Goal: Task Accomplishment & Management: Manage account settings

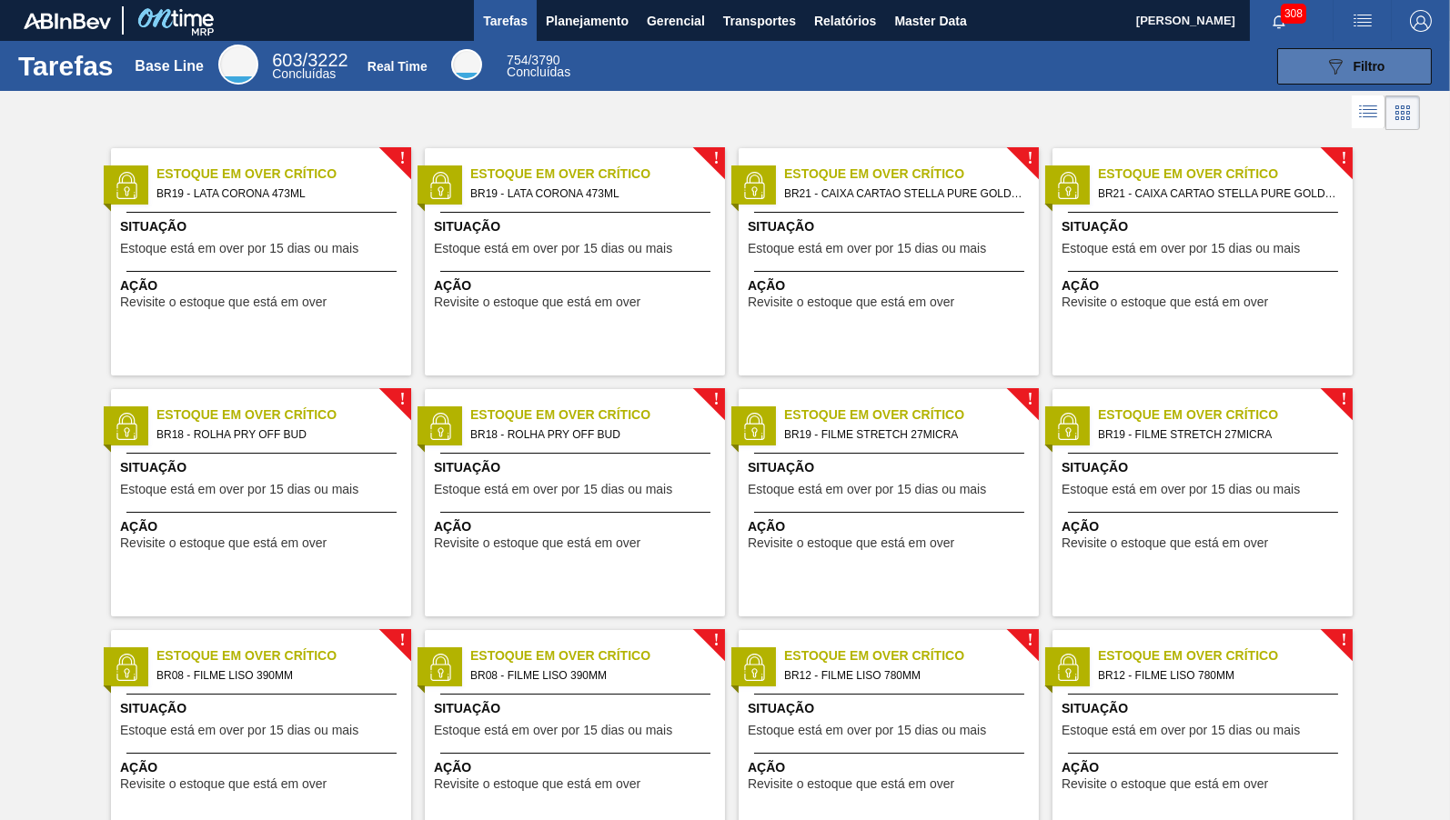
click at [1393, 65] on button "089F7B8B-B2A5-4AFE-B5C0-19BA573D28AC Filtro" at bounding box center [1354, 66] width 155 height 36
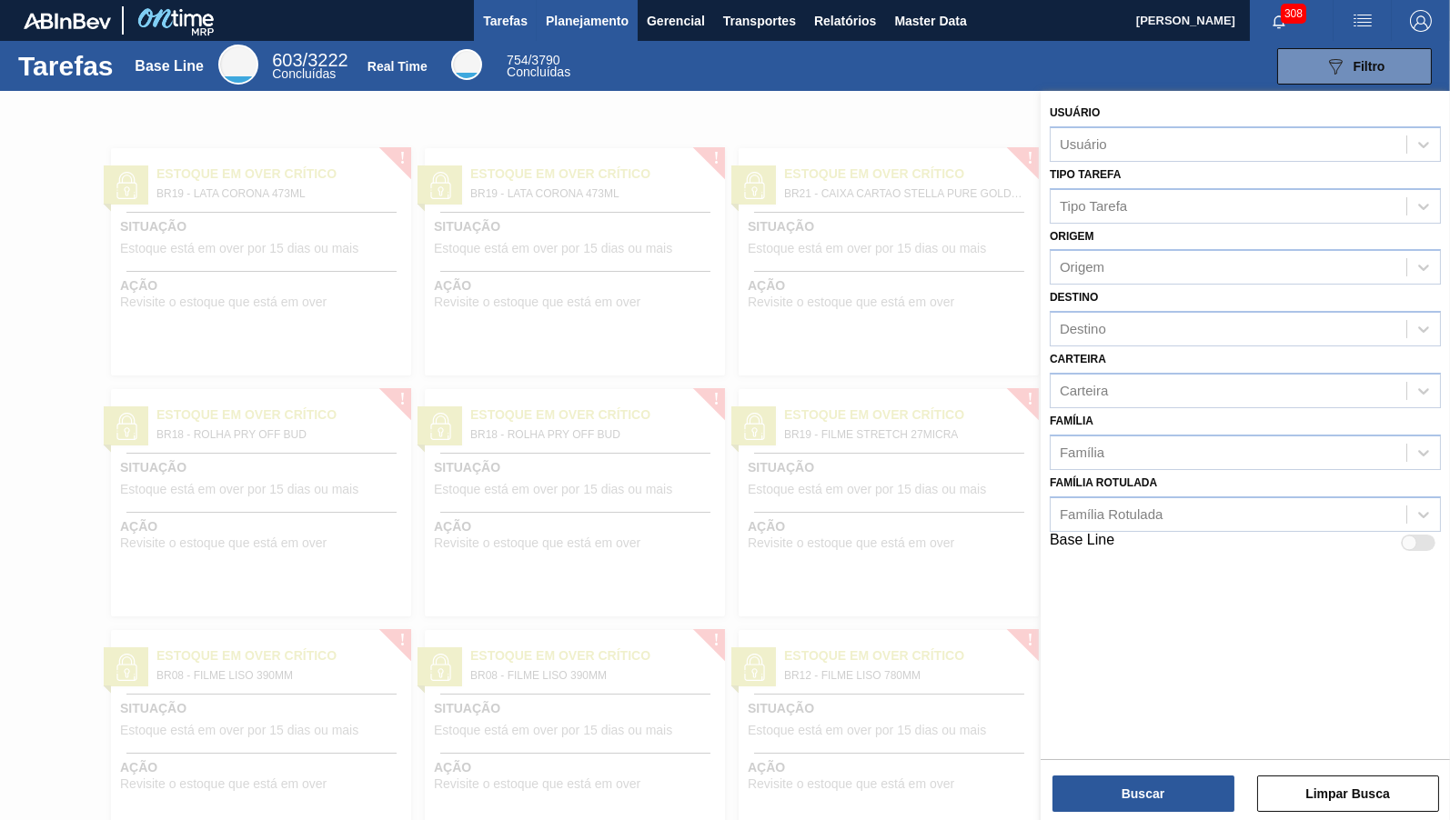
click at [563, 33] on button "Planejamento" at bounding box center [587, 20] width 101 height 41
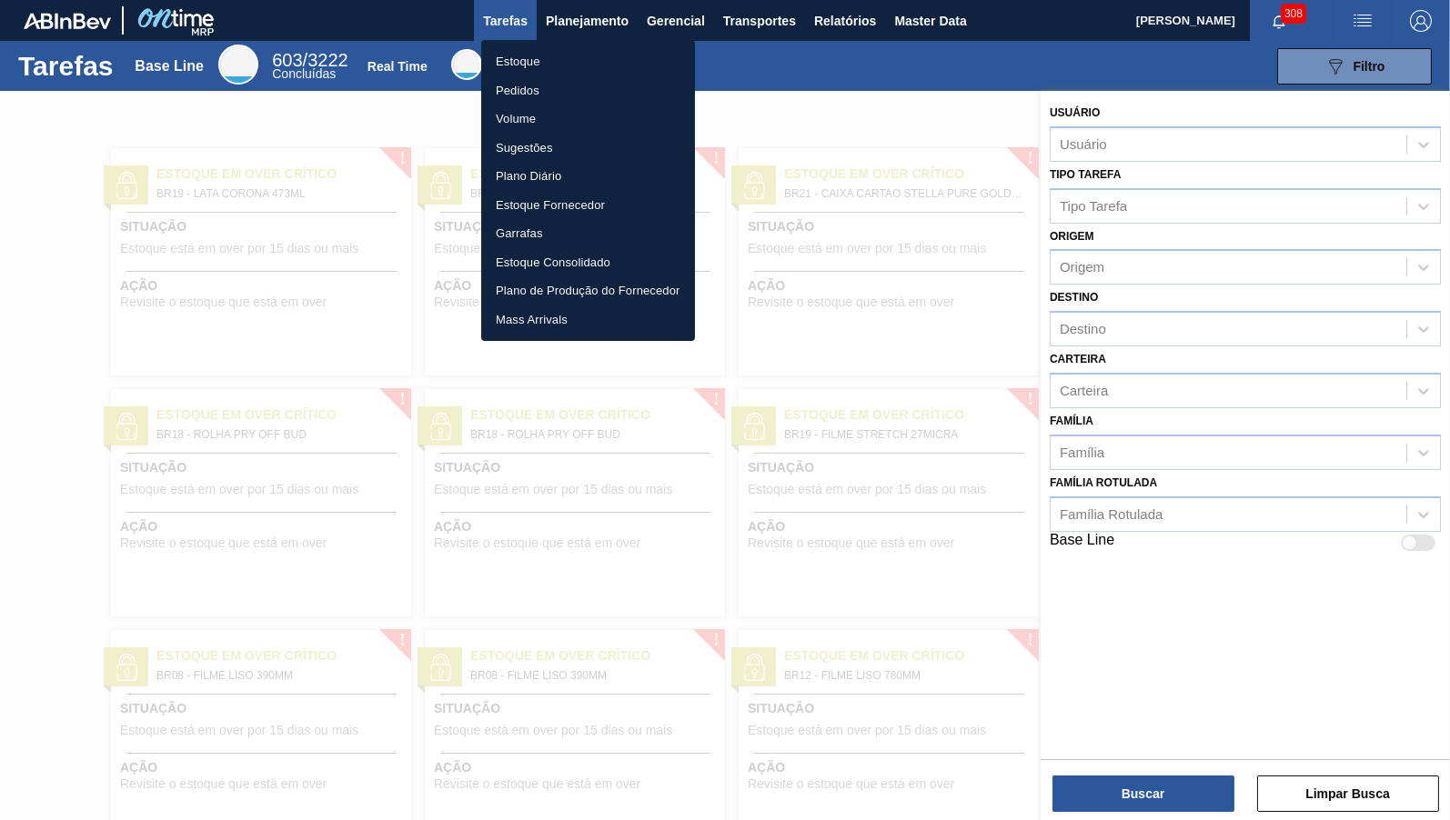
click at [517, 61] on li "Estoque" at bounding box center [588, 61] width 214 height 29
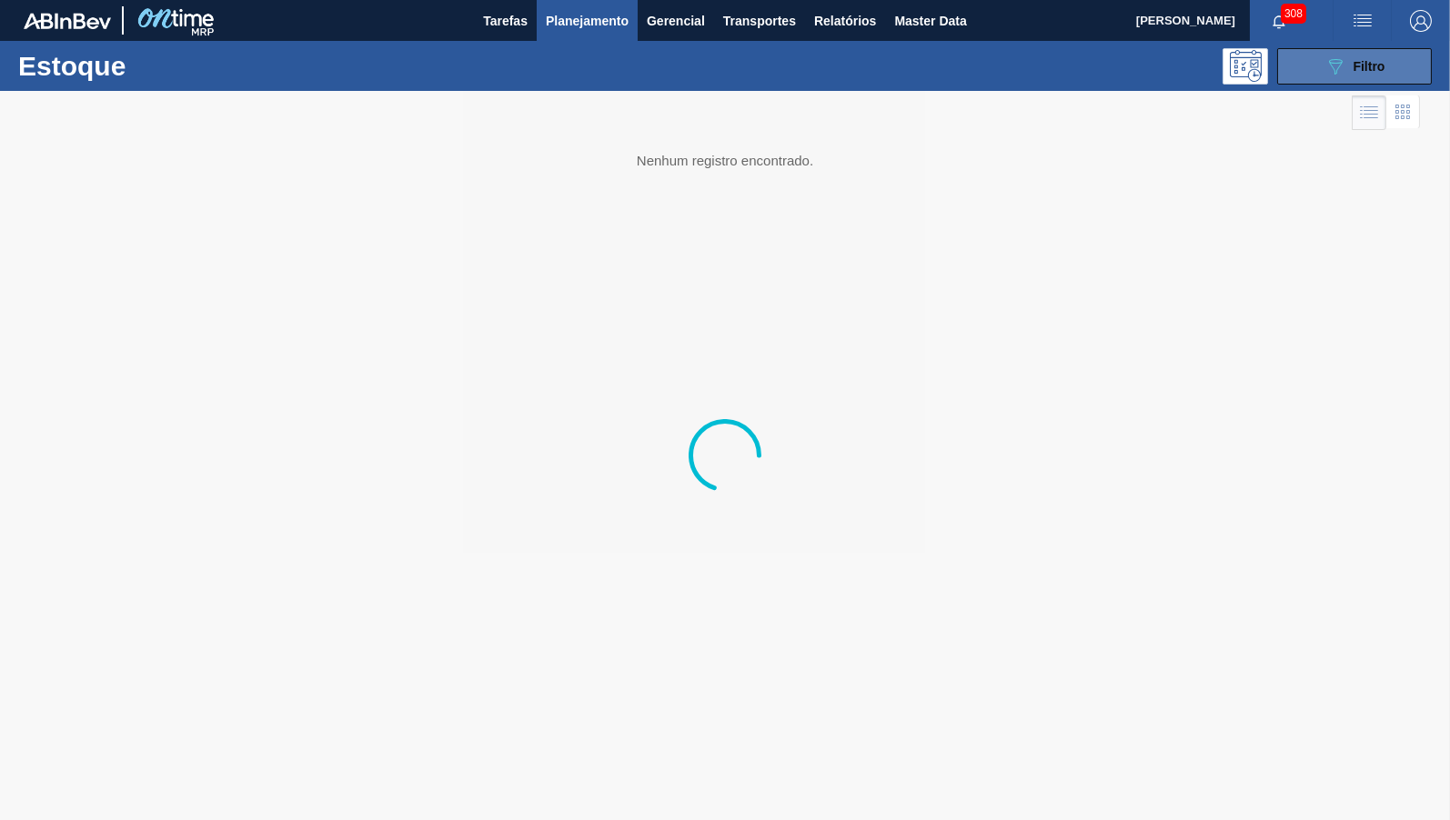
click at [1331, 72] on icon "089F7B8B-B2A5-4AFE-B5C0-19BA573D28AC" at bounding box center [1335, 66] width 22 height 22
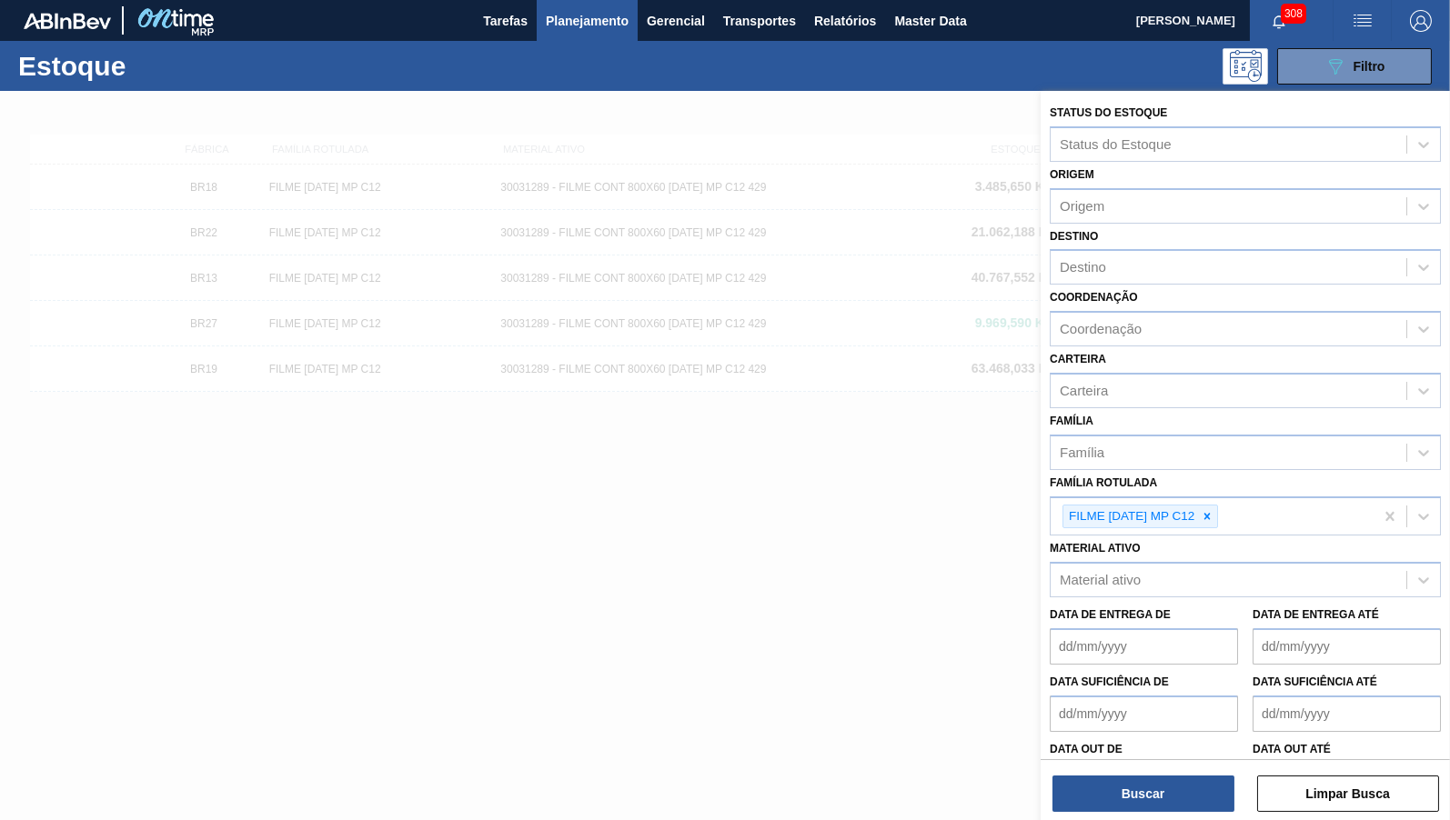
click at [1217, 508] on div at bounding box center [1207, 517] width 20 height 23
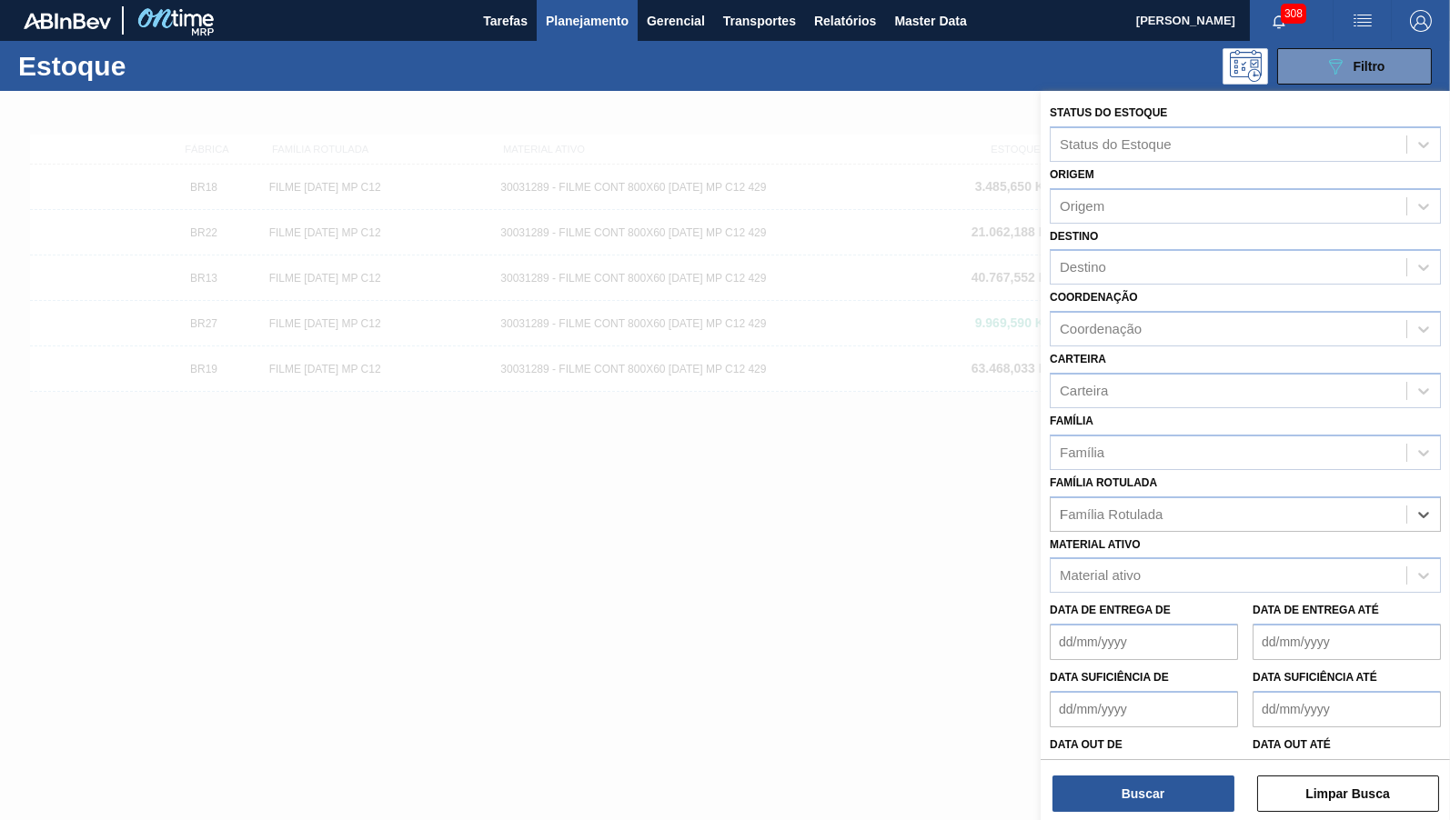
paste Rotulada "FILME ORIGINAL 269ML MP"
click at [1061, 508] on Rotulada "FILME ORIGINAL 269ML MP FILME ORIGINAL 269ML MP" at bounding box center [1061, 514] width 2 height 15
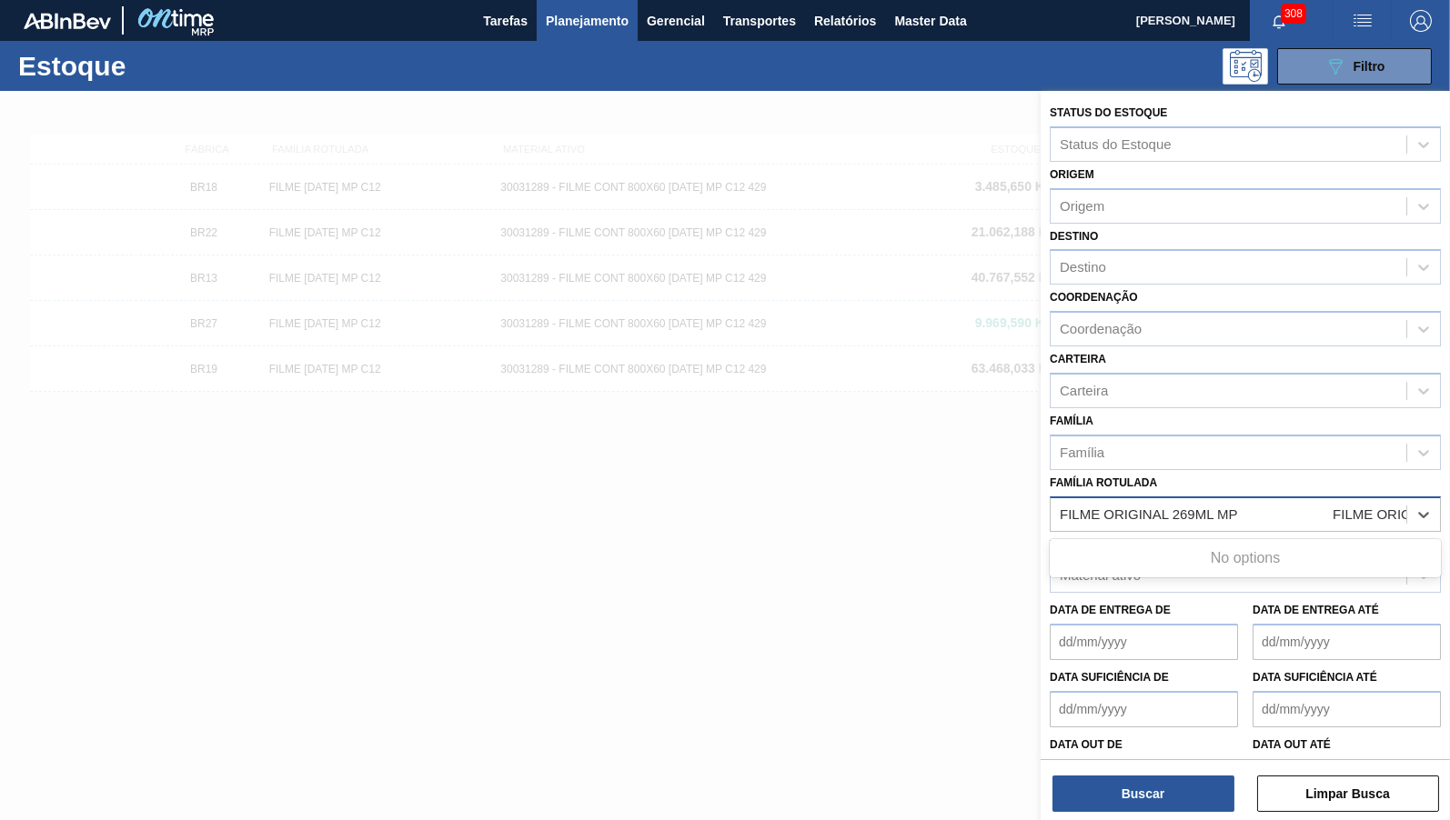
paste Rotulada "FILME ORIGINAL 269ML MP"
click at [1215, 508] on Rotulada "FILME ORIGINAL 269ML MP FILME ORIGINAL FILME ORIGINAL 269ML MP 269ML MP" at bounding box center [1364, 514] width 608 height 15
click at [1109, 507] on Rotulada "FILME ORIGINAL 269ML MP FILME ORIGINAL FILME ORIGINAL 269ML MP 269ML MP" at bounding box center [1364, 514] width 608 height 15
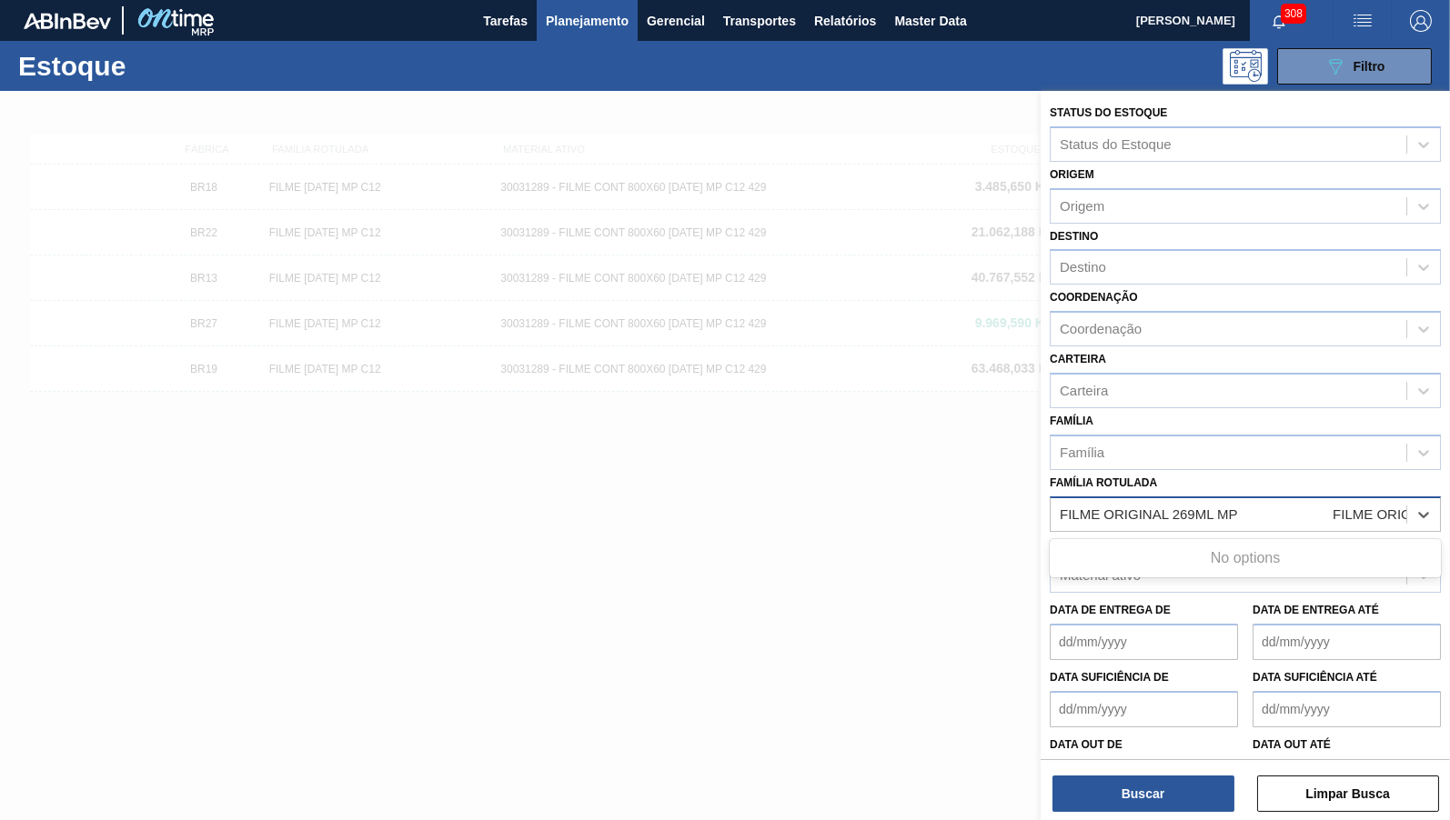
paste Rotulada "text"
click at [1150, 507] on Rotulada "FILME ORIGINAL 269ML MP" at bounding box center [1364, 514] width 608 height 15
click at [1060, 507] on Rotulada "FILME ORIGINAL 269ML MP" at bounding box center [1364, 514] width 608 height 15
type Rotulada "FILME ORIGINAL 269ML MP"
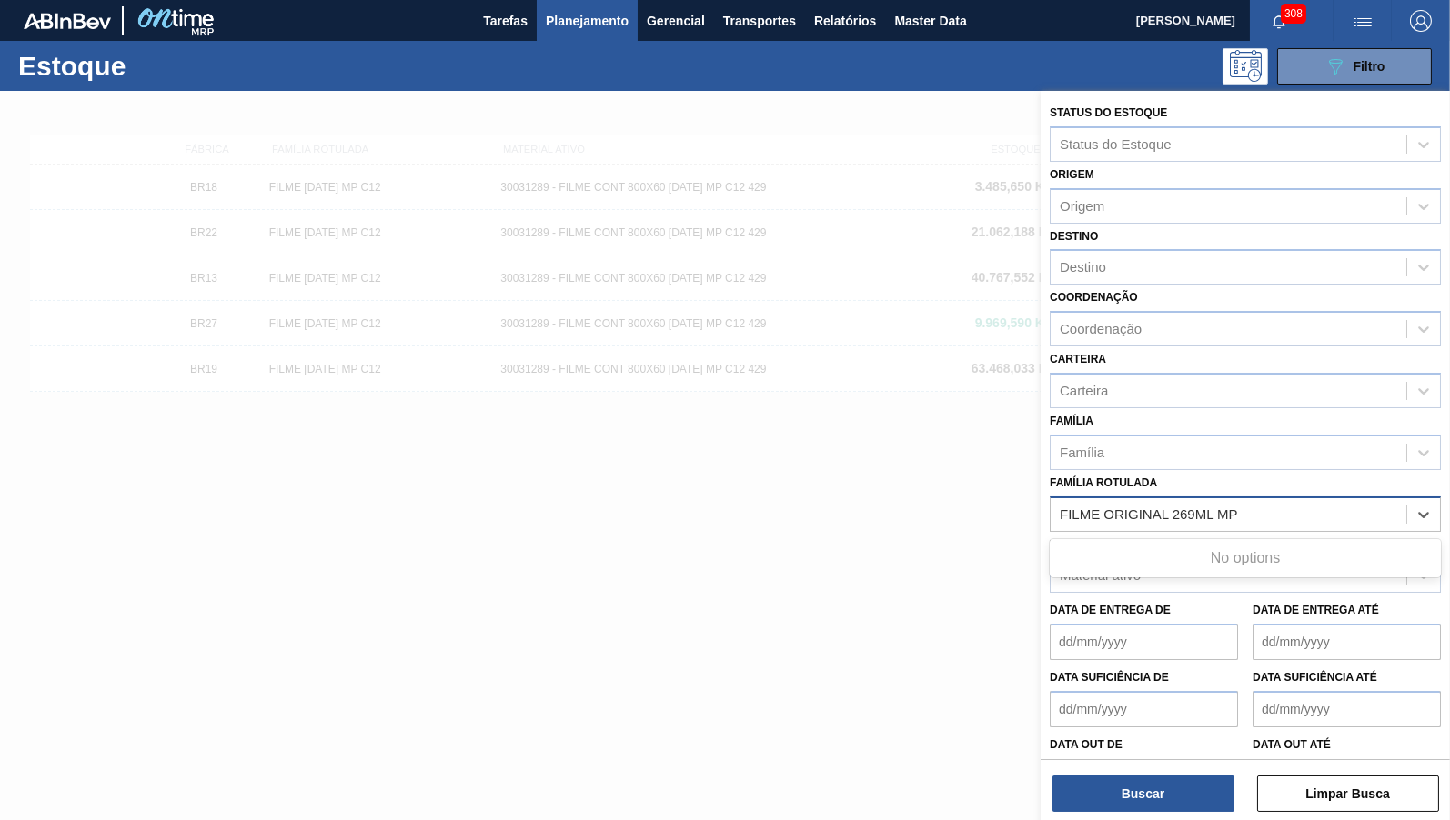
click at [718, 303] on div at bounding box center [725, 501] width 1450 height 820
click at [1380, 65] on span "Filtro" at bounding box center [1369, 66] width 32 height 15
click at [710, 434] on div at bounding box center [725, 501] width 1450 height 820
click at [1251, 532] on div "Material ativo Material ativo" at bounding box center [1245, 563] width 391 height 62
click at [1191, 501] on div "FILME ORIGINAL 269ML MP FILME ORIGINAL 269ML MP FILME ORIGINAL 269ML MP" at bounding box center [1228, 514] width 356 height 26
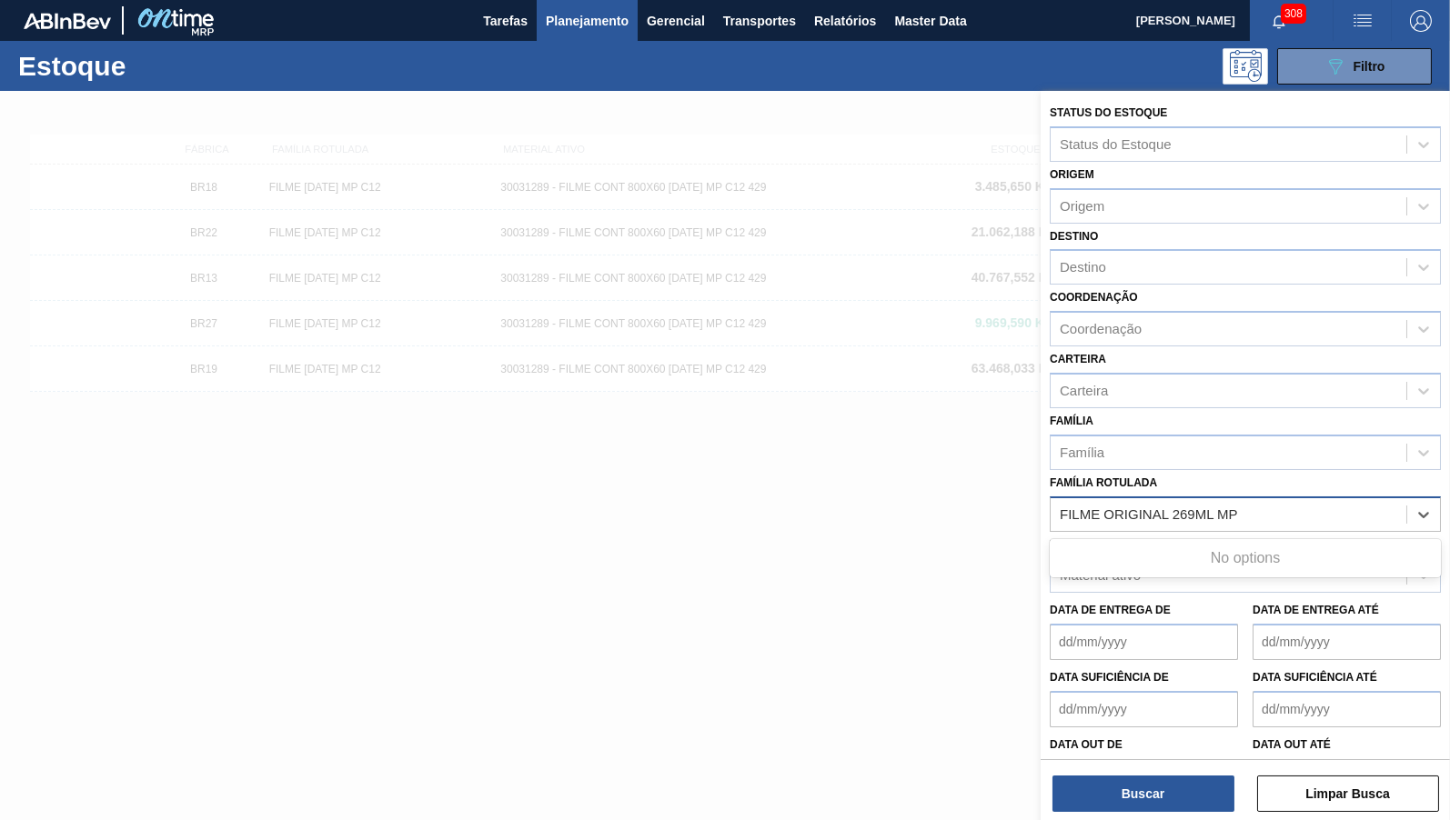
click at [1136, 505] on div "FILME ORIGINAL 269ML MP FILME ORIGINAL 269ML MP FILME ORIGINAL 269ML MP" at bounding box center [1228, 514] width 356 height 26
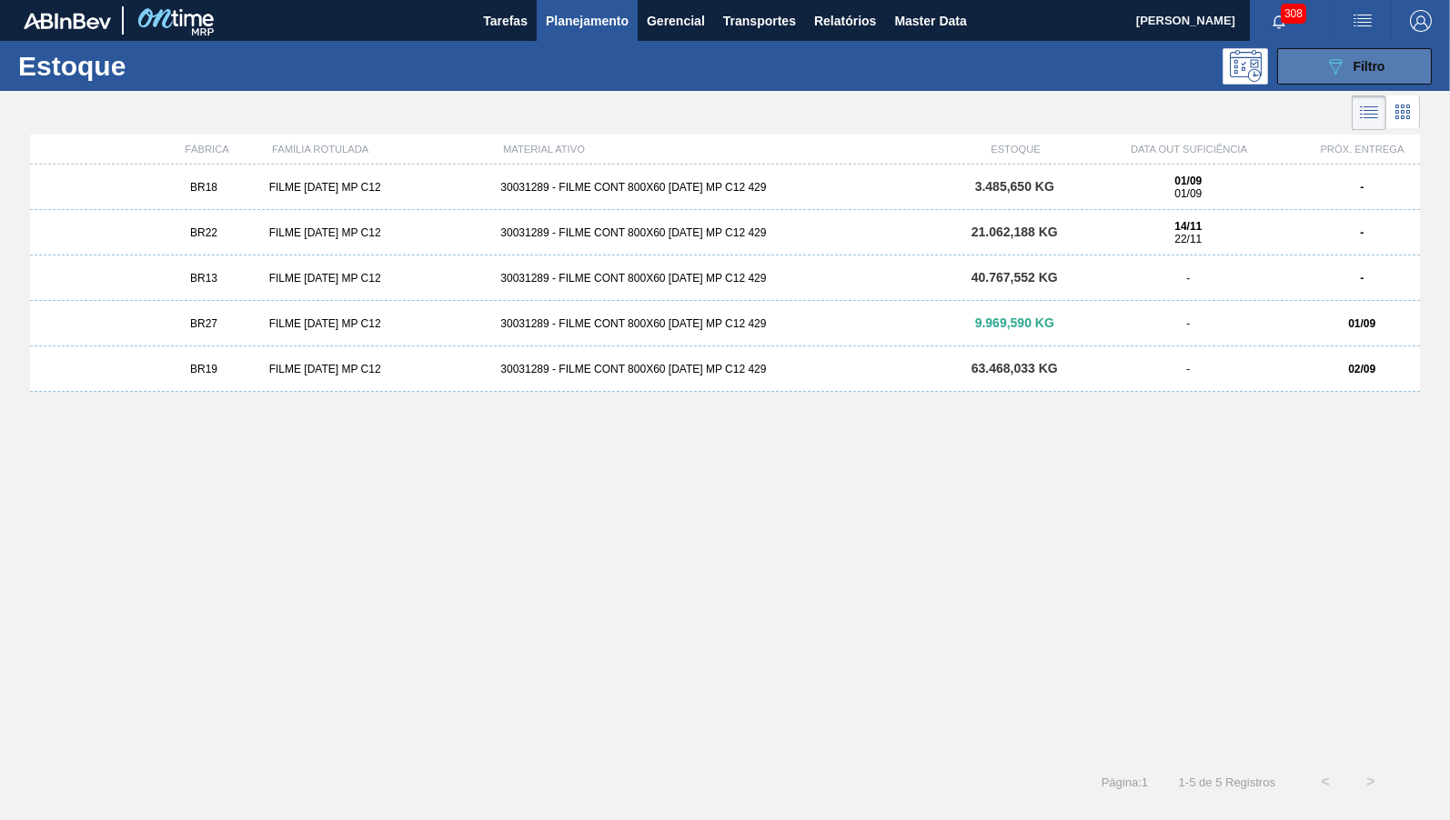
click at [1352, 71] on div "089F7B8B-B2A5-4AFE-B5C0-19BA573D28AC Filtro" at bounding box center [1354, 66] width 61 height 22
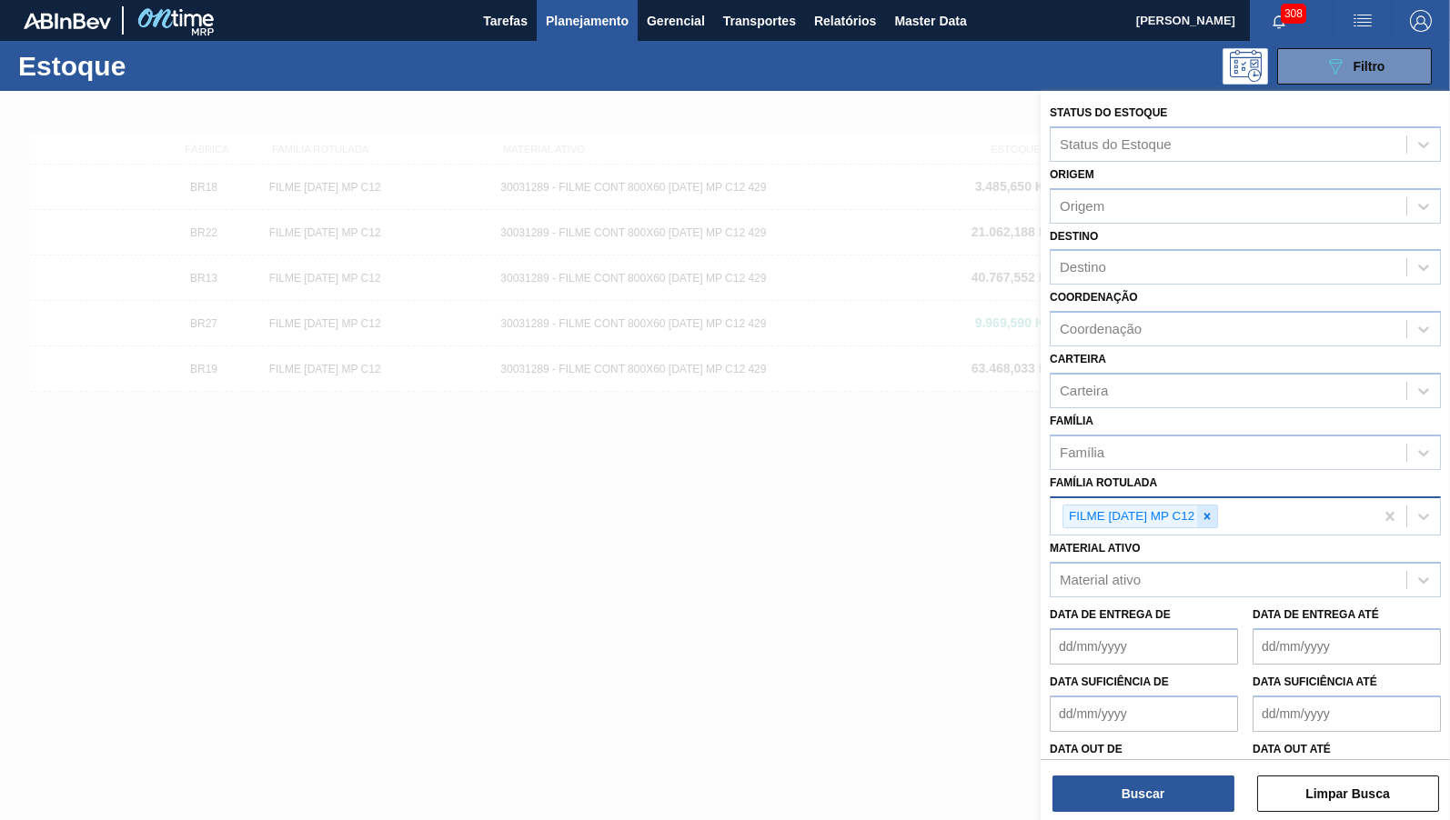
click at [1217, 499] on div "FILME [DATE] MP C12" at bounding box center [1211, 516] width 323 height 37
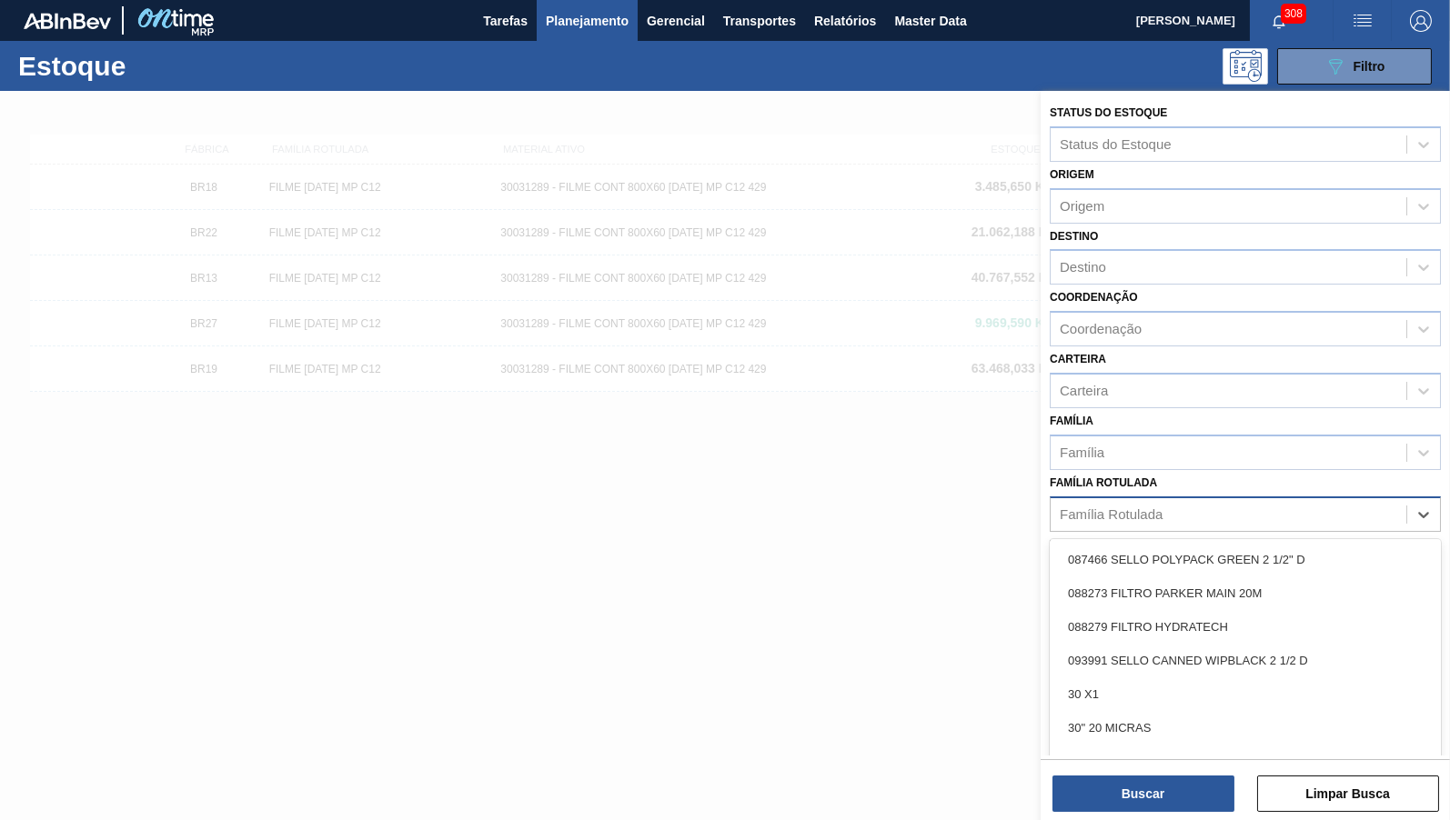
paste Rotulada "FILME ORIGINAL 269ML MP"
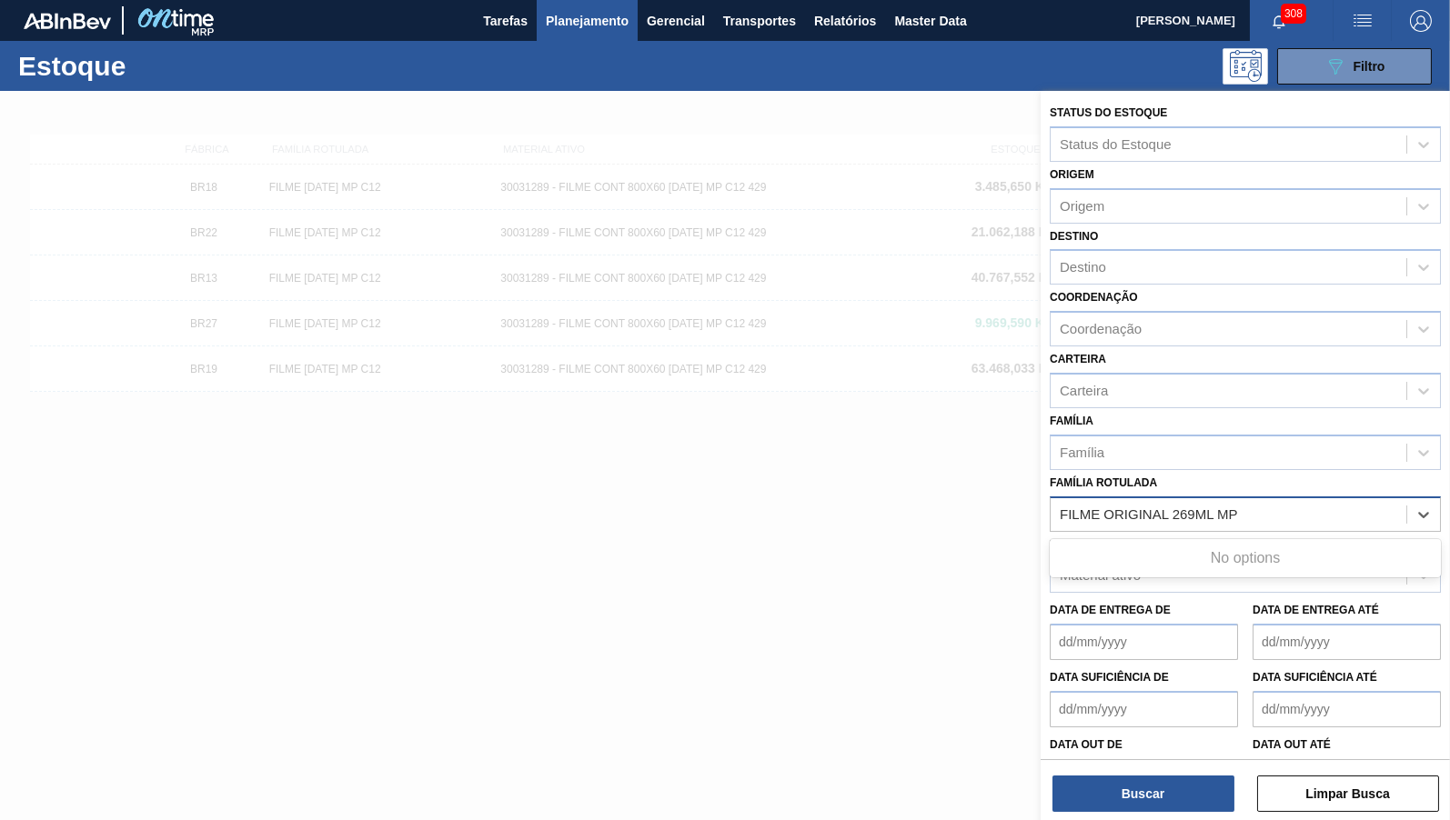
type Rotulada "FILME ORIGINAL 269ML MP"
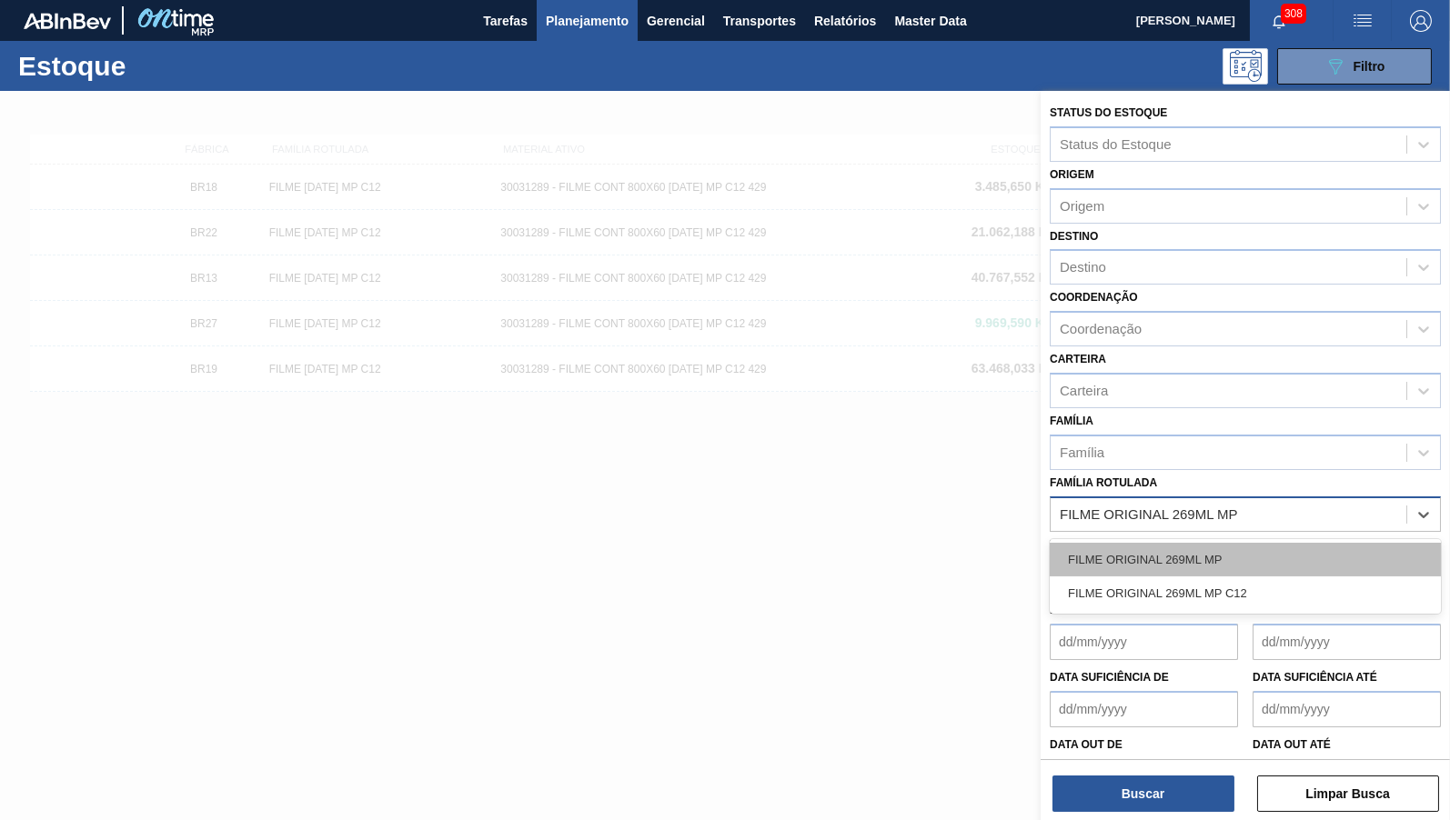
click at [1200, 543] on div "FILME ORIGINAL 269ML MP" at bounding box center [1245, 560] width 391 height 34
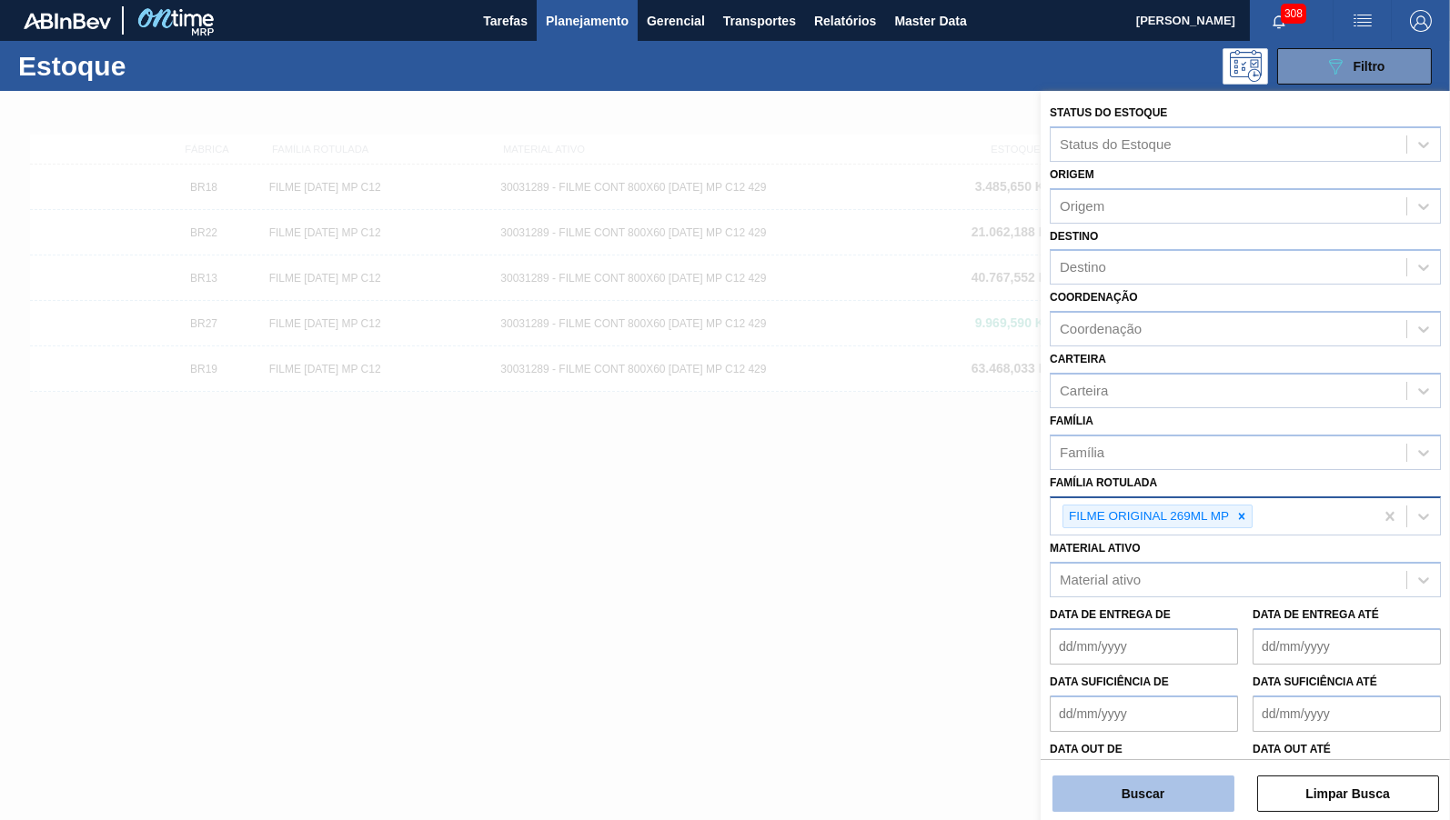
click at [1119, 789] on button "Buscar" at bounding box center [1143, 794] width 182 height 36
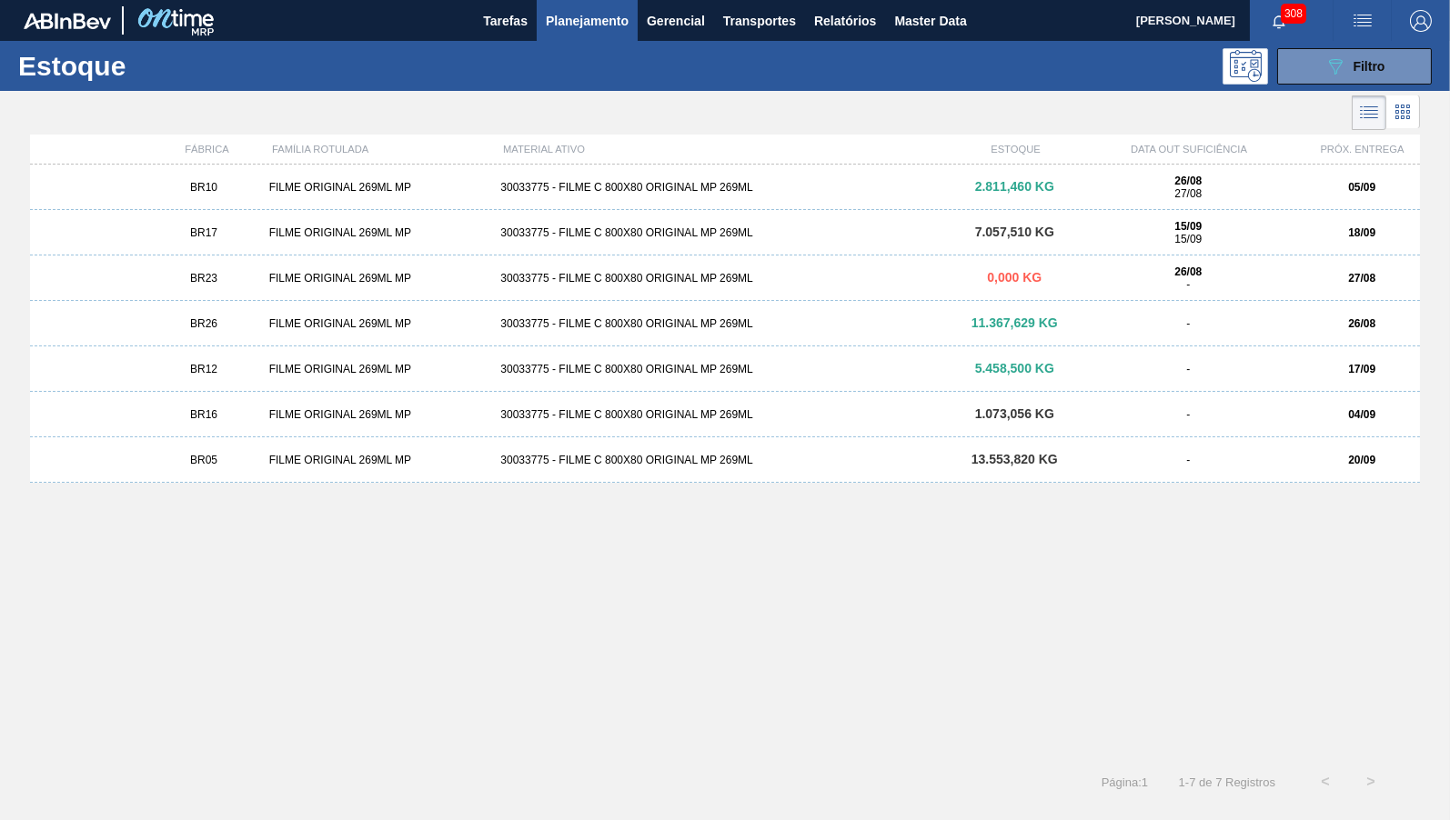
click at [234, 286] on div "BR23 FILME ORIGINAL 269ML MP 30033775 - FILME C 800X80 ORIGINAL MP 269ML 0,000 …" at bounding box center [725, 278] width 1390 height 45
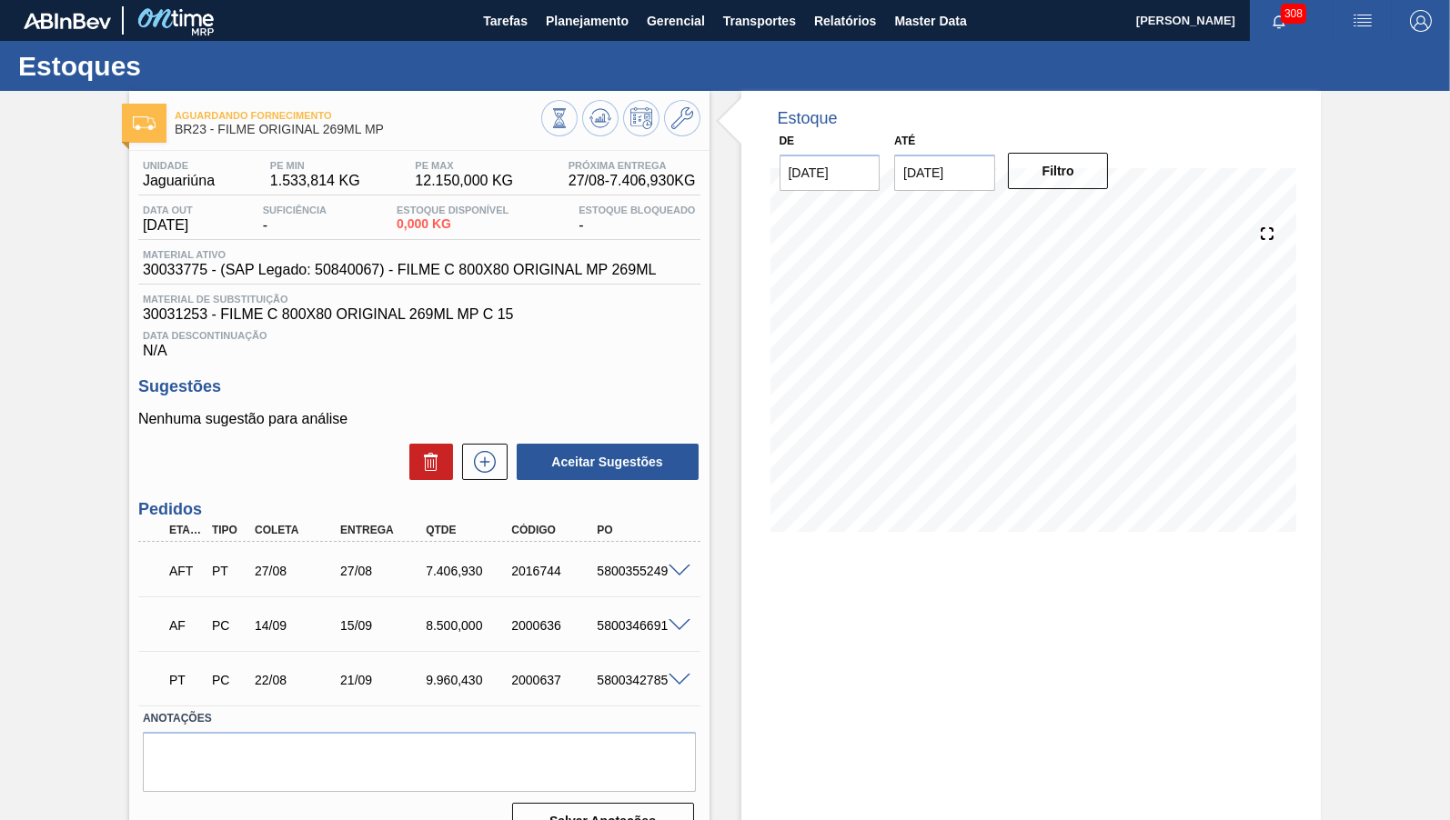
click at [467, 588] on div "AFT PT 27/08 27/08 7.406,[PHONE_NUMBER] 5800355249" at bounding box center [414, 569] width 514 height 36
click at [691, 577] on div at bounding box center [682, 570] width 36 height 14
click at [676, 576] on span at bounding box center [679, 572] width 22 height 14
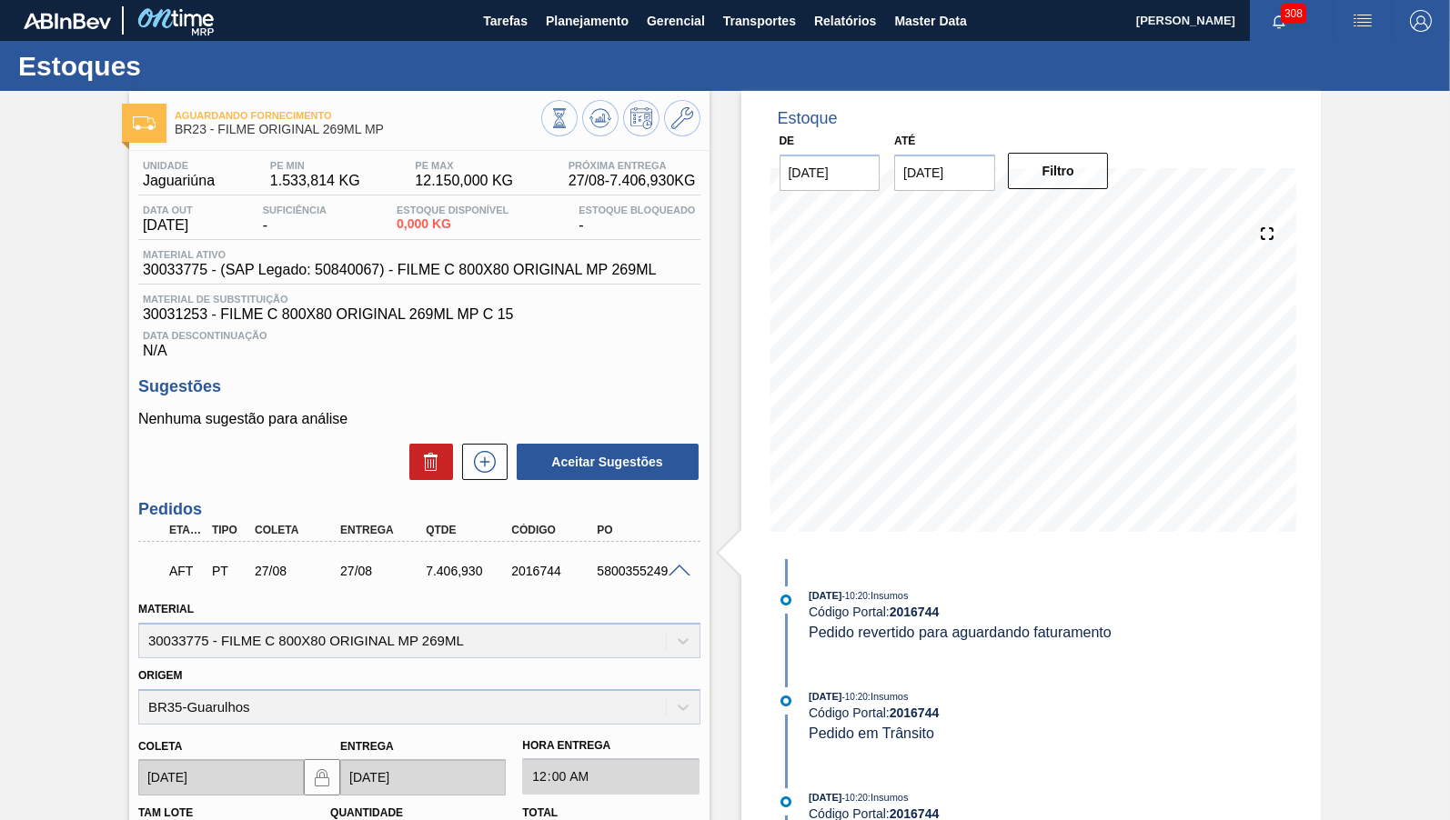
click at [483, 473] on icon at bounding box center [484, 462] width 29 height 22
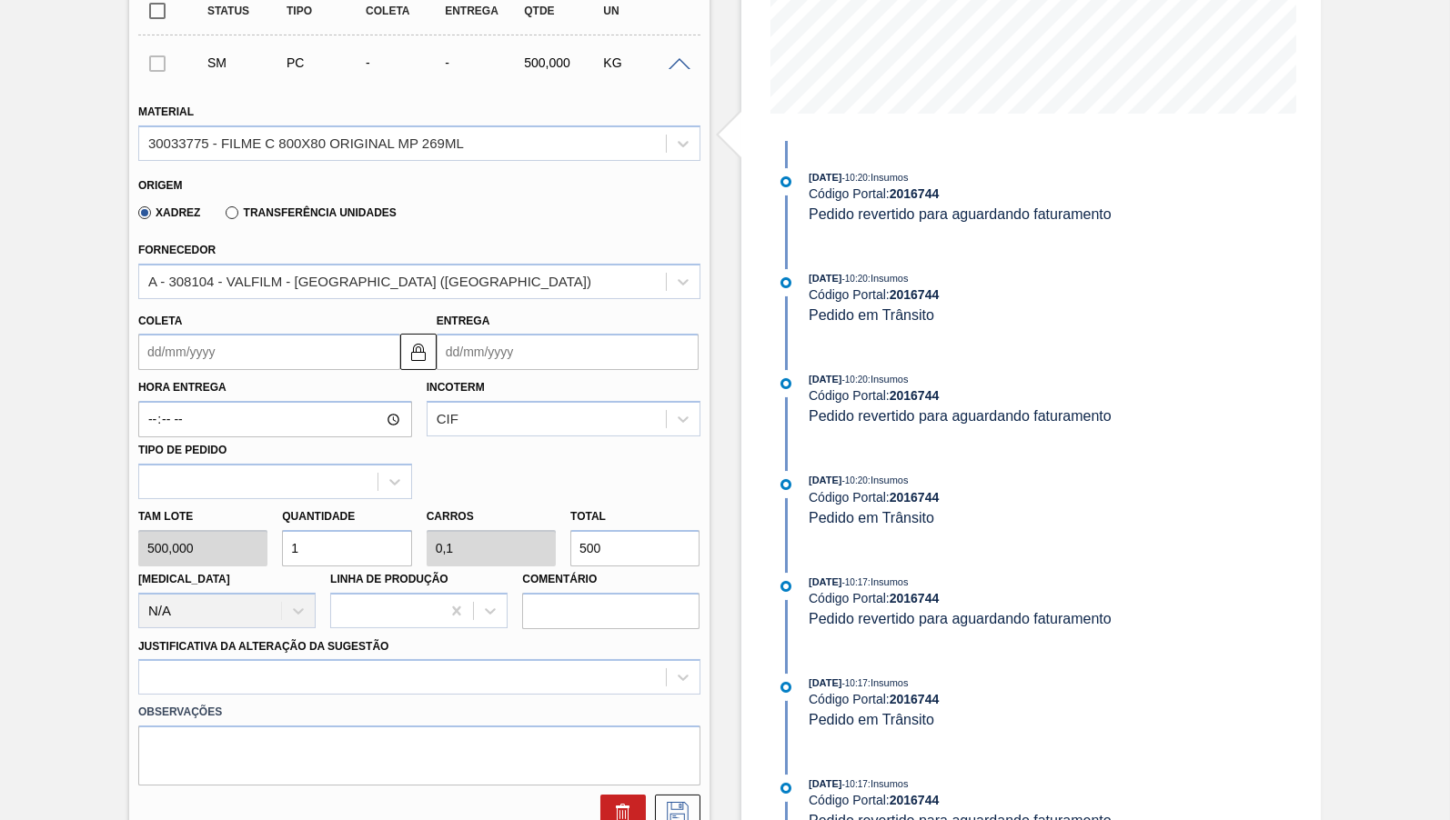
scroll to position [423, 0]
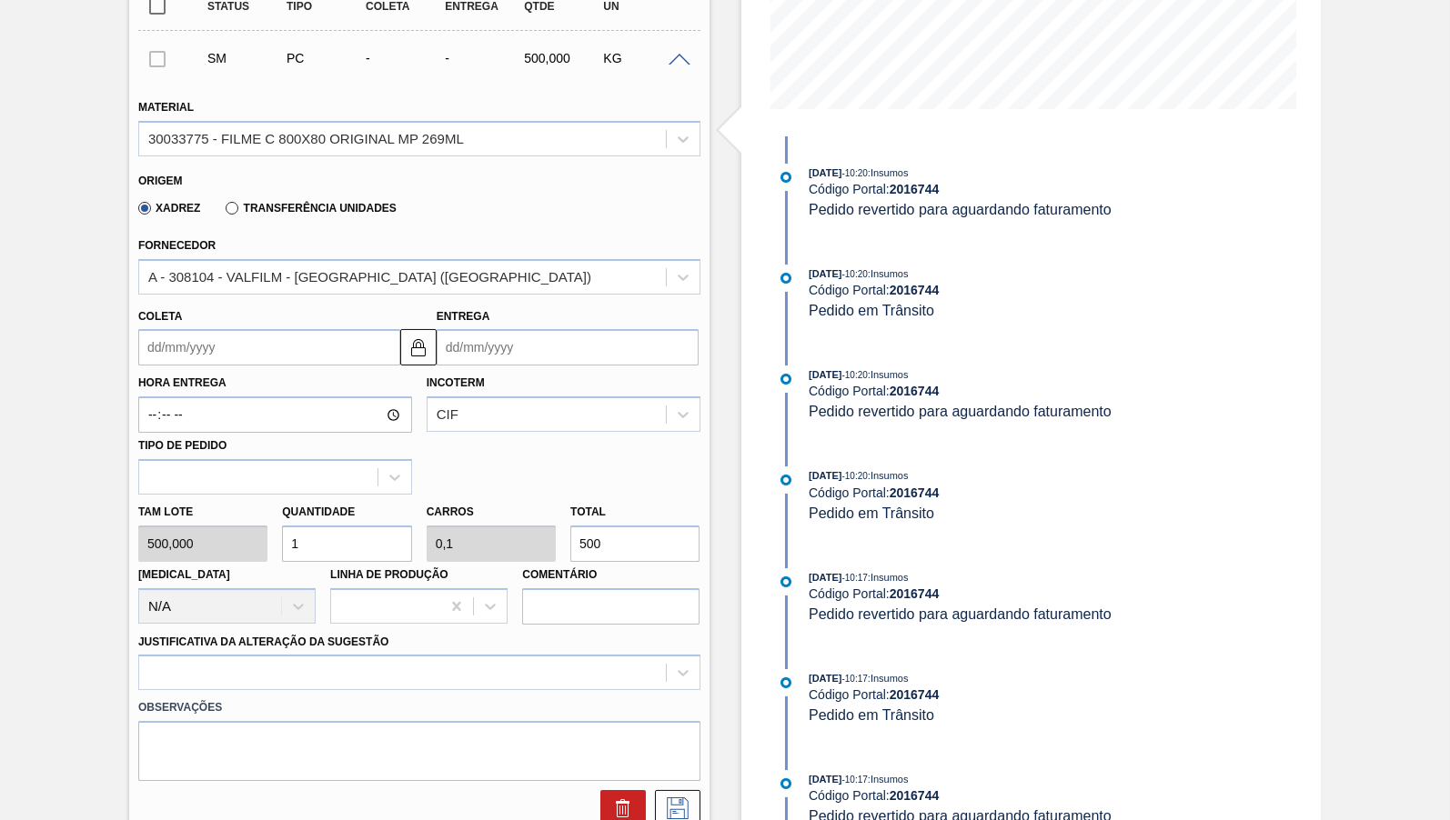
click at [330, 210] on label "Transferência Unidades" at bounding box center [311, 208] width 170 height 13
click at [223, 212] on input "Transferência Unidades" at bounding box center [223, 212] width 0 height 0
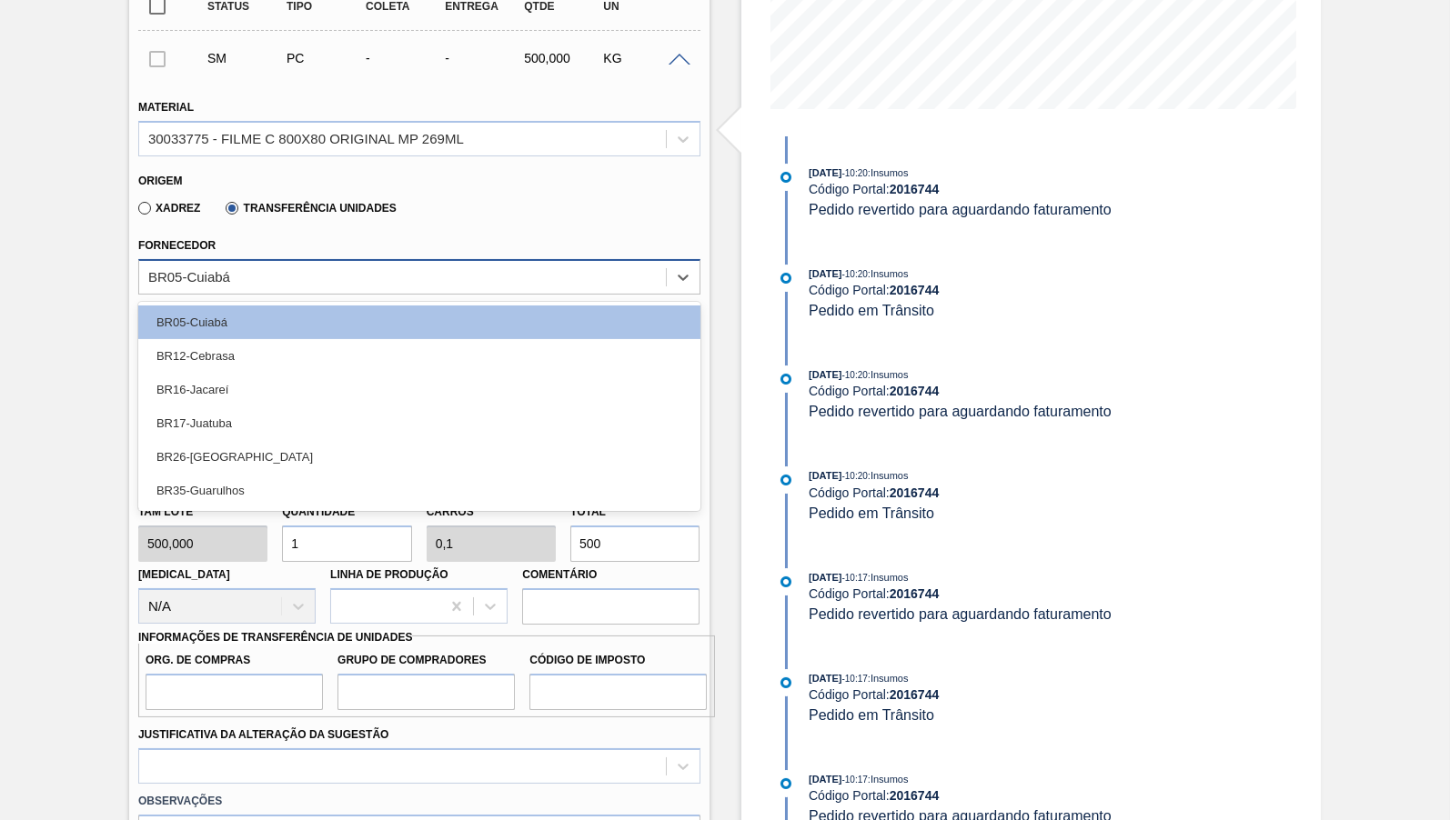
click at [259, 280] on div "BR05-Cuiabá" at bounding box center [402, 277] width 527 height 26
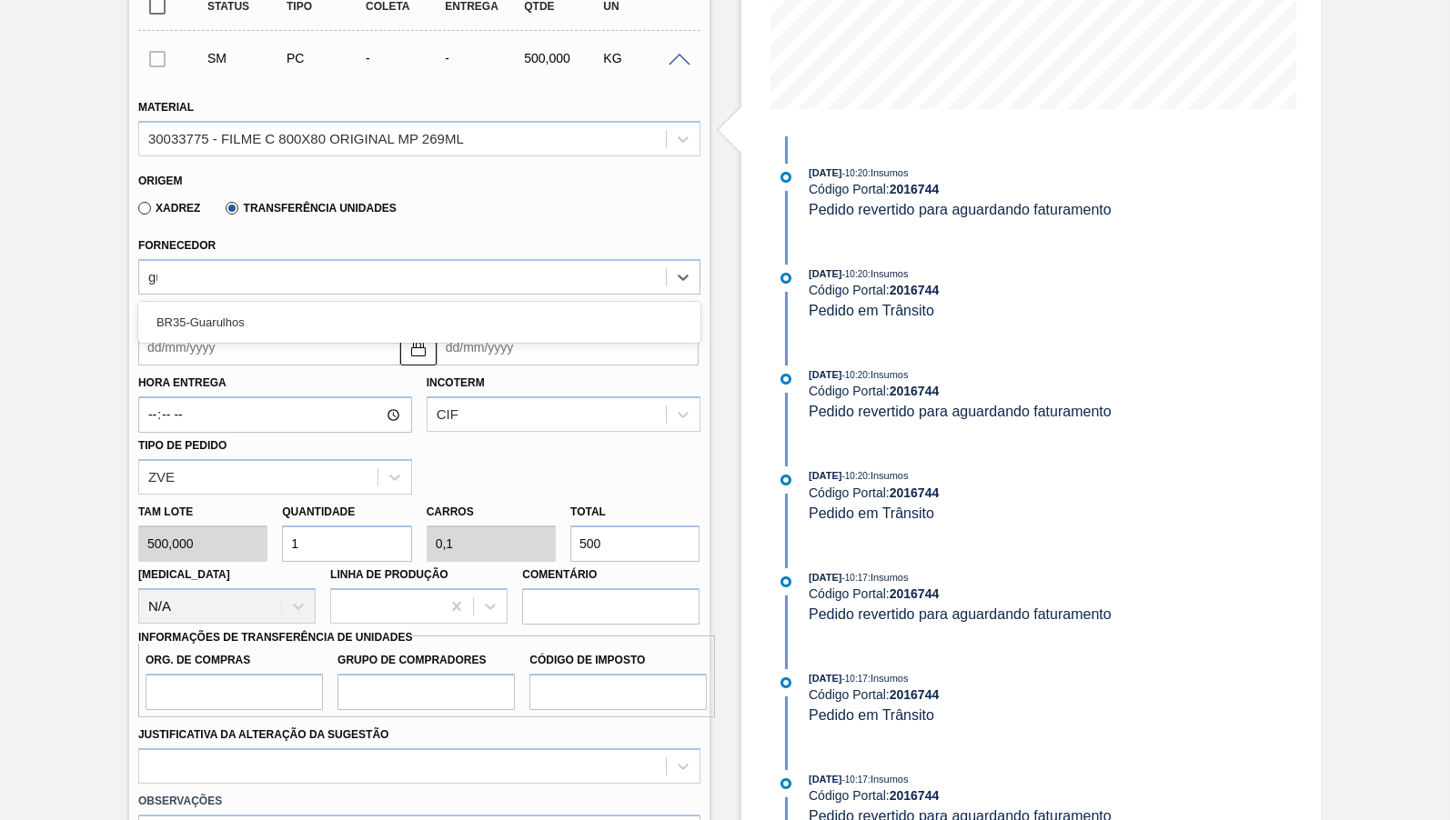
type input "gua"
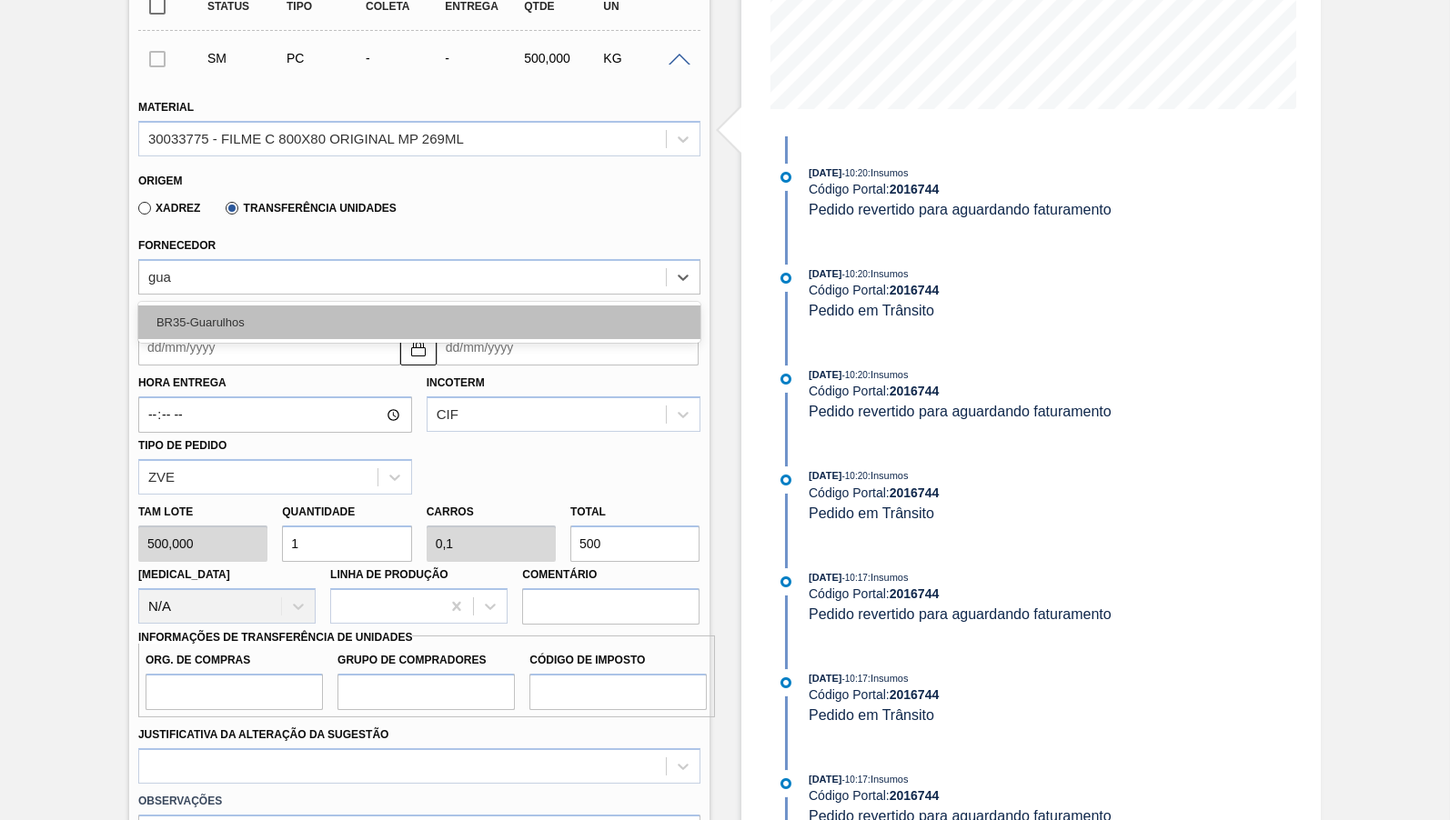
click at [293, 314] on div "BR35-Guarulhos" at bounding box center [419, 323] width 562 height 34
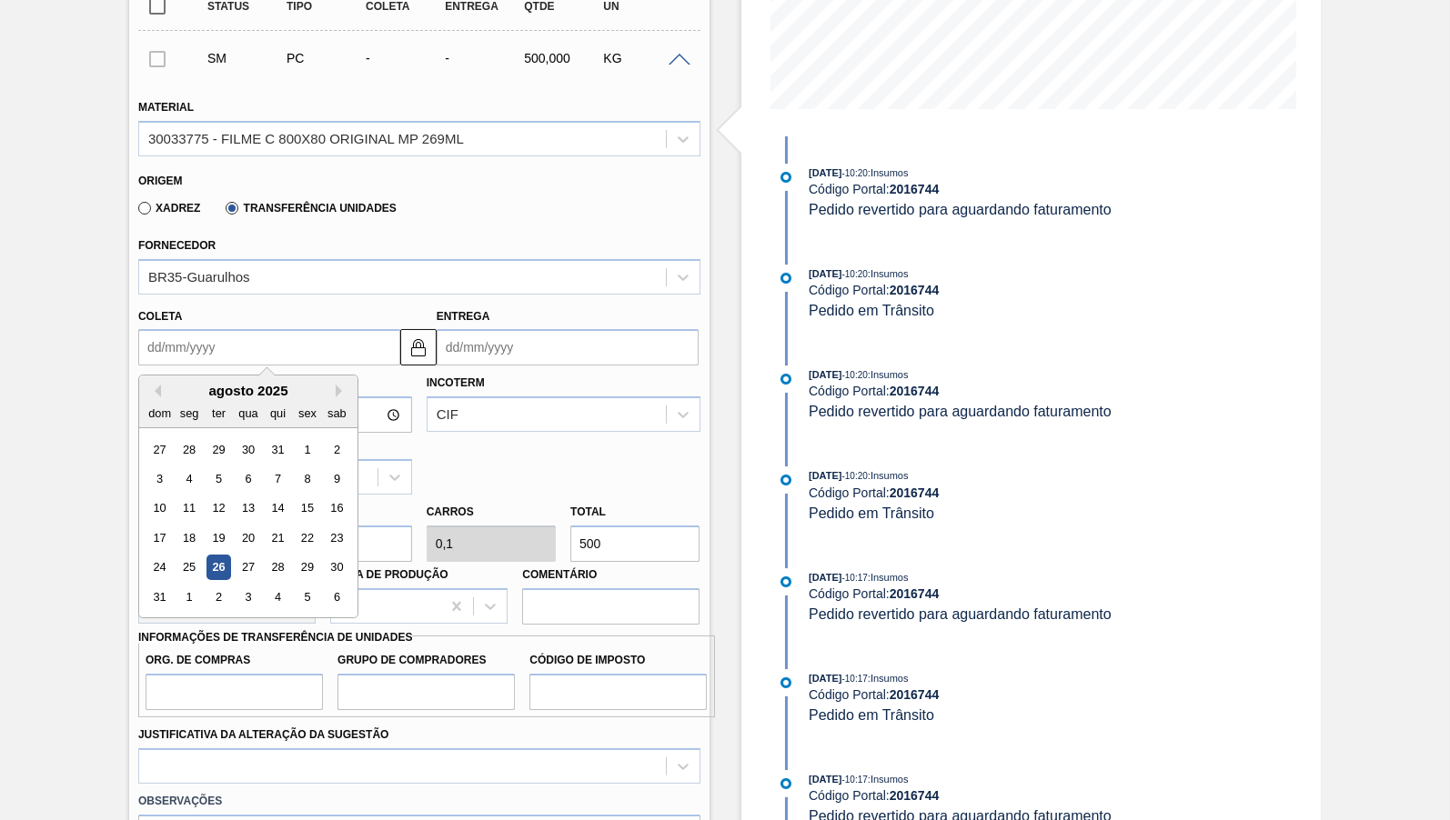
click at [266, 333] on input "Coleta" at bounding box center [269, 347] width 262 height 36
click at [213, 556] on div "26" at bounding box center [218, 568] width 25 height 25
type input "[DATE]"
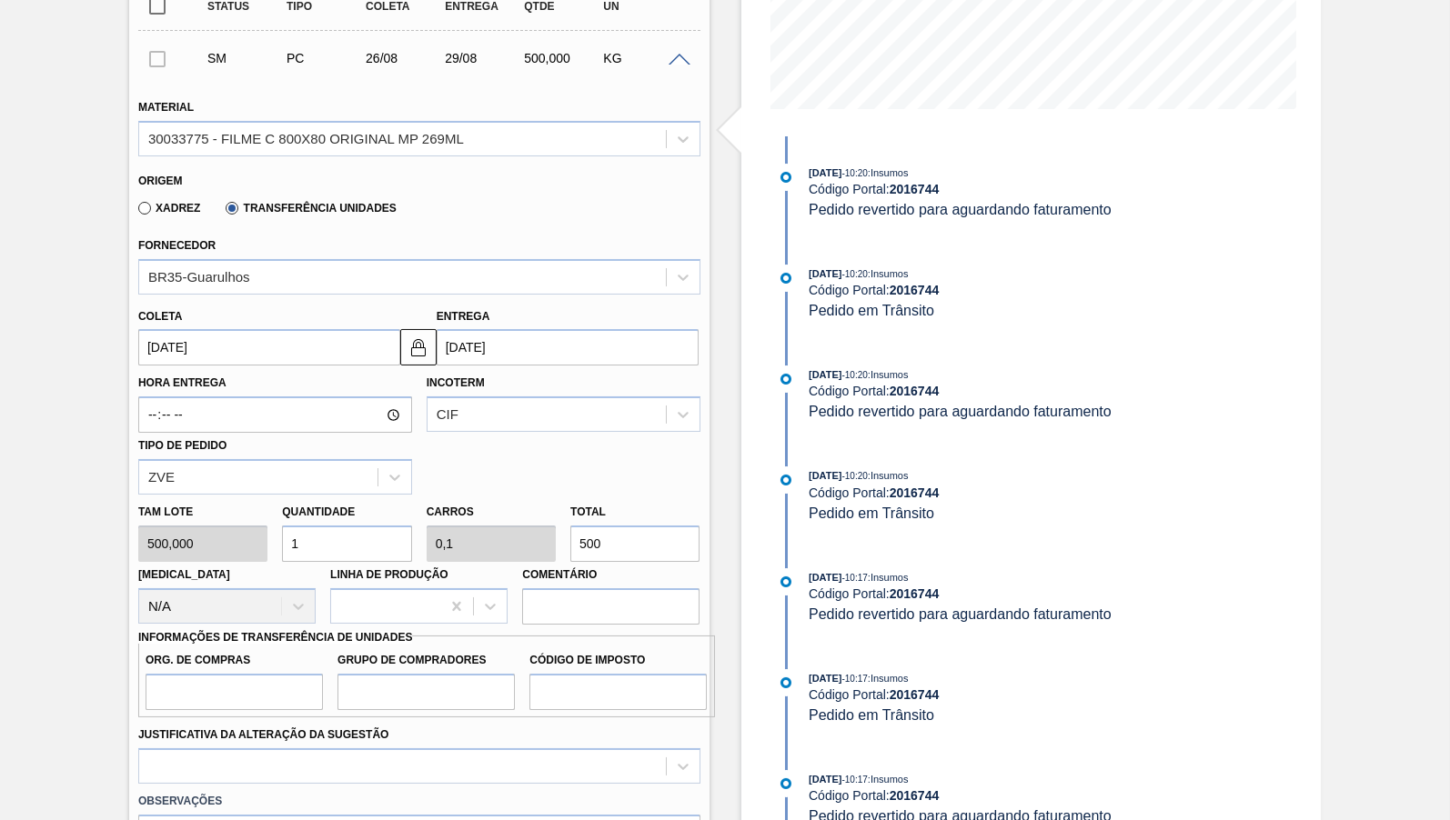
drag, startPoint x: 620, startPoint y: 528, endPoint x: 563, endPoint y: 535, distance: 57.8
click at [570, 535] on input "500" at bounding box center [634, 544] width 129 height 36
paste input "7.406,93"
type input "14,814"
type input "1,481"
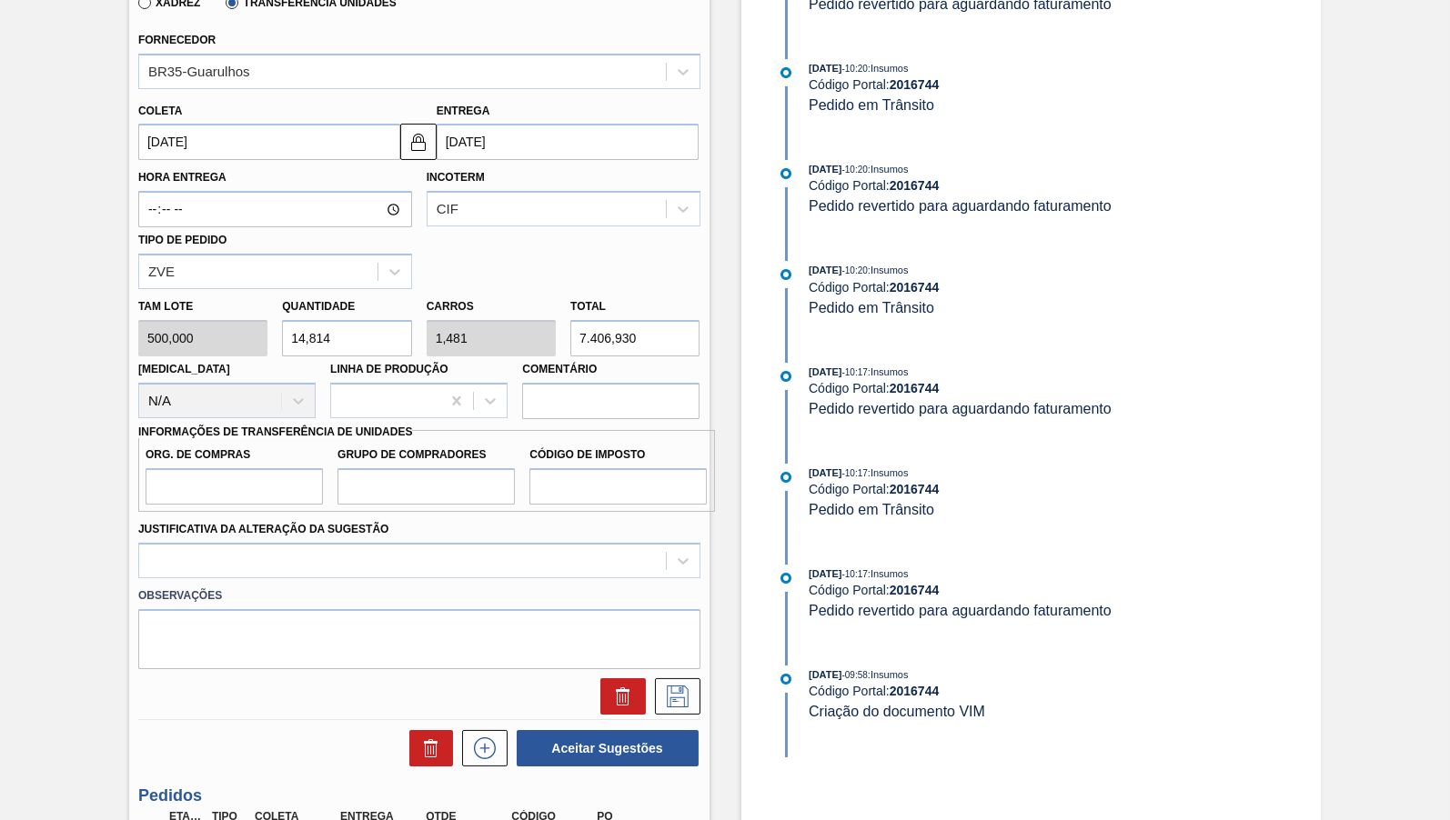
scroll to position [632, 0]
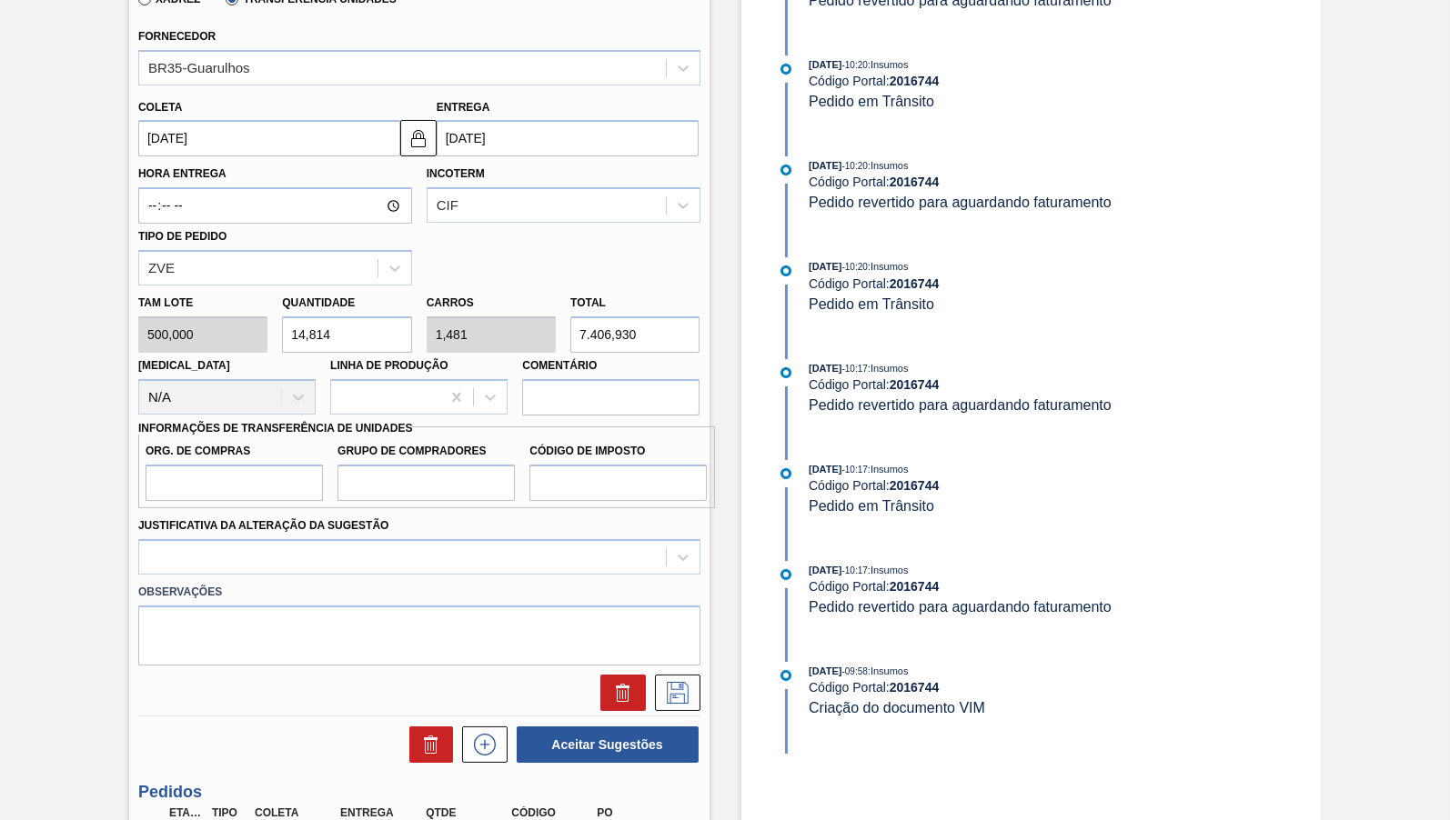
type input "7.406,930"
click at [220, 465] on input "Org. de Compras" at bounding box center [234, 483] width 177 height 36
type input "BR00"
drag, startPoint x: 466, startPoint y: 447, endPoint x: 465, endPoint y: 459, distance: 12.8
click at [464, 457] on div "Grupo de Compradores" at bounding box center [425, 469] width 177 height 63
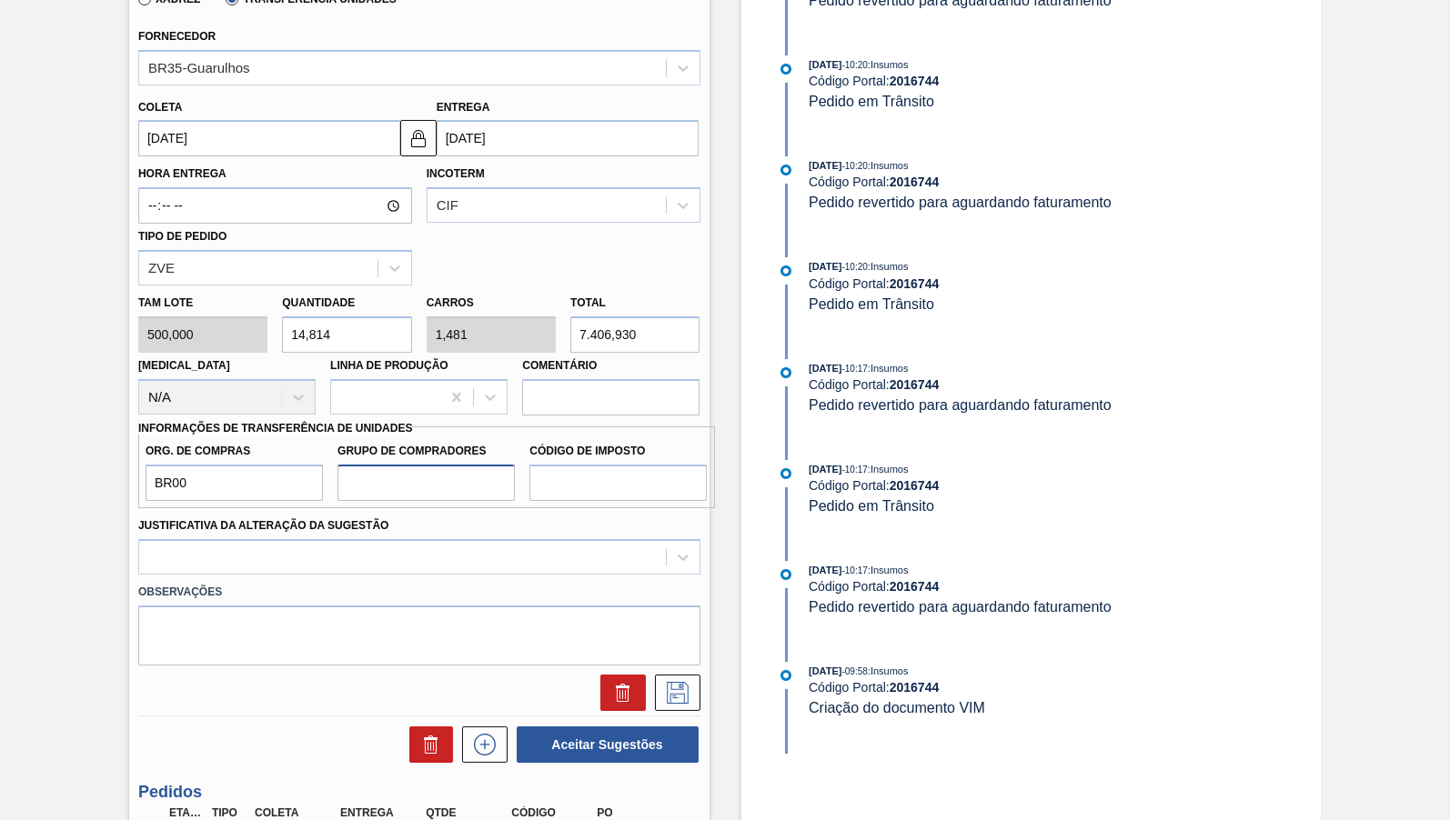
click at [465, 468] on input "Grupo de Compradores" at bounding box center [425, 483] width 177 height 36
type input "B02"
click at [614, 480] on input "Código de Imposto" at bounding box center [617, 483] width 177 height 36
type input "IZ"
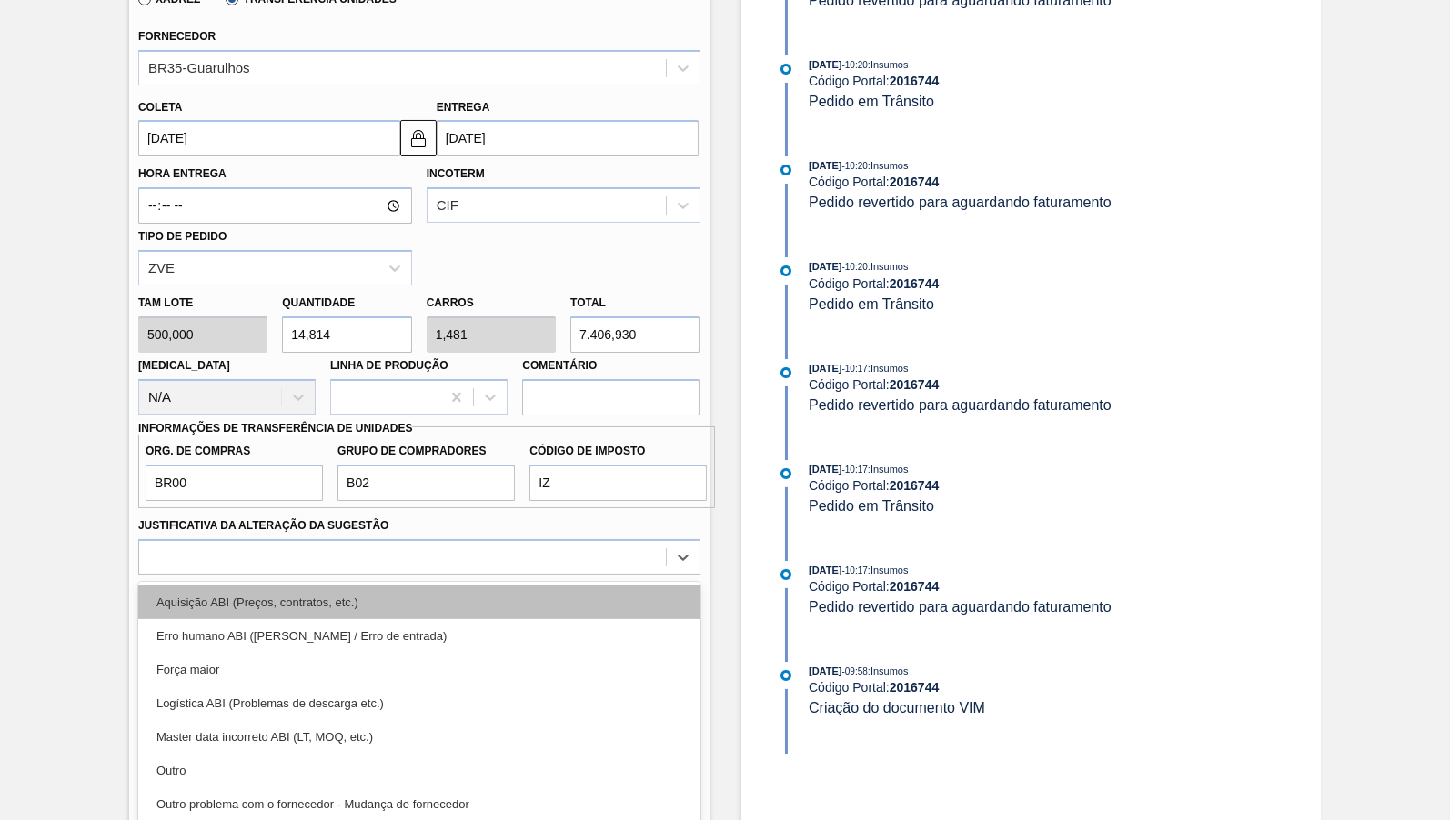
scroll to position [660, 0]
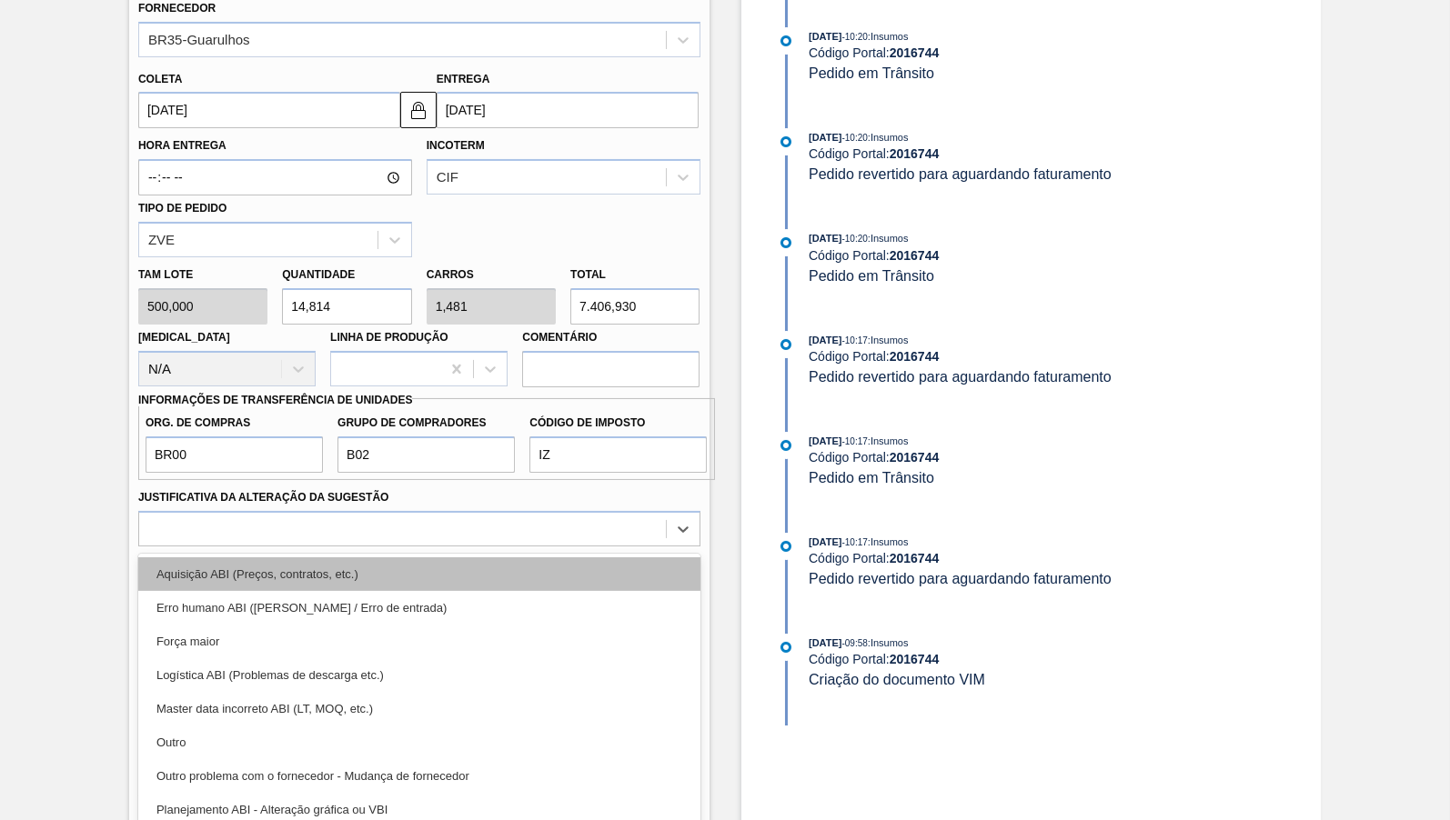
click at [365, 547] on div "option Aquisição ABI (Preços, contratos, etc.) focused, 1 of 18. 18 results ava…" at bounding box center [419, 528] width 562 height 35
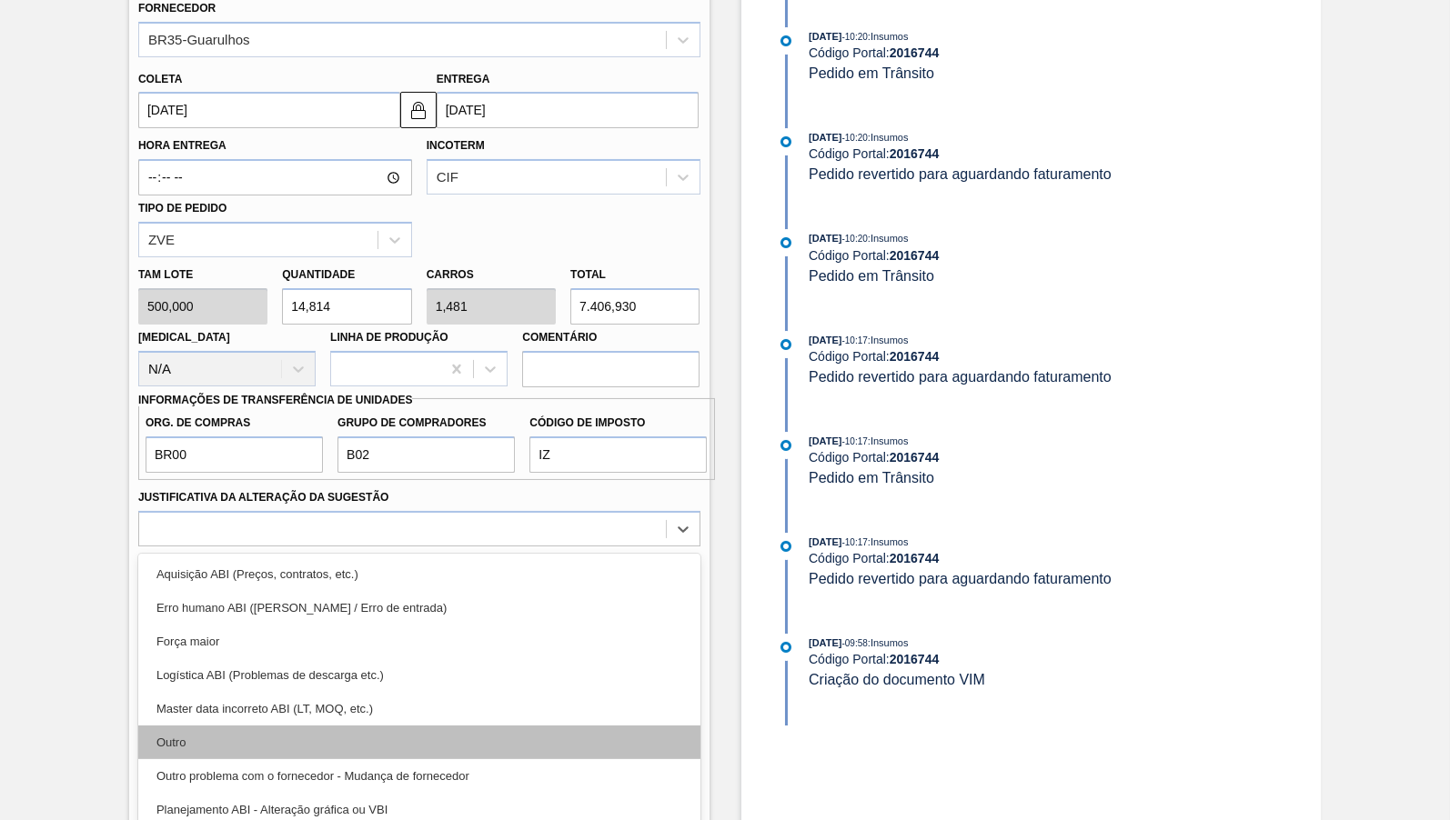
click at [231, 726] on div "Outro" at bounding box center [419, 743] width 562 height 34
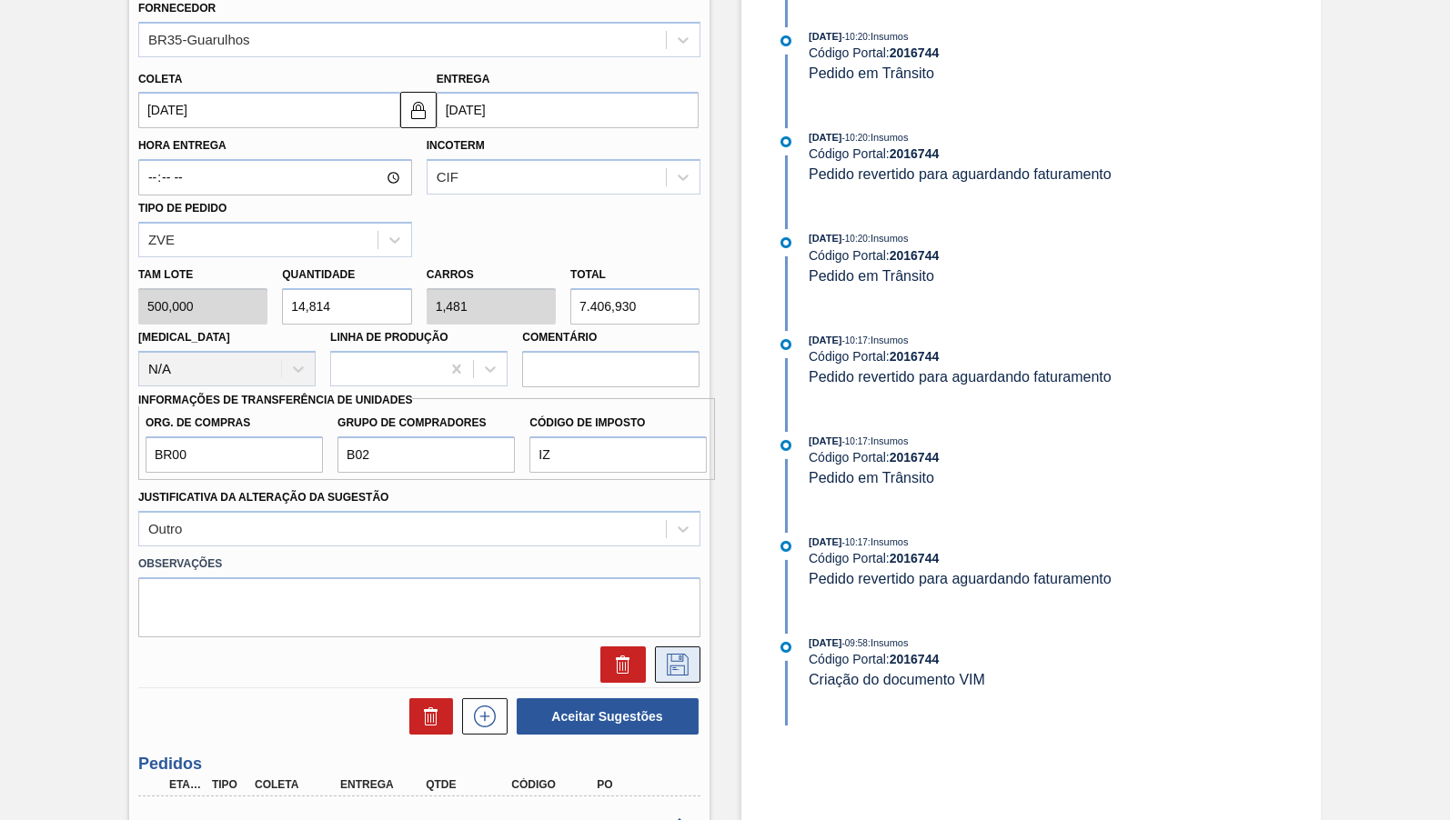
click at [681, 663] on button at bounding box center [677, 665] width 45 height 36
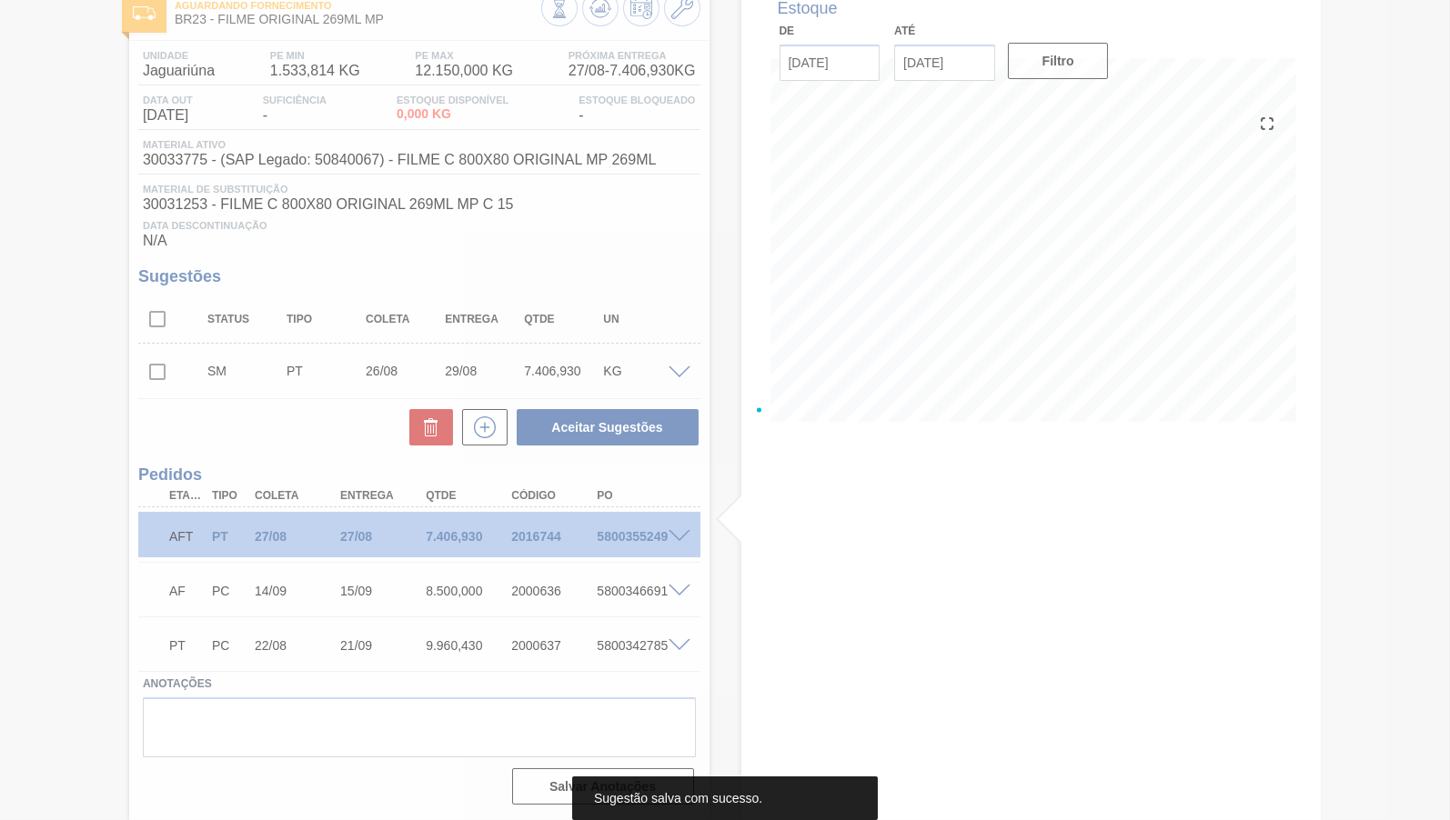
scroll to position [114, 0]
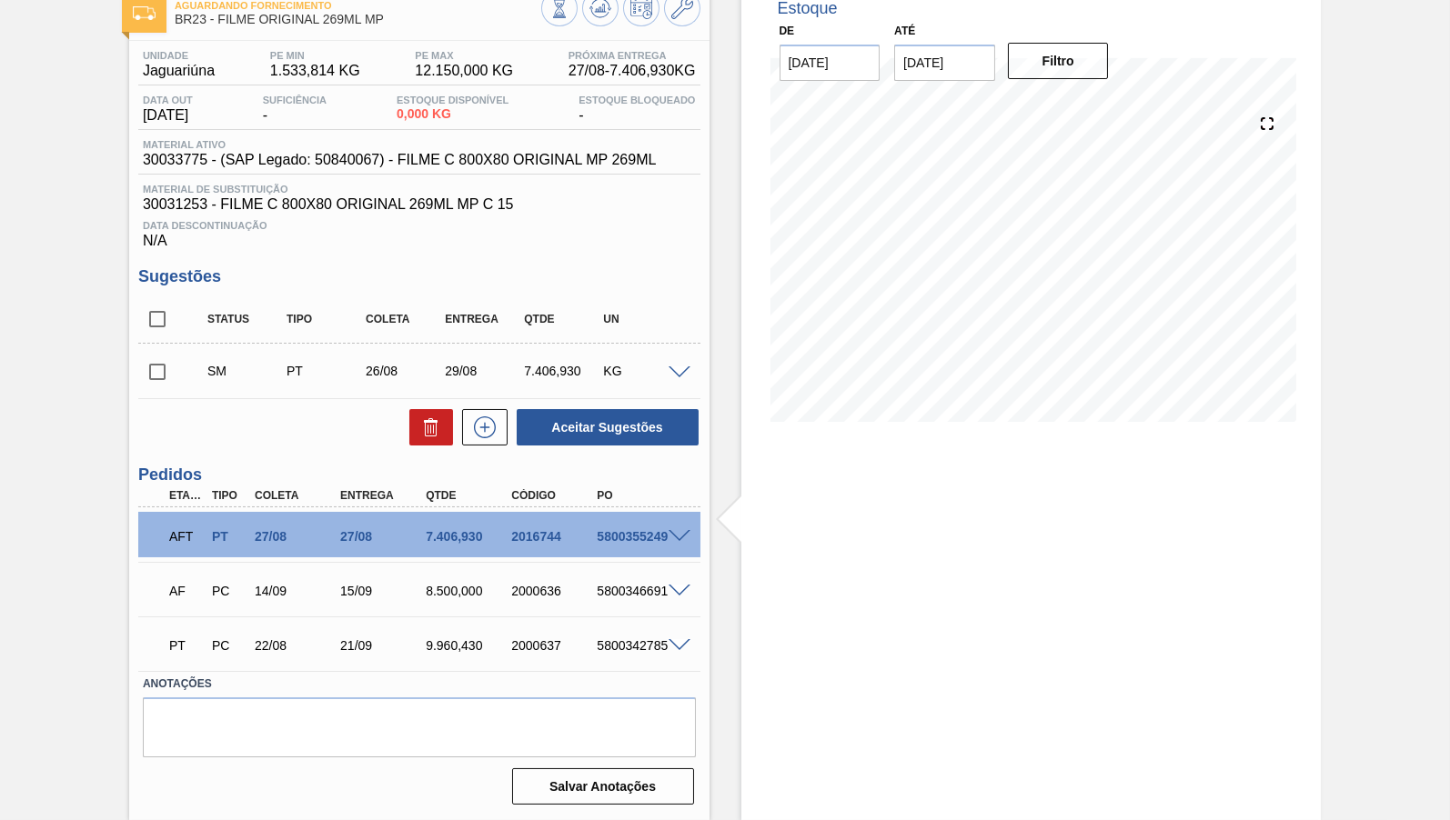
click at [677, 531] on span at bounding box center [679, 537] width 22 height 14
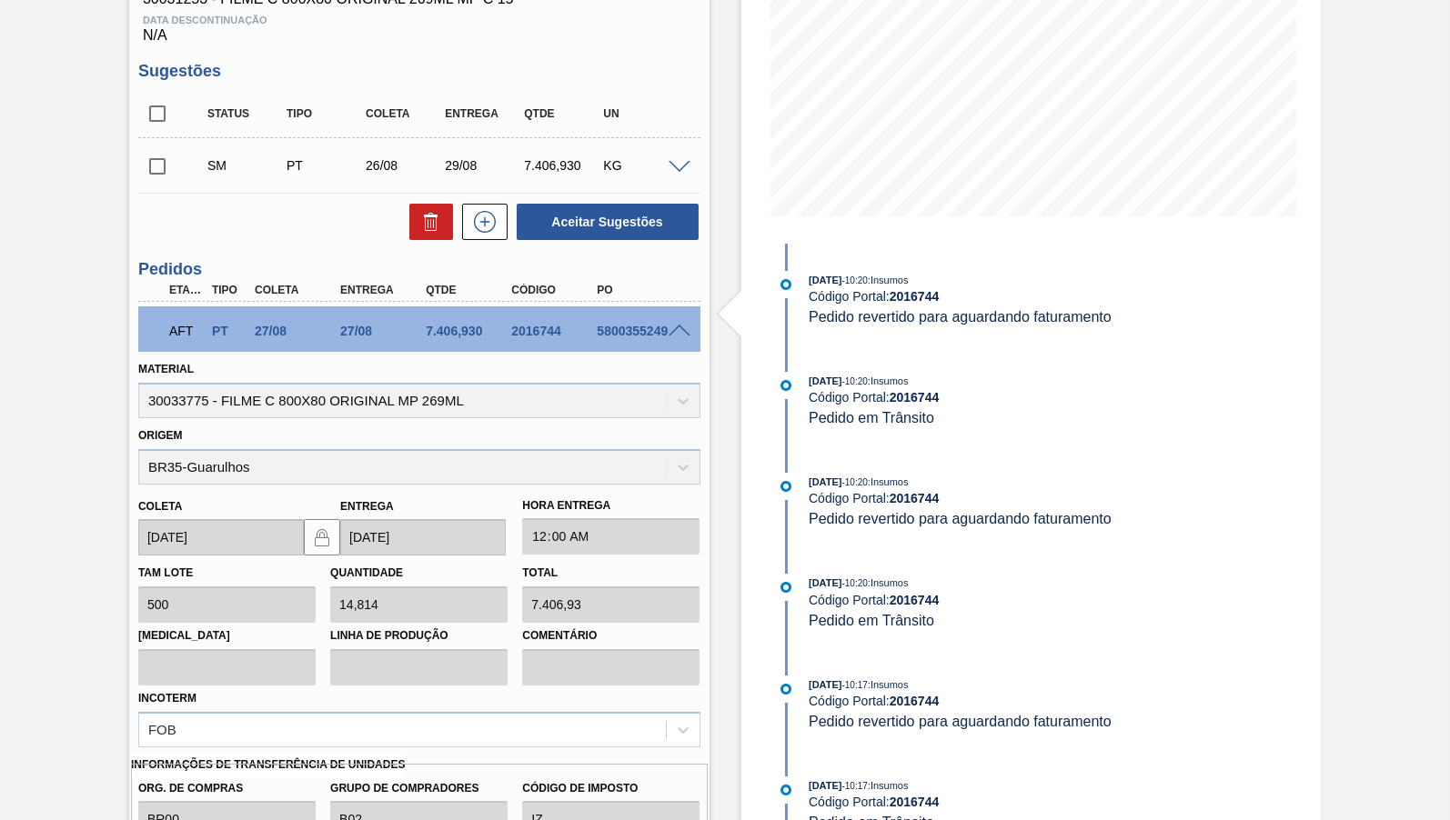
scroll to position [403, 0]
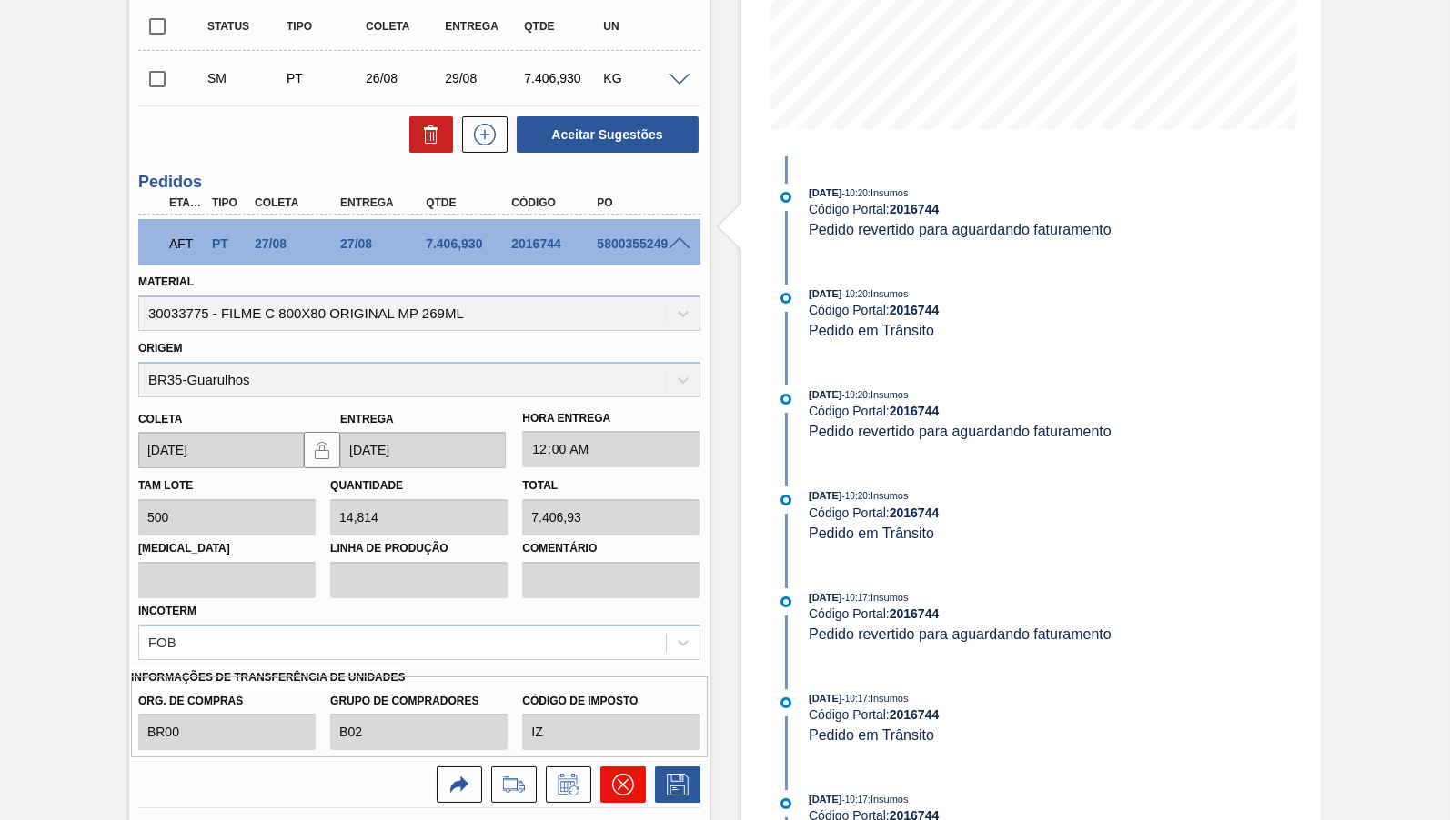
click at [628, 785] on icon at bounding box center [622, 785] width 22 height 22
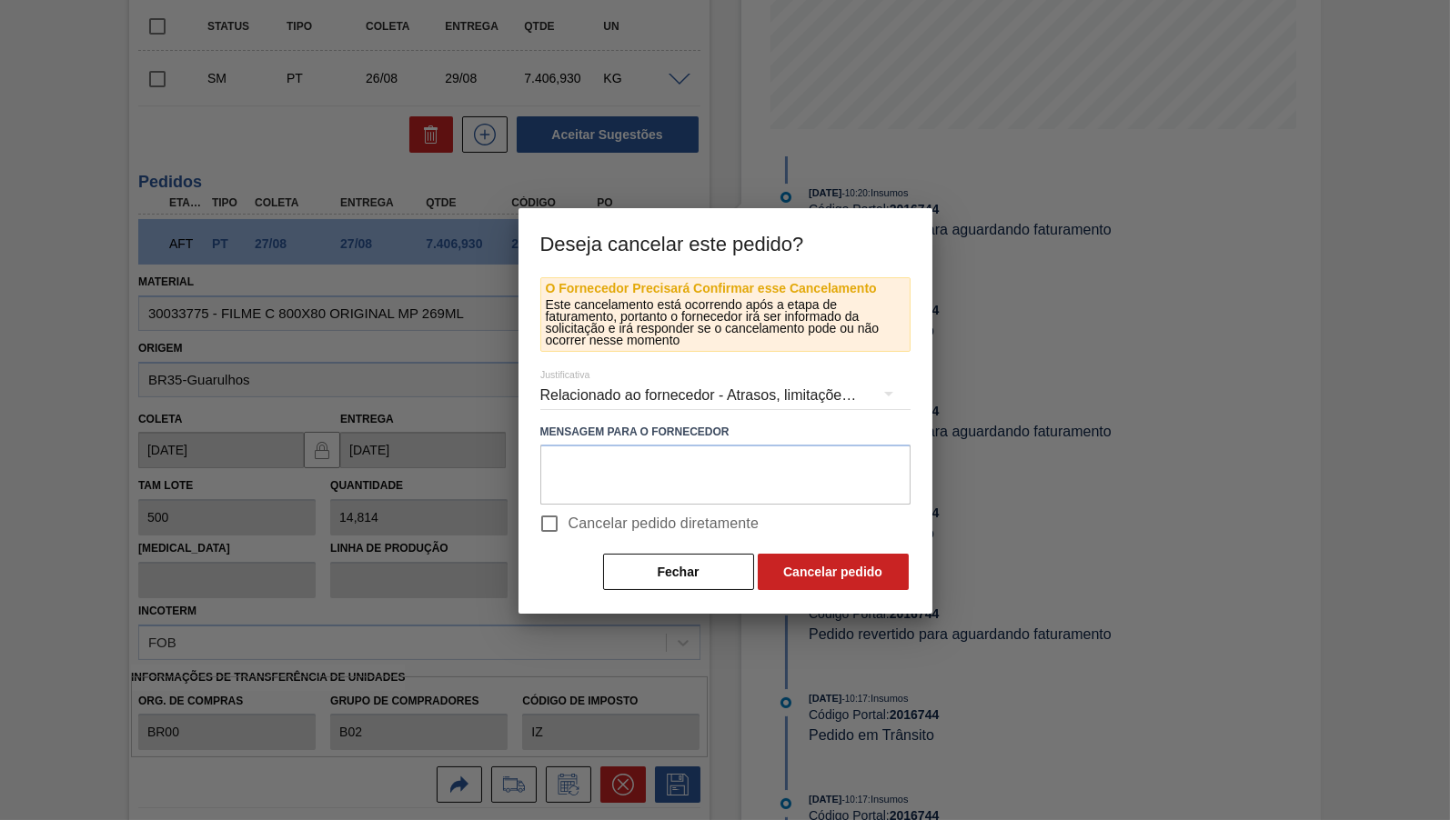
click at [598, 524] on span "Cancelar pedido diretamente" at bounding box center [663, 524] width 191 height 22
click at [568, 524] on input "Cancelar pedido diretamente" at bounding box center [549, 524] width 38 height 38
checkbox input "true"
click at [608, 373] on div "Relacionado ao fornecedor - Atrasos, limitações de capacidade, etc." at bounding box center [725, 395] width 370 height 51
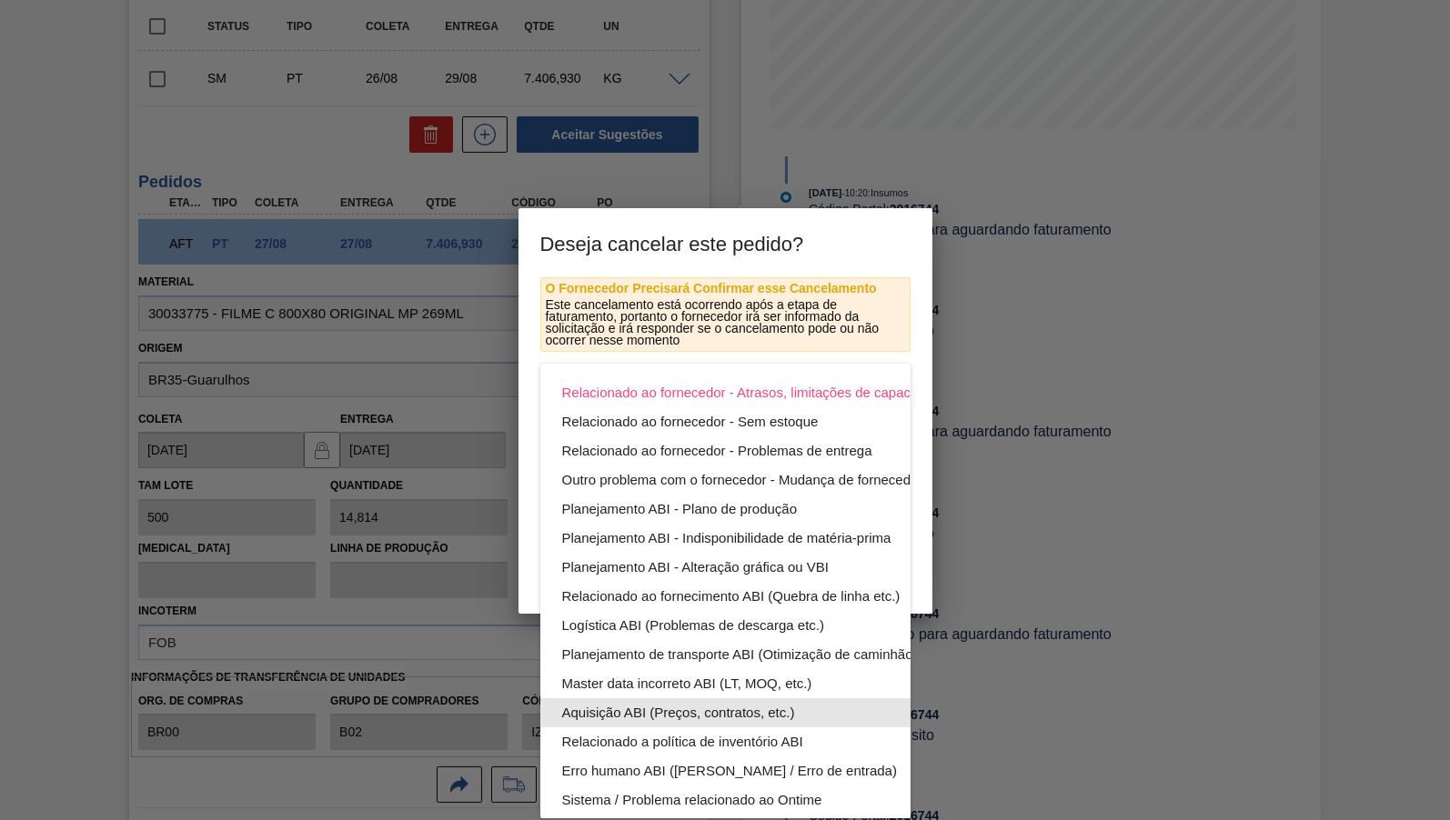
scroll to position [98, 0]
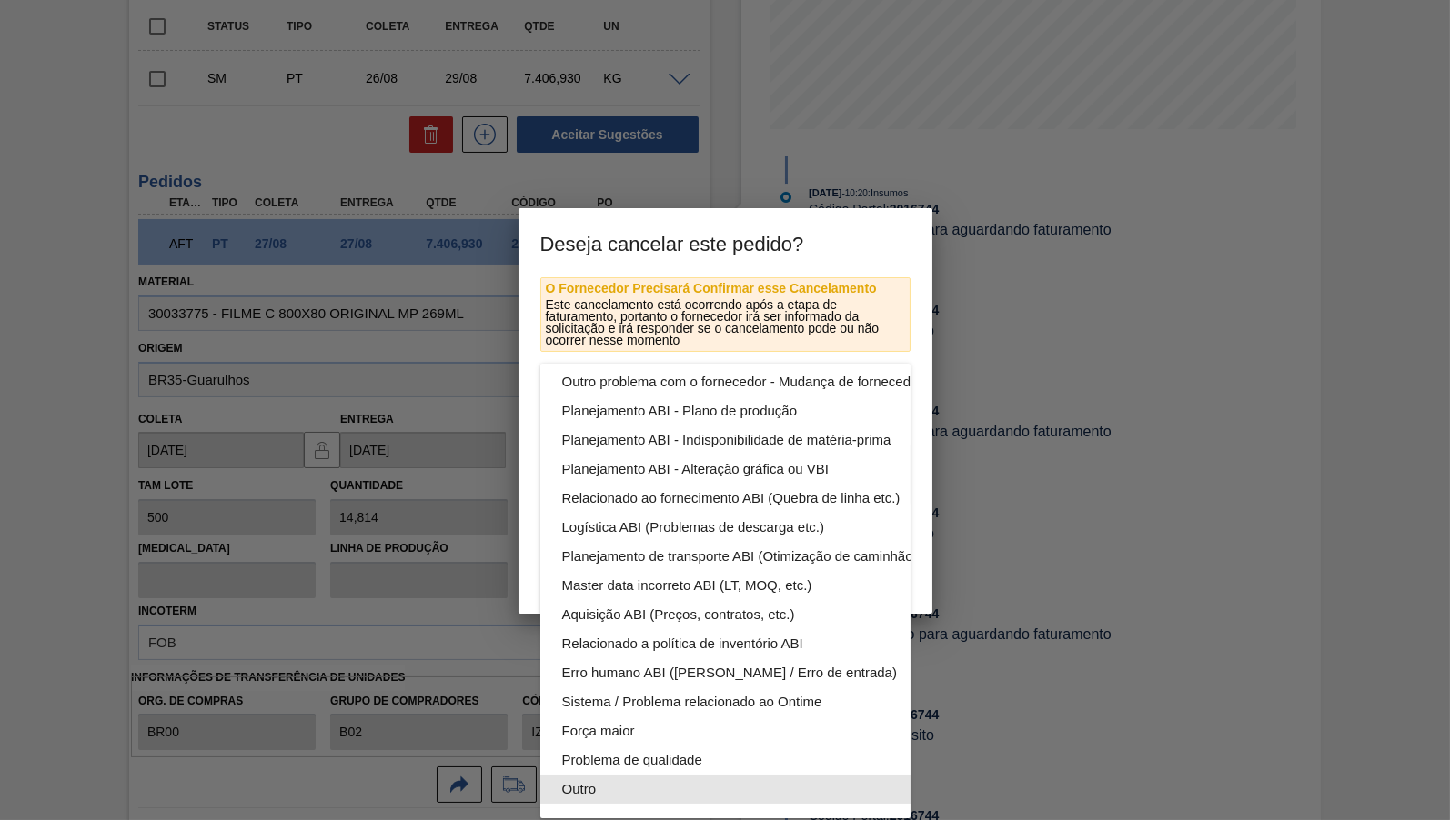
click at [556, 789] on div "Outro" at bounding box center [768, 789] width 456 height 29
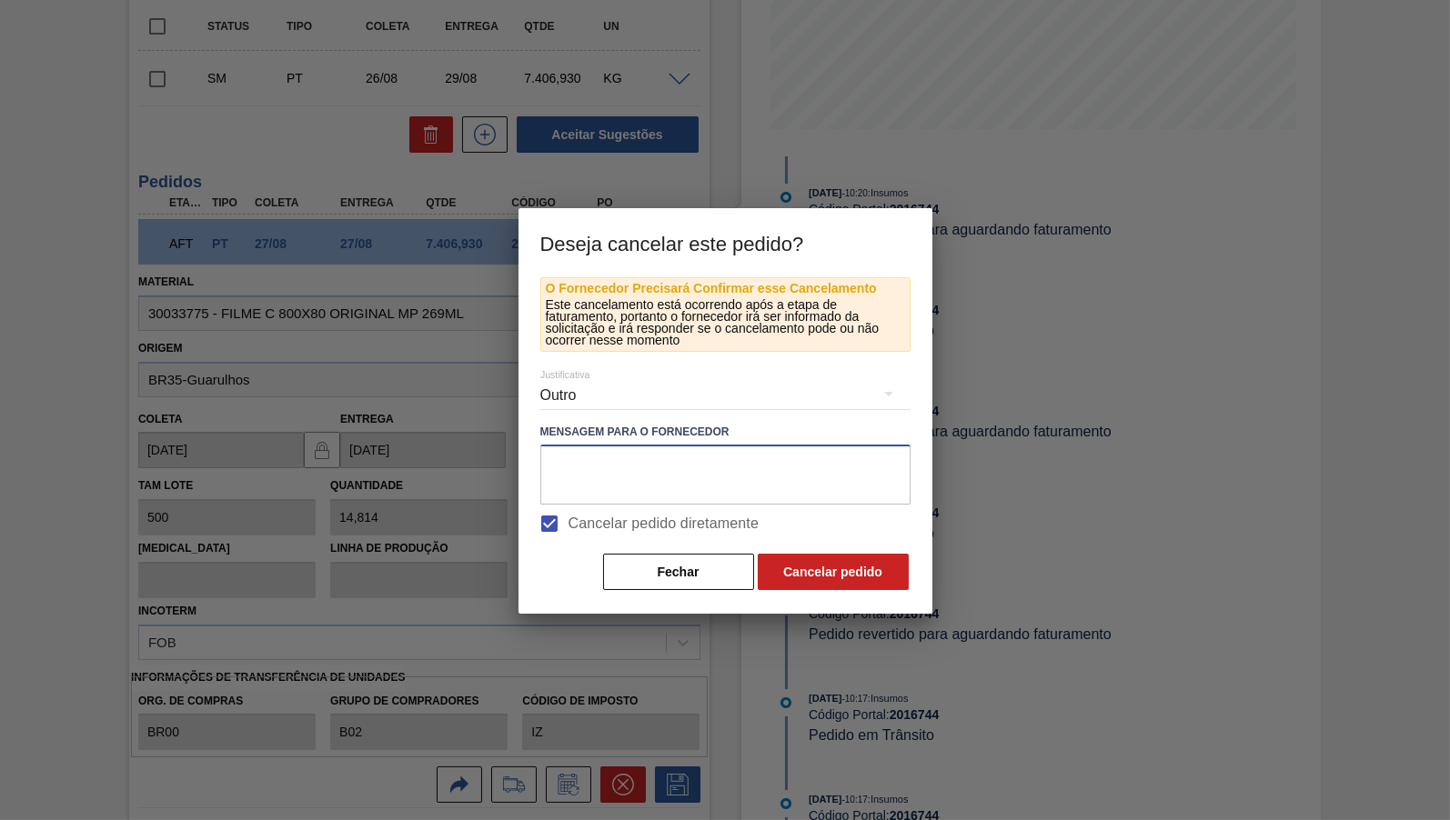
drag, startPoint x: 719, startPoint y: 463, endPoint x: 717, endPoint y: 473, distance: 10.4
click at [717, 473] on textarea at bounding box center [725, 475] width 370 height 60
type textarea "s"
type textarea "a"
type textarea "Correção de pedido"
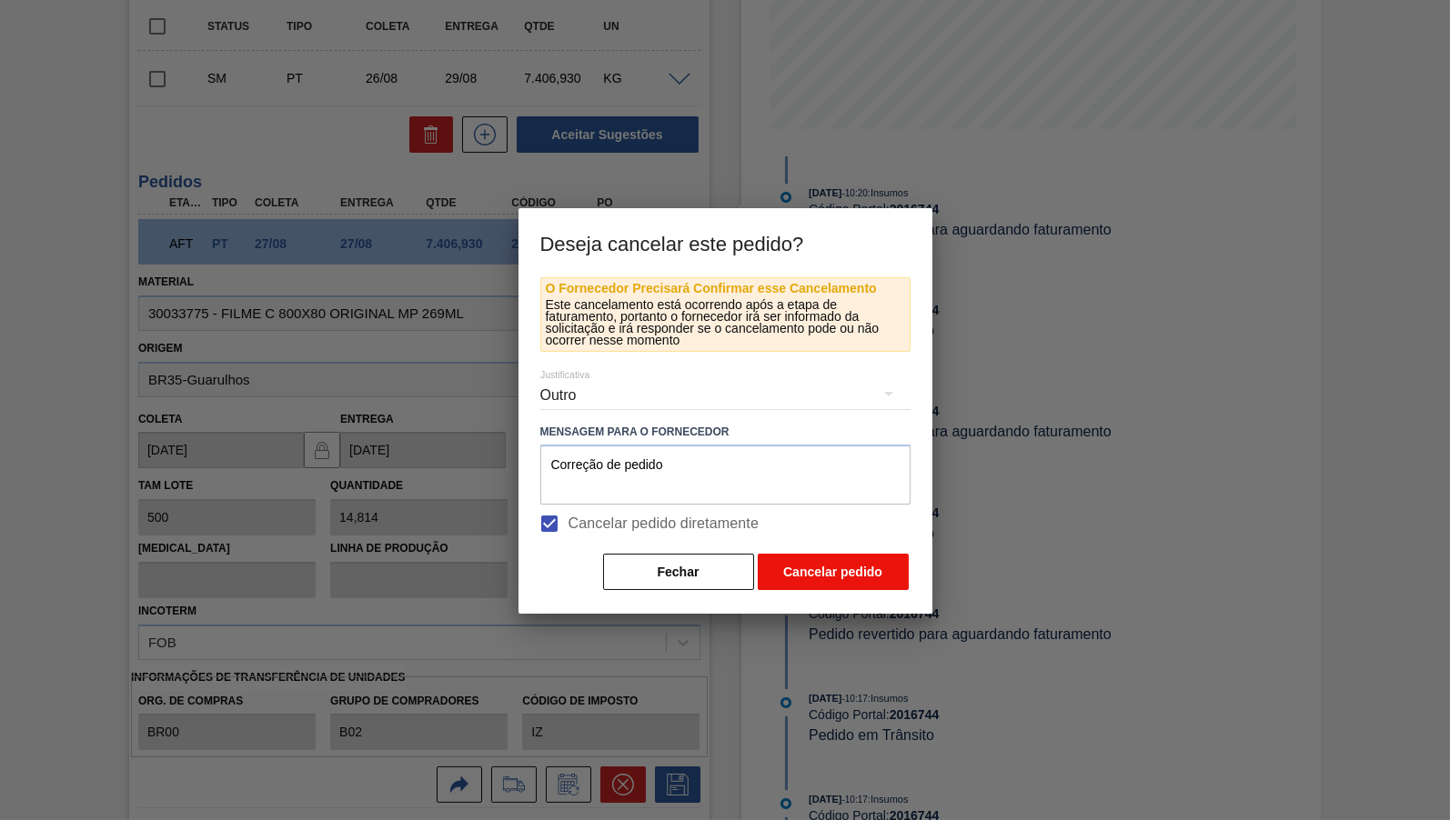
click at [836, 574] on button "Cancelar pedido" at bounding box center [833, 572] width 151 height 36
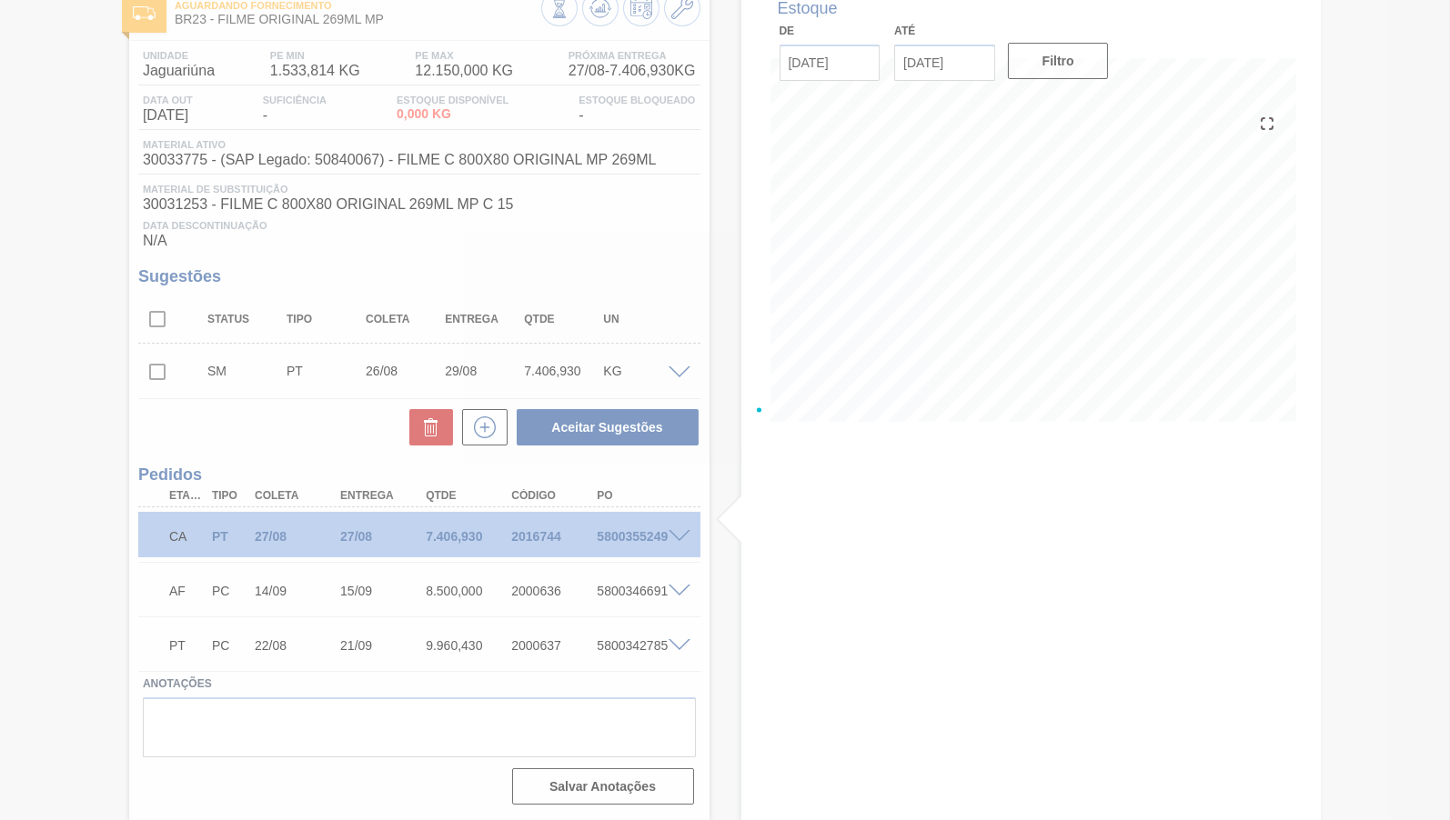
scroll to position [114, 0]
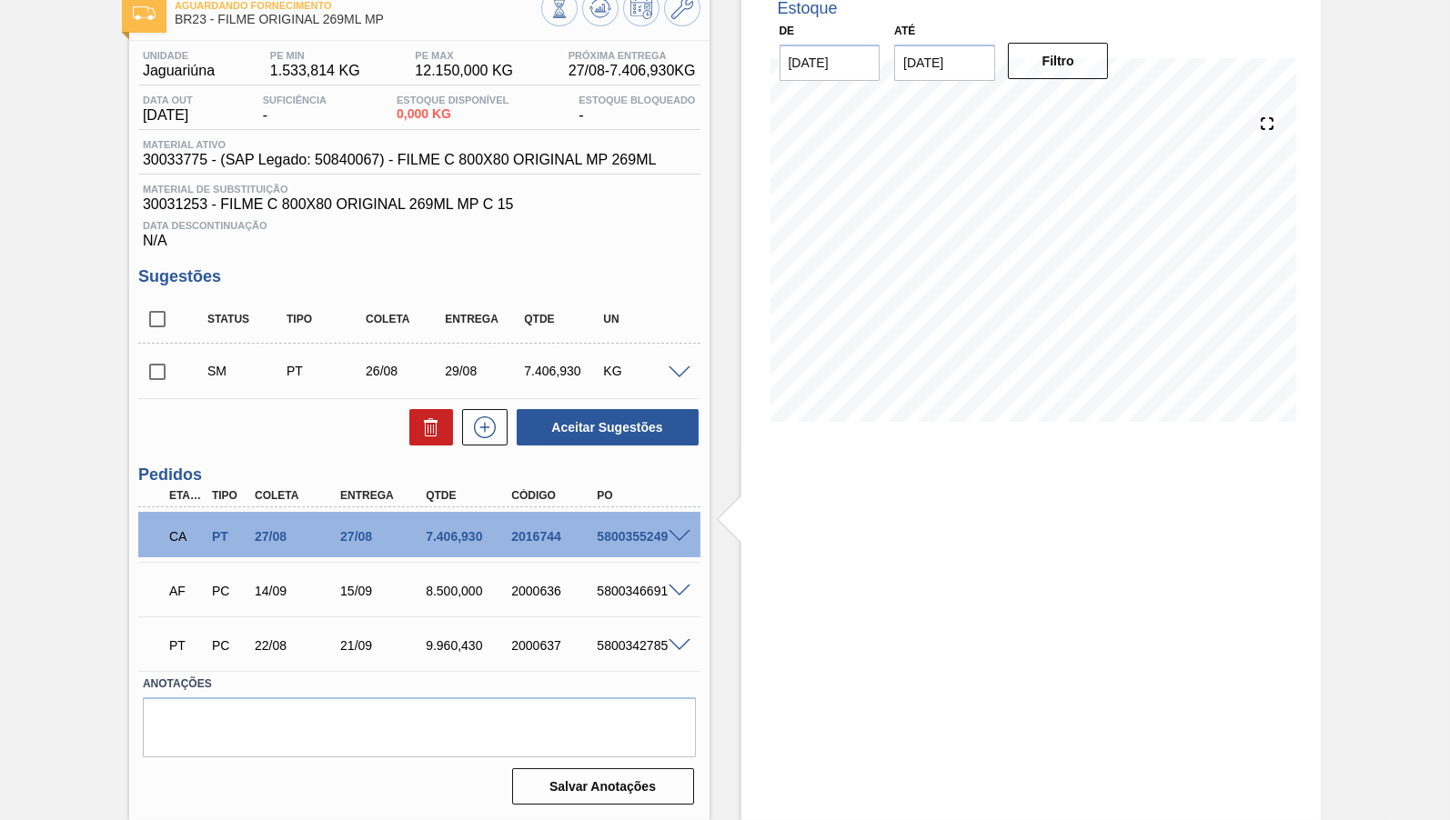
click at [684, 367] on span at bounding box center [679, 374] width 22 height 14
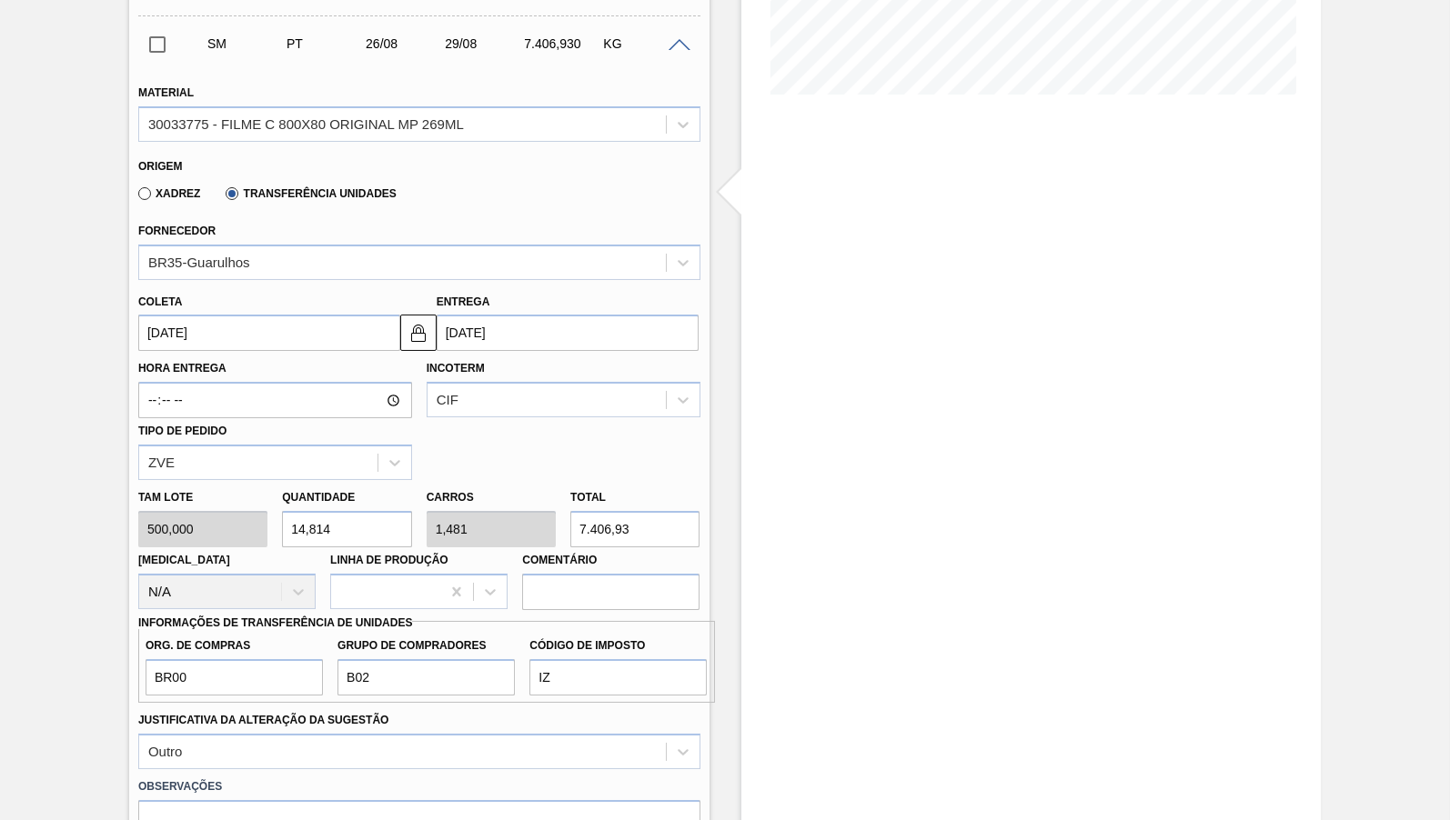
scroll to position [440, 0]
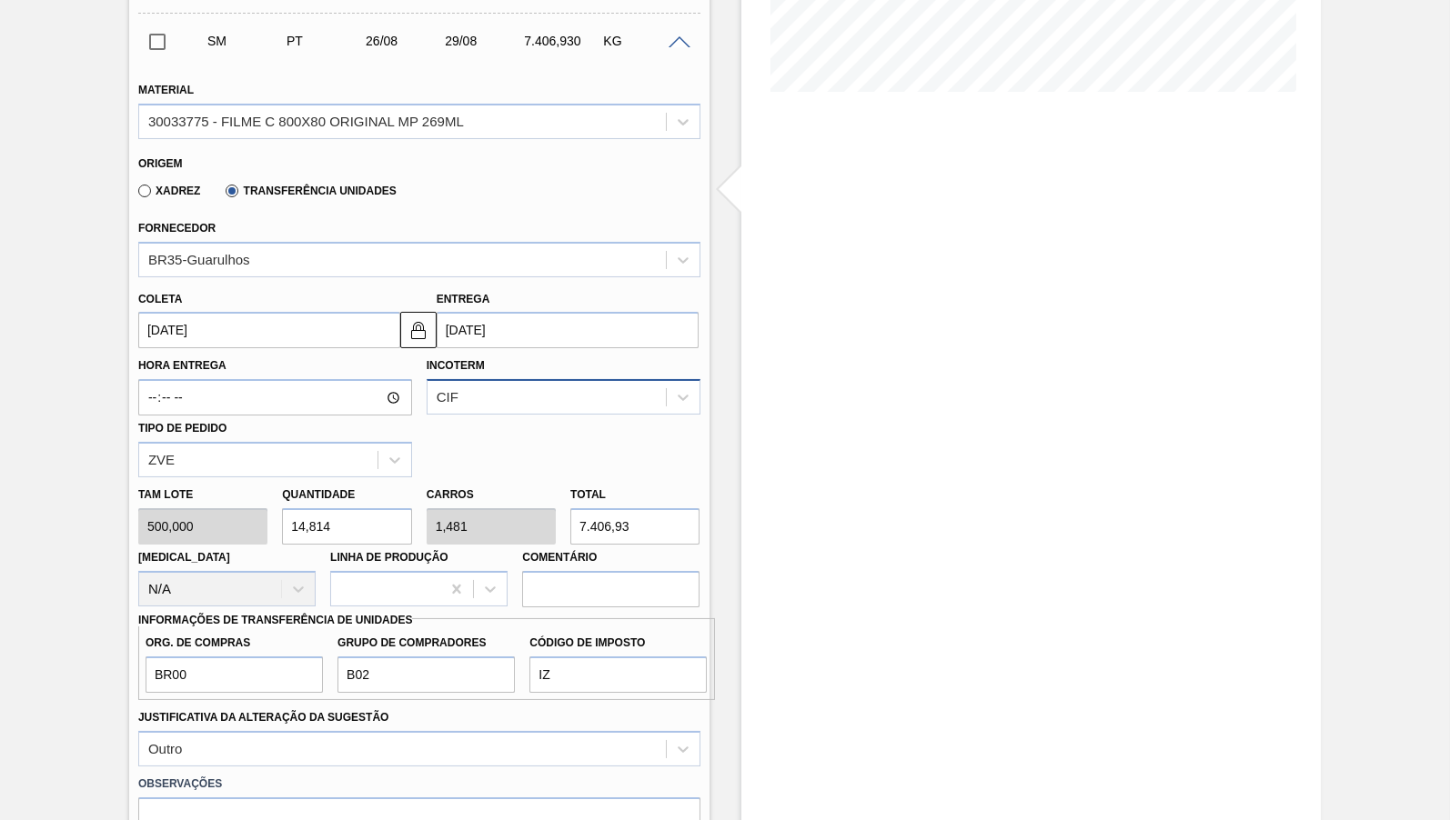
click at [517, 398] on div "CIF" at bounding box center [546, 398] width 238 height 26
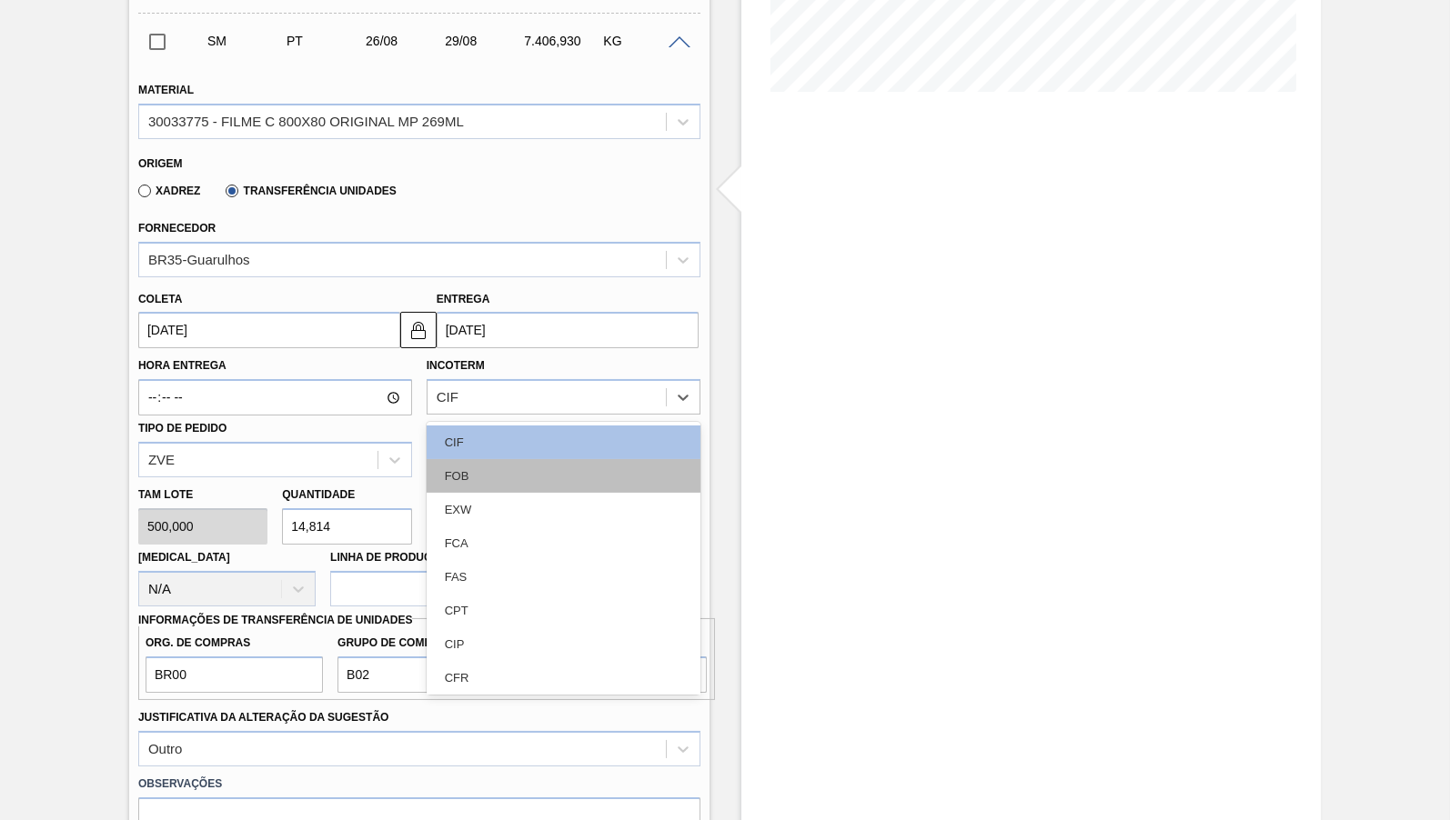
click at [460, 464] on div "FOB" at bounding box center [564, 476] width 274 height 34
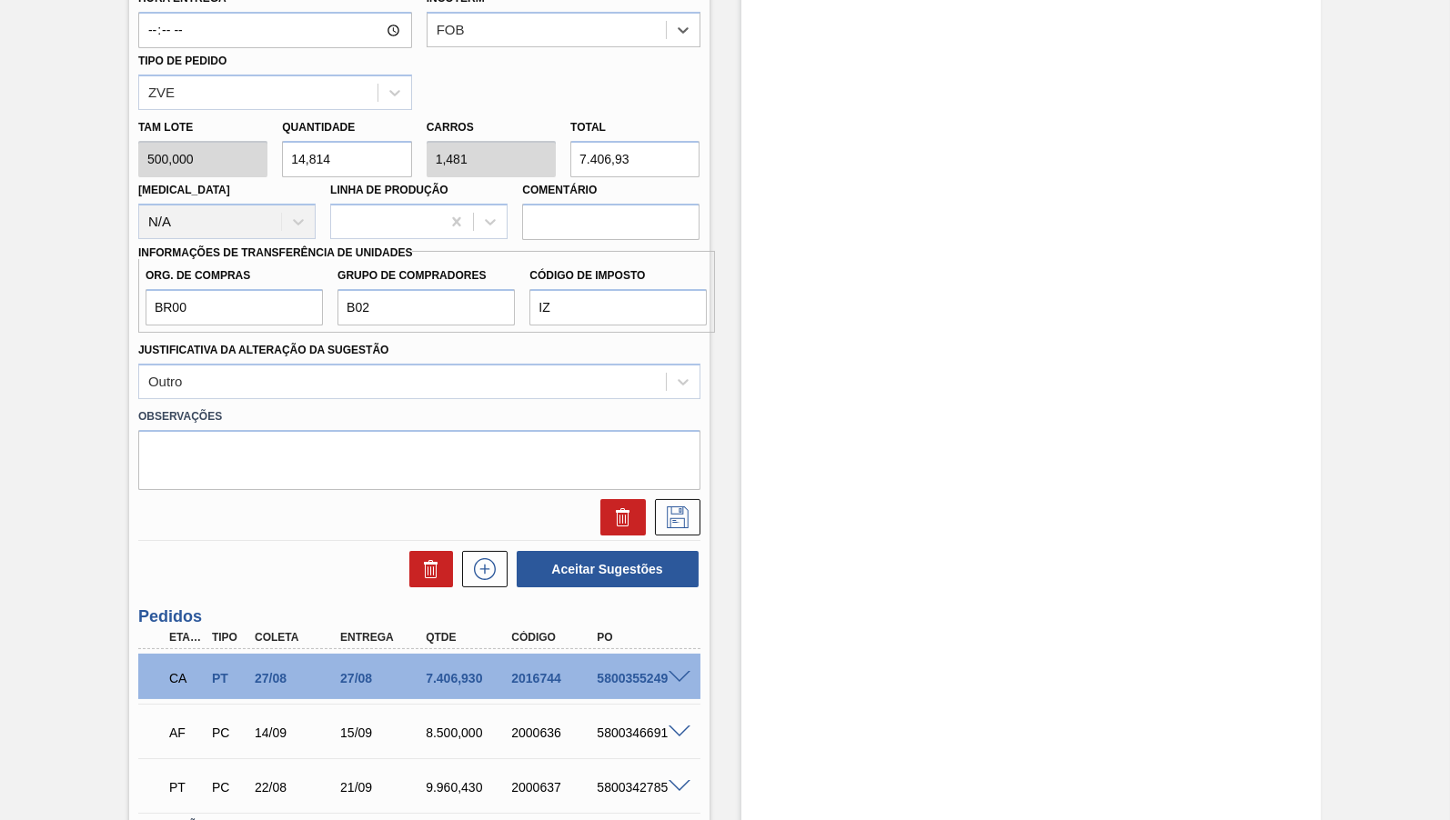
scroll to position [873, 0]
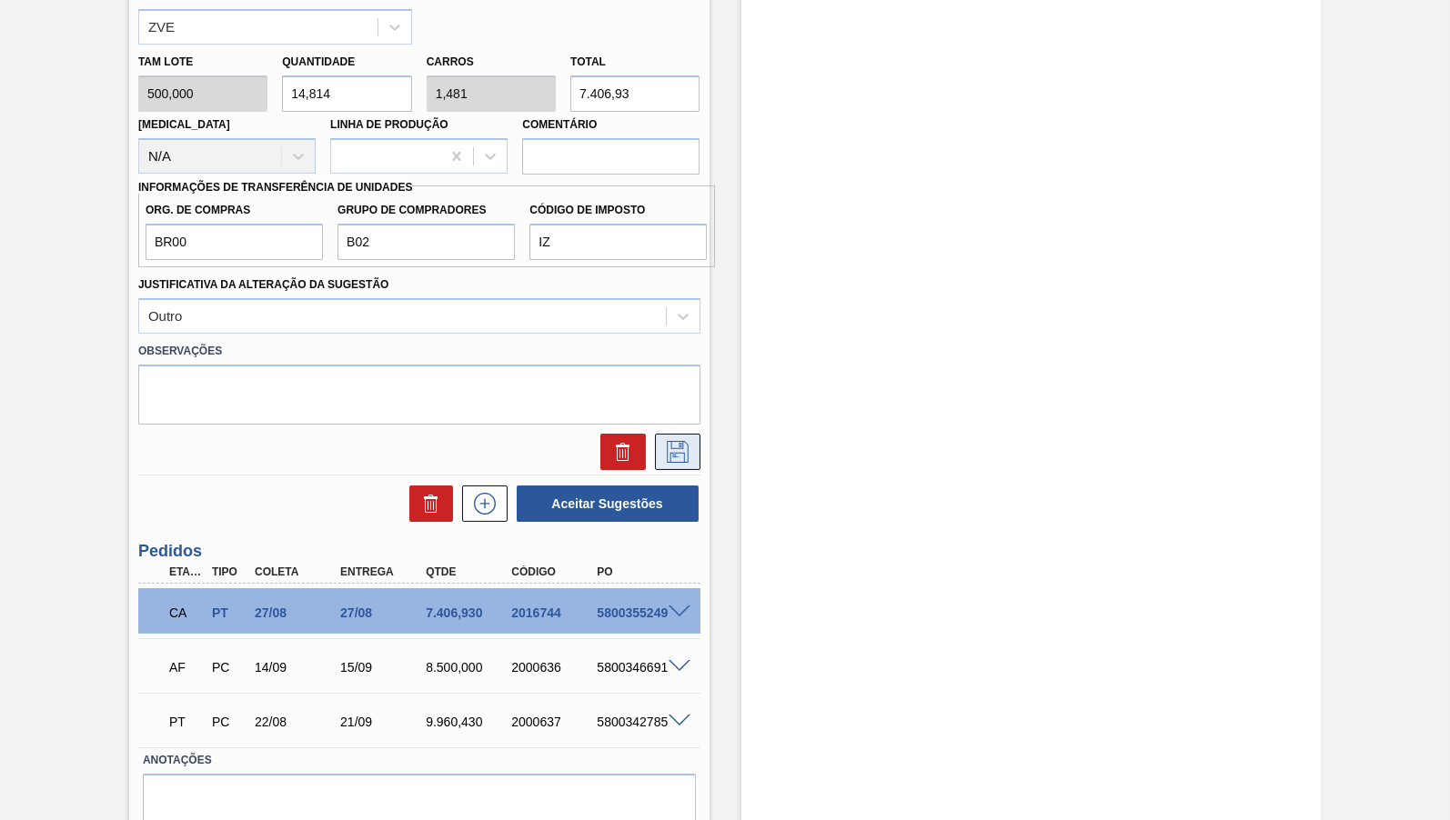
click at [668, 441] on icon at bounding box center [677, 452] width 29 height 22
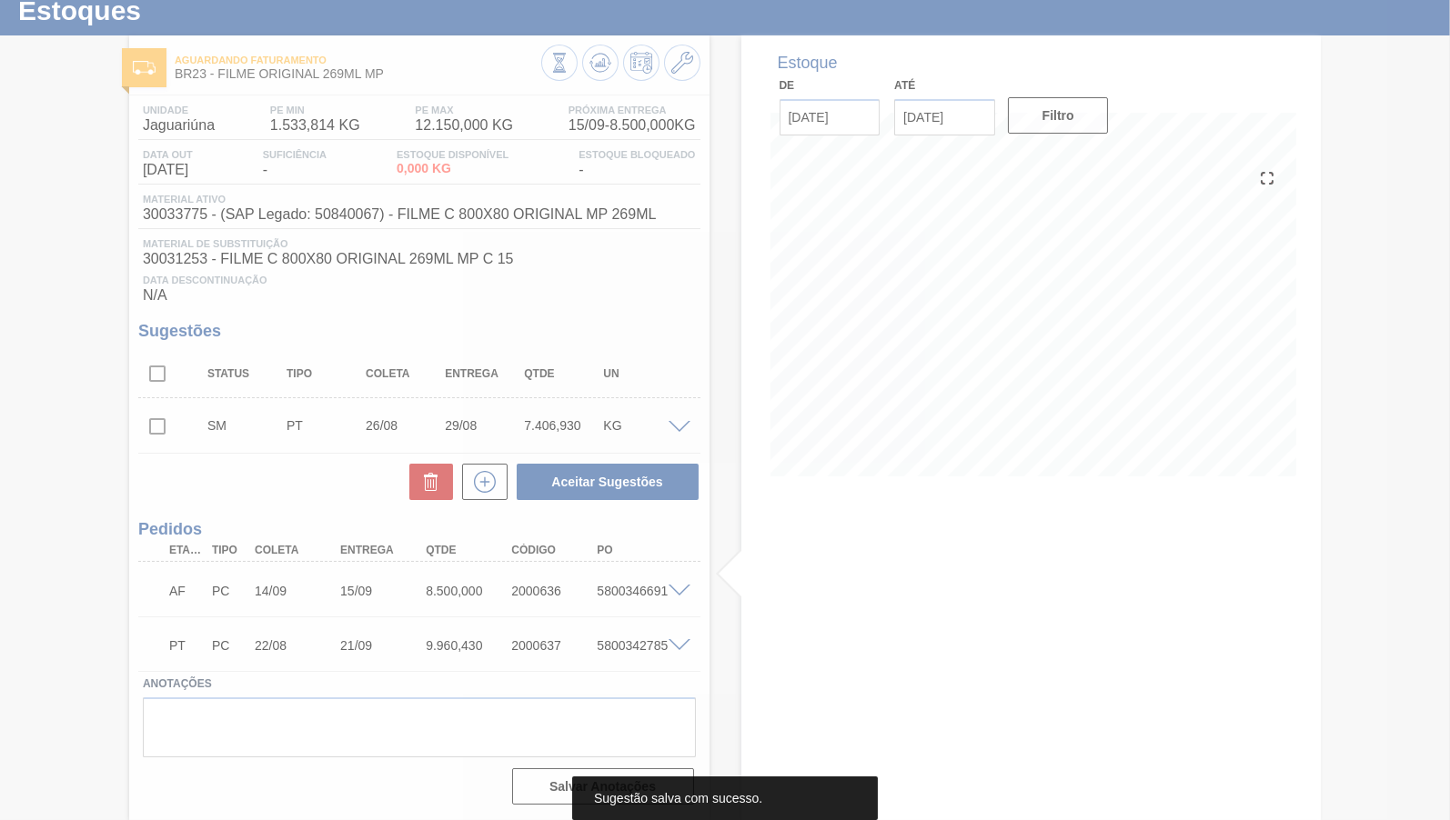
scroll to position [60, 0]
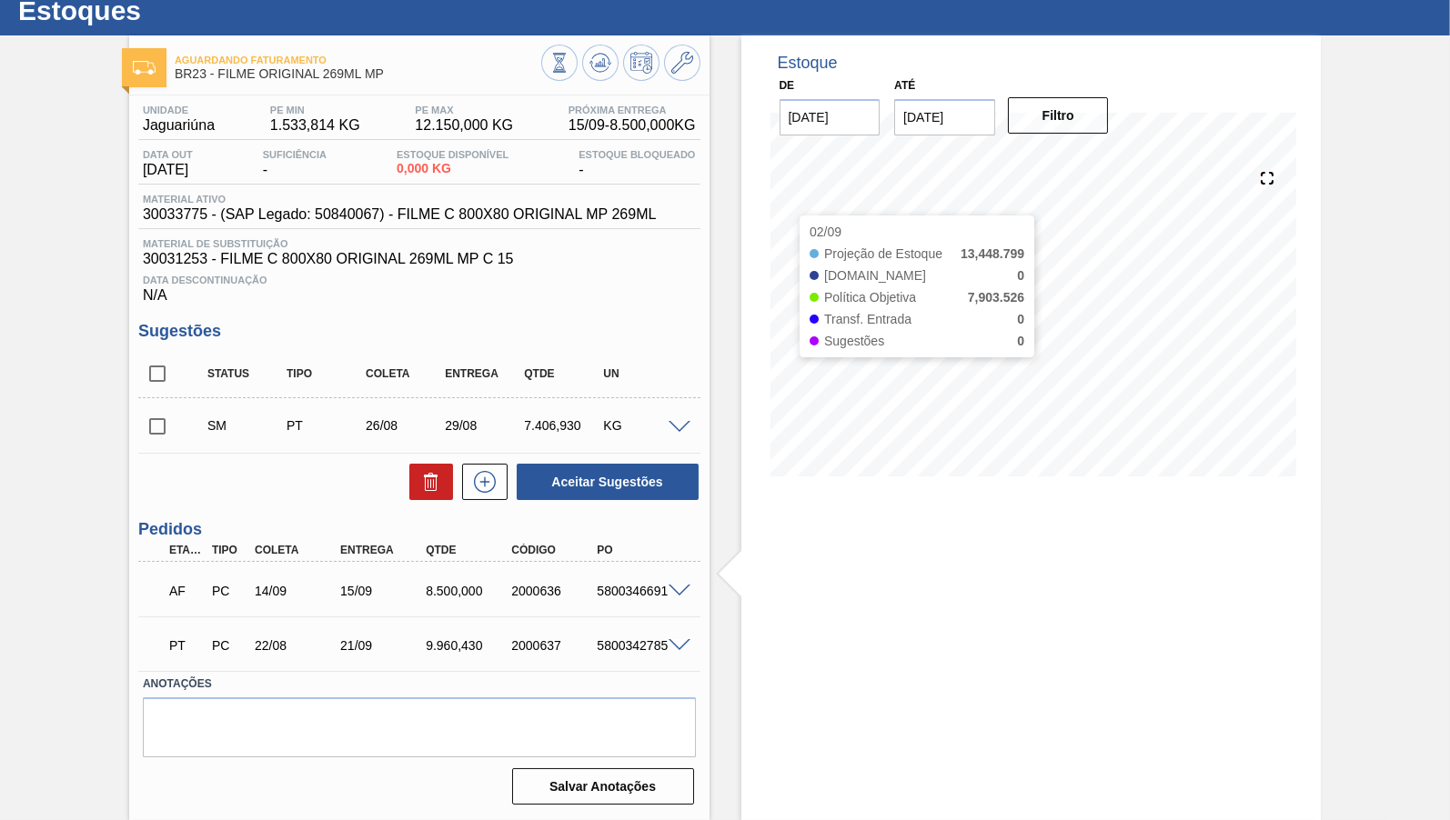
click at [630, 386] on div "Aguardando Faturamento BR23 - FILME ORIGINAL 269ML MP Unidade Jaguariúna PE MIN…" at bounding box center [725, 427] width 1450 height 785
click at [678, 427] on span at bounding box center [679, 428] width 22 height 14
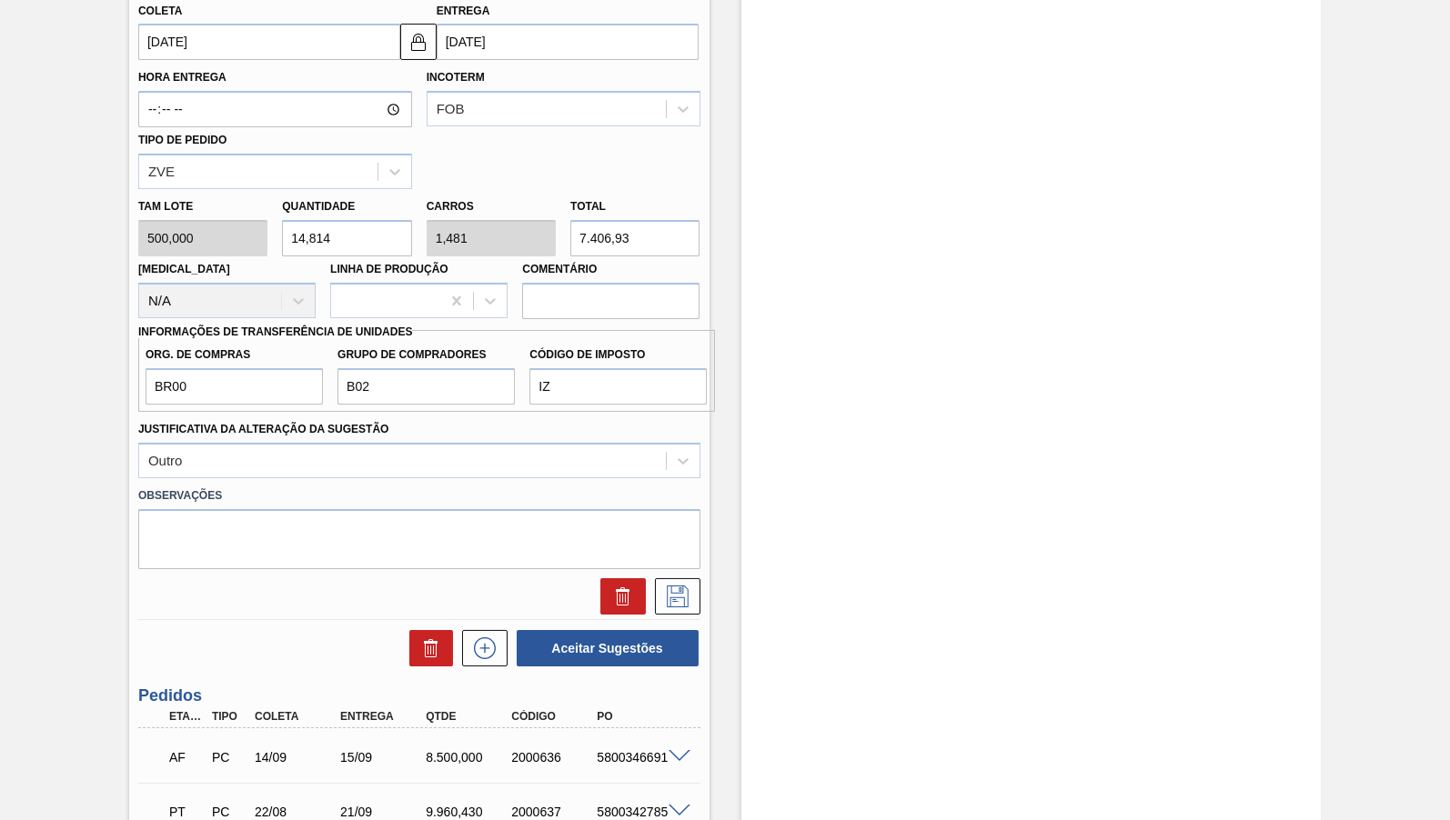
scroll to position [729, 0]
drag, startPoint x: 640, startPoint y: 246, endPoint x: 384, endPoint y: 260, distance: 256.9
click at [570, 256] on input "7.406,93" at bounding box center [634, 237] width 129 height 36
click at [668, 585] on icon at bounding box center [677, 596] width 29 height 22
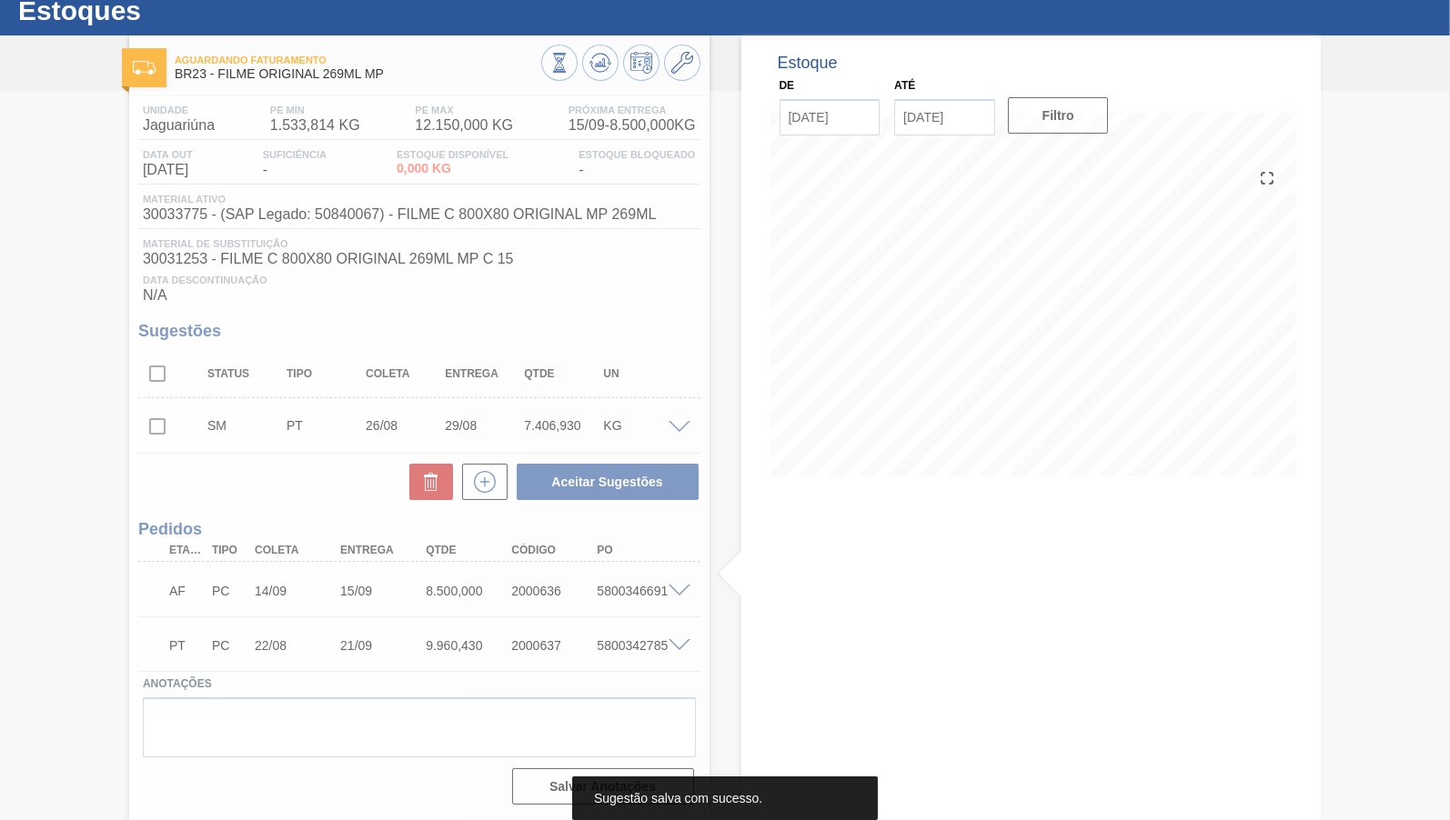
scroll to position [60, 0]
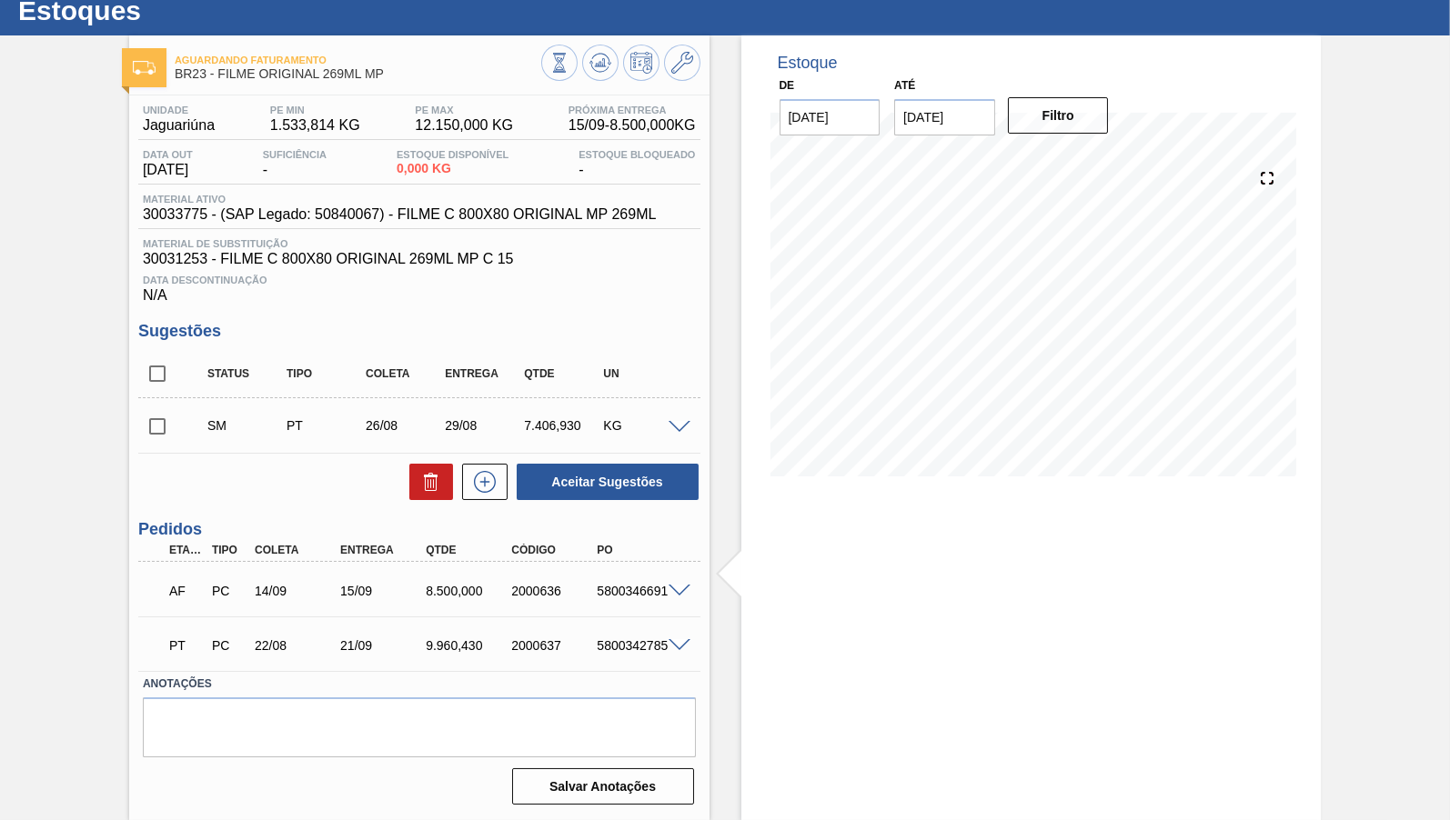
click at [161, 417] on input "checkbox" at bounding box center [157, 426] width 38 height 38
click at [547, 480] on button "Aceitar Sugestões" at bounding box center [608, 482] width 182 height 36
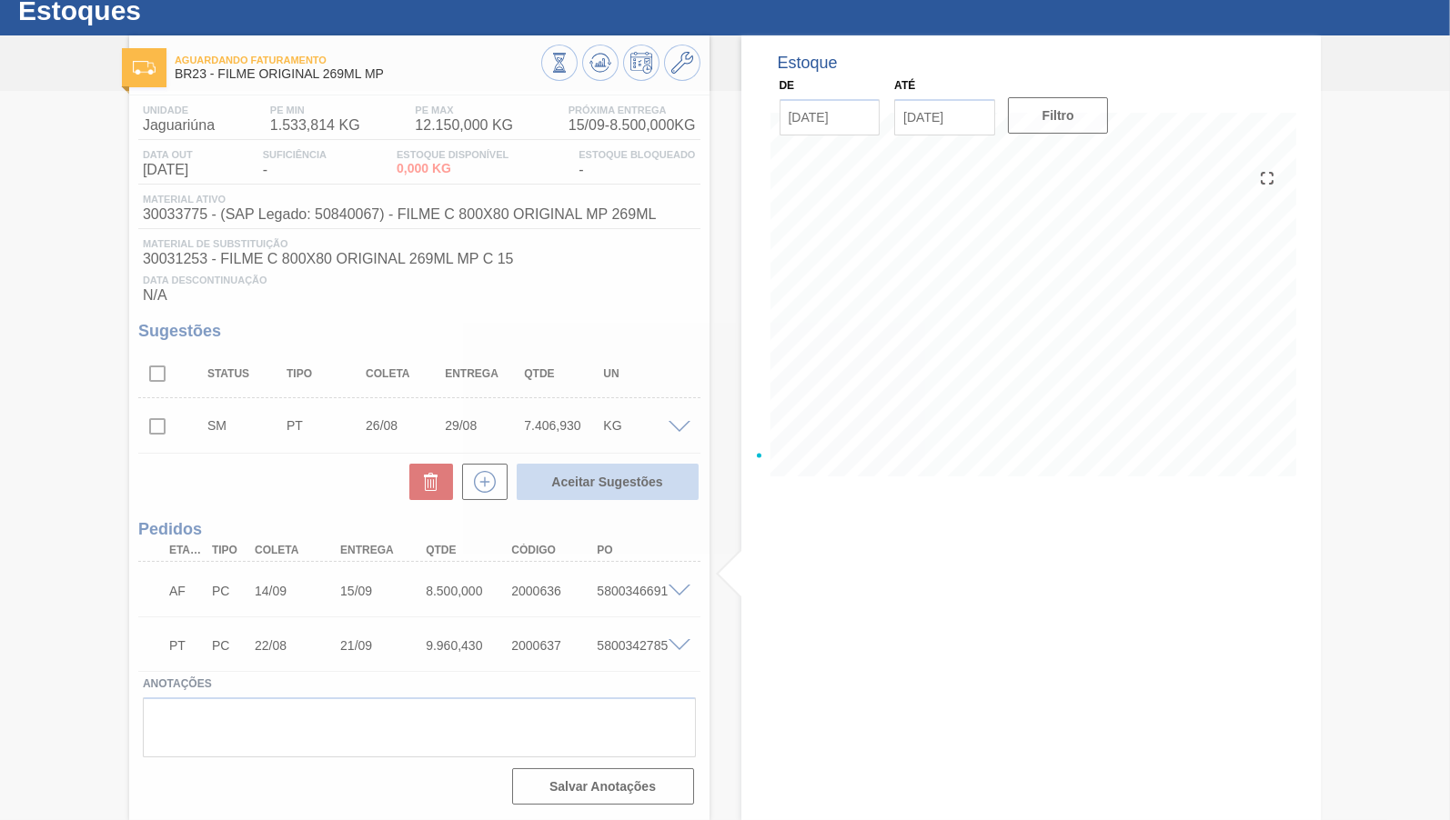
checkbox input "false"
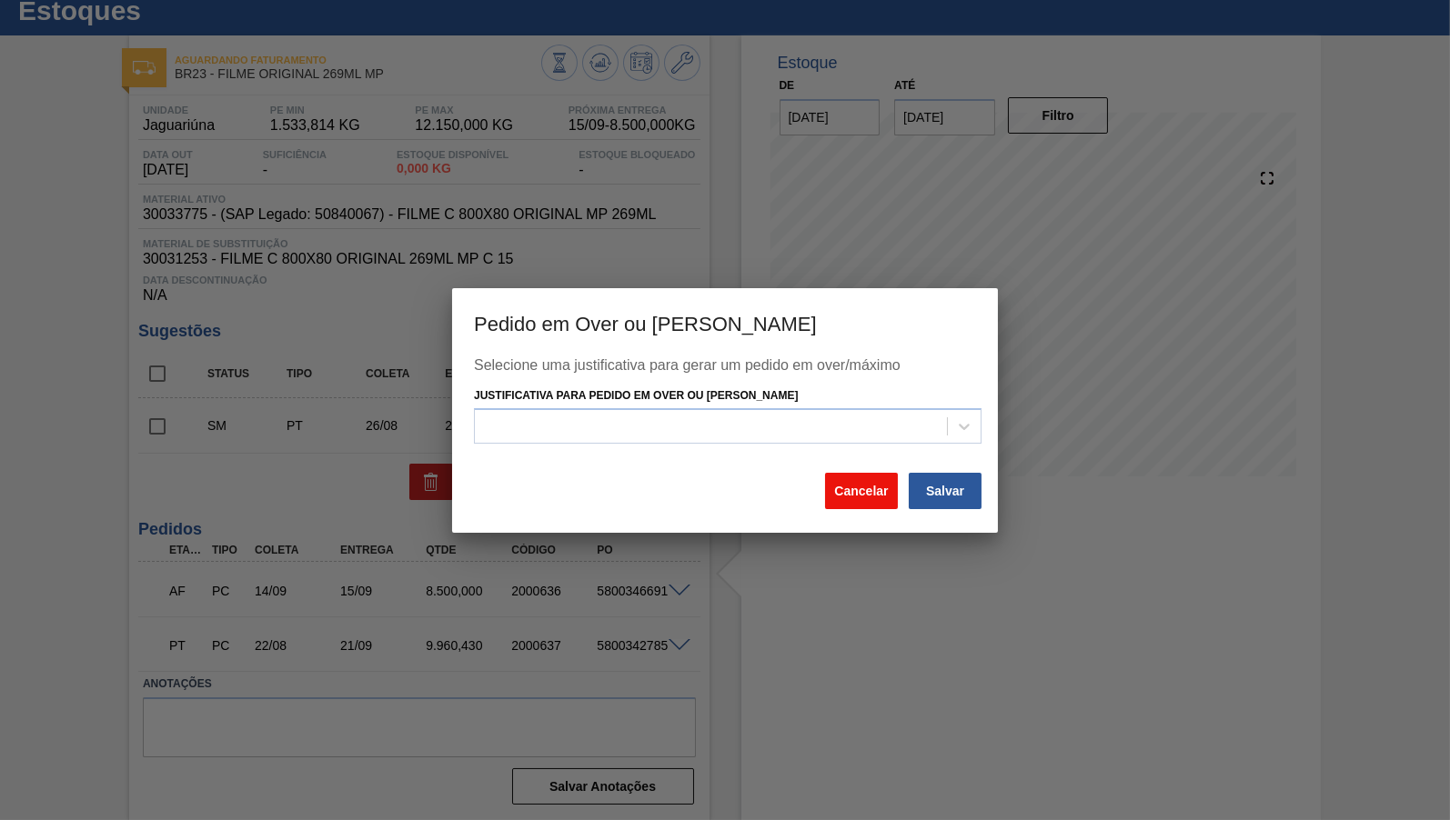
click at [851, 487] on button "Cancelar" at bounding box center [861, 491] width 73 height 36
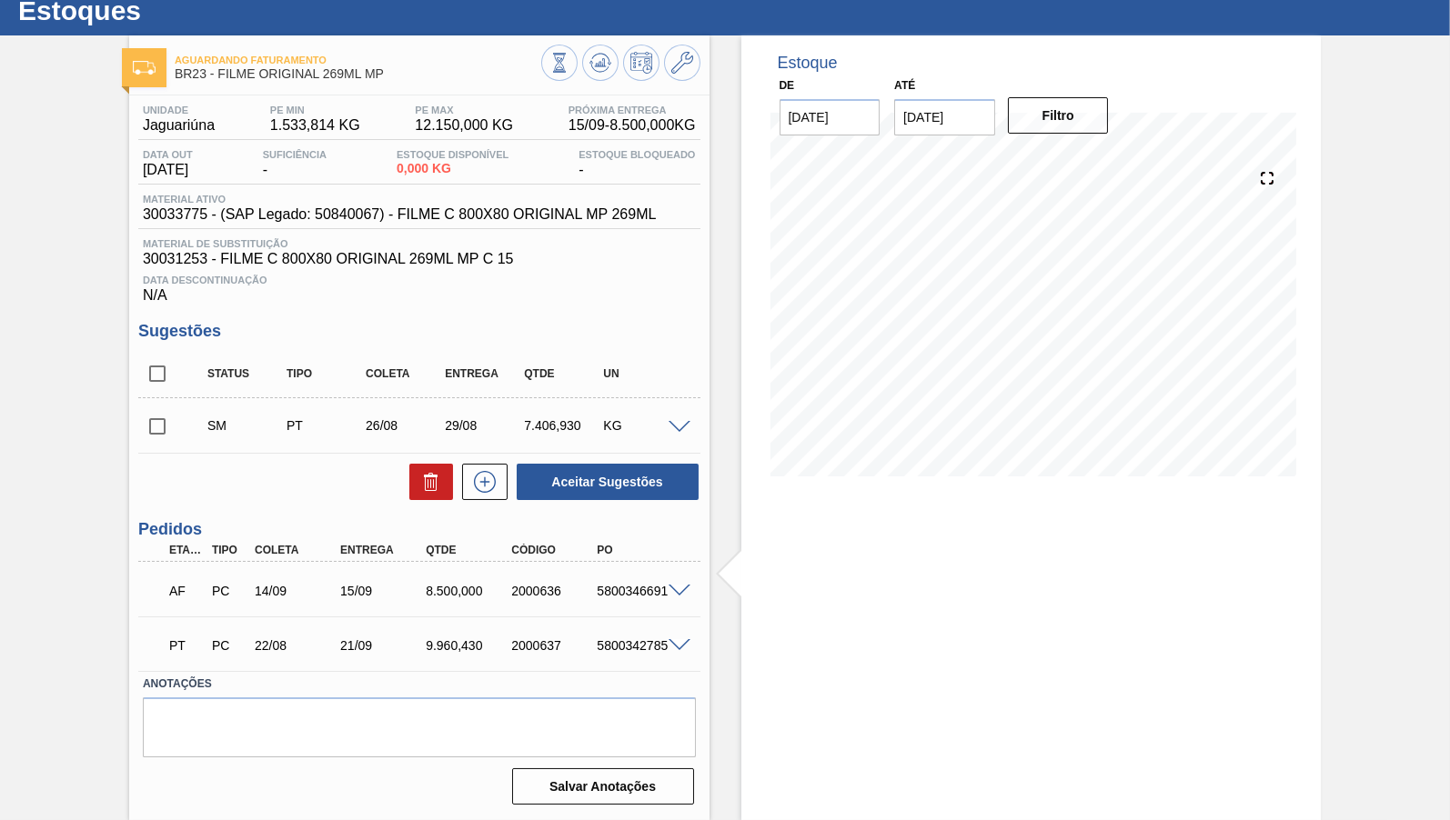
click at [555, 427] on div "7.406,930" at bounding box center [562, 425] width 86 height 15
click at [598, 58] on icon at bounding box center [600, 62] width 12 height 8
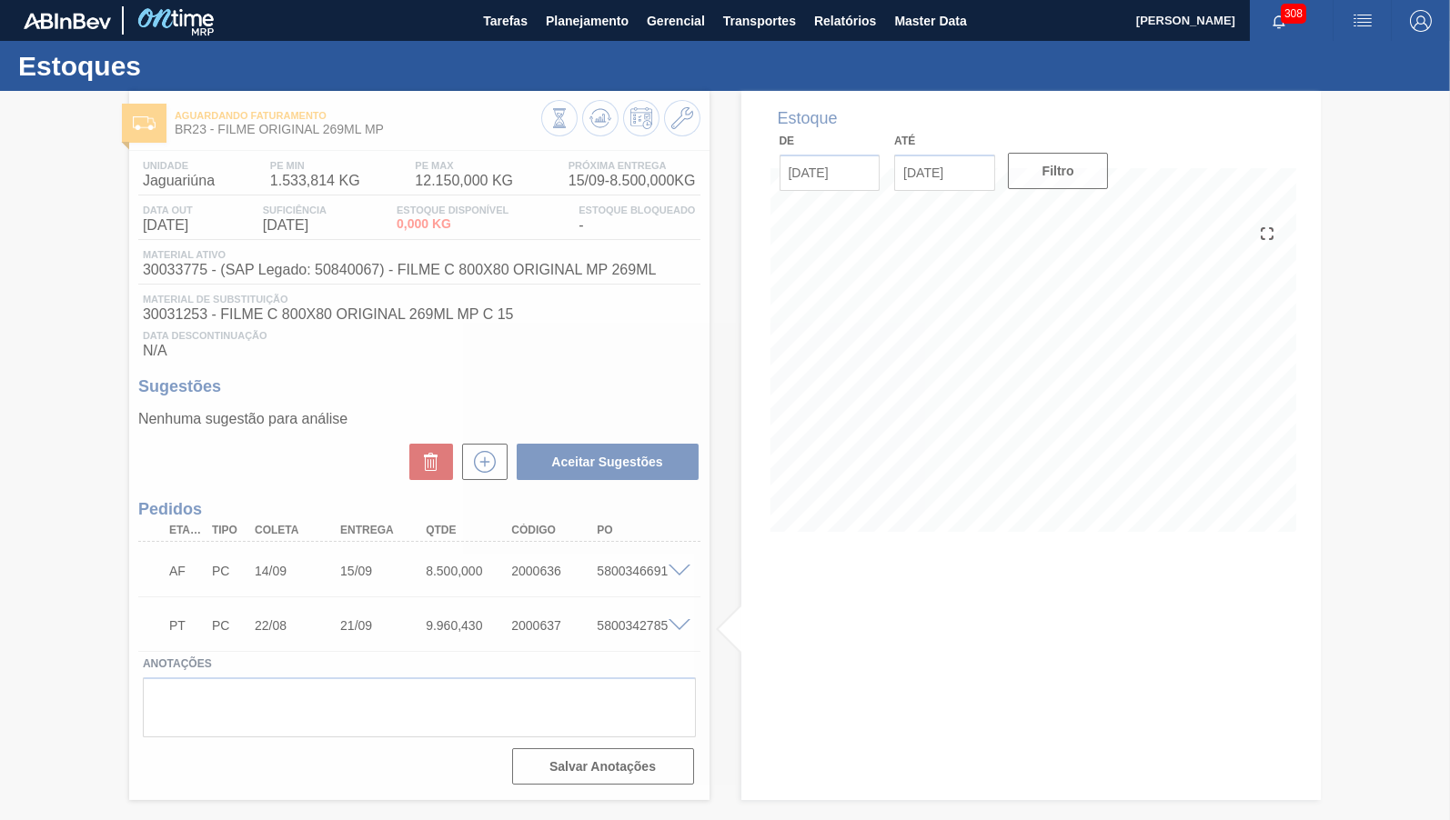
scroll to position [0, 0]
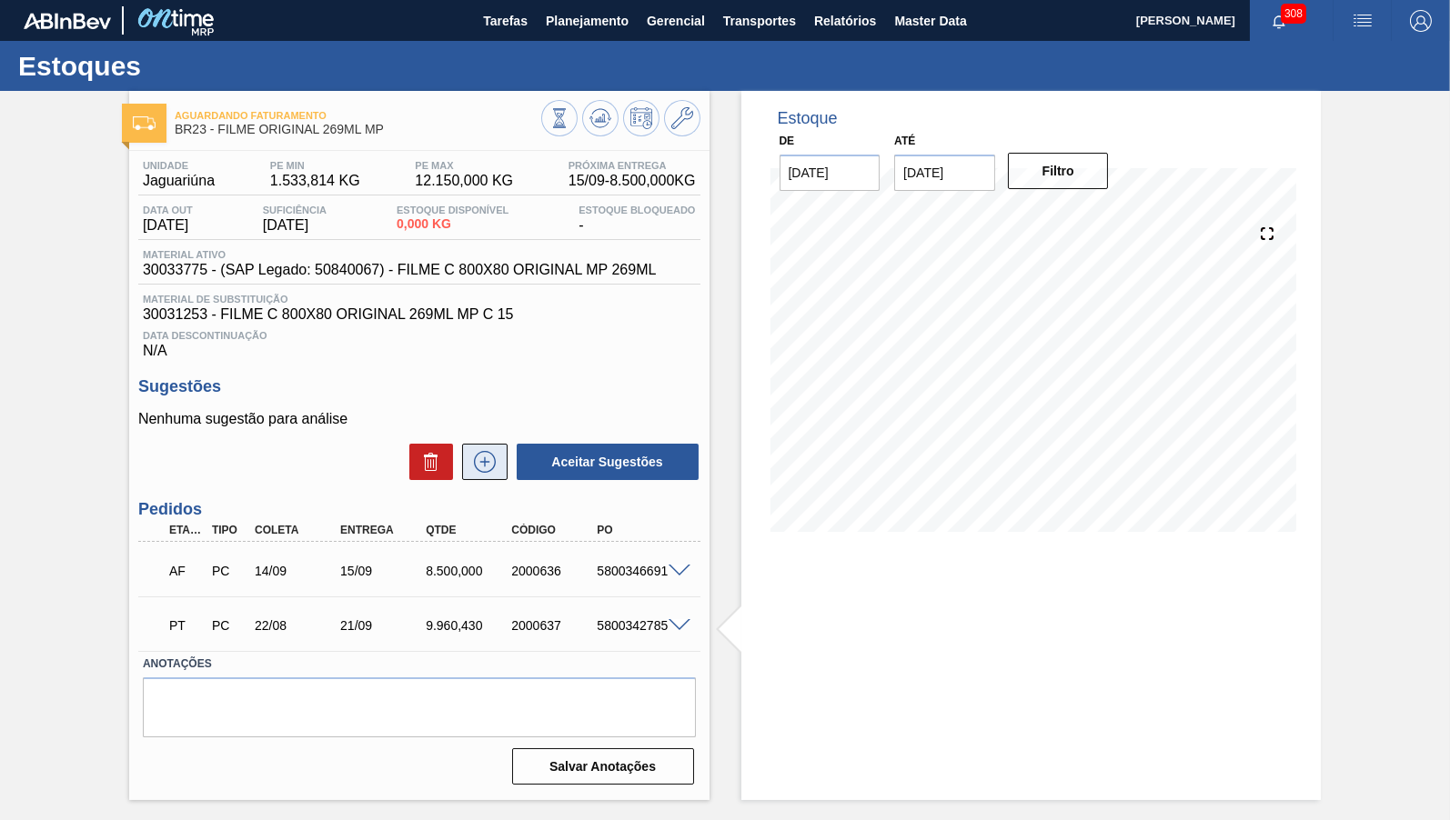
click at [481, 473] on icon at bounding box center [485, 462] width 22 height 22
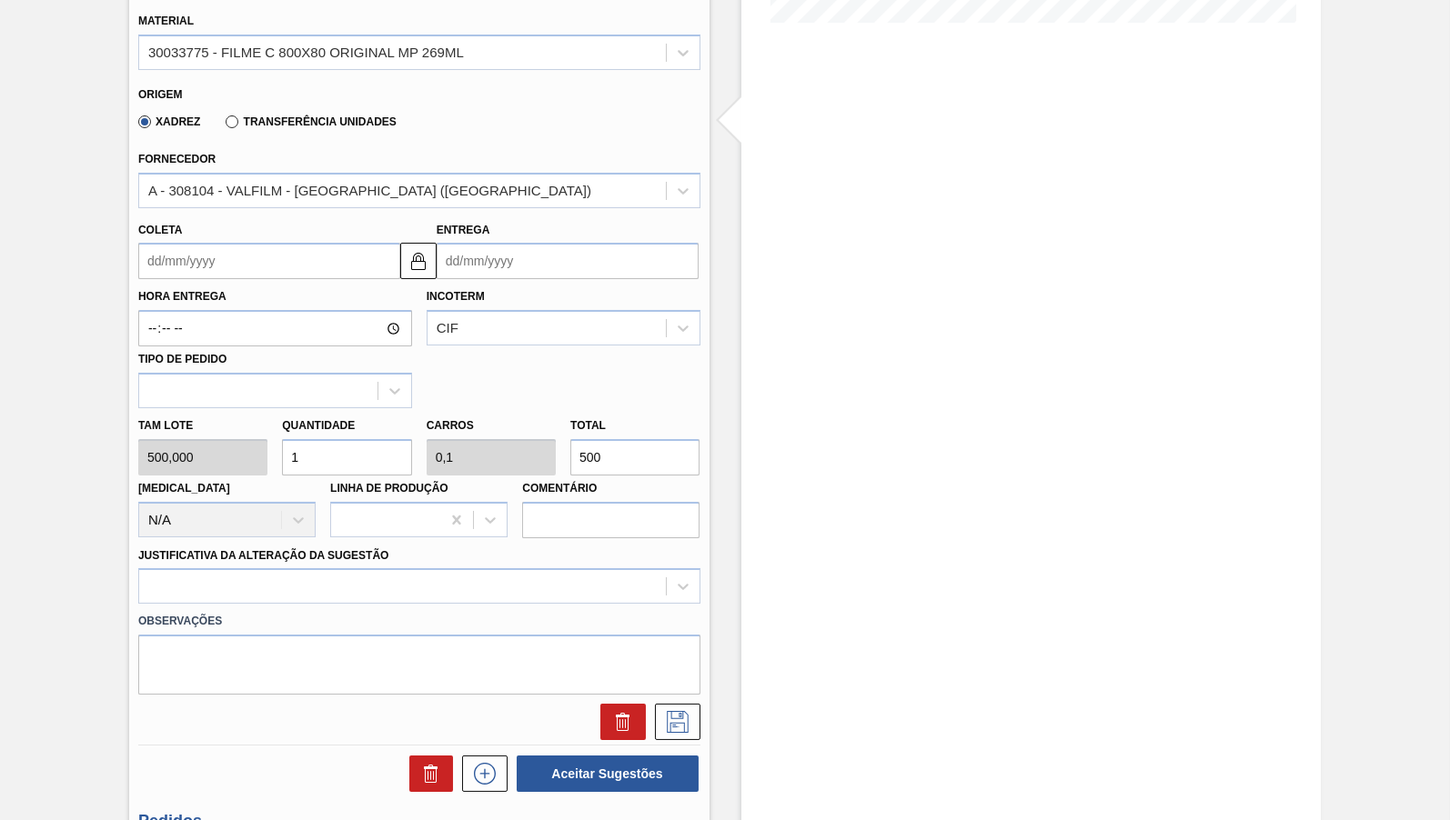
scroll to position [510, 0]
click at [619, 444] on input "500" at bounding box center [634, 456] width 129 height 36
paste input "7.406,93"
type input "14,814"
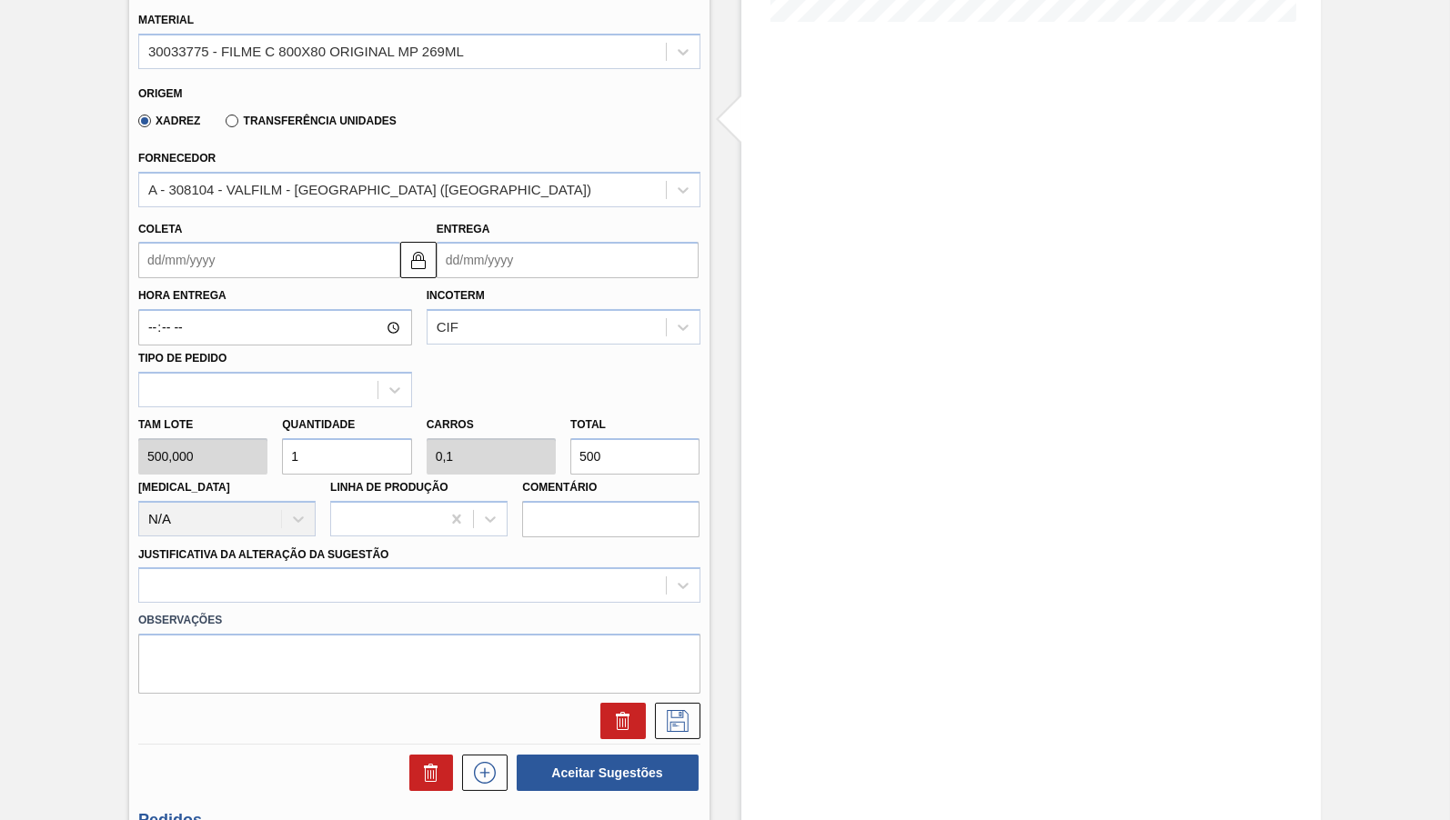
type input "1,481"
type input "7.406,930"
click at [256, 253] on input "Coleta" at bounding box center [269, 260] width 262 height 36
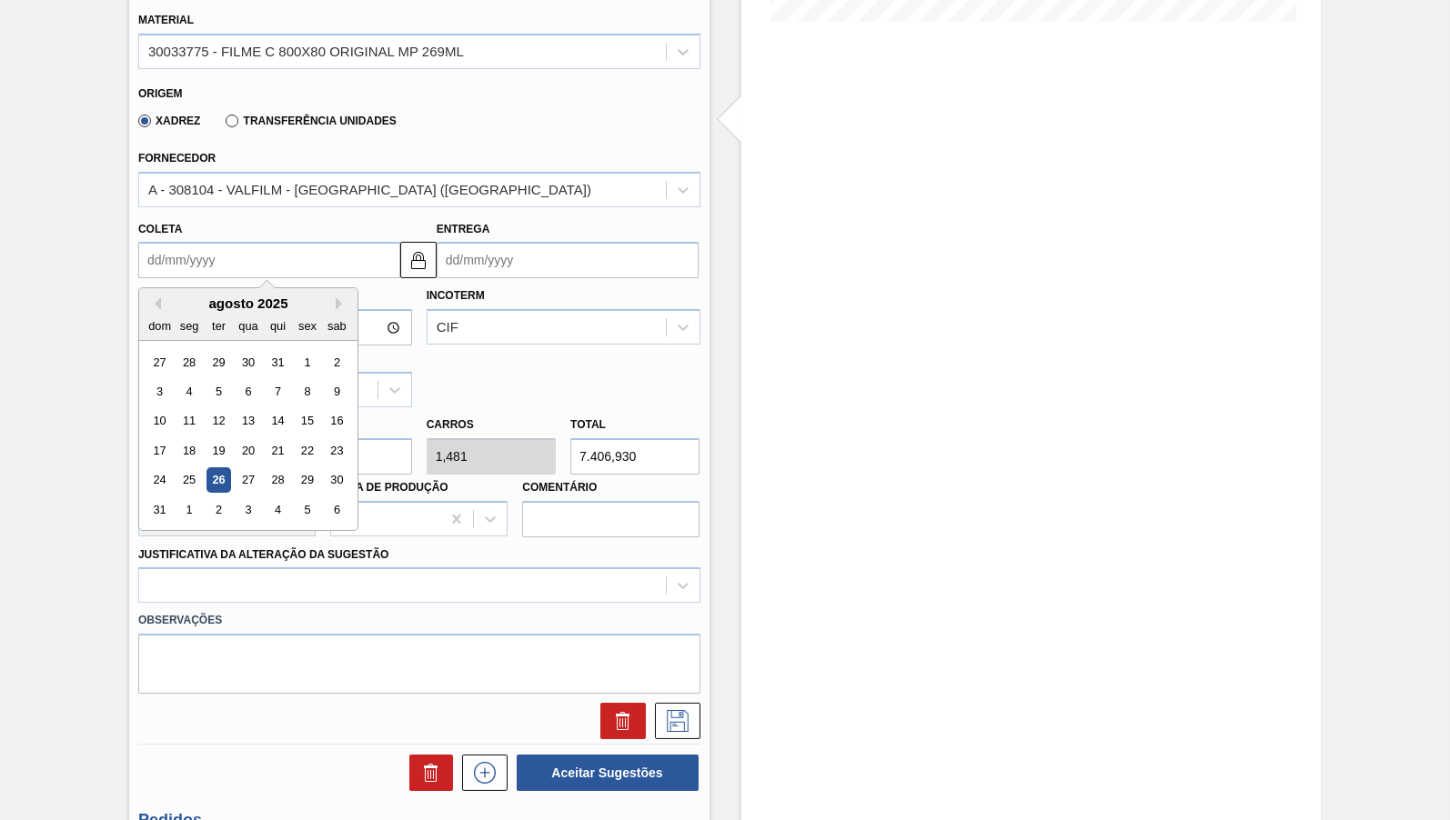
click at [211, 469] on div "26" at bounding box center [218, 480] width 25 height 25
type input "[DATE]"
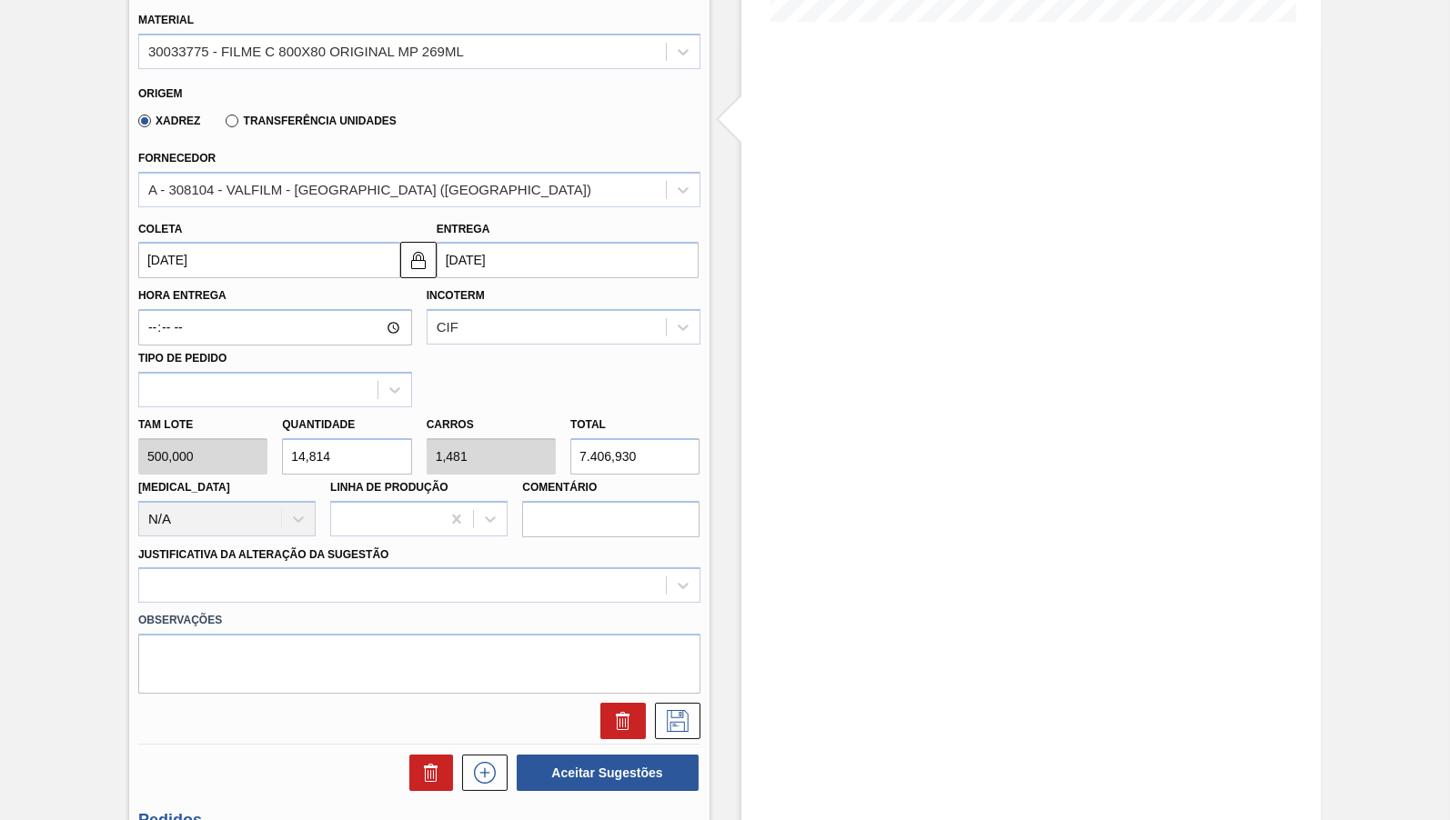
click at [247, 124] on label "Transferência Unidades" at bounding box center [311, 121] width 170 height 13
click at [223, 125] on input "Transferência Unidades" at bounding box center [223, 125] width 0 height 0
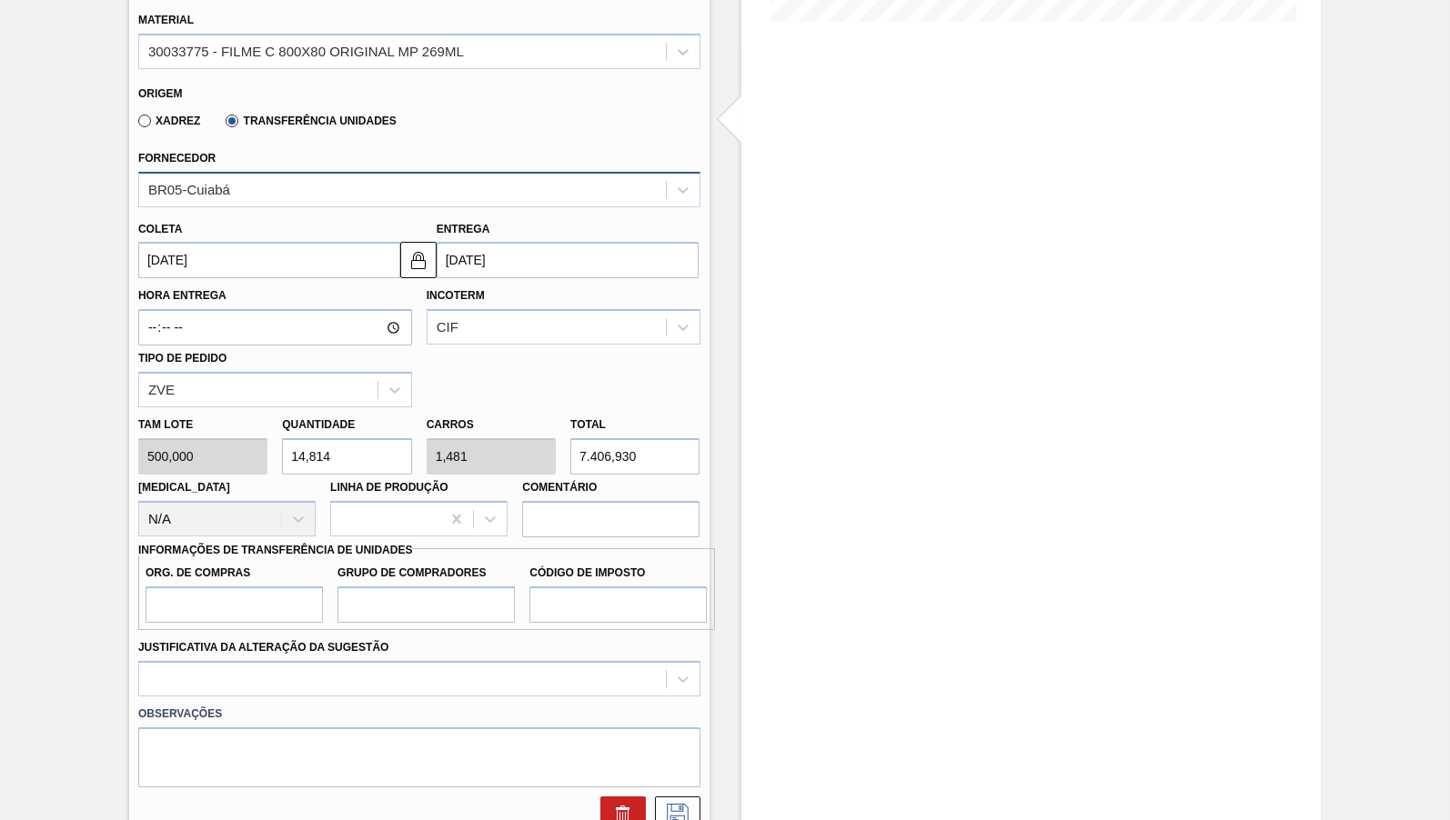
click at [236, 181] on div "BR05-Cuiabá" at bounding box center [402, 189] width 527 height 26
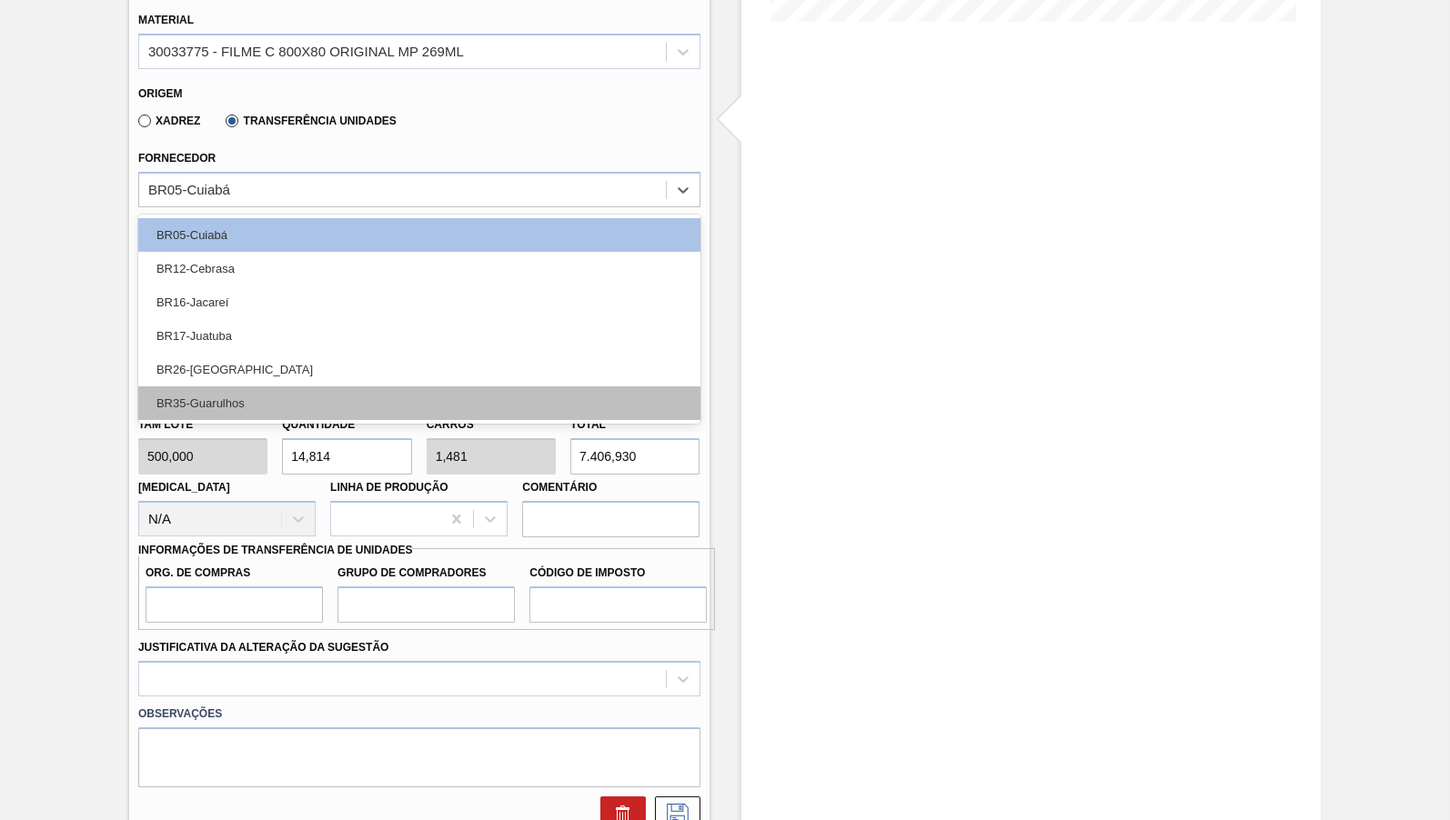
click at [225, 412] on div "BR35-Guarulhos" at bounding box center [419, 404] width 562 height 34
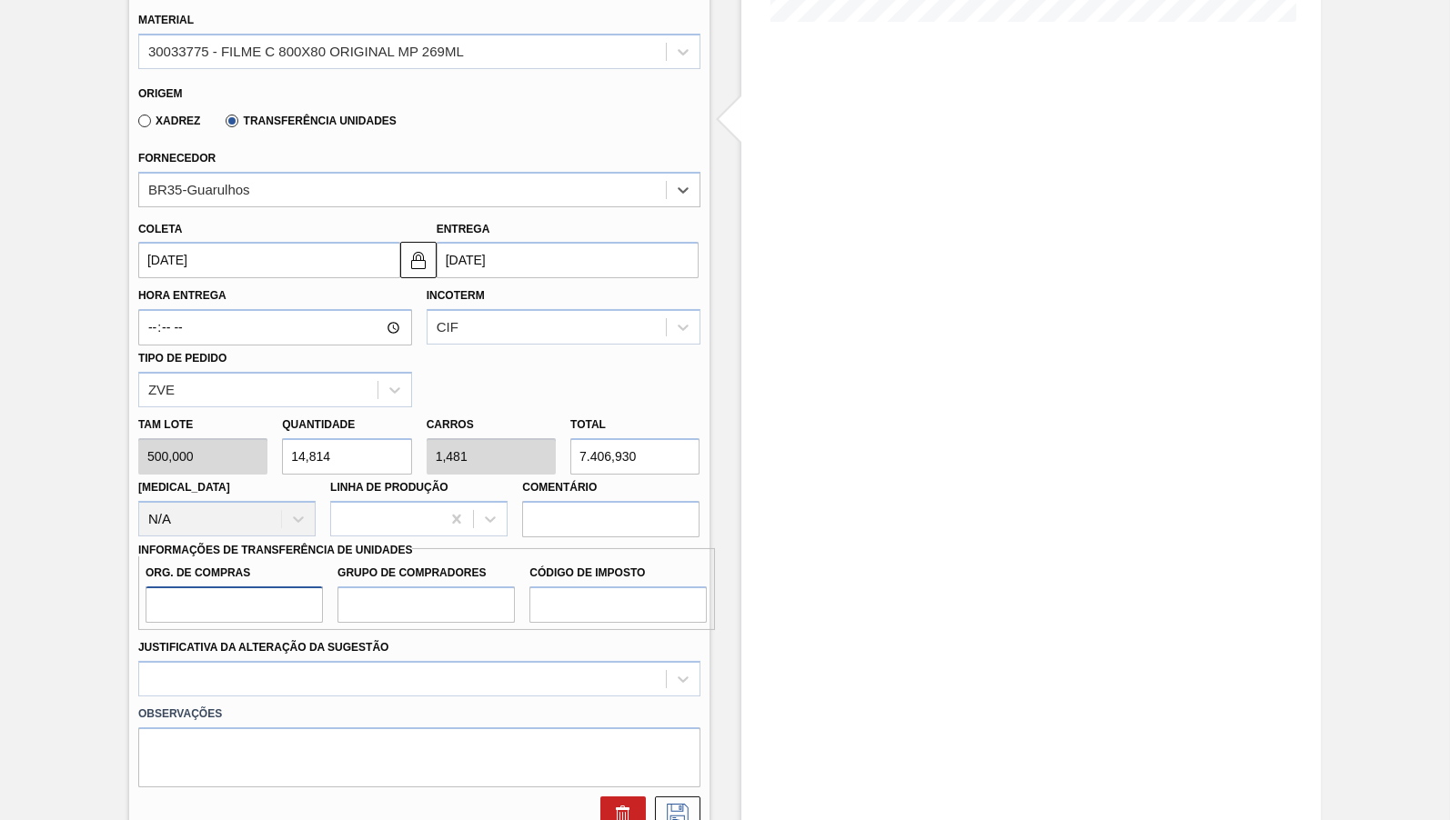
click at [208, 587] on input "Org. de Compras" at bounding box center [234, 605] width 177 height 36
type input "BR00"
drag, startPoint x: 379, startPoint y: 576, endPoint x: 385, endPoint y: 590, distance: 15.5
click at [385, 590] on div "Grupo de Compradores" at bounding box center [425, 591] width 177 height 63
click at [385, 590] on input "Grupo de Compradores" at bounding box center [425, 605] width 177 height 36
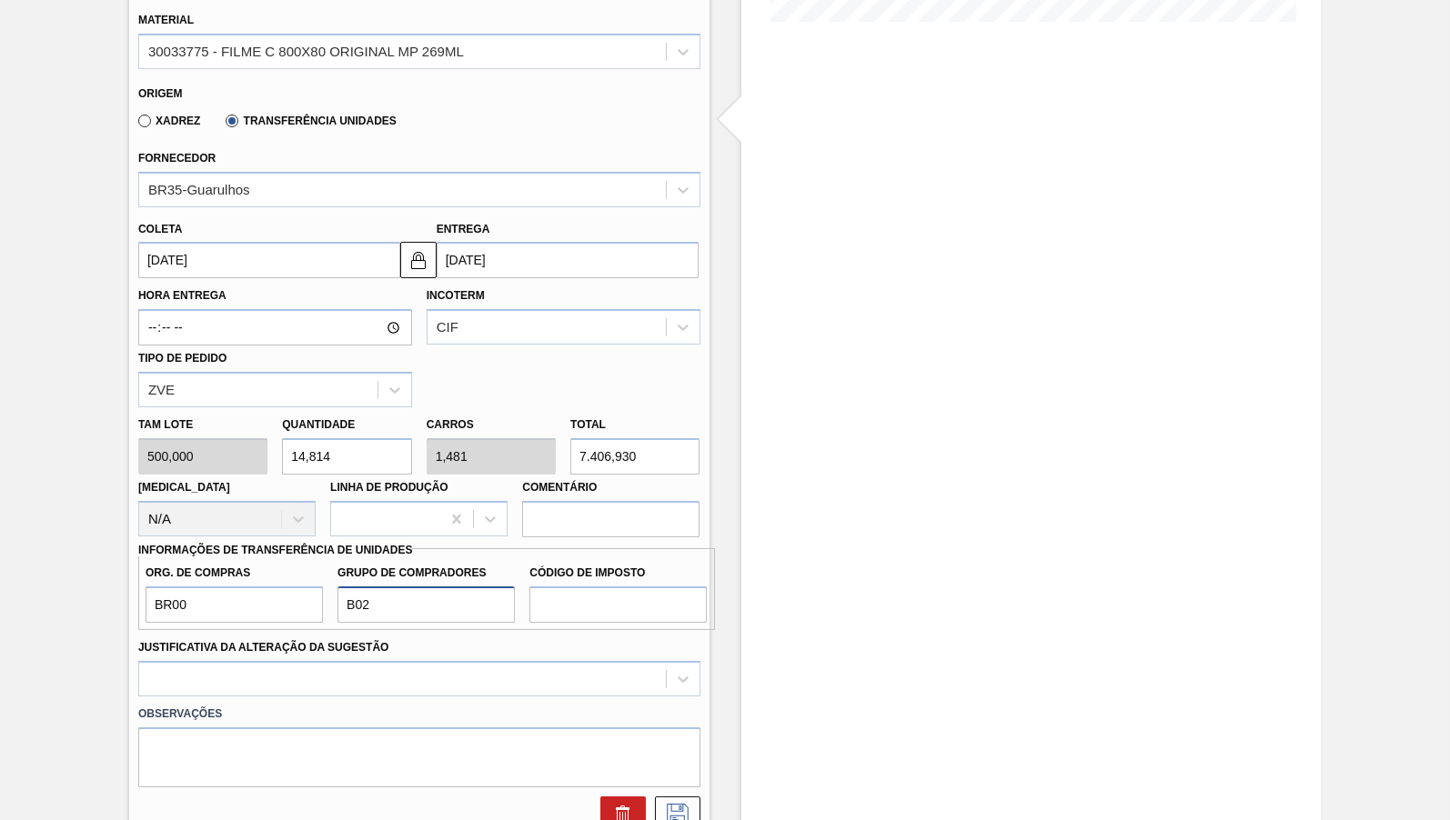
type input "B02"
click at [597, 604] on input "Código de Imposto" at bounding box center [617, 605] width 177 height 36
type input "IZ"
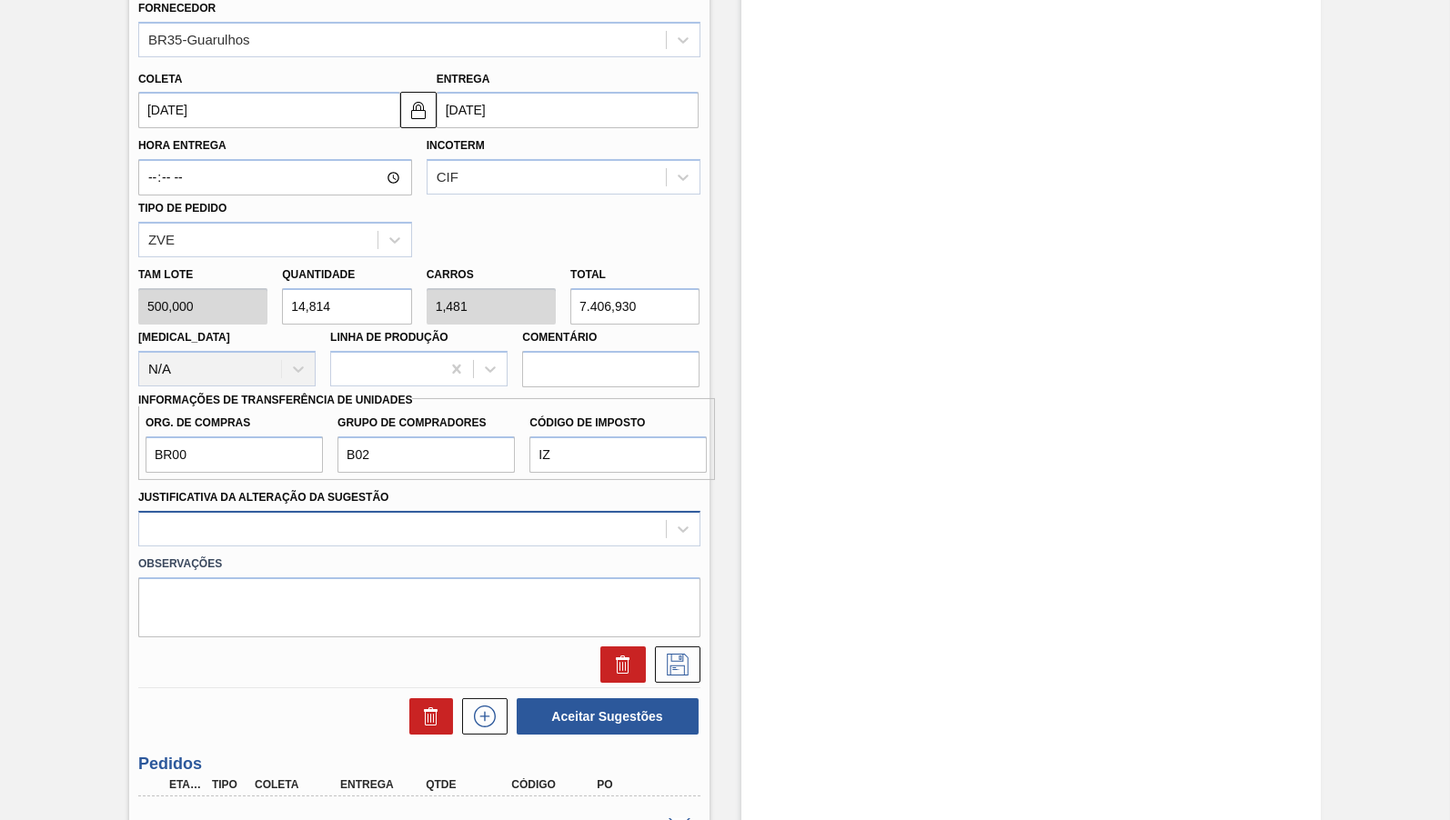
click at [431, 547] on div at bounding box center [419, 528] width 562 height 35
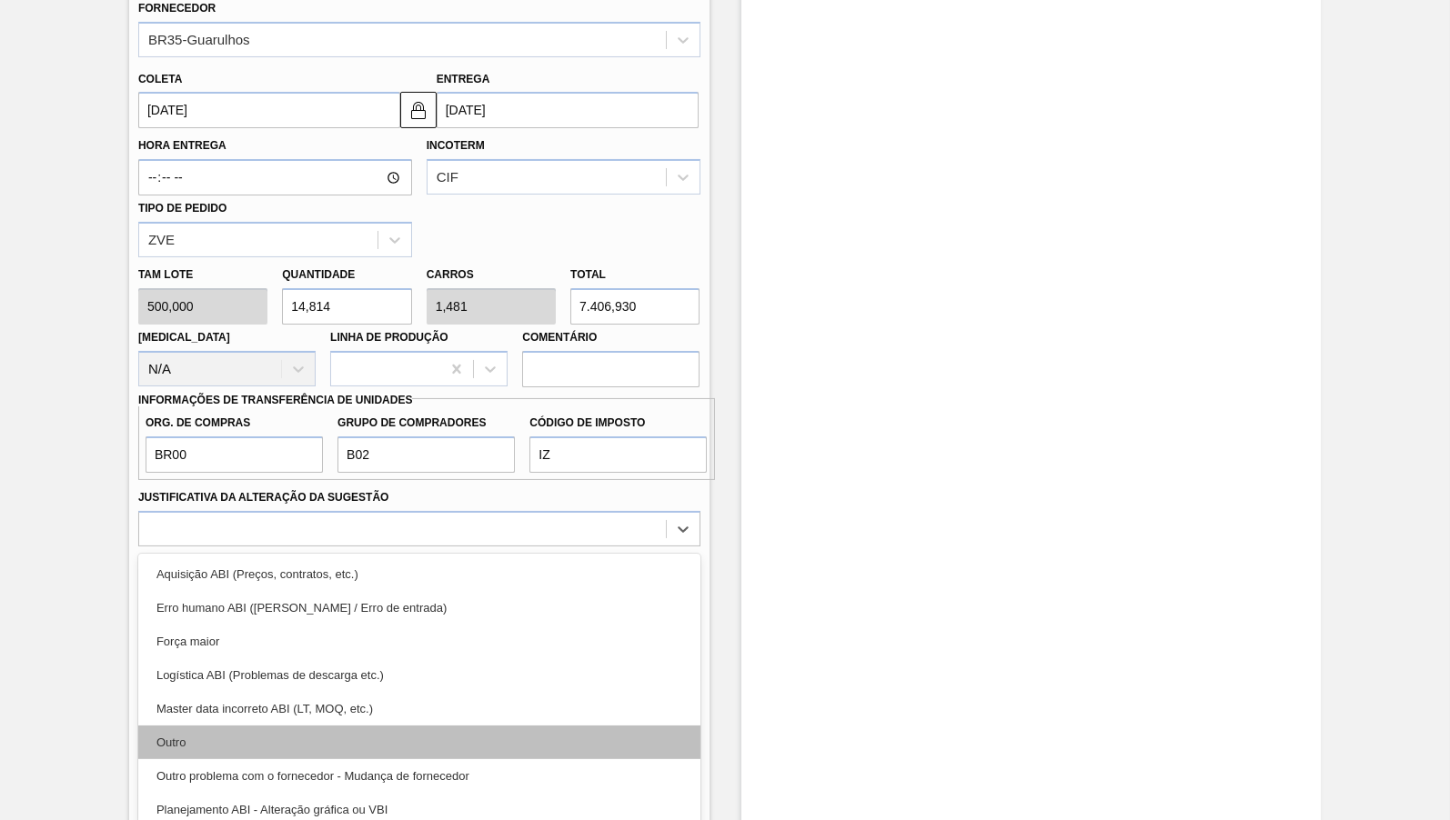
click at [243, 741] on div "Outro" at bounding box center [419, 743] width 562 height 34
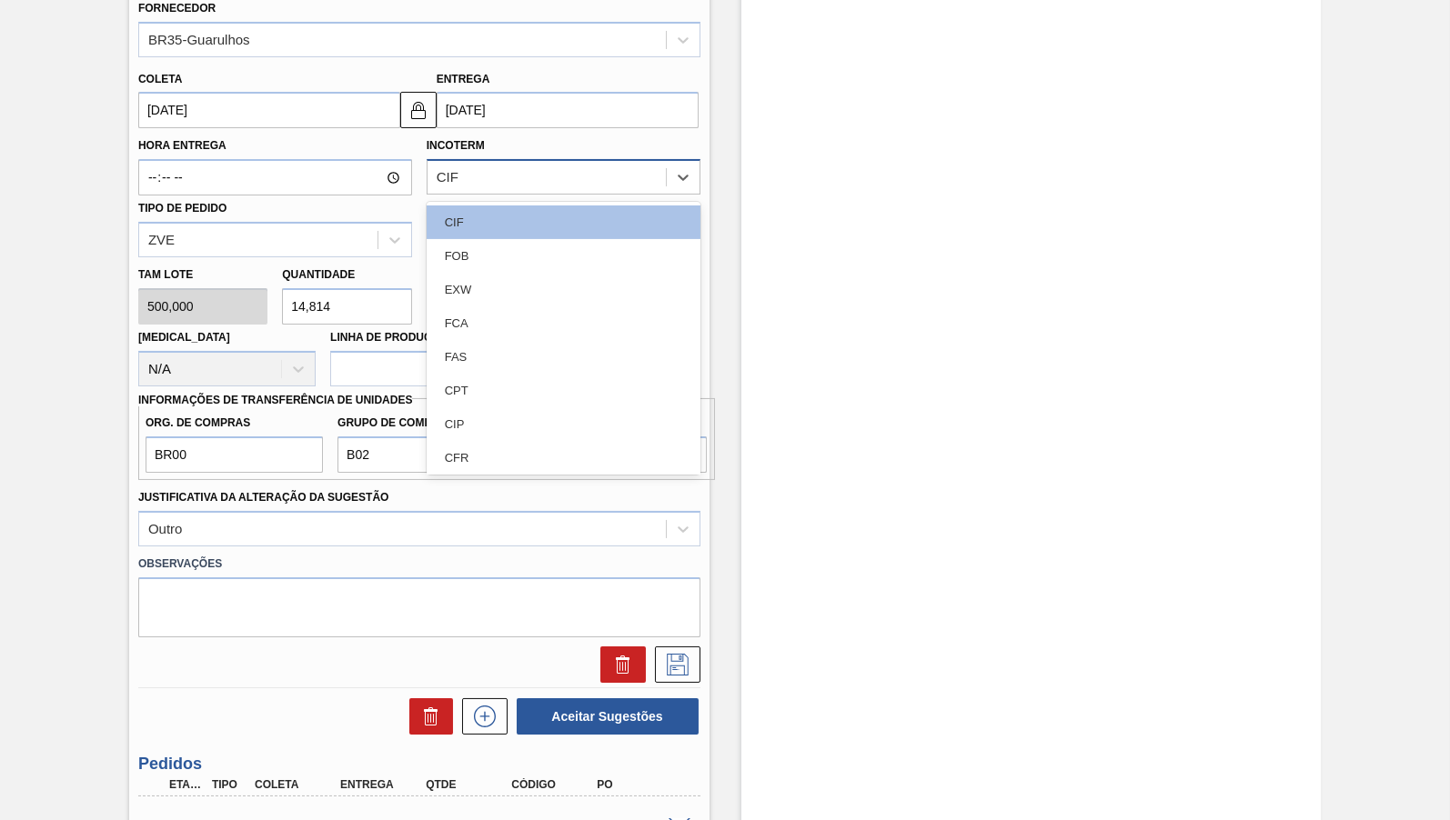
click at [538, 173] on div "CIF" at bounding box center [546, 178] width 238 height 26
click at [479, 246] on div "FOB" at bounding box center [564, 256] width 274 height 34
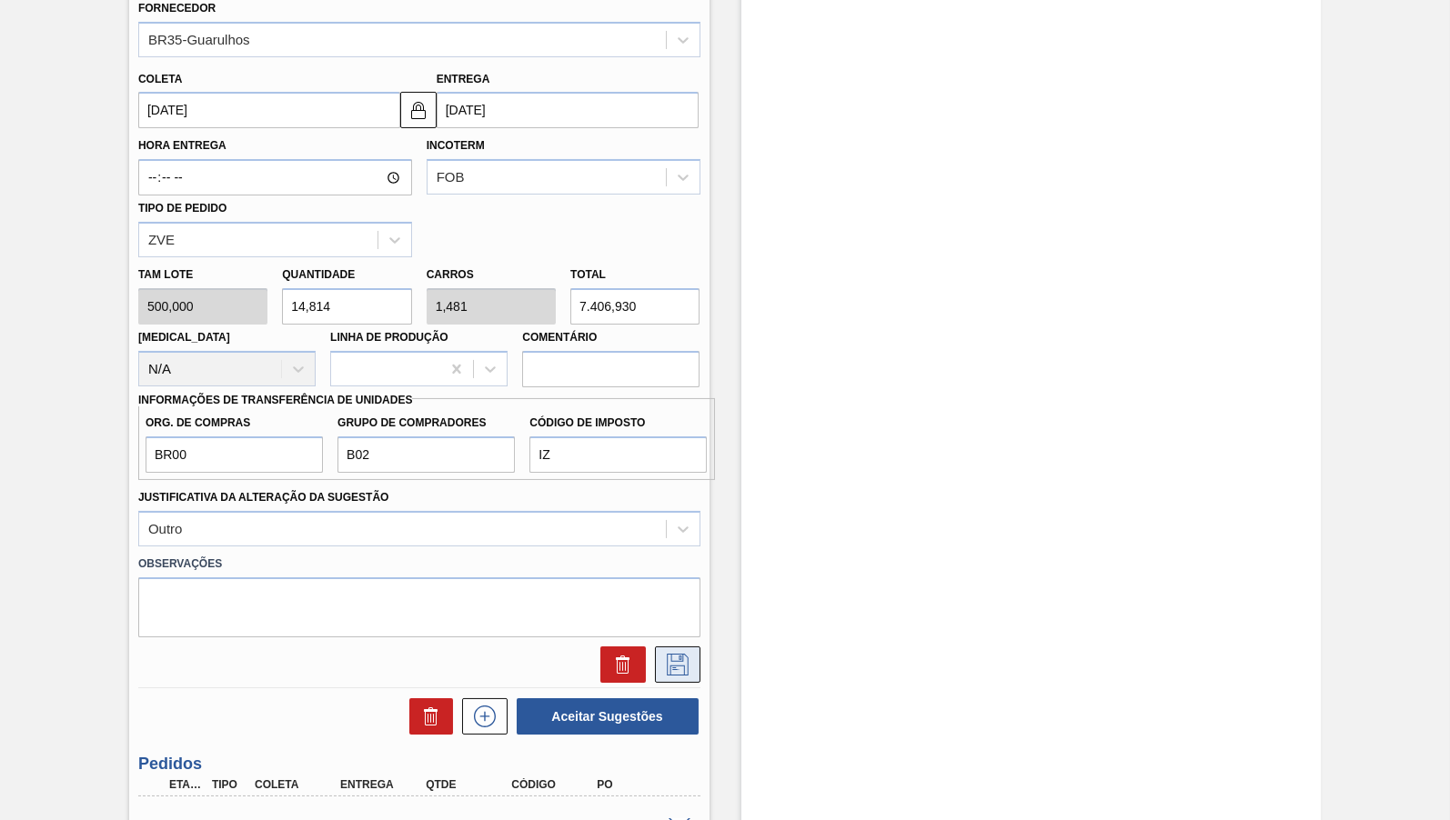
click at [688, 654] on icon at bounding box center [678, 665] width 22 height 22
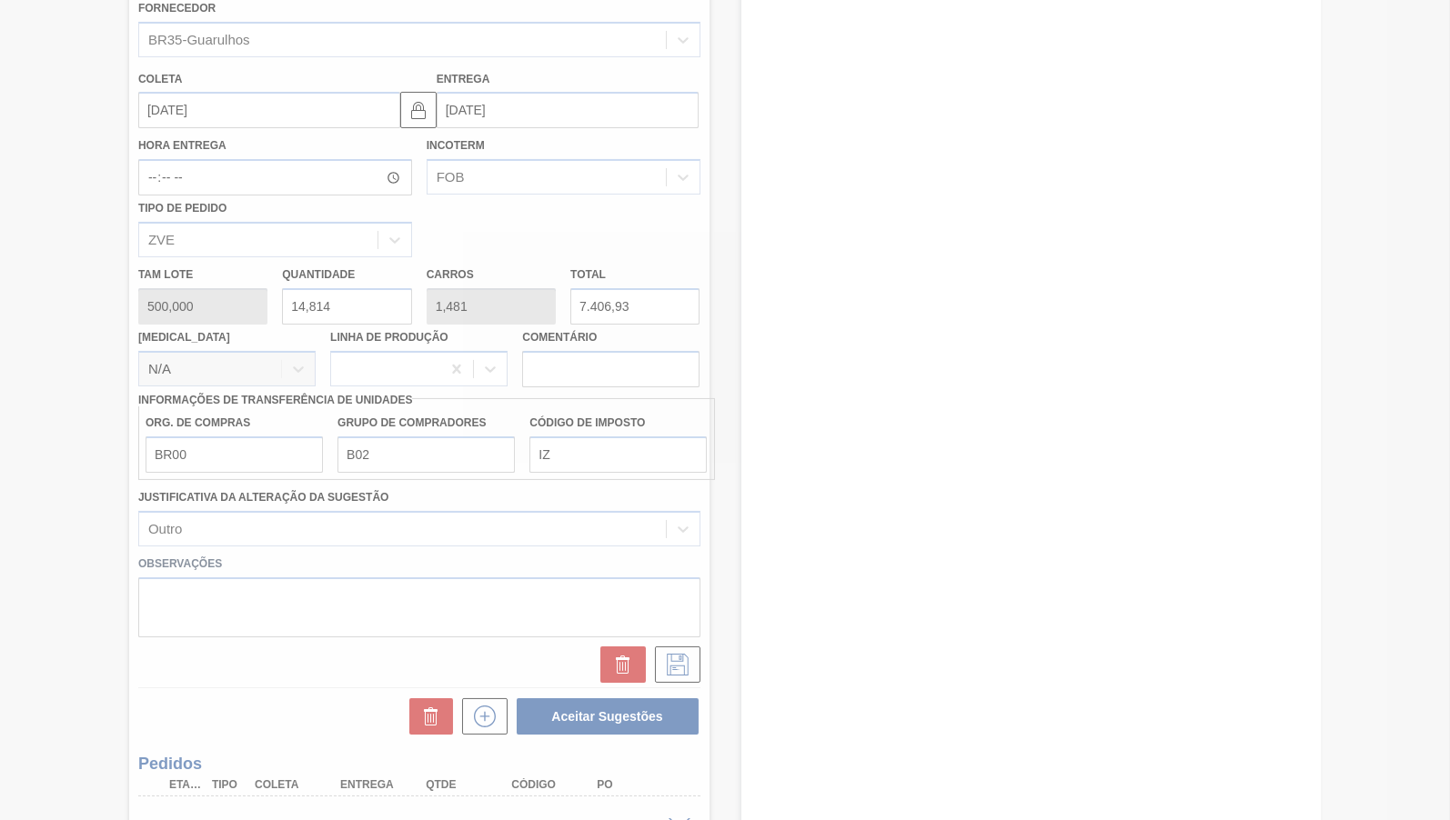
scroll to position [60, 0]
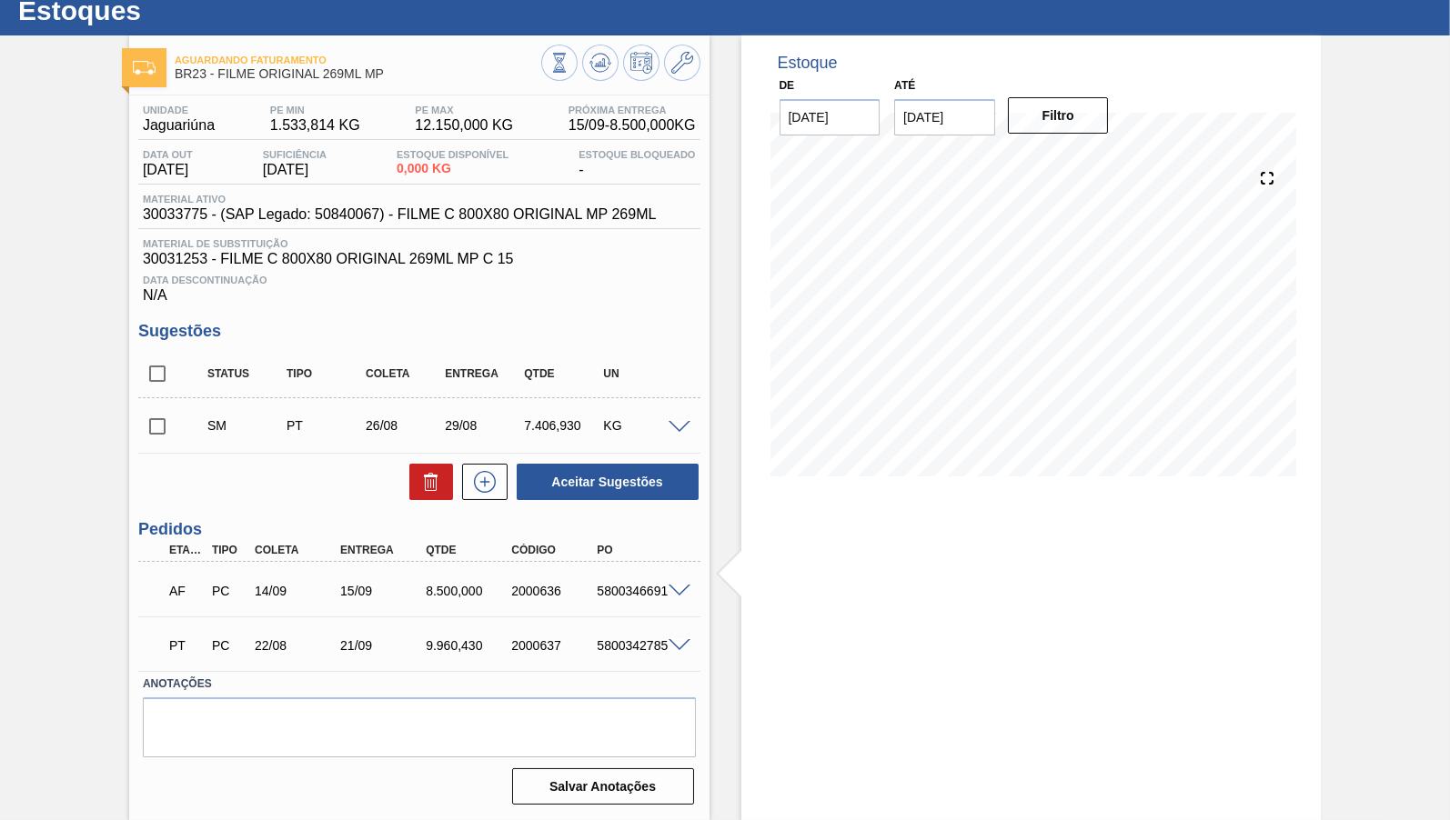
click at [156, 434] on input "checkbox" at bounding box center [157, 426] width 38 height 38
click at [682, 425] on span at bounding box center [679, 428] width 22 height 14
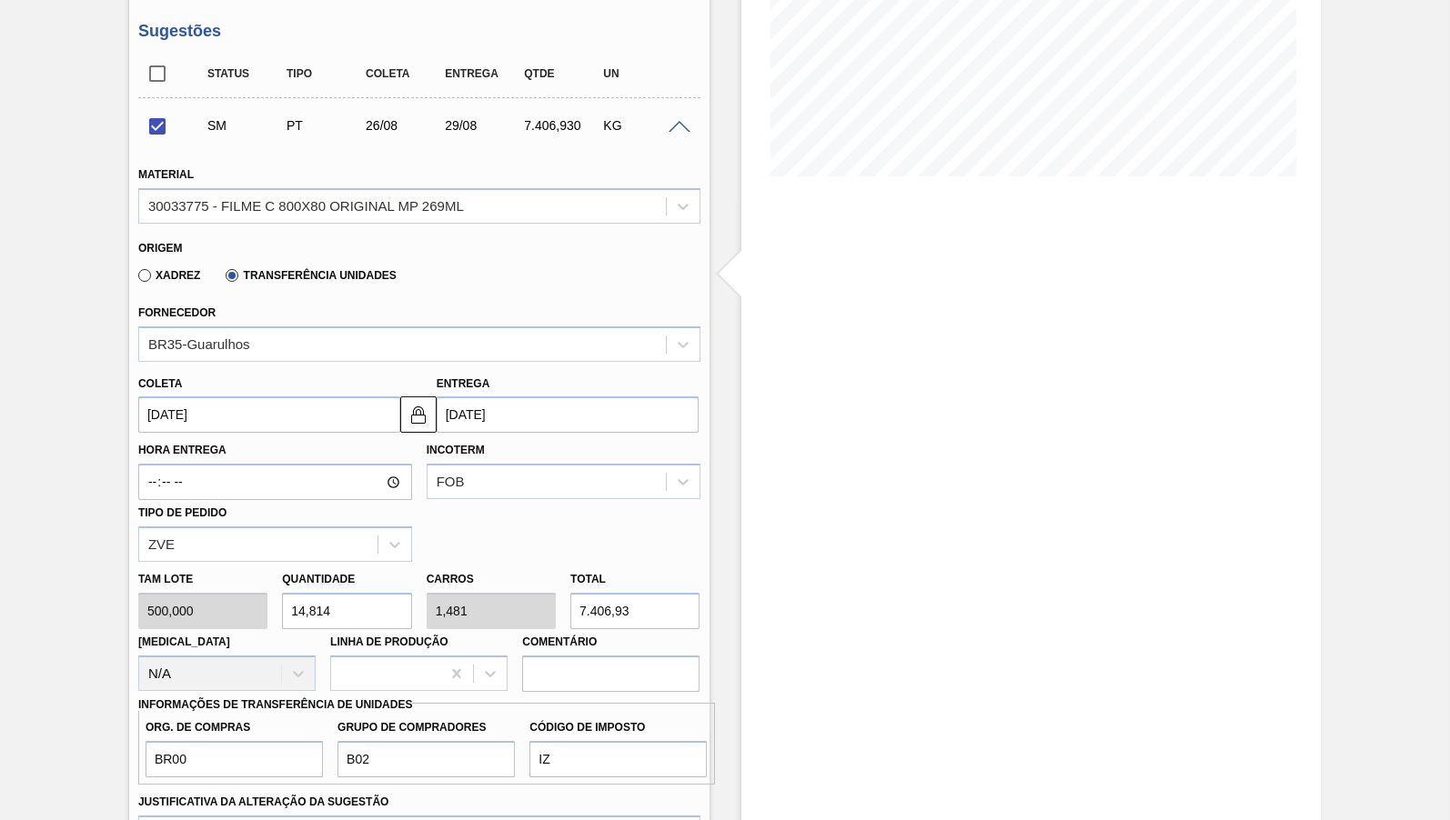
scroll to position [358, 0]
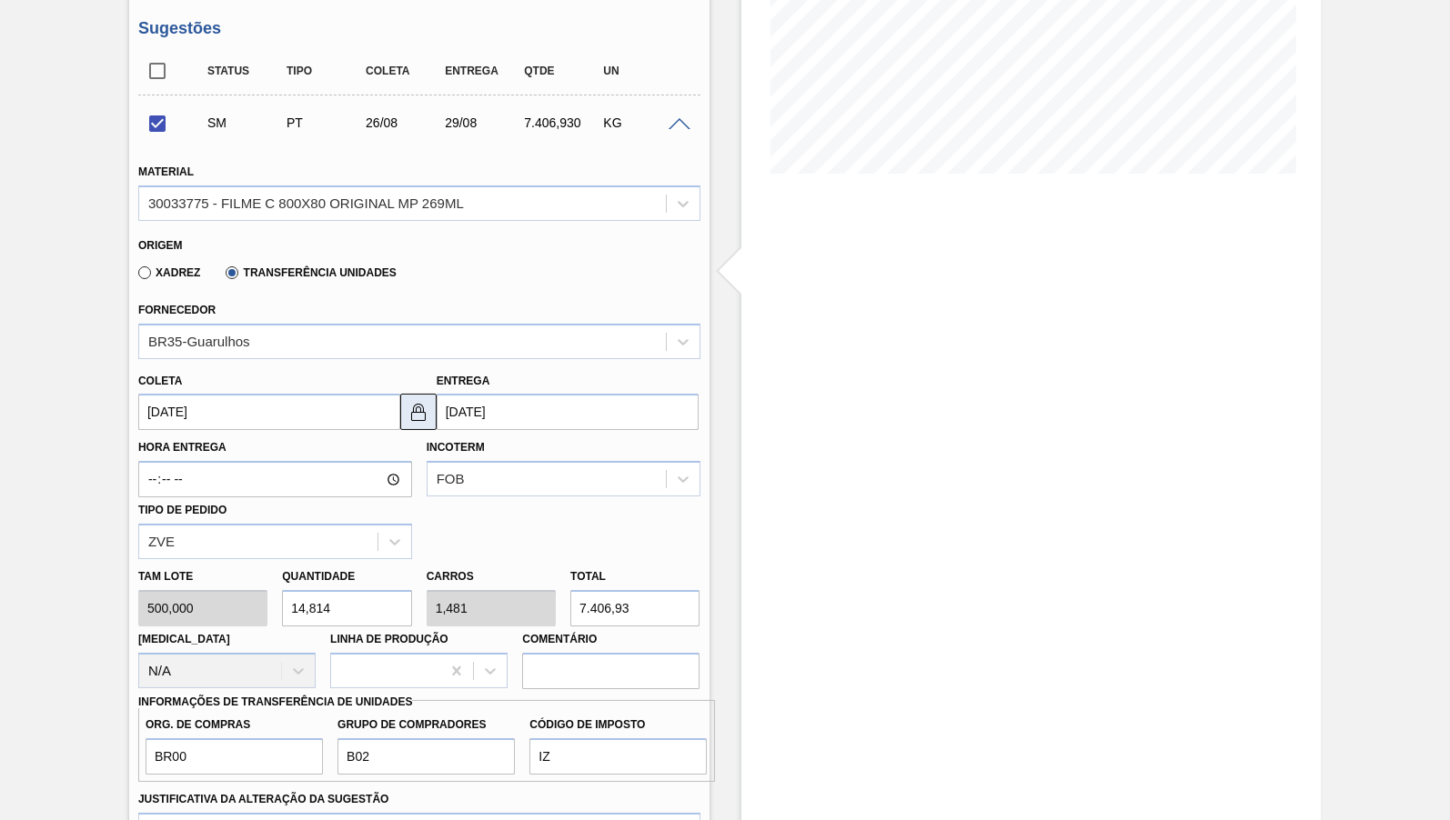
click at [429, 414] on button at bounding box center [418, 412] width 36 height 36
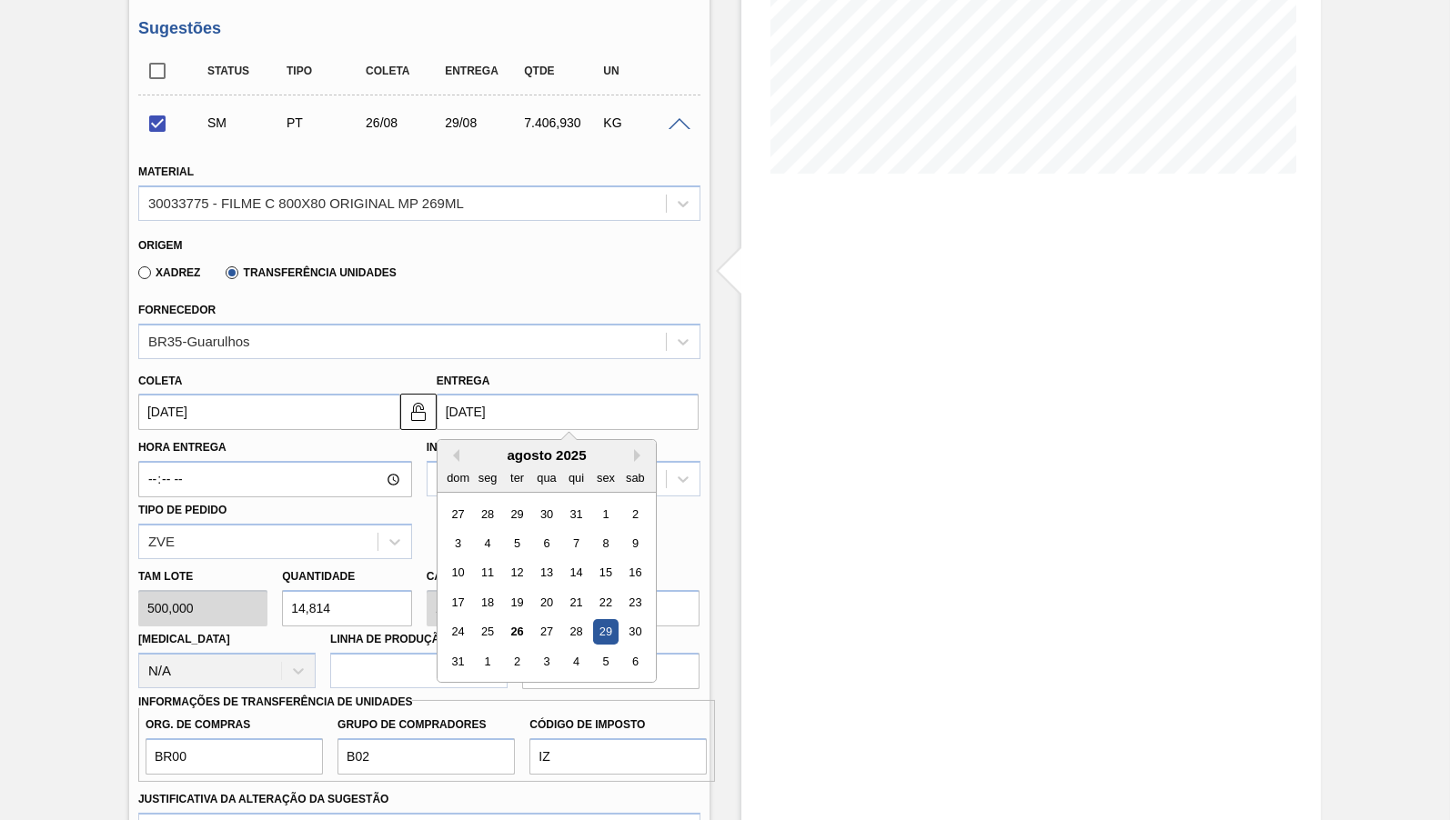
click at [447, 415] on input "[DATE]" at bounding box center [568, 412] width 262 height 36
click at [512, 620] on div "26" at bounding box center [517, 632] width 25 height 25
checkbox input "false"
type input "[DATE]"
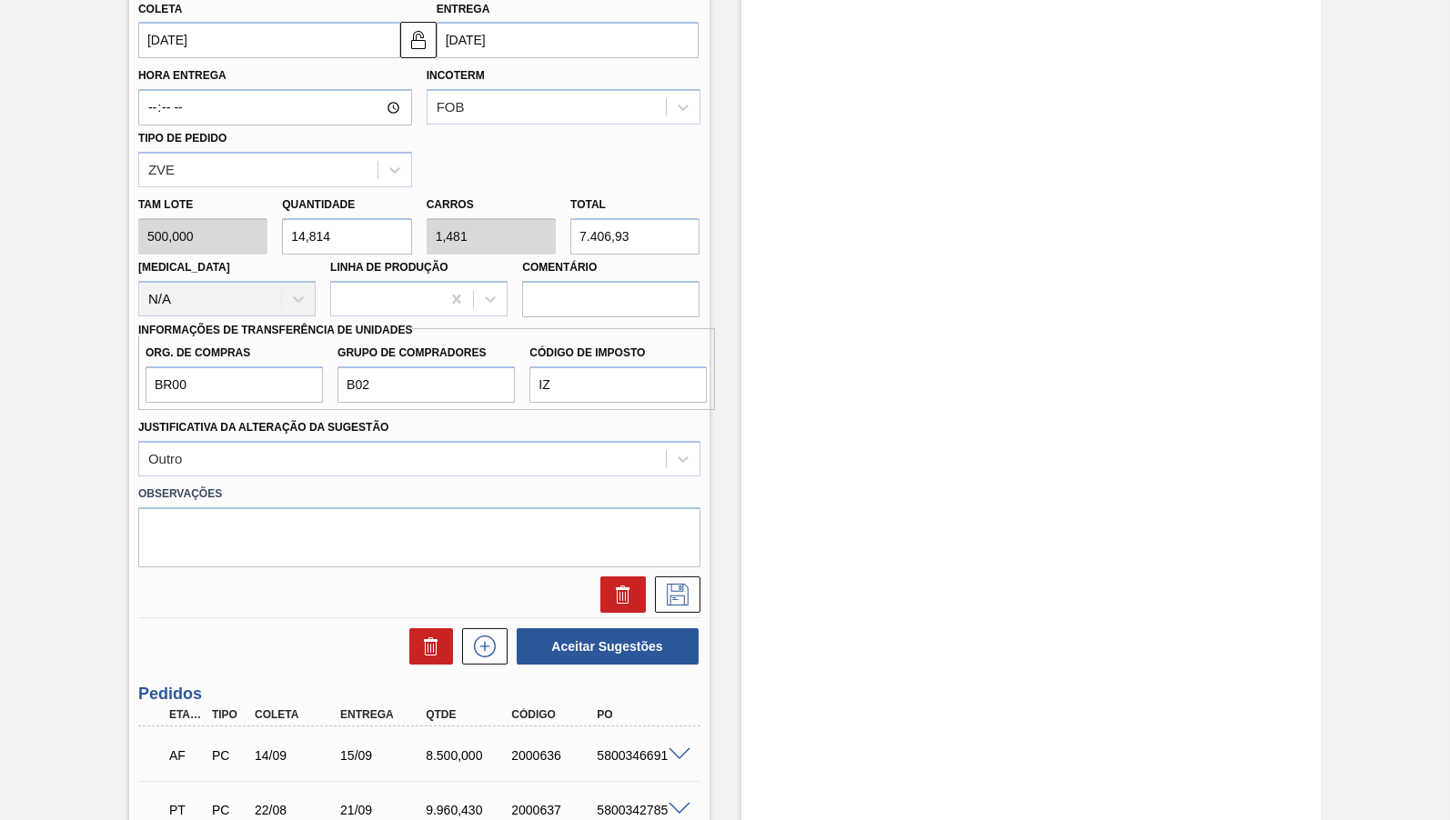
scroll to position [733, 0]
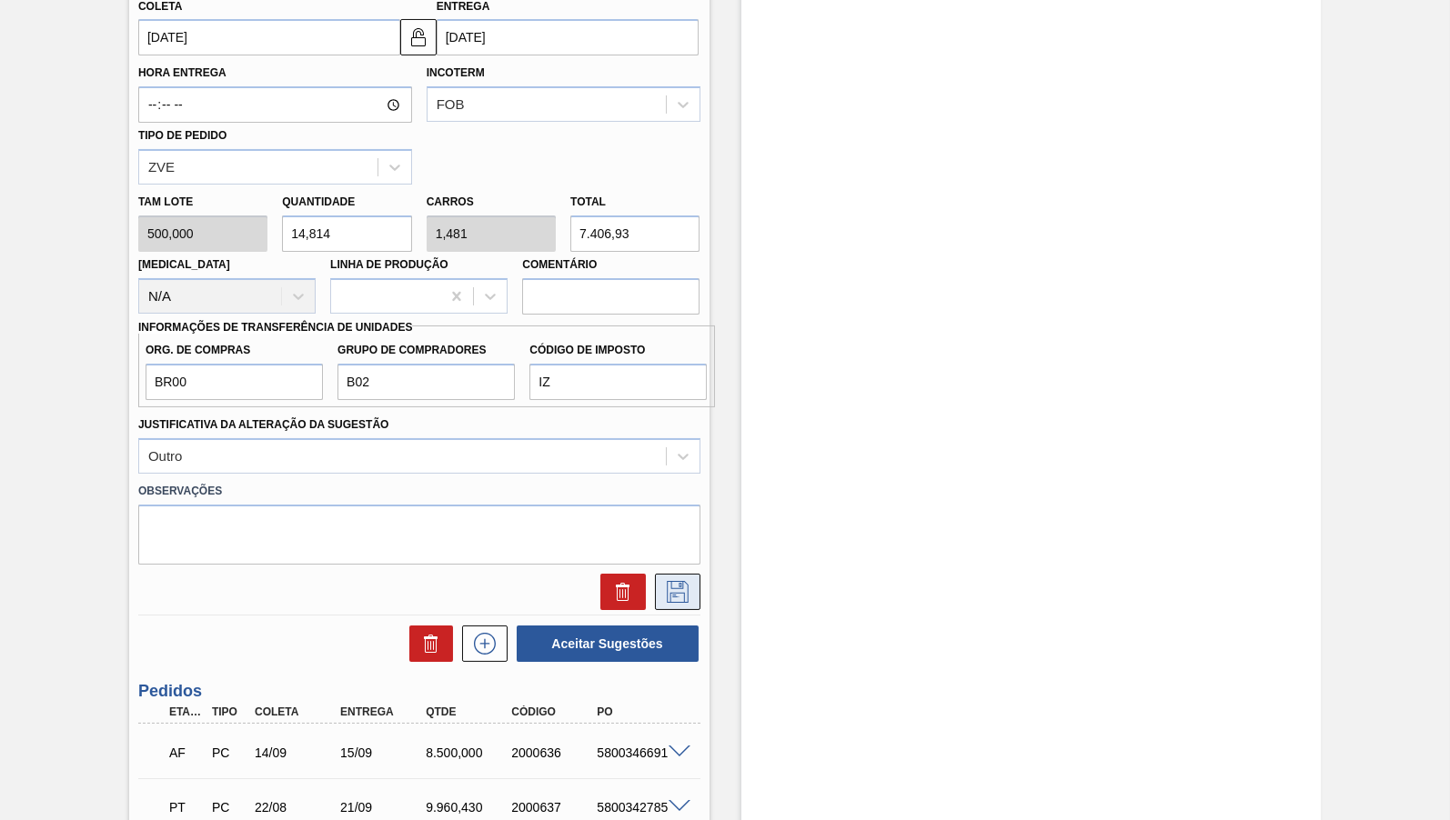
click at [668, 574] on button at bounding box center [677, 592] width 45 height 36
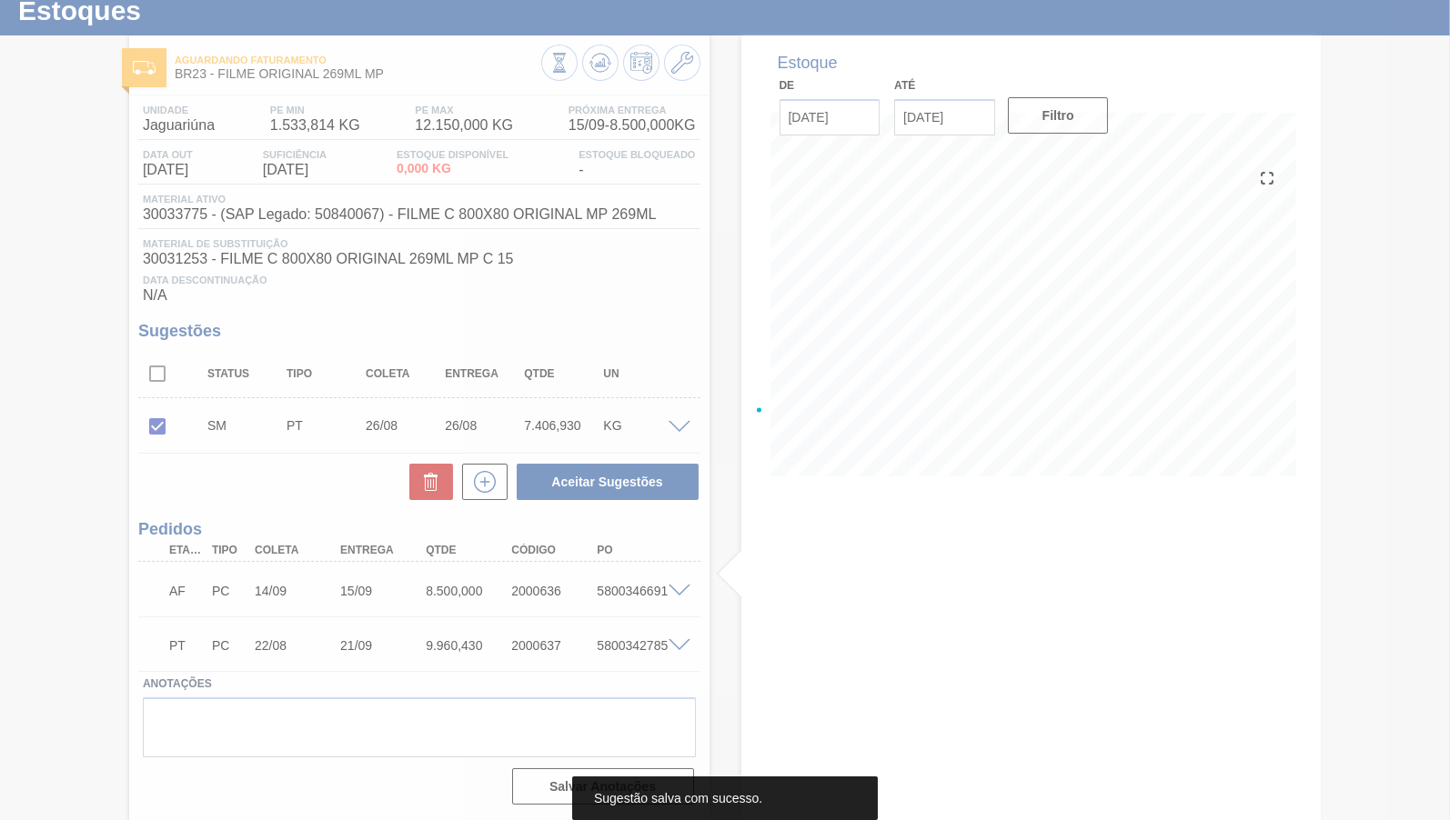
scroll to position [60, 0]
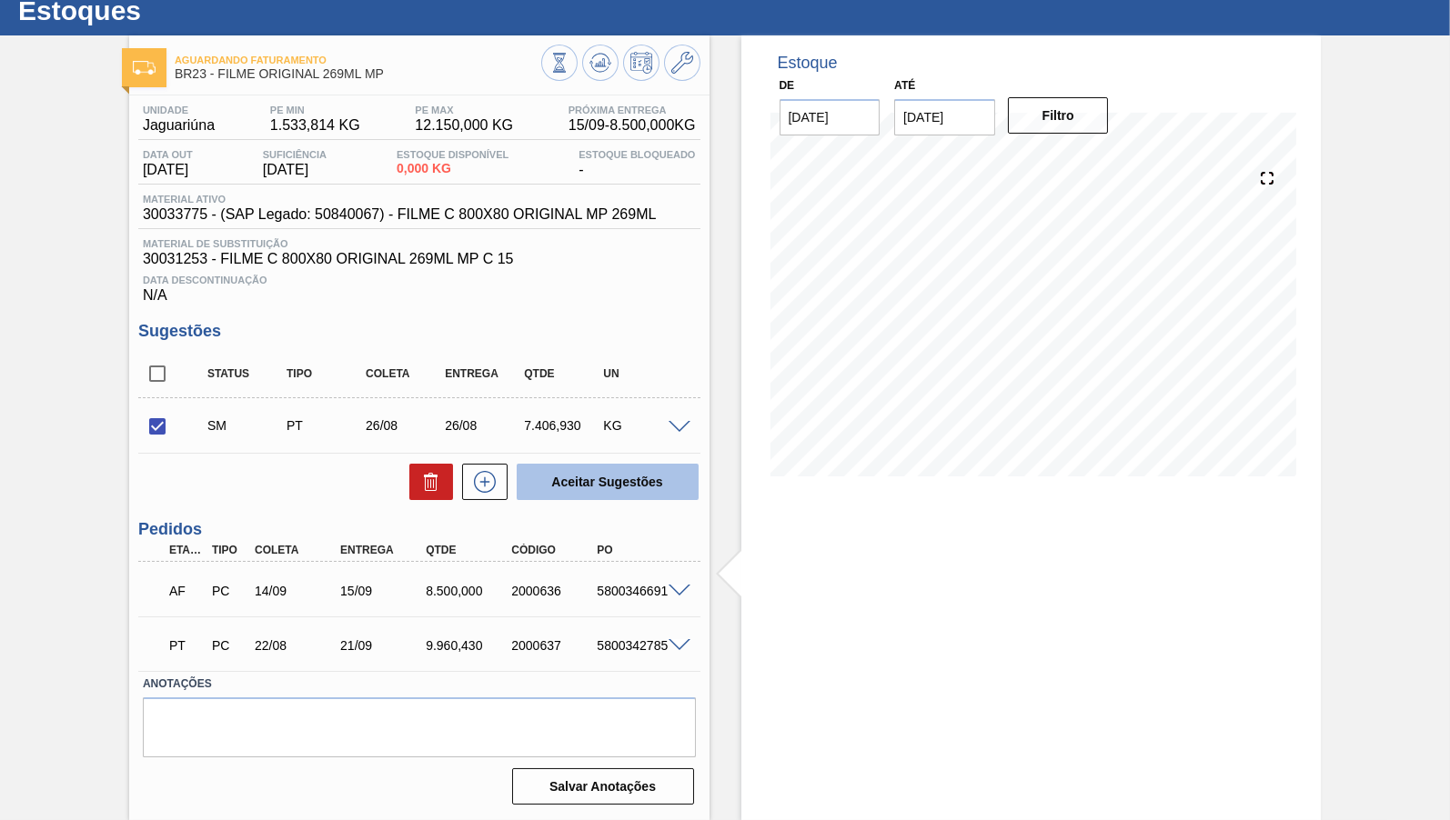
click at [580, 490] on button "Aceitar Sugestões" at bounding box center [608, 482] width 182 height 36
checkbox input "false"
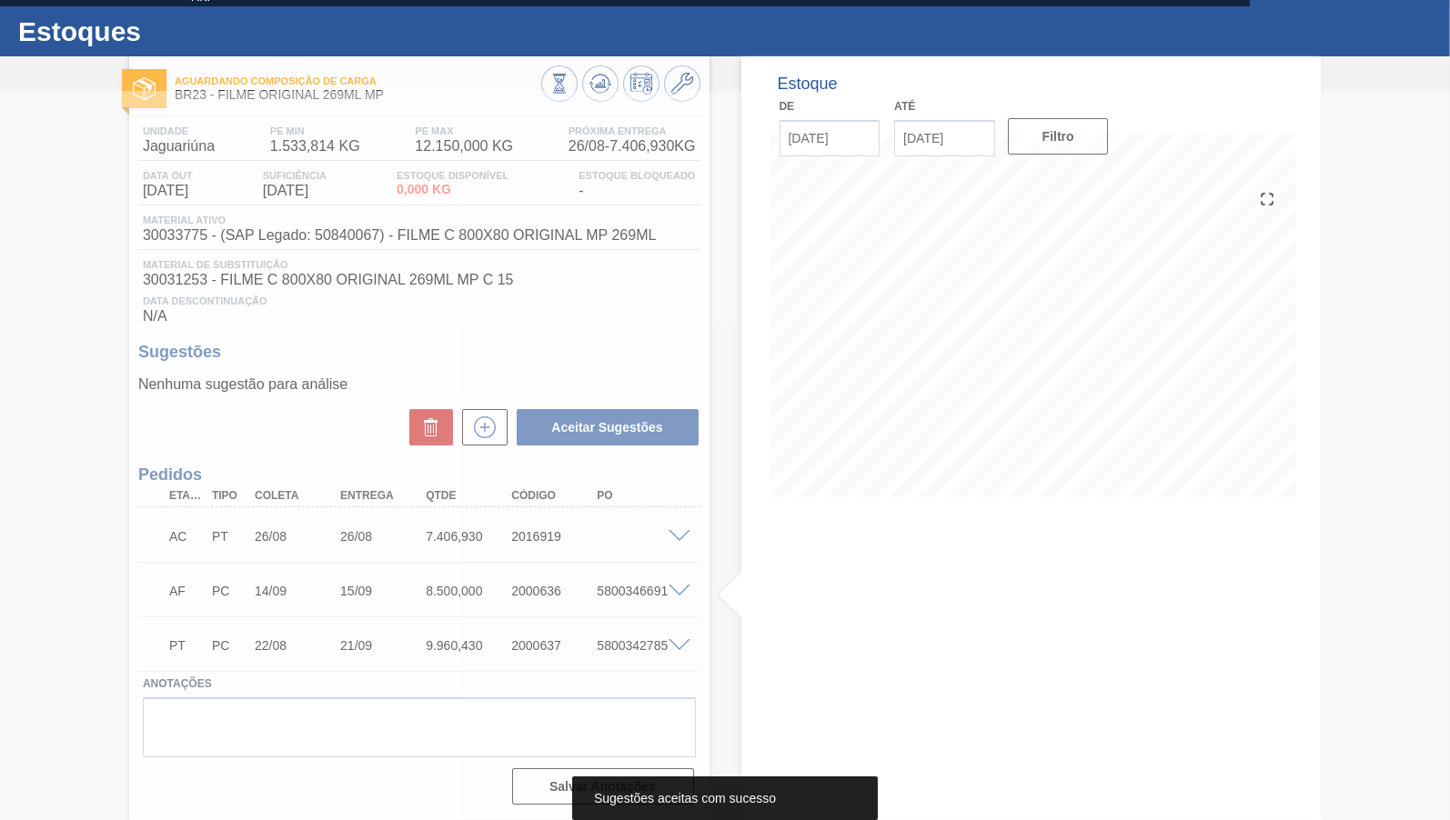
scroll to position [38, 0]
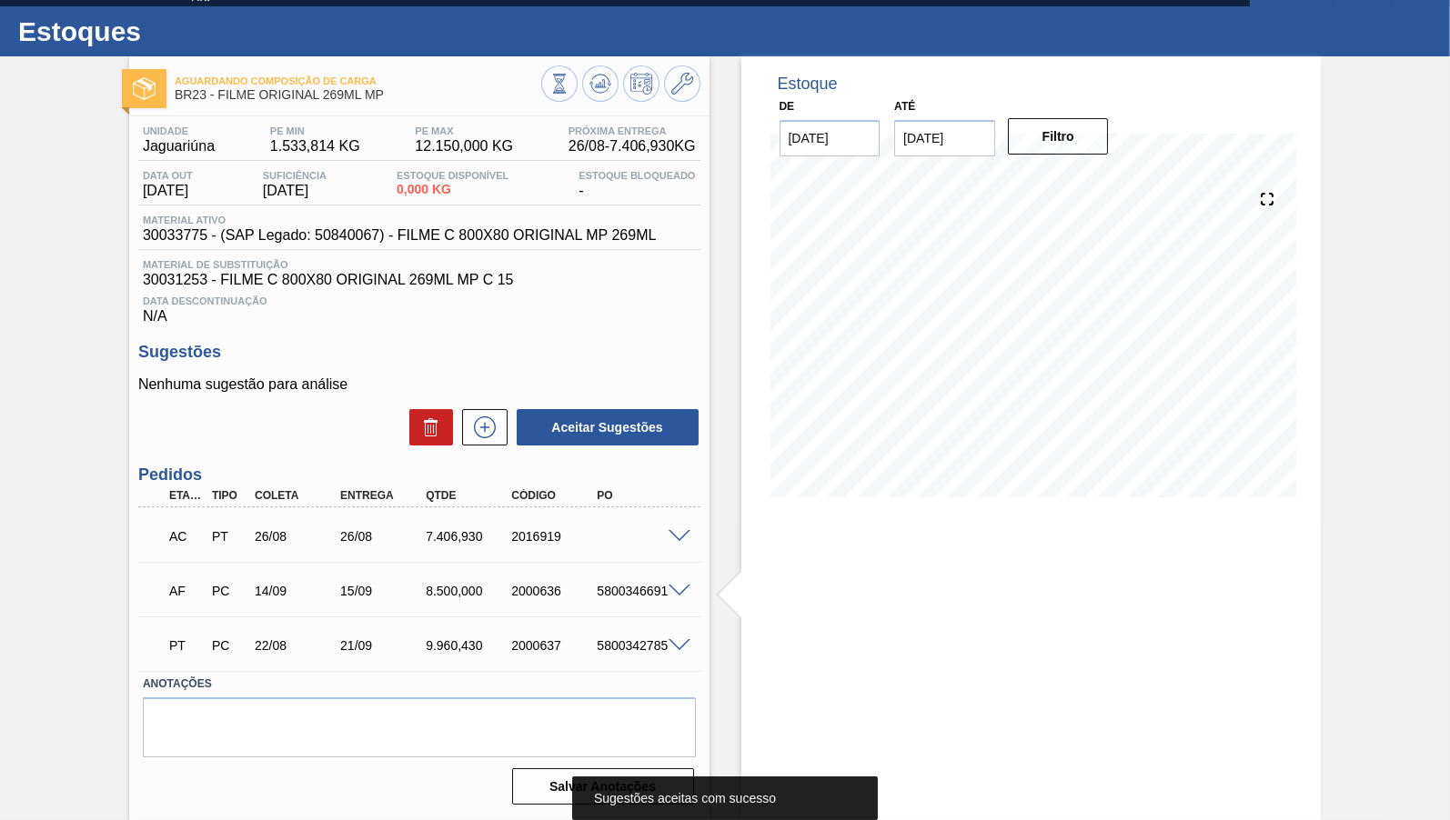
click at [686, 530] on span at bounding box center [679, 537] width 22 height 14
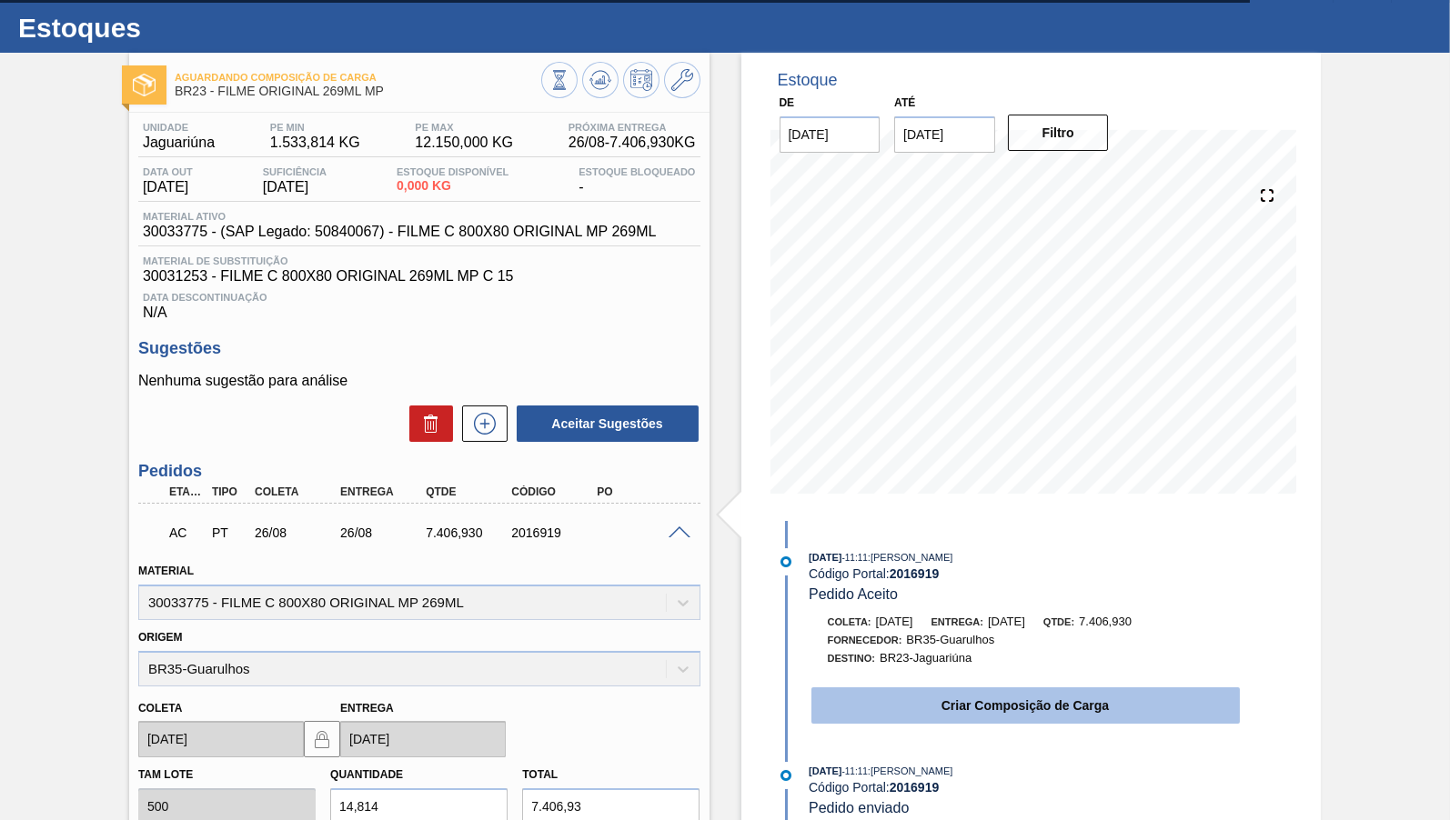
click at [954, 698] on button "Criar Composição de Carga" at bounding box center [1025, 706] width 428 height 36
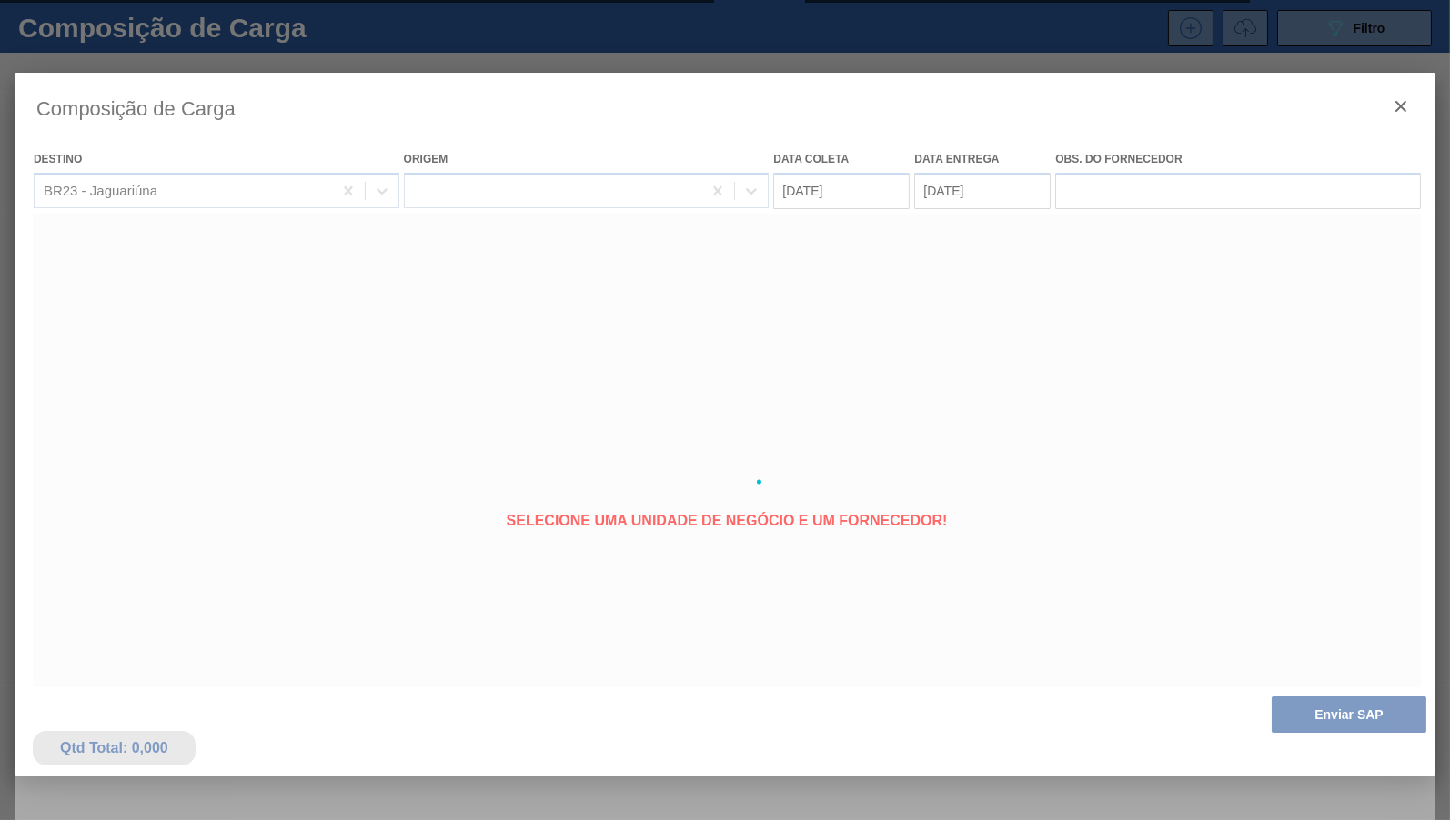
type coleta "[DATE]"
type entrega "[DATE]"
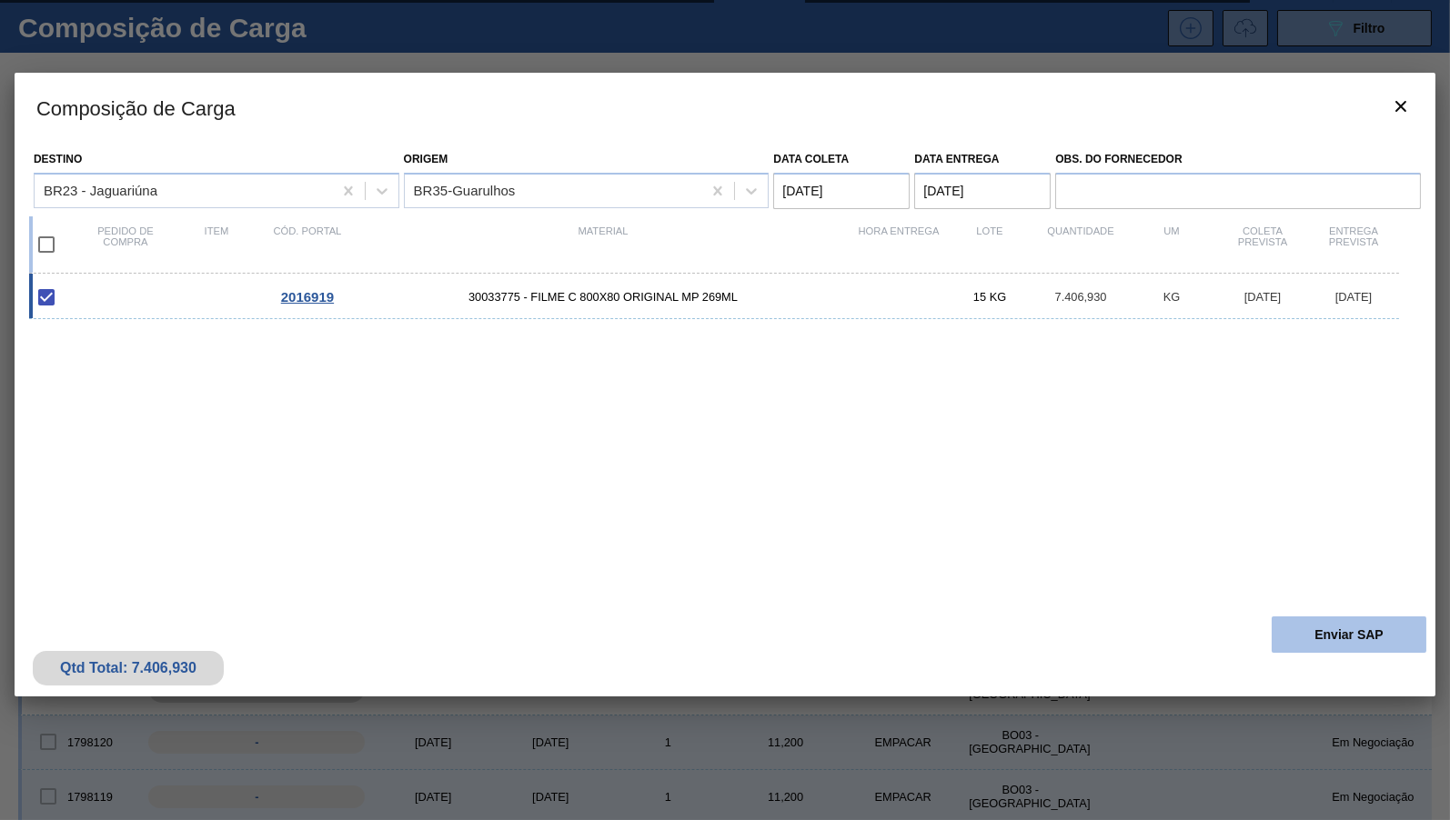
click at [1338, 624] on button "Enviar SAP" at bounding box center [1348, 635] width 155 height 36
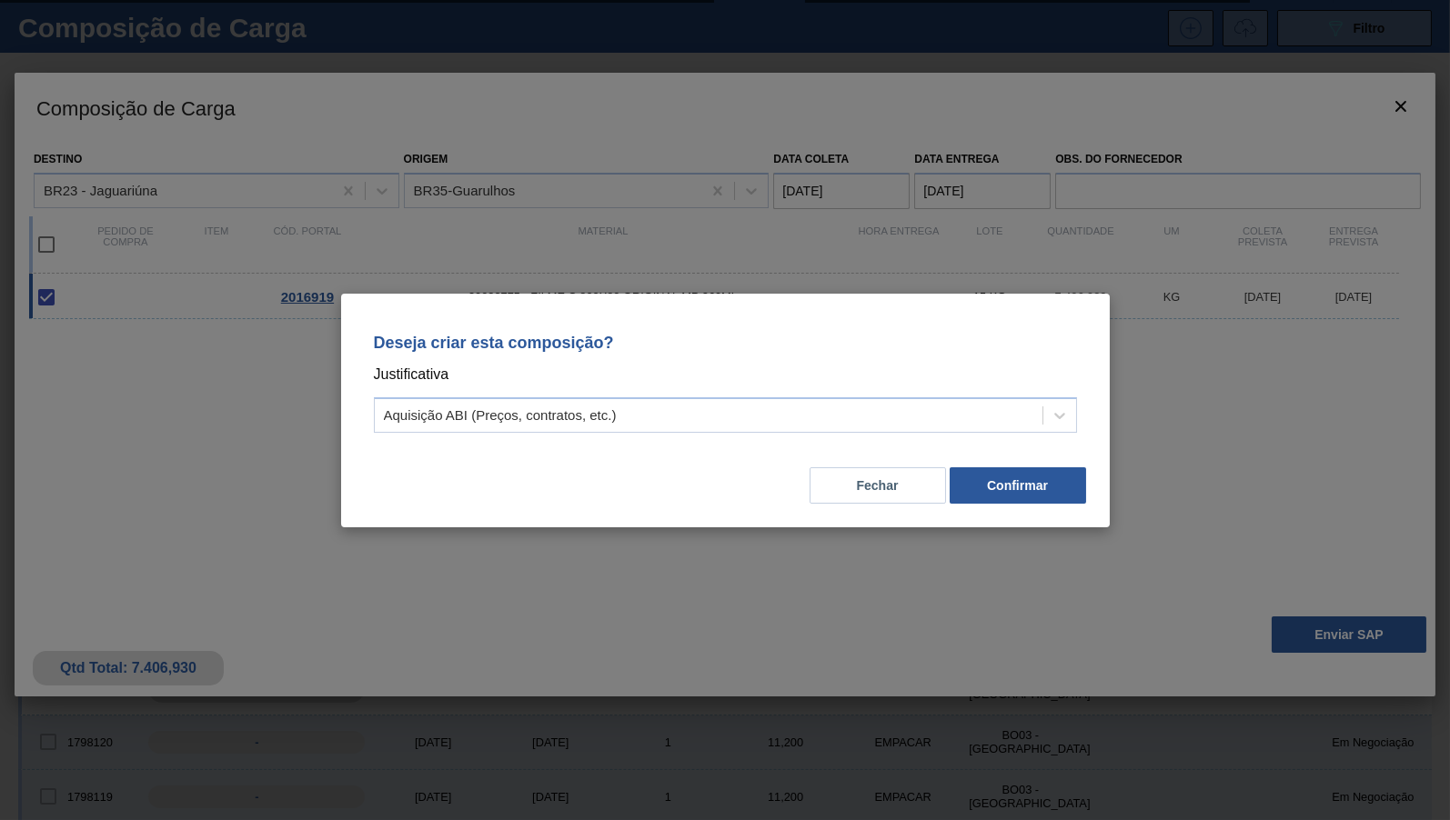
click at [851, 381] on p "Justificativa" at bounding box center [725, 375] width 703 height 24
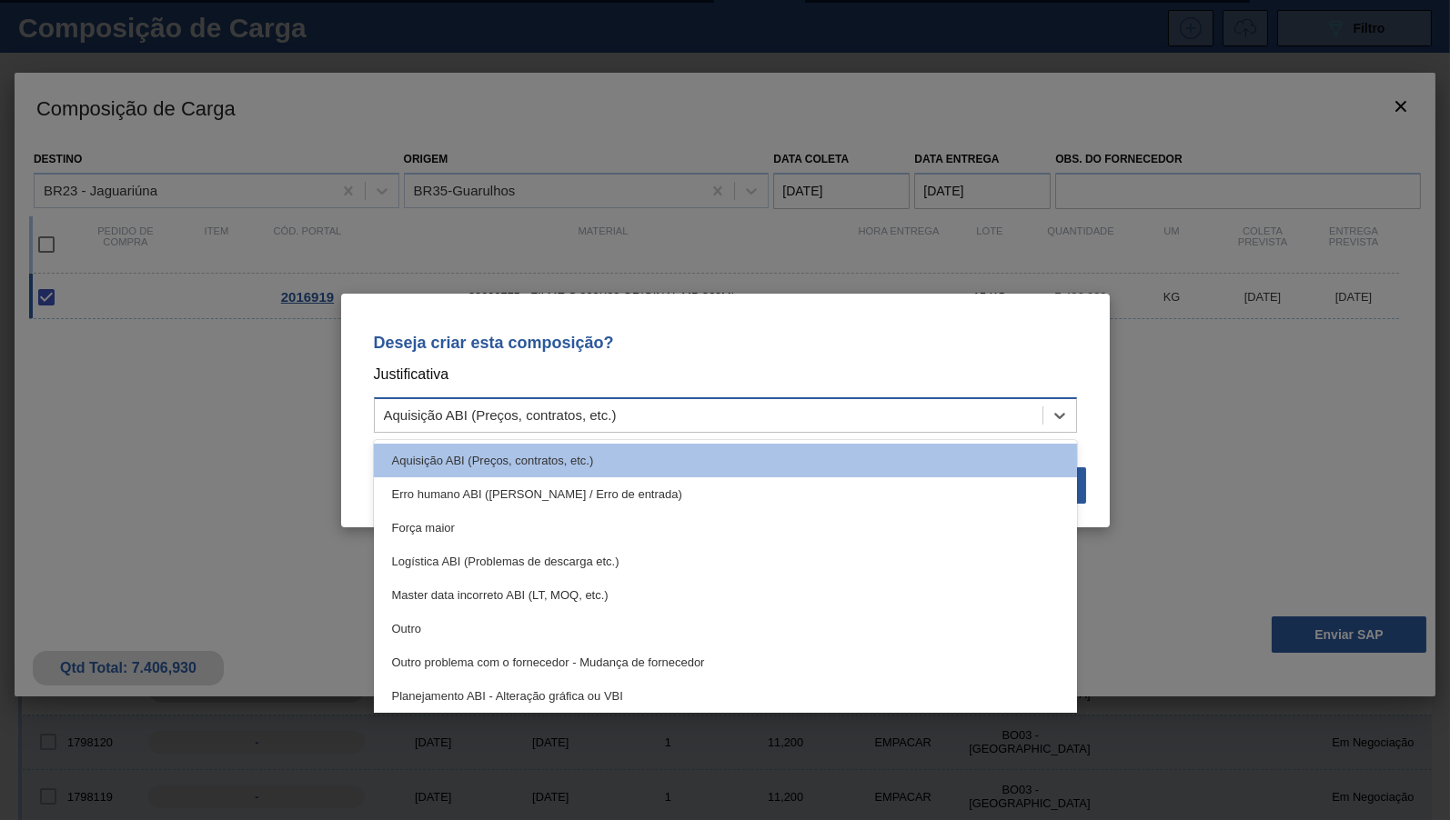
click at [850, 427] on div "Aquisição ABI (Preços, contratos, etc.)" at bounding box center [709, 415] width 668 height 26
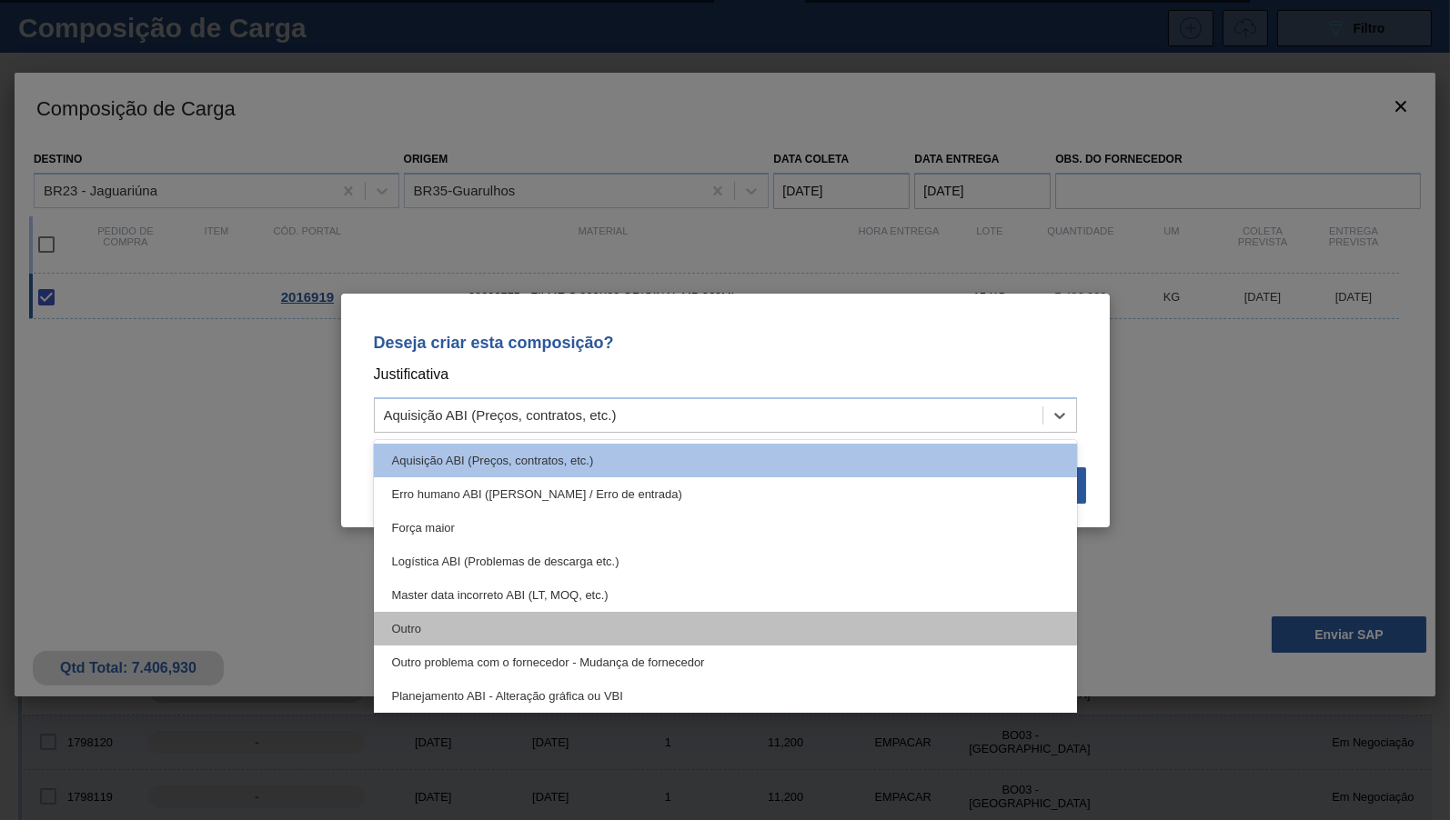
click at [534, 642] on div "Outro" at bounding box center [725, 629] width 703 height 34
click at [534, 642] on div "Deseja criar esta composição? Justificativa option Outro focused, 6 of 18. 18 r…" at bounding box center [725, 410] width 1450 height 820
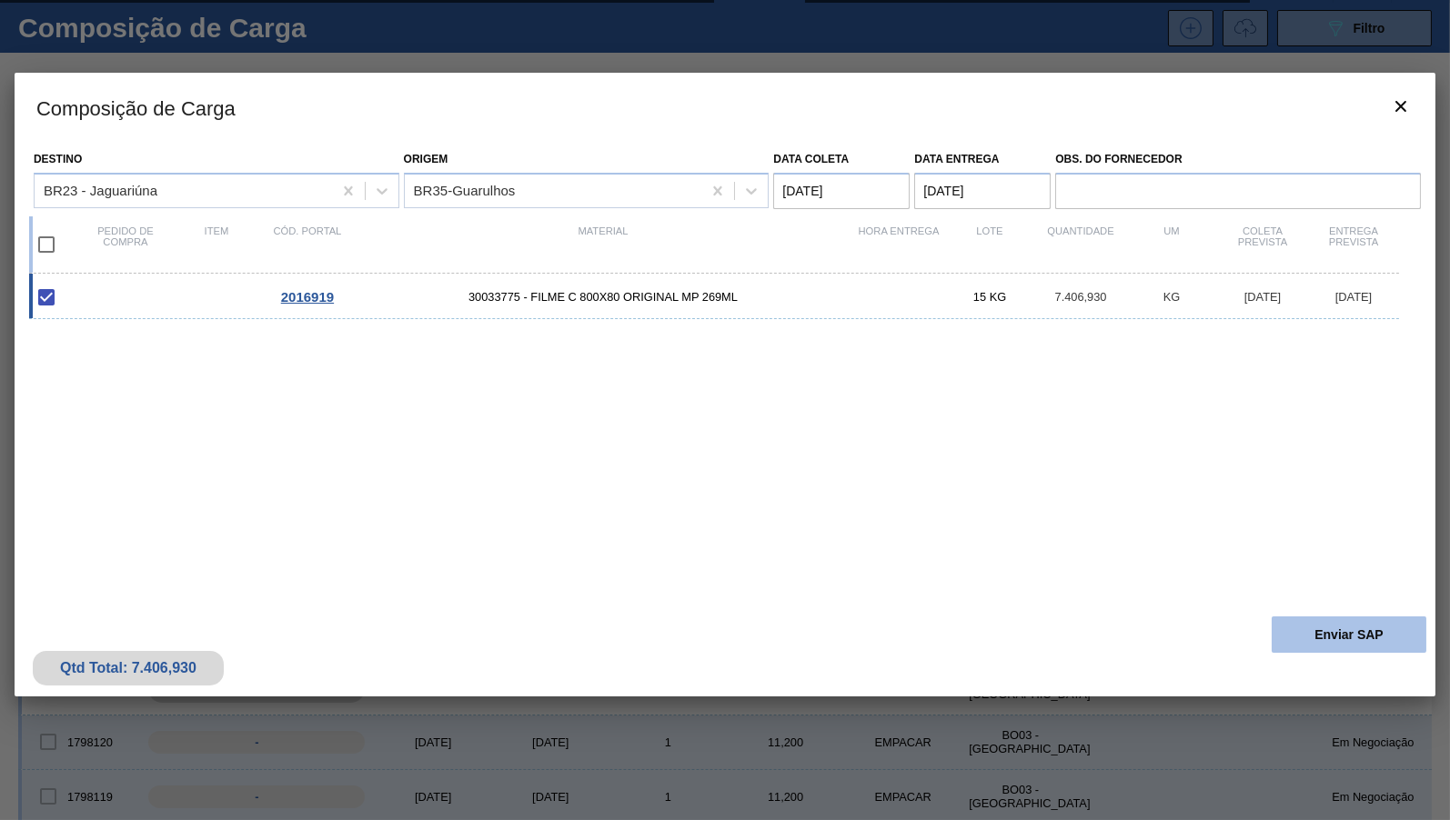
click at [1291, 642] on button "Enviar SAP" at bounding box center [1348, 635] width 155 height 36
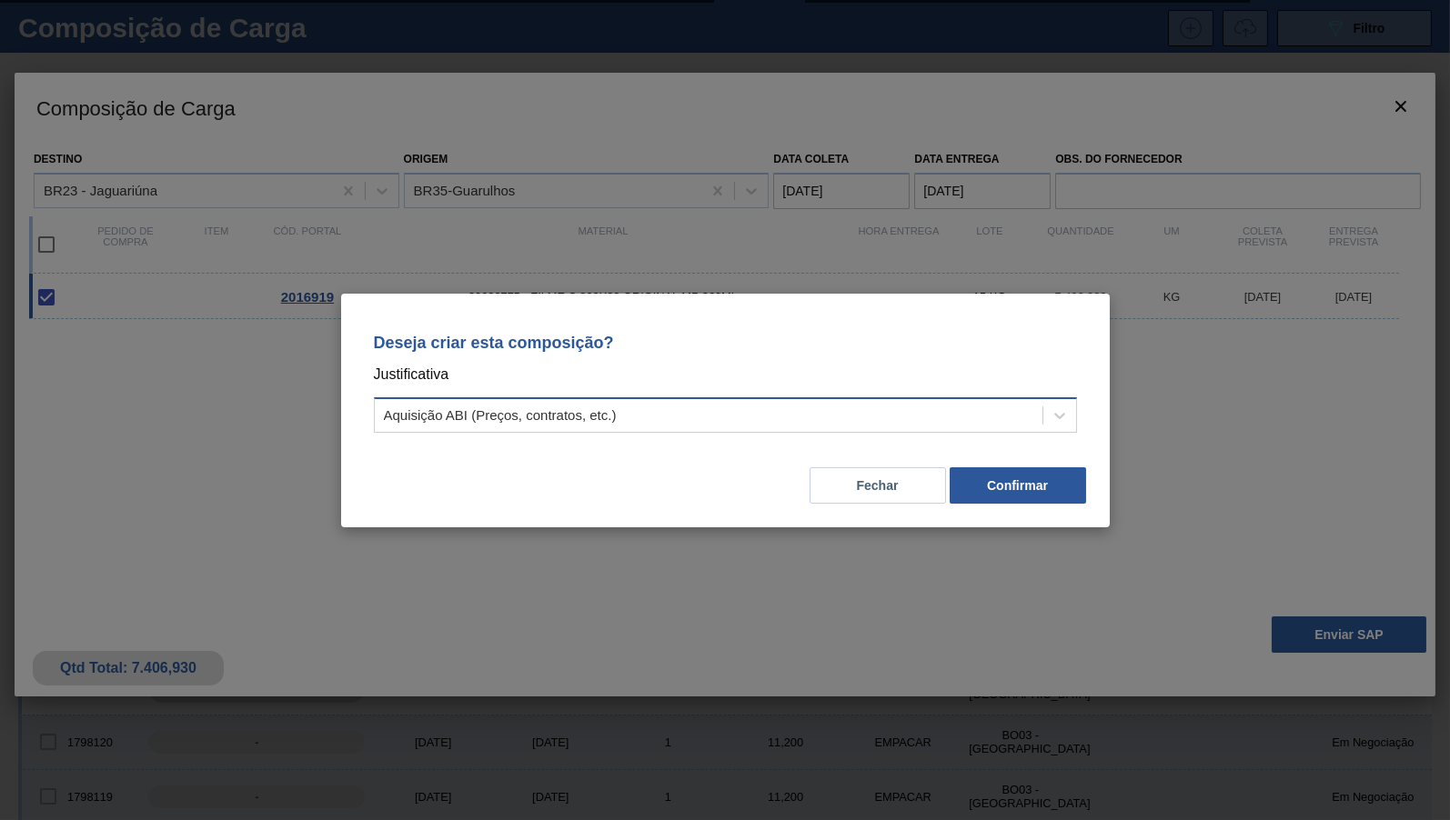
click at [785, 426] on div "Aquisição ABI (Preços, contratos, etc.)" at bounding box center [709, 415] width 668 height 26
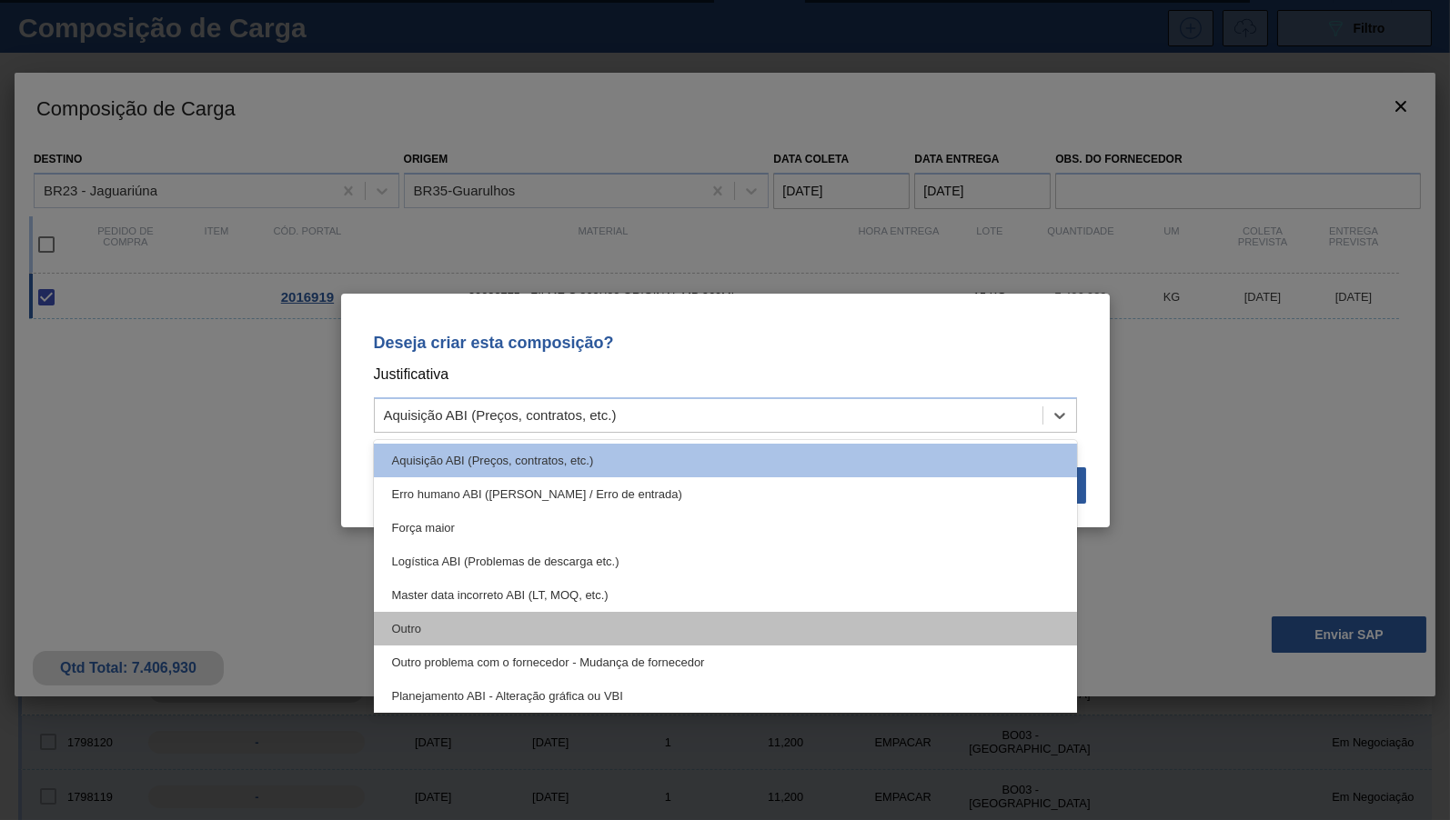
click at [572, 642] on div "Outro" at bounding box center [725, 629] width 703 height 34
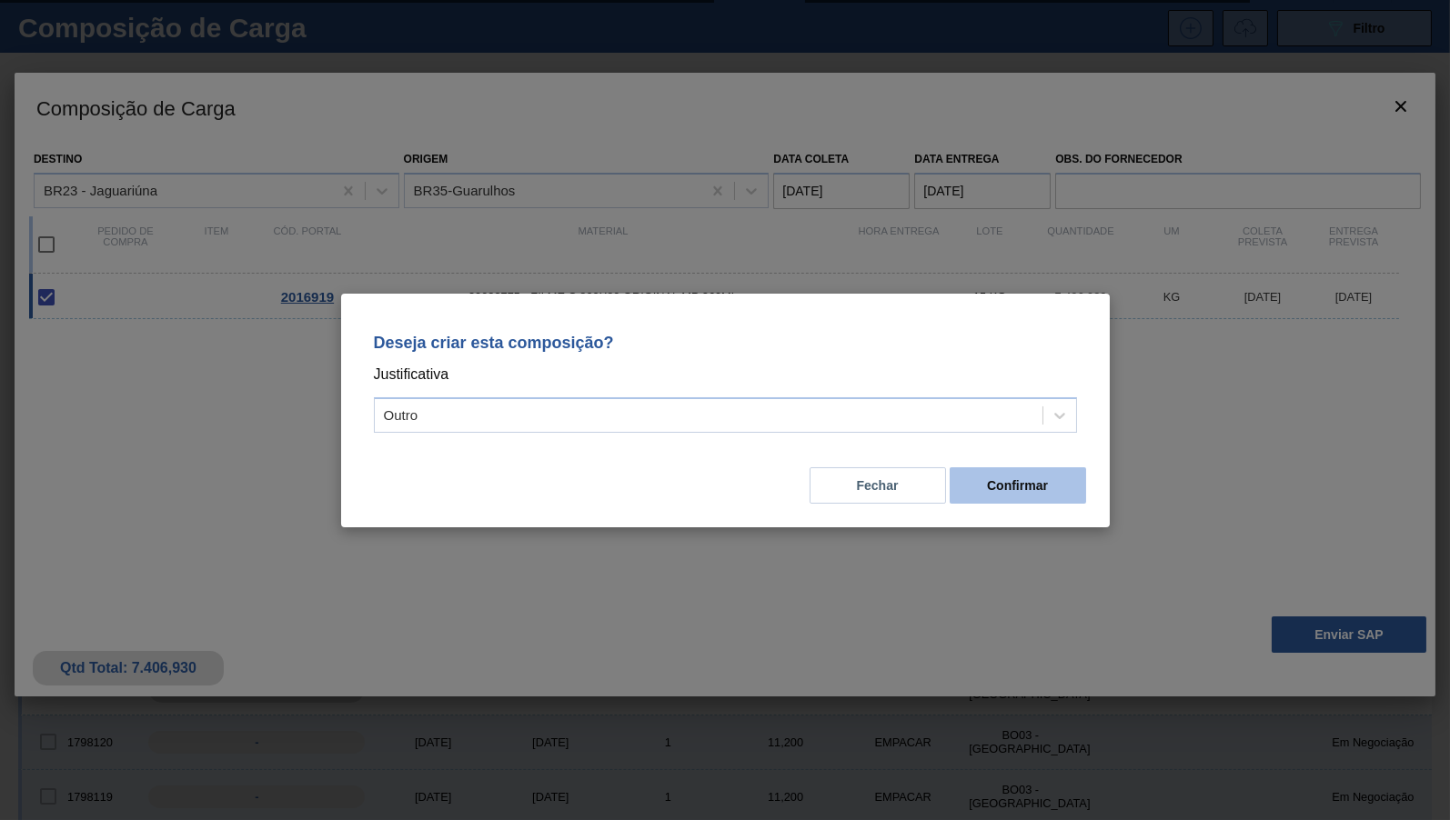
click at [964, 490] on button "Confirmar" at bounding box center [1018, 485] width 136 height 36
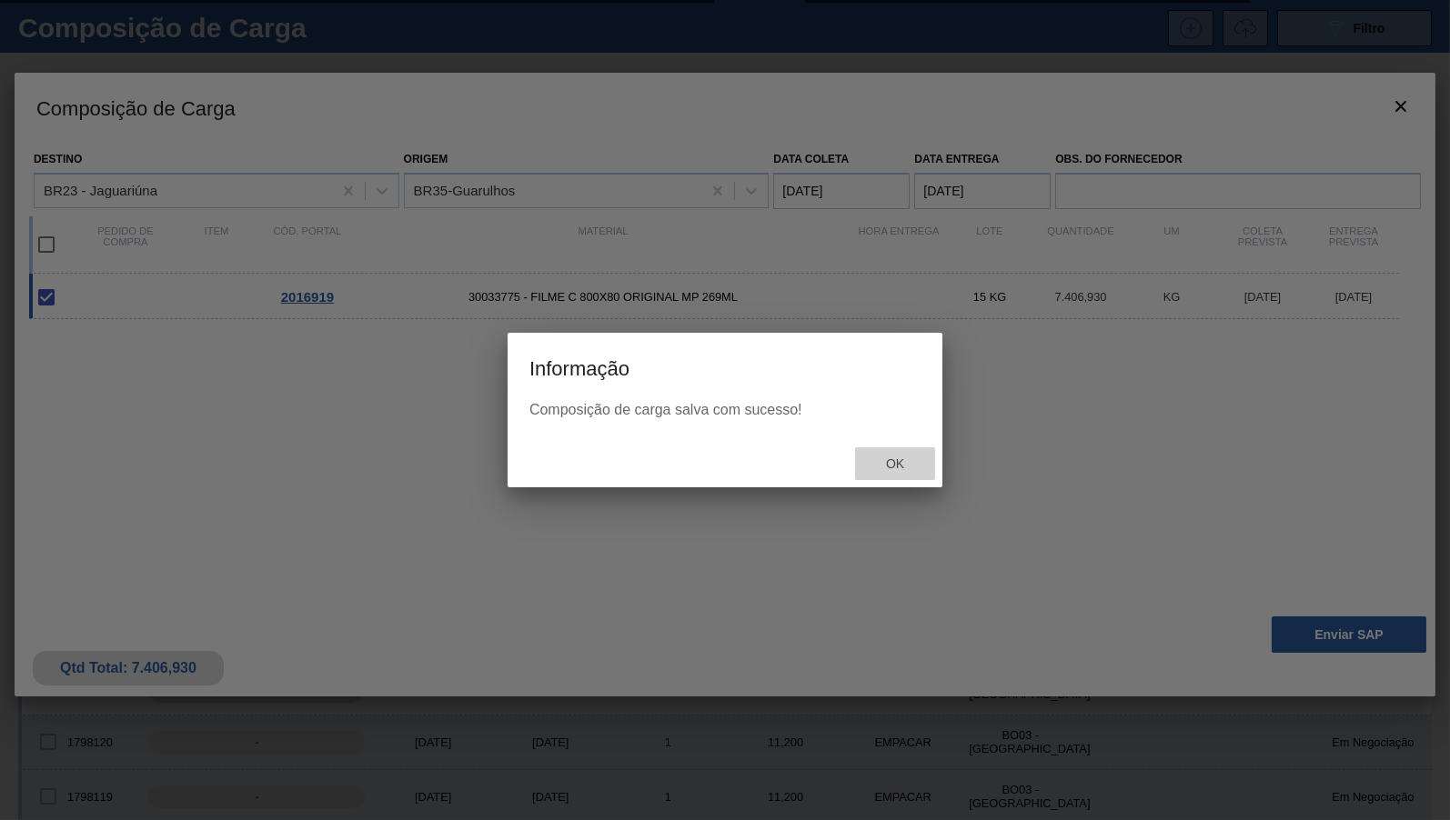
click at [904, 477] on div "Ok" at bounding box center [895, 464] width 80 height 34
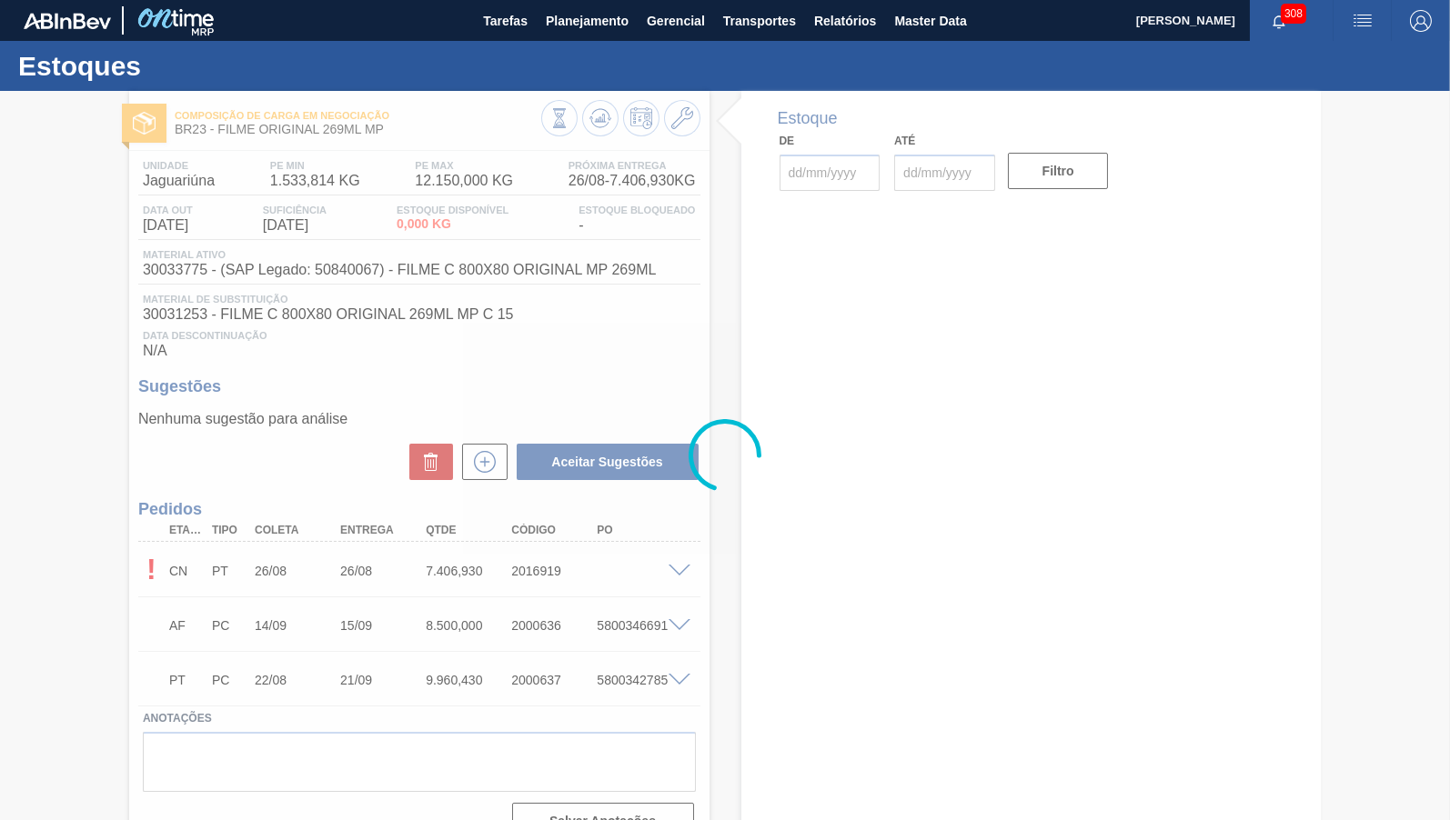
type input "[DATE]"
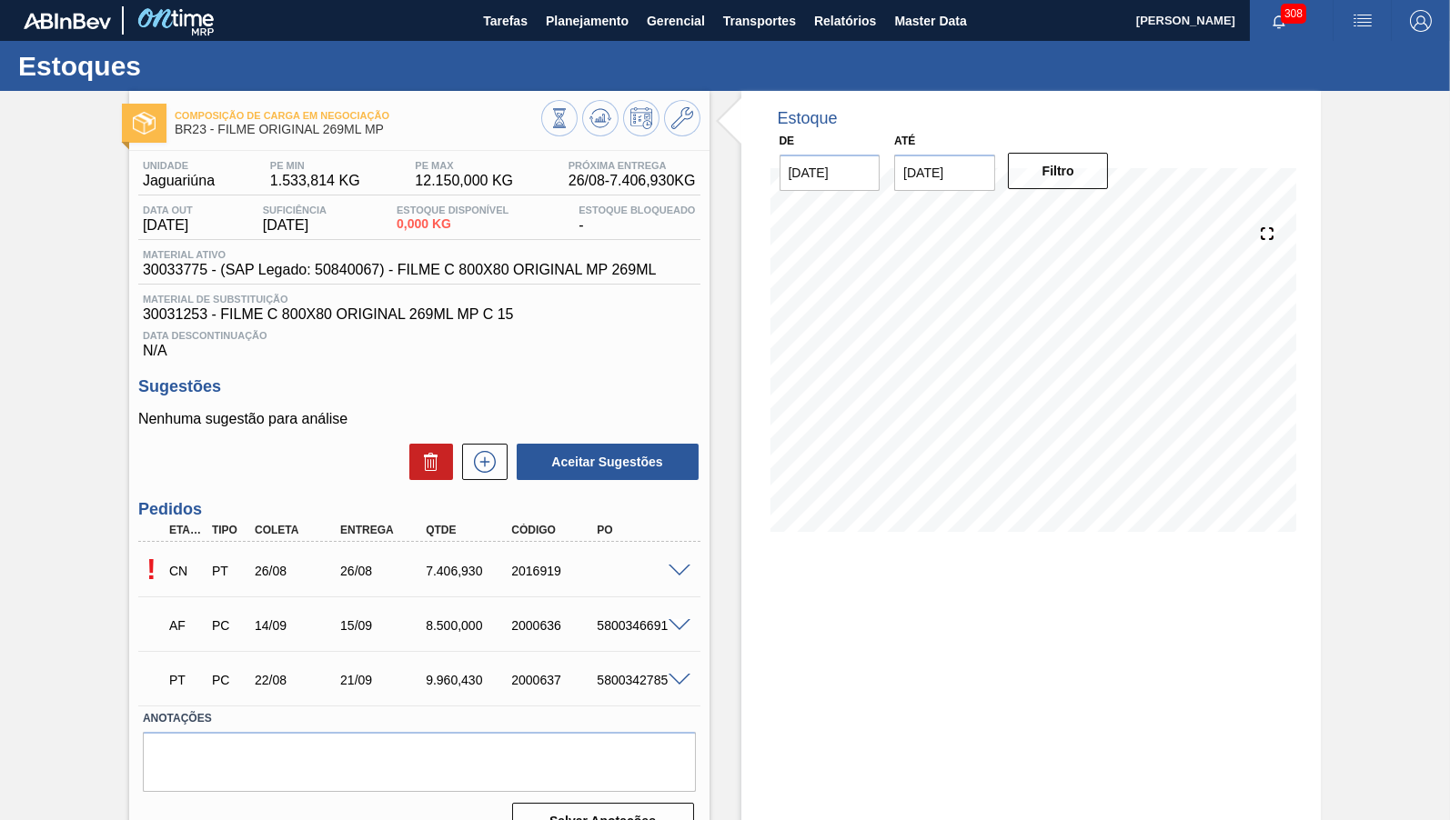
click at [685, 568] on span at bounding box center [679, 572] width 22 height 14
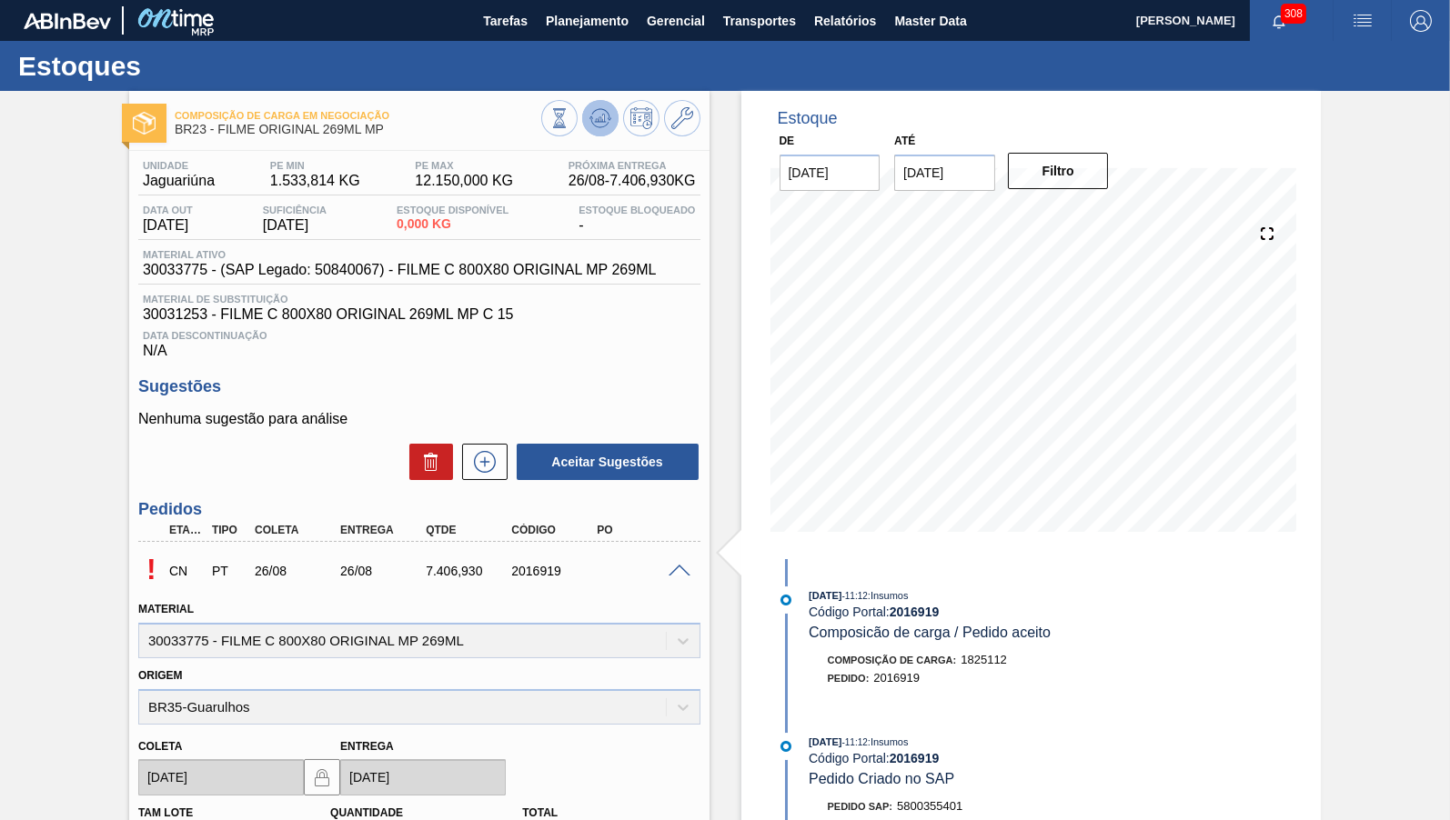
click at [598, 114] on icon at bounding box center [600, 118] width 22 height 22
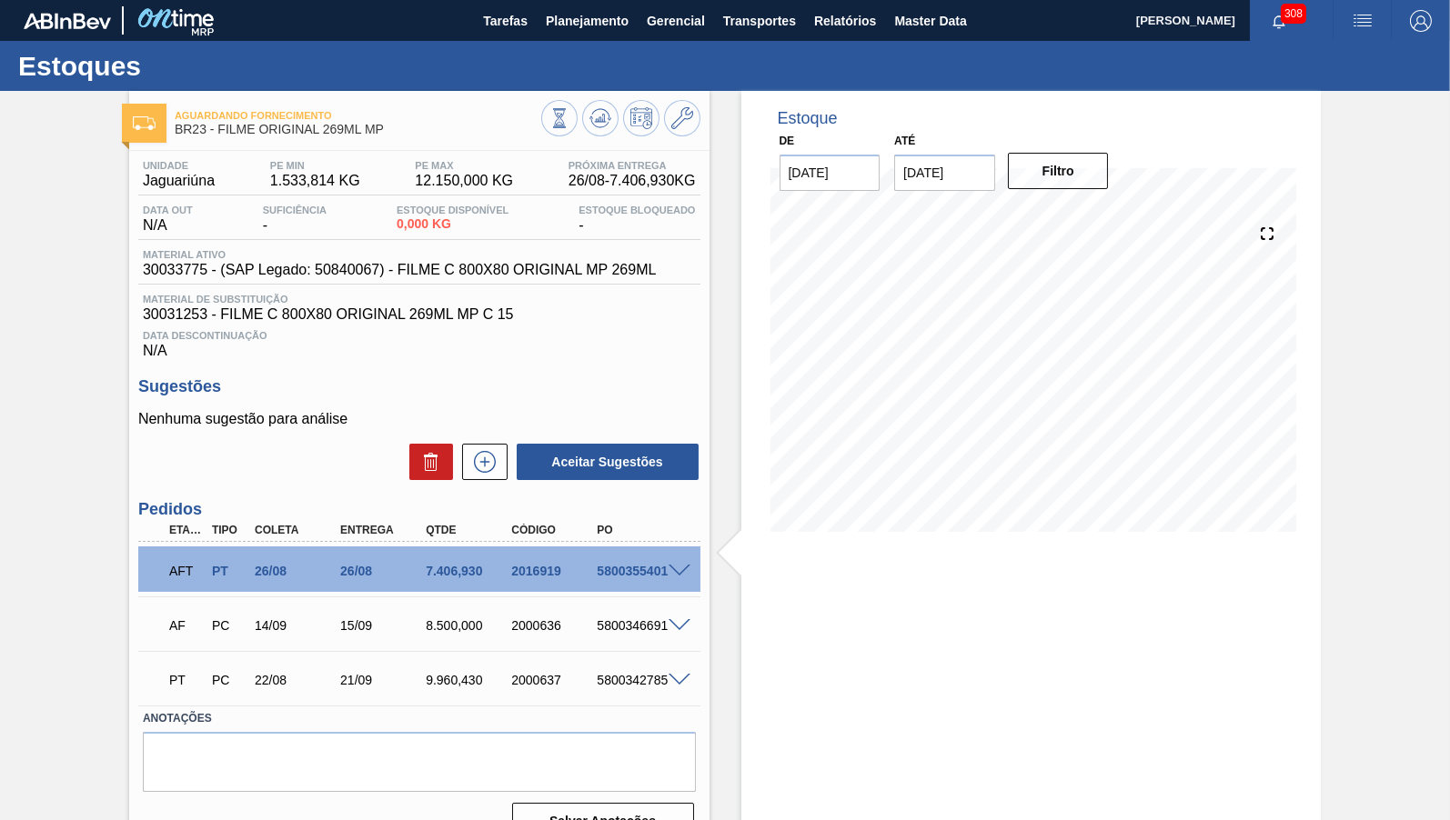
click at [627, 571] on div "5800355401" at bounding box center [639, 571] width 95 height 15
copy div "5800355401"
click at [968, 2] on button "Master Data" at bounding box center [930, 20] width 90 height 41
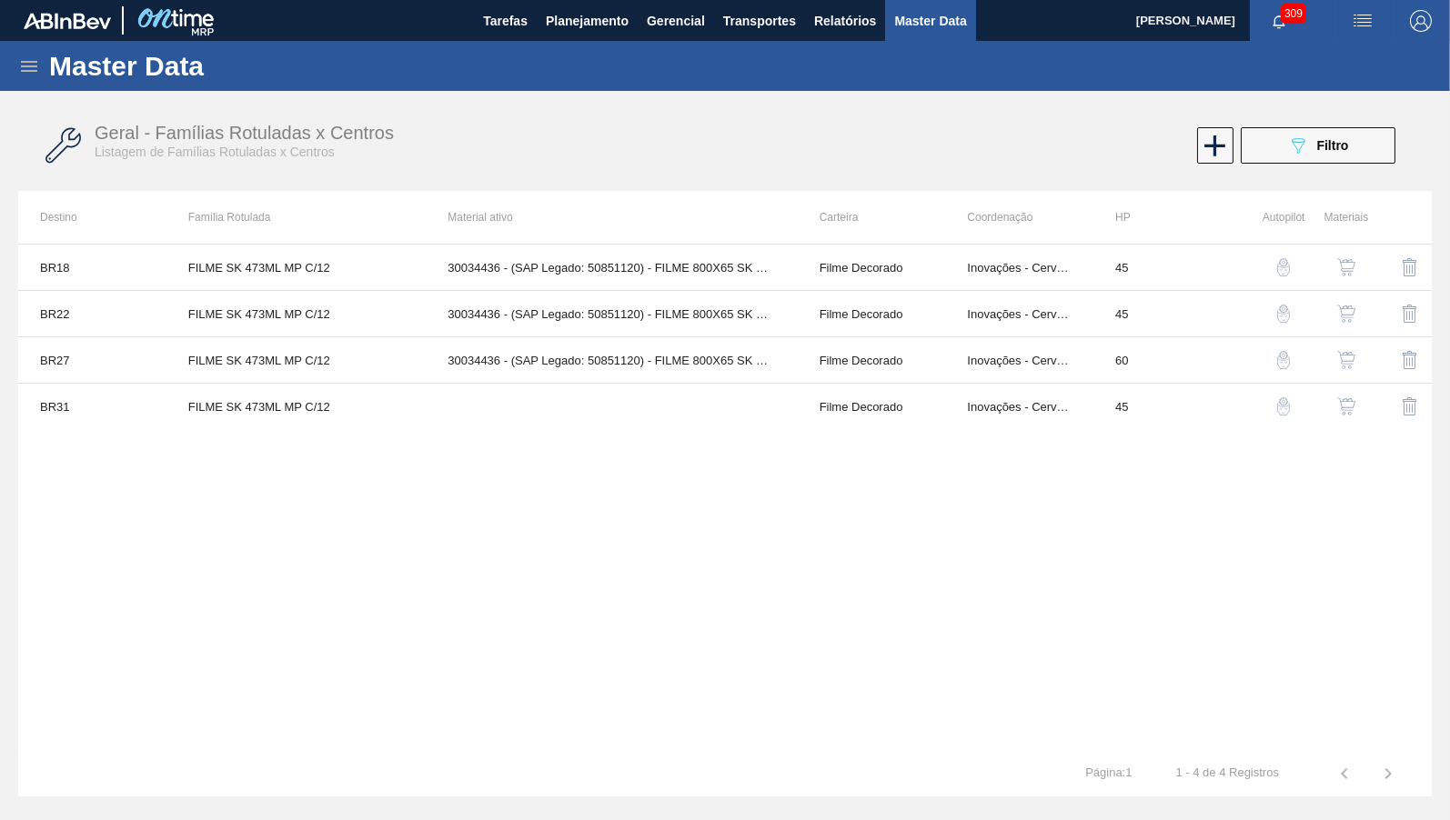
click at [27, 75] on icon at bounding box center [29, 66] width 22 height 22
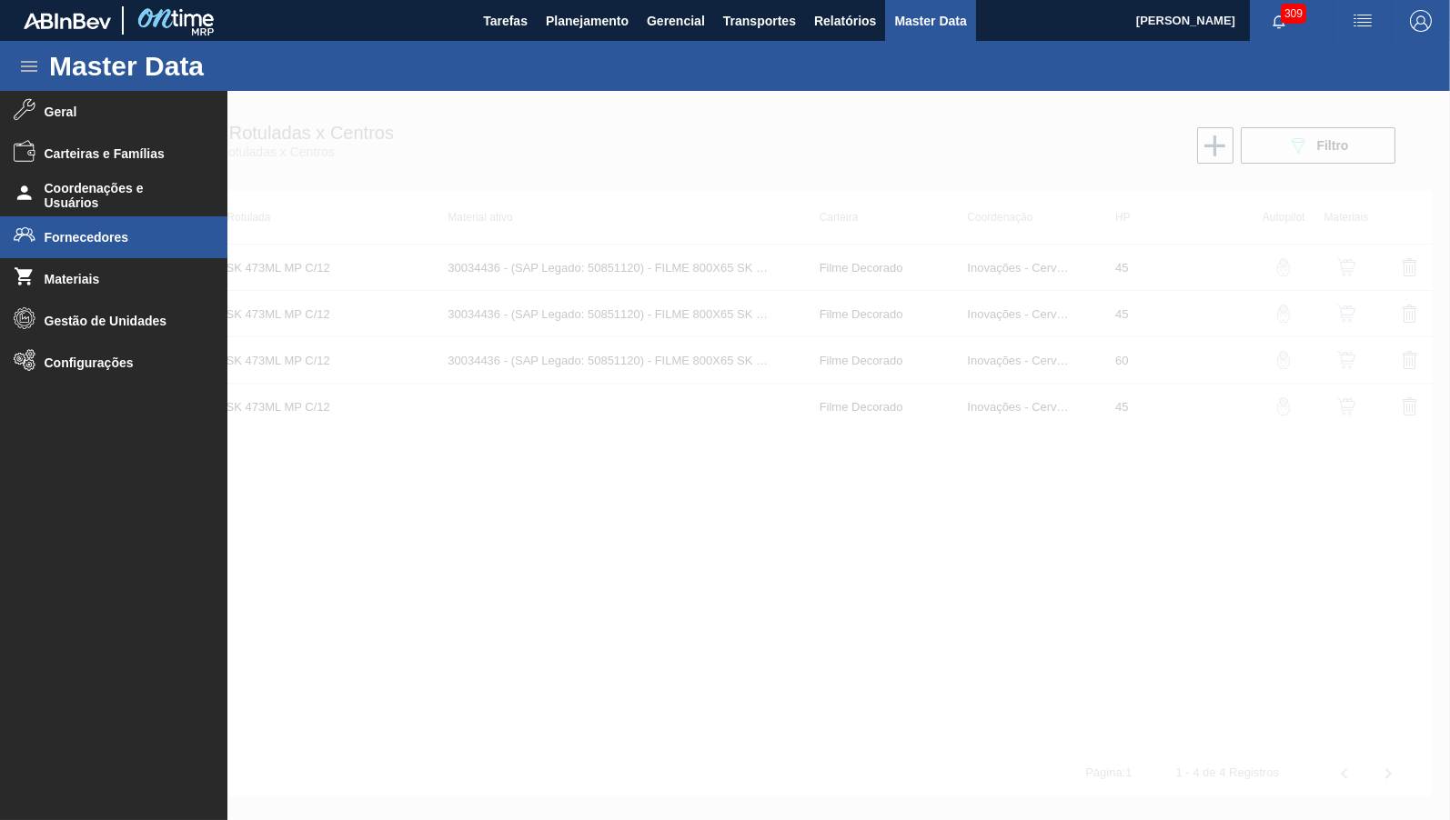
click at [71, 219] on li "Fornecedores" at bounding box center [113, 237] width 227 height 42
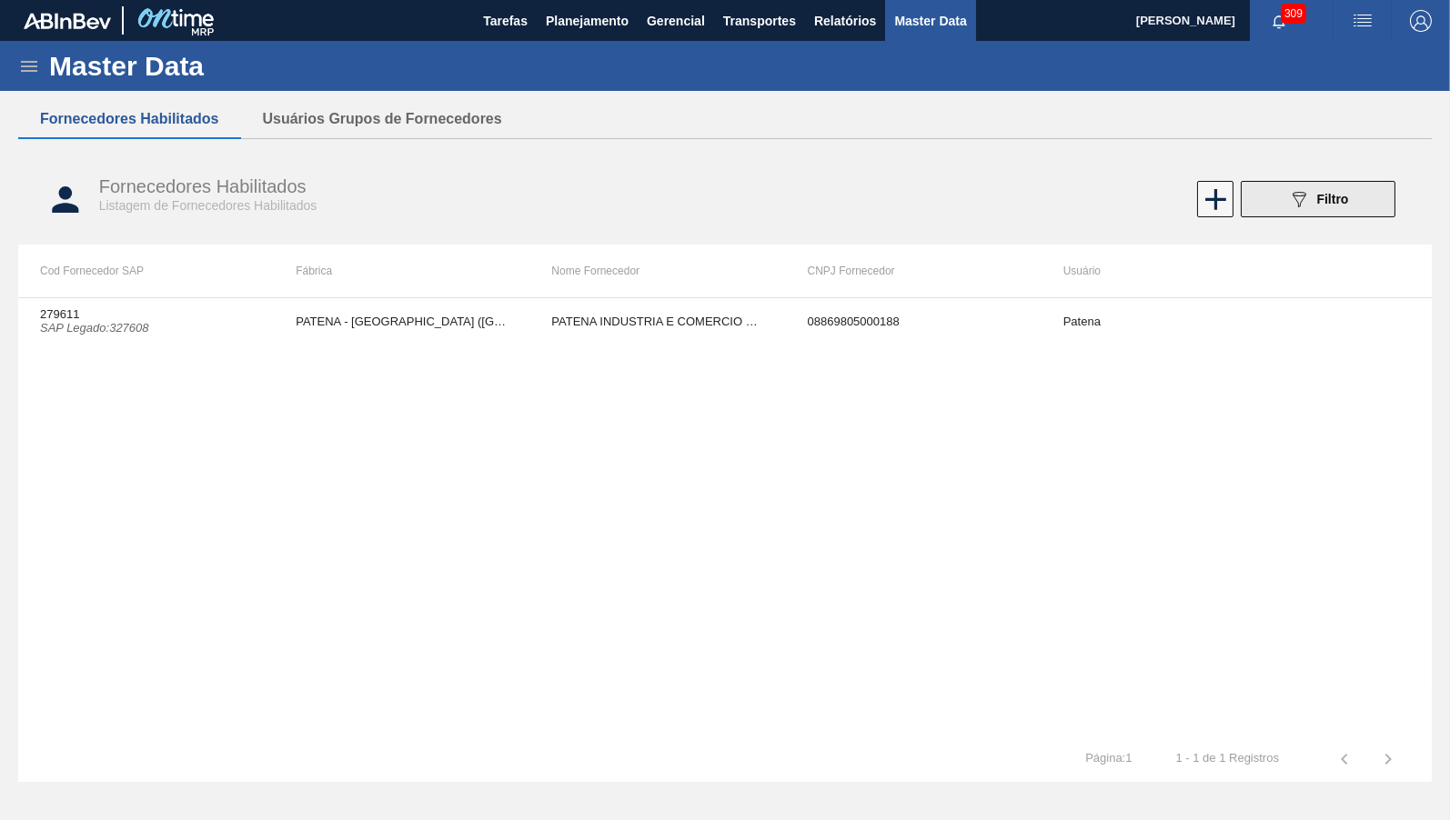
click at [1322, 184] on button "089F7B8B-B2A5-4AFE-B5C0-19BA573D28AC Filtro" at bounding box center [1318, 199] width 155 height 36
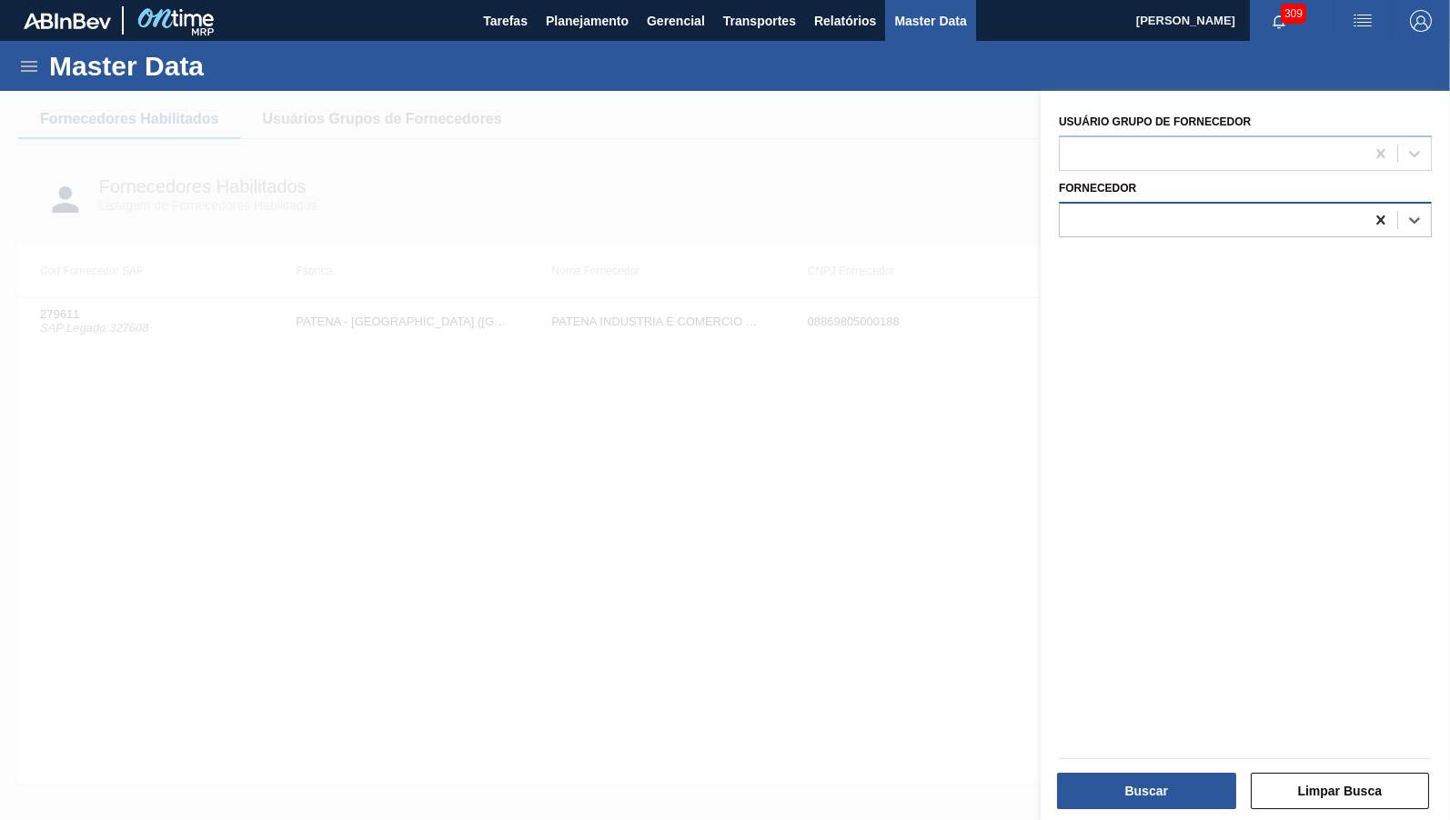
click at [1383, 215] on icon at bounding box center [1380, 219] width 8 height 9
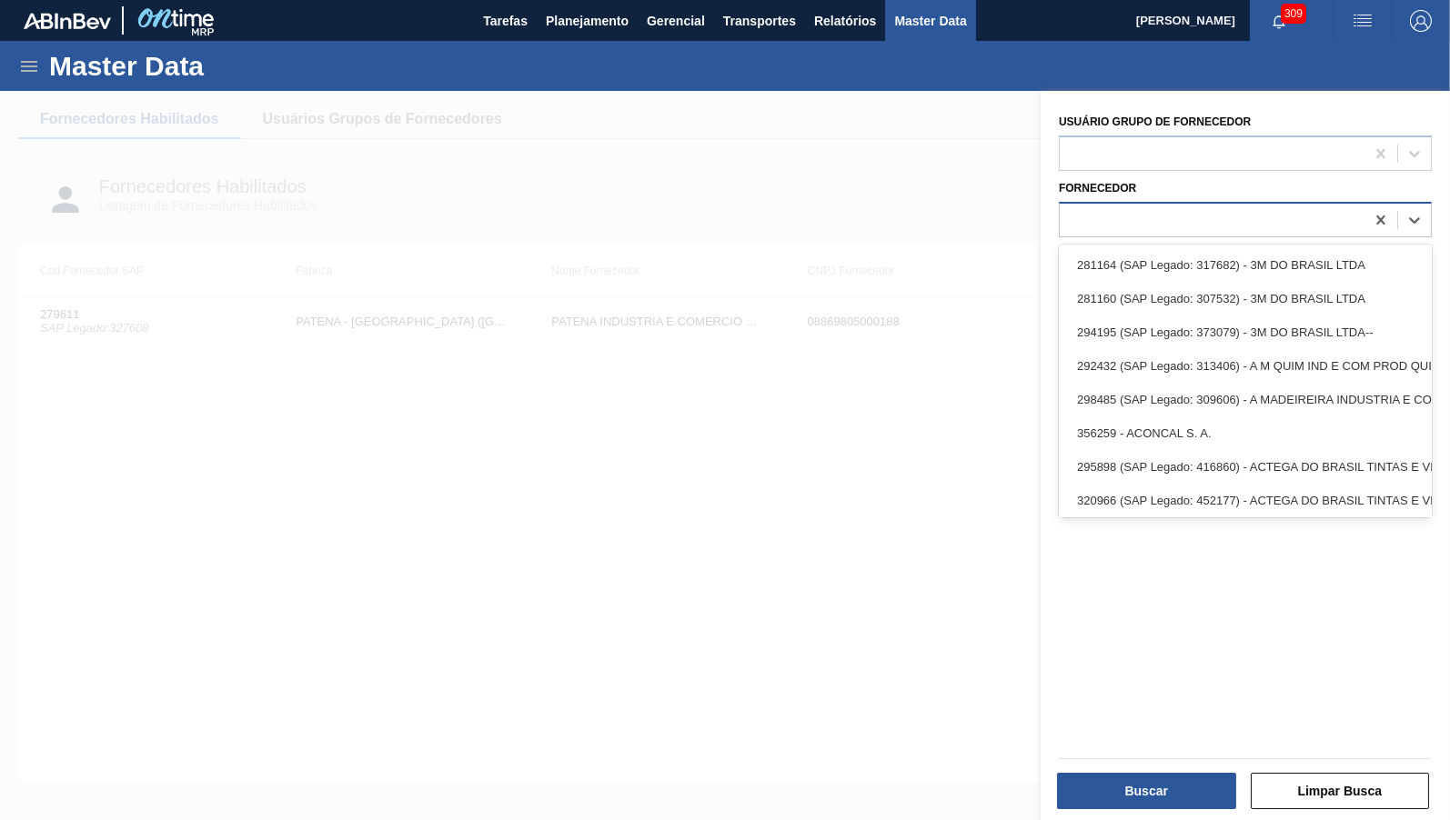
click at [1217, 222] on div at bounding box center [1212, 219] width 305 height 26
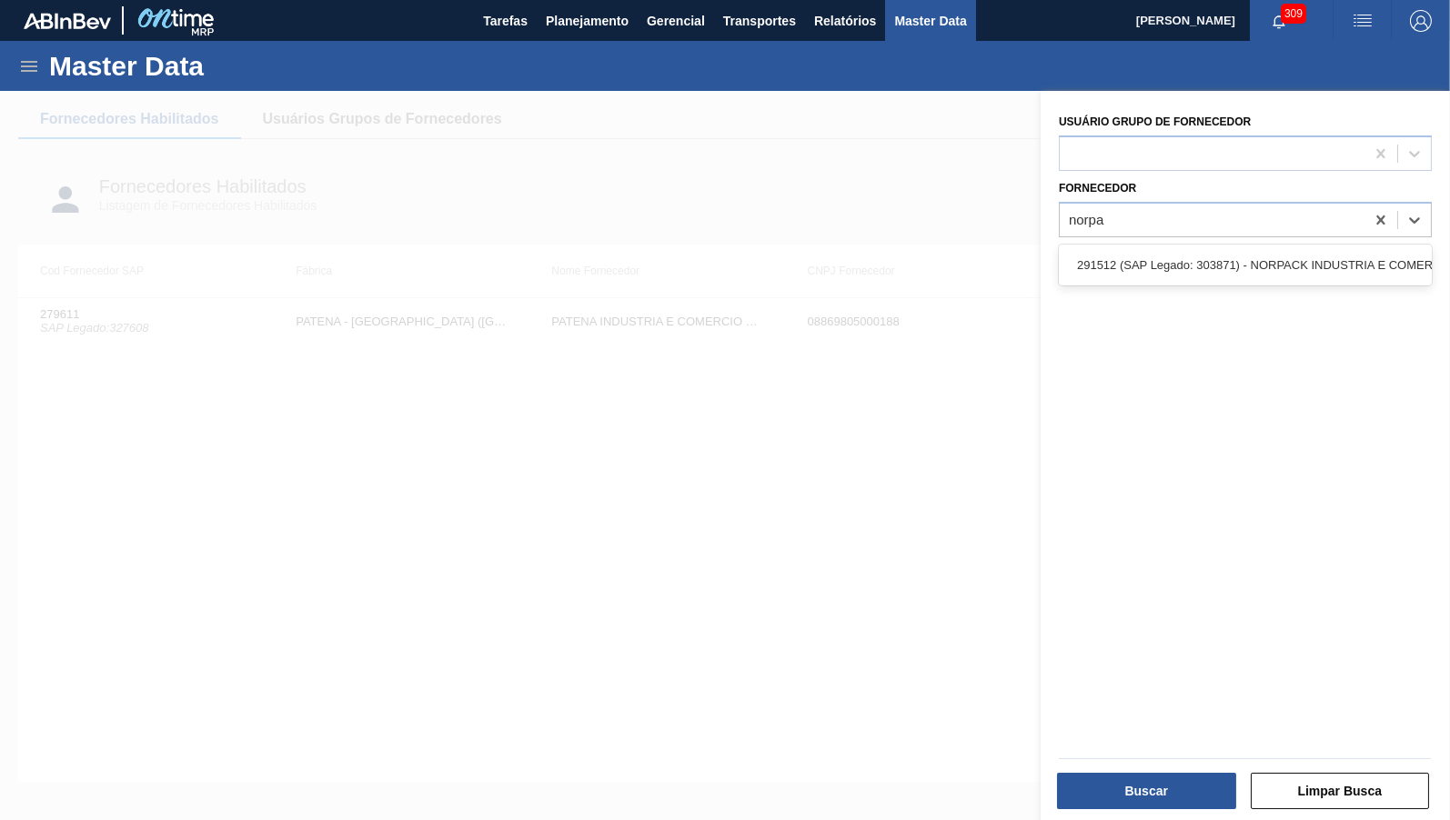
type input "norpac"
click at [1253, 248] on div "291512 (SAP Legado: 303871) - NORPACK INDUSTRIA E COMERCIO" at bounding box center [1245, 265] width 373 height 34
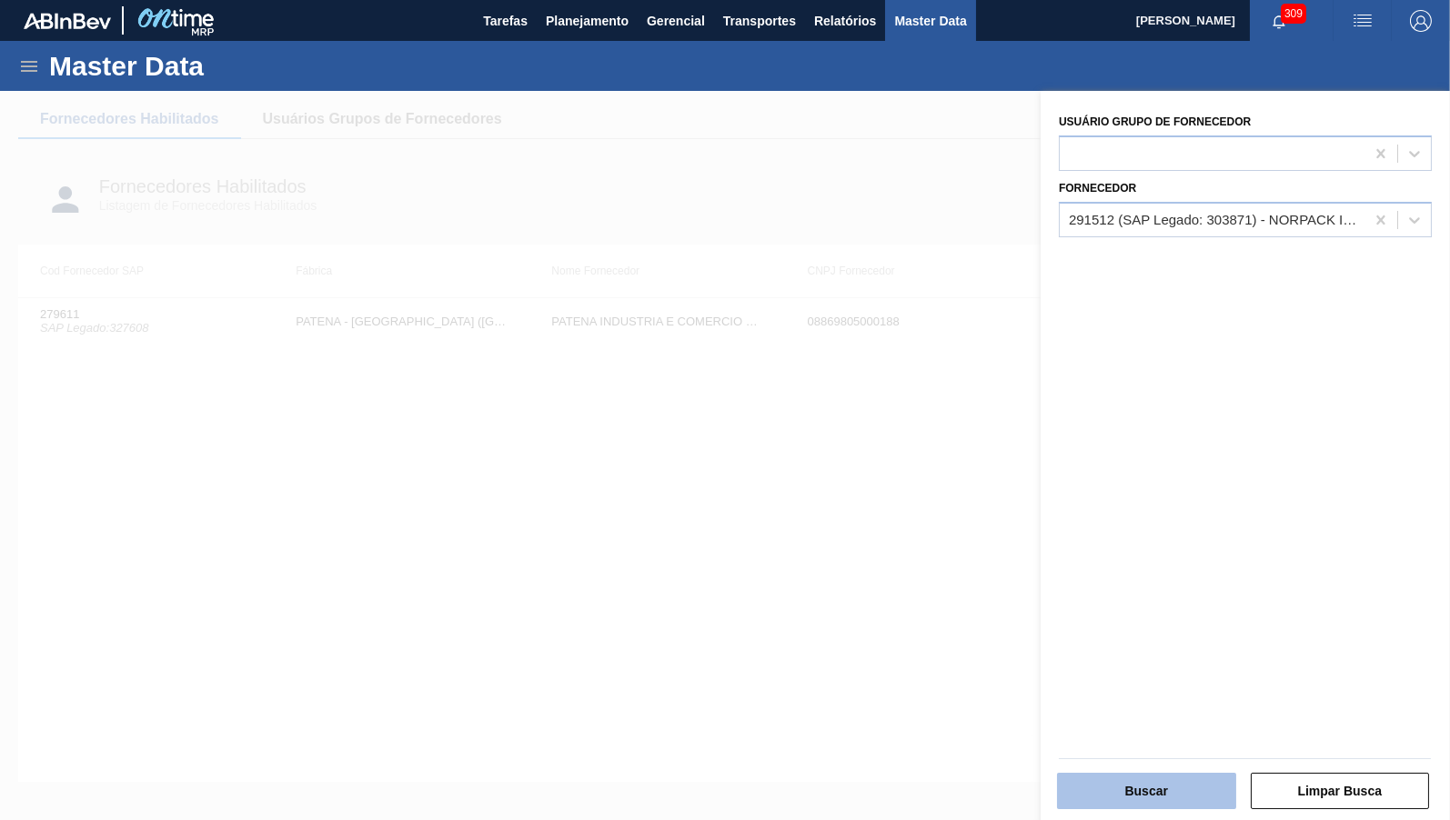
click at [1158, 797] on button "Buscar" at bounding box center [1146, 791] width 179 height 36
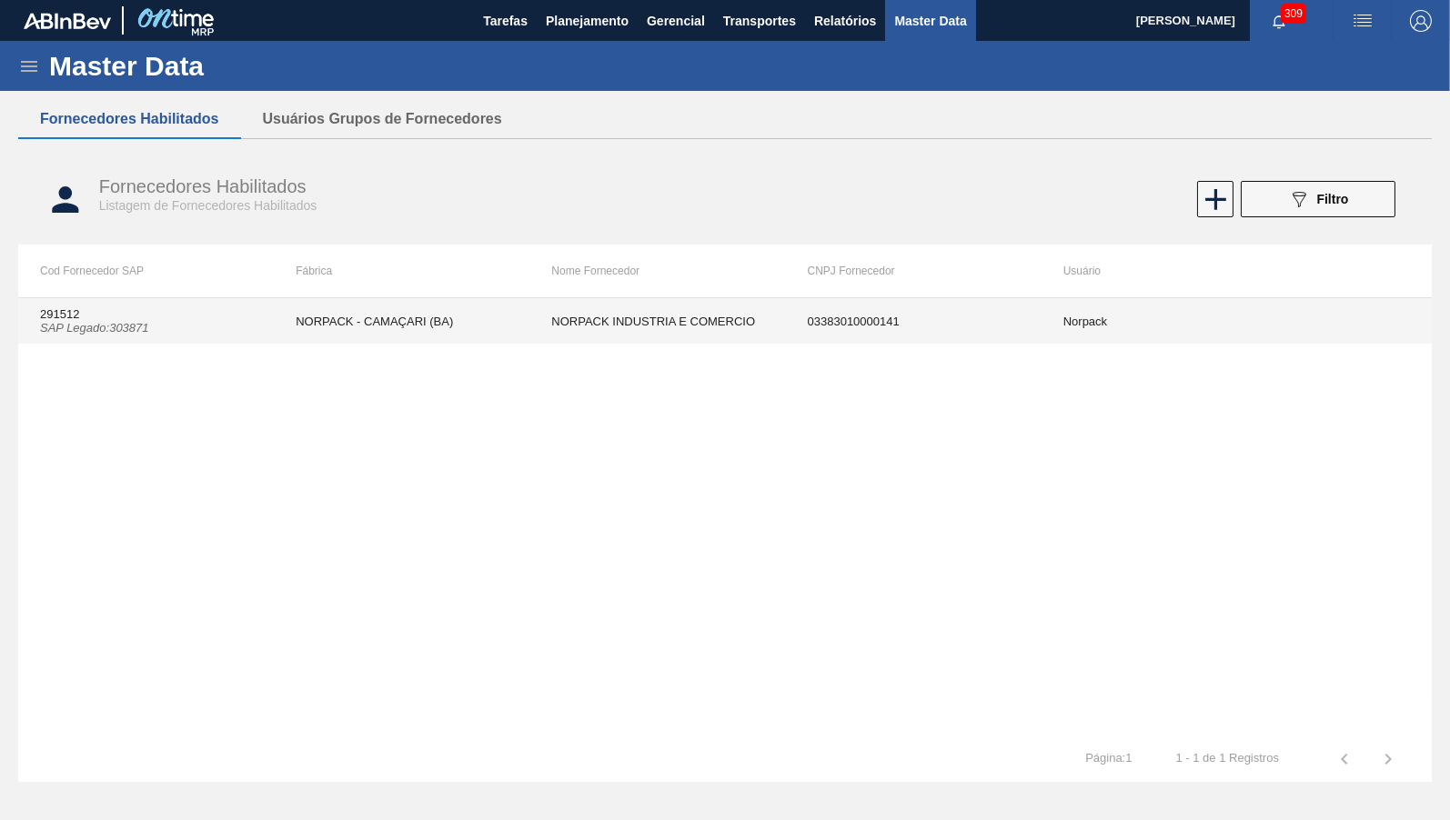
click at [377, 313] on td "NORPACK - CAMAÇARI (BA)" at bounding box center [402, 320] width 256 height 45
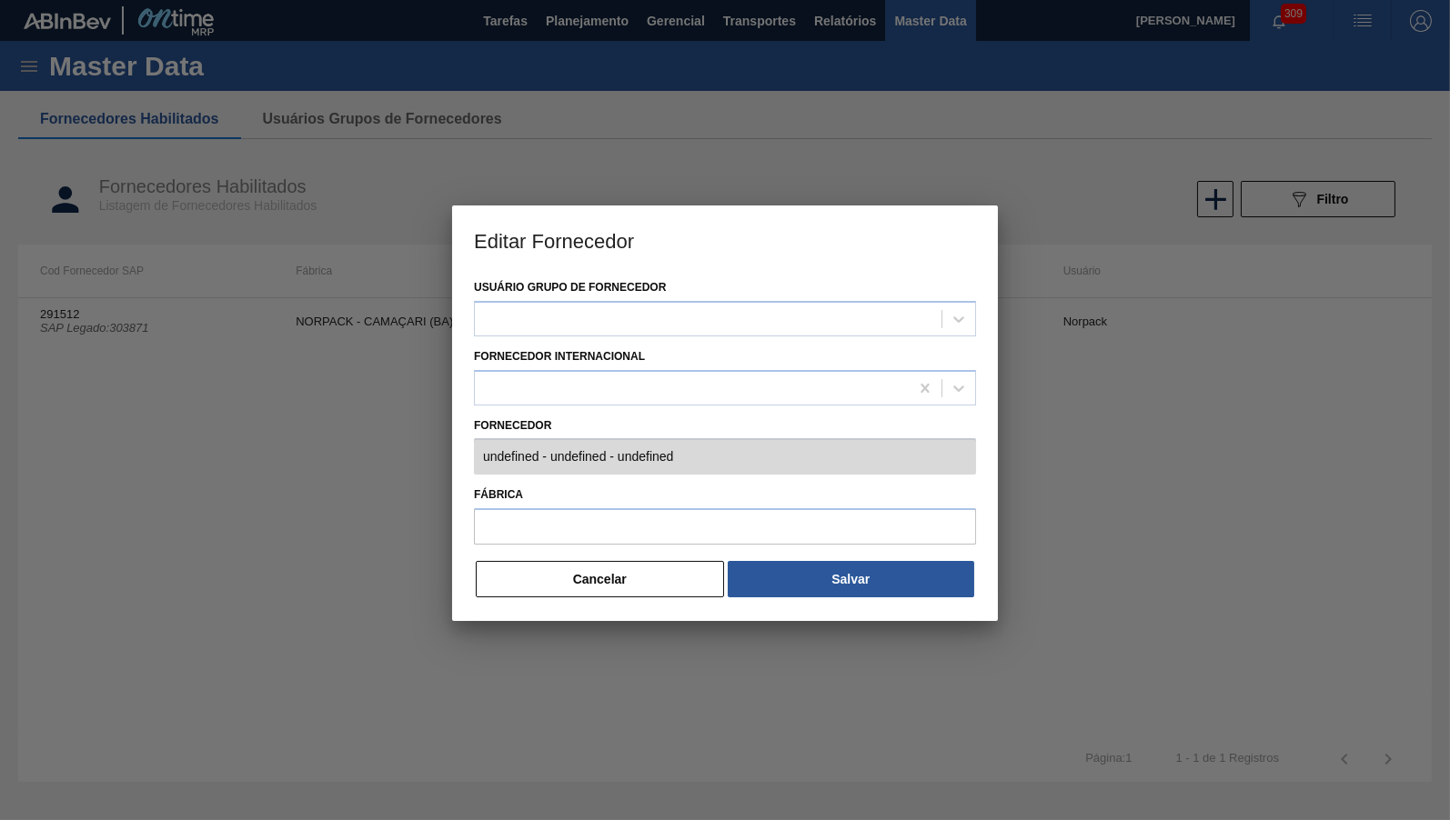
type input "291512 (SAP Legado: 303871) - NORPACK INDUSTRIA E COMERCIO - 03383010000141"
type input "NORPACK - CAMAÇARI (BA)"
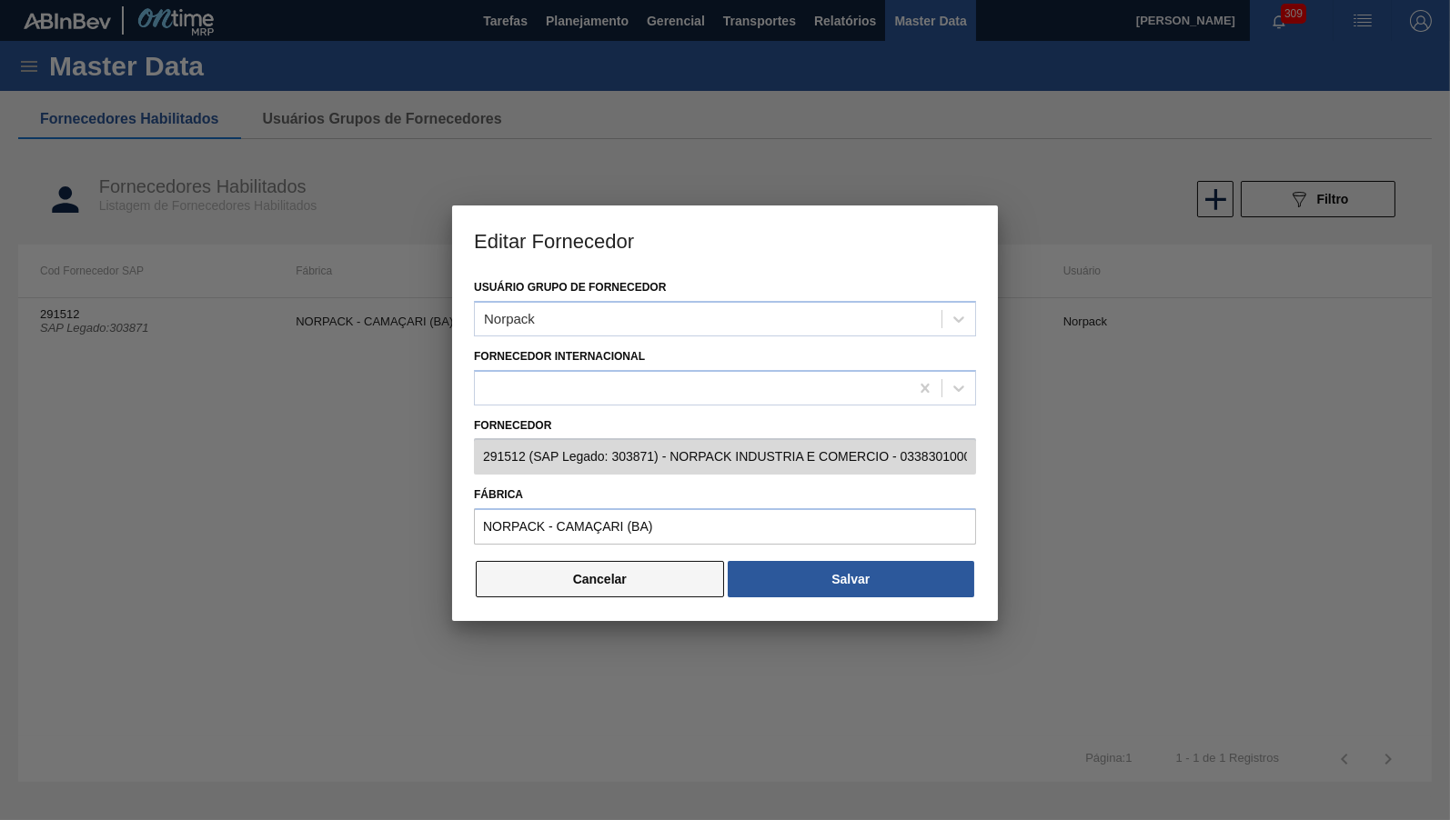
click at [595, 574] on button "Cancelar" at bounding box center [600, 579] width 248 height 36
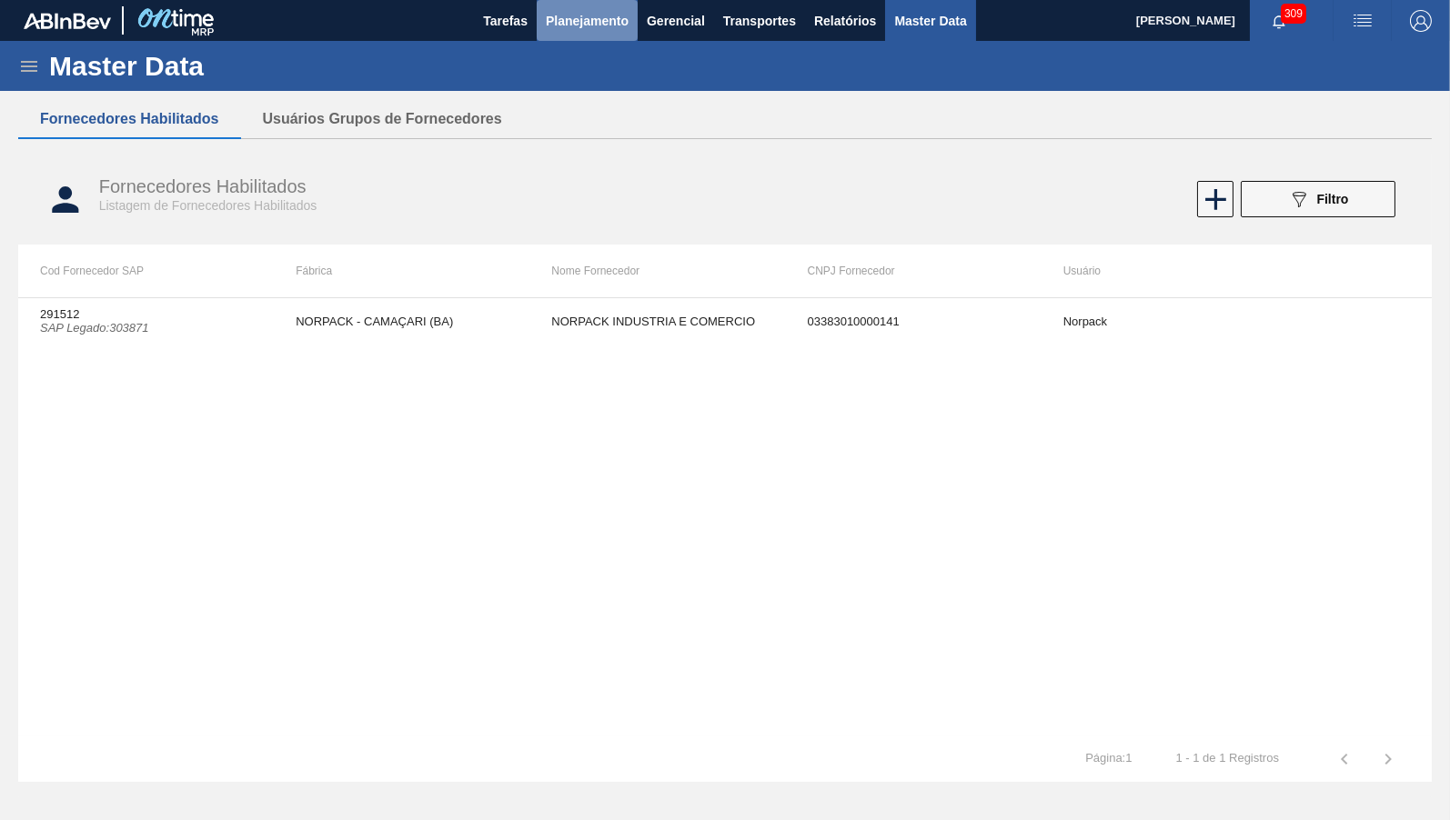
click at [568, 20] on span "Planejamento" at bounding box center [587, 21] width 83 height 22
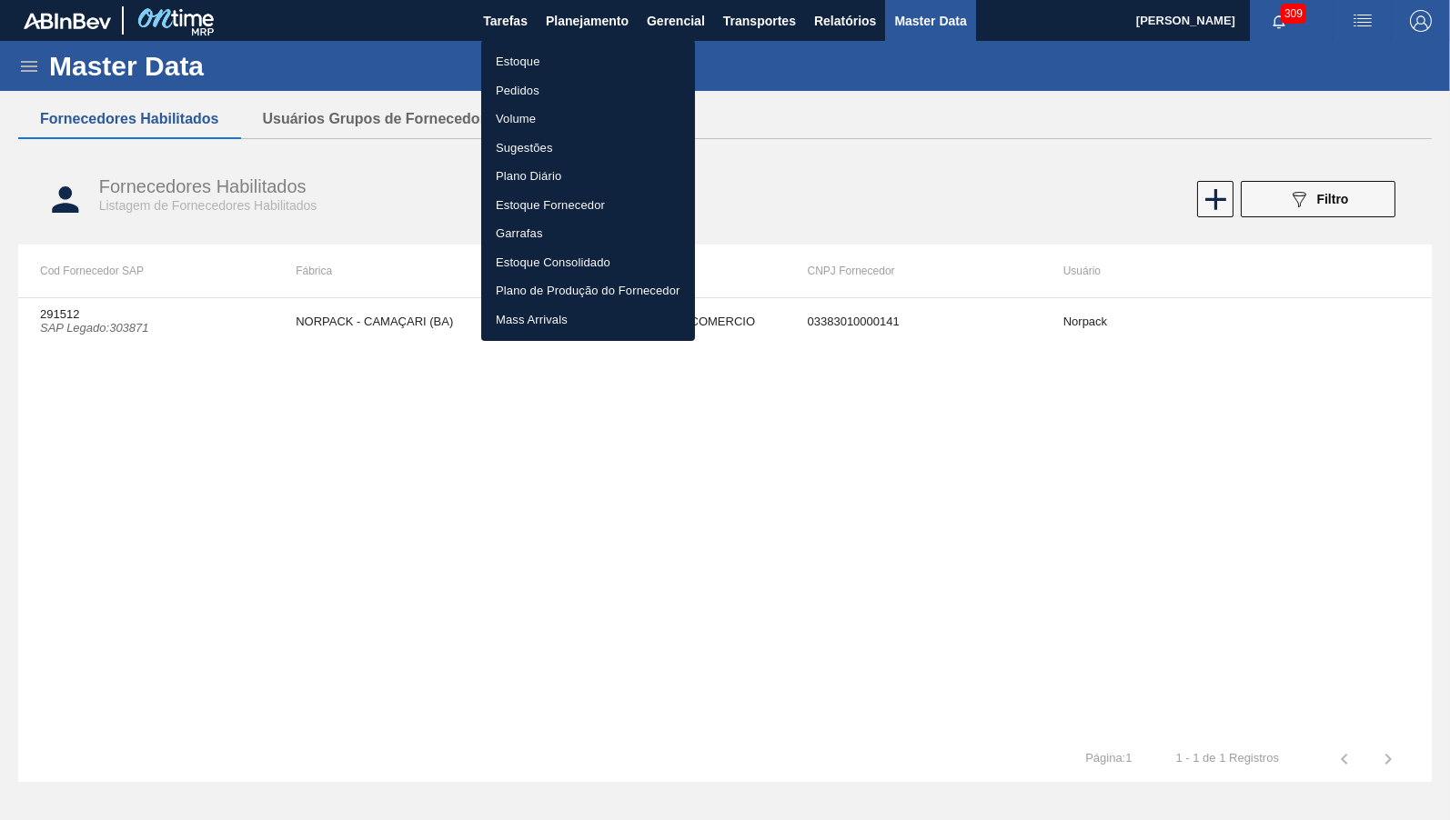
click at [506, 59] on li "Estoque" at bounding box center [588, 61] width 214 height 29
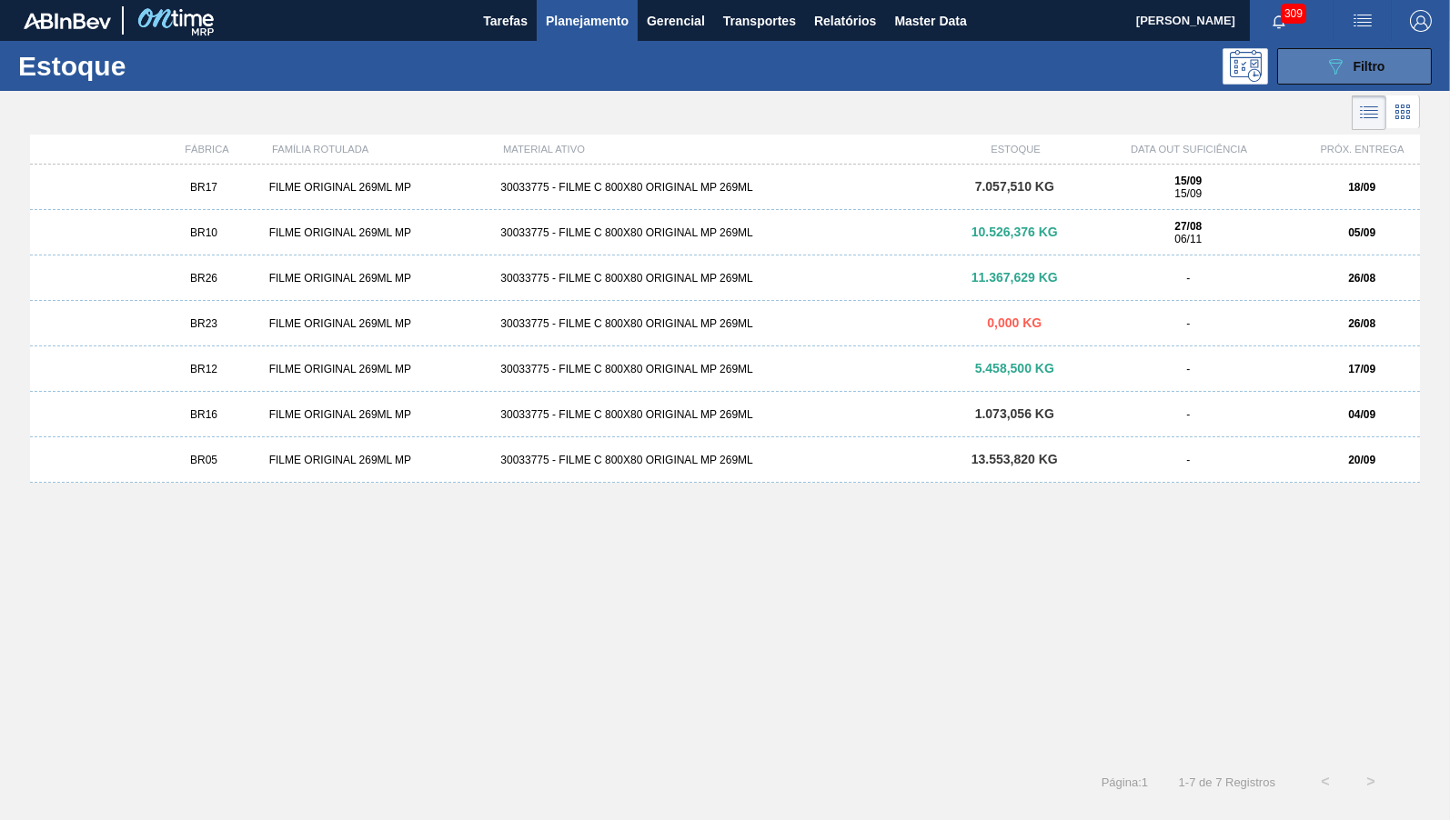
click at [1327, 68] on icon "089F7B8B-B2A5-4AFE-B5C0-19BA573D28AC" at bounding box center [1335, 66] width 22 height 22
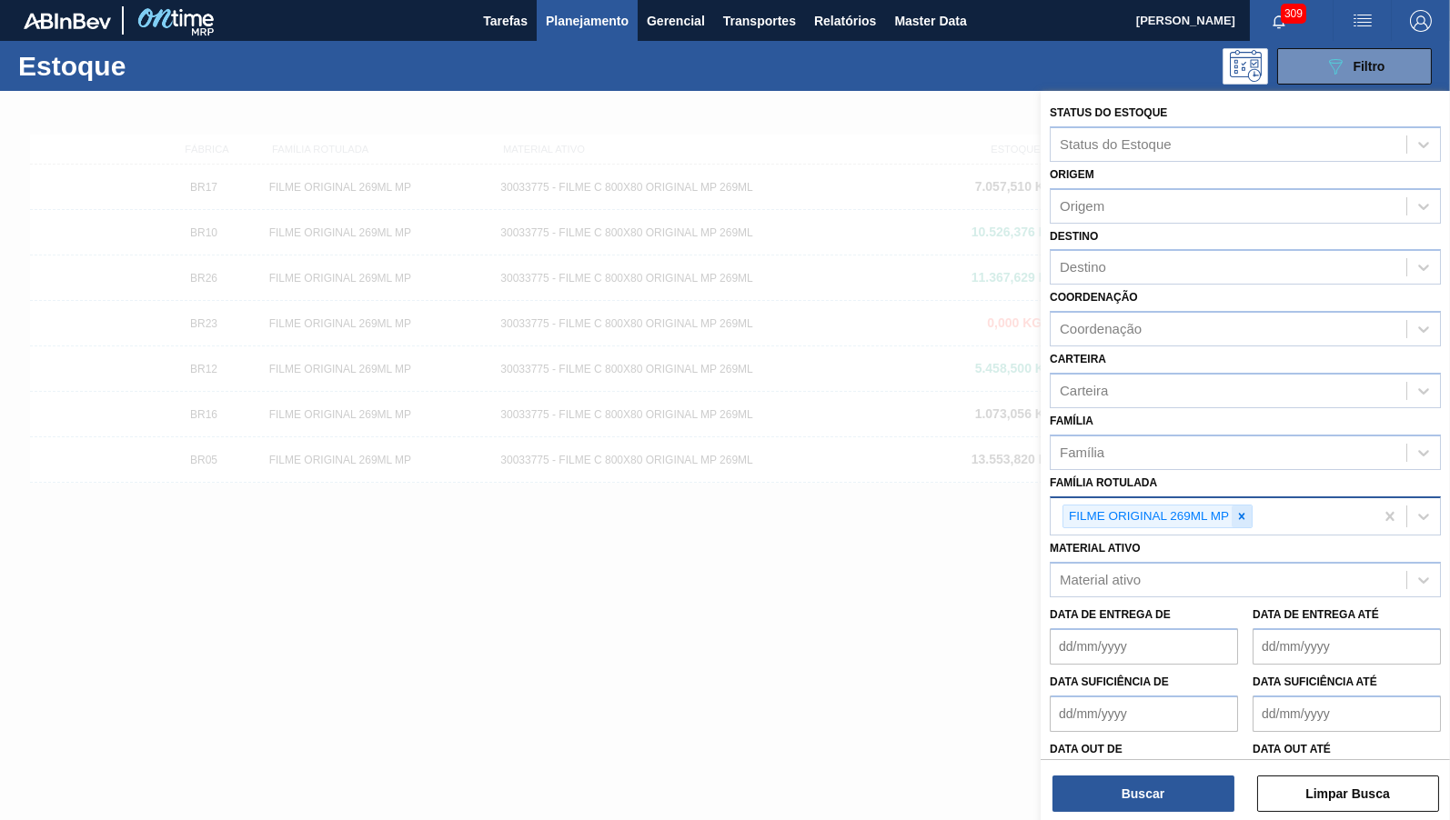
click at [1251, 506] on div at bounding box center [1241, 517] width 20 height 23
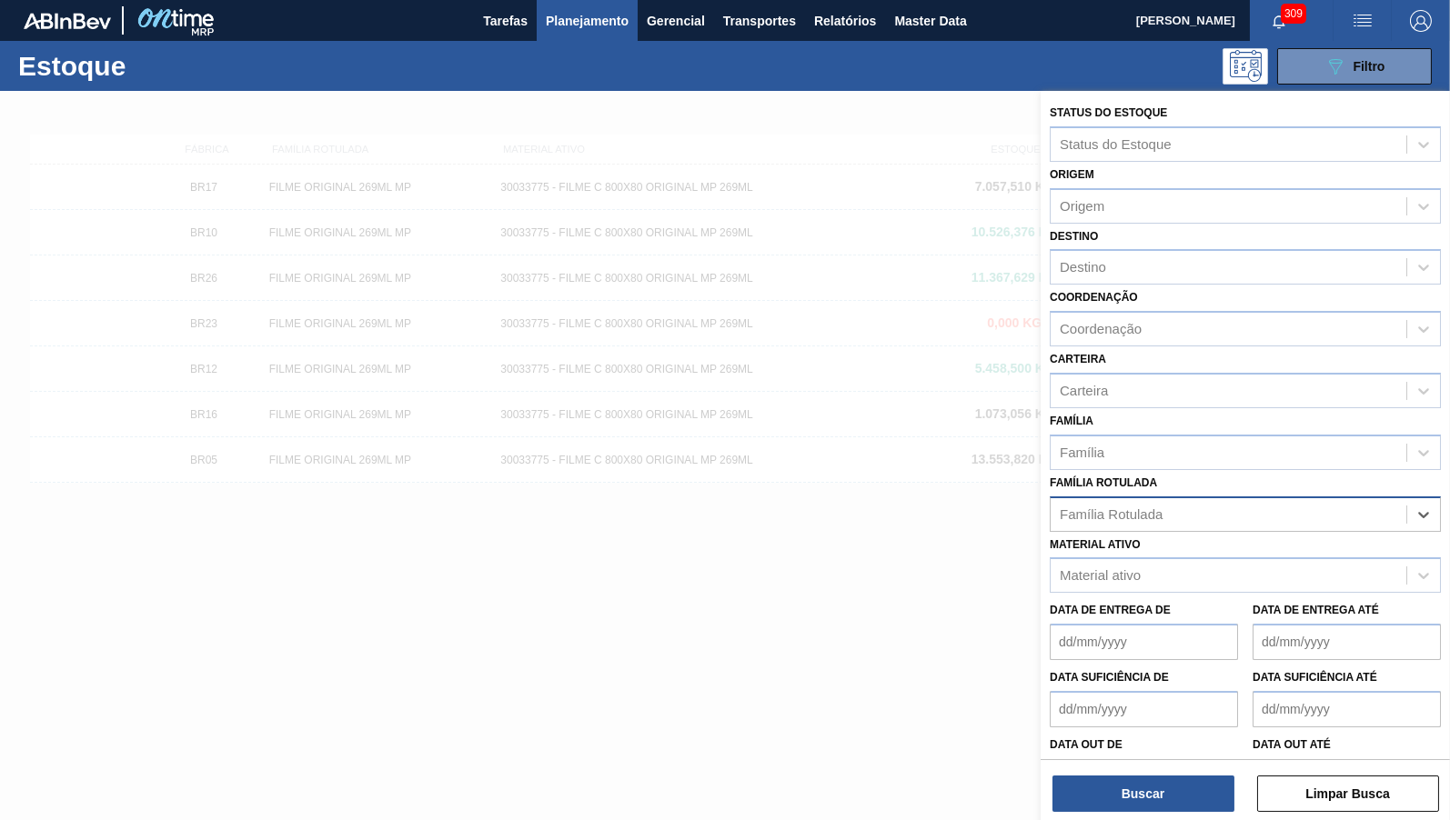
paste Rotulada "30031289"
type Rotulada "30031289"
click at [1136, 599] on div "Data de Entrega de" at bounding box center [1144, 629] width 188 height 63
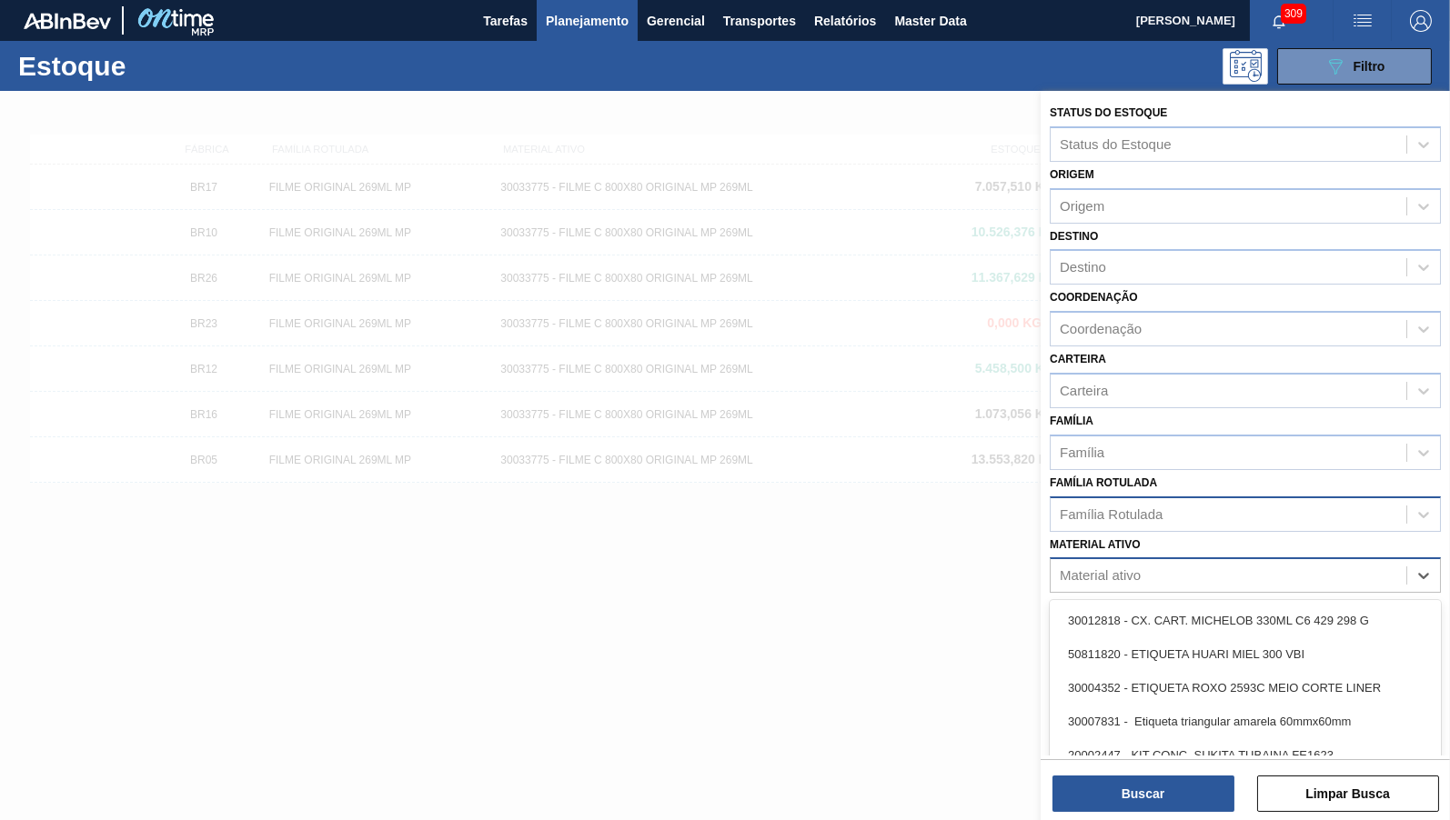
click at [1097, 568] on div "Material ativo" at bounding box center [1100, 575] width 81 height 15
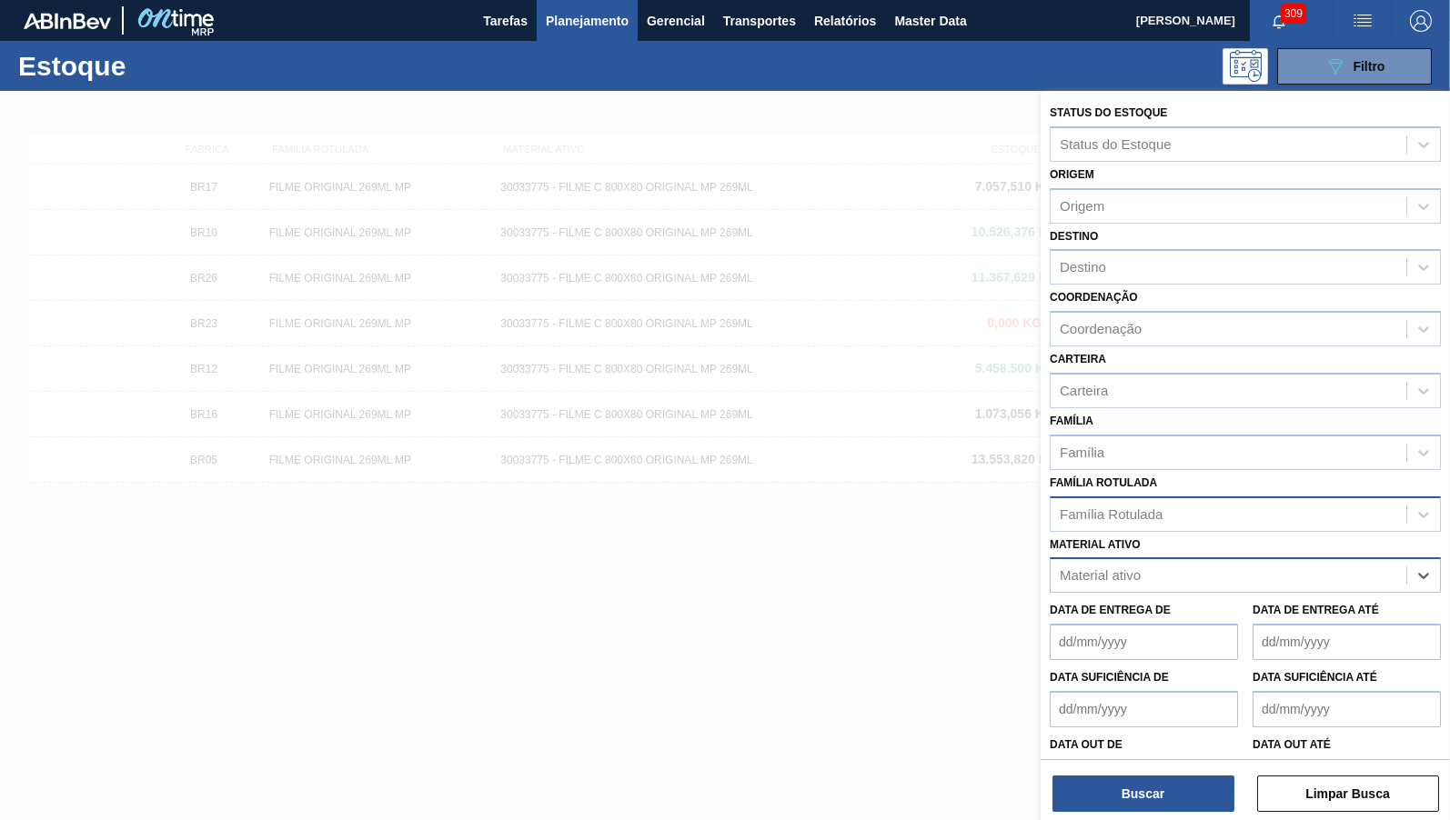
paste ativo "30031289"
type ativo "30031289"
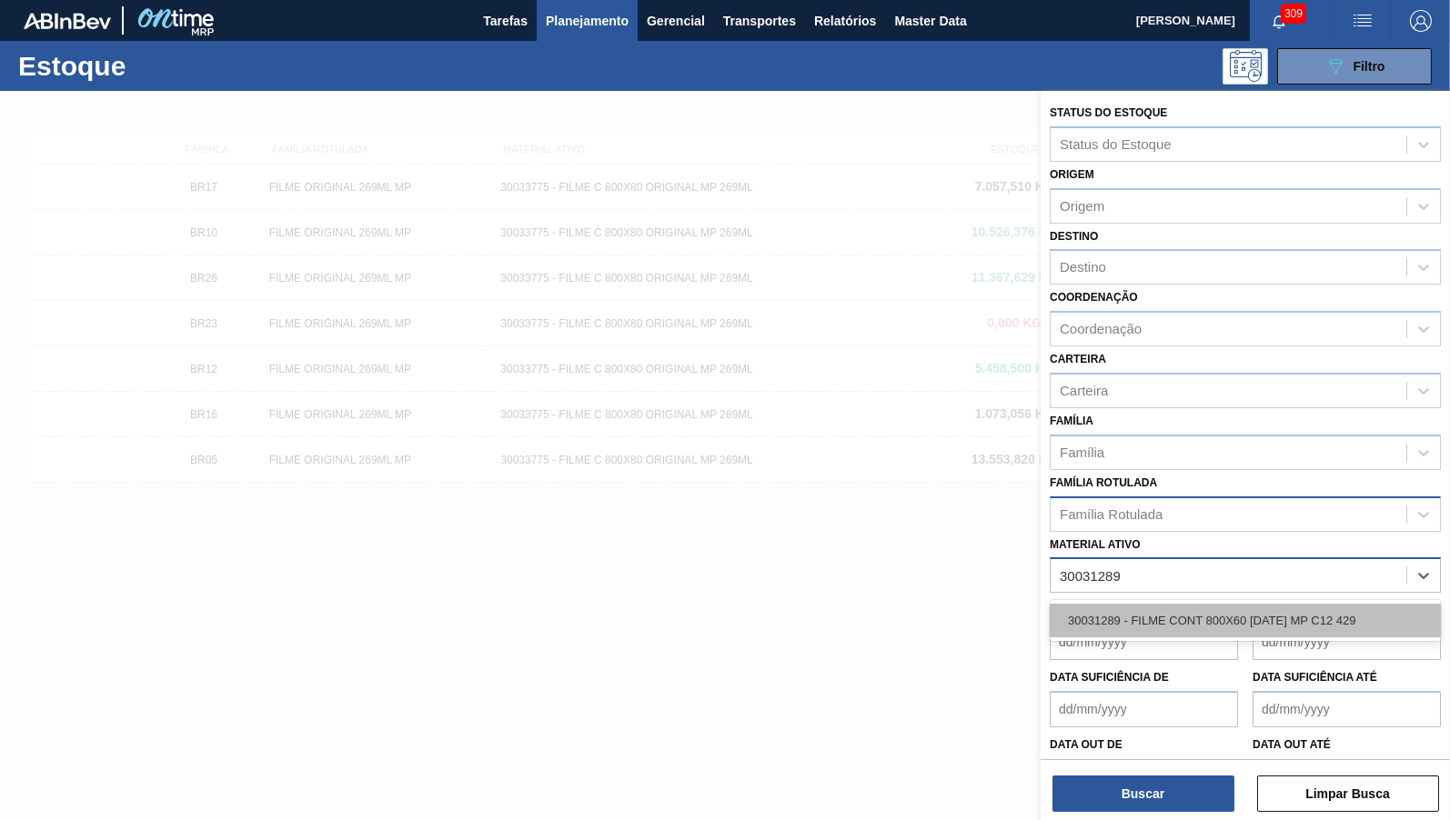
click at [1186, 618] on div "30031289 - FILME CONT 800X60 [DATE] MP C12 429" at bounding box center [1245, 621] width 391 height 34
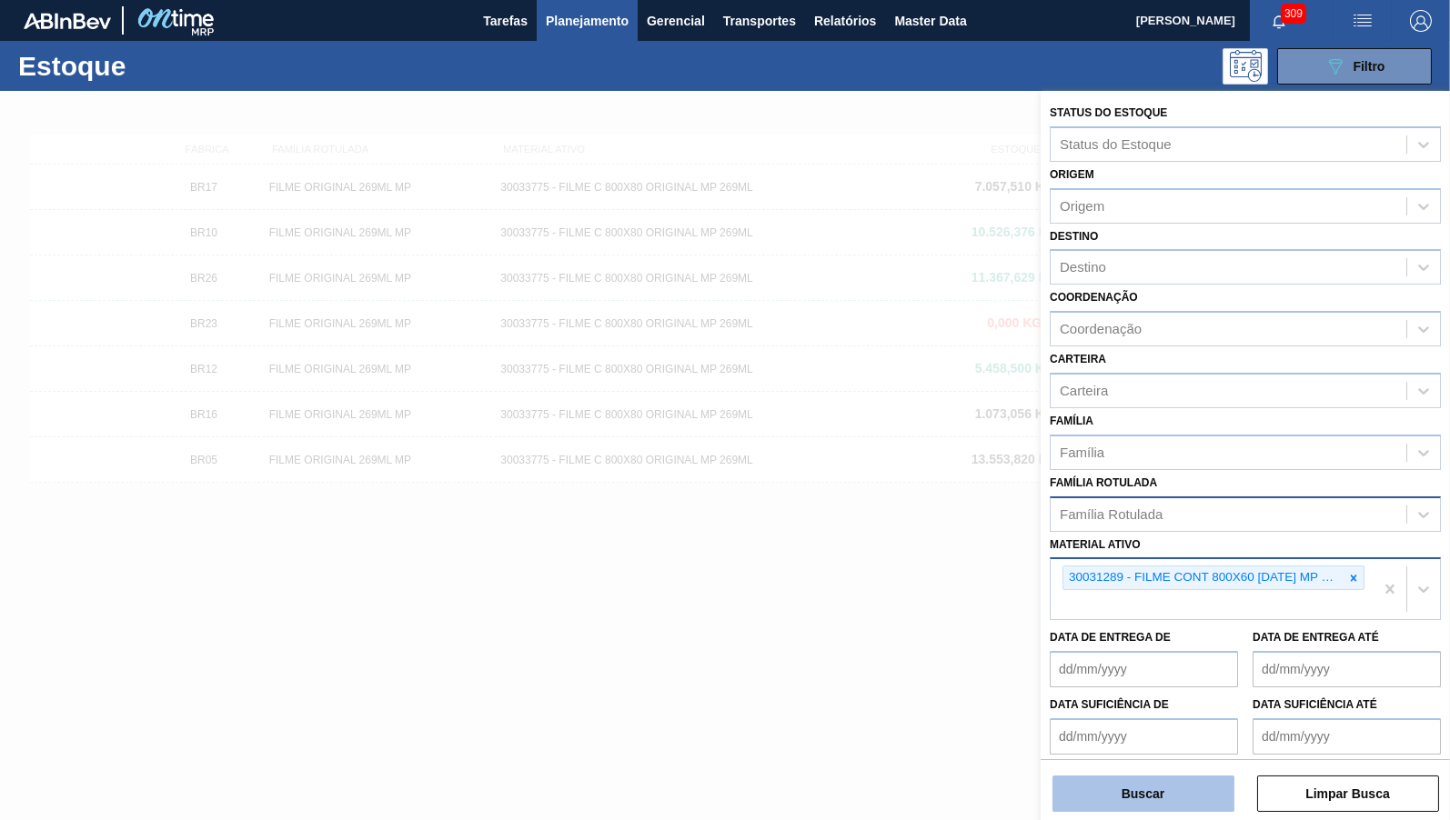
click at [1178, 779] on div "Buscar Limpar Busca" at bounding box center [1244, 784] width 409 height 51
click at [1178, 781] on button "Buscar" at bounding box center [1143, 794] width 182 height 36
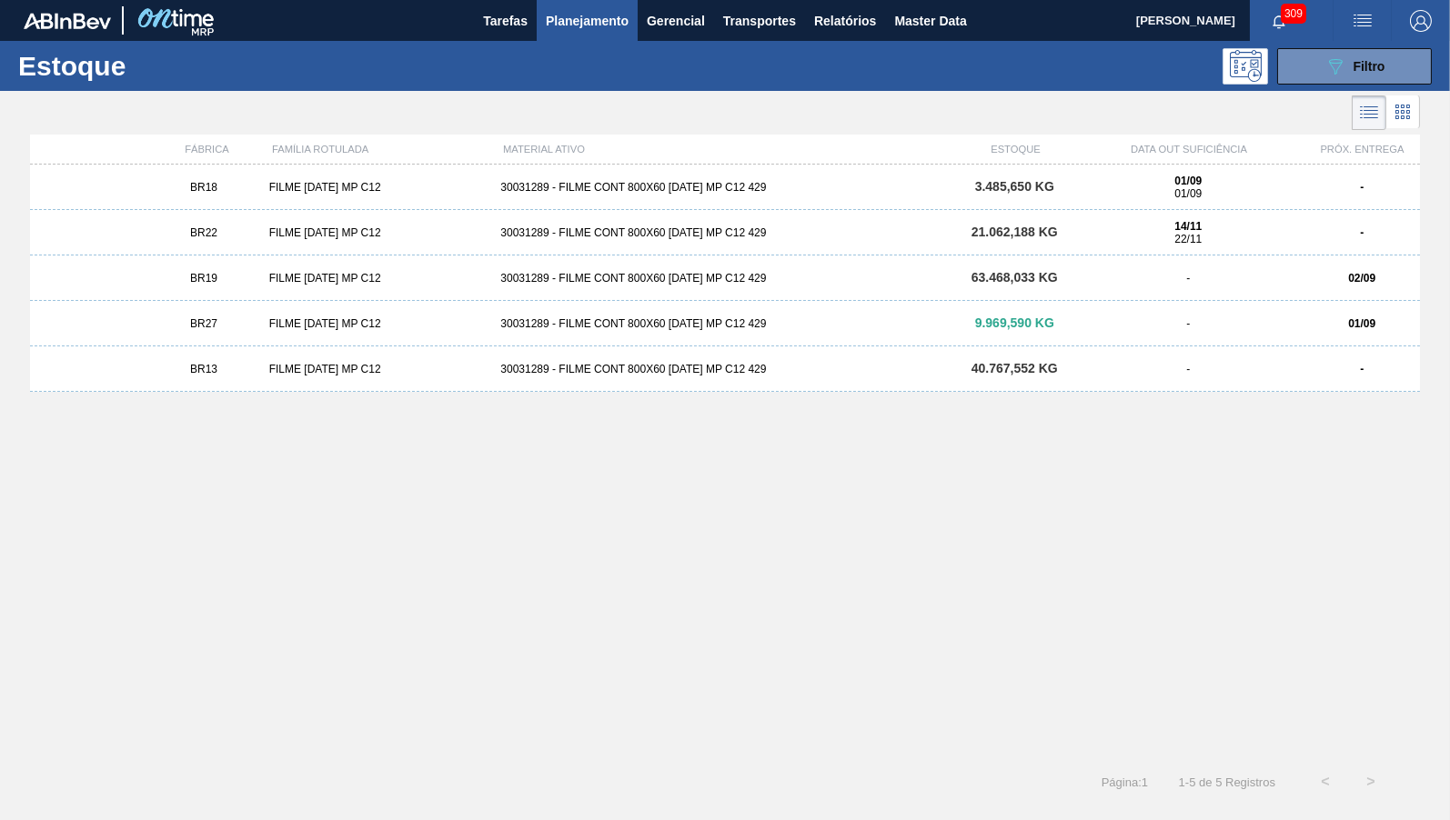
click at [304, 205] on div "BR18 FILME [DATE] MP C12 30031289 - FILME CONT 800X60 [DATE] MP C12 429 3.485,6…" at bounding box center [725, 187] width 1390 height 45
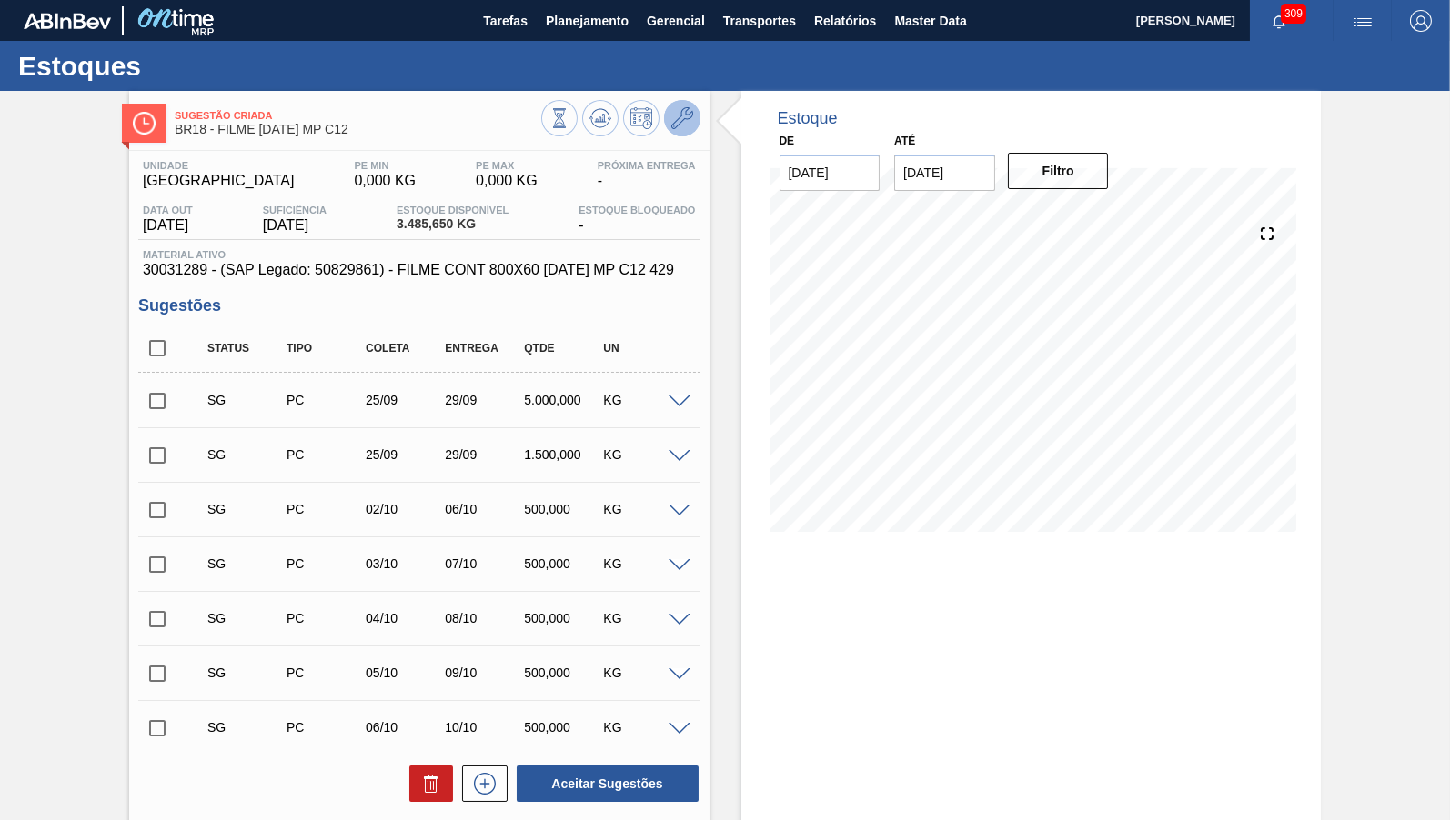
click at [687, 126] on icon at bounding box center [682, 118] width 22 height 22
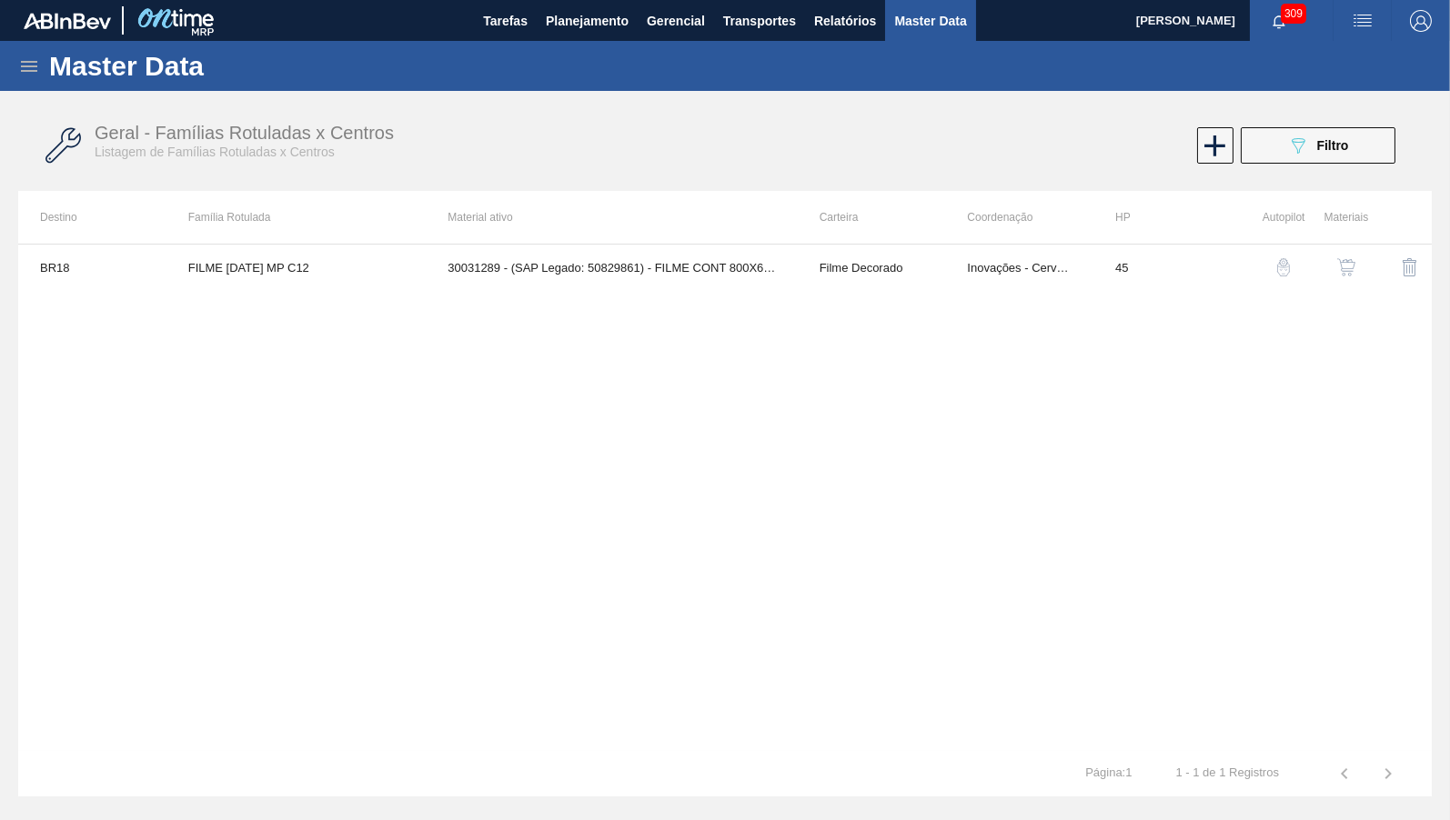
click at [1349, 285] on button "button" at bounding box center [1346, 268] width 44 height 44
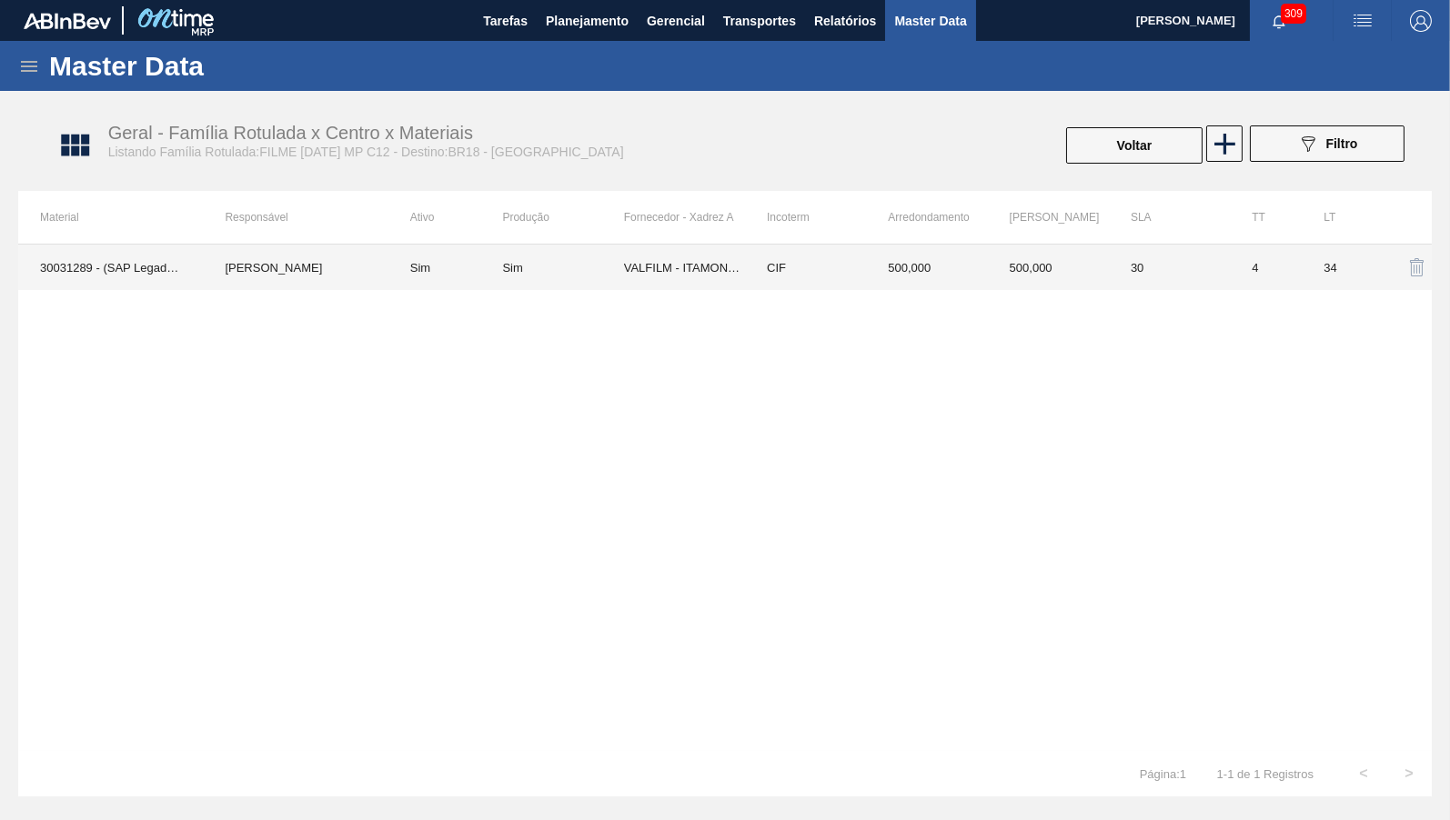
click at [397, 256] on td "Sim" at bounding box center [445, 267] width 115 height 45
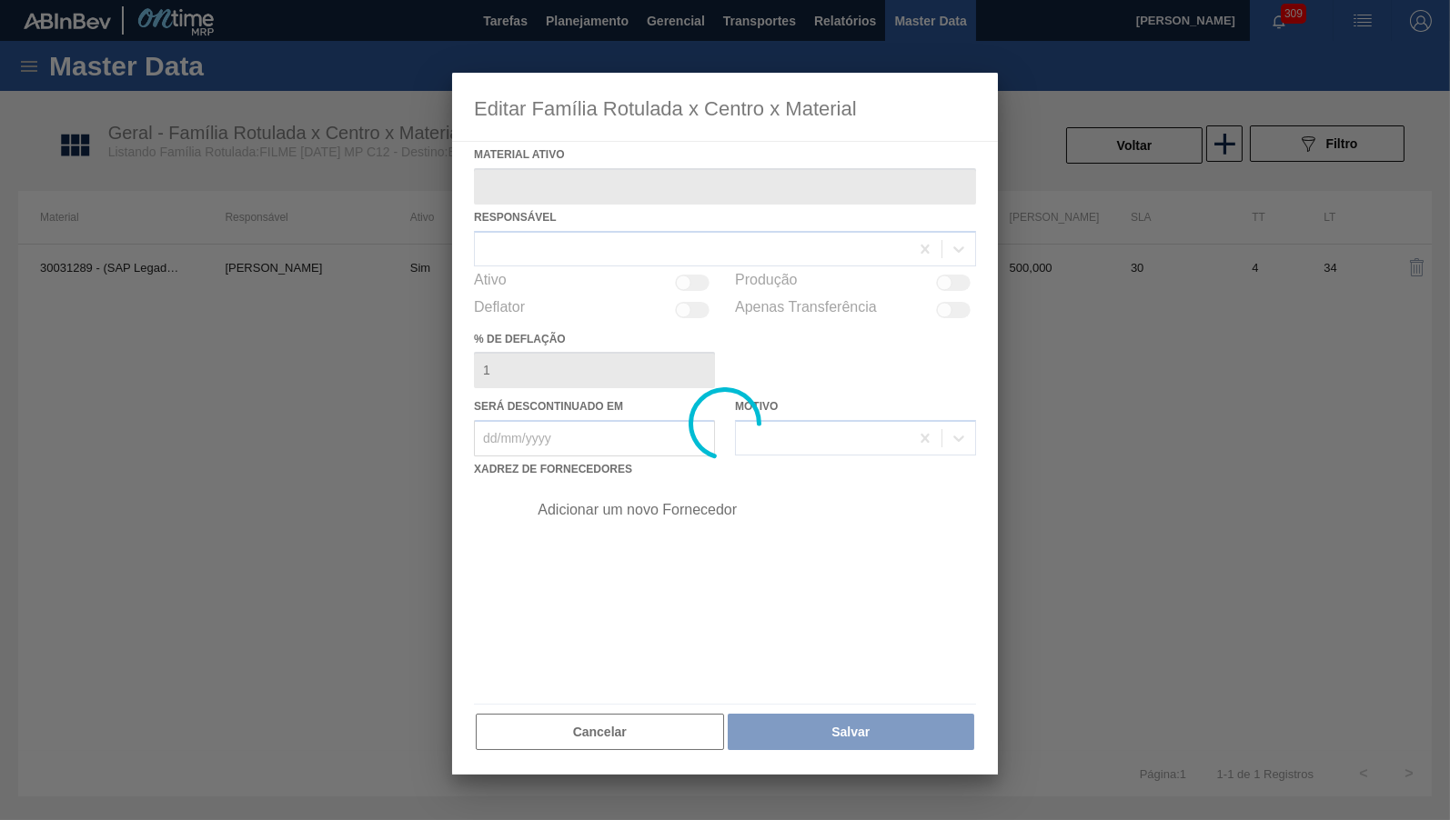
type ativo "30031289 - (SAP Legado: 50829861) - FILME CONT 800X60 [DATE] MP C12 429"
checkbox input "true"
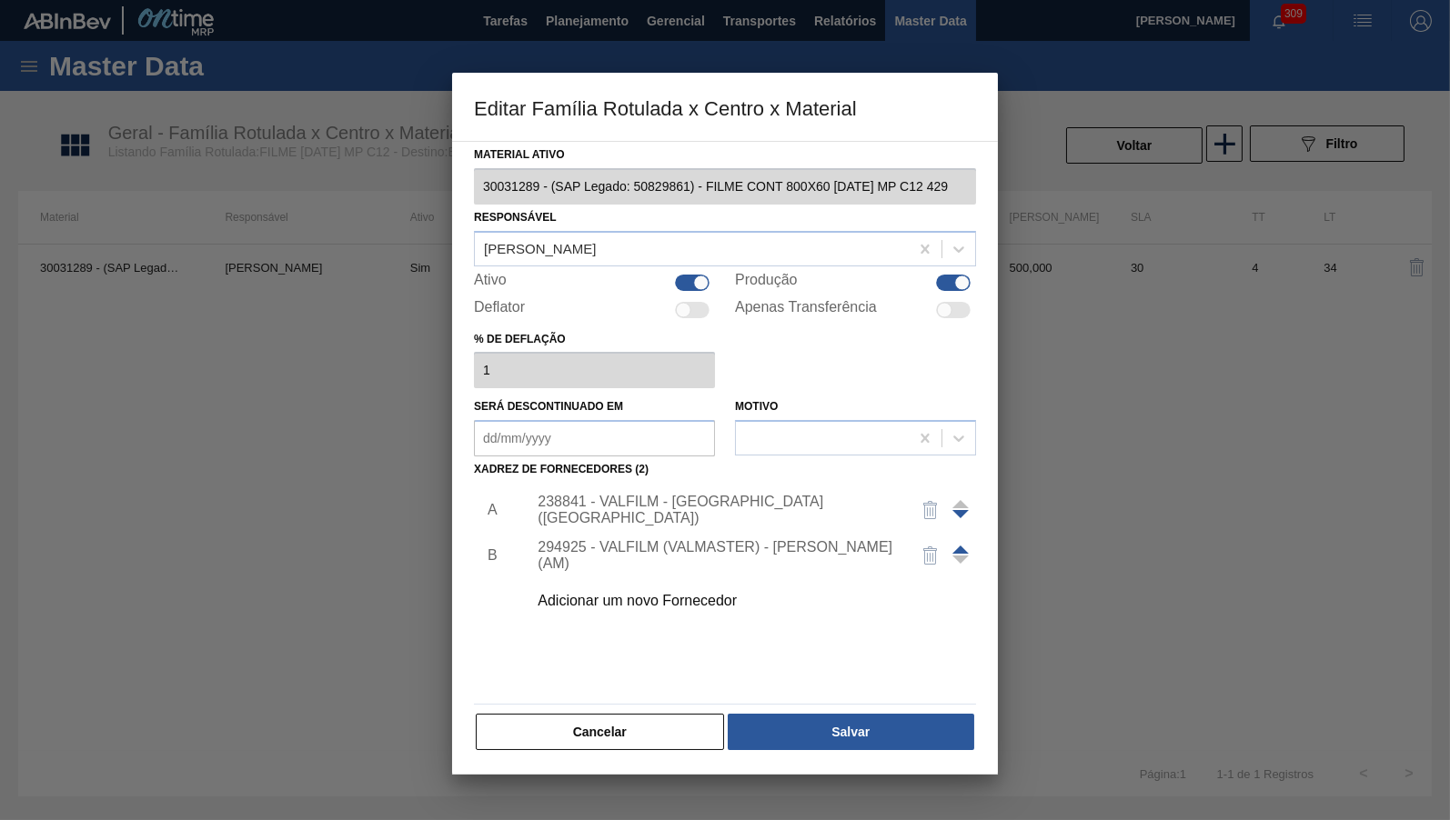
click at [648, 596] on div "Adicionar um novo Fornecedor" at bounding box center [716, 601] width 357 height 16
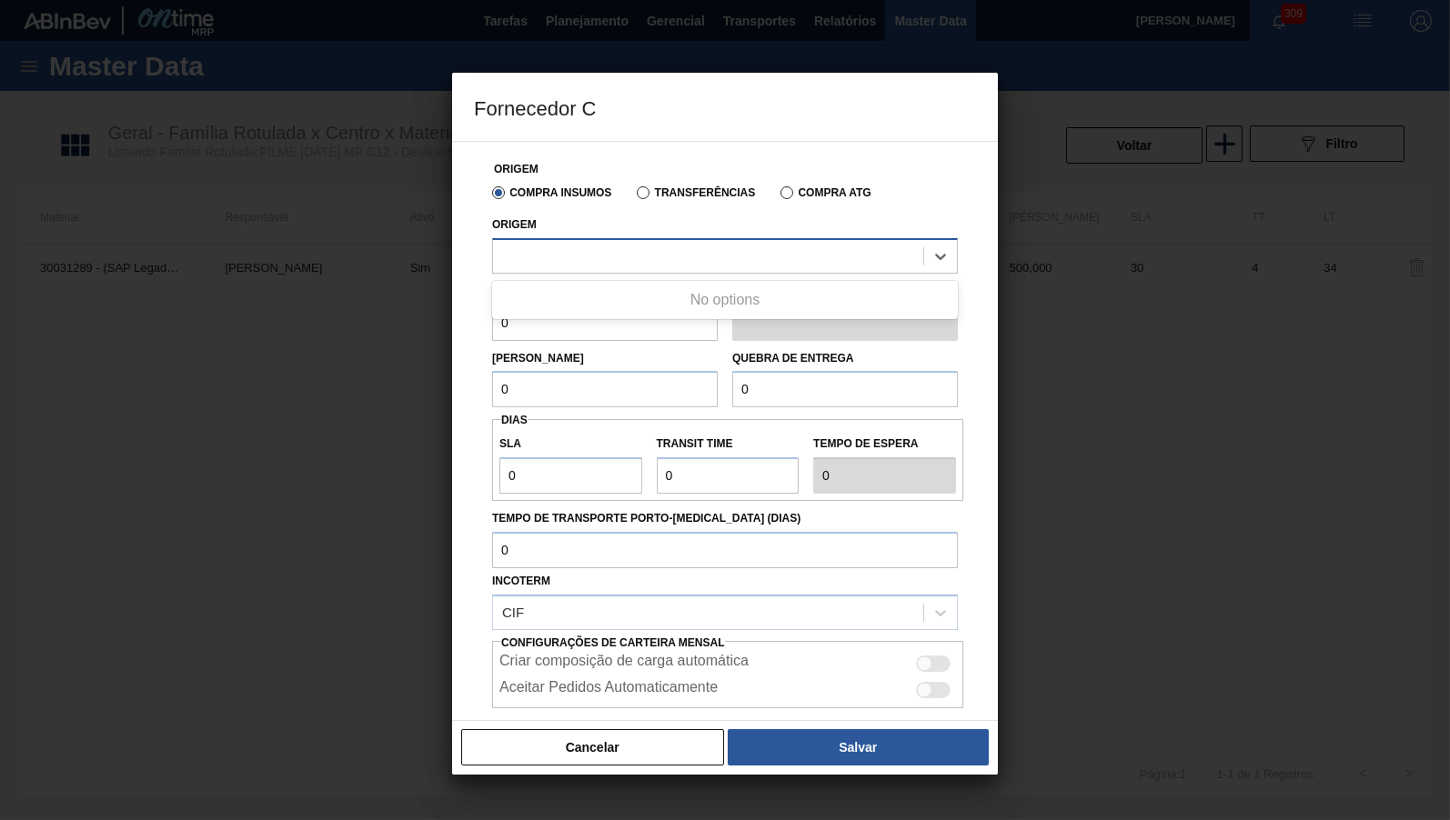
click at [669, 273] on div at bounding box center [725, 255] width 466 height 35
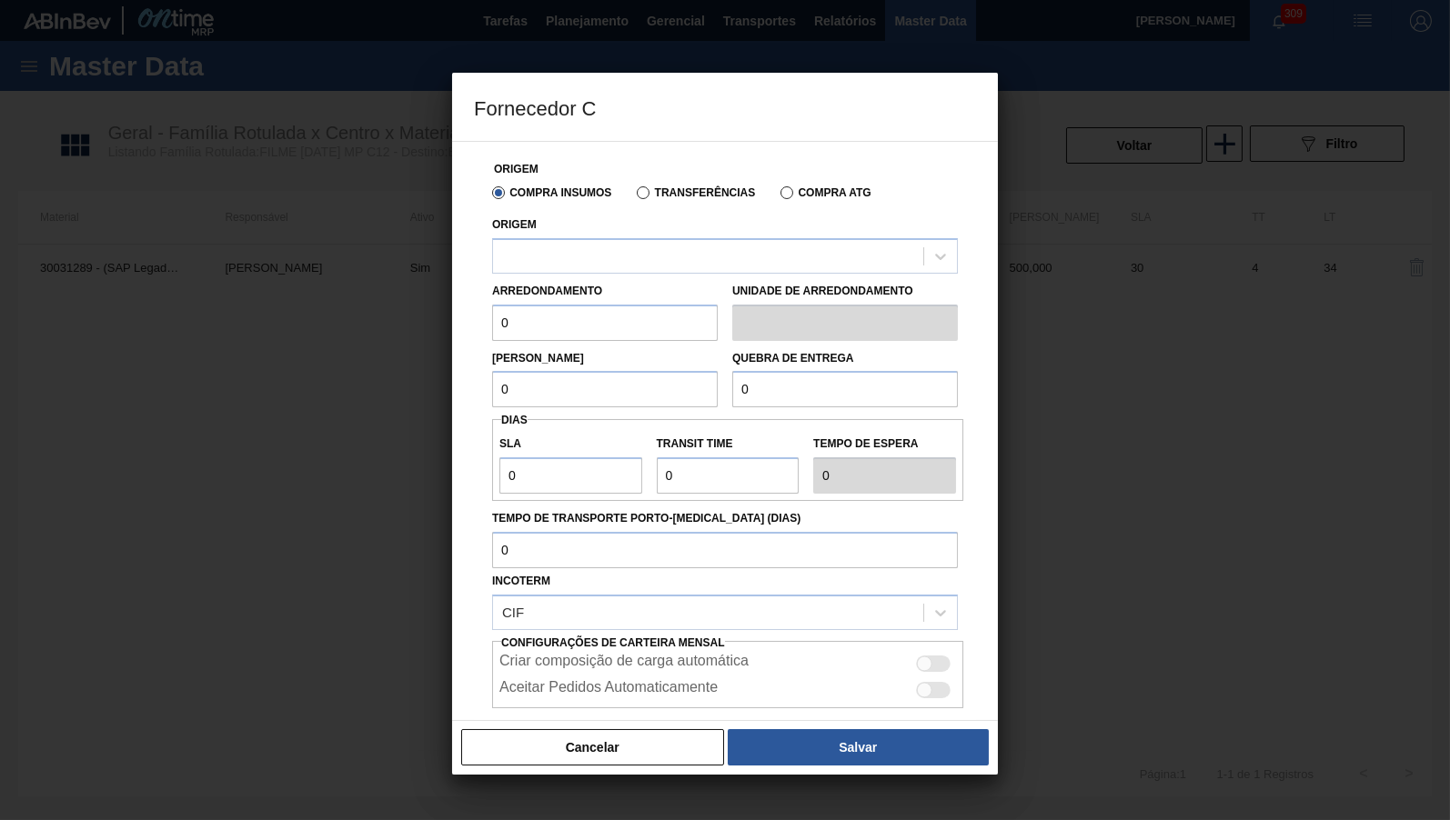
click at [650, 197] on label "Transferências" at bounding box center [696, 192] width 118 height 13
click at [634, 196] on input "Transferências" at bounding box center [634, 196] width 0 height 0
drag, startPoint x: 631, startPoint y: 232, endPoint x: 629, endPoint y: 244, distance: 12.0
click at [629, 239] on div "Origem" at bounding box center [725, 243] width 466 height 62
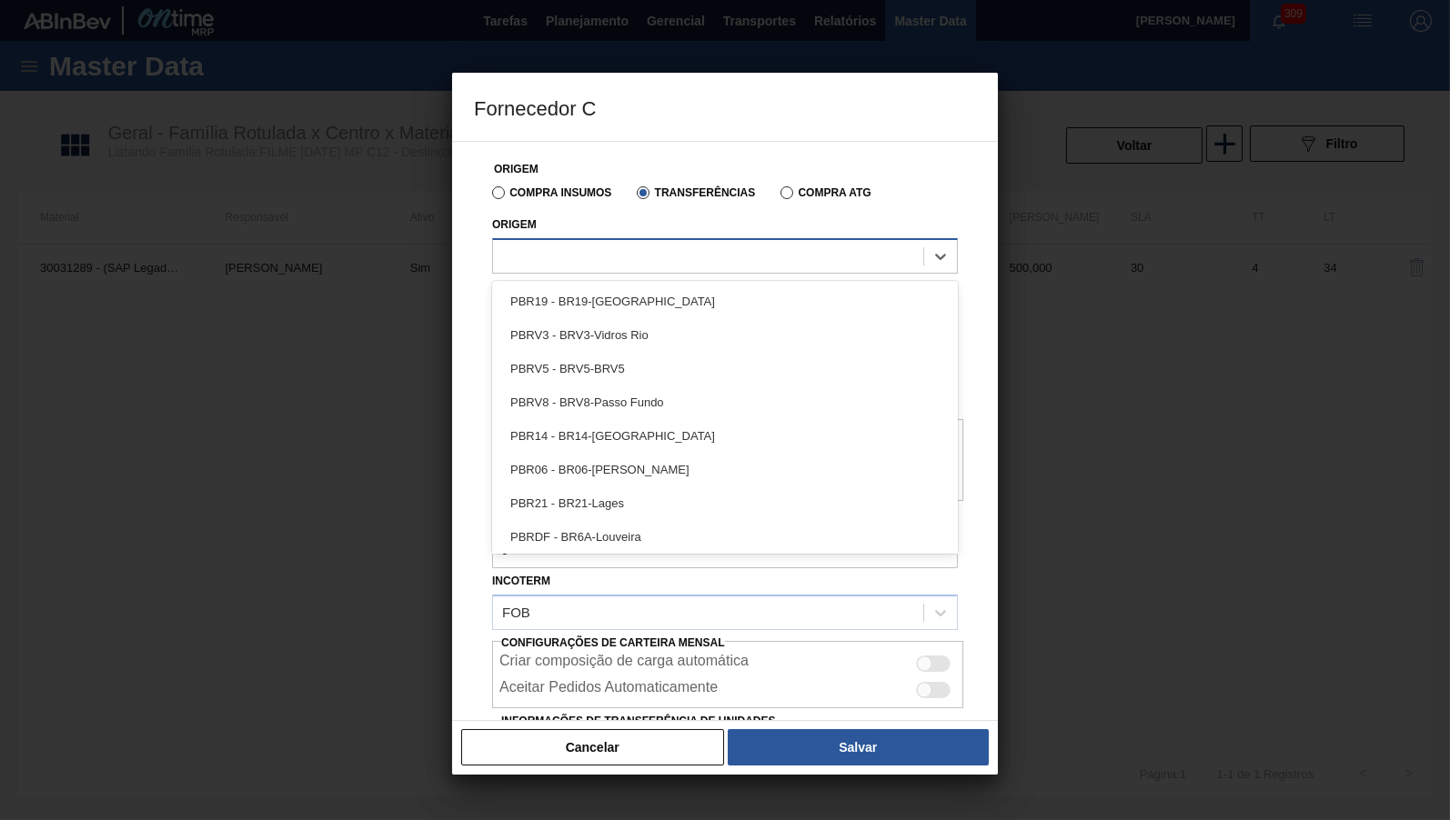
click at [632, 249] on div at bounding box center [708, 256] width 430 height 26
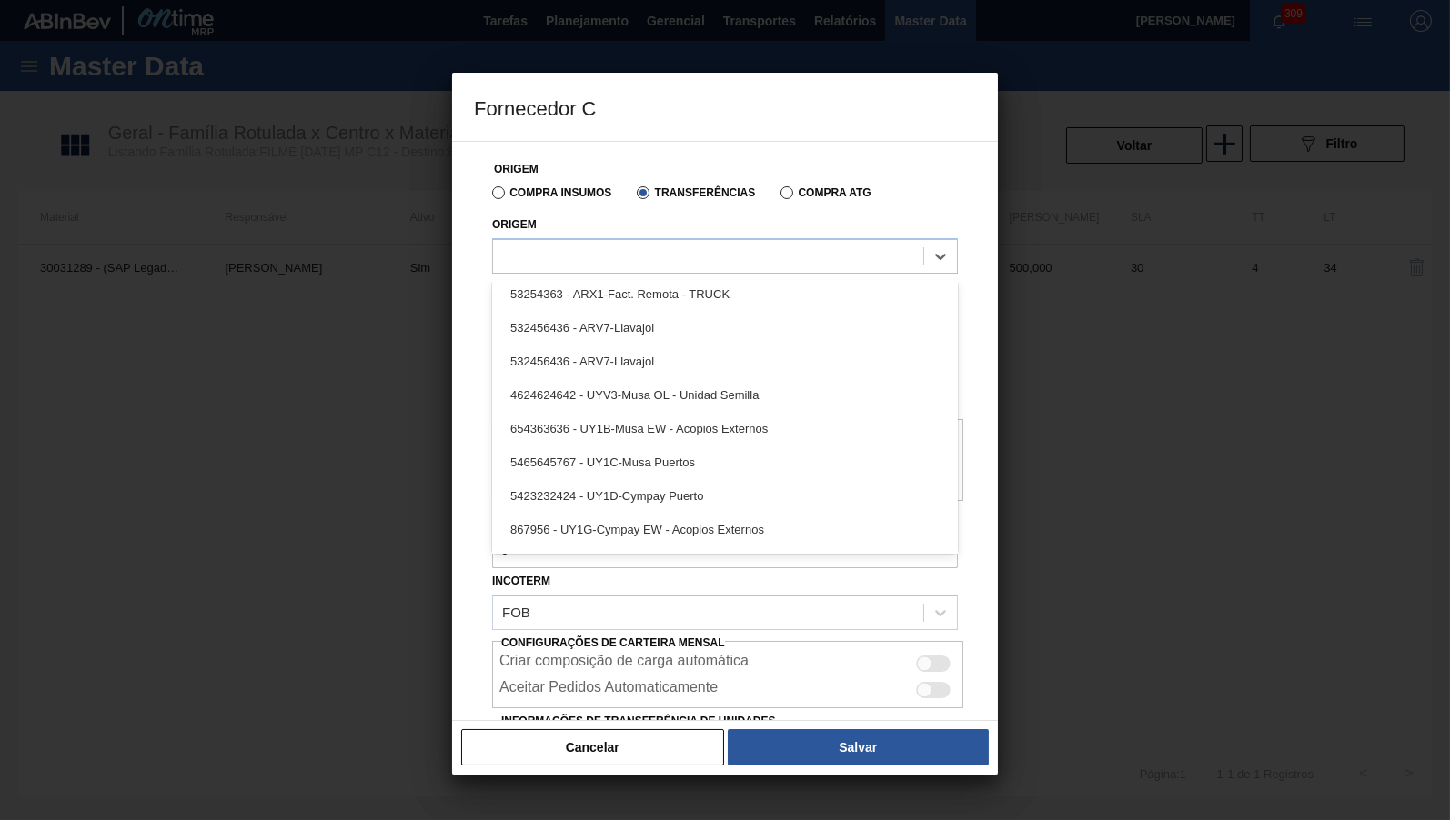
scroll to position [1092, 0]
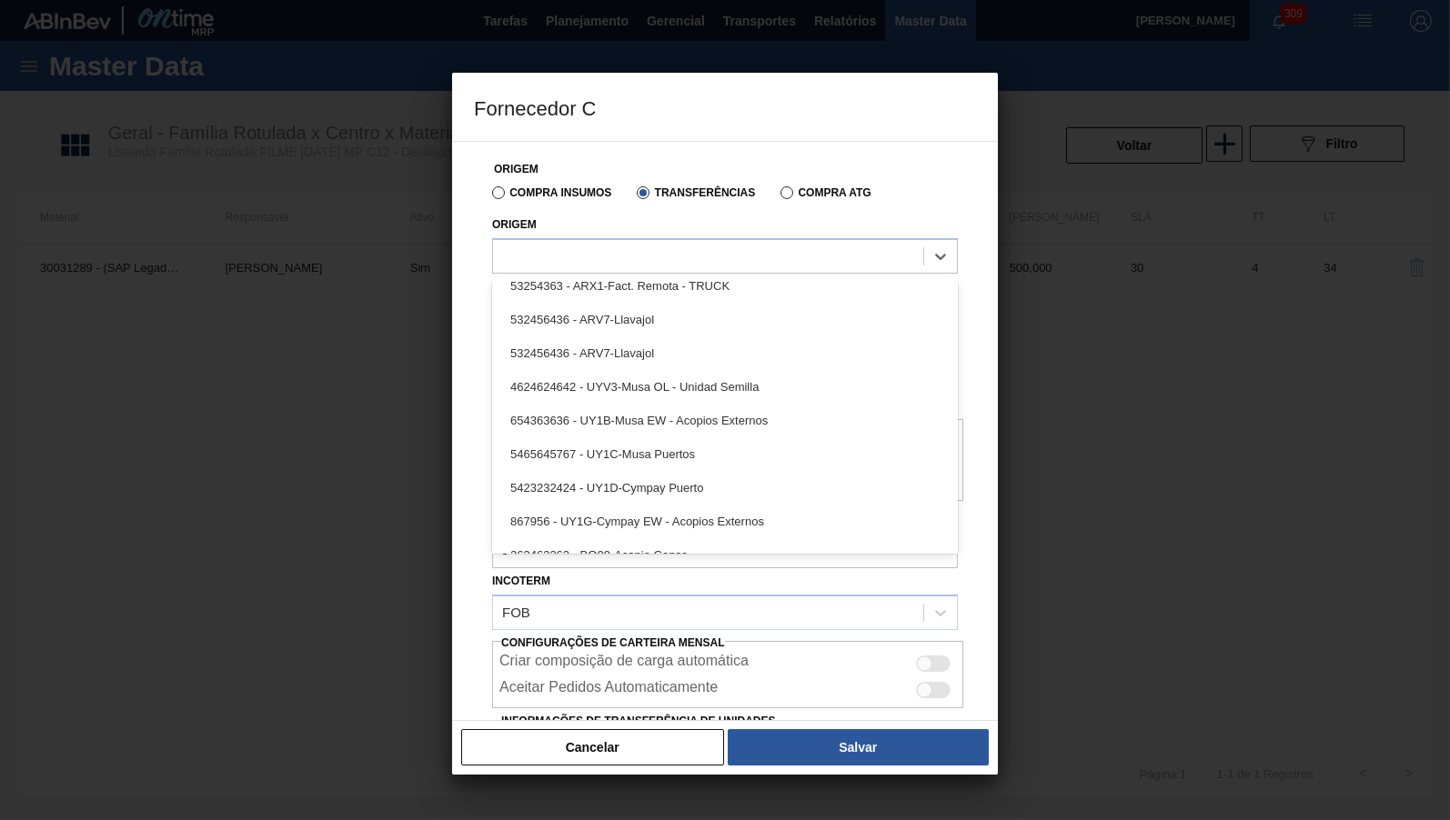
click at [629, 143] on div "Origem Compra Insumos Transferências Compra ATG Origem option 532456436 - ARV7-…" at bounding box center [725, 483] width 502 height 682
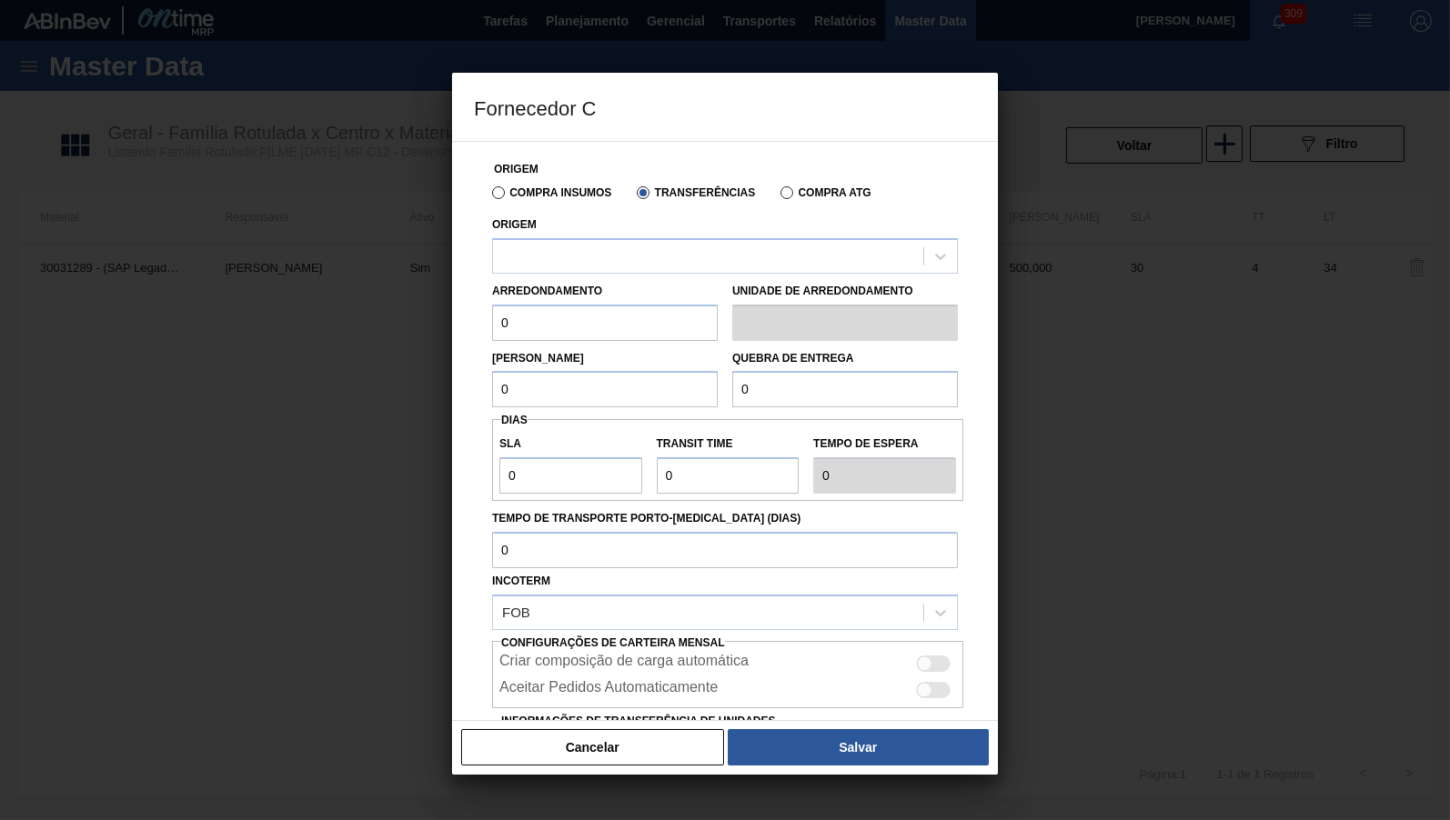
click at [628, 278] on div "Arredondamento 0" at bounding box center [605, 309] width 226 height 63
click at [609, 266] on div at bounding box center [708, 256] width 430 height 26
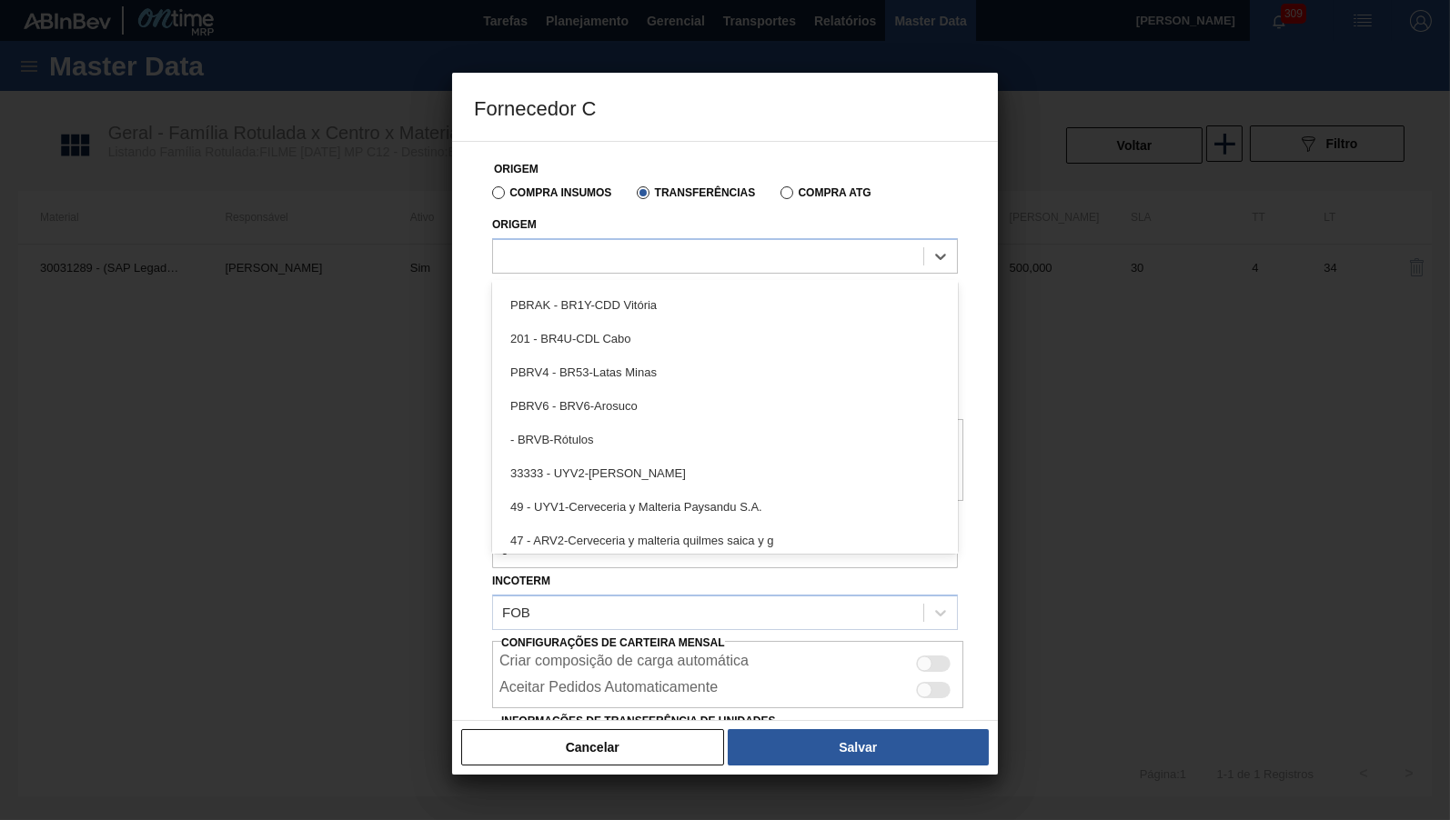
scroll to position [403, 0]
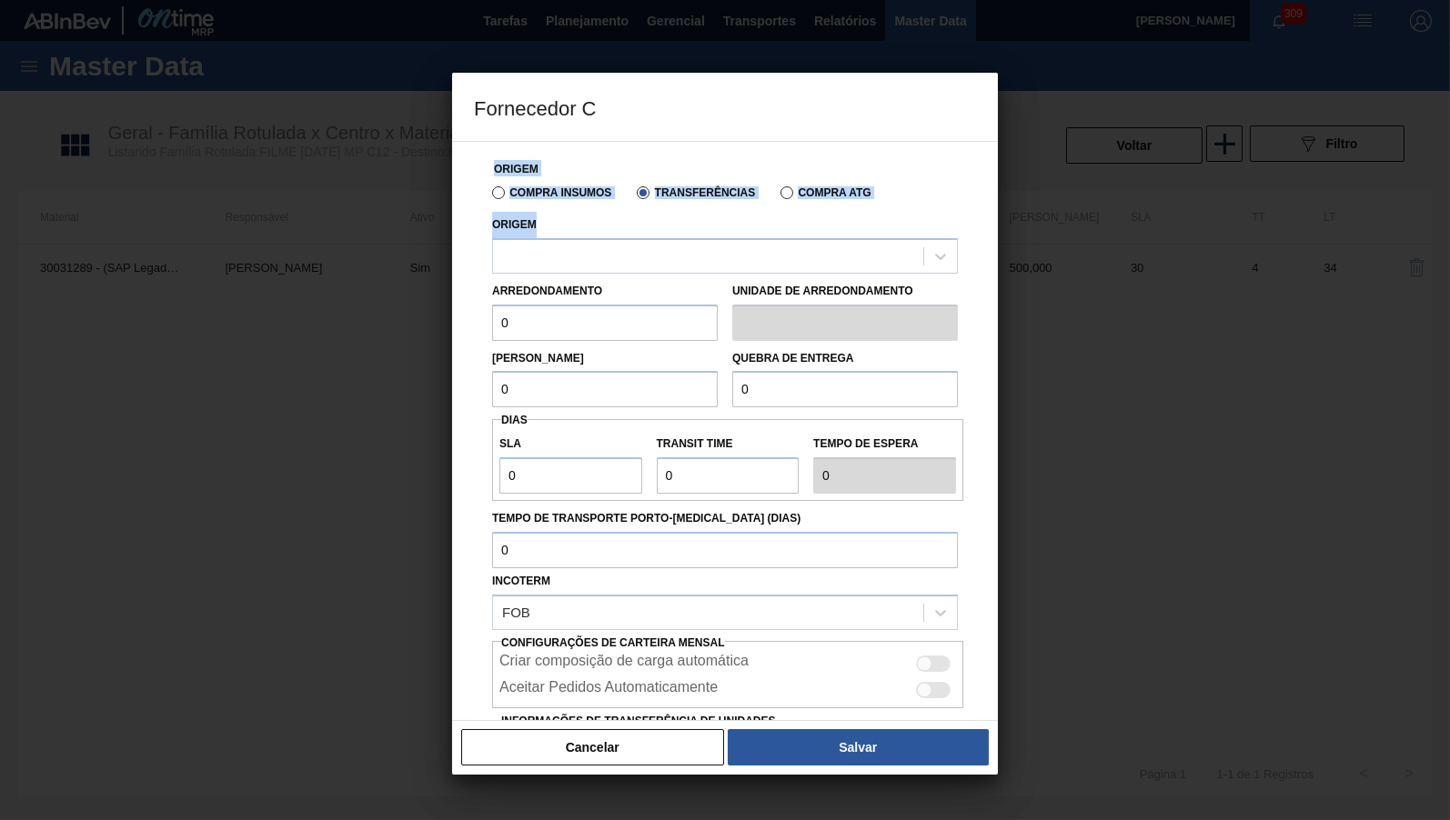
click at [774, 86] on div "Fornecedor C Origem Compra Insumos Transferências Compra ATG Origem Arredondame…" at bounding box center [725, 410] width 1450 height 820
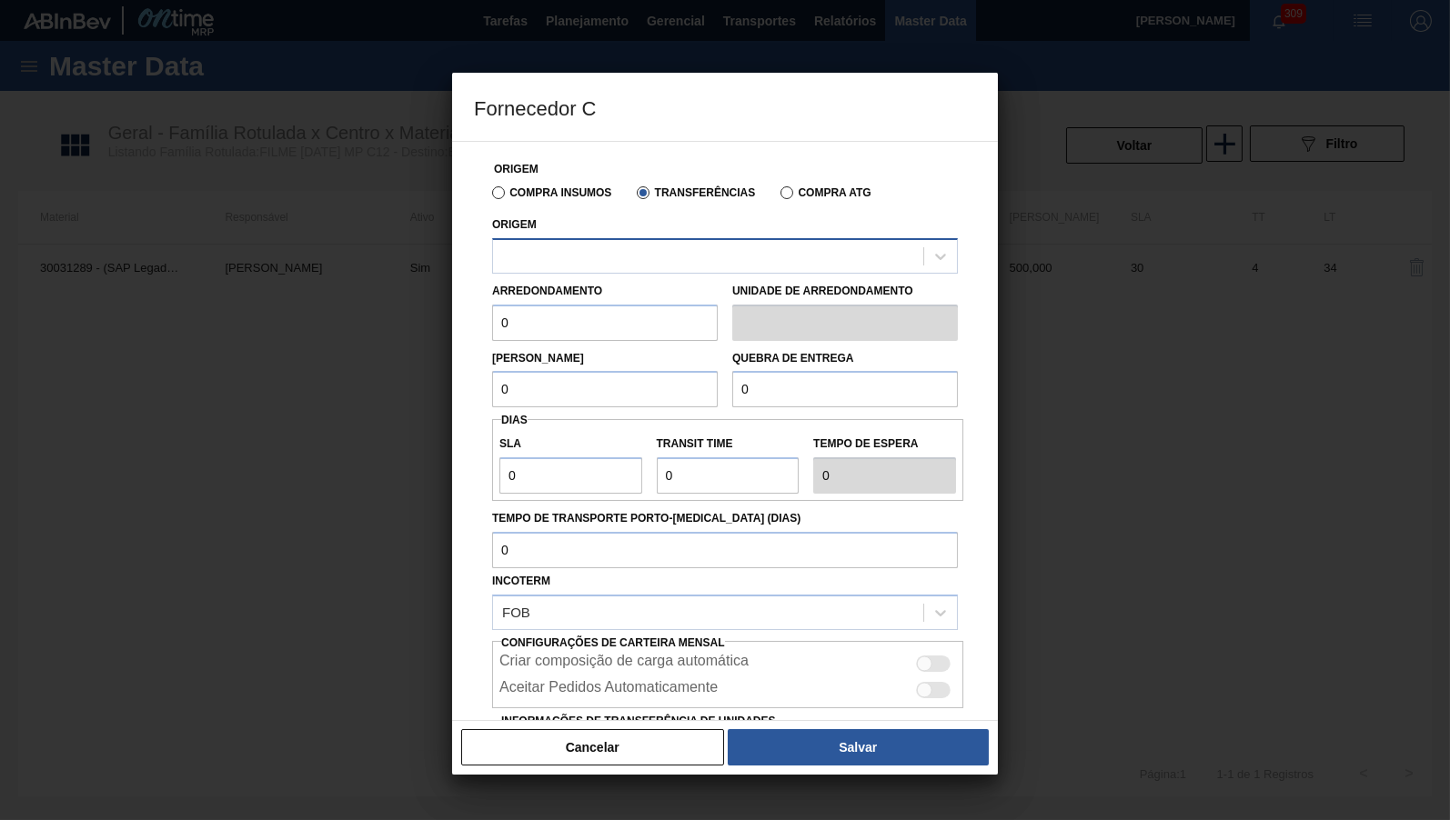
click at [673, 245] on div at bounding box center [725, 255] width 466 height 35
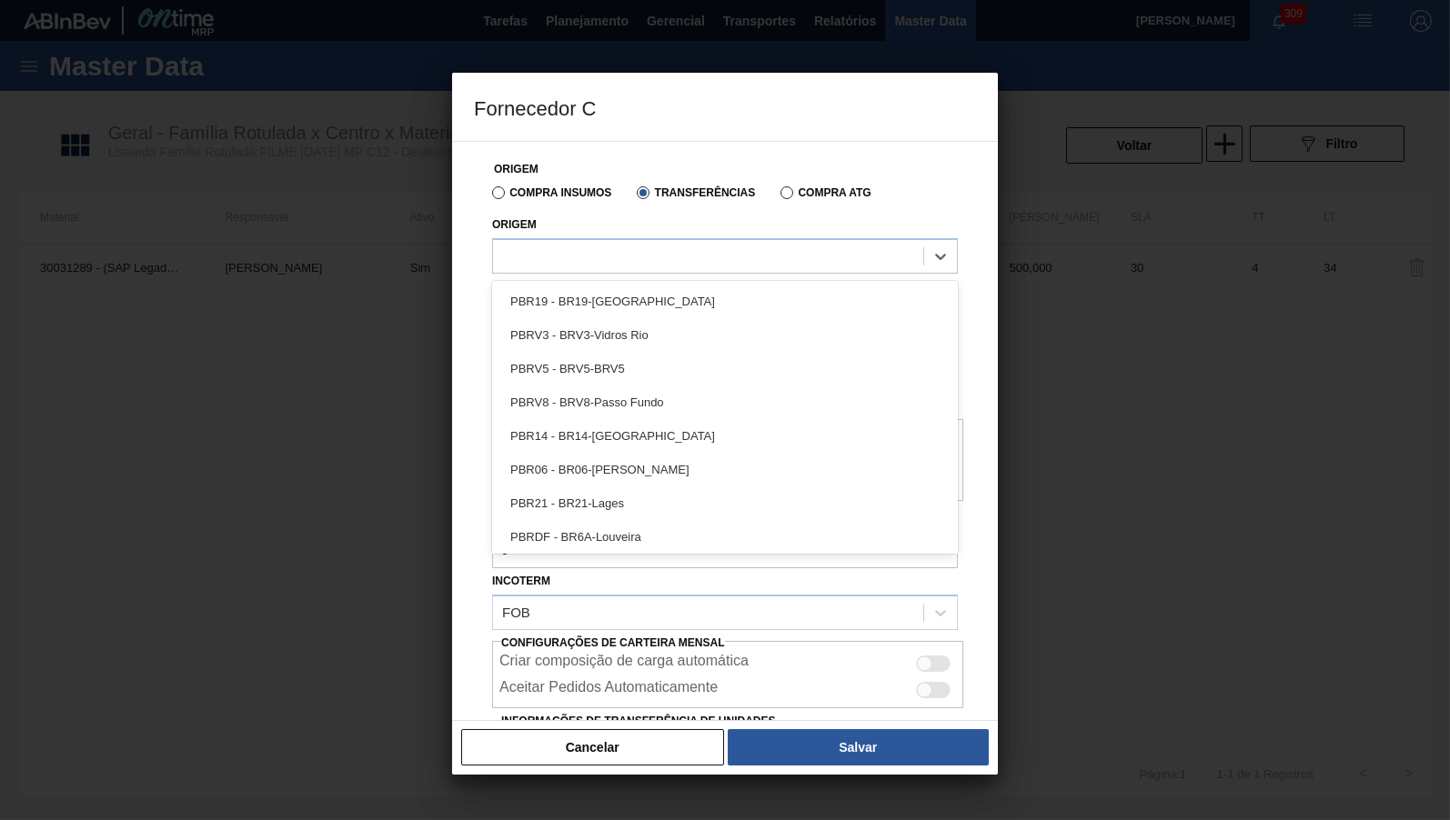
click at [637, 186] on div "Transferências" at bounding box center [692, 192] width 126 height 16
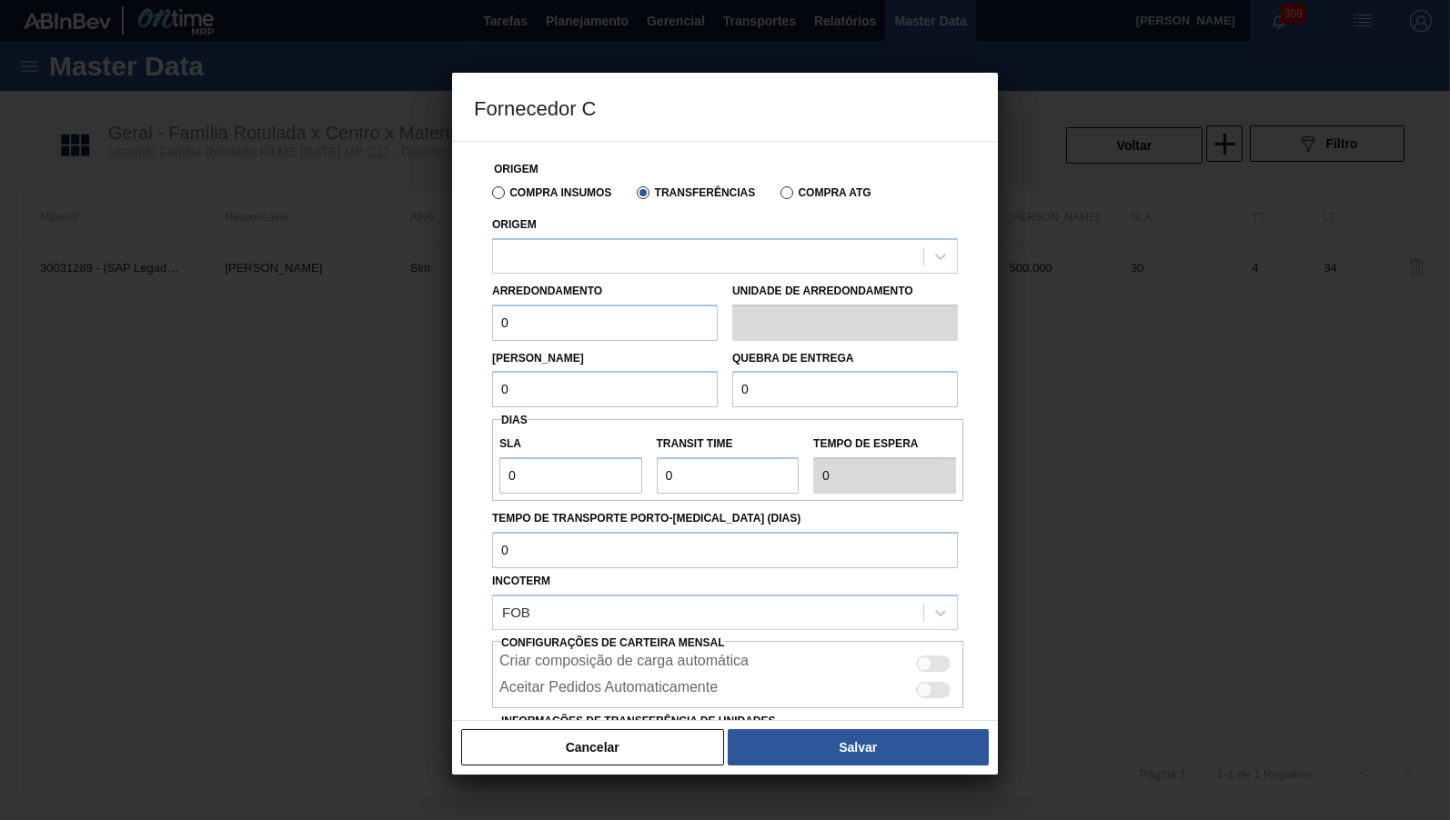
click at [556, 201] on div "Compra Insumos Transferências Compra ATG" at bounding box center [725, 191] width 480 height 31
click at [544, 197] on label "Compra Insumos" at bounding box center [551, 192] width 119 height 13
click at [489, 196] on input "Compra Insumos" at bounding box center [489, 196] width 0 height 0
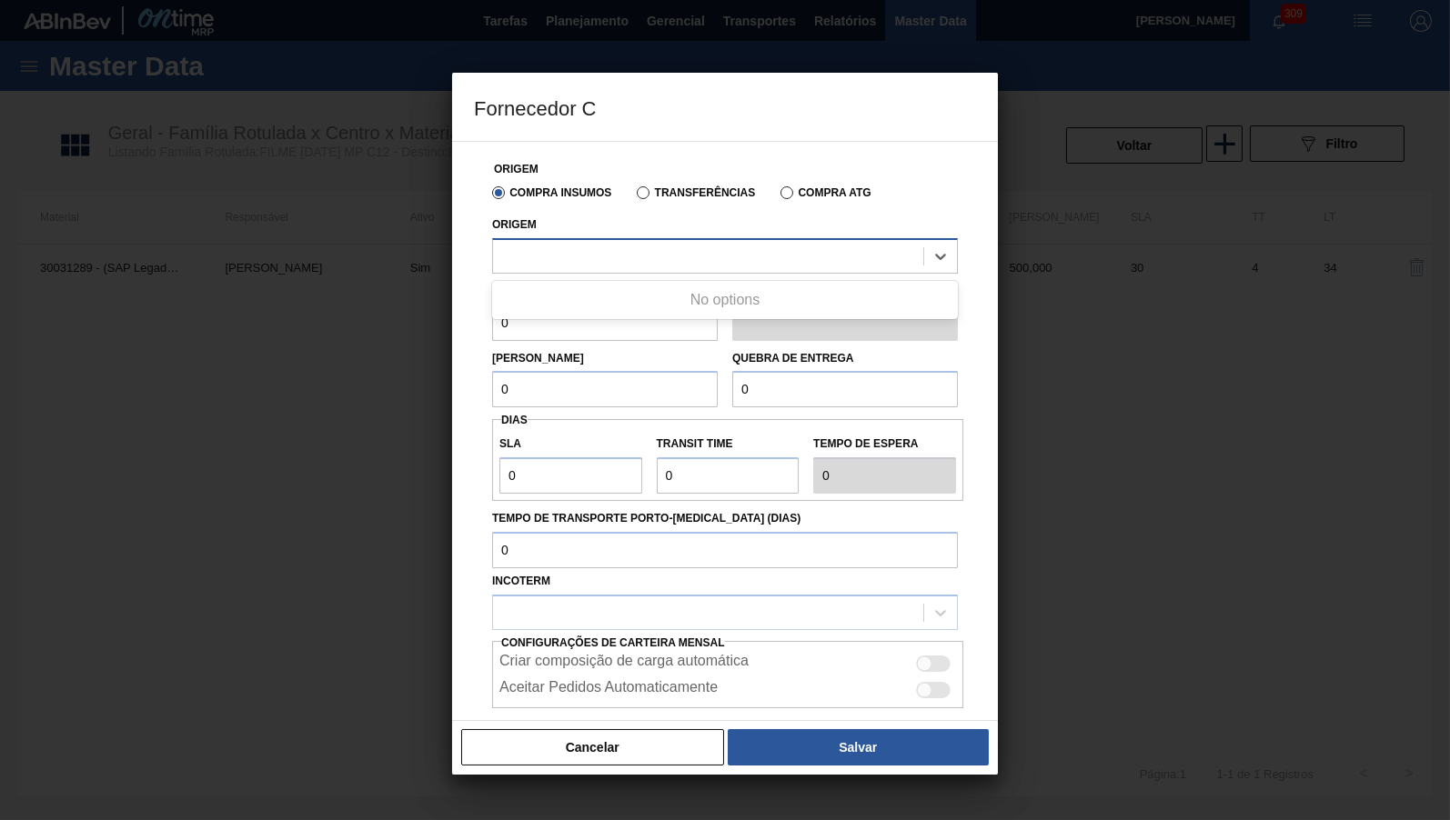
click at [554, 268] on div at bounding box center [708, 256] width 430 height 26
click at [650, 256] on div at bounding box center [708, 256] width 430 height 26
click at [651, 256] on div at bounding box center [708, 256] width 430 height 26
click at [640, 740] on button "Cancelar" at bounding box center [592, 747] width 263 height 36
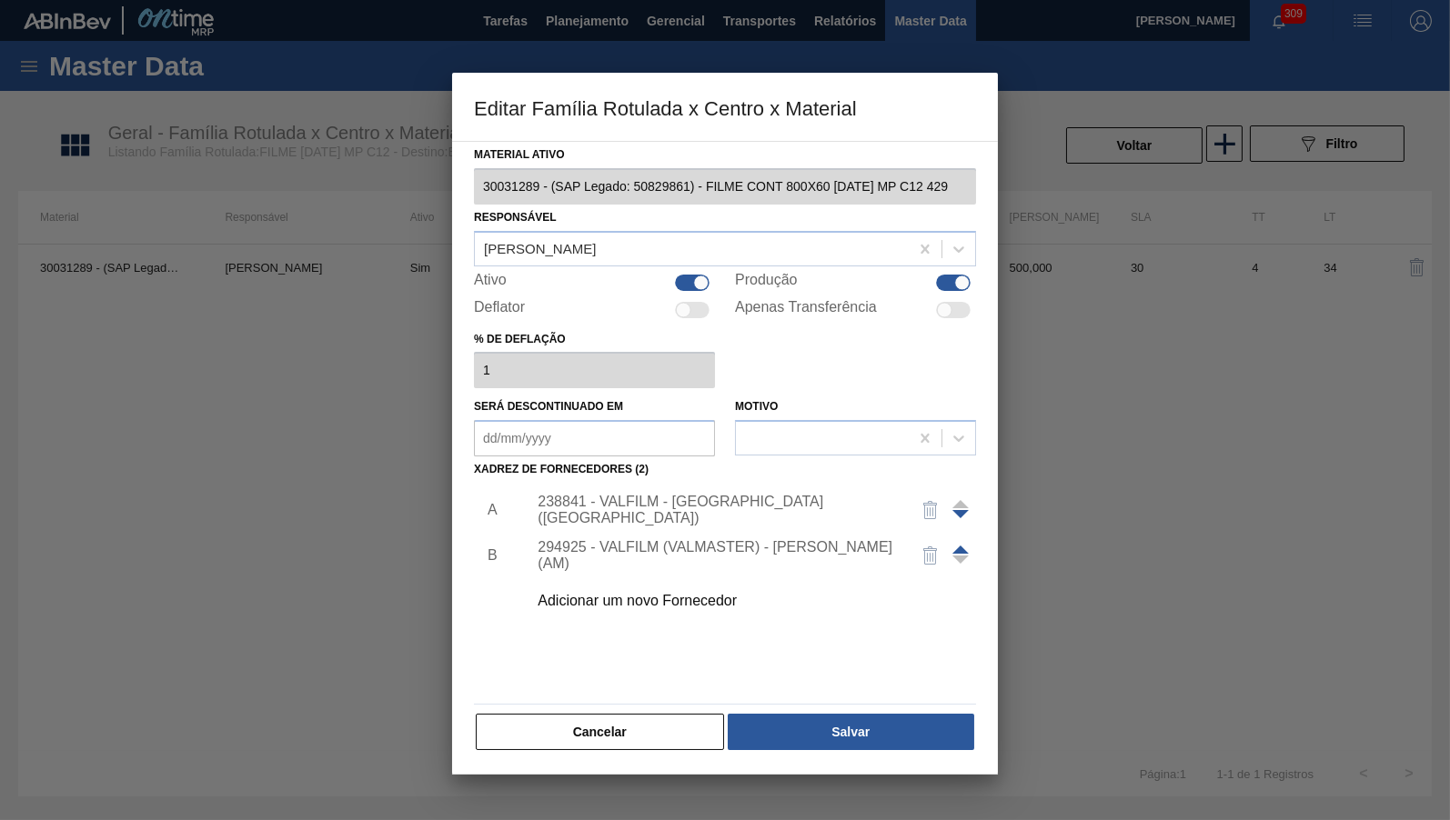
click at [688, 602] on div "Adicionar um novo Fornecedor" at bounding box center [746, 600] width 459 height 45
click at [598, 598] on div "Adicionar um novo Fornecedor" at bounding box center [716, 601] width 357 height 16
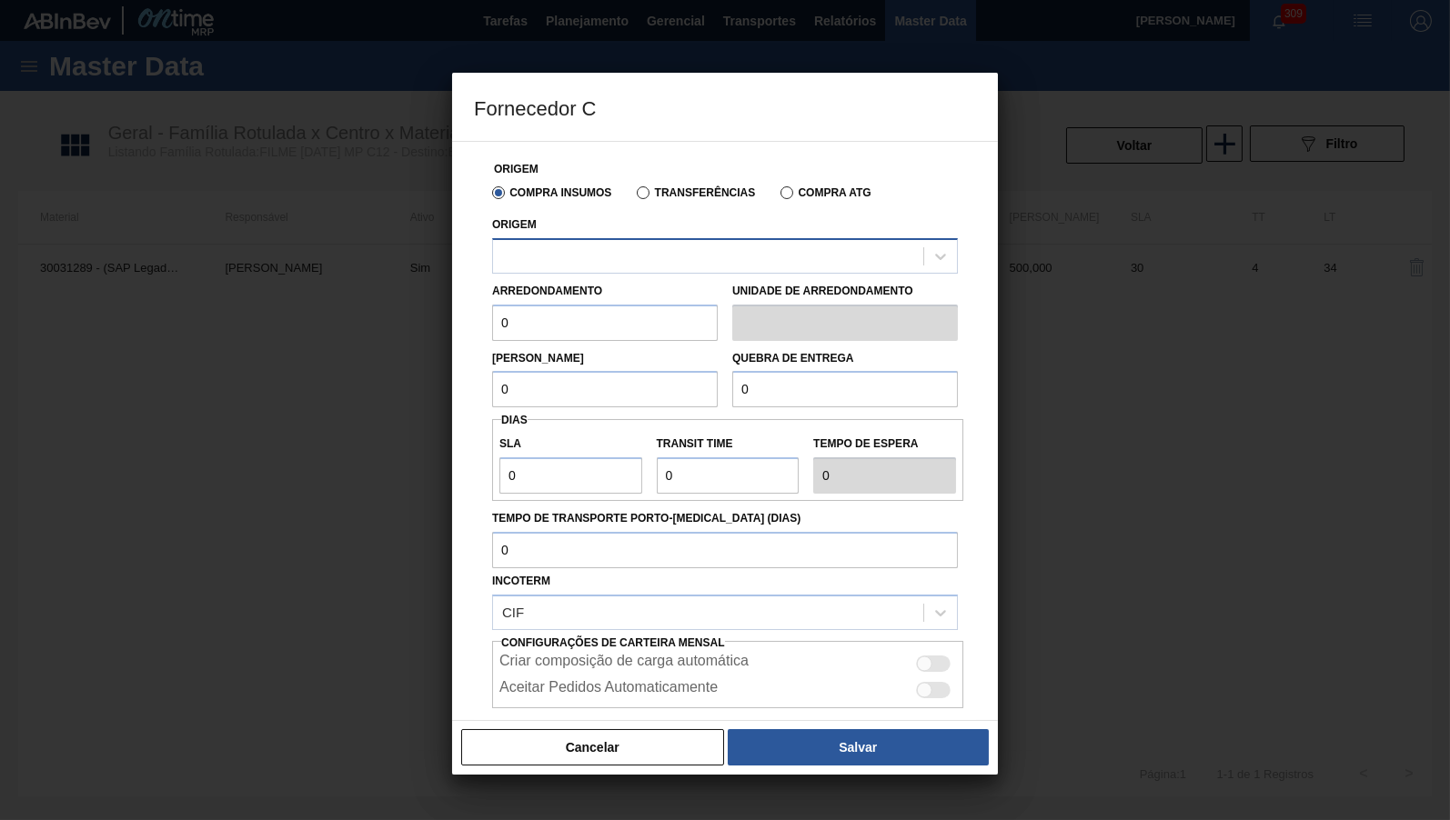
click at [611, 248] on div at bounding box center [708, 256] width 430 height 26
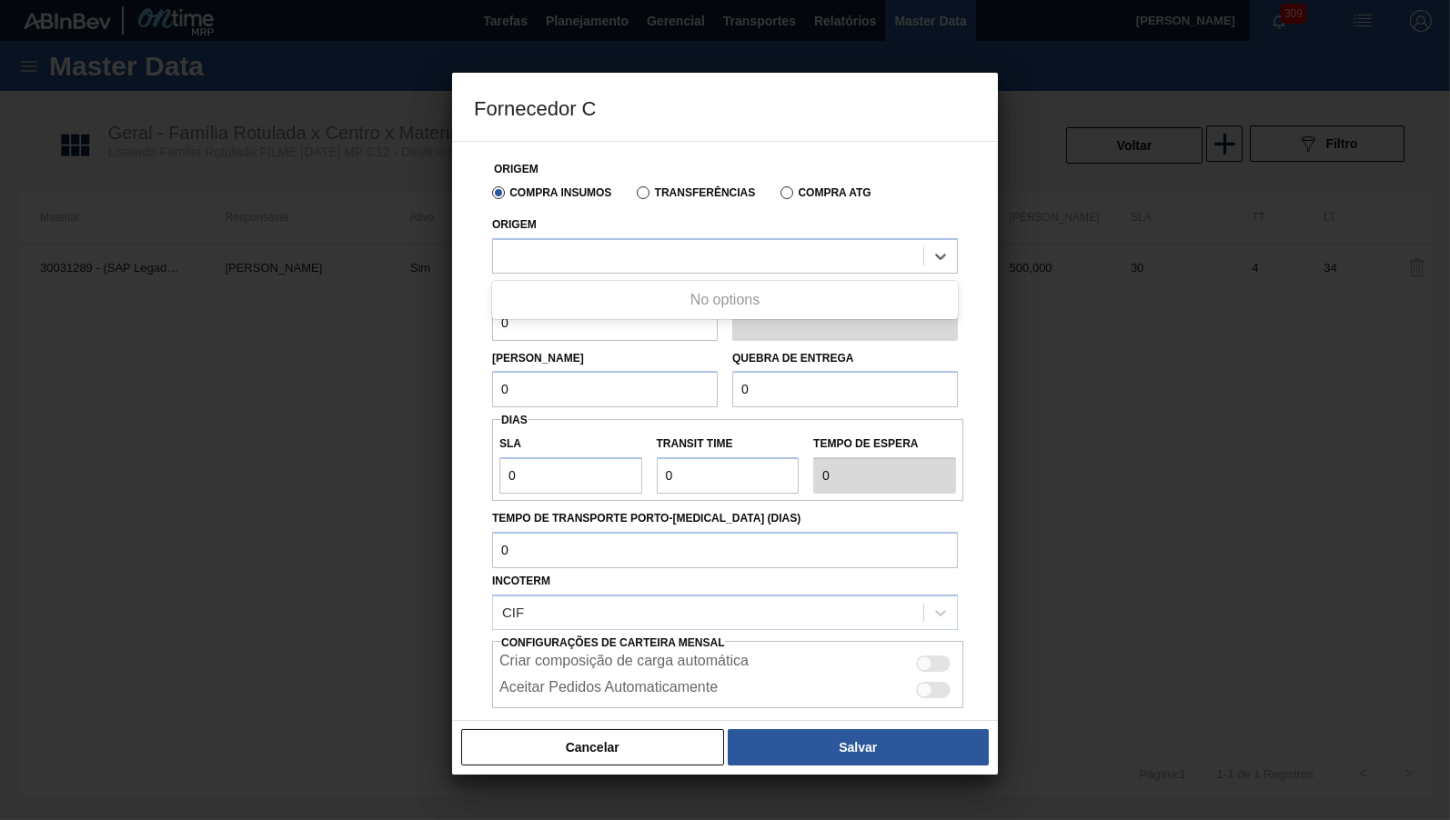
click at [568, 766] on div "Cancelar Salvar" at bounding box center [725, 747] width 546 height 55
click at [568, 764] on button "Cancelar" at bounding box center [592, 747] width 263 height 36
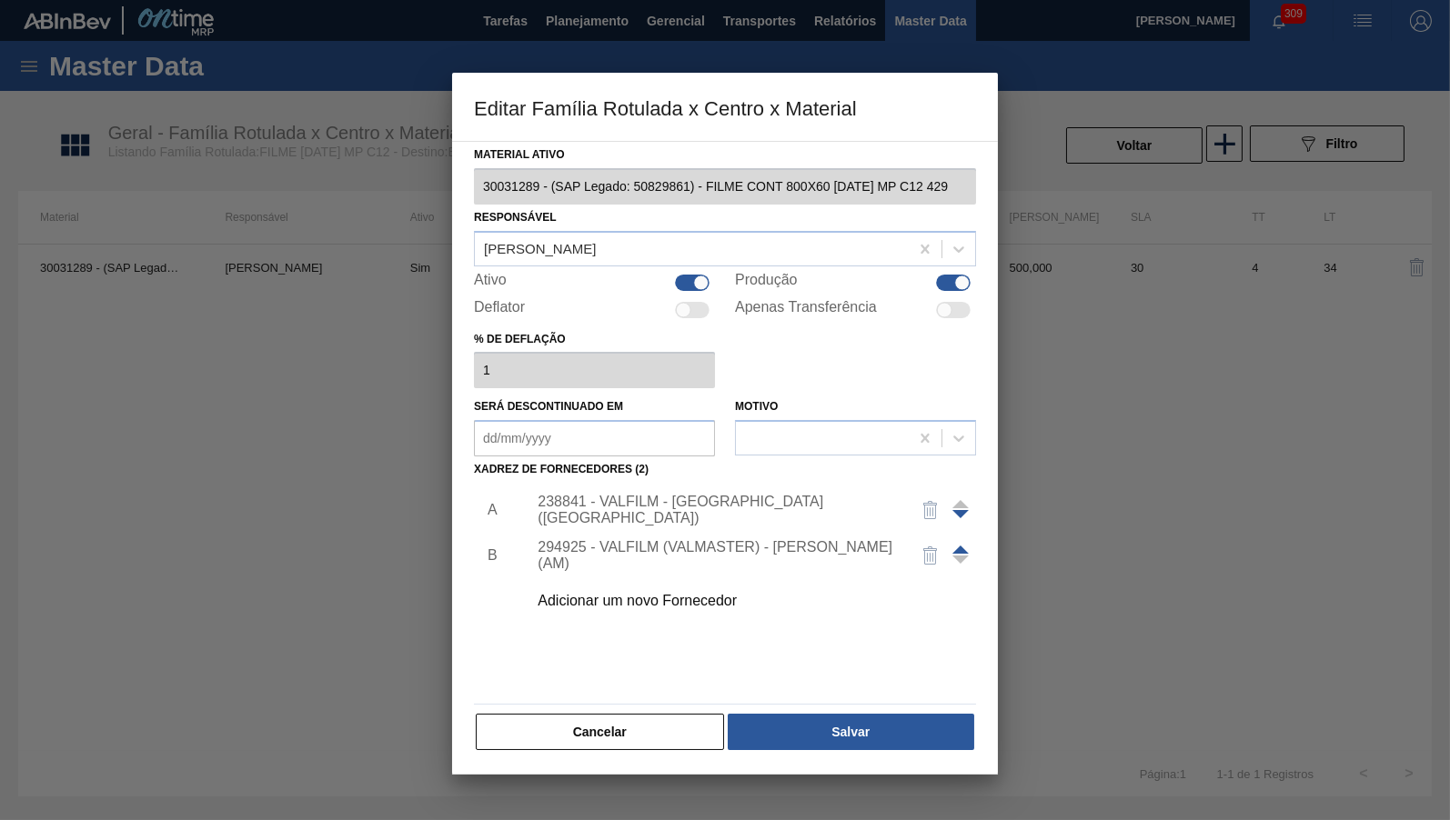
click at [579, 749] on div "Material ativo 30031289 - (SAP Legado: 50829861) - FILME CONT 800X60 [DATE] MP …" at bounding box center [725, 458] width 546 height 634
click at [566, 720] on button "Cancelar" at bounding box center [600, 732] width 248 height 36
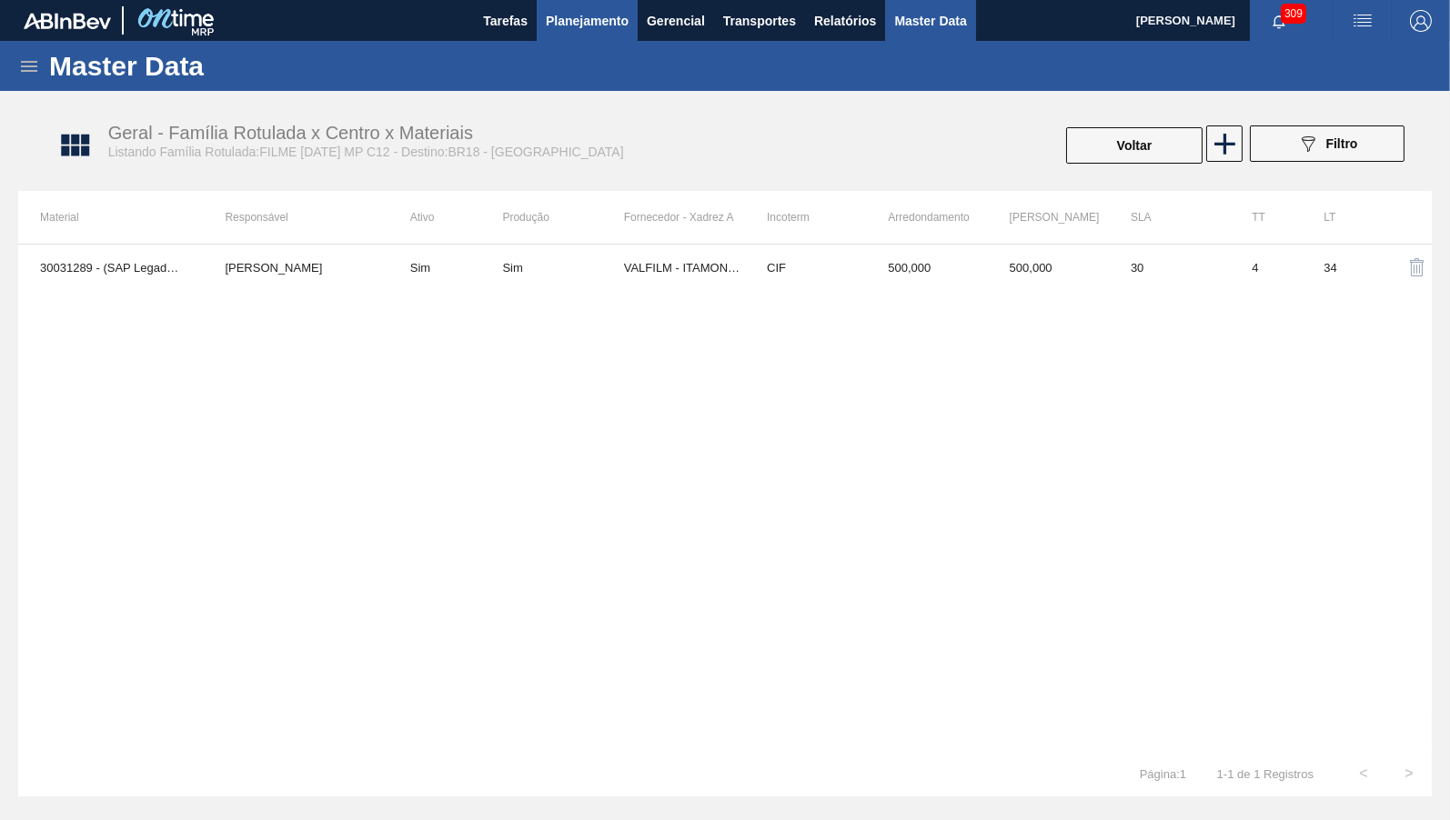
click at [587, 28] on span "Planejamento" at bounding box center [587, 21] width 83 height 22
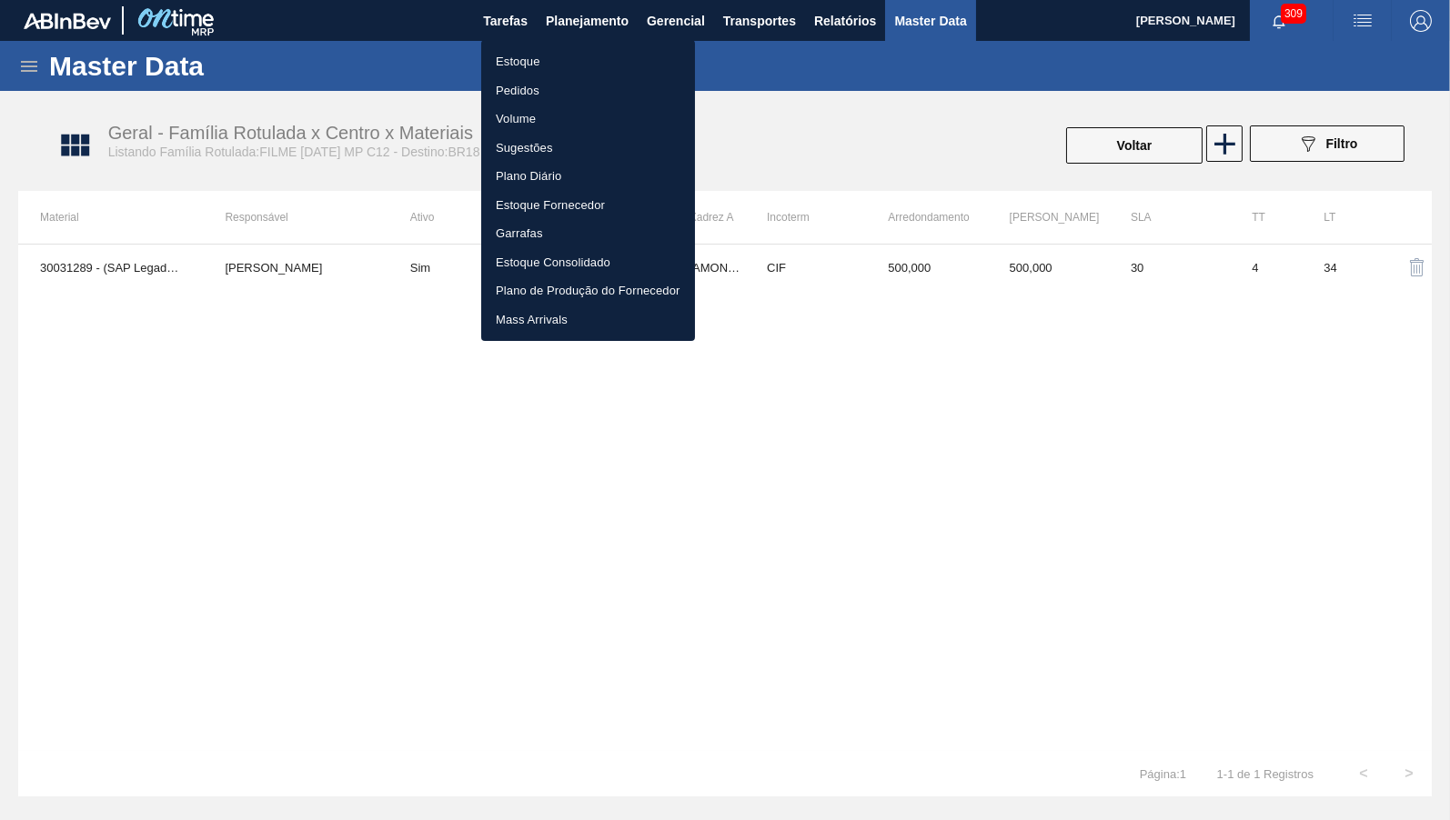
click at [568, 52] on li "Estoque" at bounding box center [588, 61] width 214 height 29
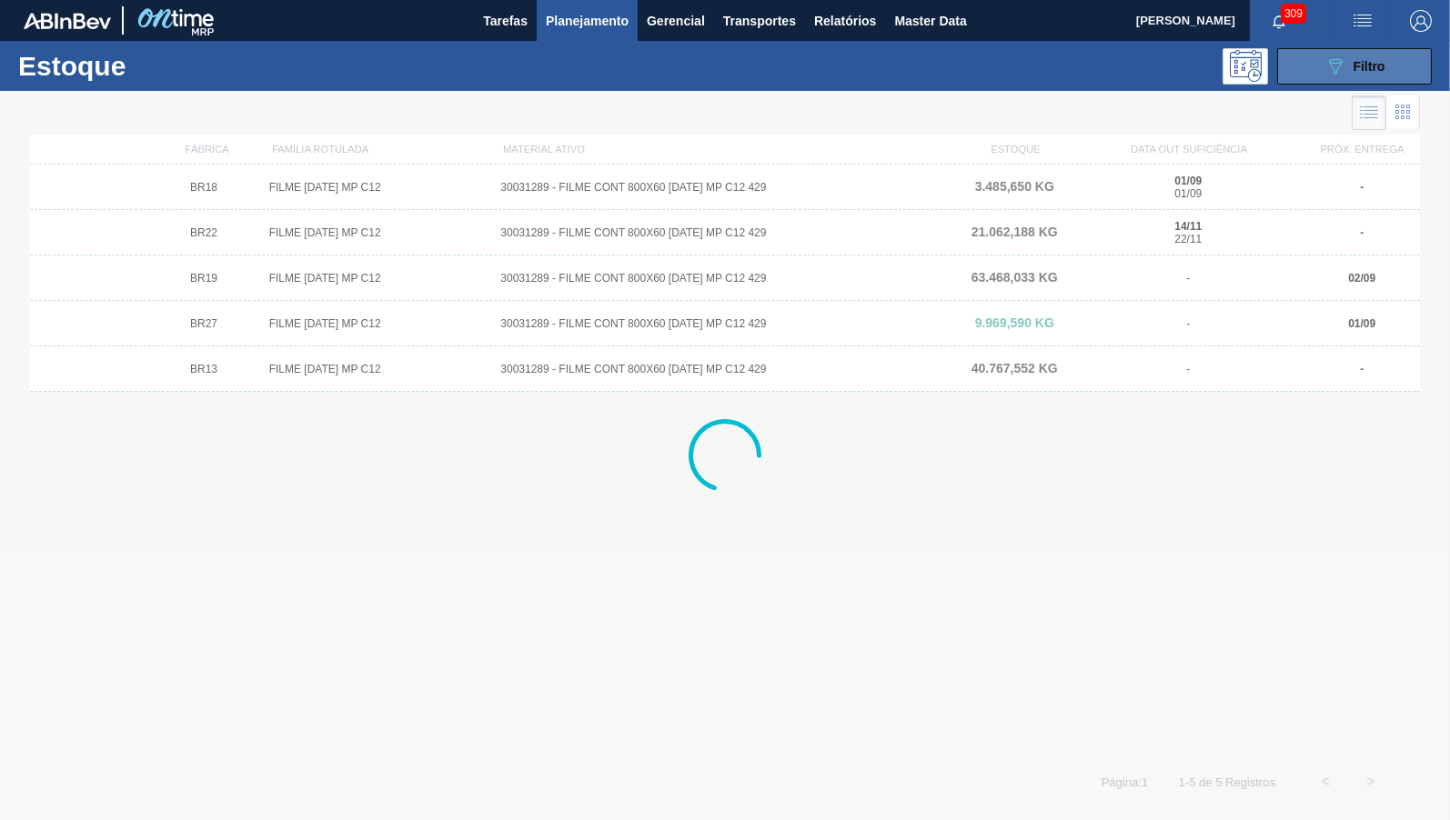
click at [1356, 58] on div "089F7B8B-B2A5-4AFE-B5C0-19BA573D28AC Filtro" at bounding box center [1354, 66] width 61 height 22
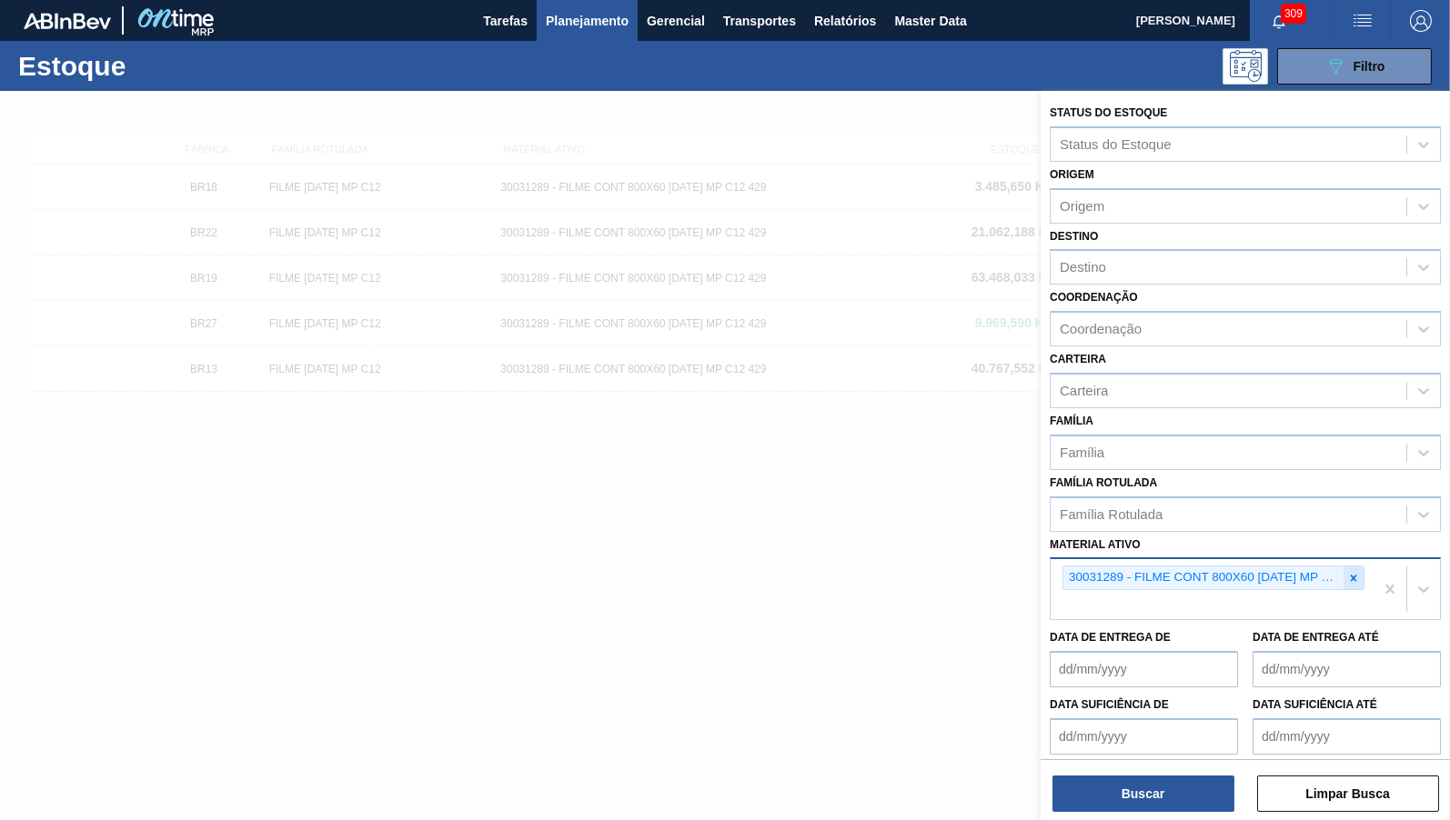
click at [1349, 570] on div at bounding box center [1353, 578] width 20 height 23
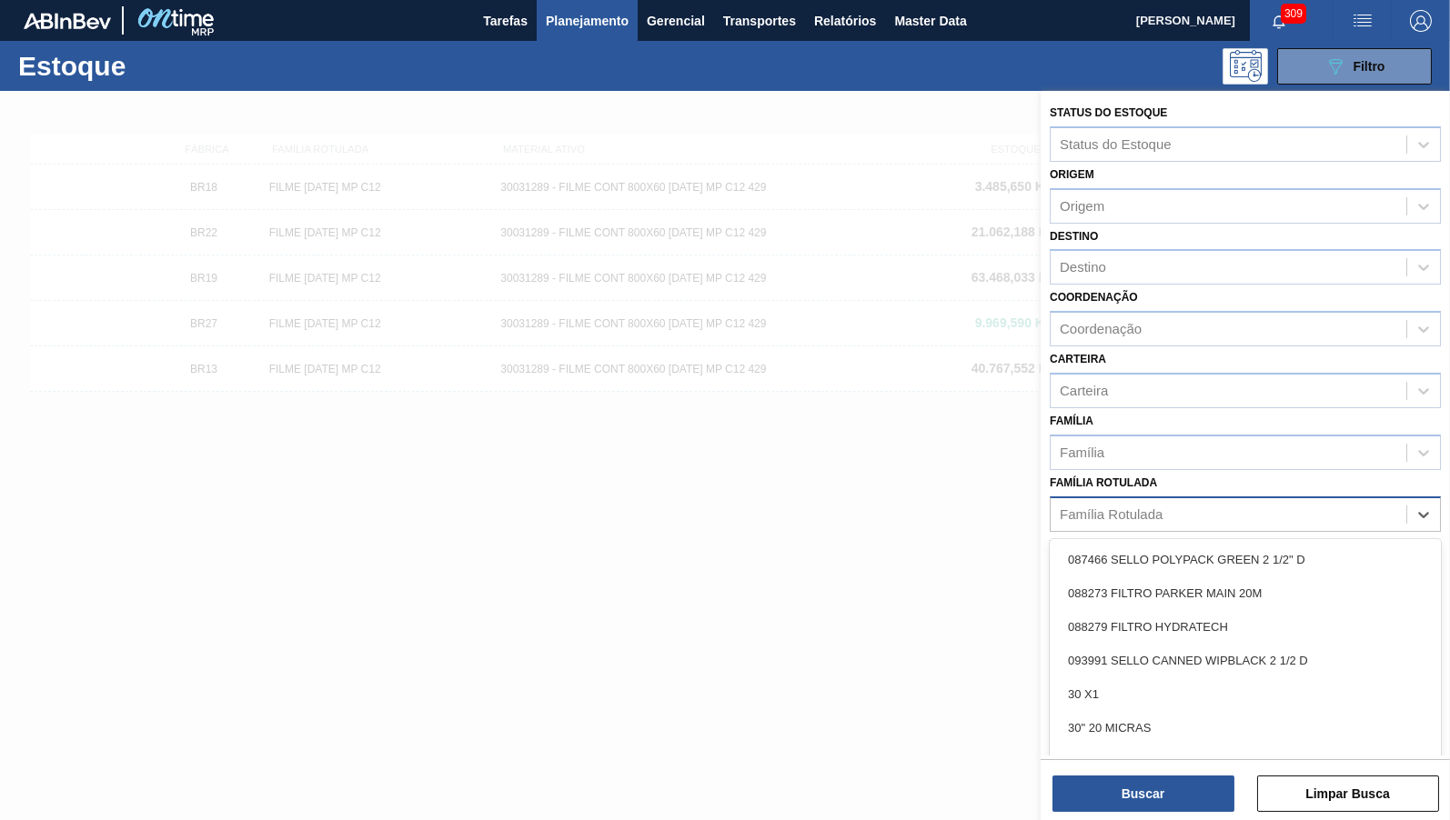
click at [1275, 516] on div "Família Rotulada" at bounding box center [1245, 514] width 391 height 35
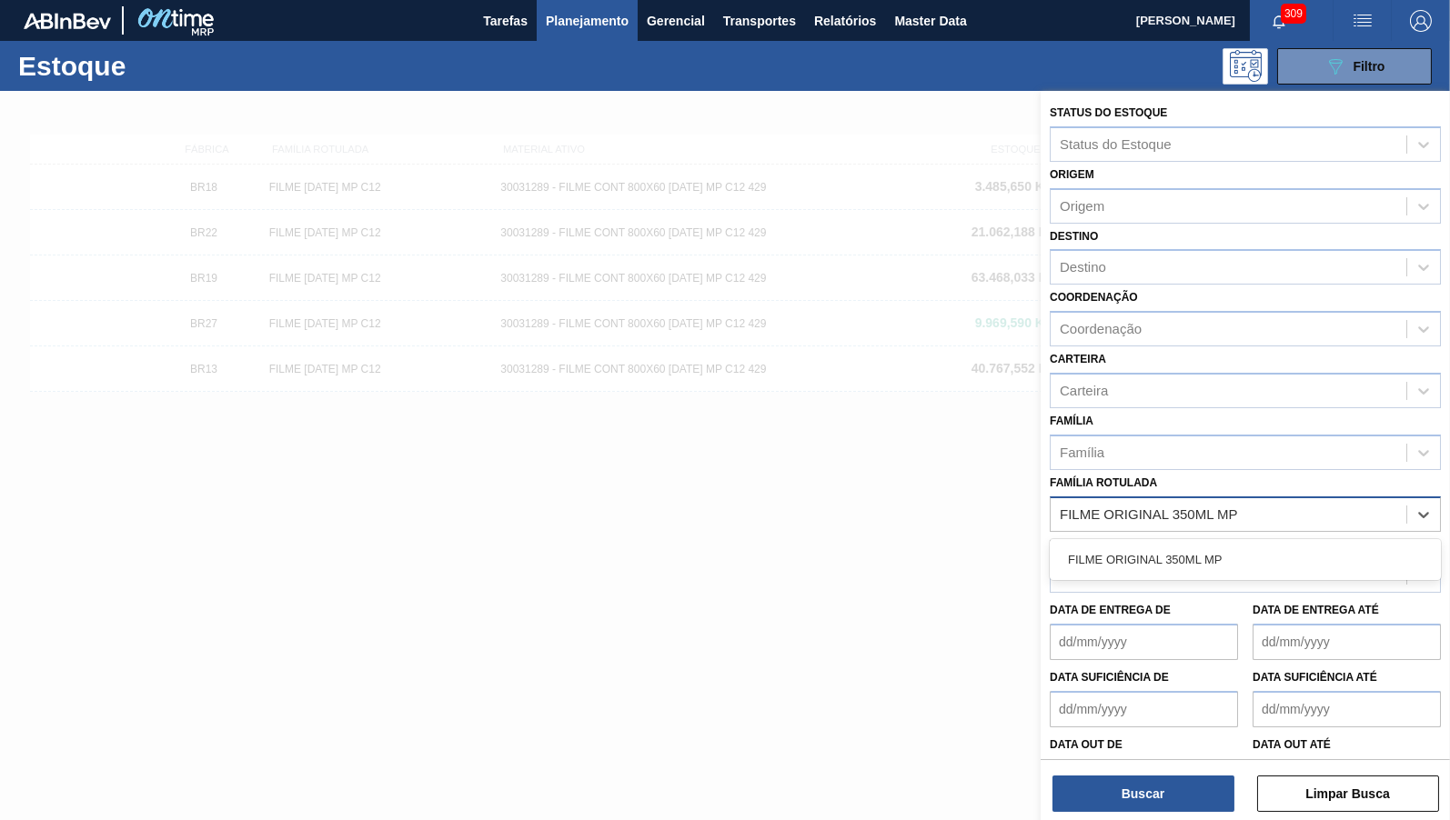
paste Rotulada "FILME ORIGINAL 350ML MP"
type Rotulada "FILME ORIGINAL 350ML MPFILME ORIGINAL 350ML MP"
paste Rotulada "FILME ORIGINAL 350ML MP"
type Rotulada "FILME ORIGINAL 350ML MP"
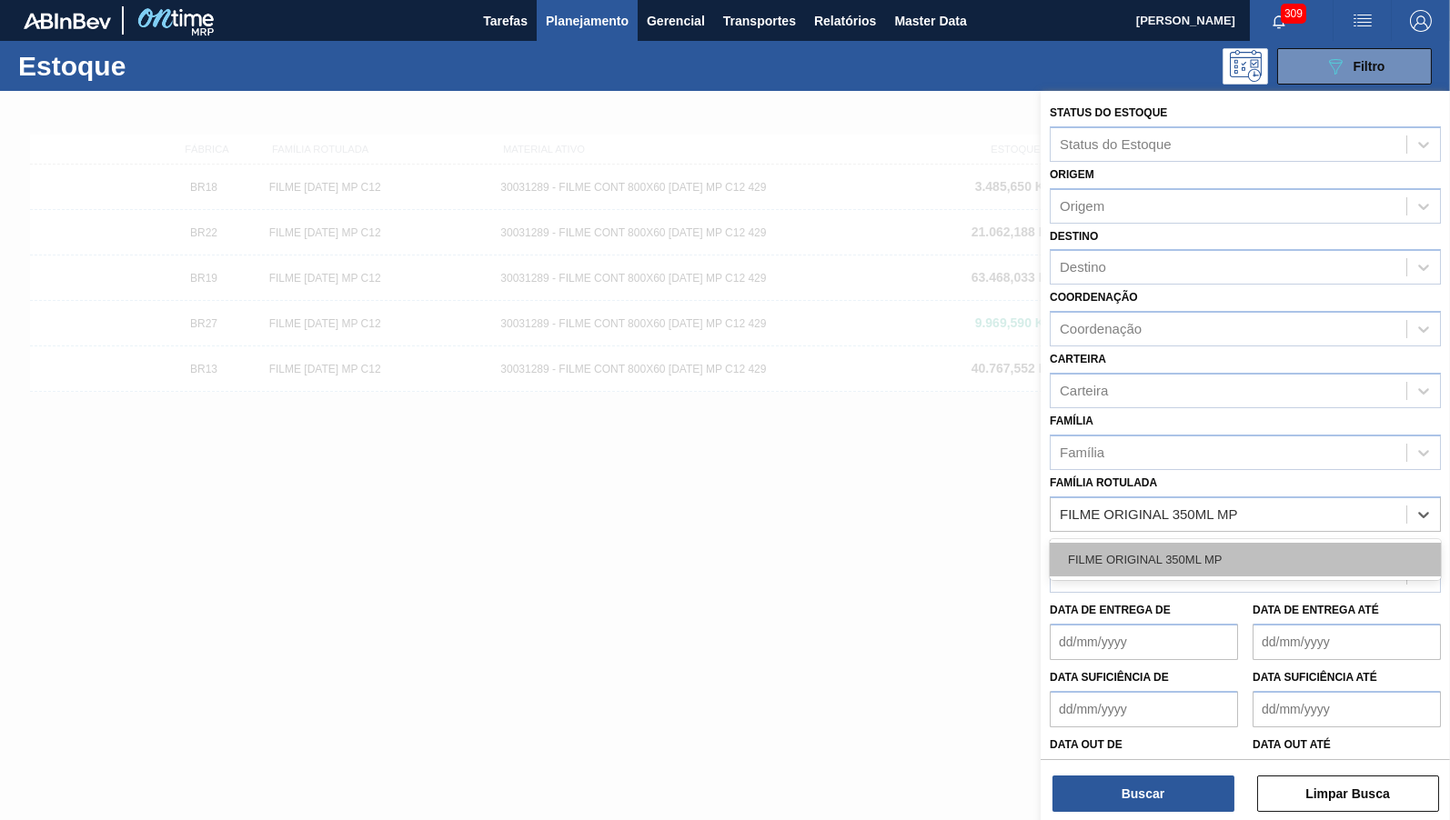
click at [1158, 544] on div "FILME ORIGINAL 350ML MP" at bounding box center [1245, 560] width 391 height 34
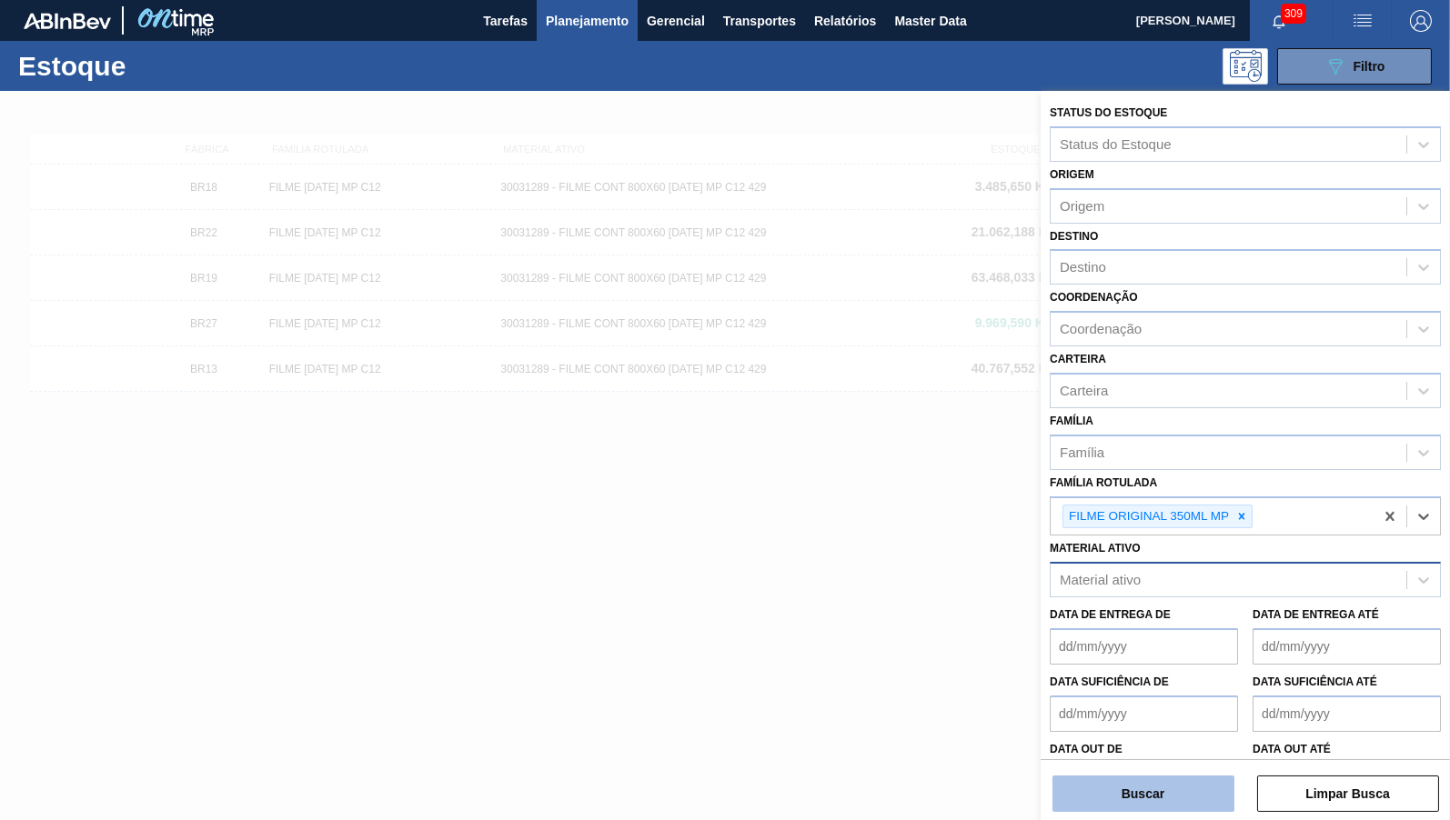
click at [1145, 786] on button "Buscar" at bounding box center [1143, 794] width 182 height 36
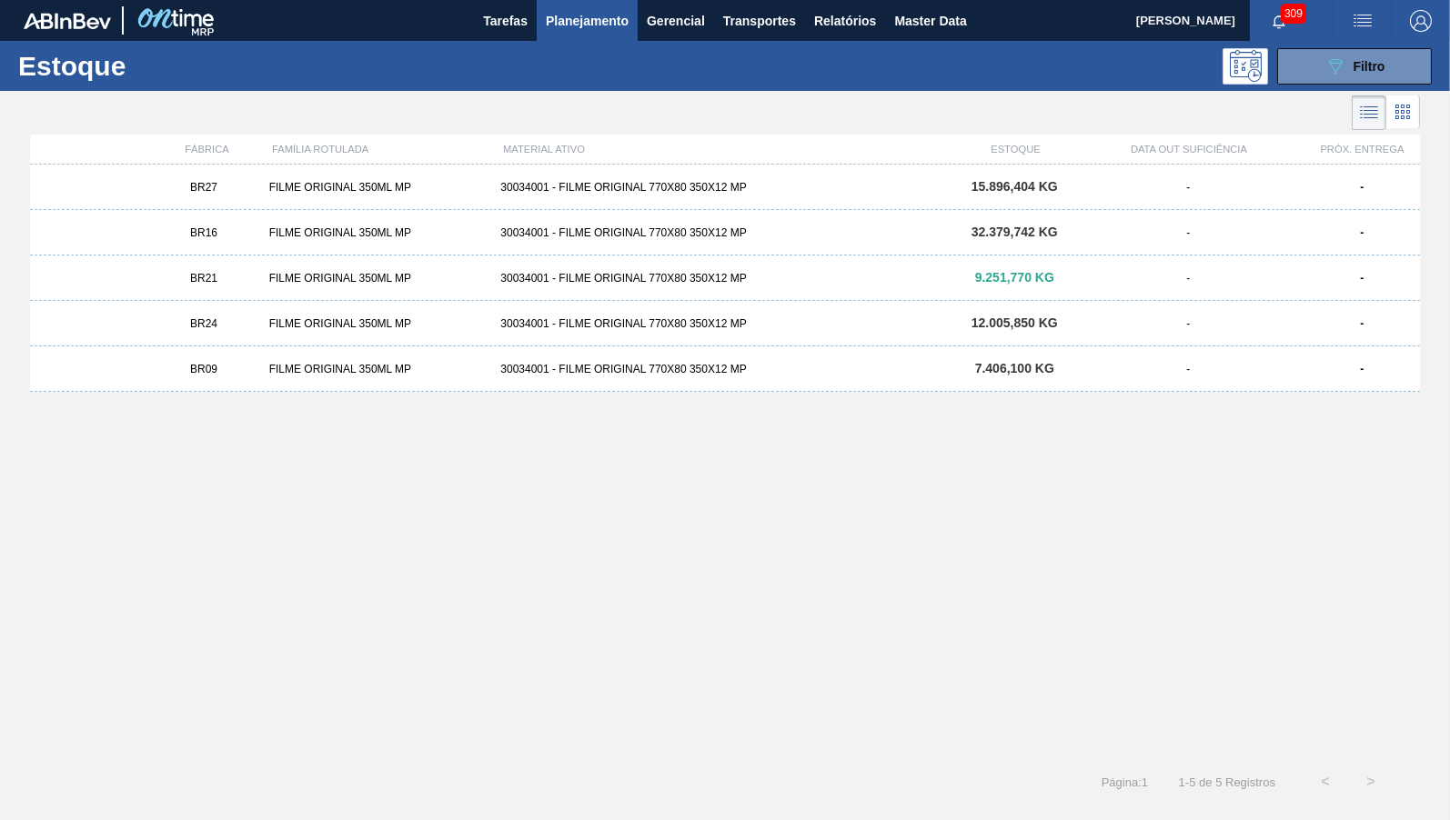
click at [1142, 377] on div "BR09 FILME ORIGINAL 350ML MP 30034001 - FILME ORIGINAL 770X80 350X12 MP 7.406,1…" at bounding box center [725, 369] width 1390 height 45
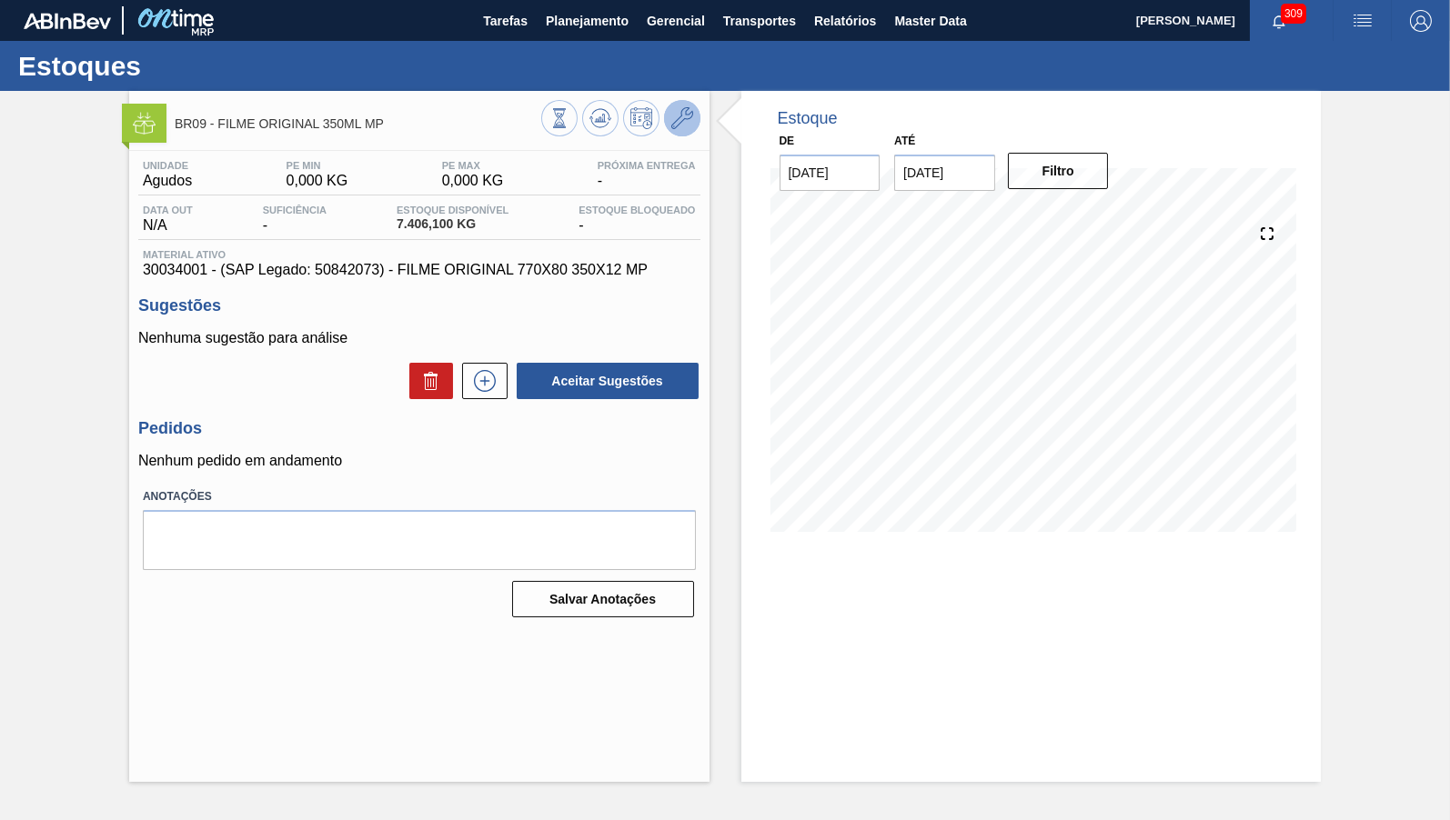
click at [691, 113] on icon at bounding box center [682, 118] width 22 height 22
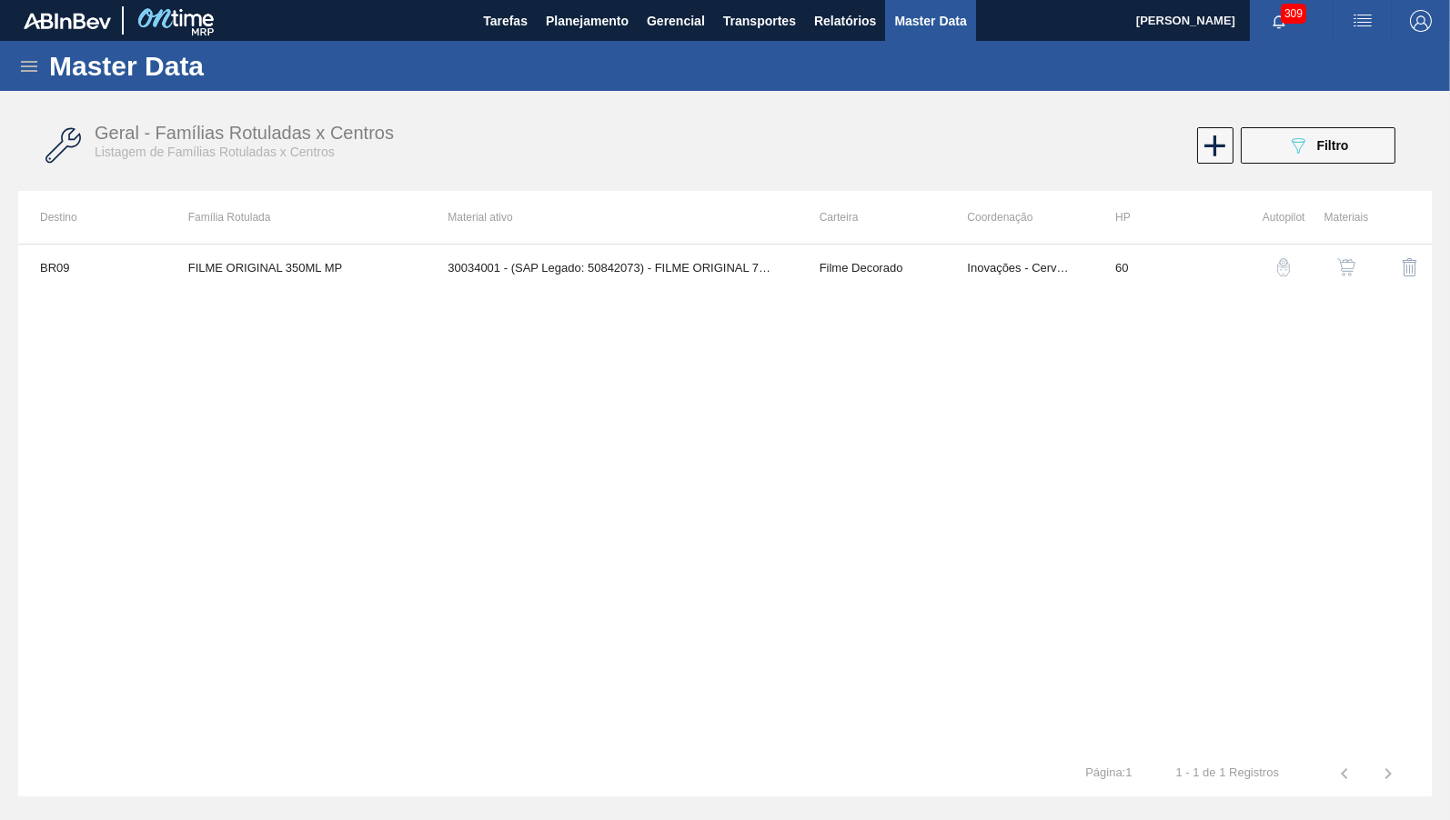
click at [1343, 267] on img "button" at bounding box center [1346, 267] width 18 height 18
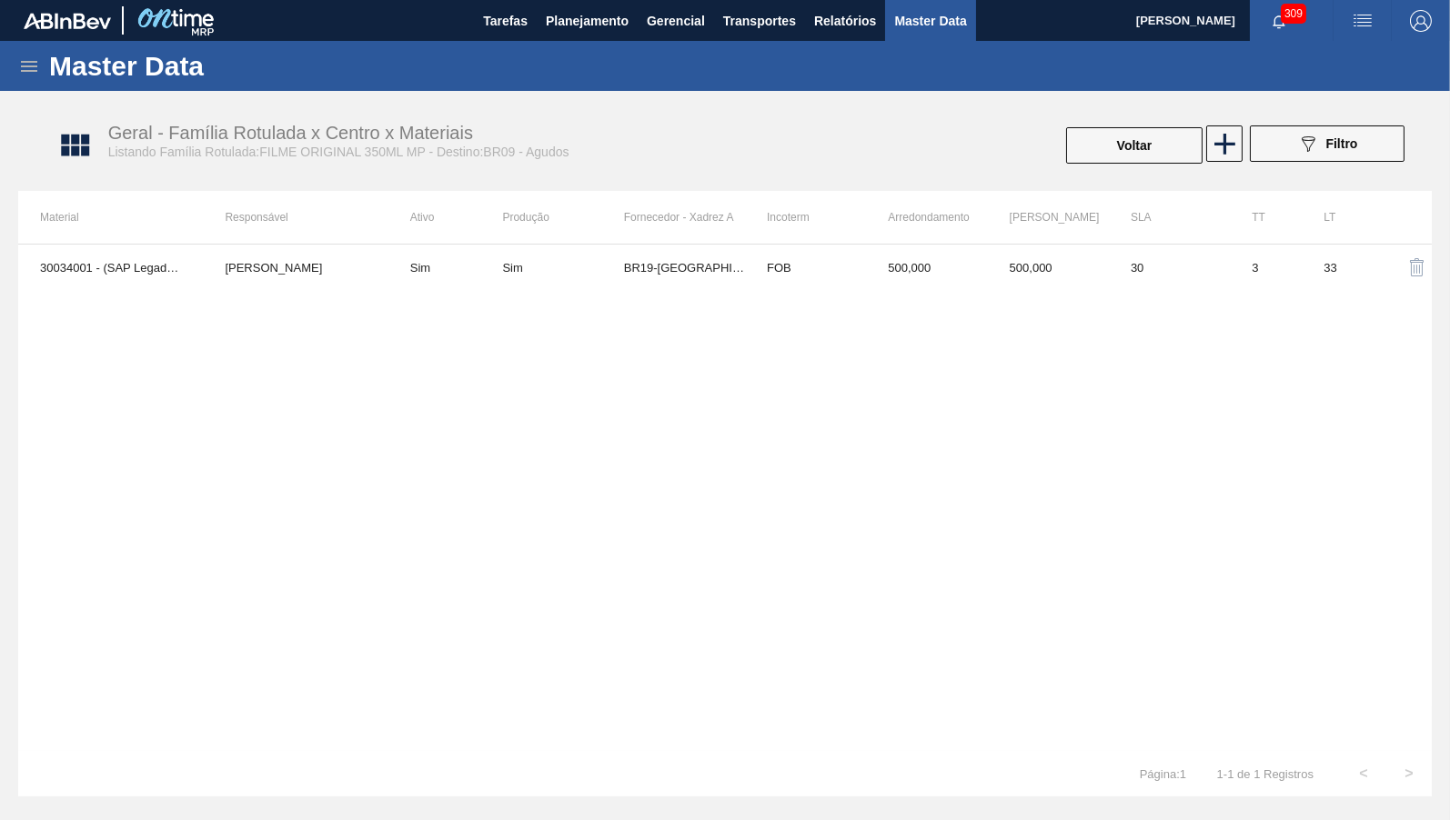
click at [783, 307] on div "30034001 - (SAP Legado: 50842073) - FILME ORIGINAL 770X80 350X12 MP [PERSON_NAM…" at bounding box center [724, 497] width 1413 height 507
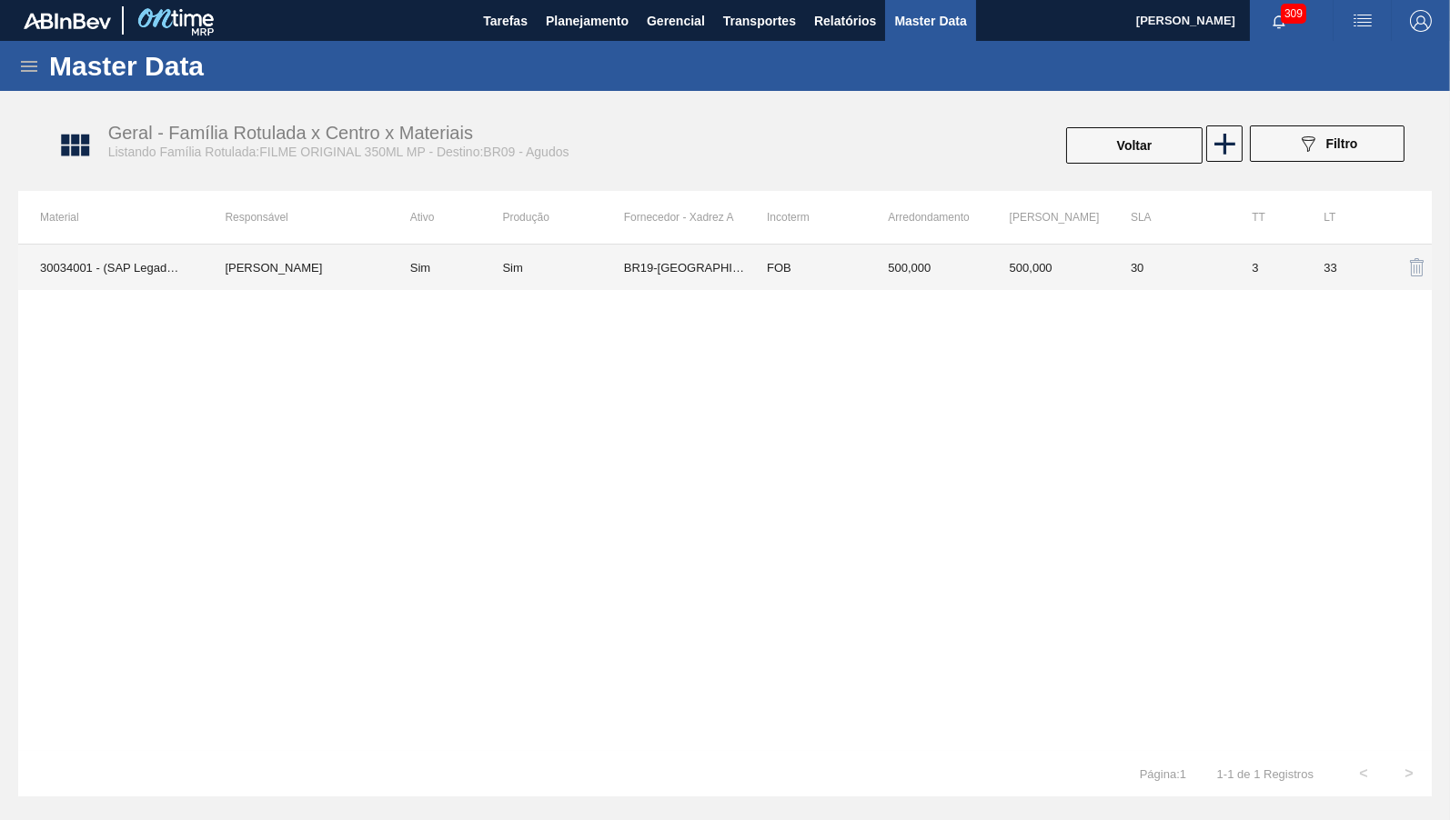
click at [761, 286] on td "FOB" at bounding box center [805, 267] width 121 height 45
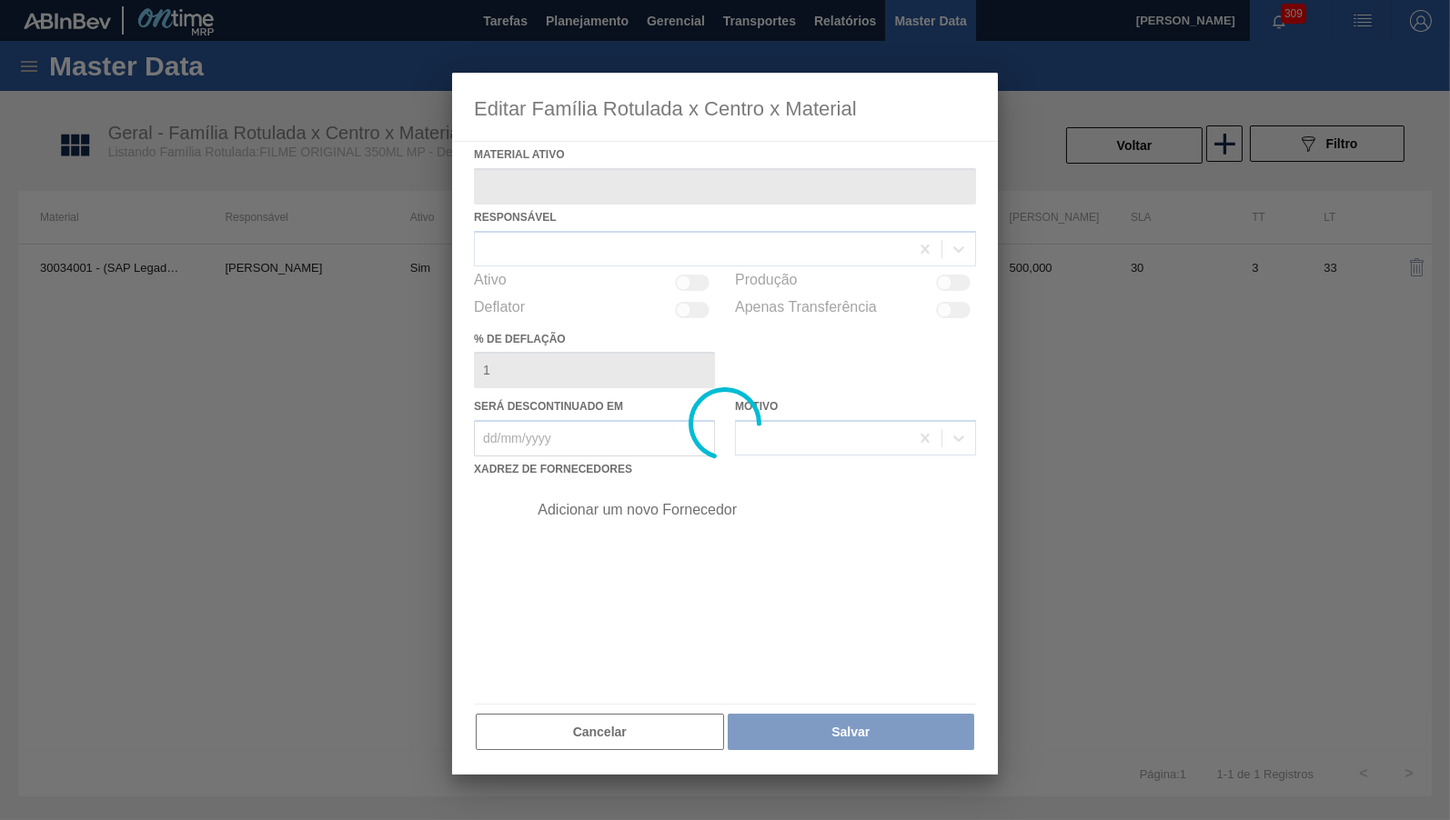
type ativo "30034001 - (SAP Legado: 50842073) - FILME ORIGINAL 770X80 350X12 MP"
checkbox input "true"
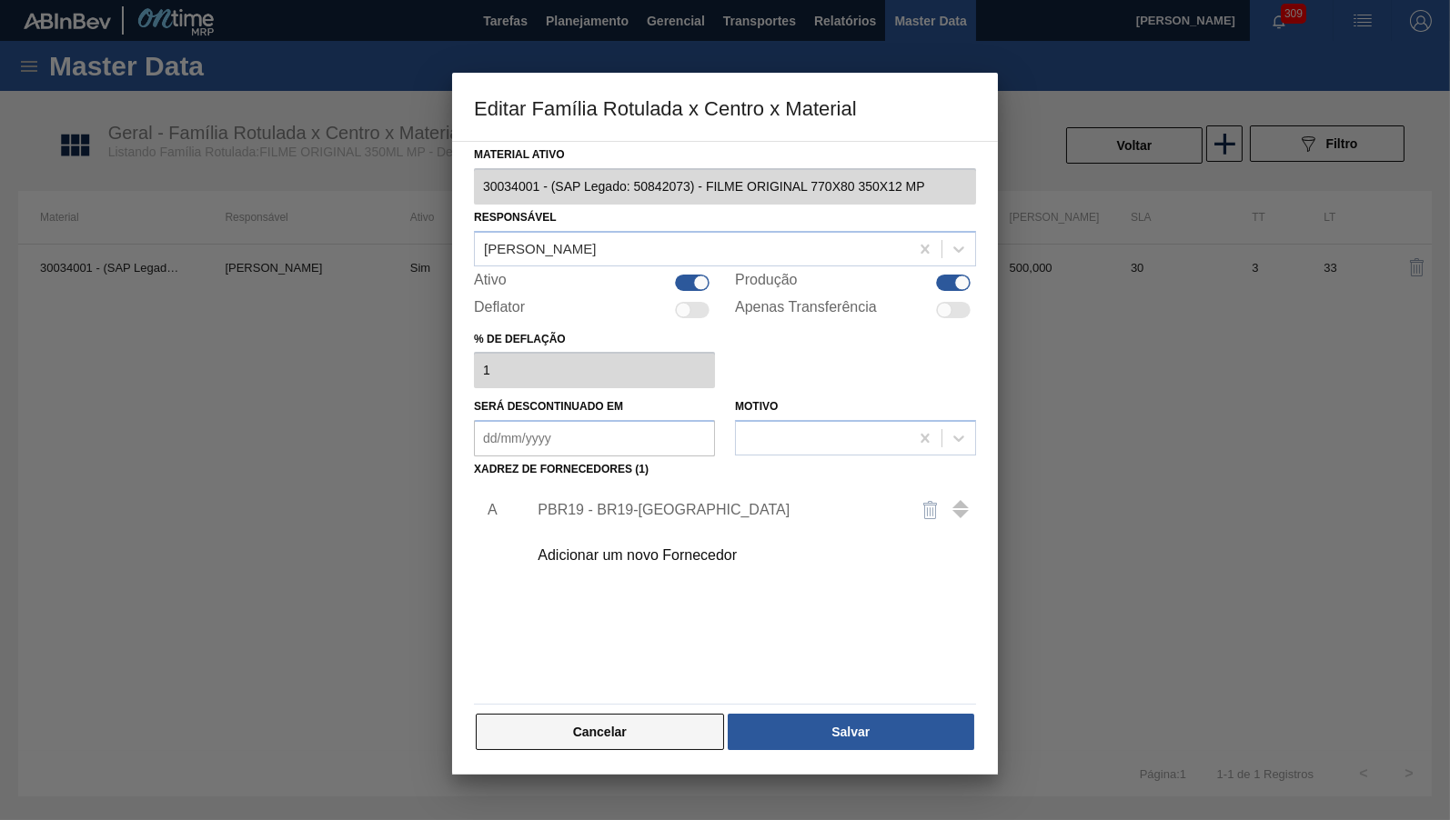
click at [661, 727] on button "Cancelar" at bounding box center [600, 732] width 248 height 36
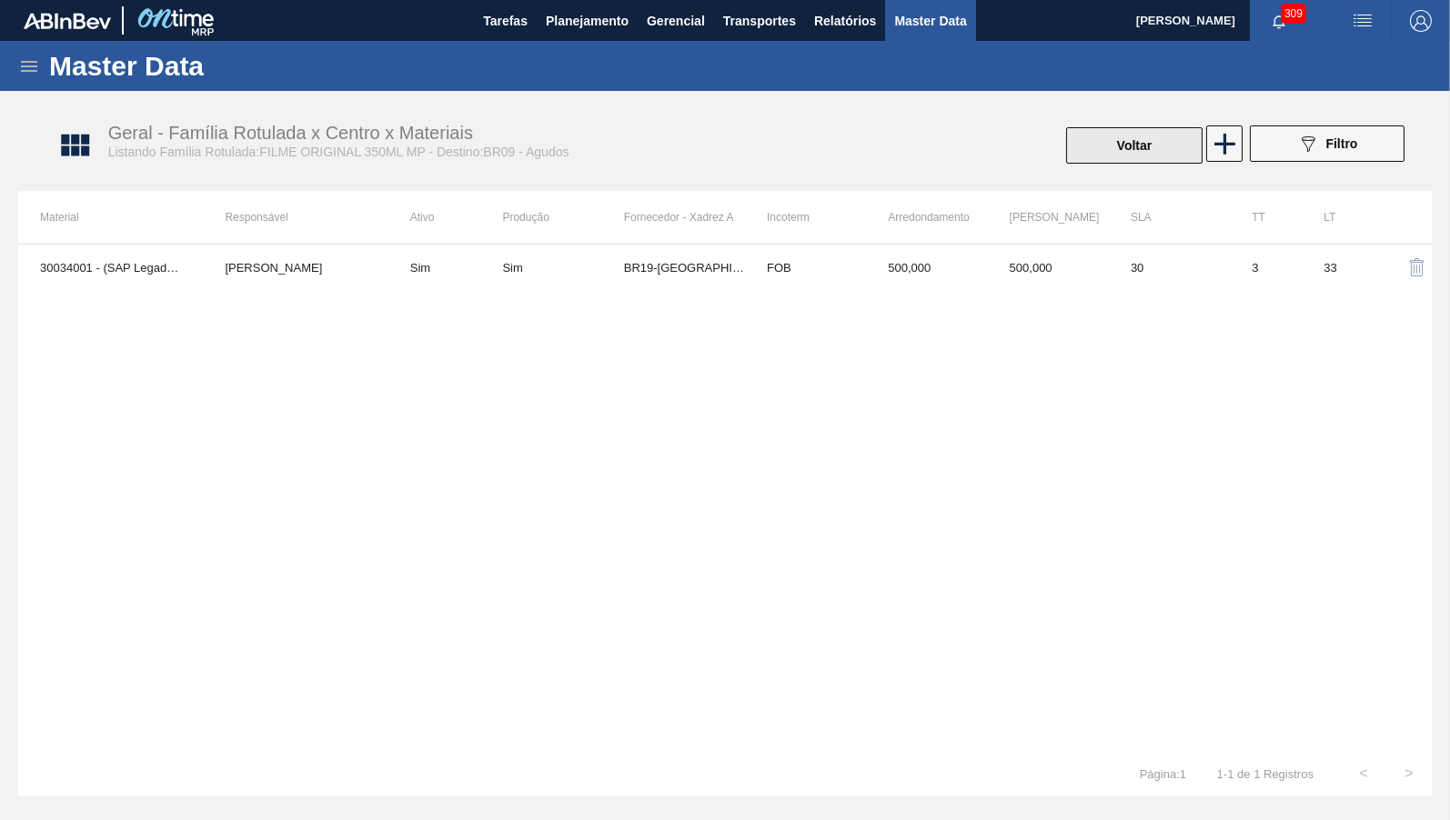
click at [1177, 143] on button "Voltar" at bounding box center [1134, 145] width 136 height 36
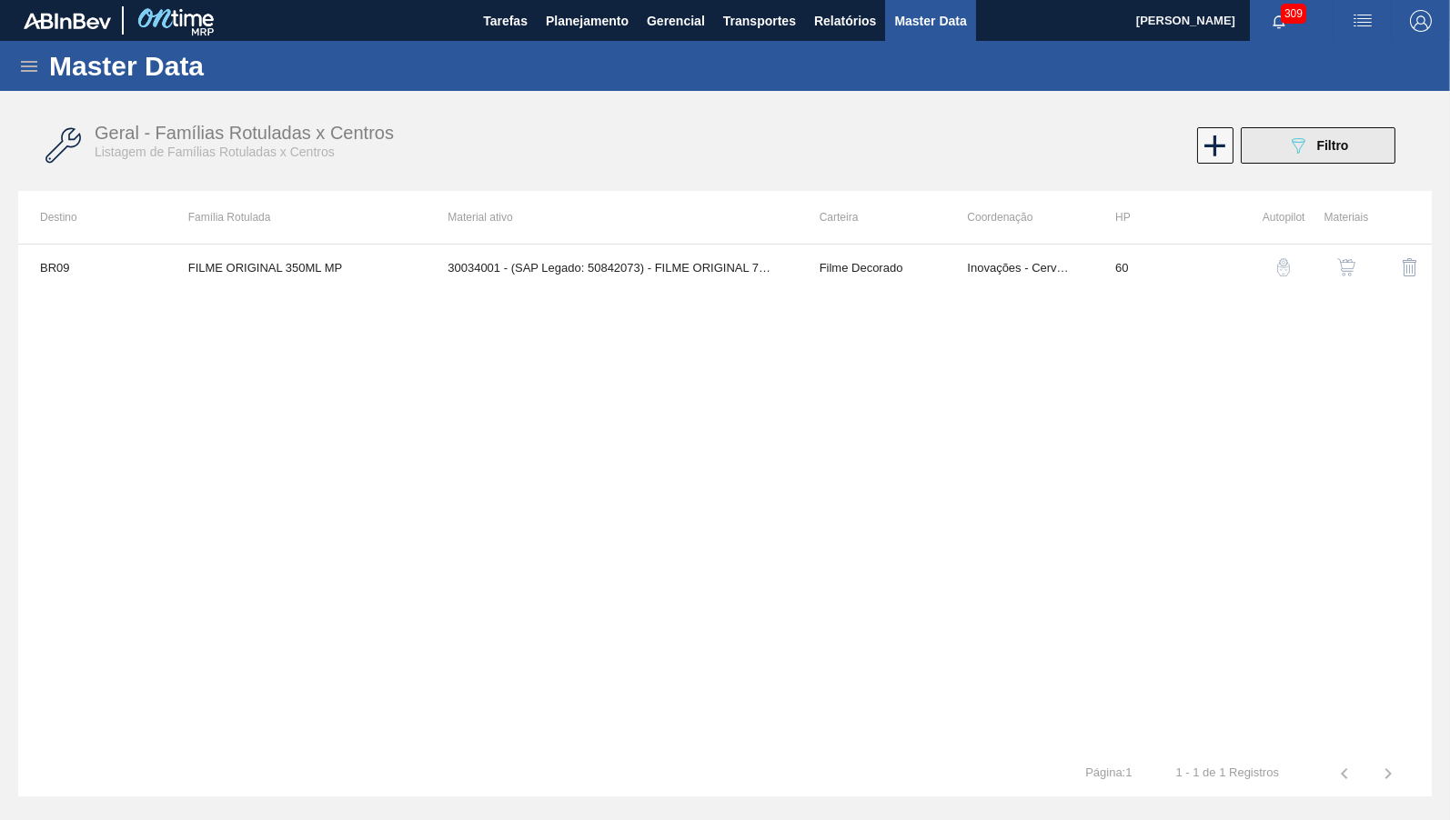
click at [1343, 149] on span "Filtro" at bounding box center [1332, 145] width 32 height 15
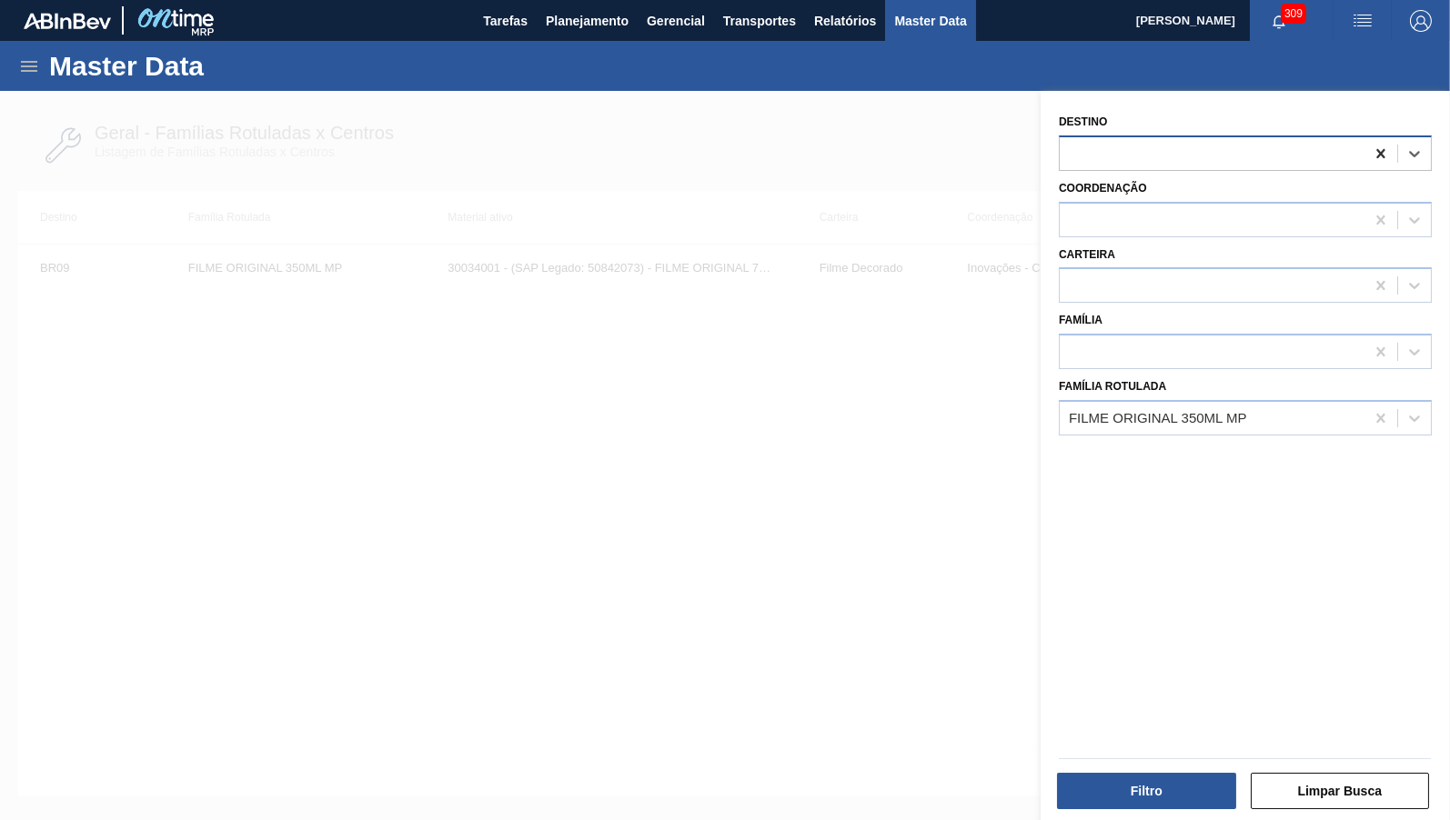
click at [1389, 137] on div at bounding box center [1380, 153] width 33 height 33
click at [1202, 771] on div "Filtro Limpar Busca" at bounding box center [1244, 789] width 387 height 45
click at [1196, 779] on button "Filtro" at bounding box center [1146, 791] width 179 height 36
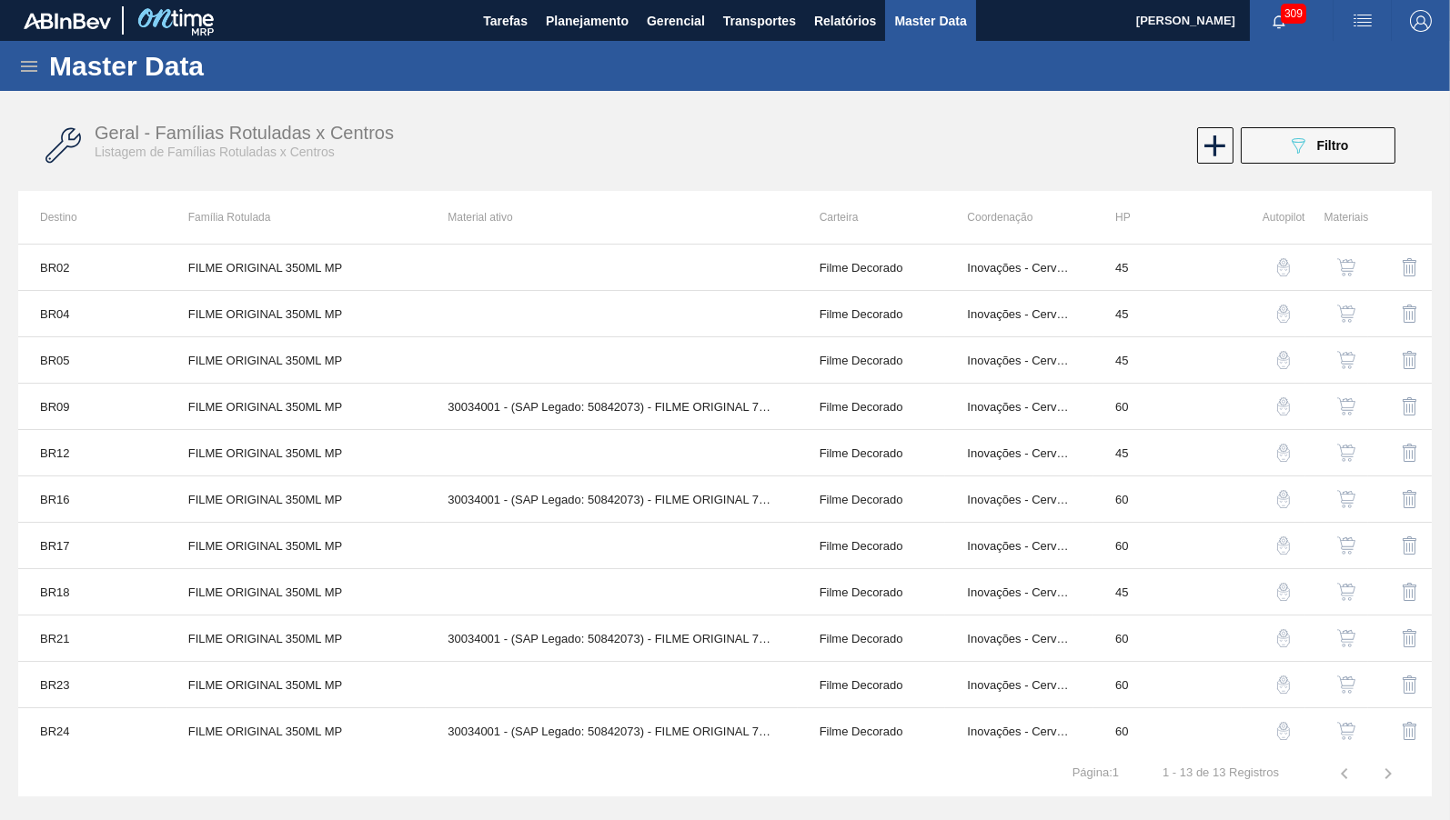
scroll to position [94, 0]
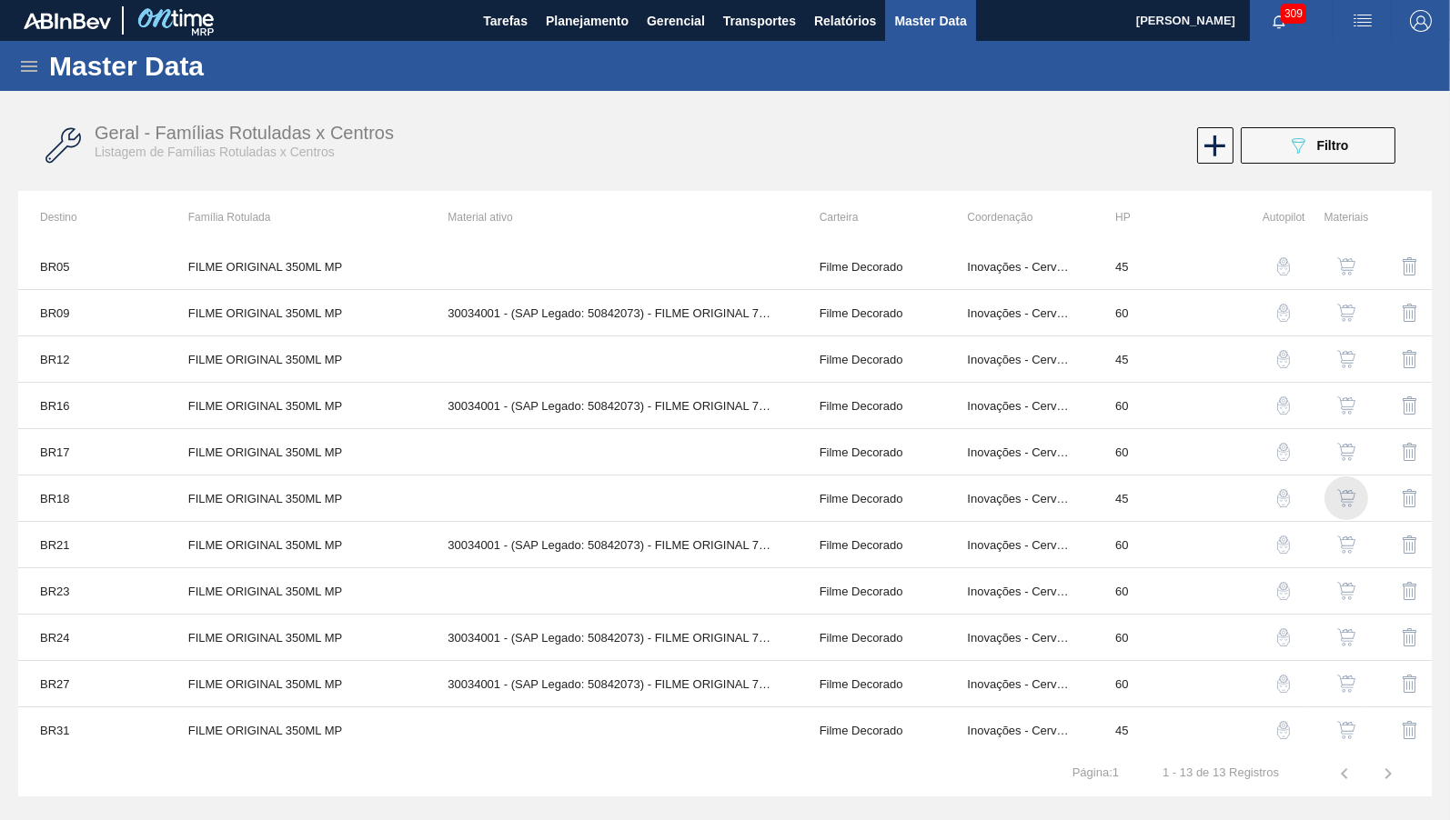
click at [1356, 494] on div "button" at bounding box center [1346, 498] width 22 height 18
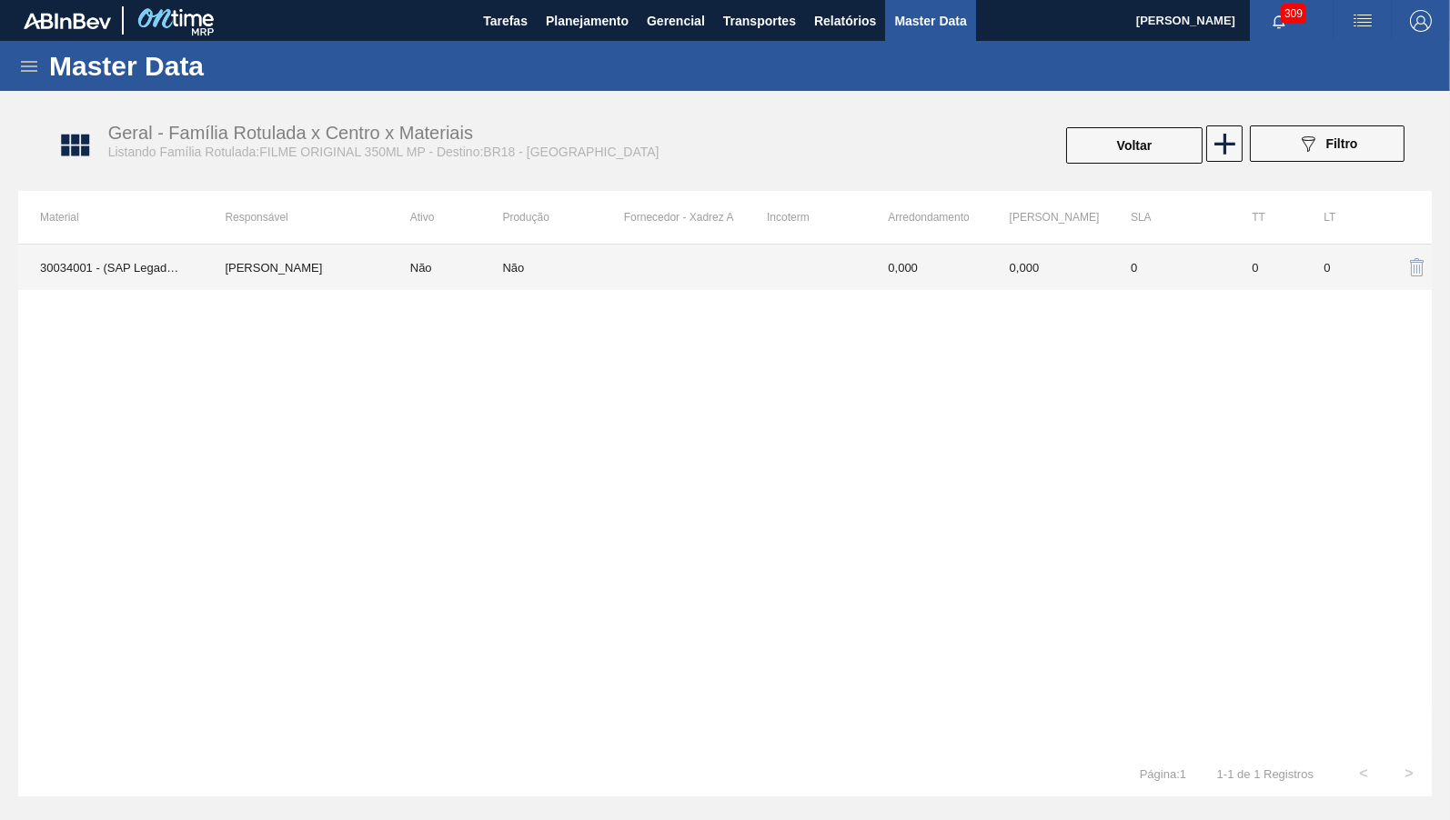
click at [731, 258] on td at bounding box center [684, 267] width 121 height 45
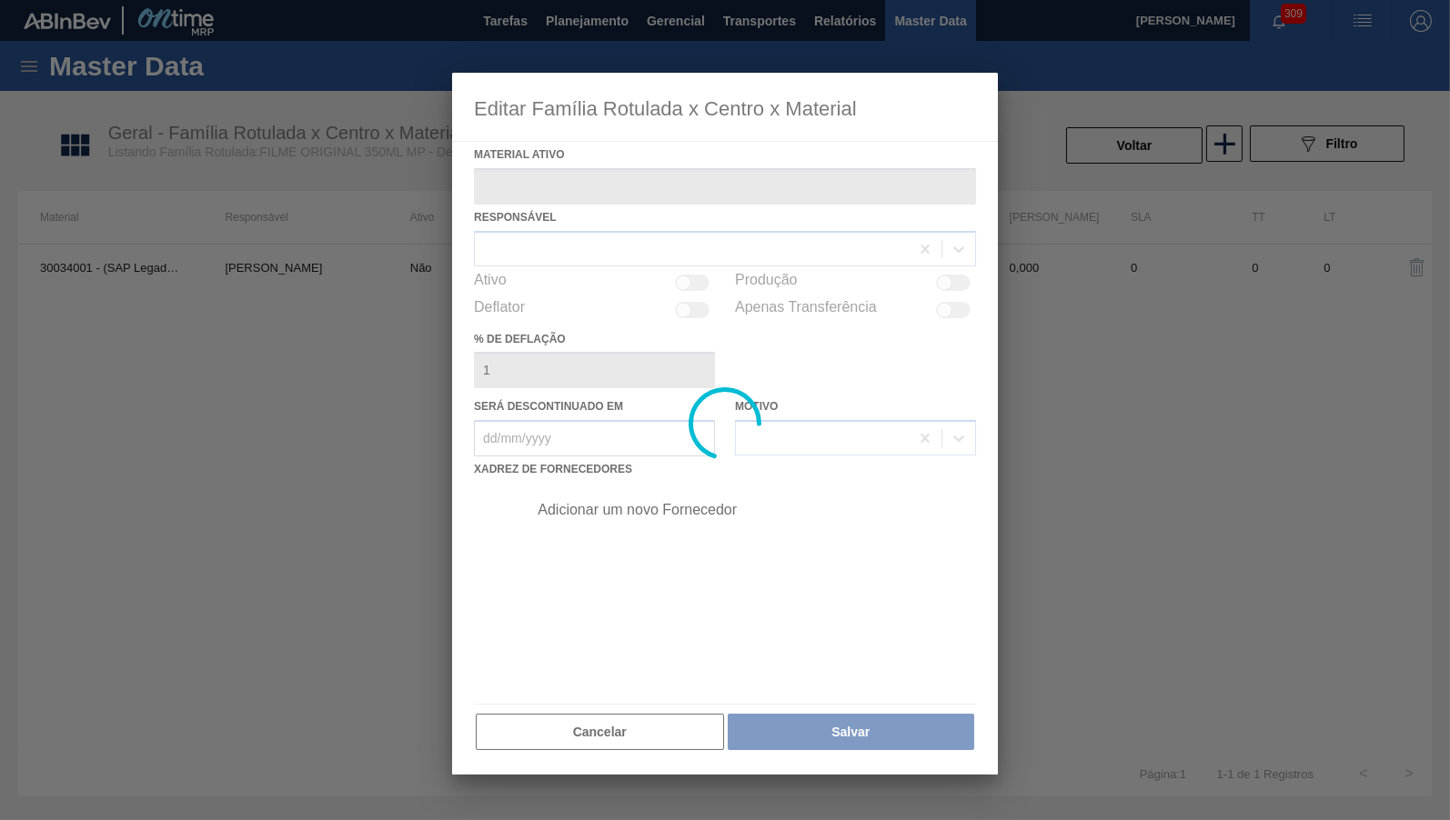
type ativo "30034001 - (SAP Legado: 50842073) - FILME ORIGINAL 770X80 350X12 MP"
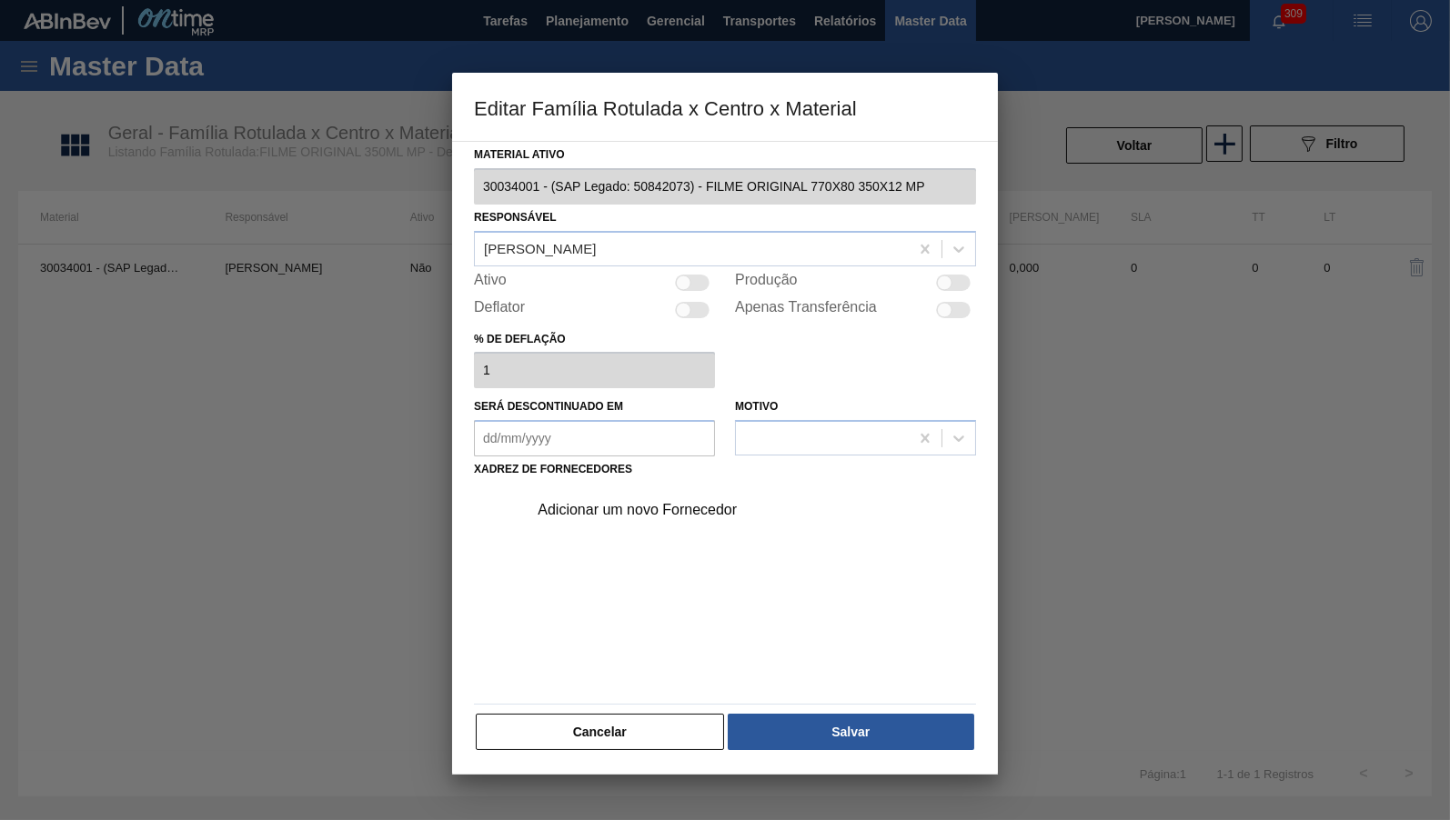
click at [614, 503] on div "Adicionar um novo Fornecedor" at bounding box center [716, 510] width 357 height 16
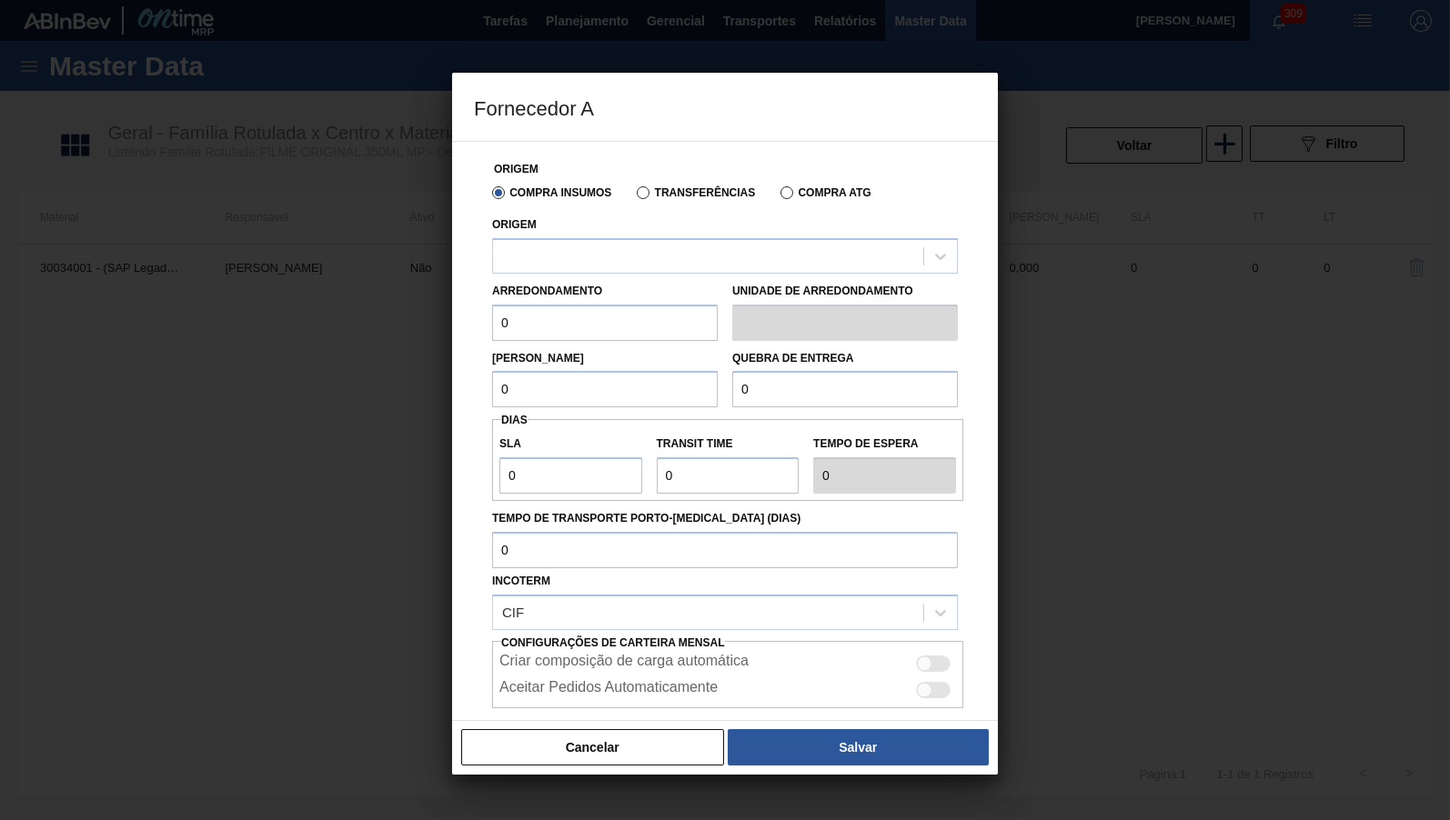
click at [588, 234] on div "Origem" at bounding box center [725, 243] width 466 height 62
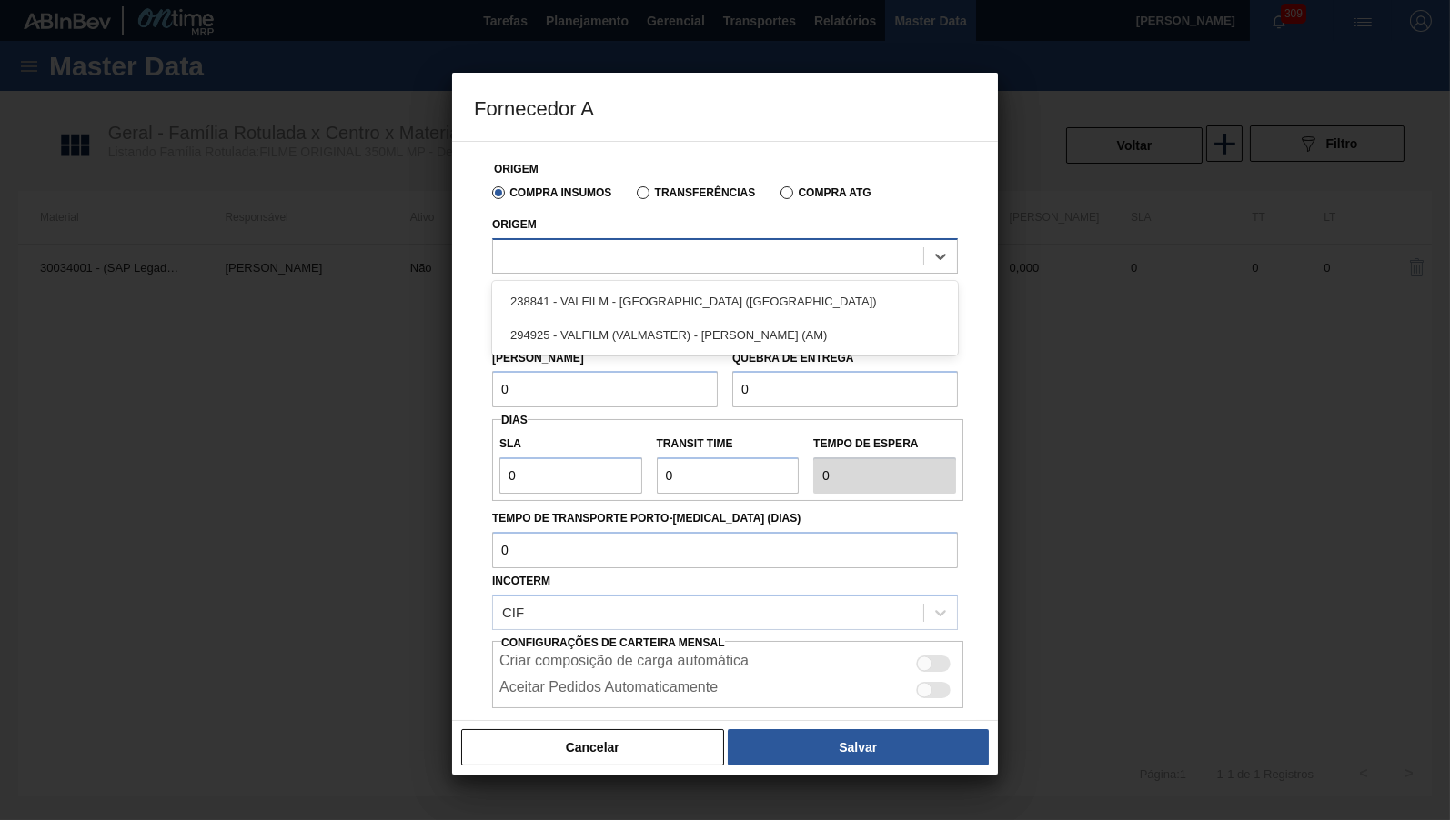
click at [593, 252] on div at bounding box center [708, 256] width 430 height 26
click at [605, 736] on button "Cancelar" at bounding box center [592, 747] width 263 height 36
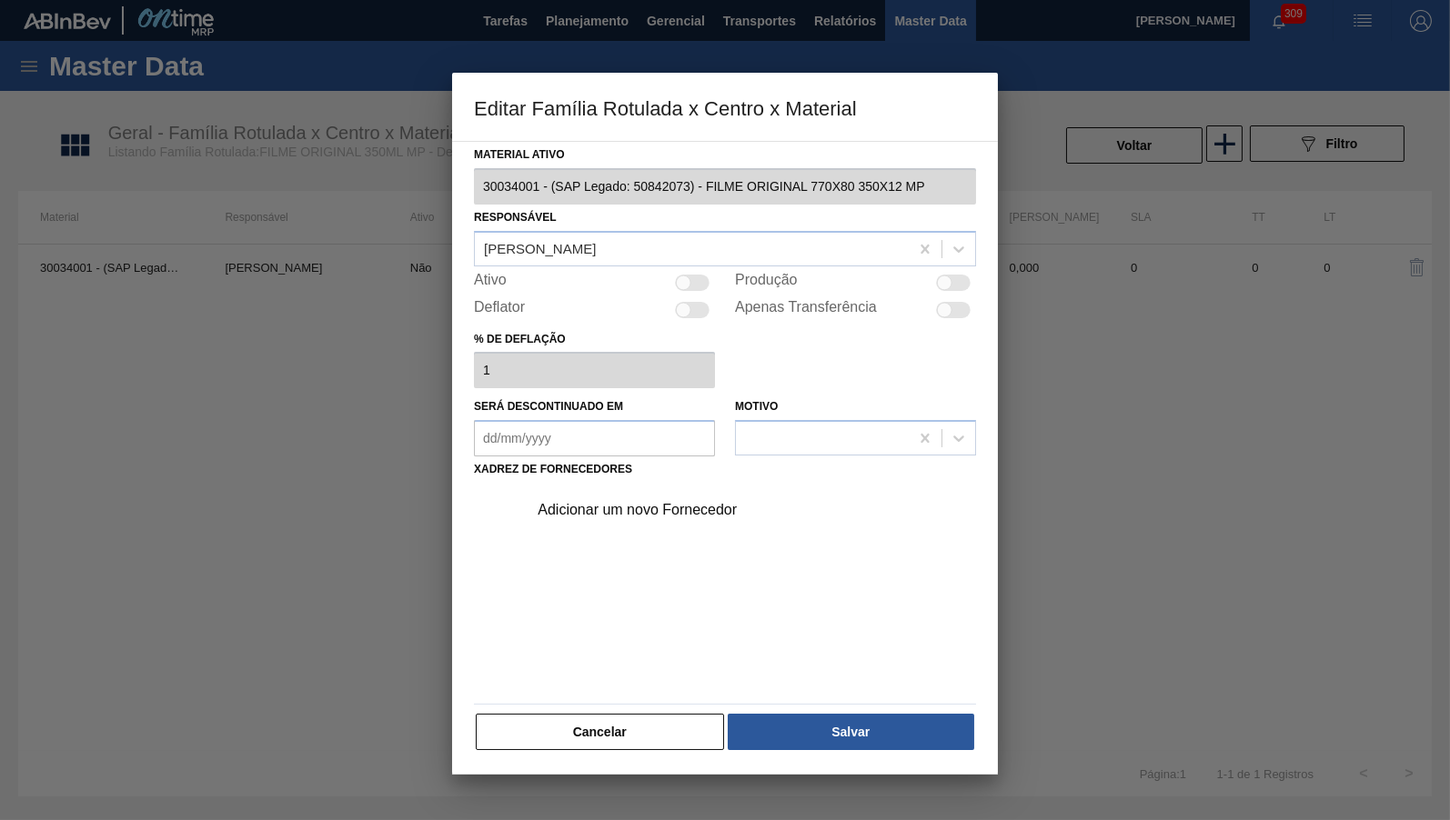
click at [708, 267] on div "Material ativo 30034001 - (SAP Legado: 50842073) - FILME ORIGINAL 770X80 350X12…" at bounding box center [725, 447] width 502 height 610
click at [700, 276] on div at bounding box center [692, 283] width 35 height 16
checkbox input "true"
click at [663, 502] on div "Adicionar um novo Fornecedor" at bounding box center [716, 510] width 357 height 16
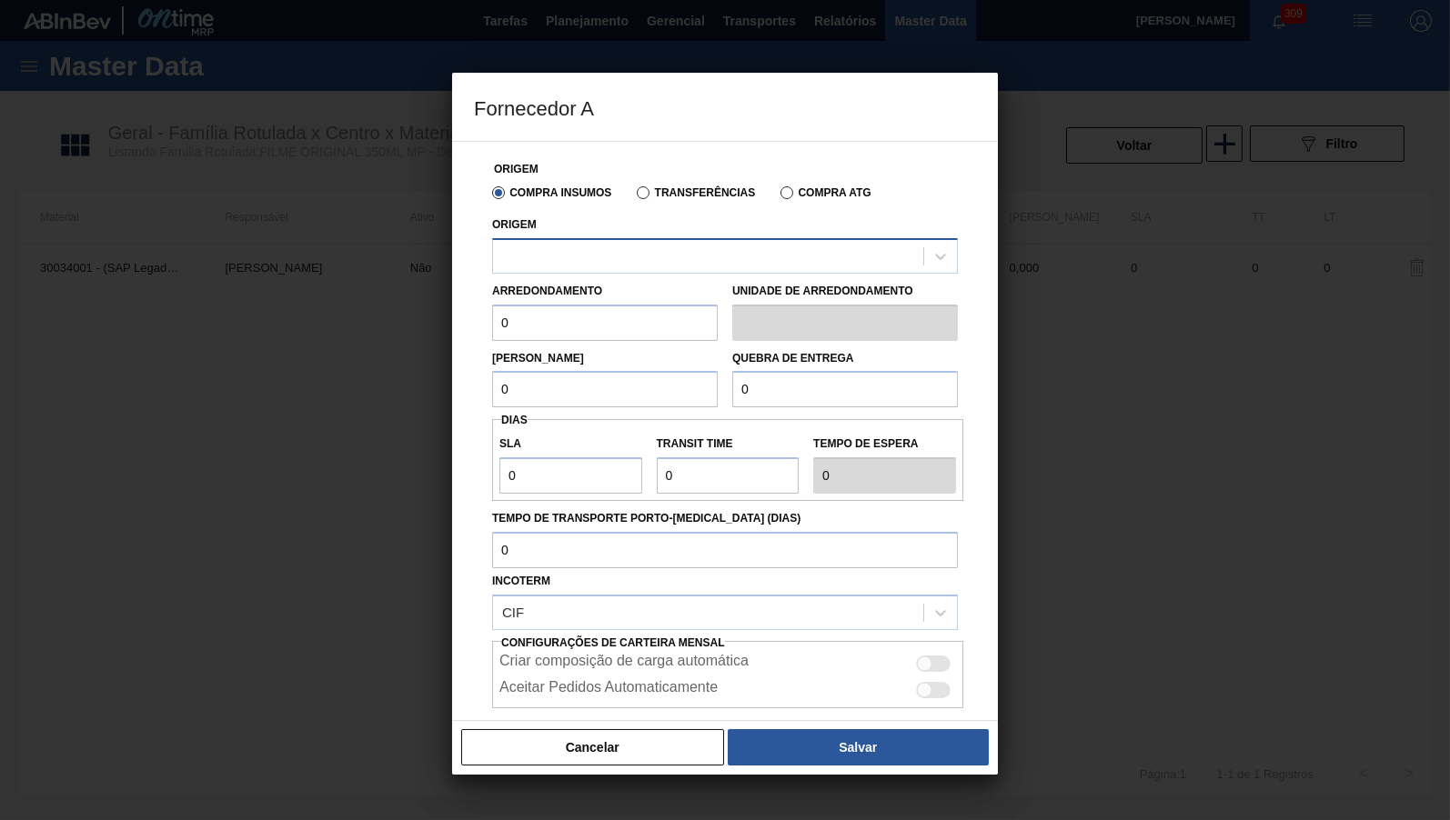
click at [628, 254] on div "Origem" at bounding box center [725, 243] width 466 height 62
click at [628, 256] on div at bounding box center [708, 256] width 430 height 26
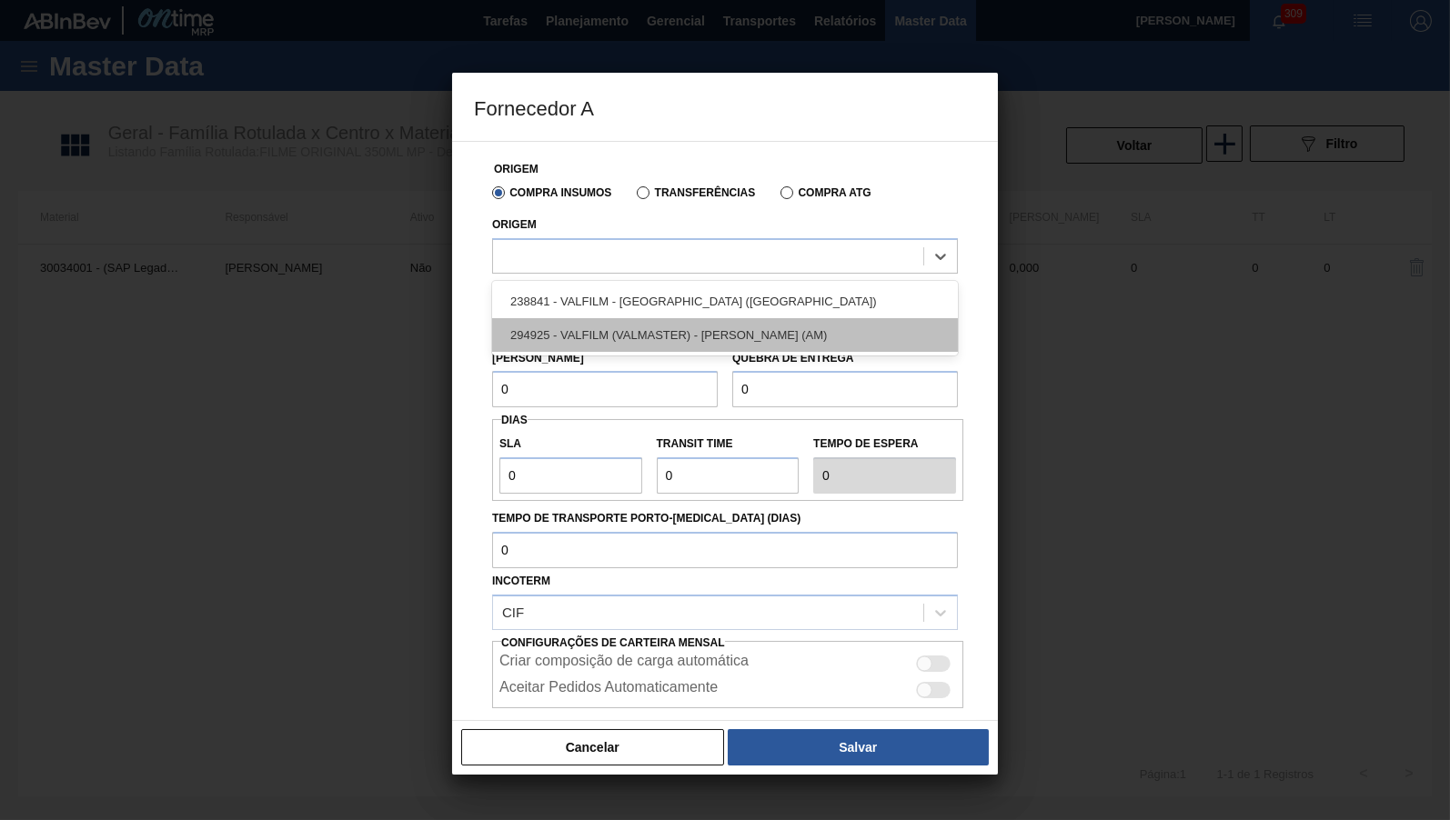
click at [631, 327] on div "294925 - VALFILM (VALMASTER) - [PERSON_NAME] (AM)" at bounding box center [725, 335] width 466 height 34
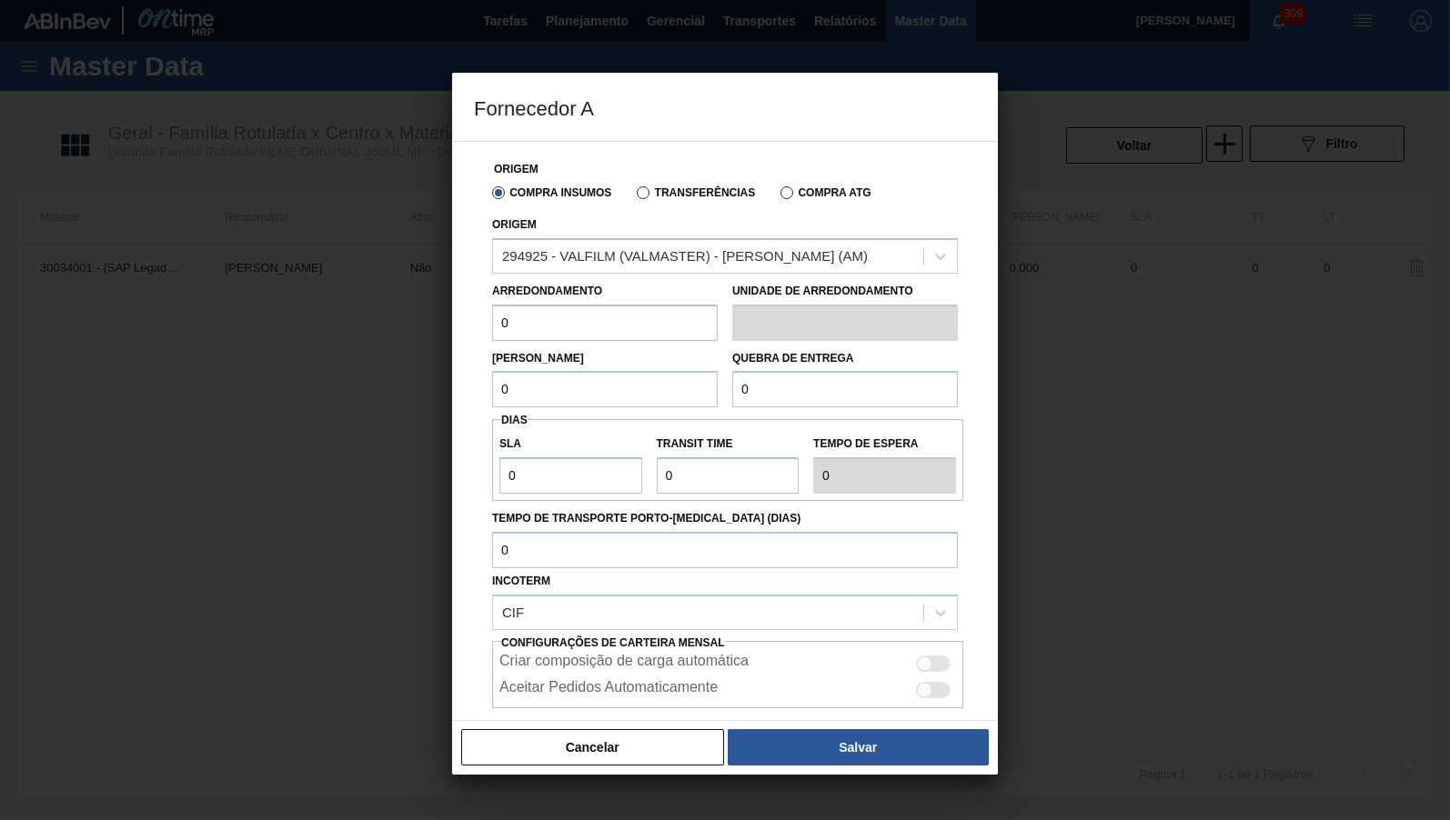
drag, startPoint x: 437, startPoint y: 314, endPoint x: 531, endPoint y: 307, distance: 94.8
click at [461, 314] on div "Origem Compra Insumos Transferências Compra ATG Origem 294925 - VALFILM (VALMAS…" at bounding box center [725, 431] width 546 height 580
drag, startPoint x: 573, startPoint y: 327, endPoint x: 461, endPoint y: 314, distance: 112.7
click at [541, 321] on input "0" at bounding box center [605, 323] width 226 height 36
drag, startPoint x: 461, startPoint y: 314, endPoint x: 429, endPoint y: 317, distance: 32.0
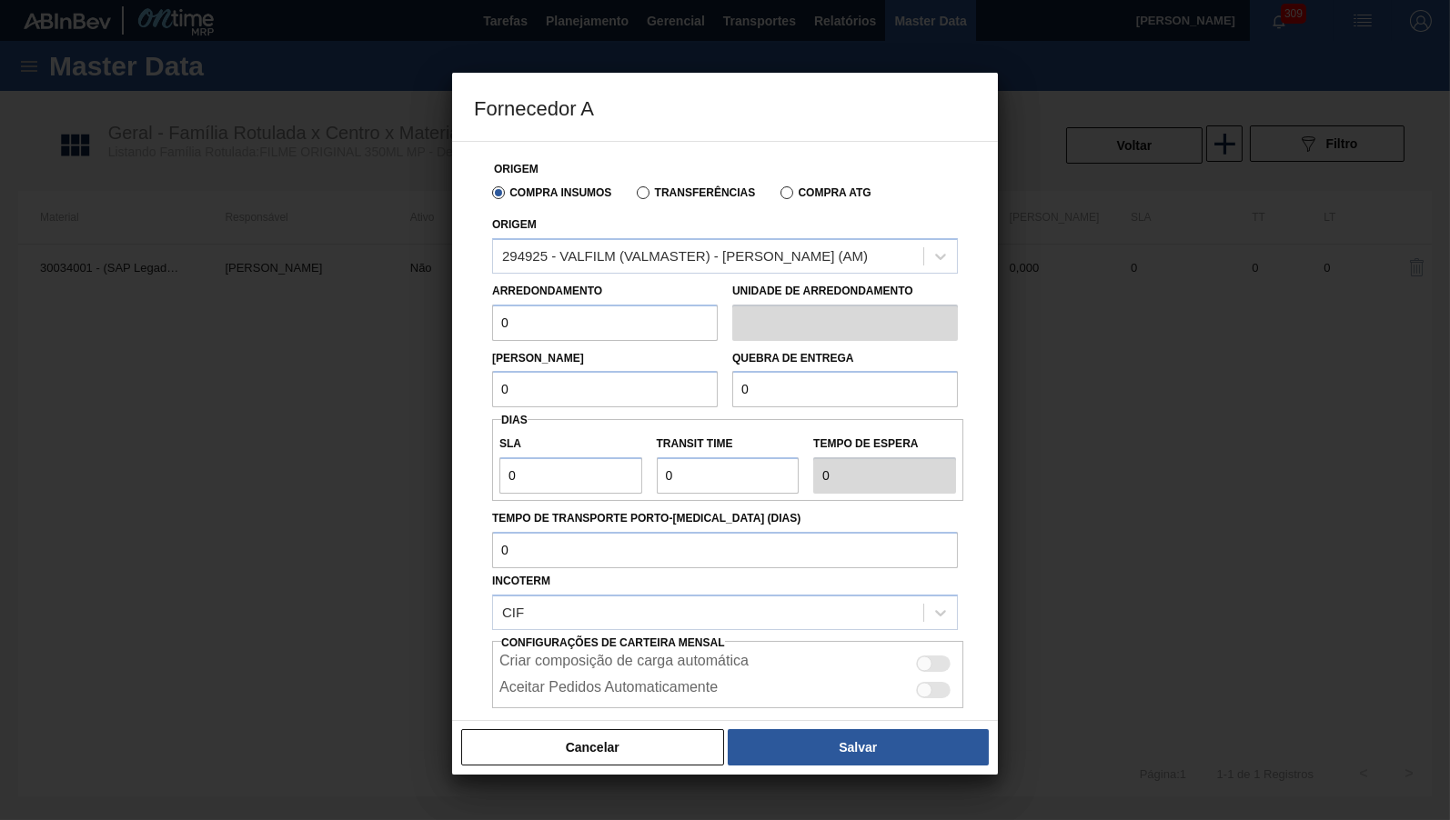
click at [492, 317] on input "0" at bounding box center [605, 323] width 226 height 36
drag, startPoint x: 576, startPoint y: 335, endPoint x: 405, endPoint y: 327, distance: 171.1
click at [492, 327] on input "0" at bounding box center [605, 323] width 226 height 36
type input "500"
drag, startPoint x: 556, startPoint y: 319, endPoint x: 358, endPoint y: 341, distance: 198.6
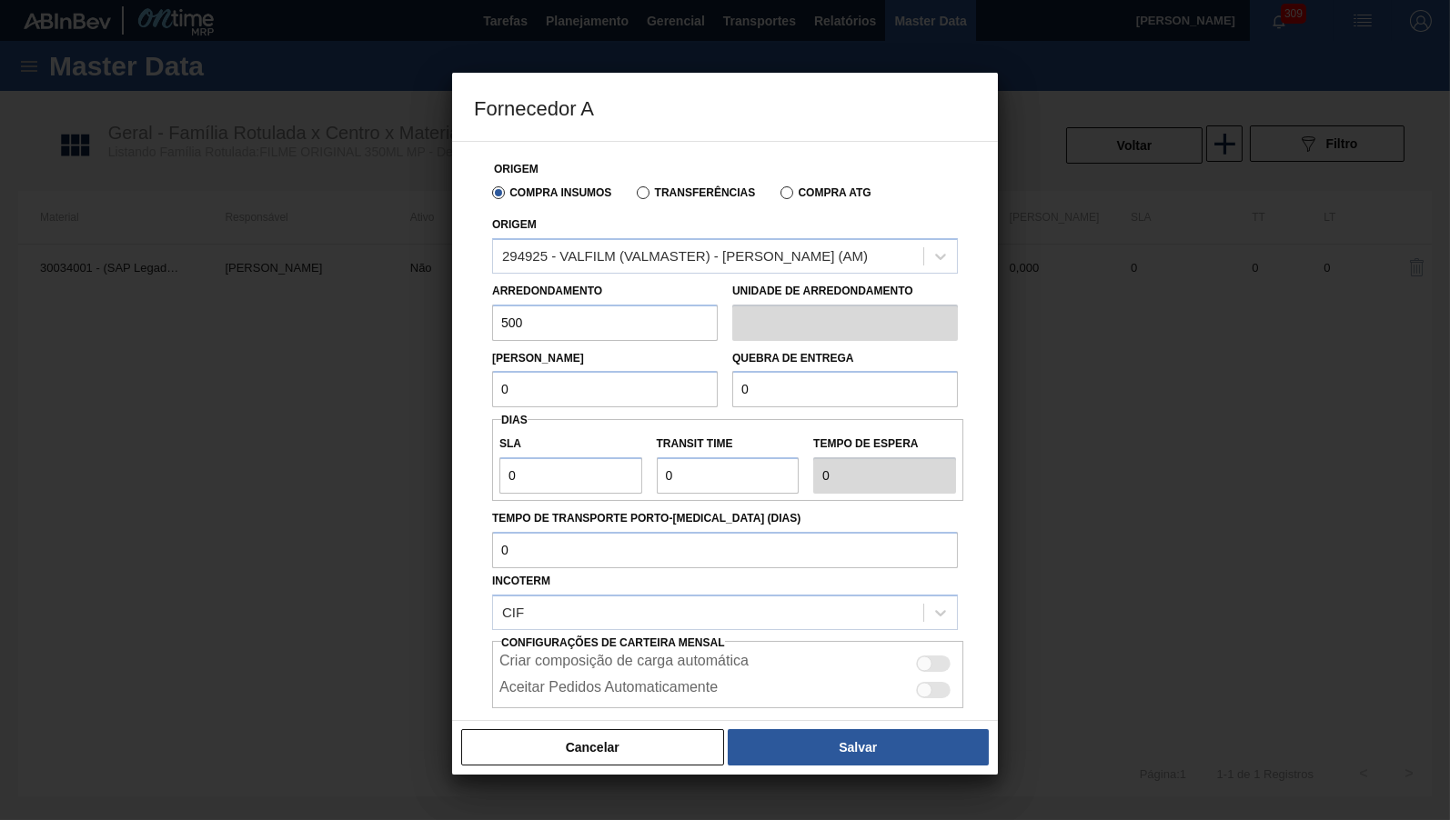
click at [492, 341] on input "500" at bounding box center [605, 323] width 226 height 36
click at [492, 380] on input "0" at bounding box center [605, 389] width 226 height 36
type input "500"
click at [879, 386] on input "0" at bounding box center [845, 389] width 226 height 36
type input "5.000"
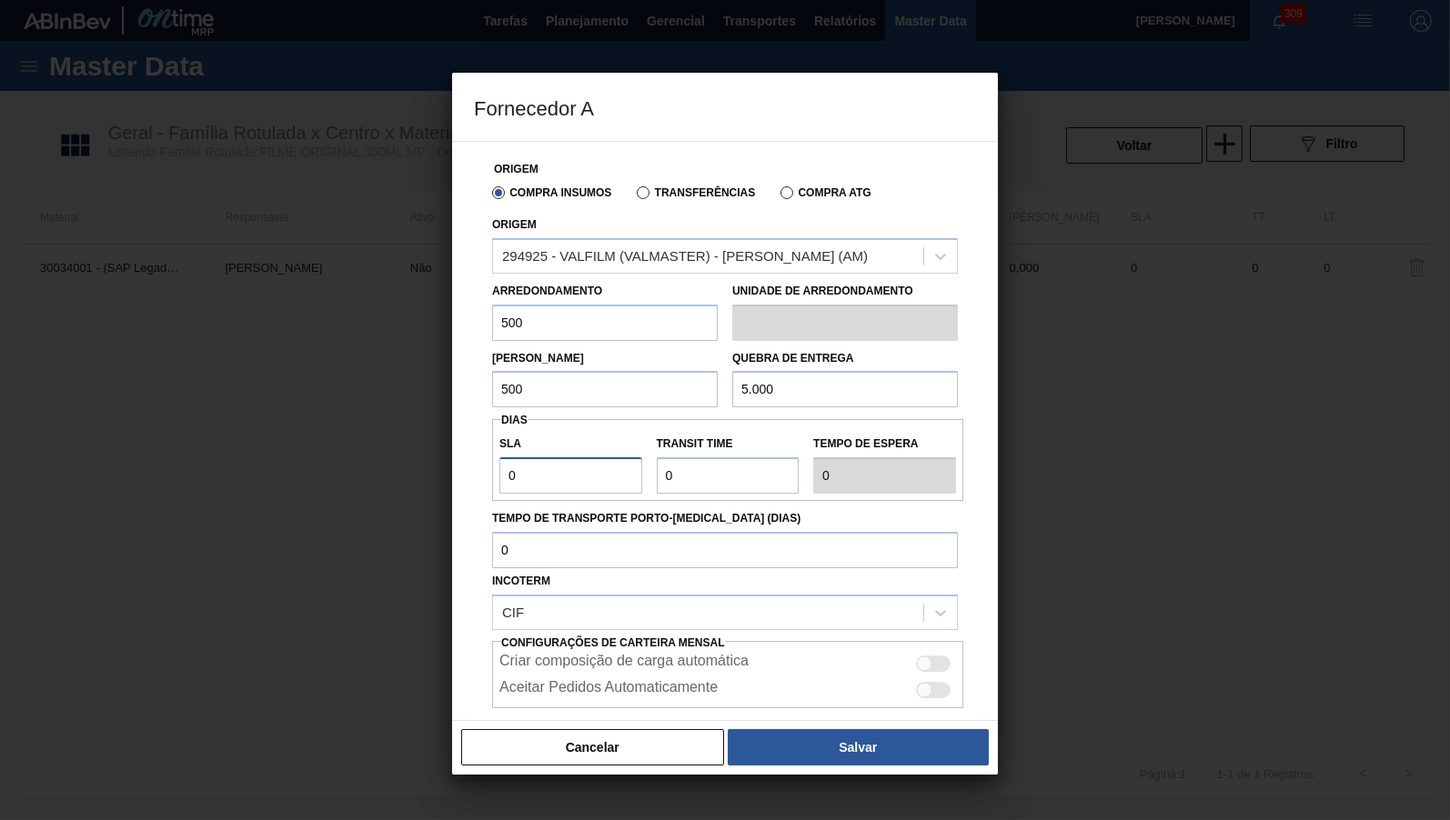
drag, startPoint x: 545, startPoint y: 466, endPoint x: 298, endPoint y: 482, distance: 247.0
click at [499, 482] on input "0" at bounding box center [570, 475] width 143 height 36
type input "3"
type input "30"
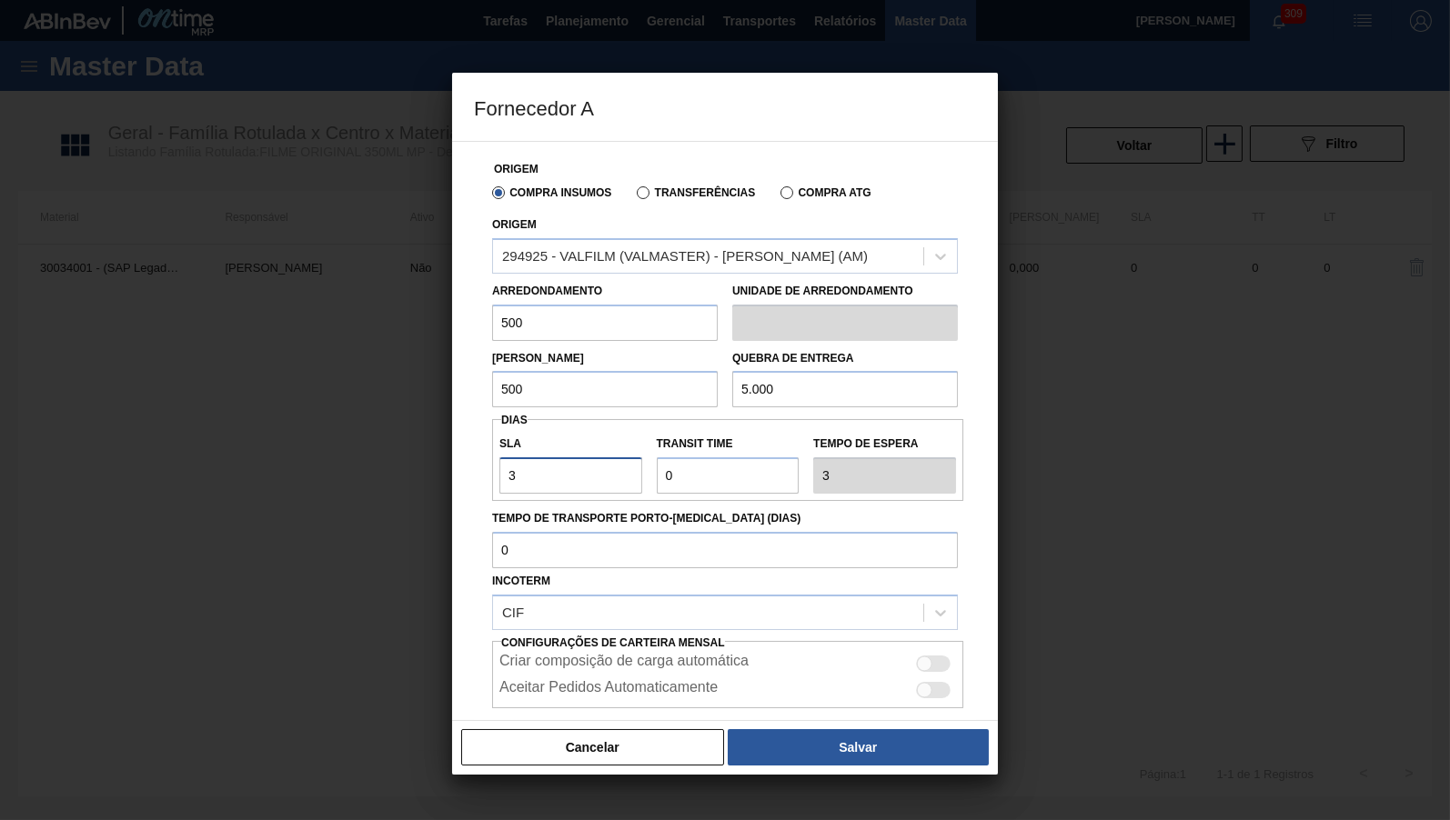
type input "30"
drag, startPoint x: 352, startPoint y: 497, endPoint x: 574, endPoint y: 516, distance: 222.7
click at [396, 507] on div at bounding box center [725, 410] width 1450 height 820
drag, startPoint x: 675, startPoint y: 475, endPoint x: 586, endPoint y: 477, distance: 89.1
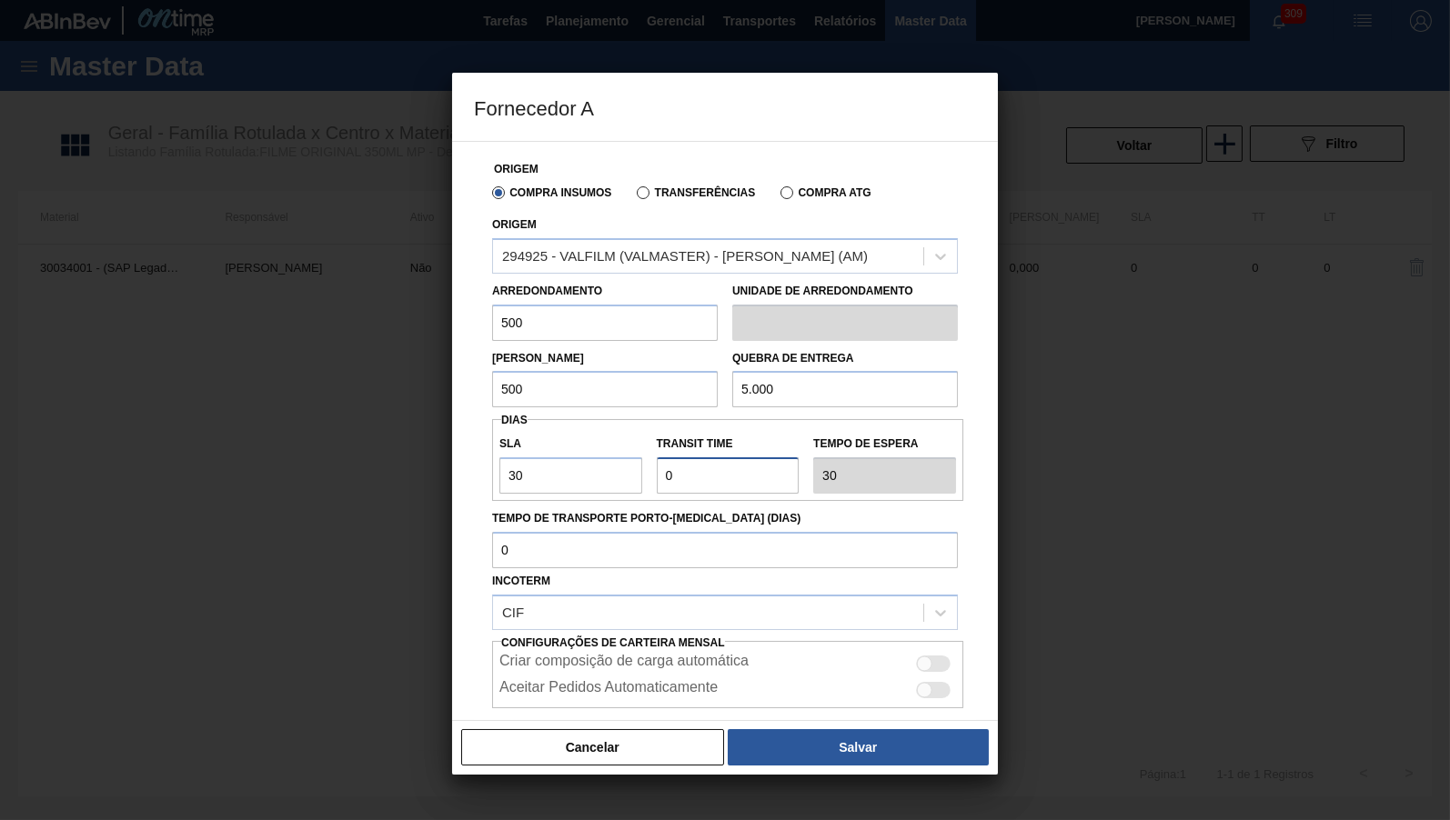
click at [657, 477] on input "Transit Time" at bounding box center [728, 475] width 143 height 36
type input "1"
type input "31"
type input "15"
type input "45"
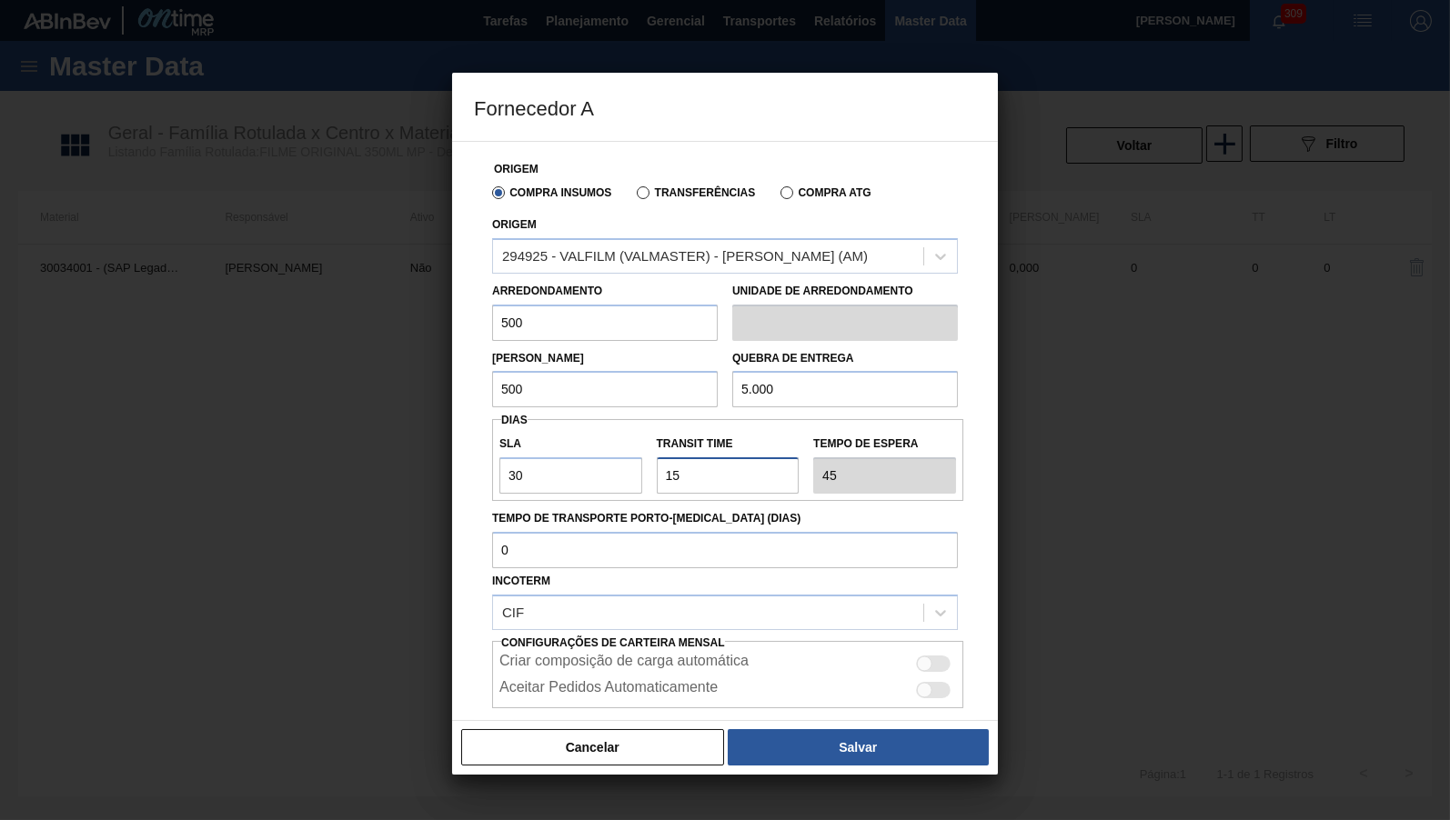
type input "15"
click at [663, 585] on div "Incoterm CIF" at bounding box center [725, 599] width 466 height 62
click at [934, 656] on div at bounding box center [933, 664] width 35 height 16
checkbox input "true"
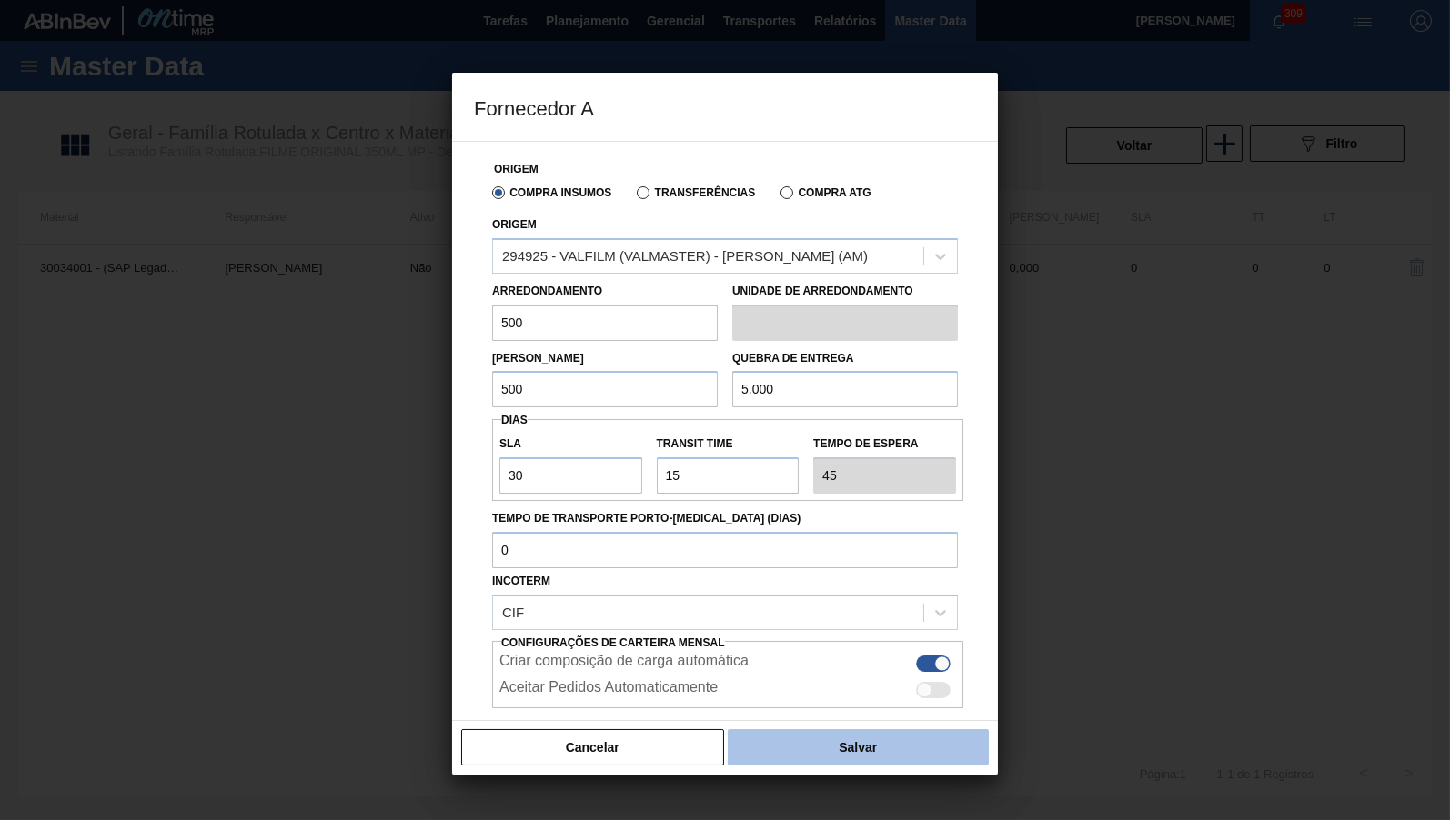
click at [913, 747] on button "Salvar" at bounding box center [858, 747] width 261 height 36
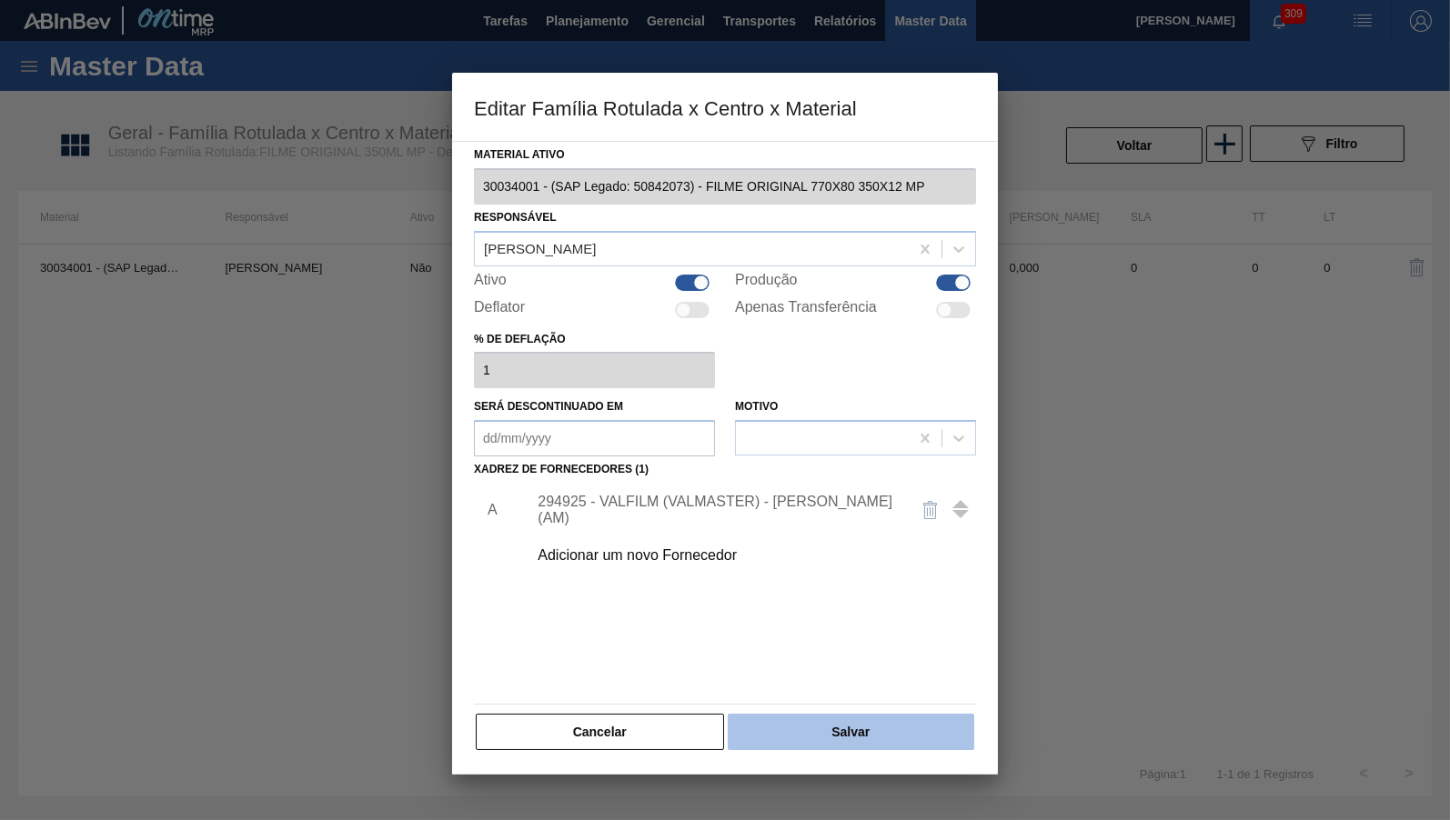
click at [870, 714] on button "Salvar" at bounding box center [851, 732] width 246 height 36
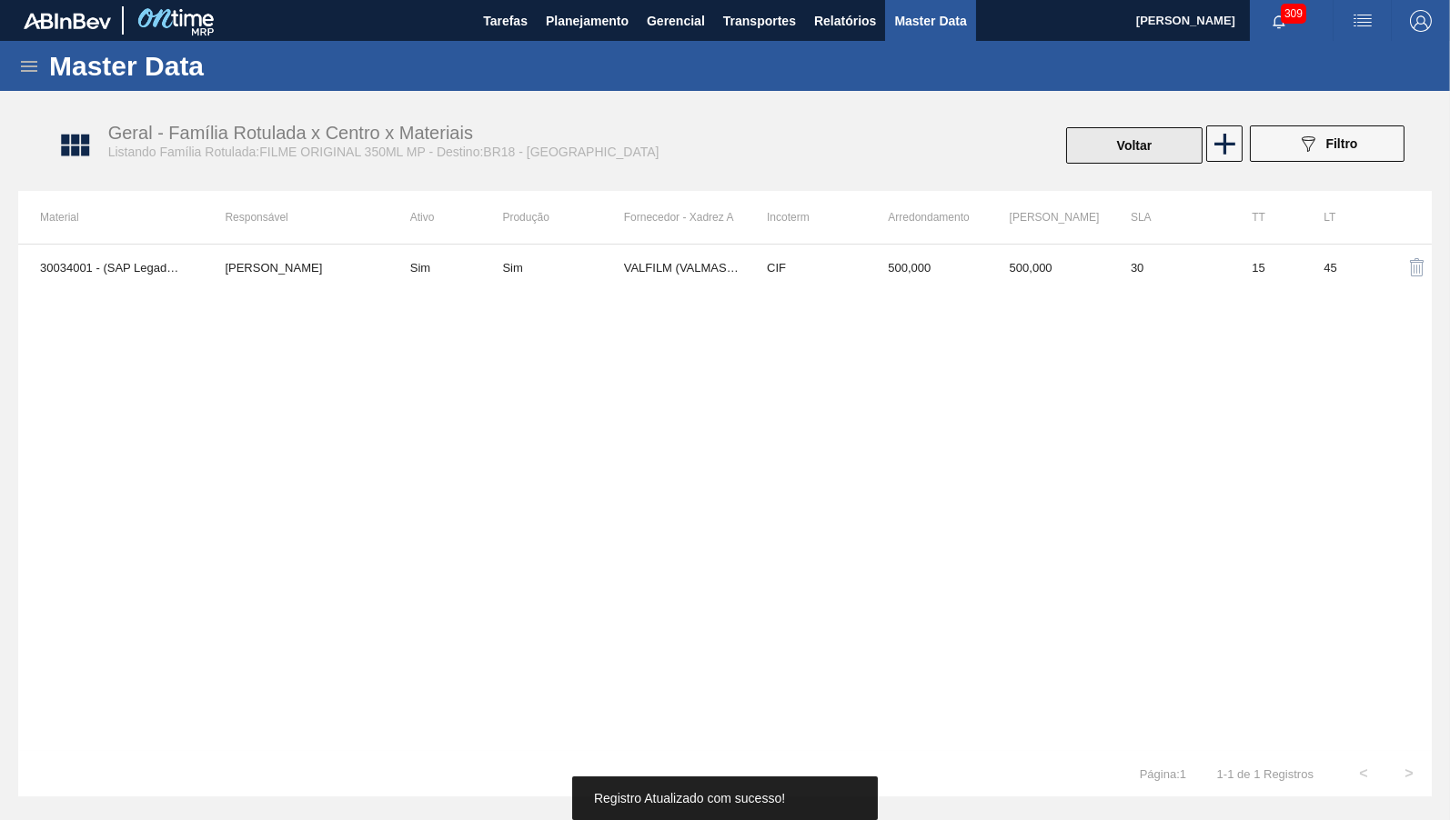
click at [1134, 157] on button "Voltar" at bounding box center [1134, 145] width 136 height 36
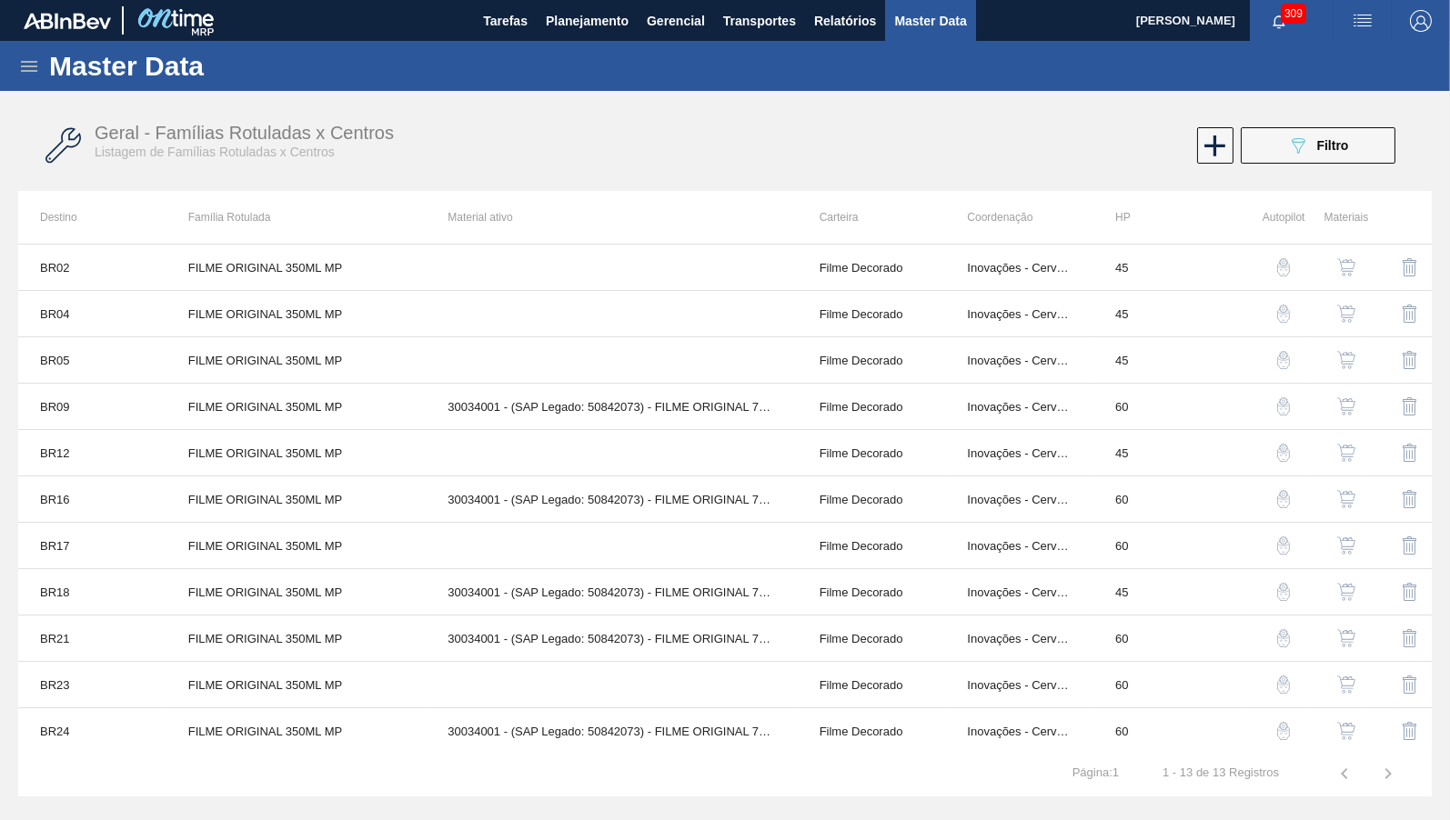
click at [1336, 306] on button "button" at bounding box center [1346, 314] width 44 height 44
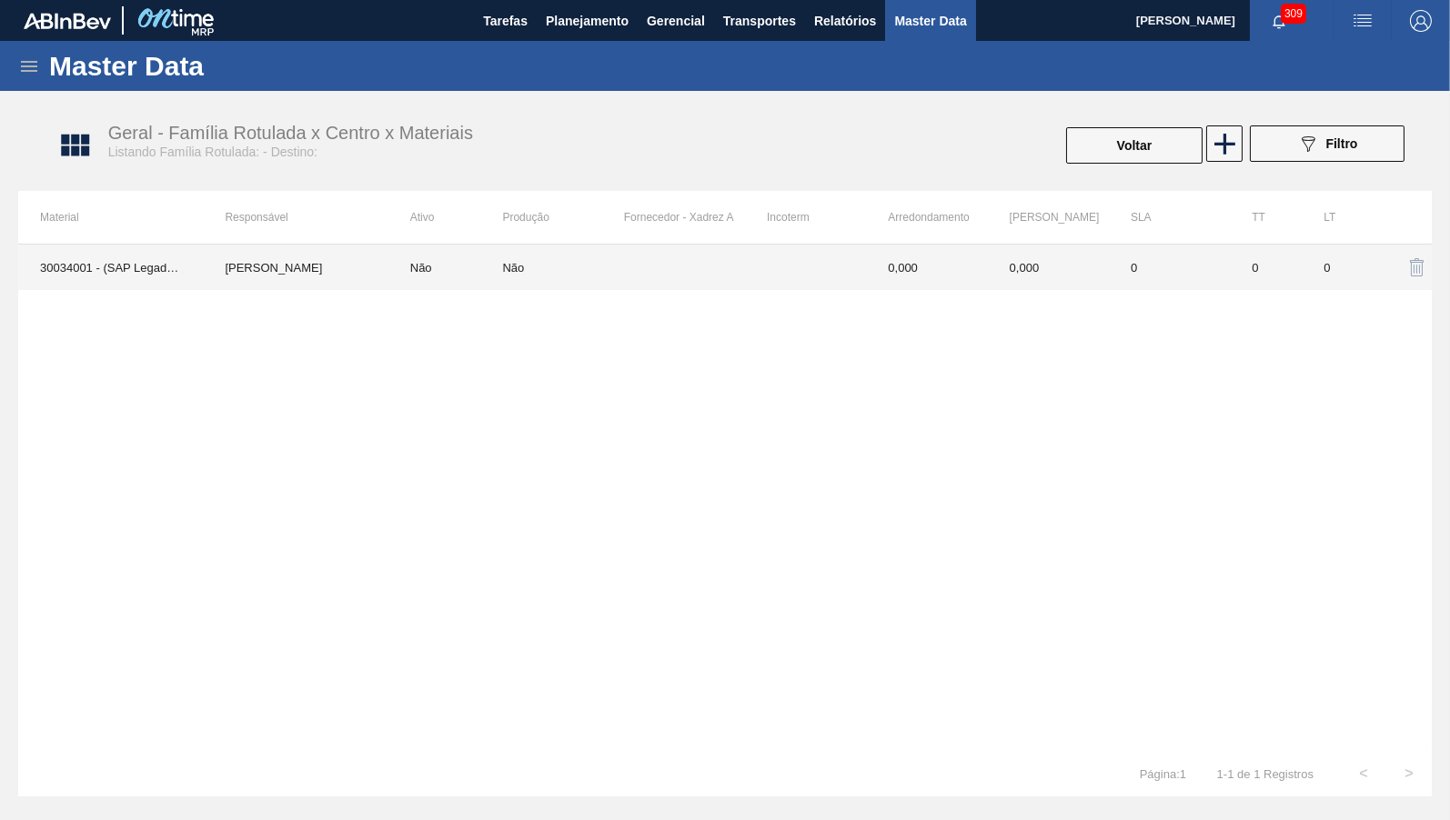
click at [888, 260] on td "0,000" at bounding box center [926, 267] width 121 height 45
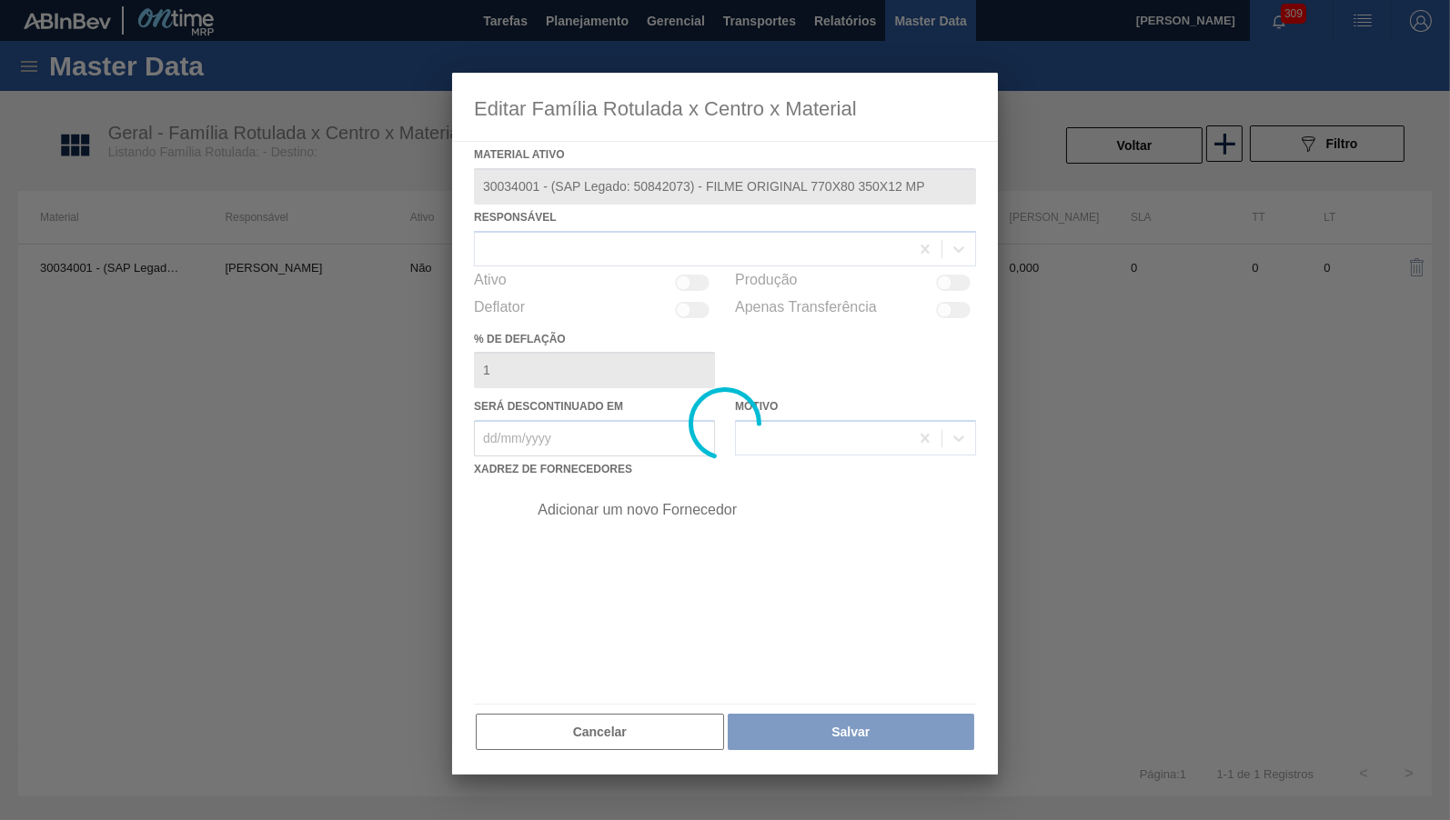
type ativo "30034001 - (SAP Legado: 50842073) - FILME ORIGINAL 770X80 350X12 MP"
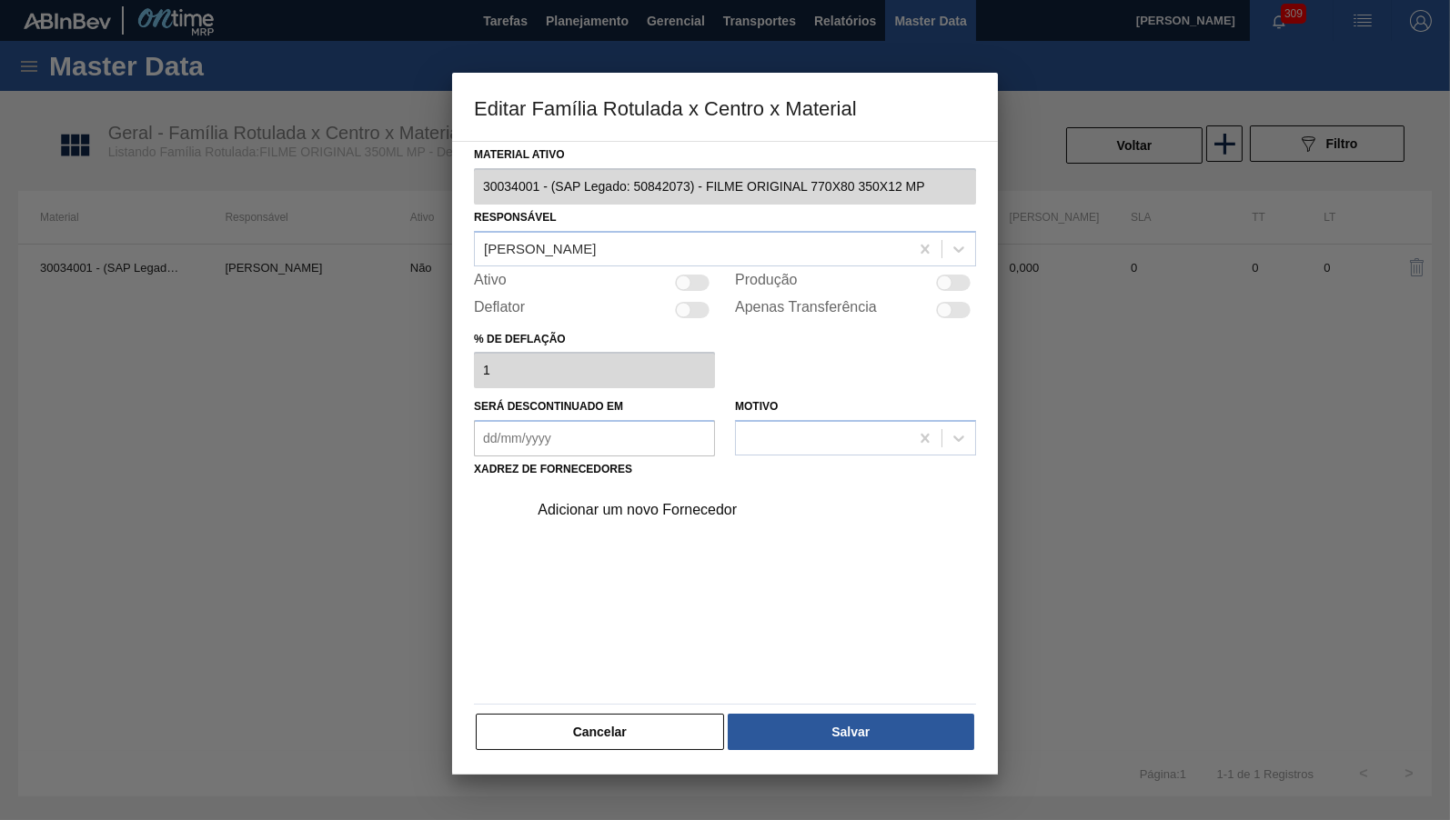
click at [690, 281] on div at bounding box center [683, 282] width 15 height 15
checkbox input "true"
click at [658, 502] on div "Adicionar um novo Fornecedor" at bounding box center [716, 510] width 357 height 16
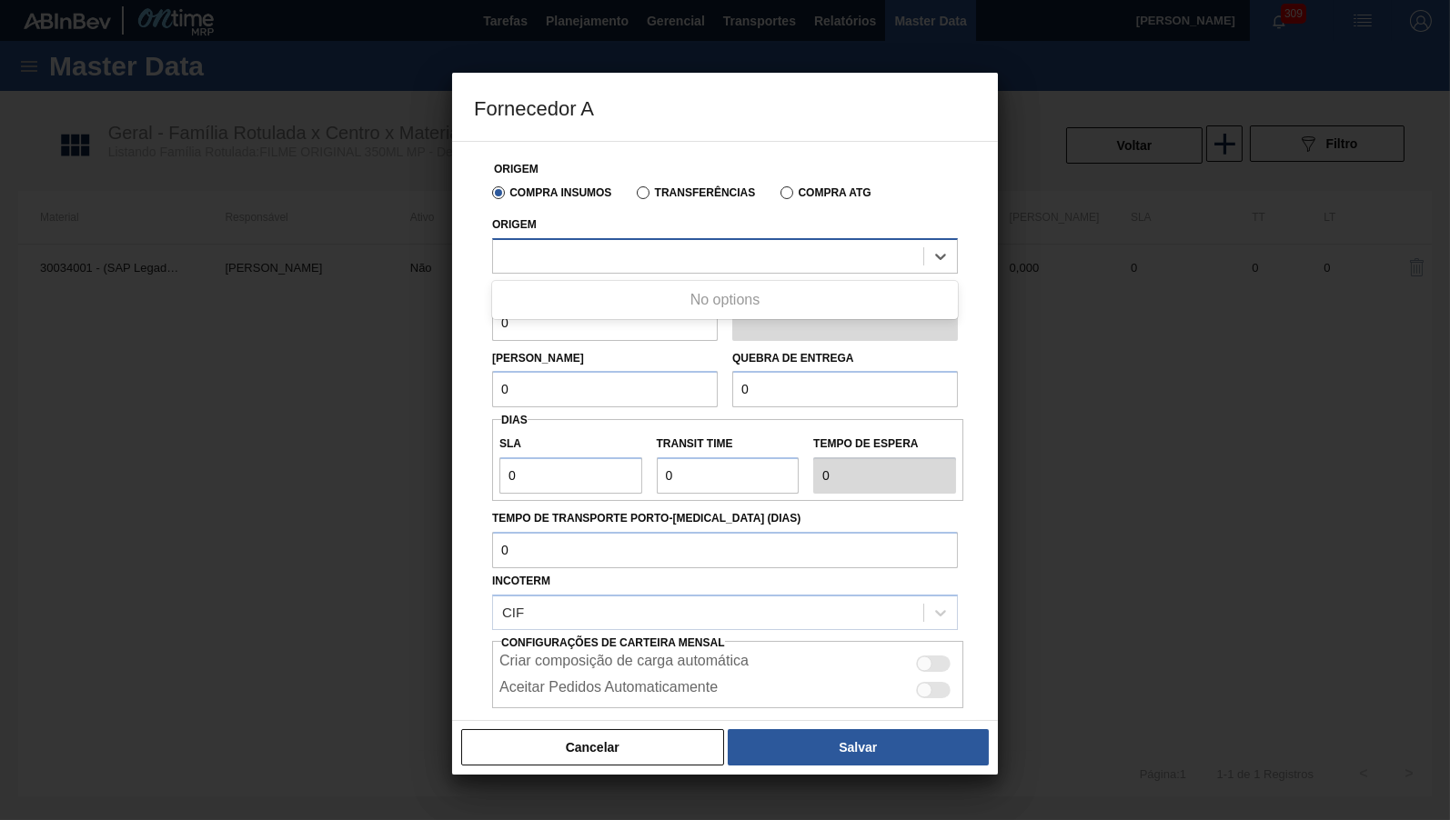
click at [658, 257] on div at bounding box center [708, 256] width 430 height 26
click at [658, 200] on div "Transferências" at bounding box center [692, 192] width 126 height 16
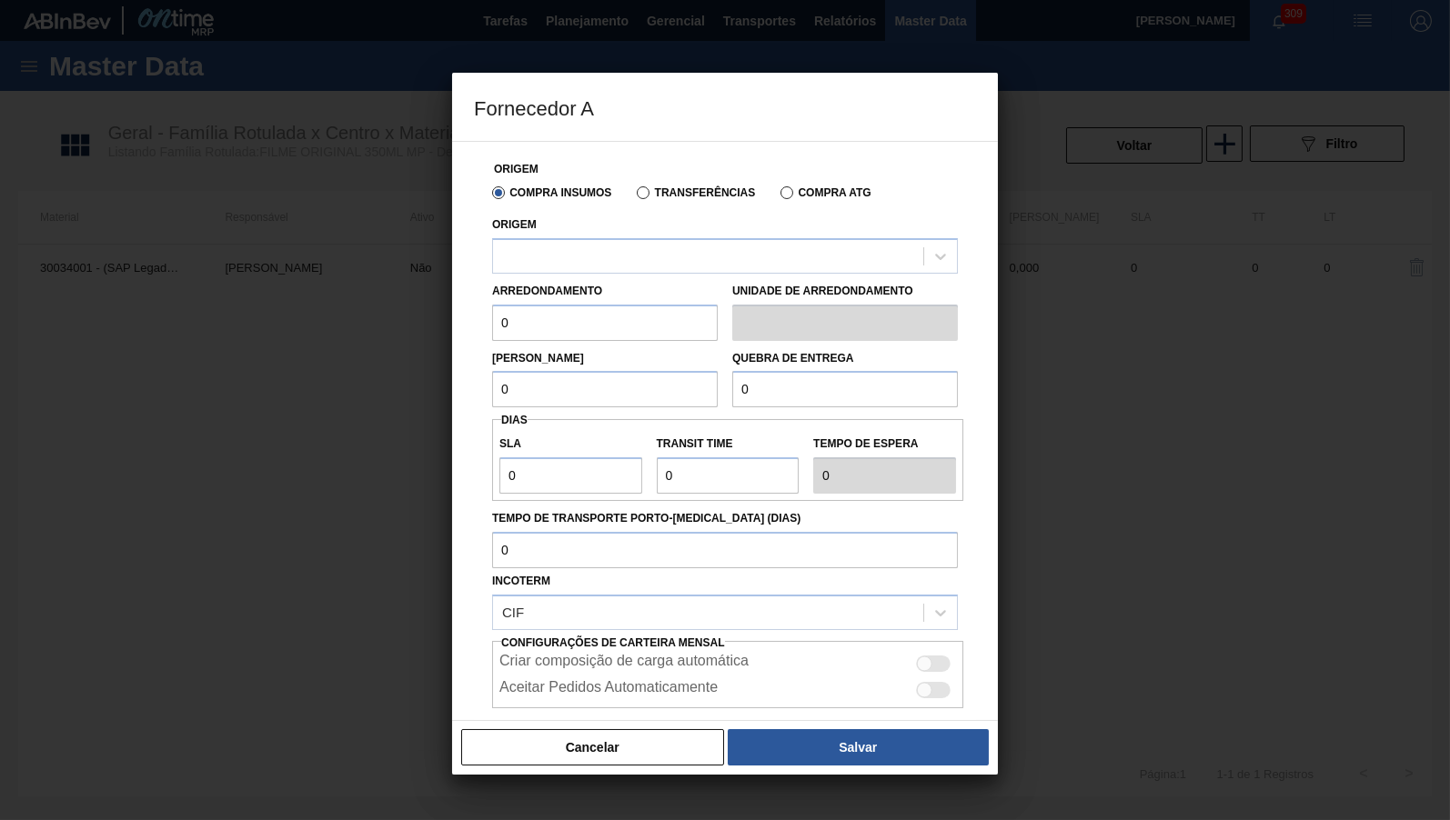
click at [658, 192] on label "Transferências" at bounding box center [696, 192] width 118 height 13
click at [634, 196] on input "Transferências" at bounding box center [634, 196] width 0 height 0
click at [546, 275] on div "Arredondamento 0 Unidade de arredondamento" at bounding box center [725, 307] width 480 height 67
click at [542, 267] on div at bounding box center [708, 256] width 430 height 26
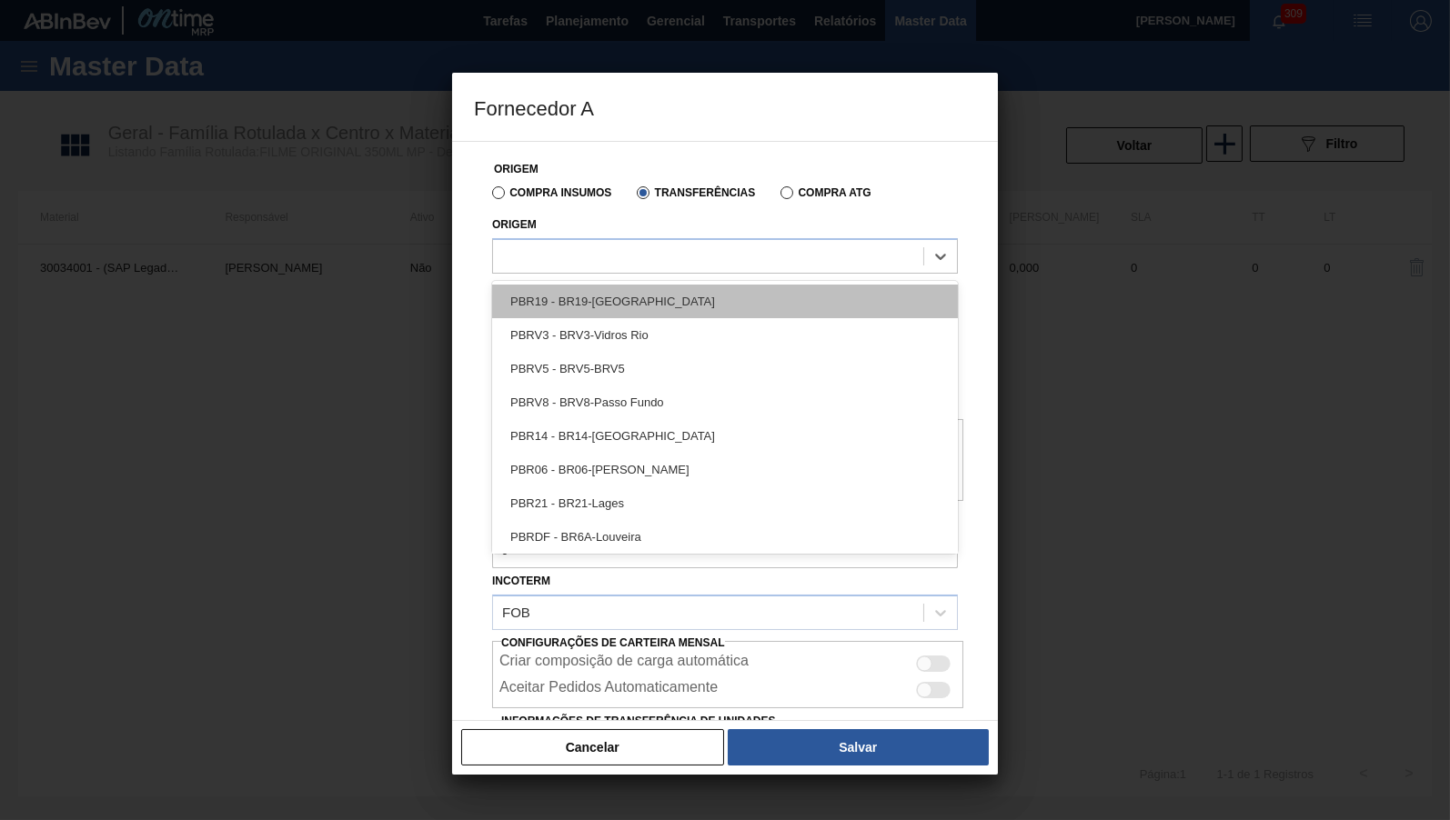
click at [543, 296] on div "PBR19 - BR19-[GEOGRAPHIC_DATA]" at bounding box center [725, 302] width 466 height 34
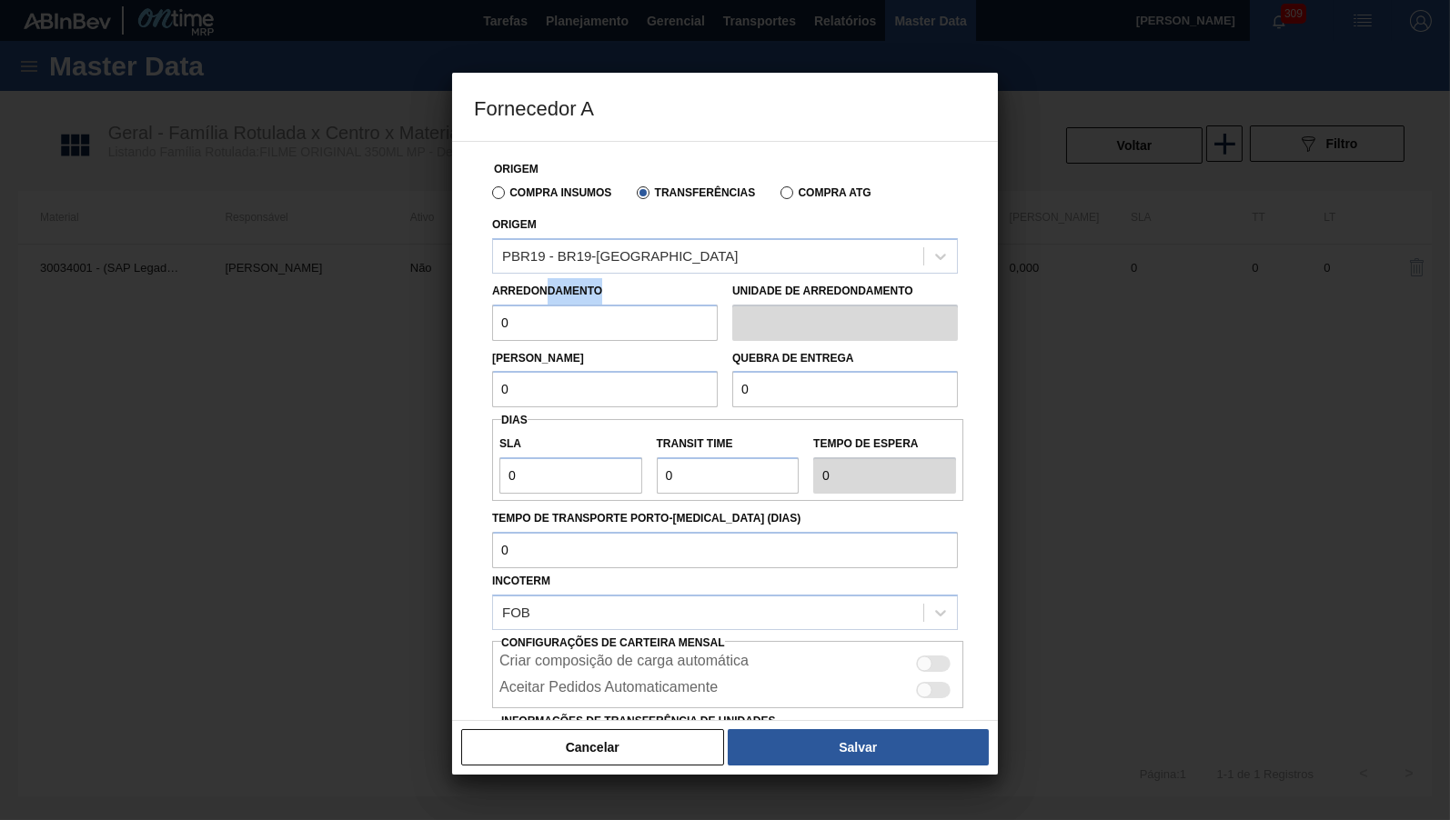
drag, startPoint x: 546, startPoint y: 300, endPoint x: 460, endPoint y: 315, distance: 86.7
click at [466, 312] on div "Origem Compra Insumos Transferências Compra ATG Origem PBR19 - BR19-Nova Rio Ar…" at bounding box center [725, 431] width 546 height 580
click at [529, 342] on div "Lote Mínimo 0 Quebra de entrega 0" at bounding box center [725, 374] width 480 height 67
click at [524, 328] on input "0" at bounding box center [605, 323] width 226 height 36
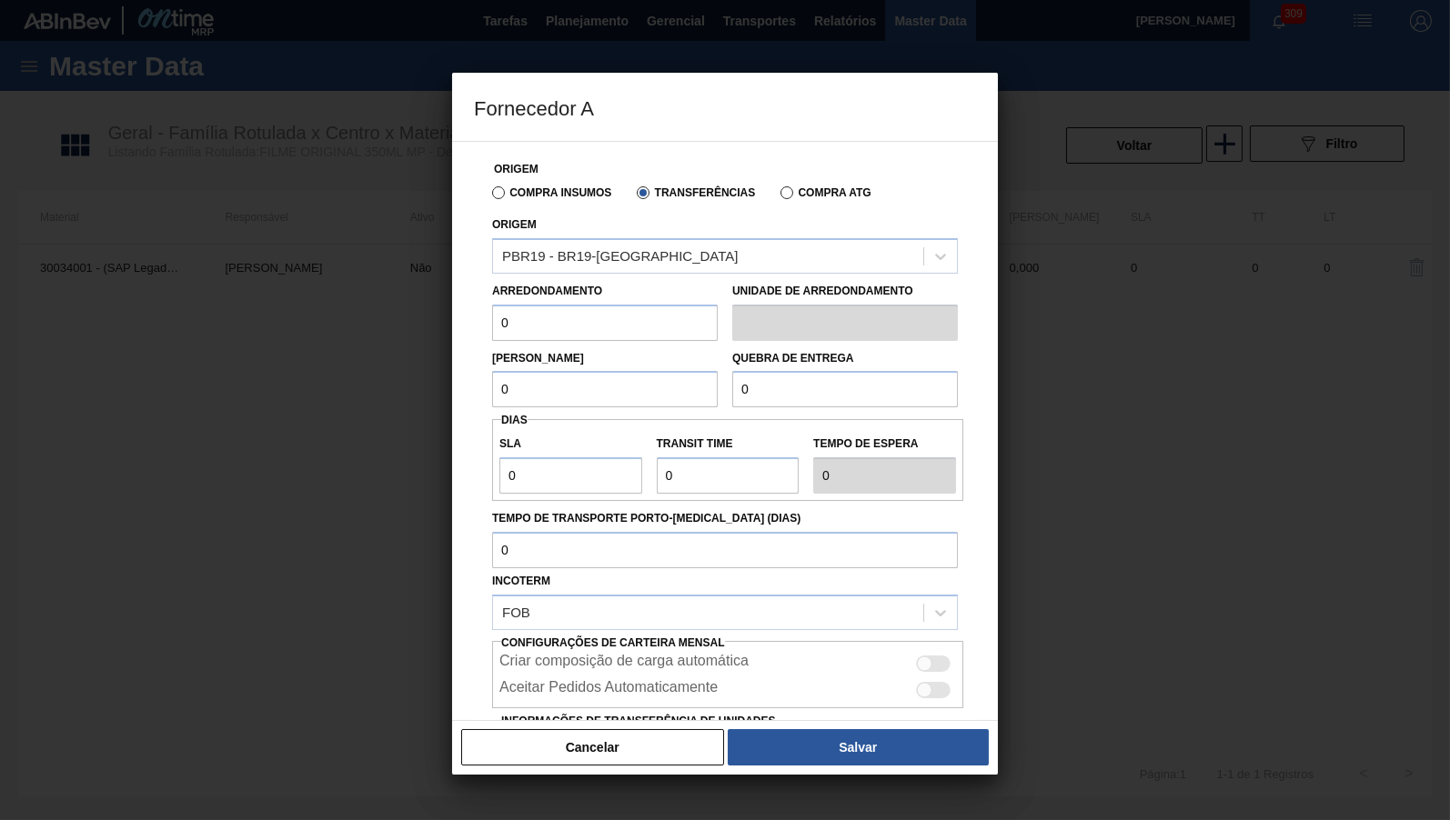
click at [524, 328] on input "0" at bounding box center [605, 323] width 226 height 36
type input "500"
drag, startPoint x: 492, startPoint y: 328, endPoint x: 424, endPoint y: 331, distance: 68.3
click at [492, 331] on input "500" at bounding box center [605, 323] width 226 height 36
click at [575, 386] on input "0" at bounding box center [605, 389] width 226 height 36
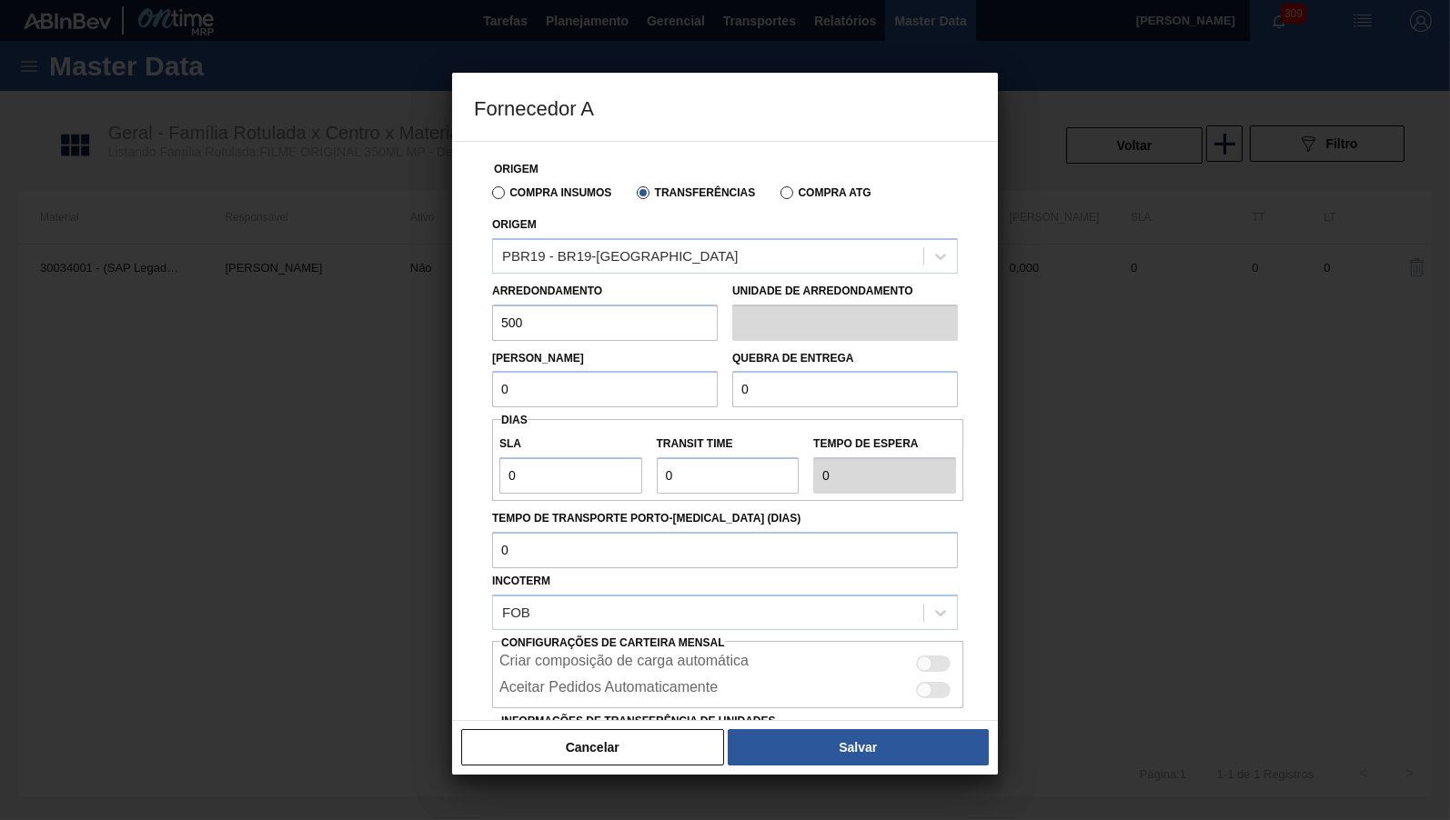
click at [576, 386] on input "0" at bounding box center [605, 389] width 226 height 36
paste input "50"
type input "500"
click at [843, 410] on div "Origem Compra Insumos Transferências Compra ATG Origem PBR19 - BR19-[GEOGRAPHIC…" at bounding box center [725, 483] width 502 height 682
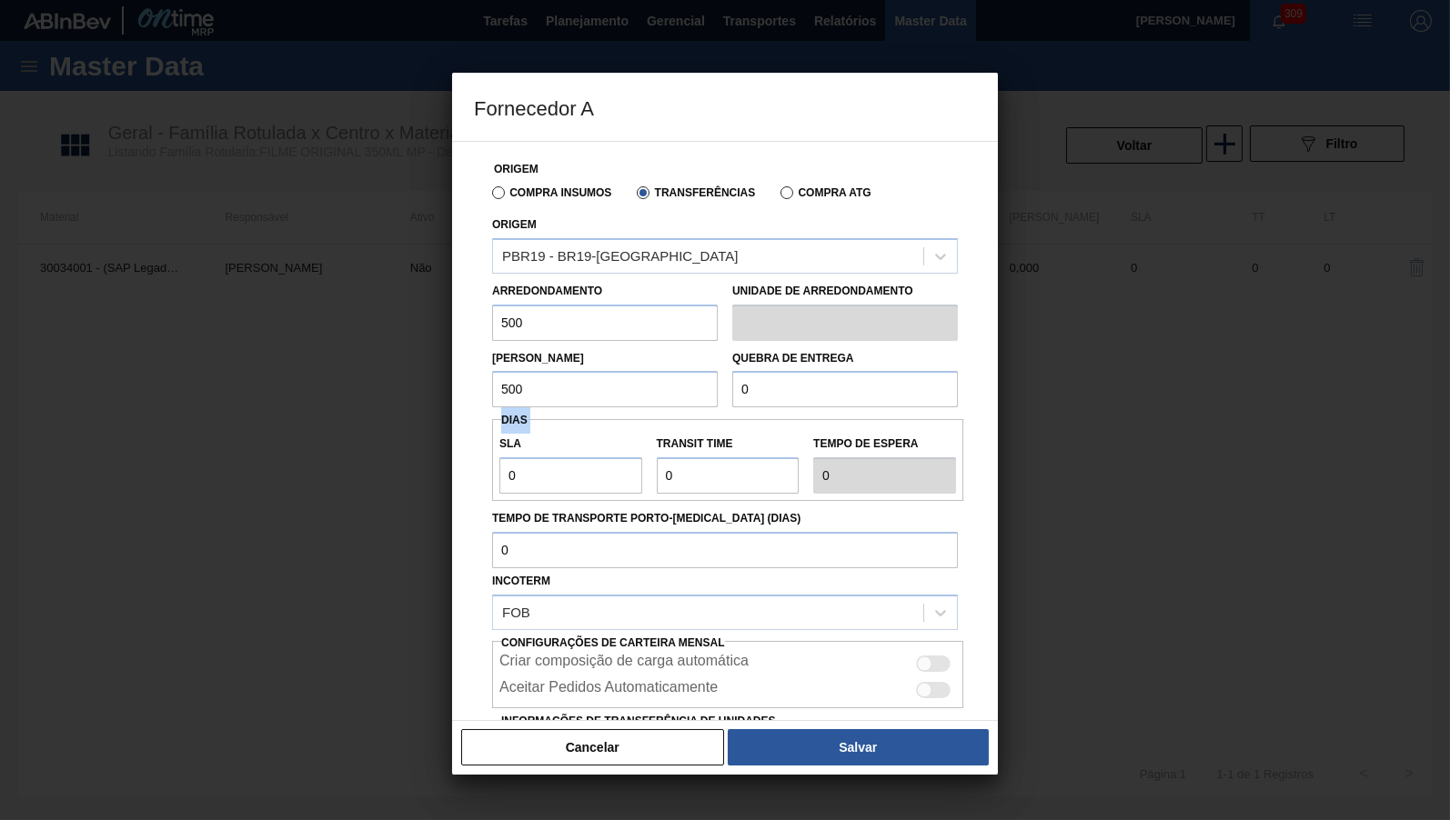
click at [843, 410] on div "Origem Compra Insumos Transferências Compra ATG Origem PBR19 - BR19-[GEOGRAPHIC…" at bounding box center [725, 483] width 502 height 682
click at [826, 397] on input "0" at bounding box center [845, 389] width 226 height 36
paste input "50"
type input "5.000"
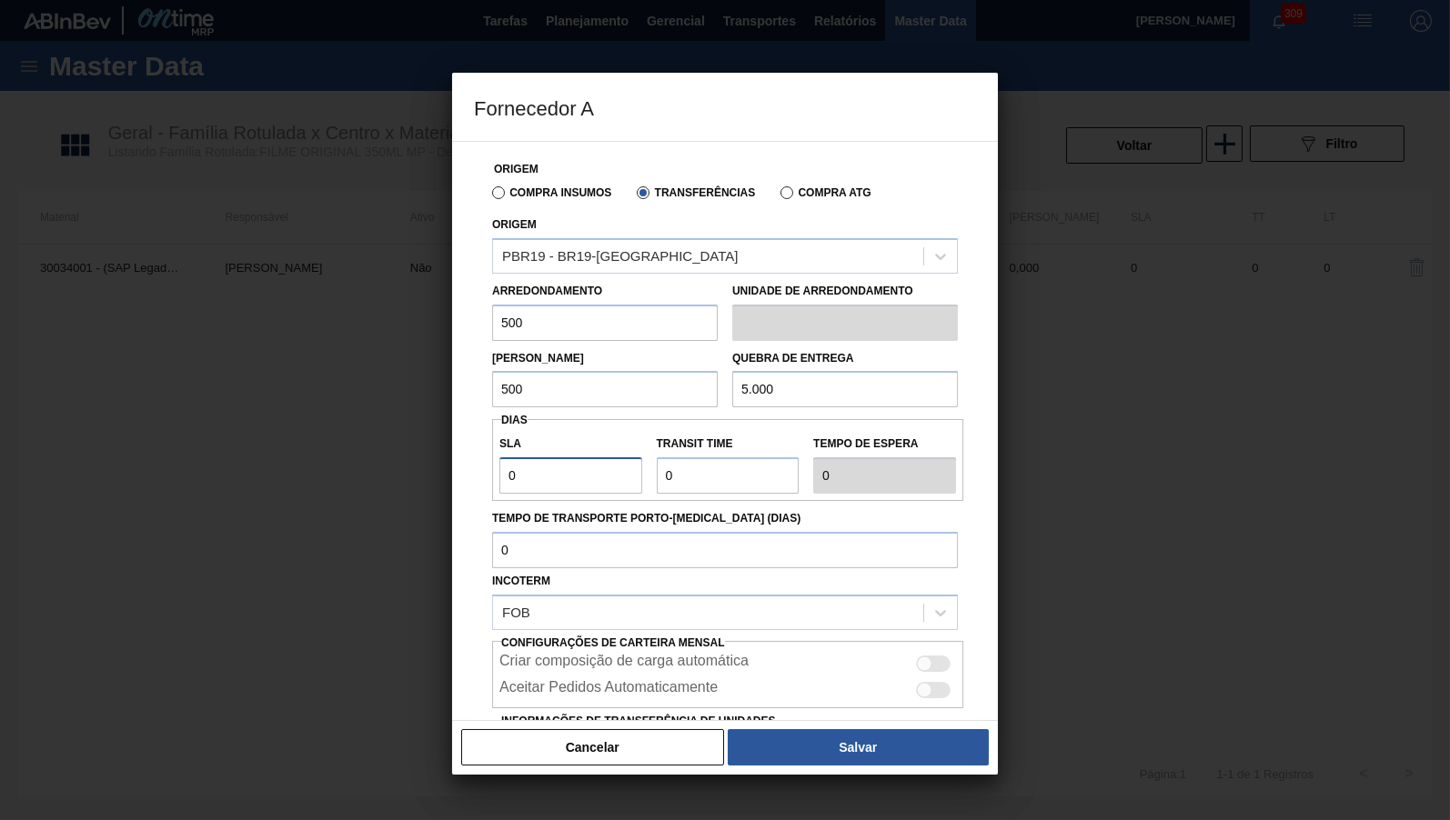
click at [578, 457] on input "0" at bounding box center [570, 475] width 143 height 36
type input "NaN"
type input "2"
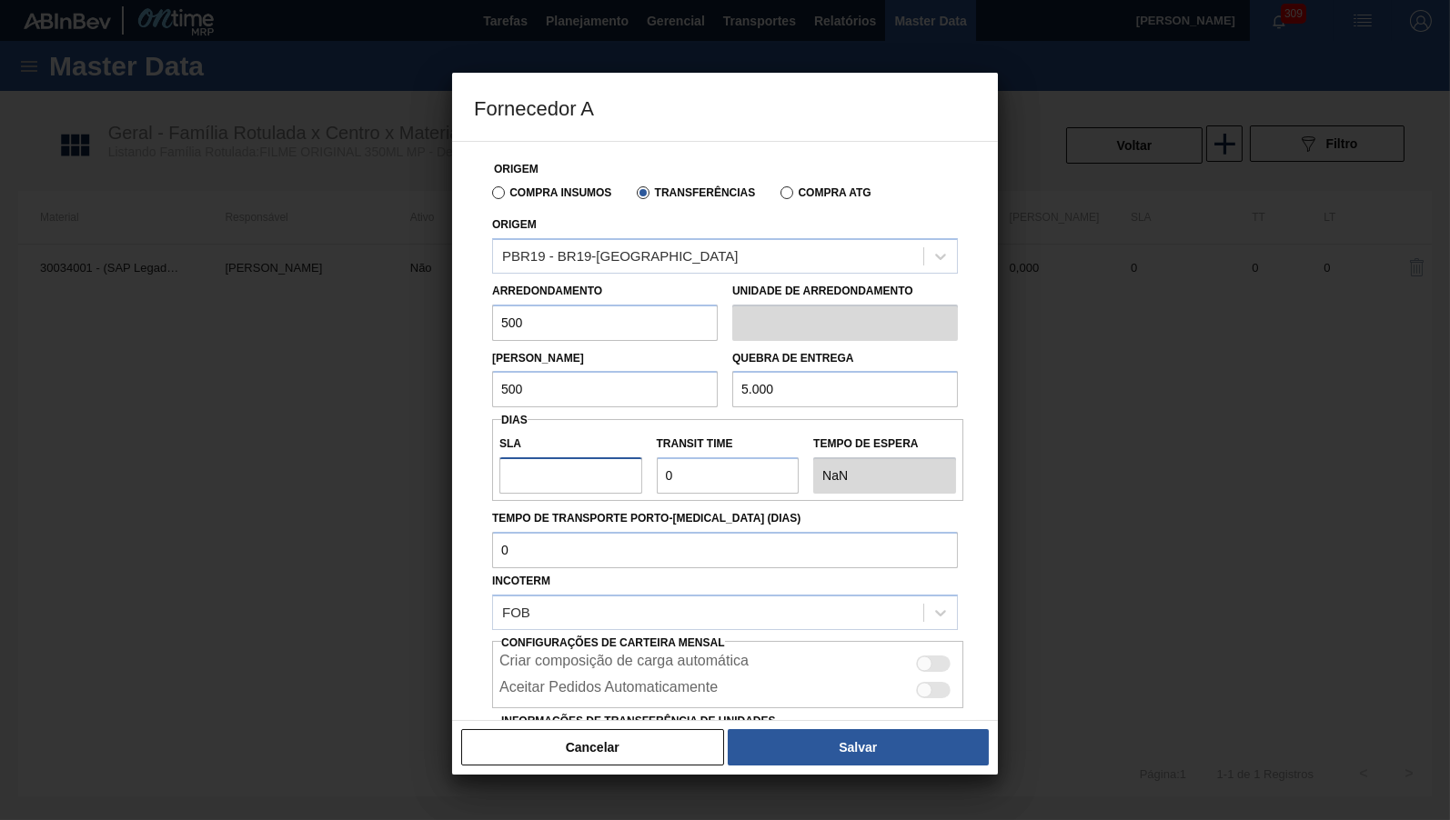
type input "2"
type input "21"
type input "2"
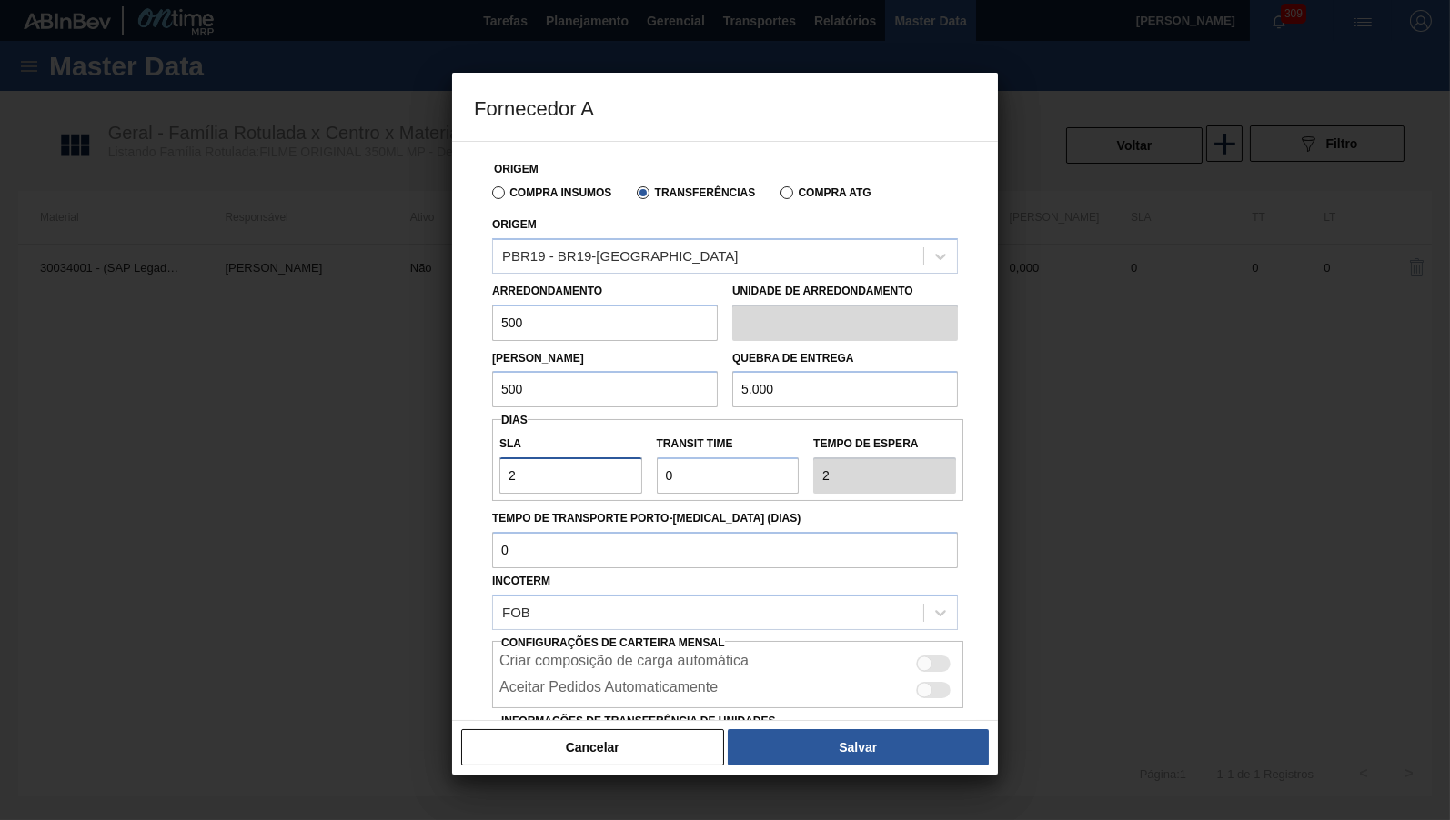
type input "NaN"
type input "1"
click at [725, 474] on input "Transit Time" at bounding box center [728, 475] width 143 height 36
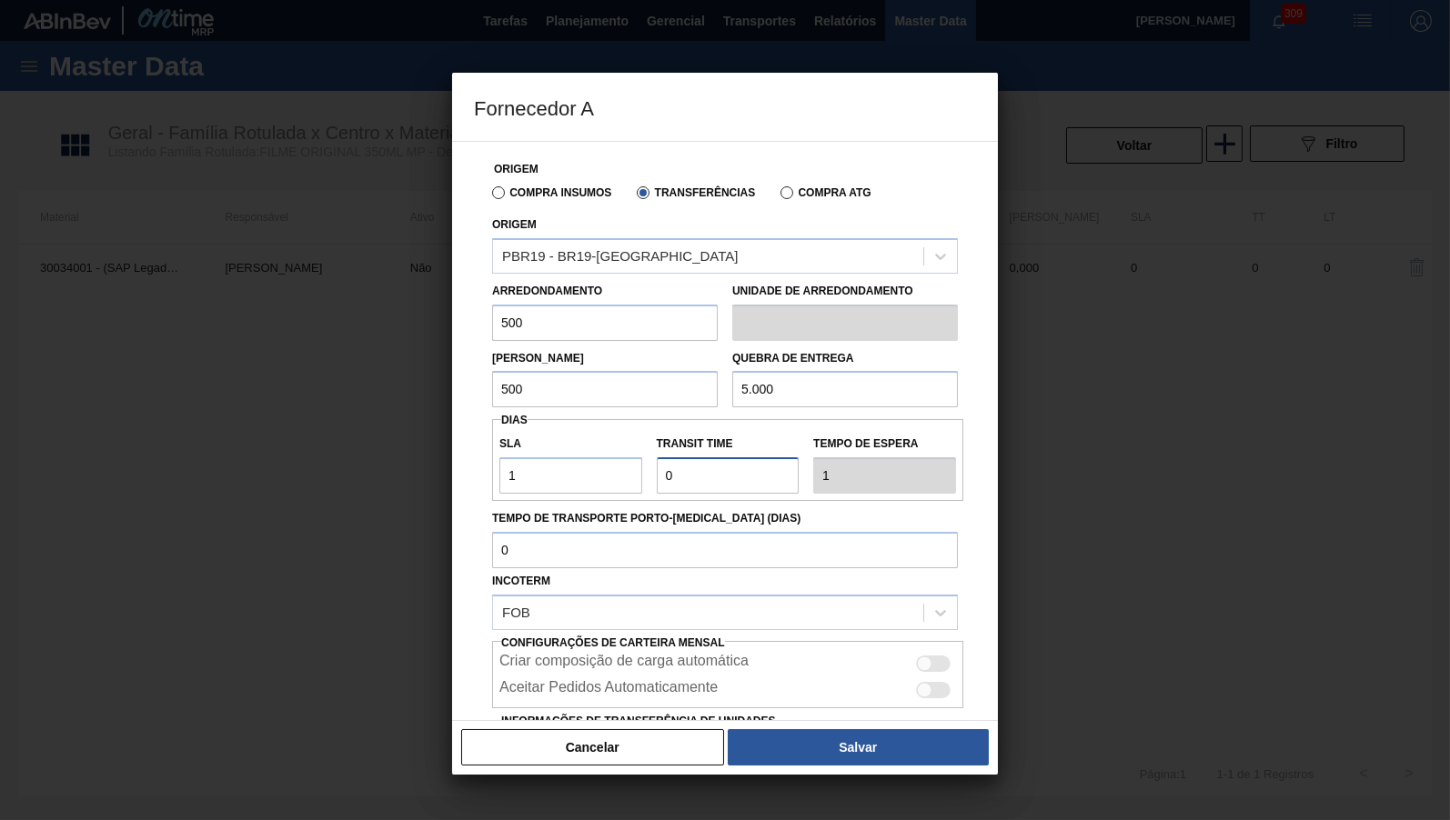
drag, startPoint x: 713, startPoint y: 479, endPoint x: 573, endPoint y: 474, distance: 140.2
click at [657, 474] on input "Transit Time" at bounding box center [728, 475] width 143 height 36
type input "1"
type input "2"
type input "1"
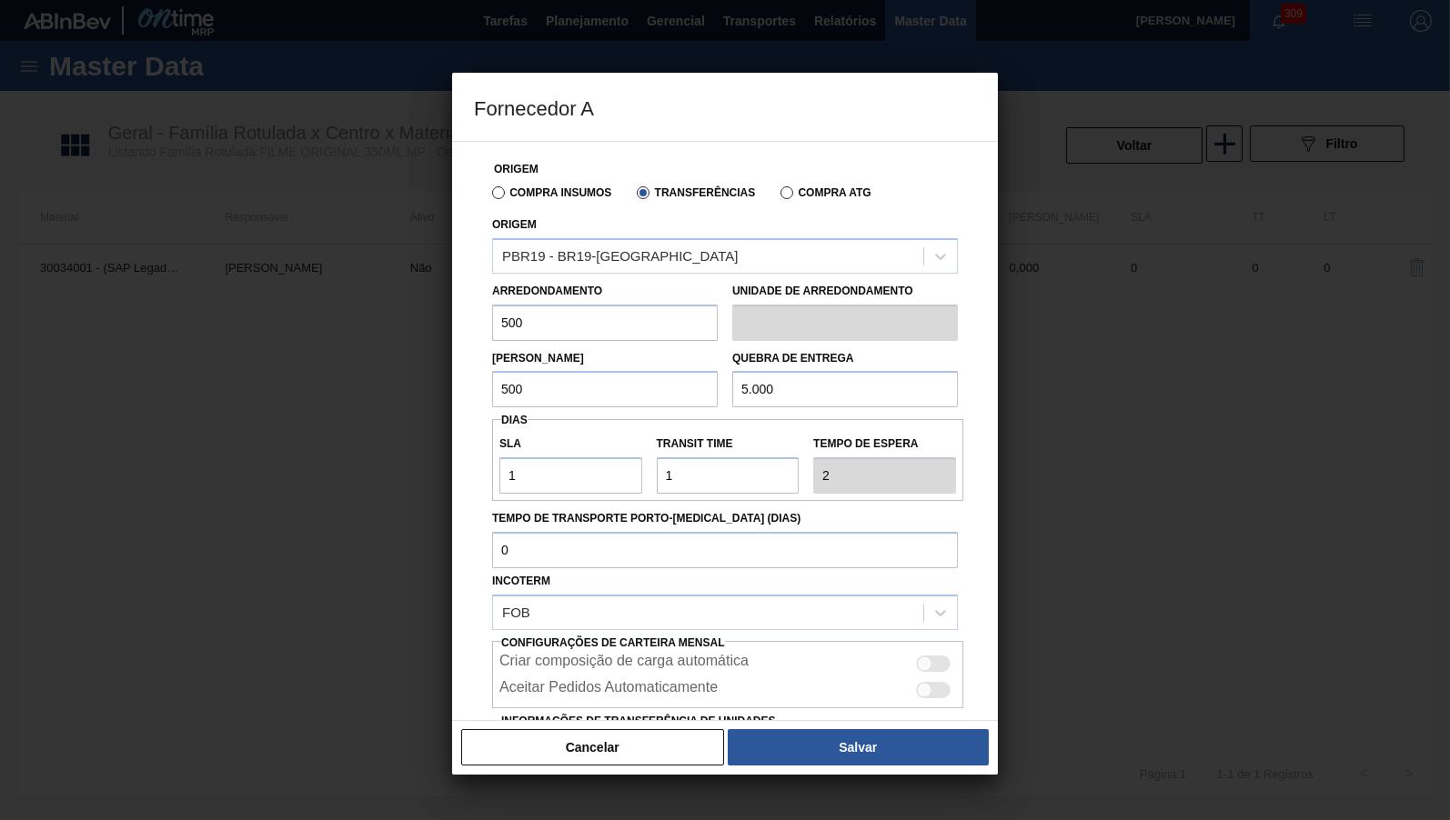
click at [896, 653] on div "Criar composição de carga automática" at bounding box center [727, 664] width 457 height 22
click at [937, 656] on div at bounding box center [933, 664] width 35 height 16
checkbox input "true"
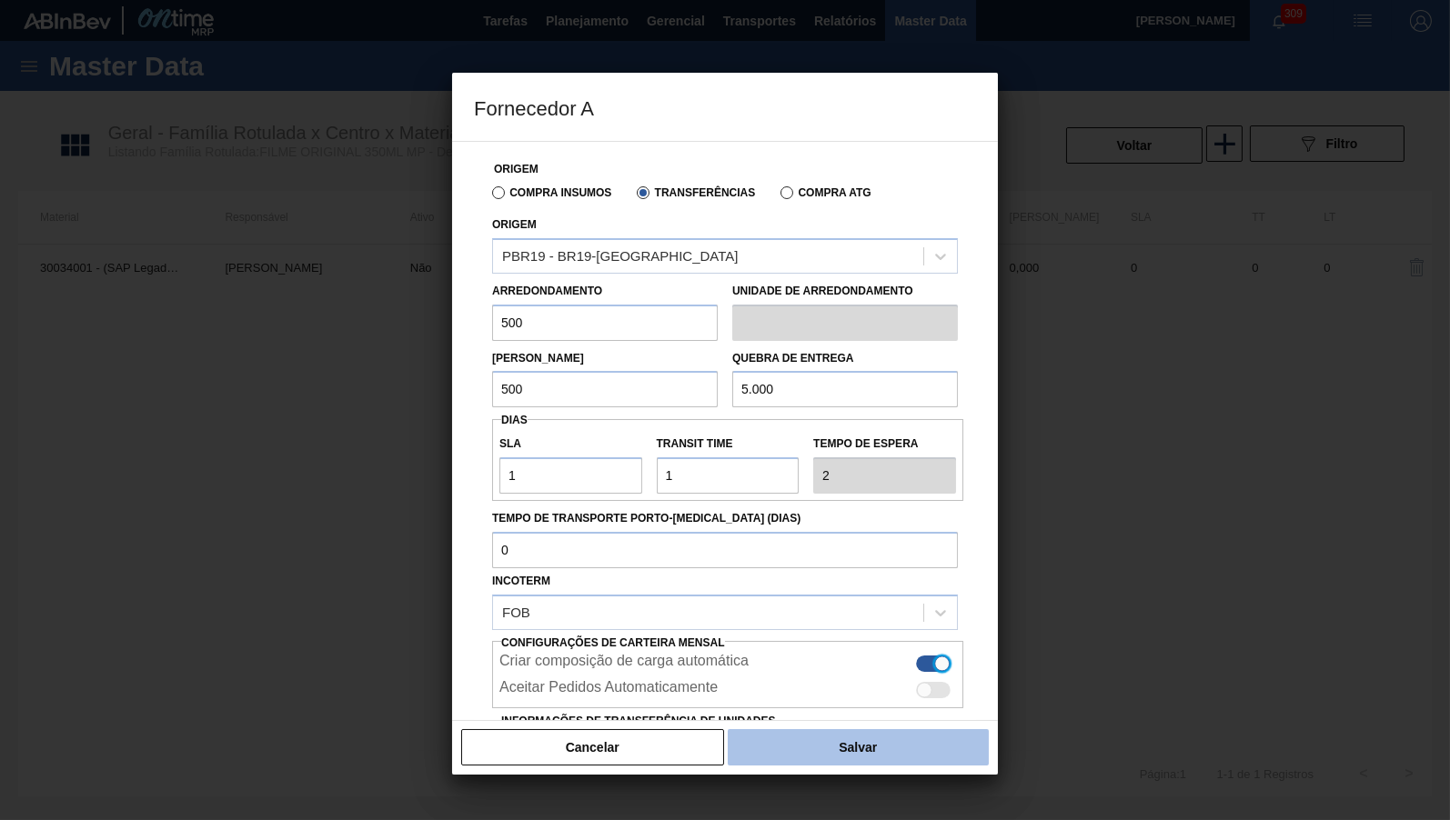
click at [874, 741] on button "Salvar" at bounding box center [858, 747] width 261 height 36
type input "KG"
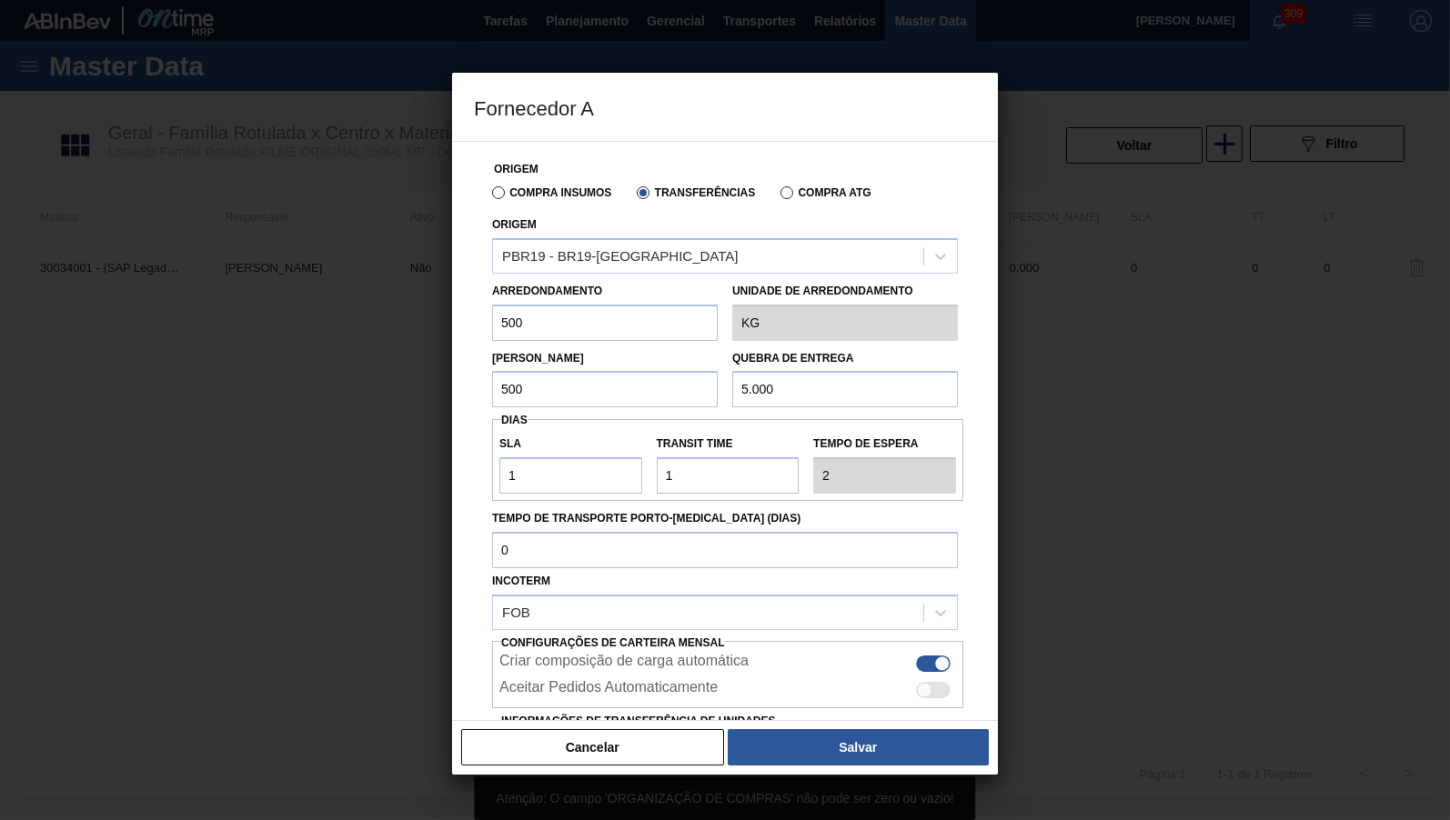
scroll to position [108, 0]
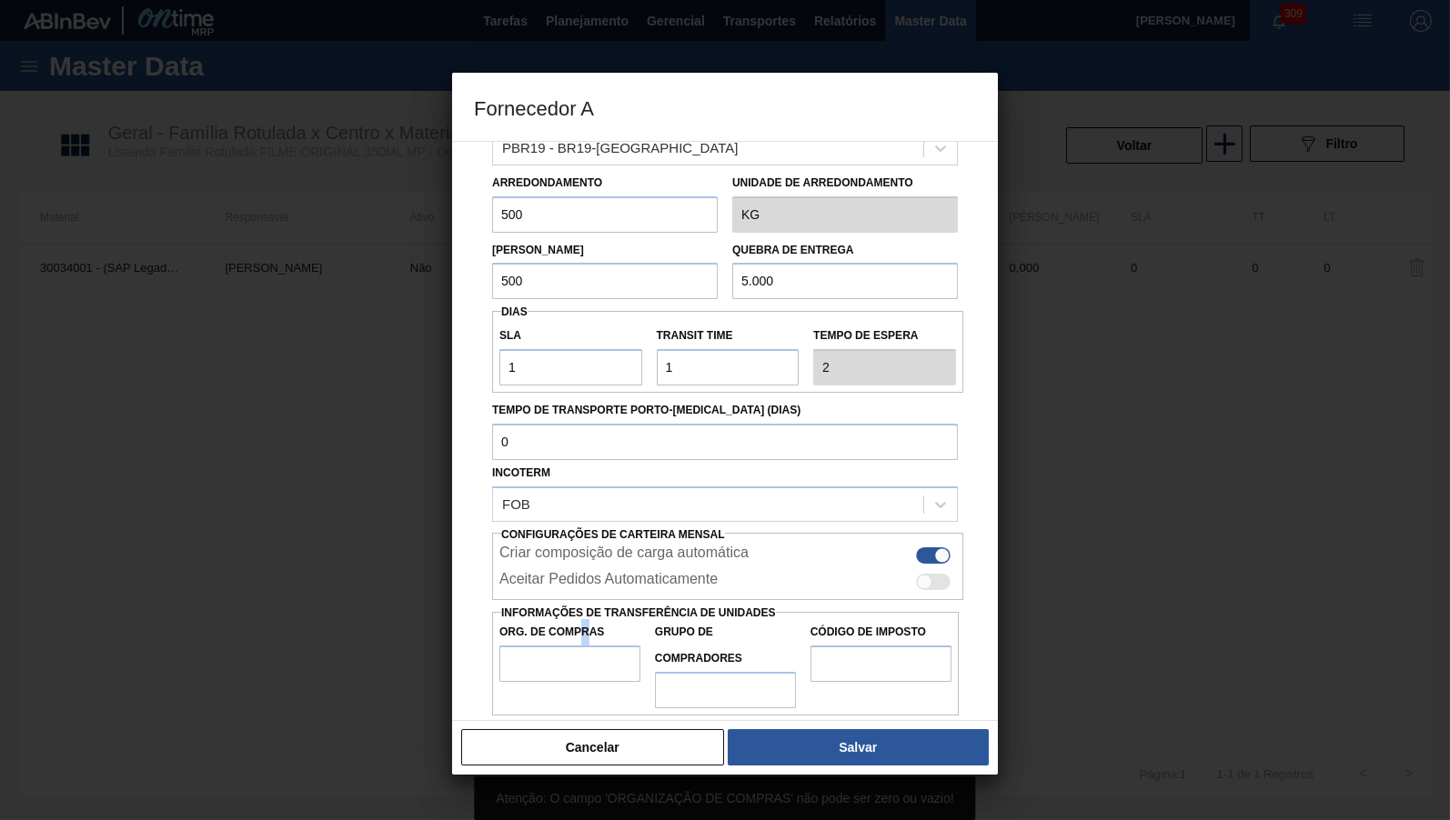
drag, startPoint x: 582, startPoint y: 609, endPoint x: 589, endPoint y: 627, distance: 18.7
click at [588, 625] on label "Org. de Compras" at bounding box center [569, 632] width 141 height 26
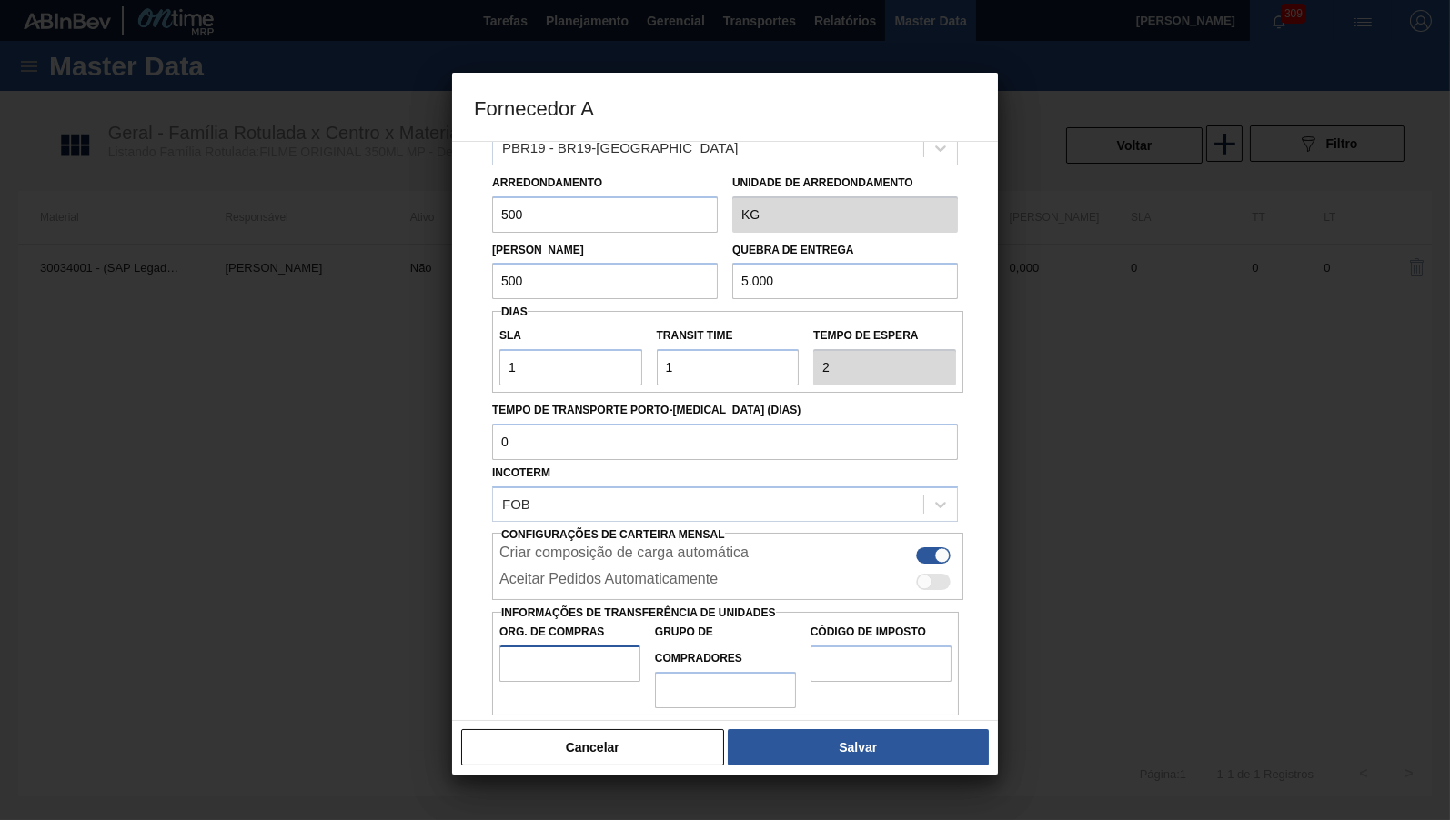
click at [591, 646] on input "Org. de Compras" at bounding box center [569, 664] width 141 height 36
type input "BR00"
click at [699, 672] on input "Grupo de Compradores" at bounding box center [725, 690] width 141 height 36
type input "B02"
click at [914, 646] on input "Código de Imposto" at bounding box center [880, 664] width 141 height 36
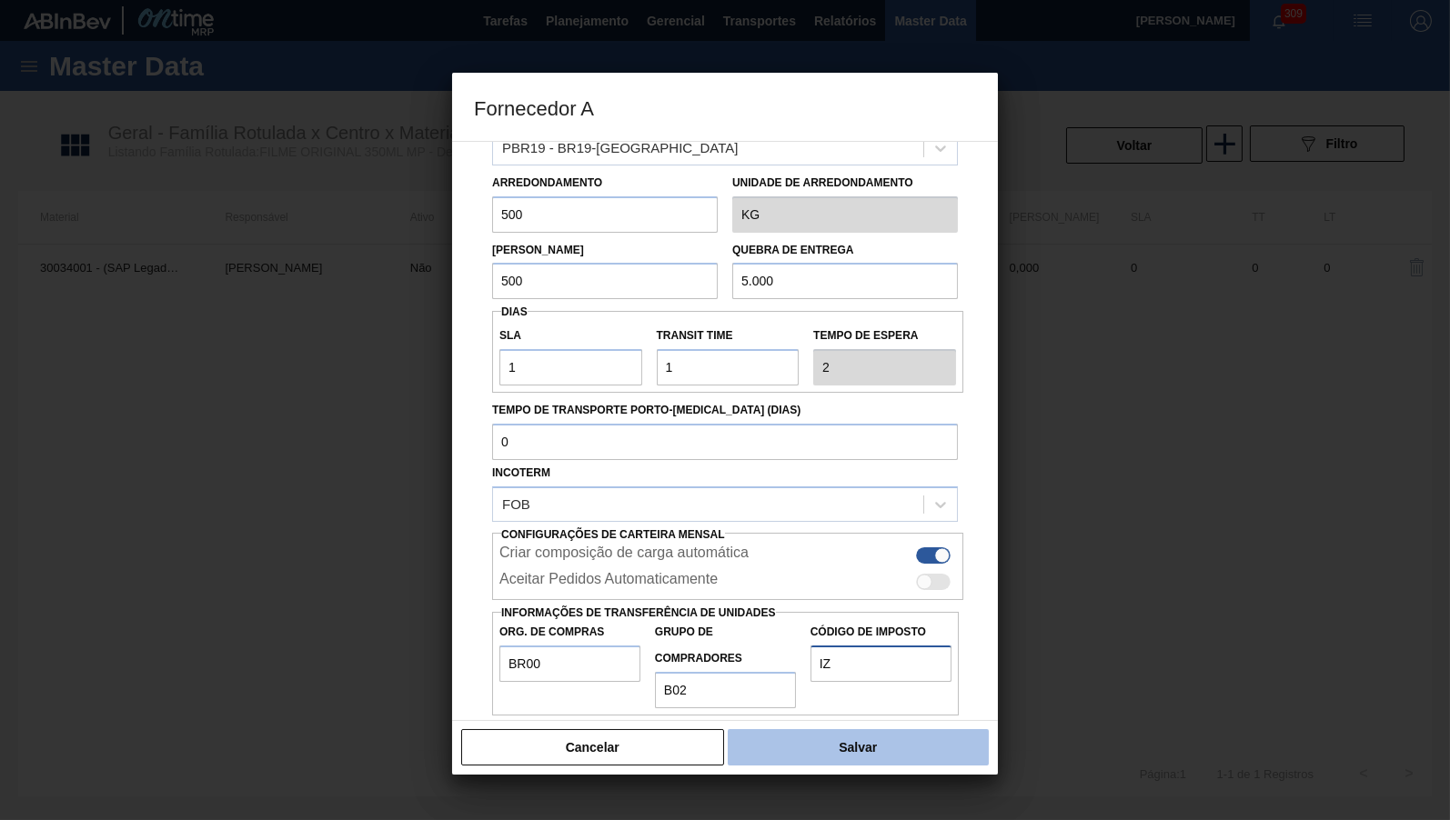
type input "IZ"
click at [924, 759] on button "Salvar" at bounding box center [858, 747] width 261 height 36
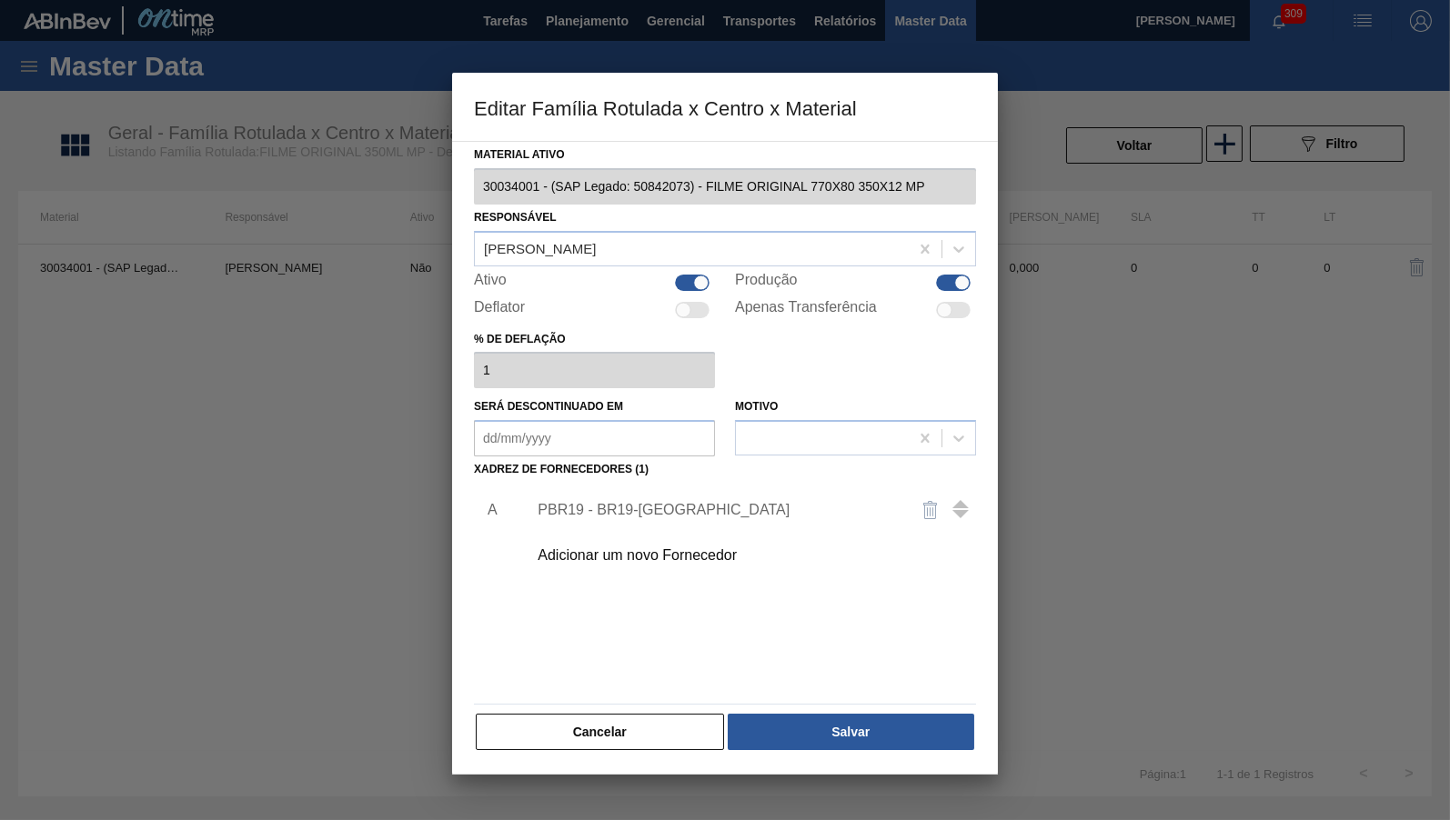
click at [924, 759] on div "Material ativo 30034001 - (SAP Legado: 50842073) - FILME ORIGINAL 770X80 350X12…" at bounding box center [725, 458] width 546 height 634
click at [852, 714] on button "Salvar" at bounding box center [851, 732] width 246 height 36
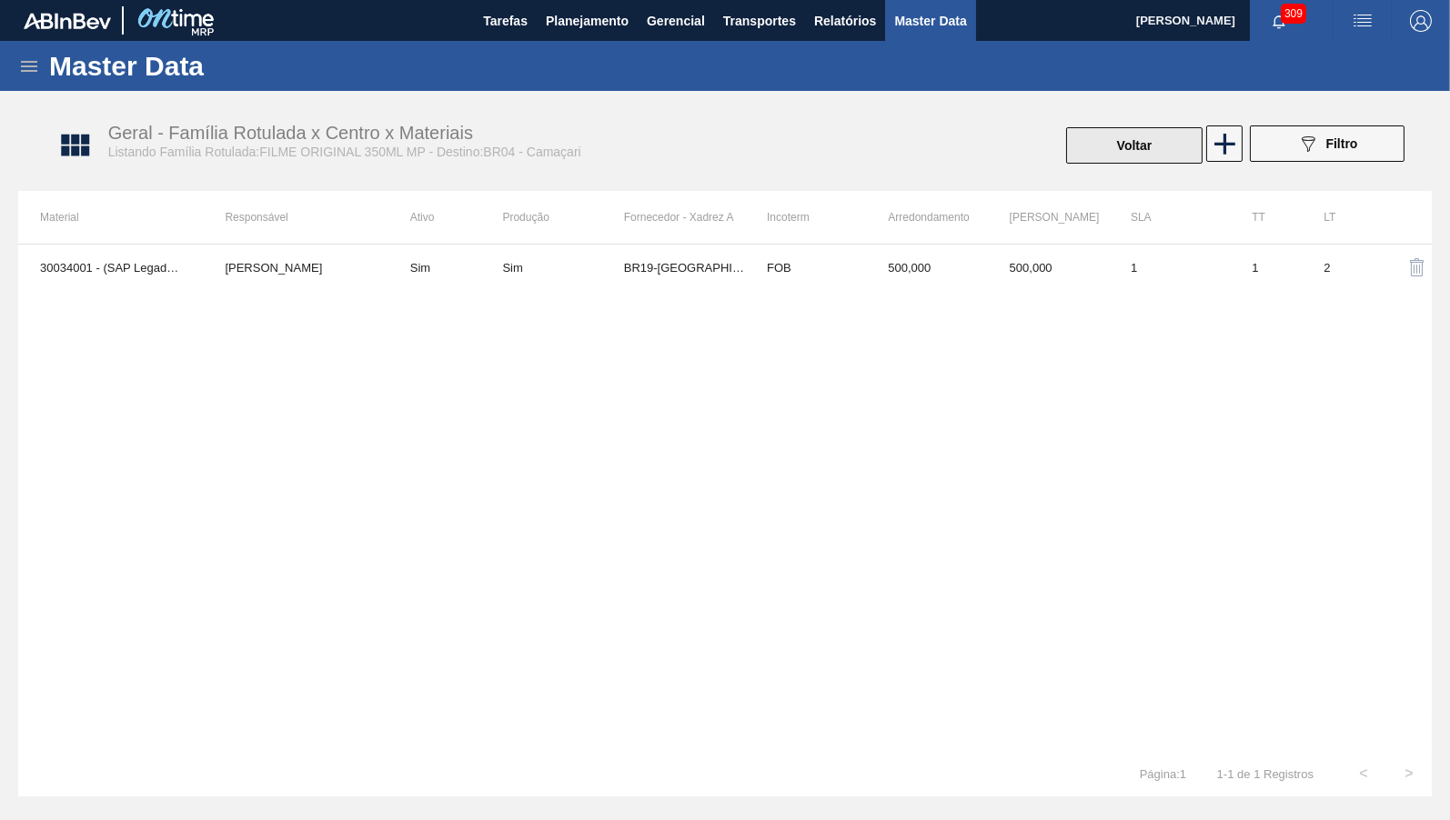
click at [1164, 140] on button "Voltar" at bounding box center [1134, 145] width 136 height 36
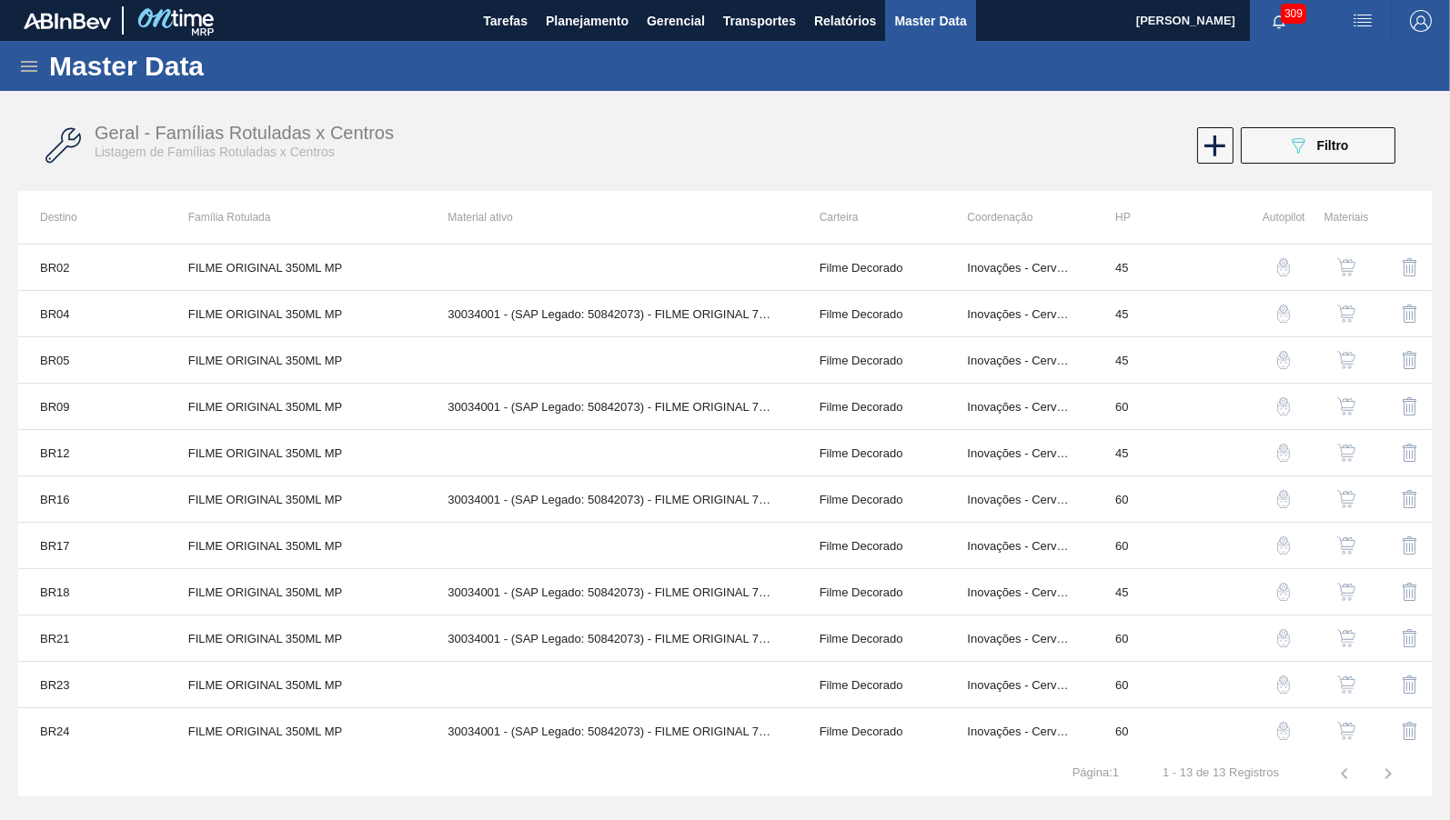
click at [1351, 272] on img "button" at bounding box center [1346, 267] width 18 height 18
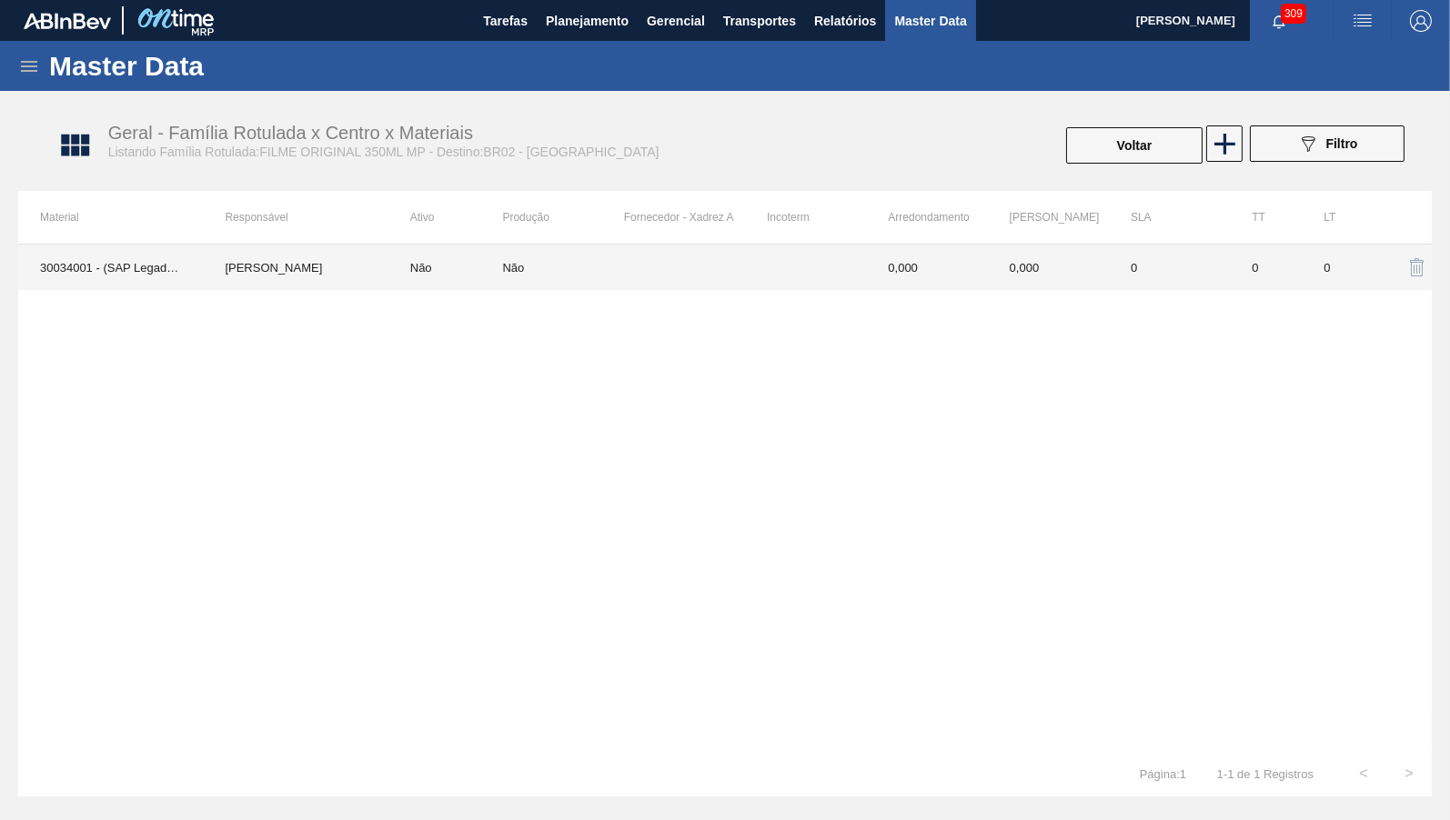
click at [1194, 286] on td "0" at bounding box center [1169, 267] width 121 height 45
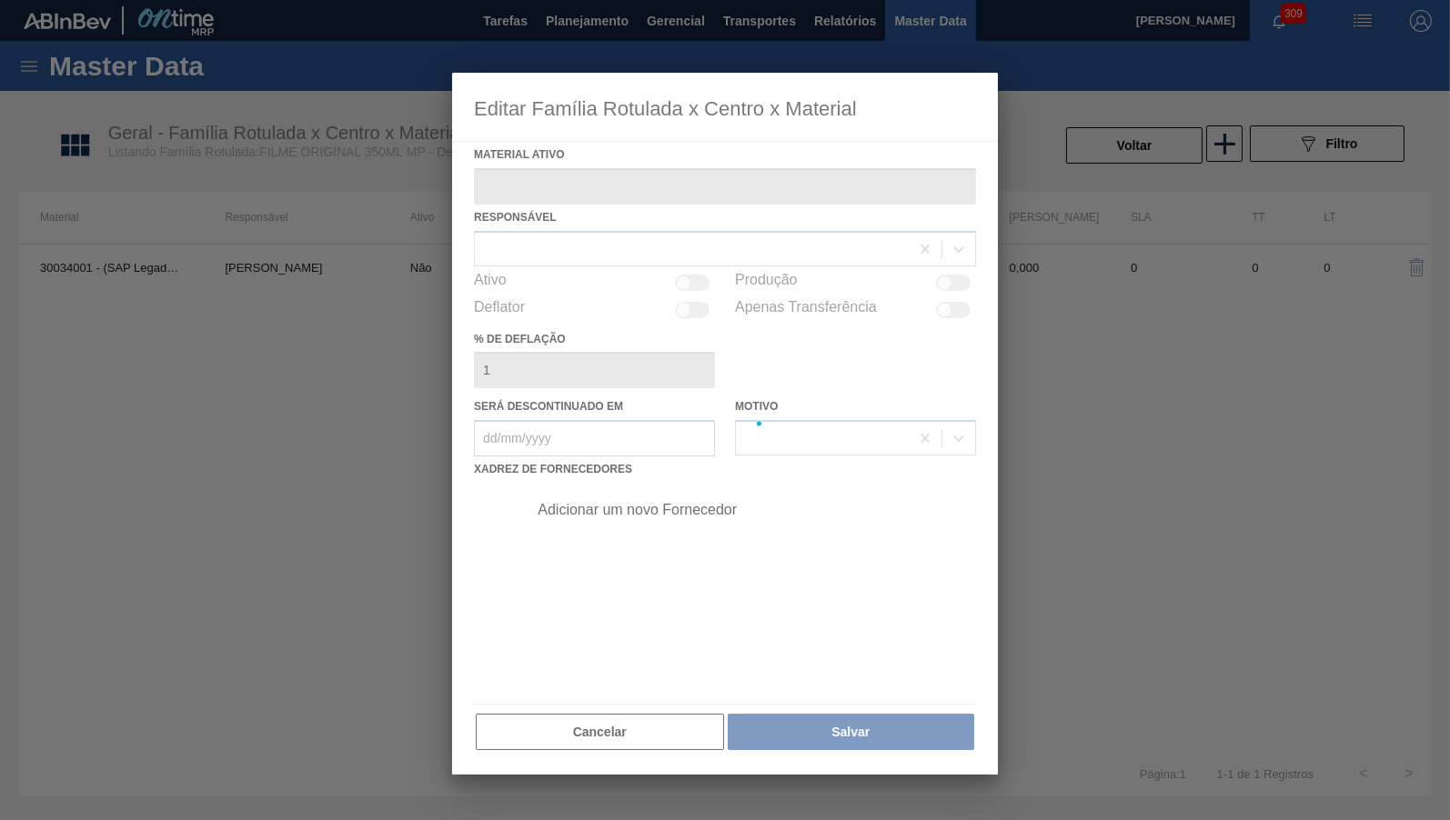
type ativo "30034001 - (SAP Legado: 50842073) - FILME ORIGINAL 770X80 350X12 MP"
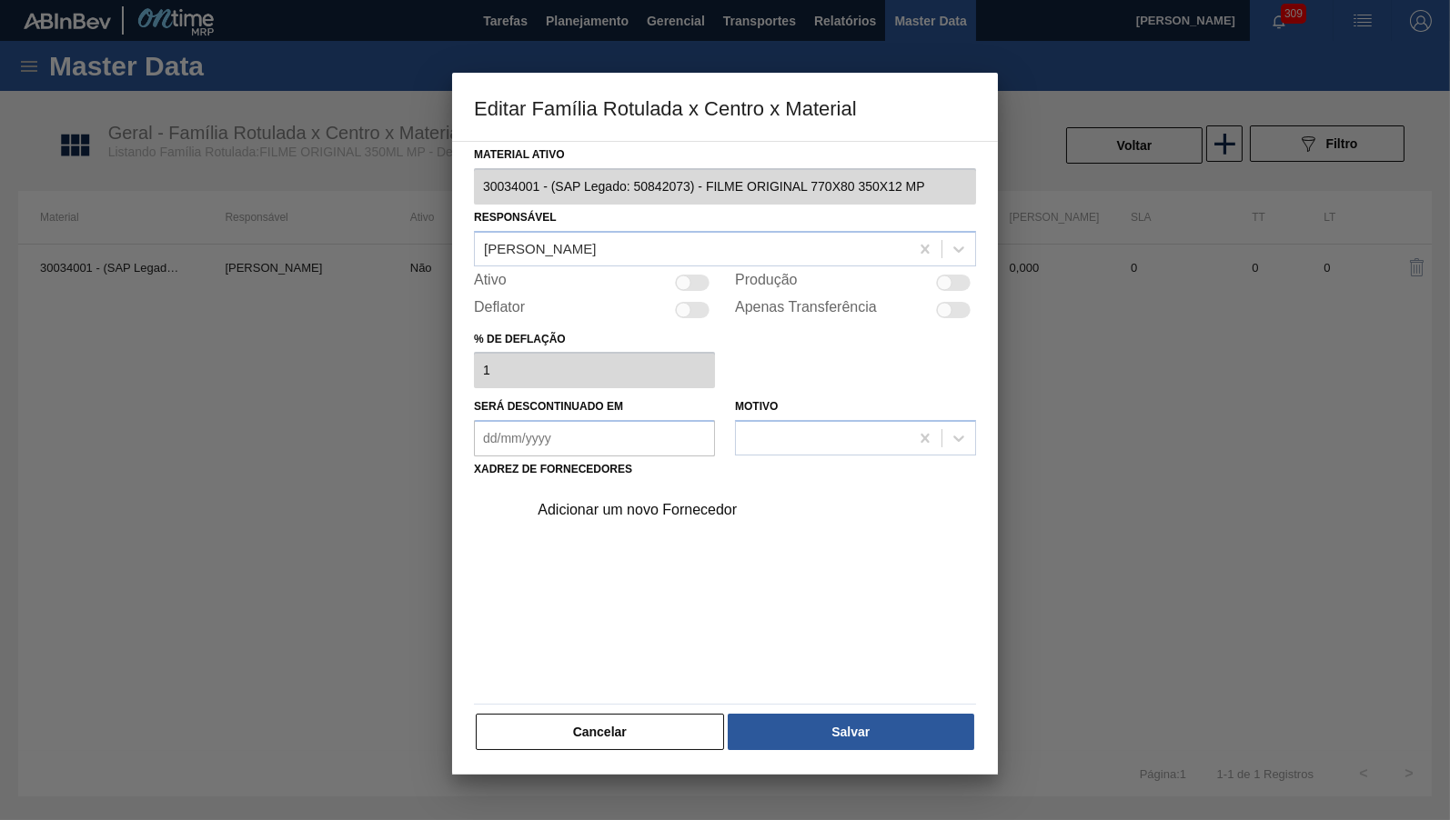
click at [696, 266] on div "Material ativo 30034001 - (SAP Legado: 50842073) - FILME ORIGINAL 770X80 350X12…" at bounding box center [725, 447] width 502 height 610
click at [699, 278] on div at bounding box center [692, 283] width 35 height 16
checkbox input "true"
click at [657, 502] on div "Adicionar um novo Fornecedor" at bounding box center [716, 510] width 357 height 16
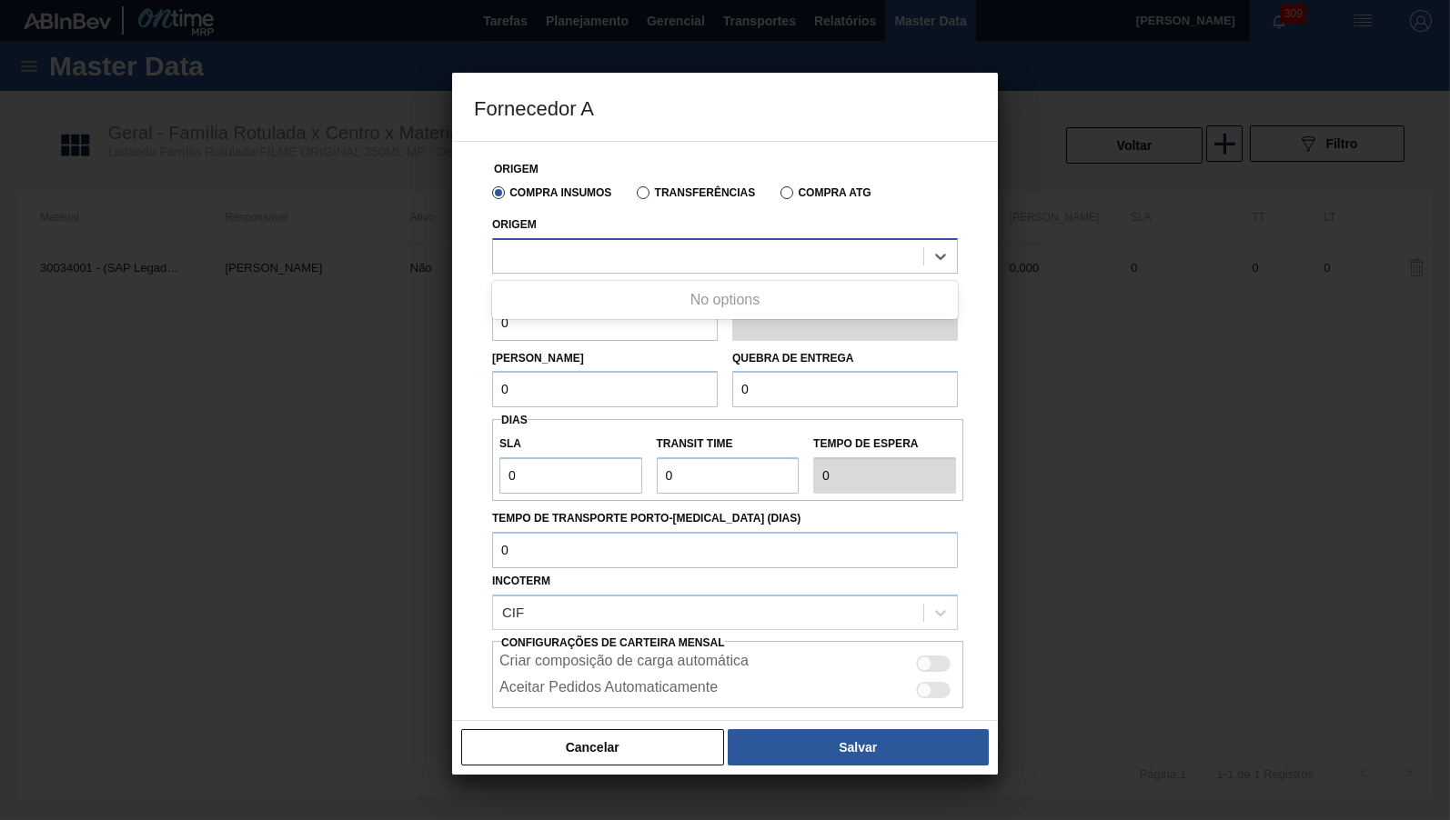
click at [608, 255] on div at bounding box center [708, 256] width 430 height 26
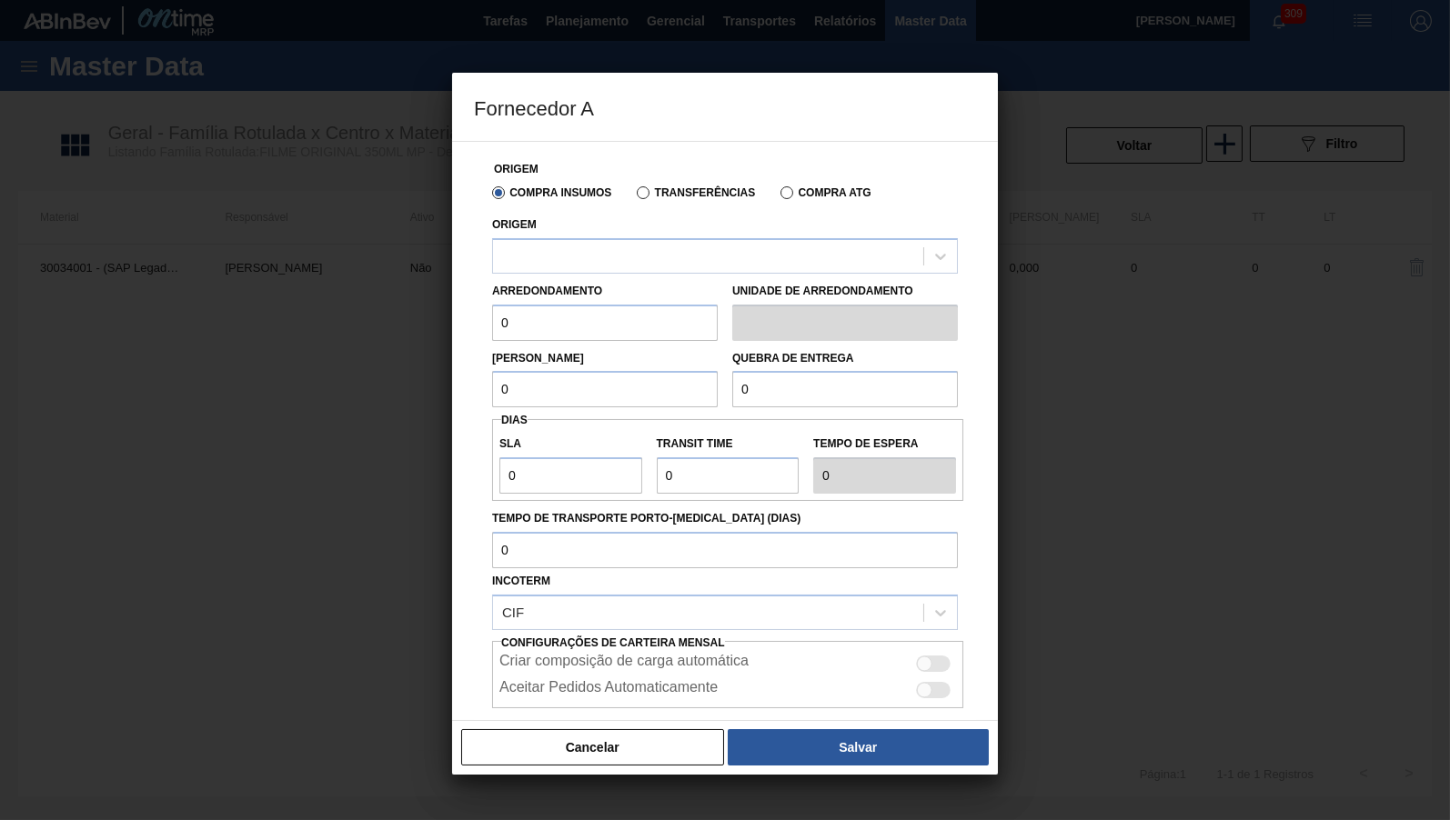
click at [655, 192] on label "Transferências" at bounding box center [696, 192] width 118 height 13
click at [634, 196] on input "Transferências" at bounding box center [634, 196] width 0 height 0
click at [663, 246] on div at bounding box center [708, 256] width 430 height 26
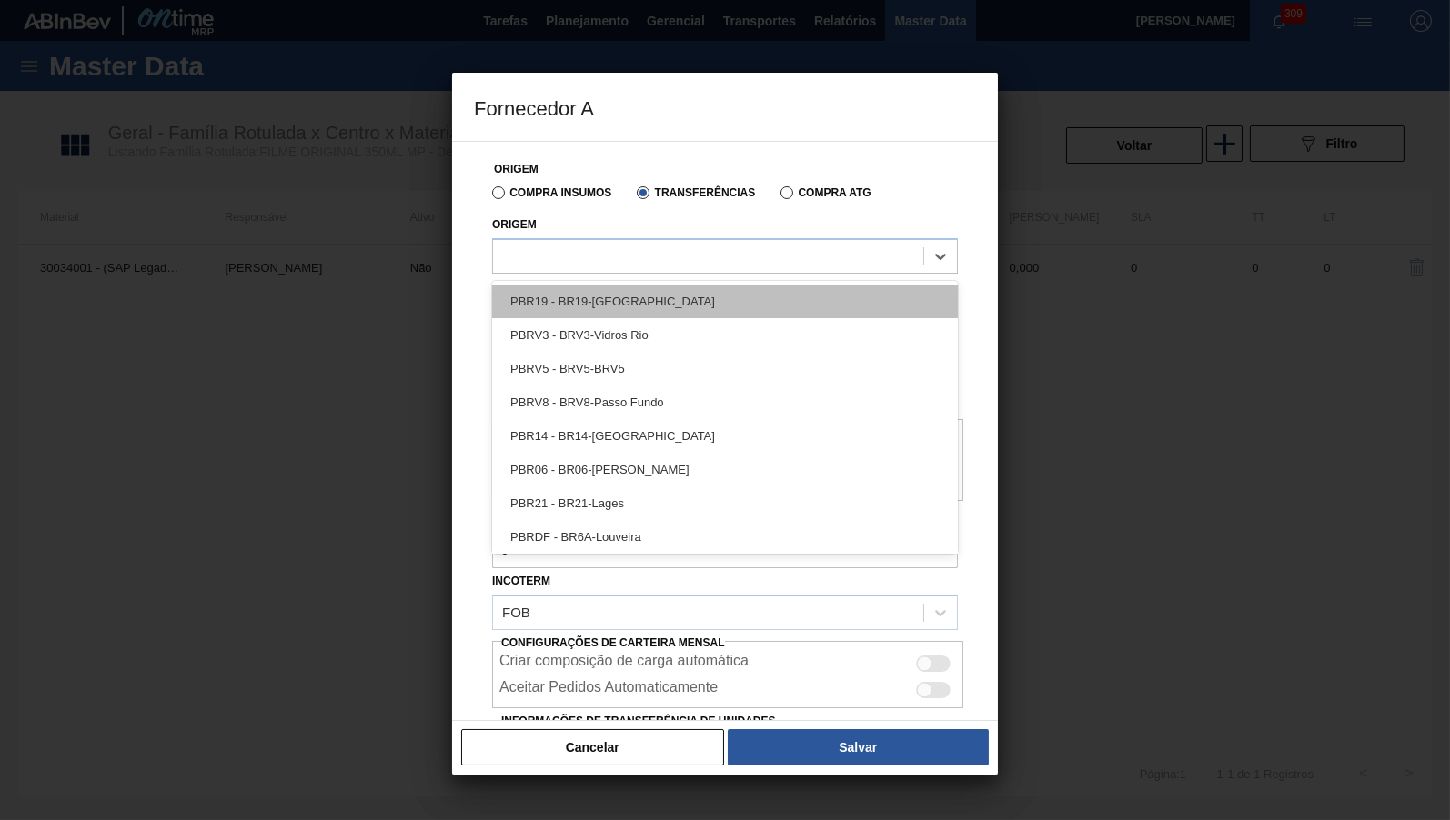
click at [614, 309] on div "PBR19 - BR19-[GEOGRAPHIC_DATA]" at bounding box center [725, 302] width 466 height 34
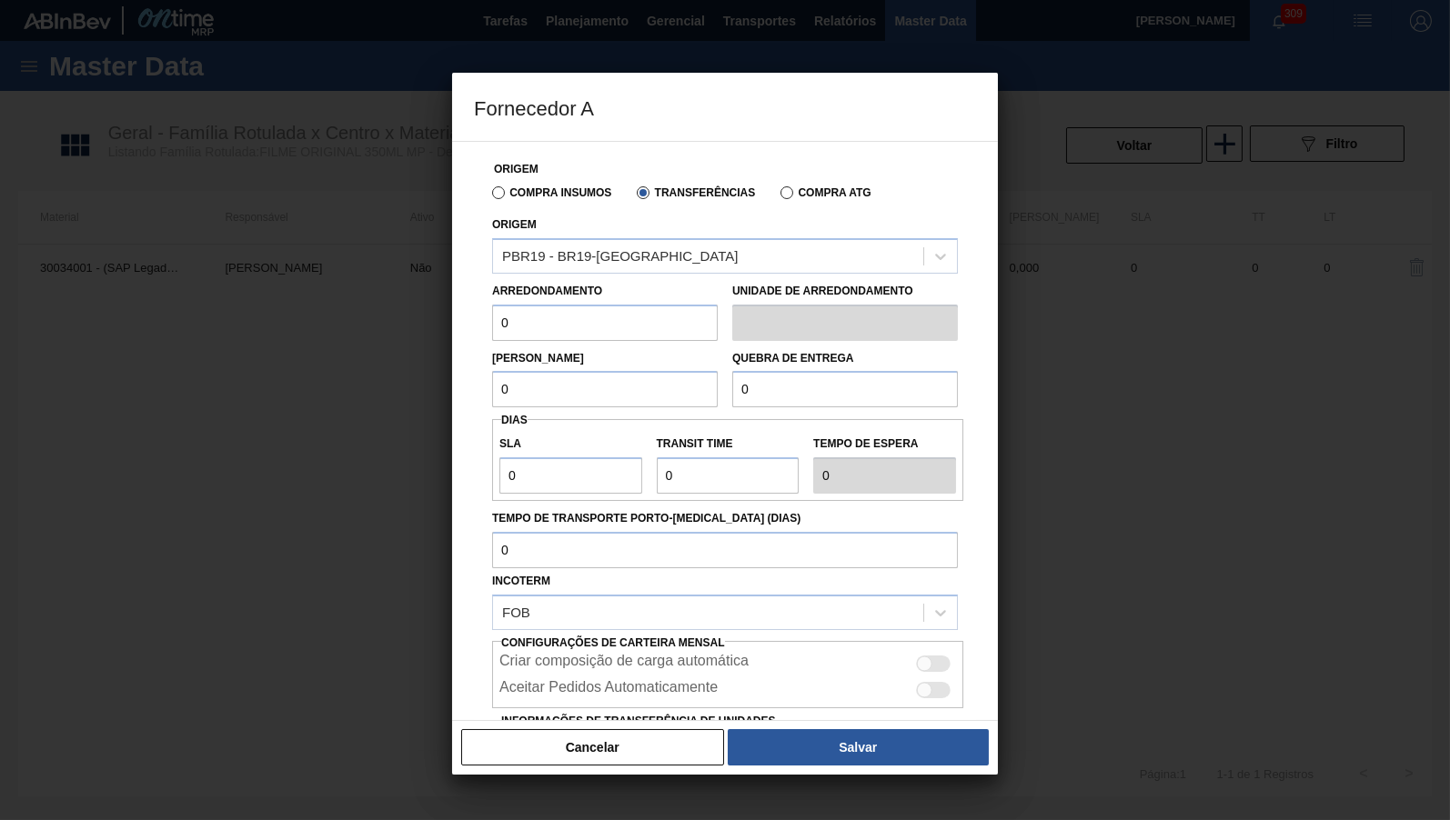
drag, startPoint x: 491, startPoint y: 317, endPoint x: 395, endPoint y: 324, distance: 96.6
click at [492, 324] on input "0" at bounding box center [605, 323] width 226 height 36
type input "500"
drag, startPoint x: 501, startPoint y: 367, endPoint x: 422, endPoint y: 358, distance: 79.6
click at [492, 371] on input "0" at bounding box center [605, 389] width 226 height 36
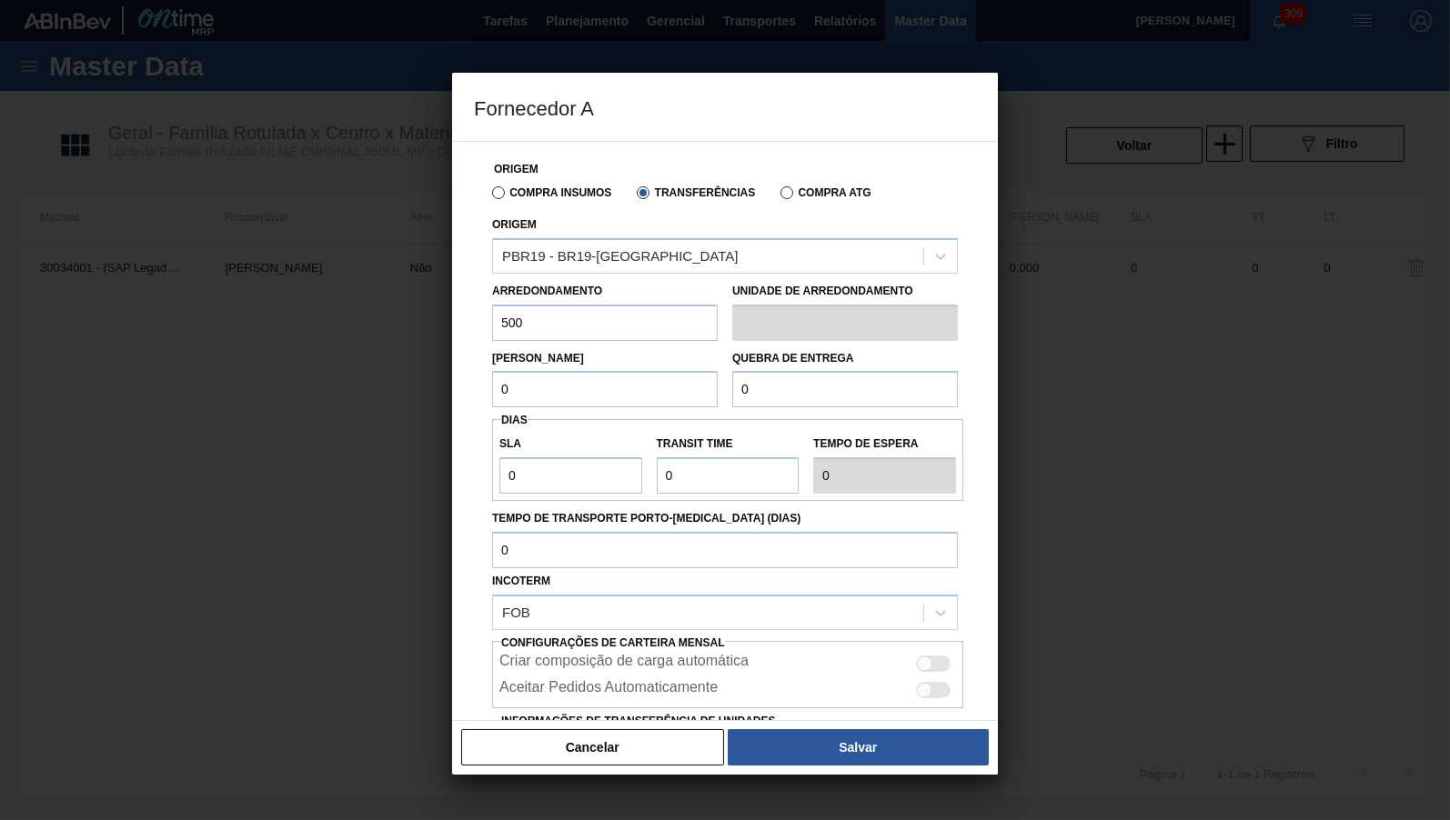
paste input "50"
type input "500"
drag, startPoint x: 859, startPoint y: 389, endPoint x: 604, endPoint y: 420, distance: 257.4
click at [732, 399] on input "0" at bounding box center [845, 389] width 226 height 36
paste input "50"
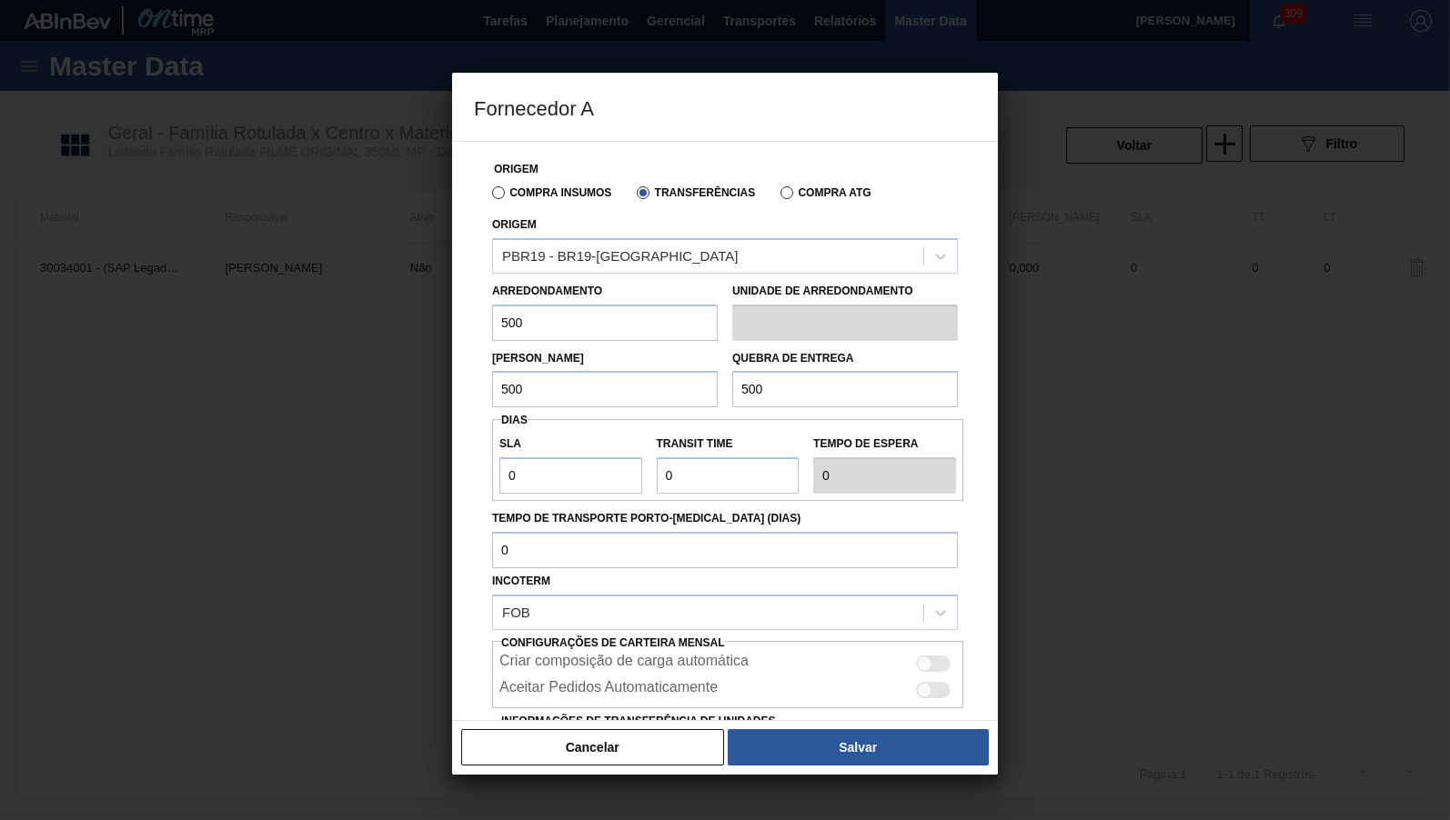
click at [601, 420] on div "SLA 0 Transit Time Tempo de espera 0" at bounding box center [727, 460] width 471 height 82
click at [789, 396] on input "500" at bounding box center [845, 389] width 226 height 36
type input "5.000"
drag, startPoint x: 525, startPoint y: 463, endPoint x: 470, endPoint y: 467, distance: 54.7
click at [499, 467] on input "0" at bounding box center [570, 475] width 143 height 36
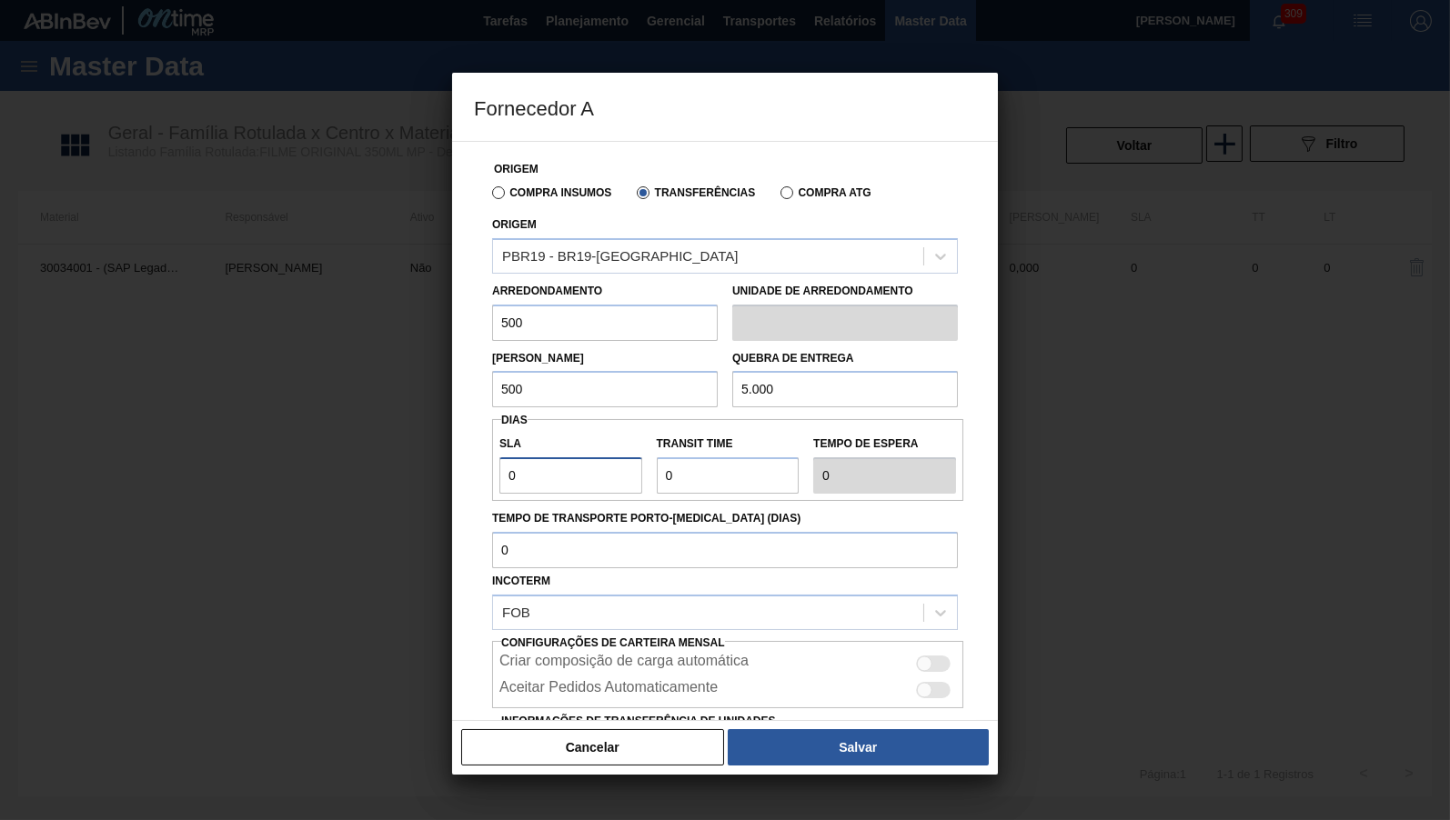
type input "1"
click at [657, 477] on input "Transit Time" at bounding box center [728, 475] width 143 height 36
type input "2"
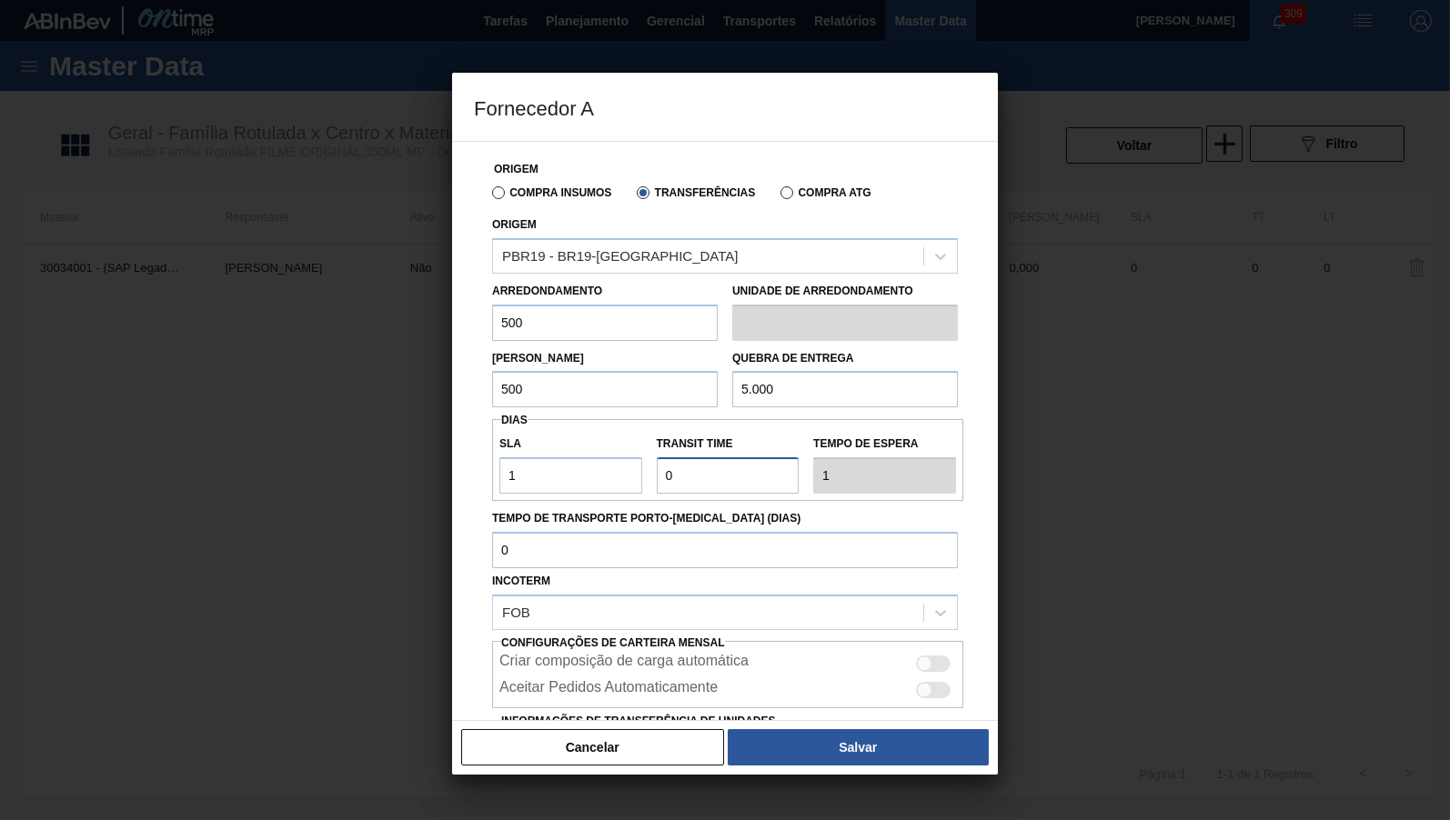
type input "3"
type input "NaN"
type input "4"
type input "5"
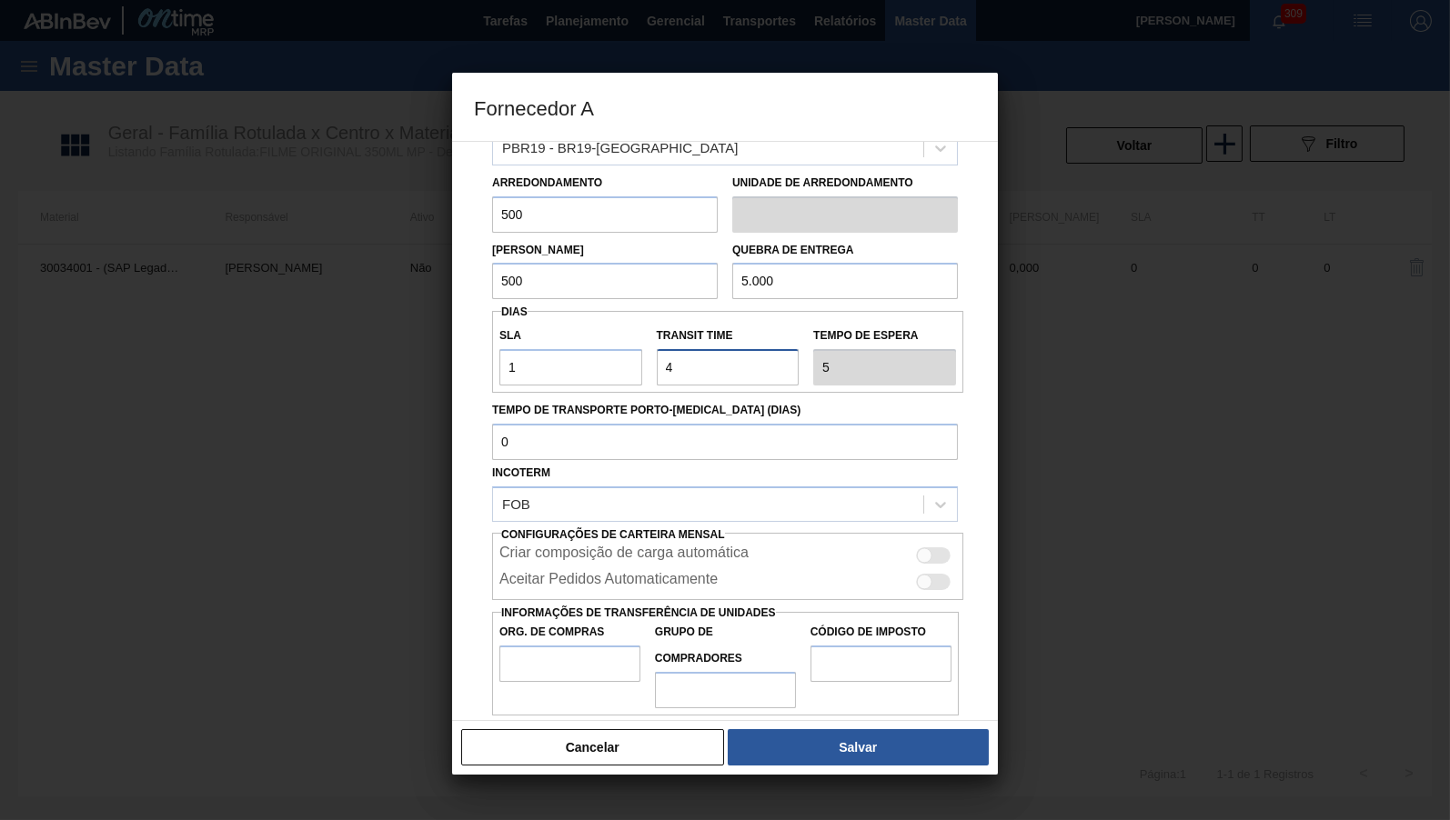
type input "4"
click at [920, 548] on div at bounding box center [924, 555] width 15 height 15
checkbox input "true"
click at [583, 646] on input "Org. de Compras" at bounding box center [569, 664] width 141 height 36
type input "BR00"
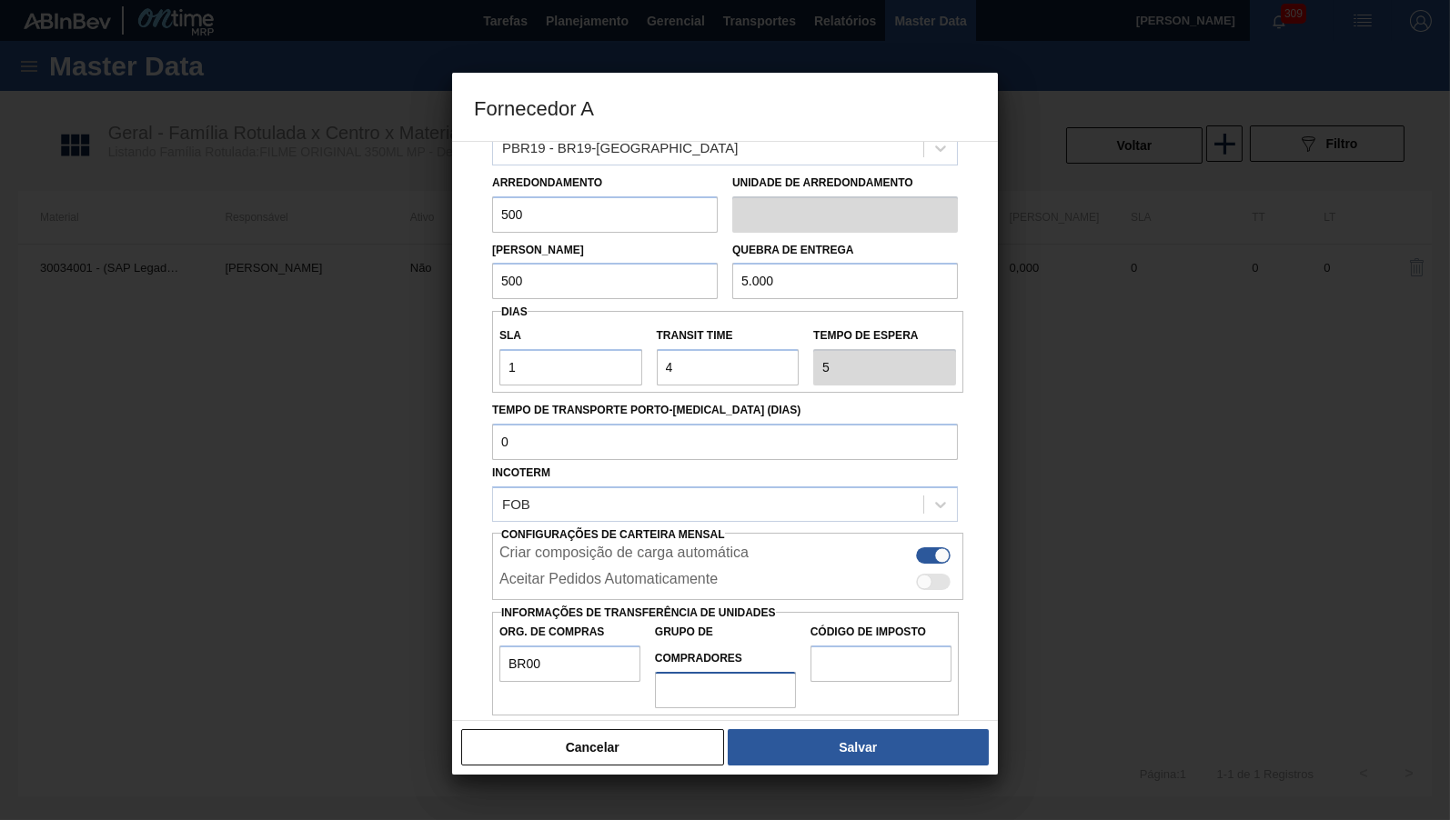
click at [766, 672] on input "Grupo de Compradores" at bounding box center [725, 690] width 141 height 36
type input "B02"
click at [881, 646] on input "Código de Imposto" at bounding box center [880, 664] width 141 height 36
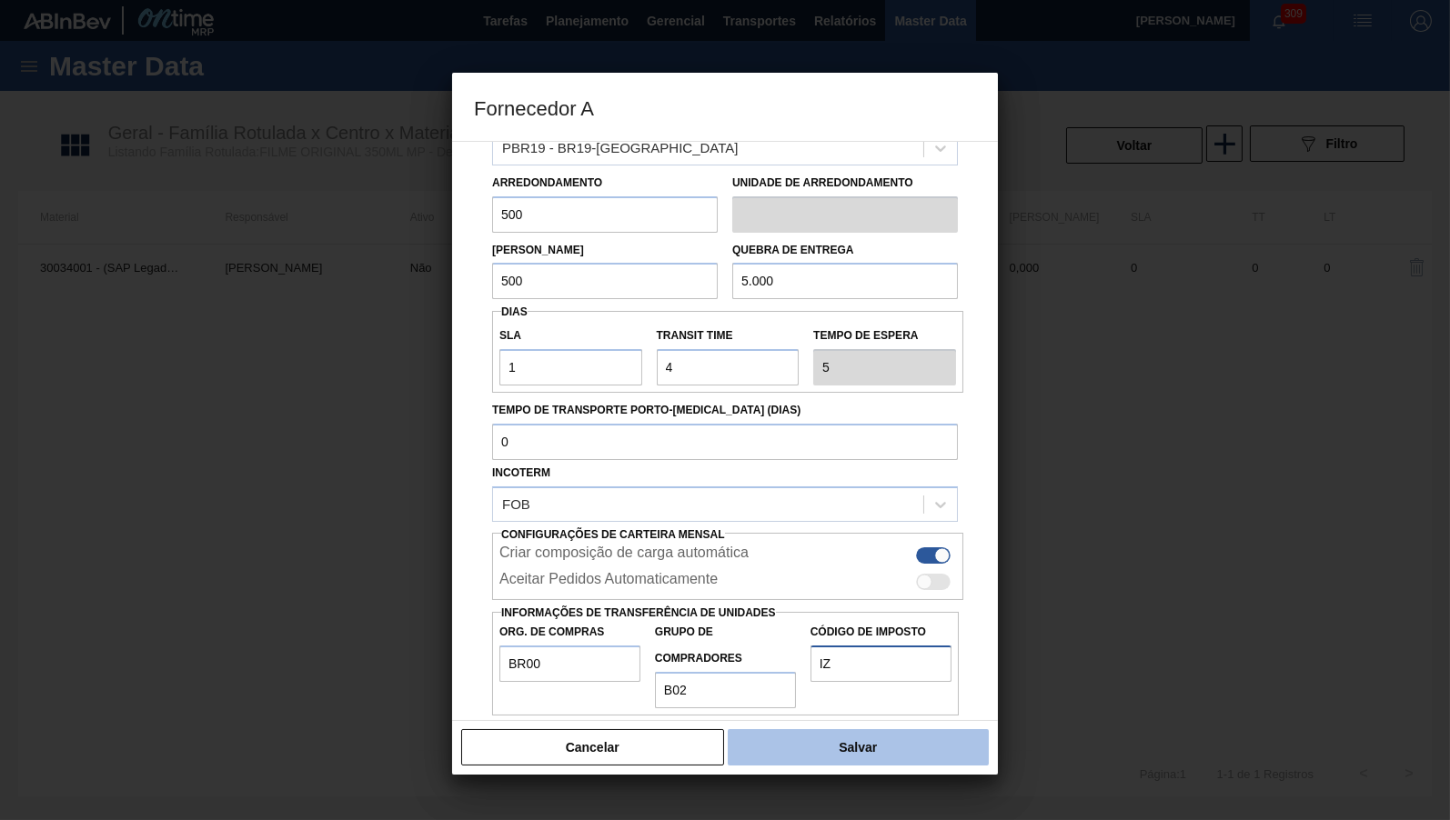
type input "IZ"
click at [883, 757] on button "Salvar" at bounding box center [858, 747] width 261 height 36
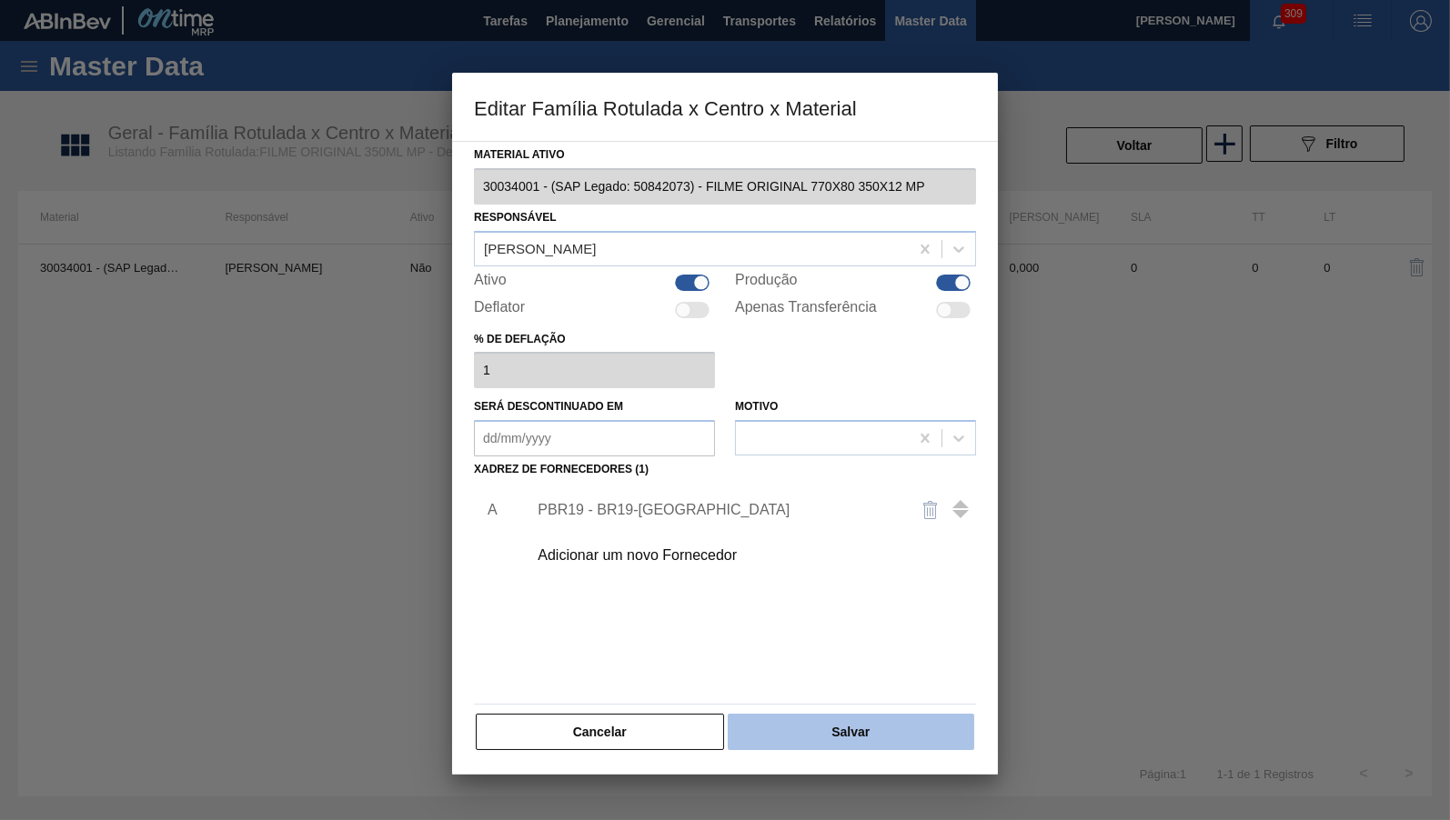
click at [878, 716] on button "Salvar" at bounding box center [851, 732] width 246 height 36
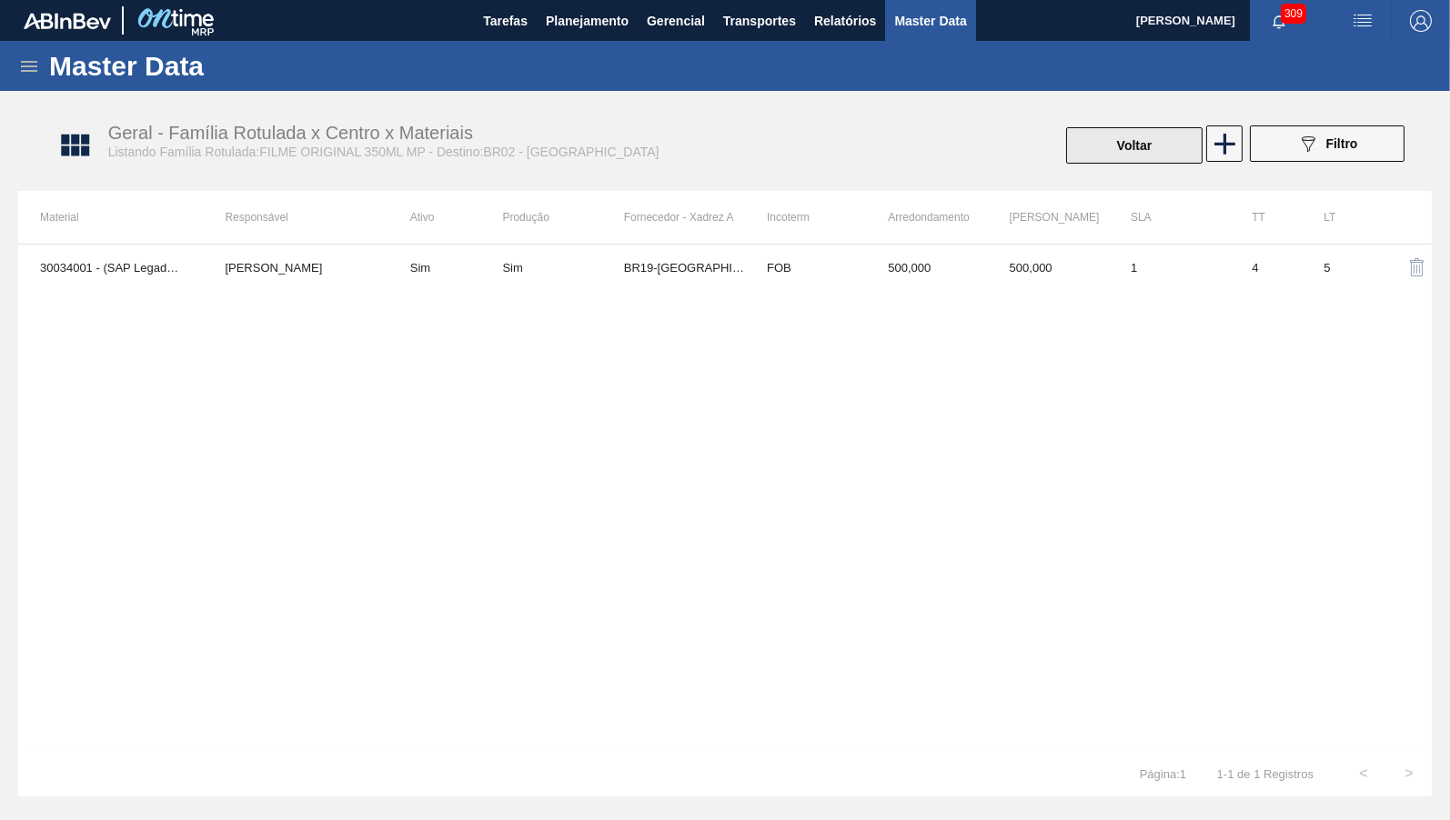
click at [1157, 152] on button "Voltar" at bounding box center [1134, 145] width 136 height 36
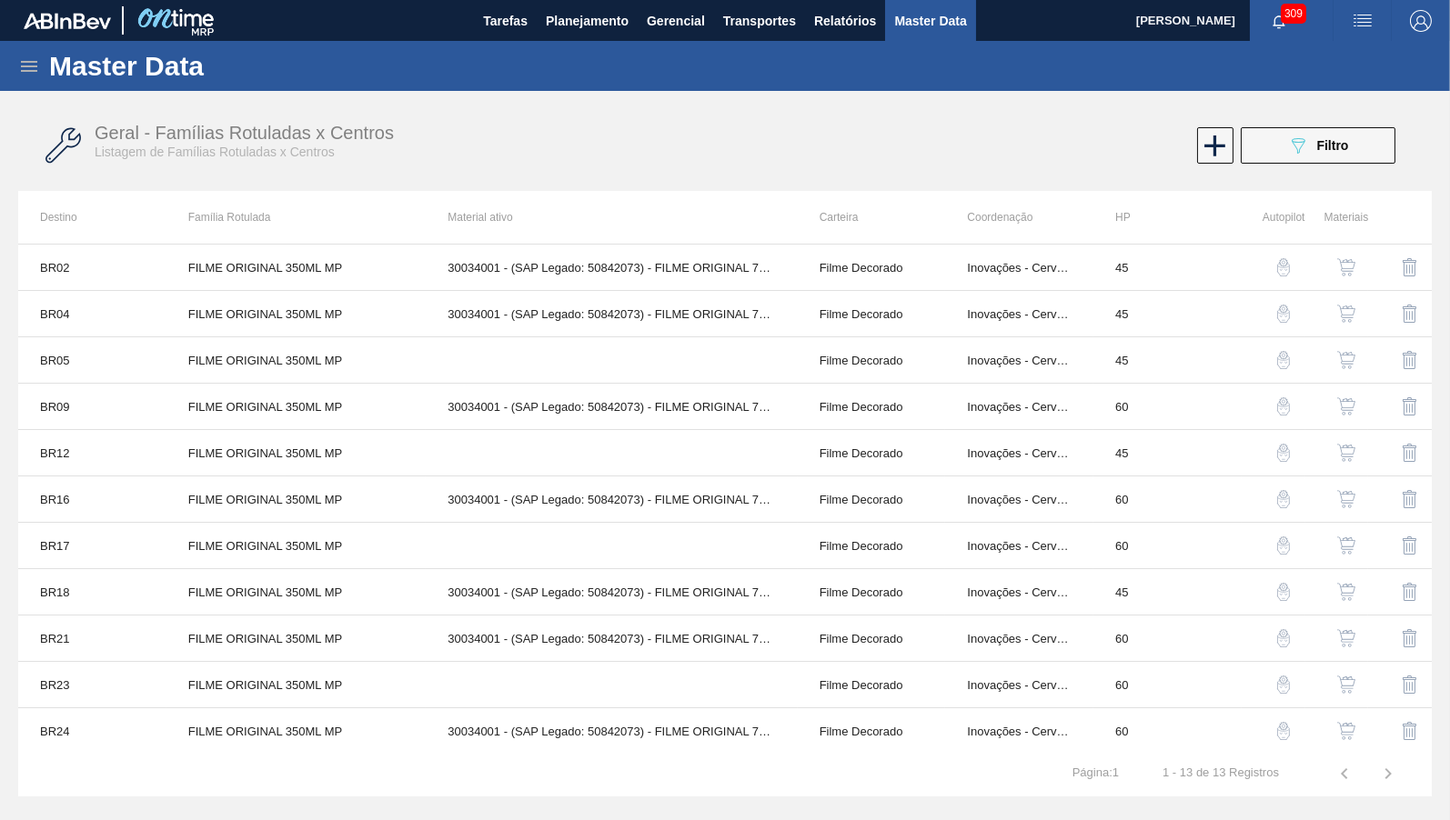
click at [1352, 369] on button "button" at bounding box center [1346, 360] width 44 height 44
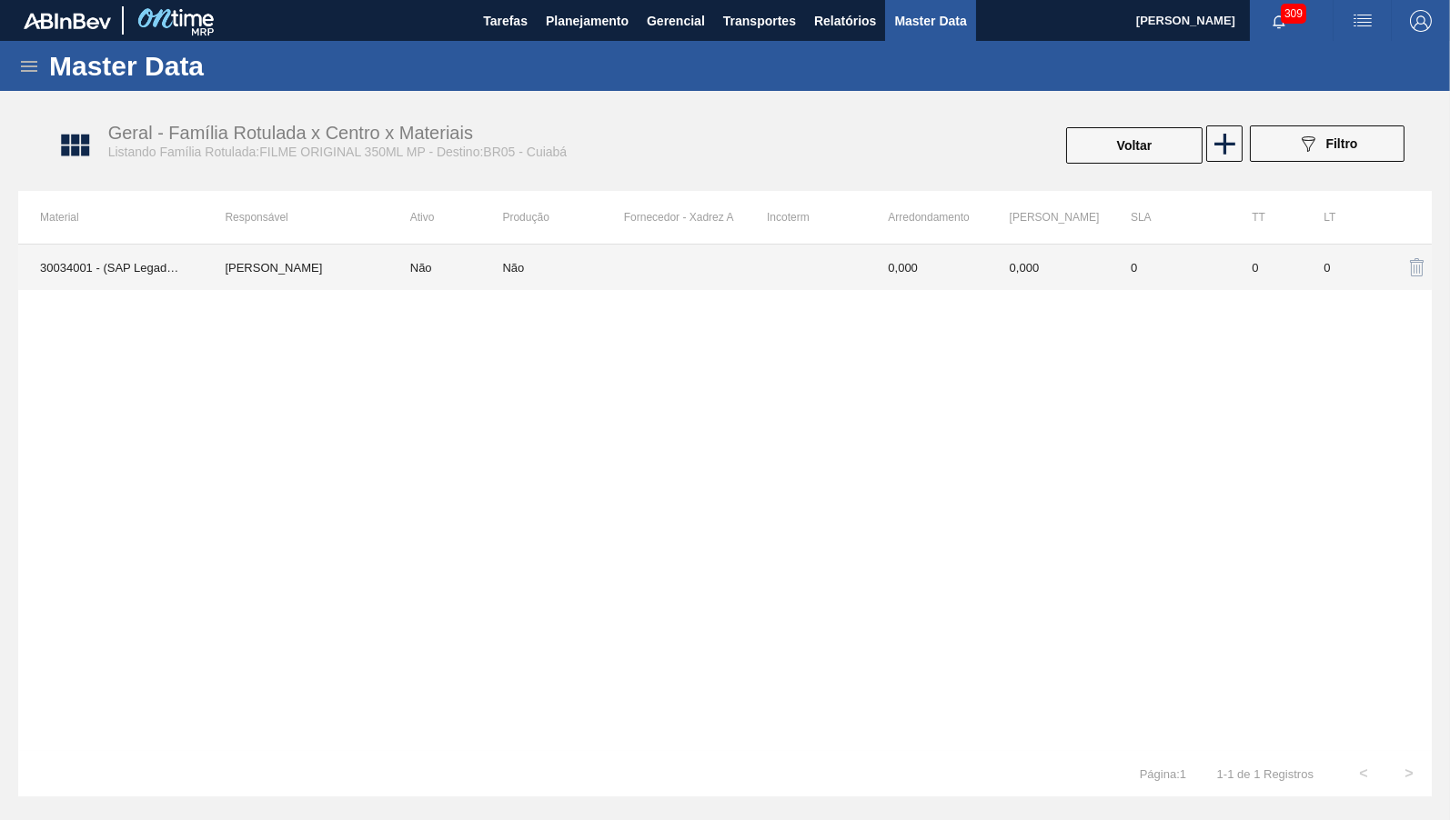
click at [728, 278] on td at bounding box center [684, 267] width 121 height 45
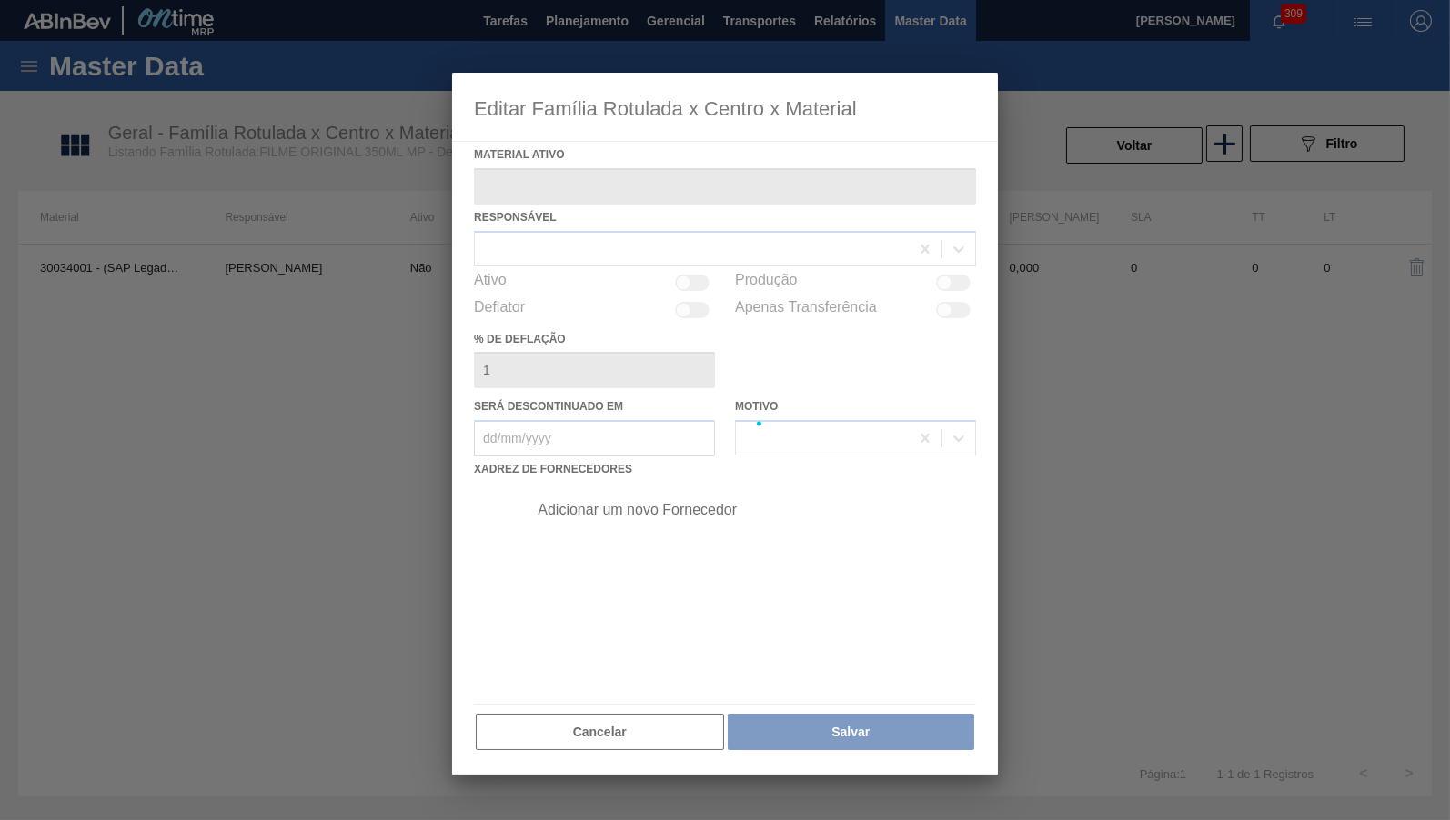
type ativo "30034001 - (SAP Legado: 50842073) - FILME ORIGINAL 770X80 350X12 MP"
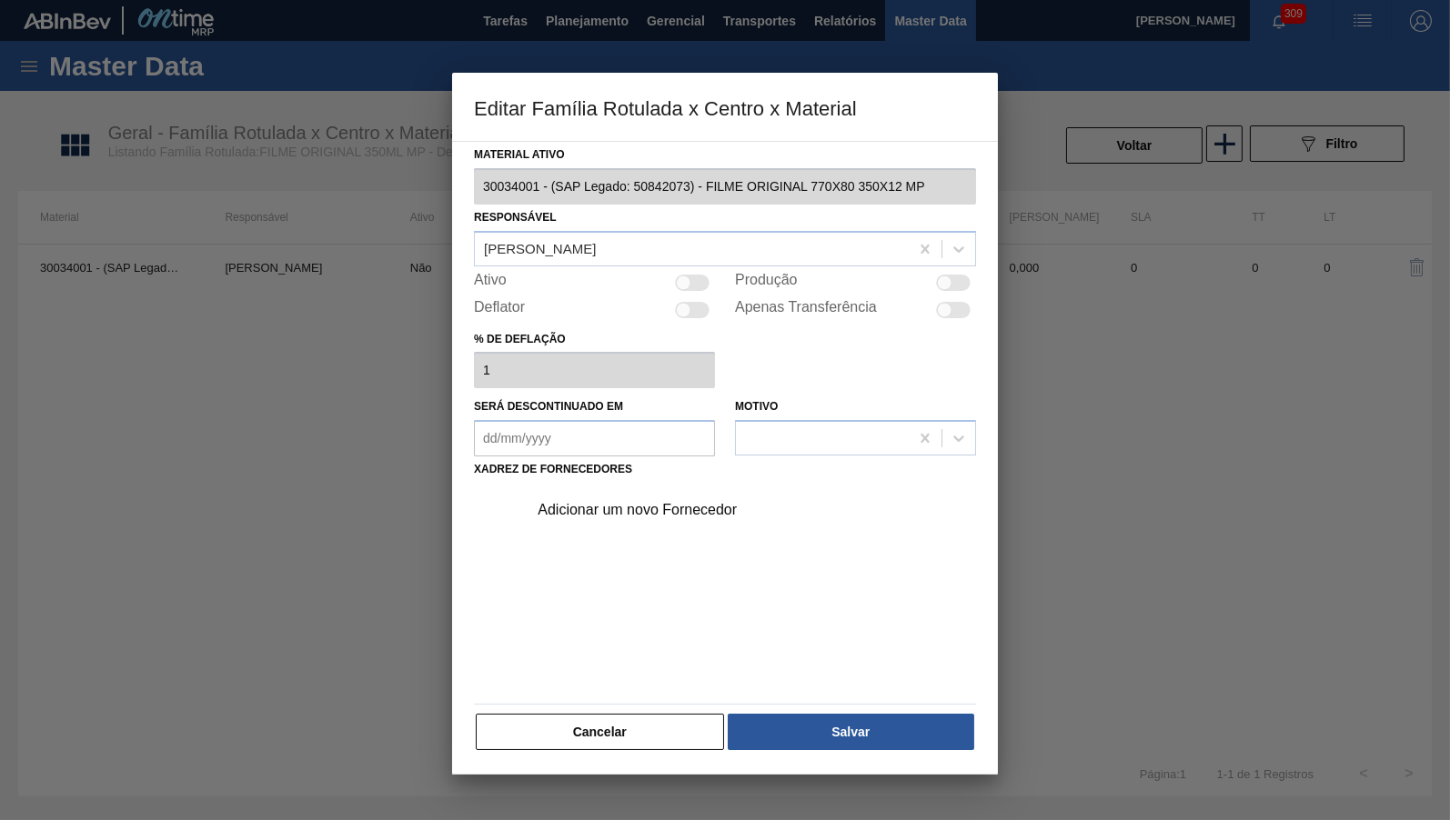
click at [691, 275] on div at bounding box center [692, 283] width 35 height 16
checkbox input "true"
click at [672, 503] on div "Adicionar um novo Fornecedor" at bounding box center [716, 510] width 357 height 16
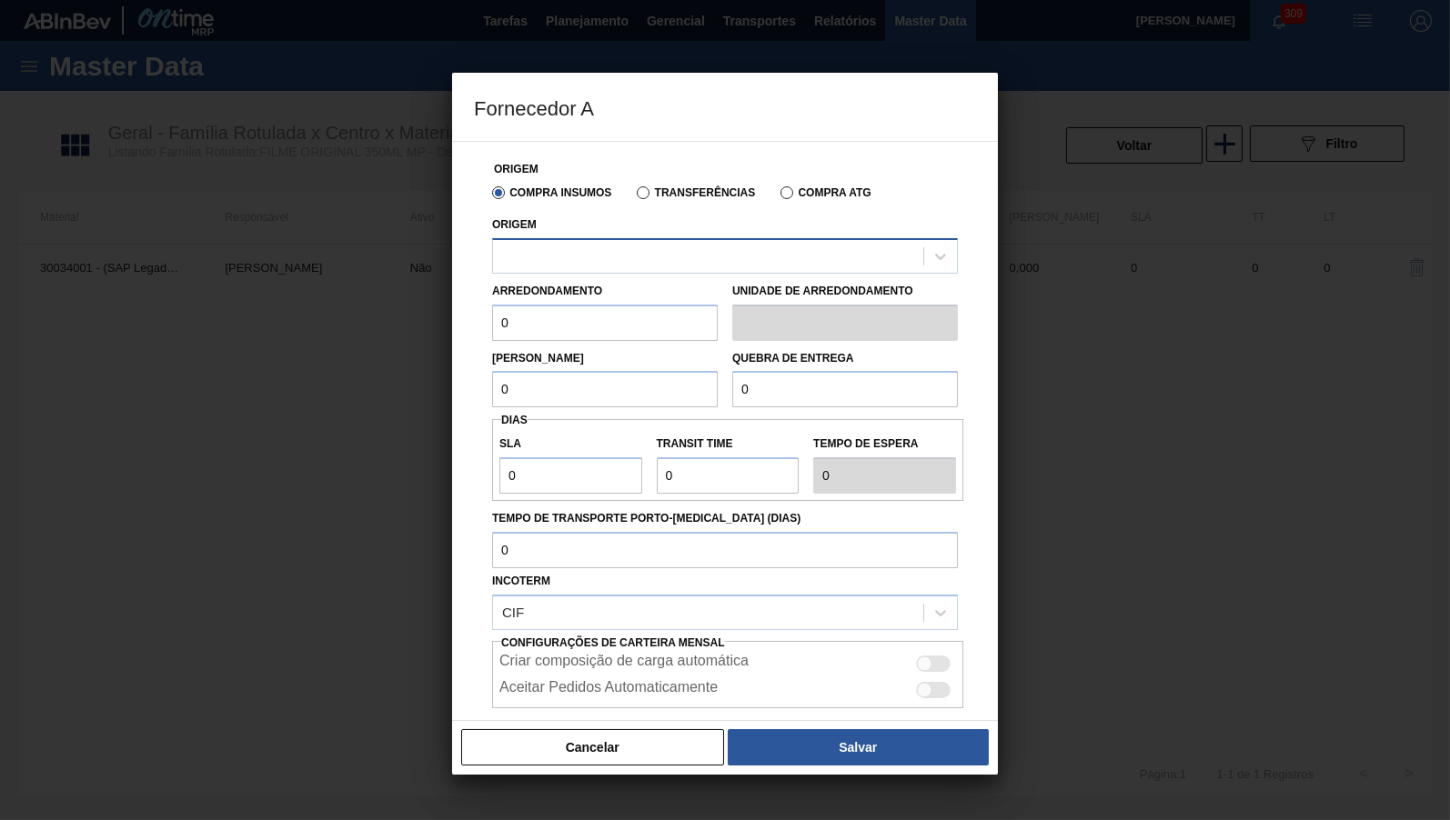
click at [614, 246] on div "Origem" at bounding box center [725, 243] width 466 height 62
click at [614, 250] on div at bounding box center [708, 256] width 430 height 26
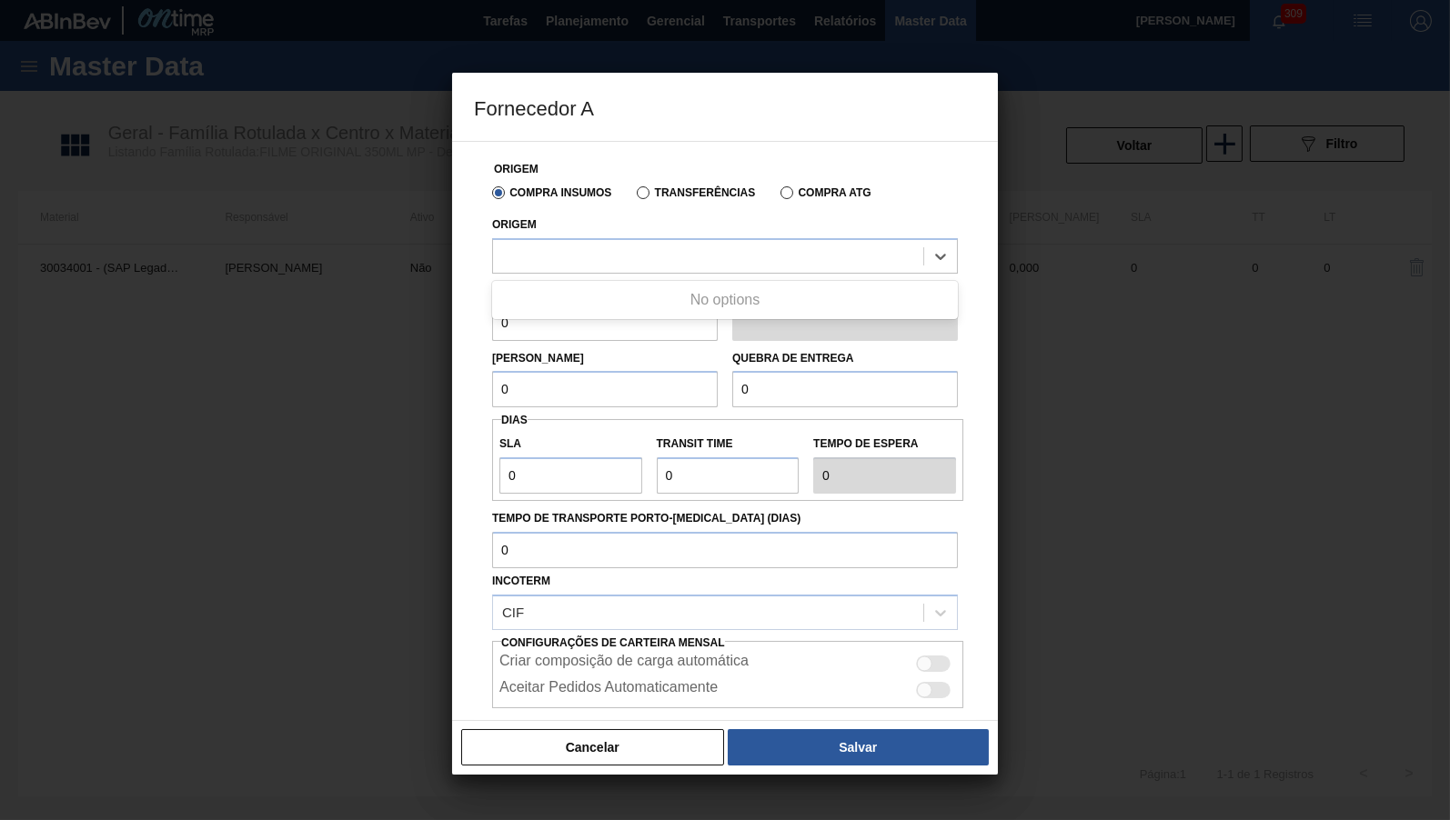
click at [658, 194] on label "Transferências" at bounding box center [696, 192] width 118 height 13
click at [634, 196] on input "Transferências" at bounding box center [634, 196] width 0 height 0
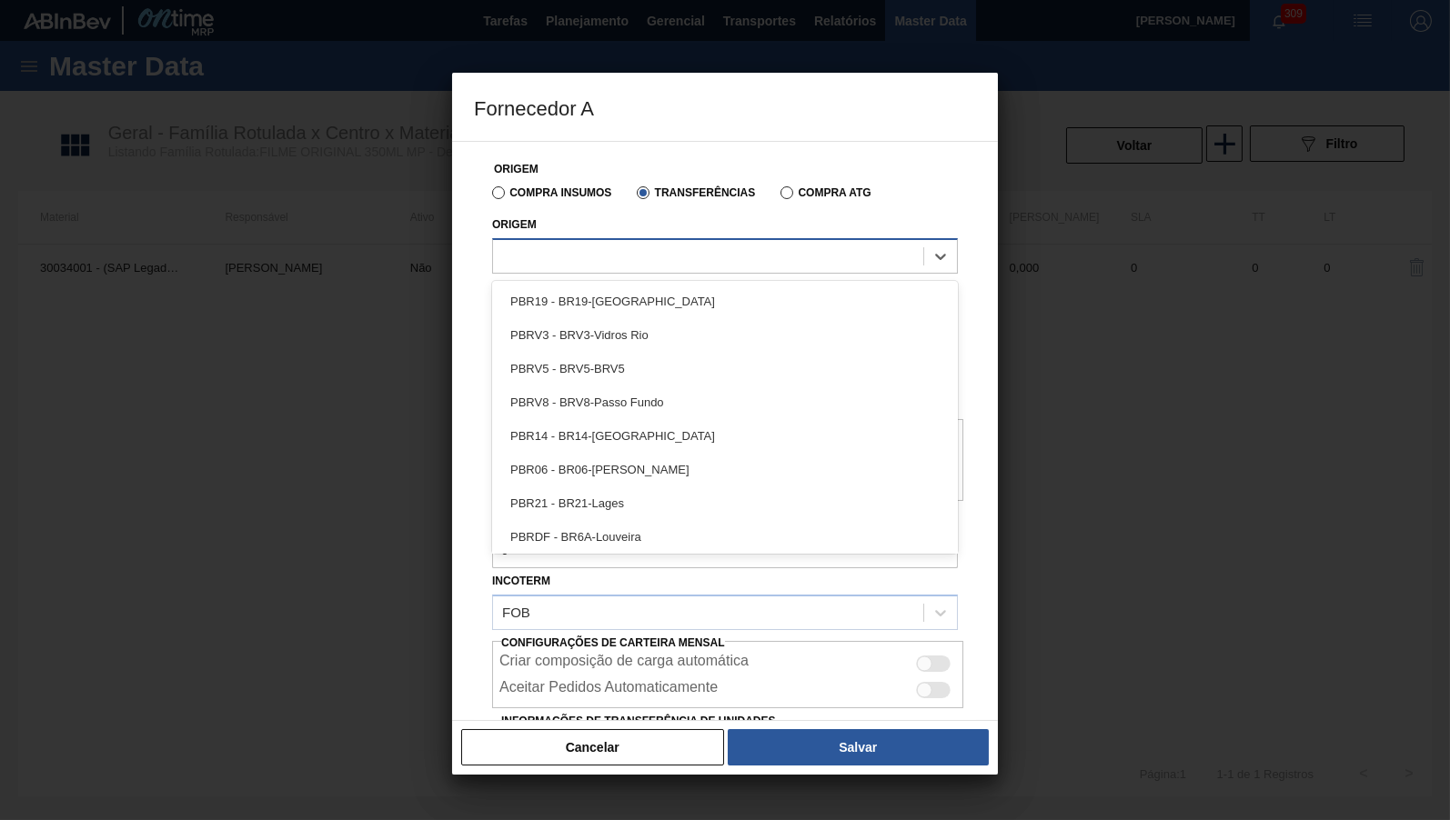
click at [633, 253] on div at bounding box center [708, 256] width 430 height 26
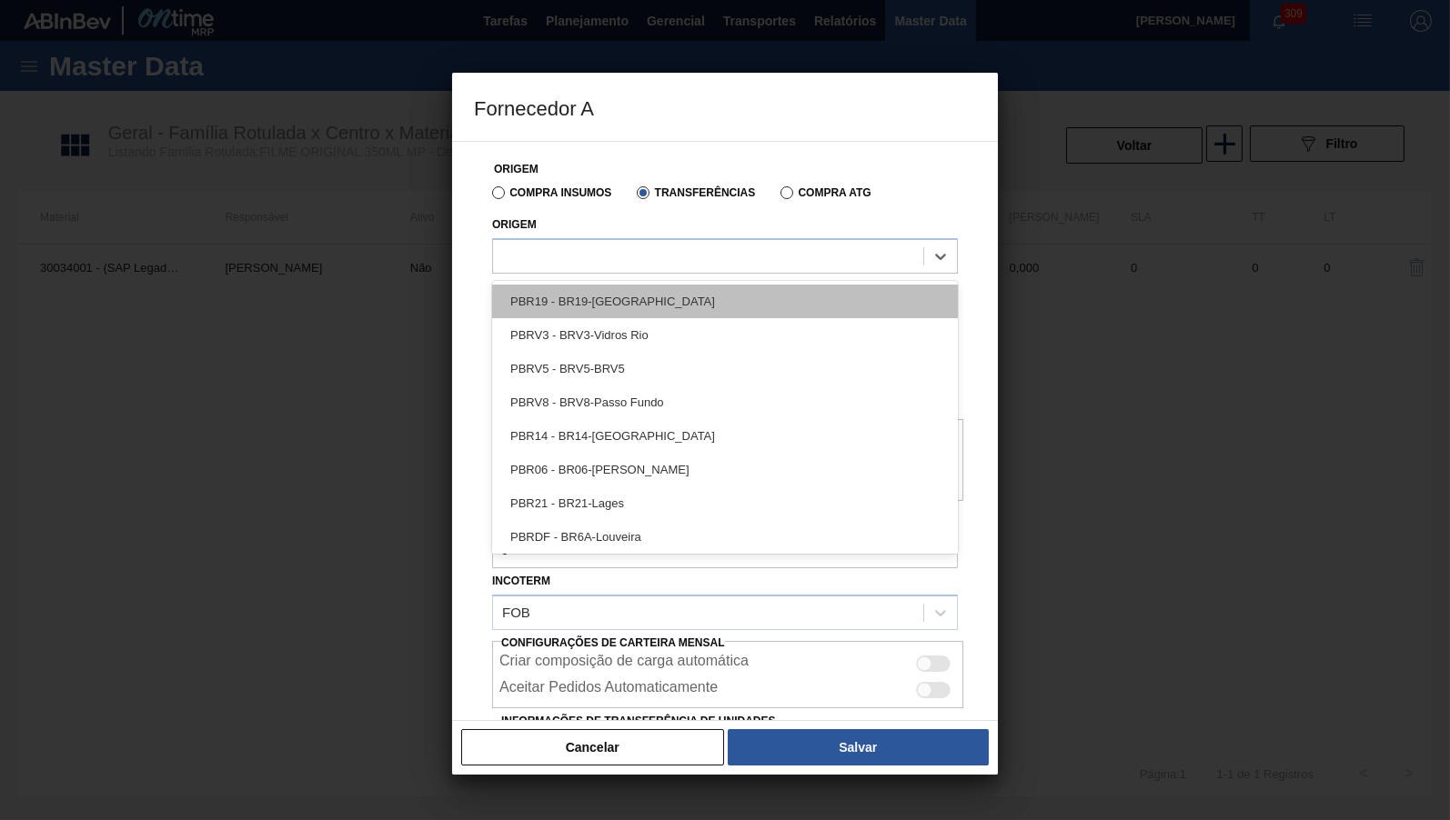
click at [635, 299] on div "PBR19 - BR19-[GEOGRAPHIC_DATA]" at bounding box center [725, 302] width 466 height 34
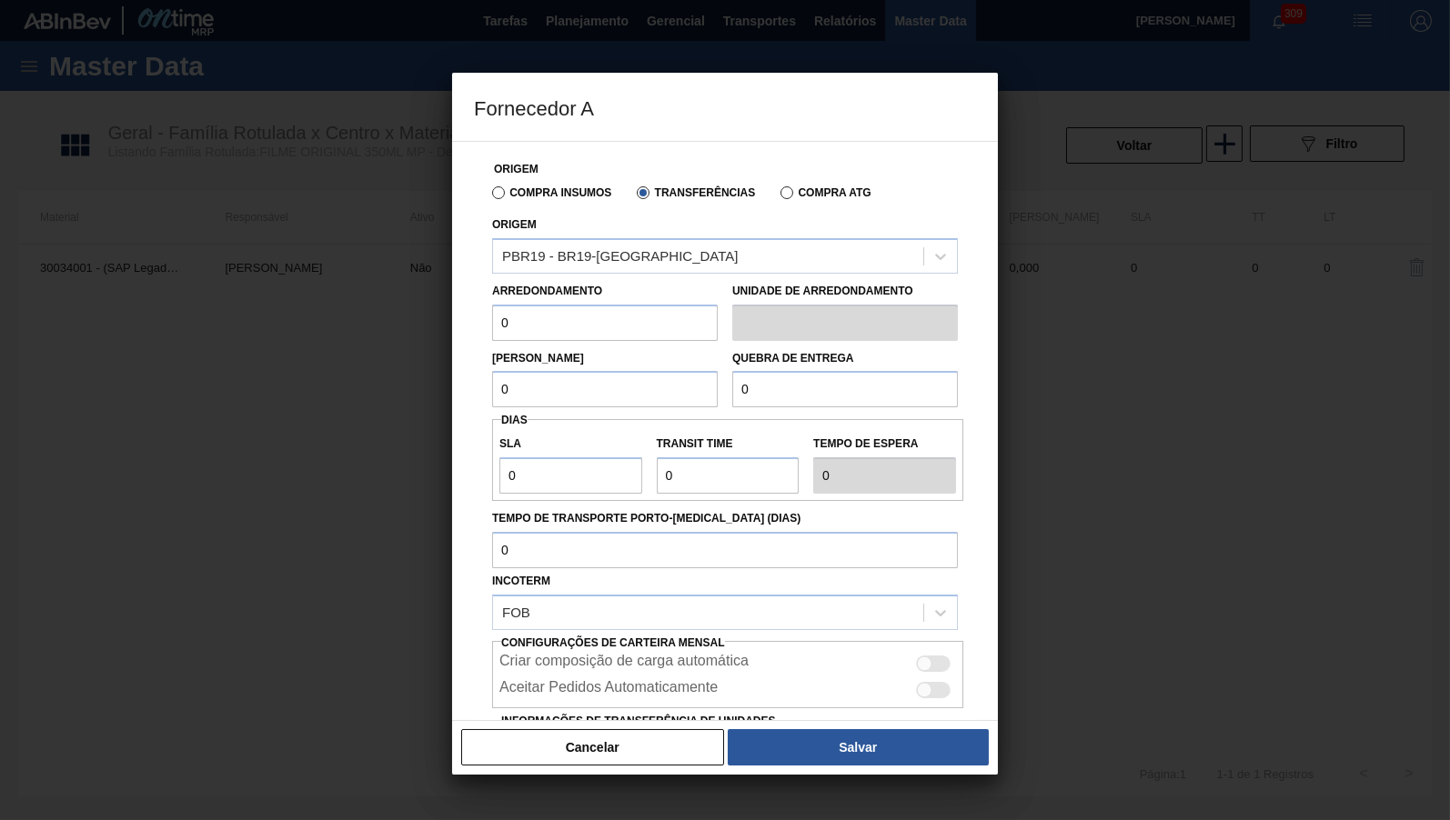
drag, startPoint x: 477, startPoint y: 326, endPoint x: 426, endPoint y: 329, distance: 51.1
click at [492, 329] on input "0" at bounding box center [605, 323] width 226 height 36
paste input "5"
type input "500"
drag, startPoint x: 586, startPoint y: 378, endPoint x: 338, endPoint y: 370, distance: 247.5
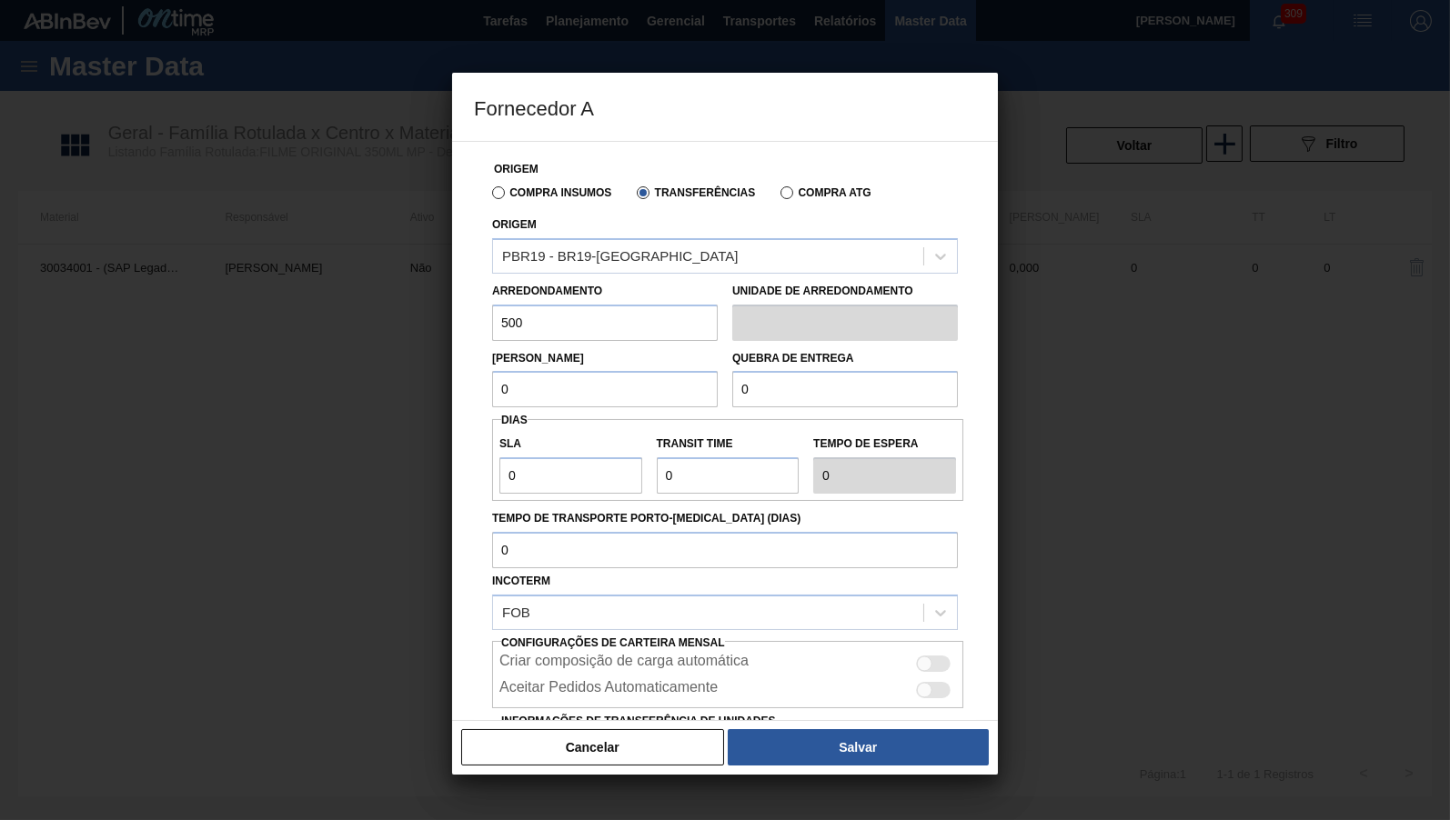
click at [492, 371] on input "0" at bounding box center [605, 389] width 226 height 36
type input "500"
drag, startPoint x: 786, startPoint y: 437, endPoint x: 767, endPoint y: 407, distance: 35.6
click at [765, 411] on div "Origem Compra Insumos Transferências Compra ATG Origem PBR19 - BR19-[GEOGRAPHIC…" at bounding box center [725, 483] width 502 height 682
drag, startPoint x: 771, startPoint y: 397, endPoint x: 661, endPoint y: 391, distance: 110.2
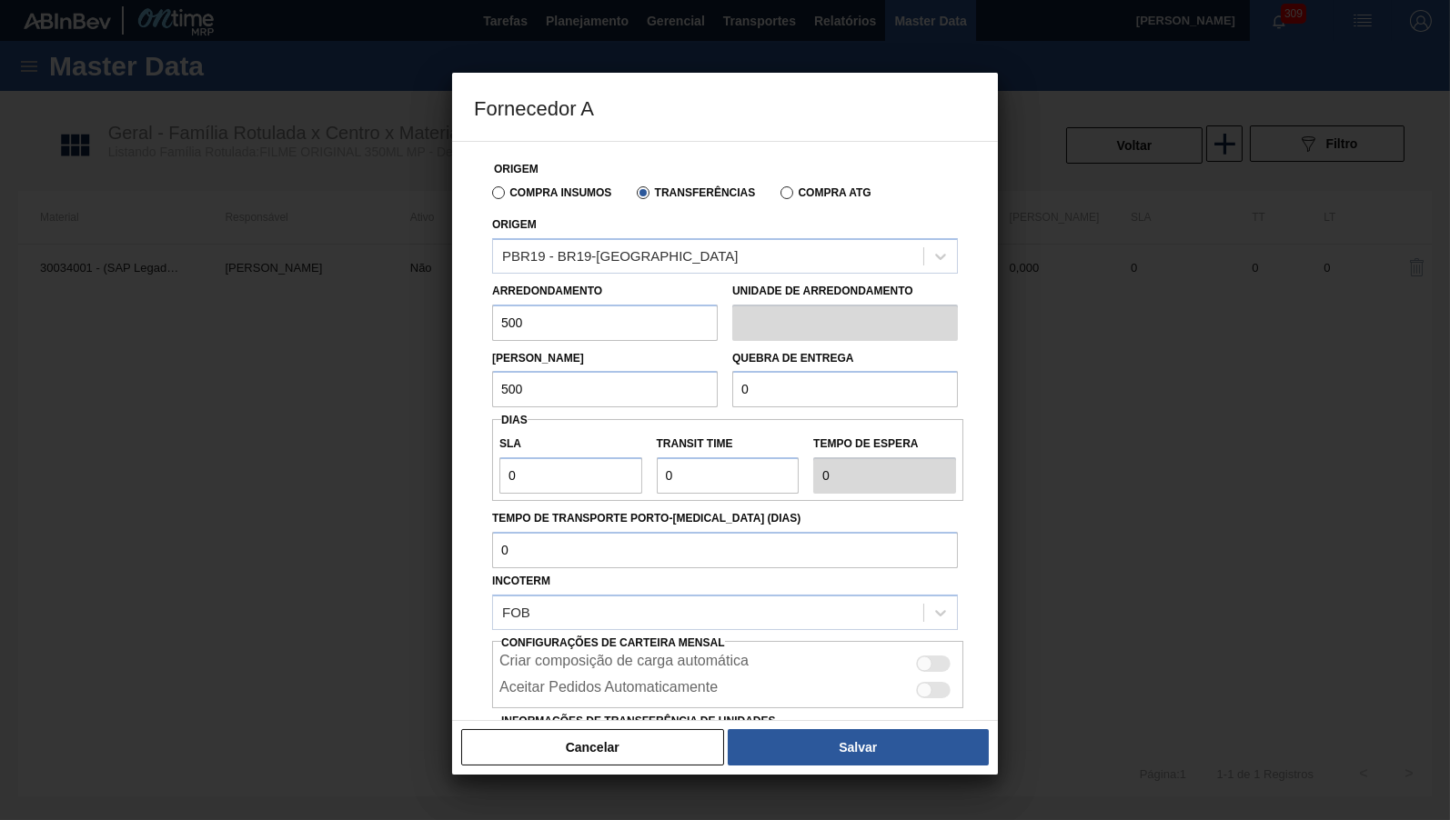
click at [732, 391] on input "0" at bounding box center [845, 389] width 226 height 36
type input "5.000"
drag, startPoint x: 576, startPoint y: 474, endPoint x: 367, endPoint y: 487, distance: 209.6
click at [499, 487] on input "0" at bounding box center [570, 475] width 143 height 36
type input "2"
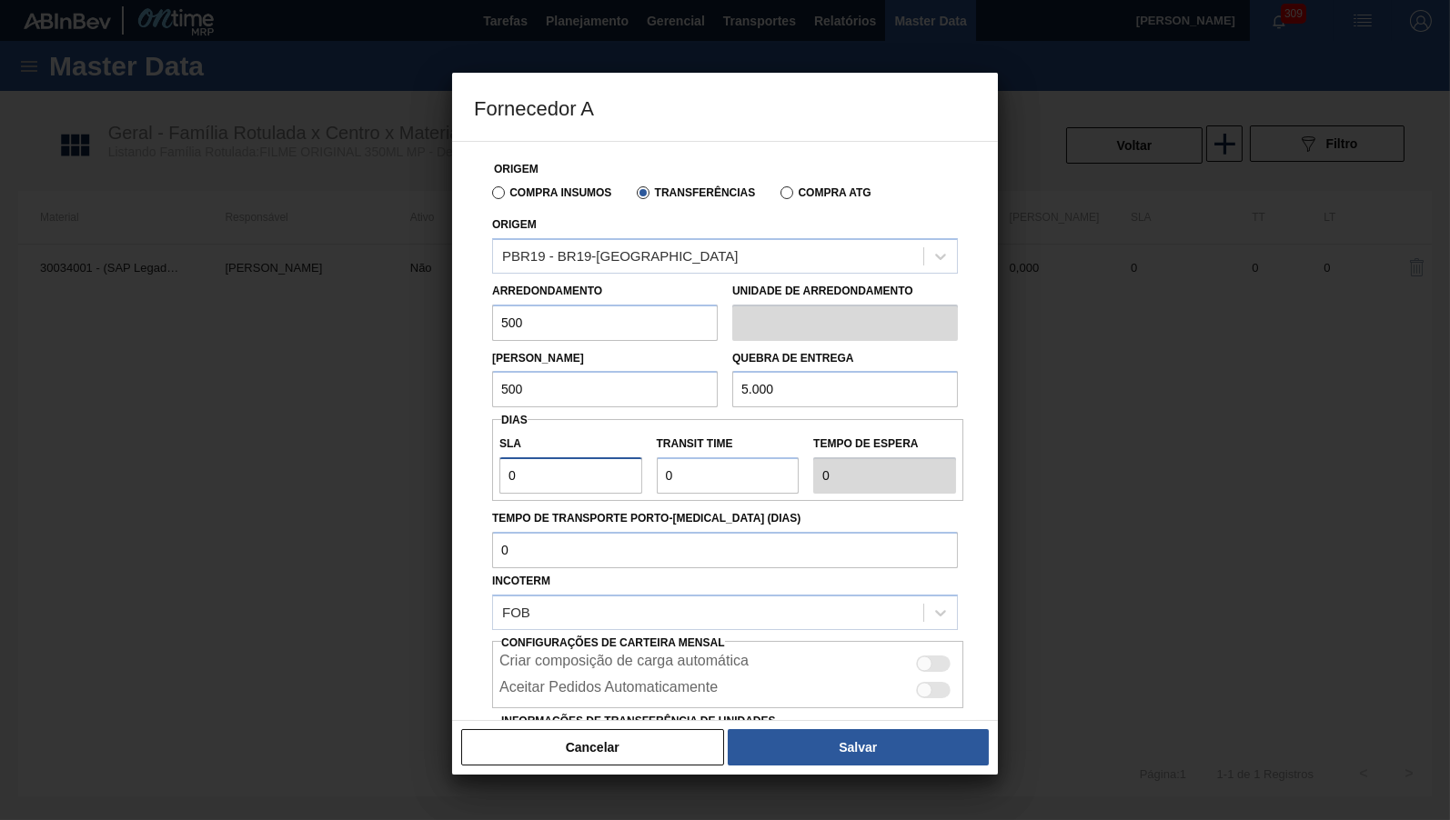
type input "2"
drag, startPoint x: 671, startPoint y: 475, endPoint x: 526, endPoint y: 466, distance: 145.8
click at [657, 470] on input "Transit Time" at bounding box center [728, 475] width 143 height 36
drag, startPoint x: 522, startPoint y: 466, endPoint x: 406, endPoint y: 483, distance: 117.7
click at [499, 483] on input "2" at bounding box center [570, 475] width 143 height 36
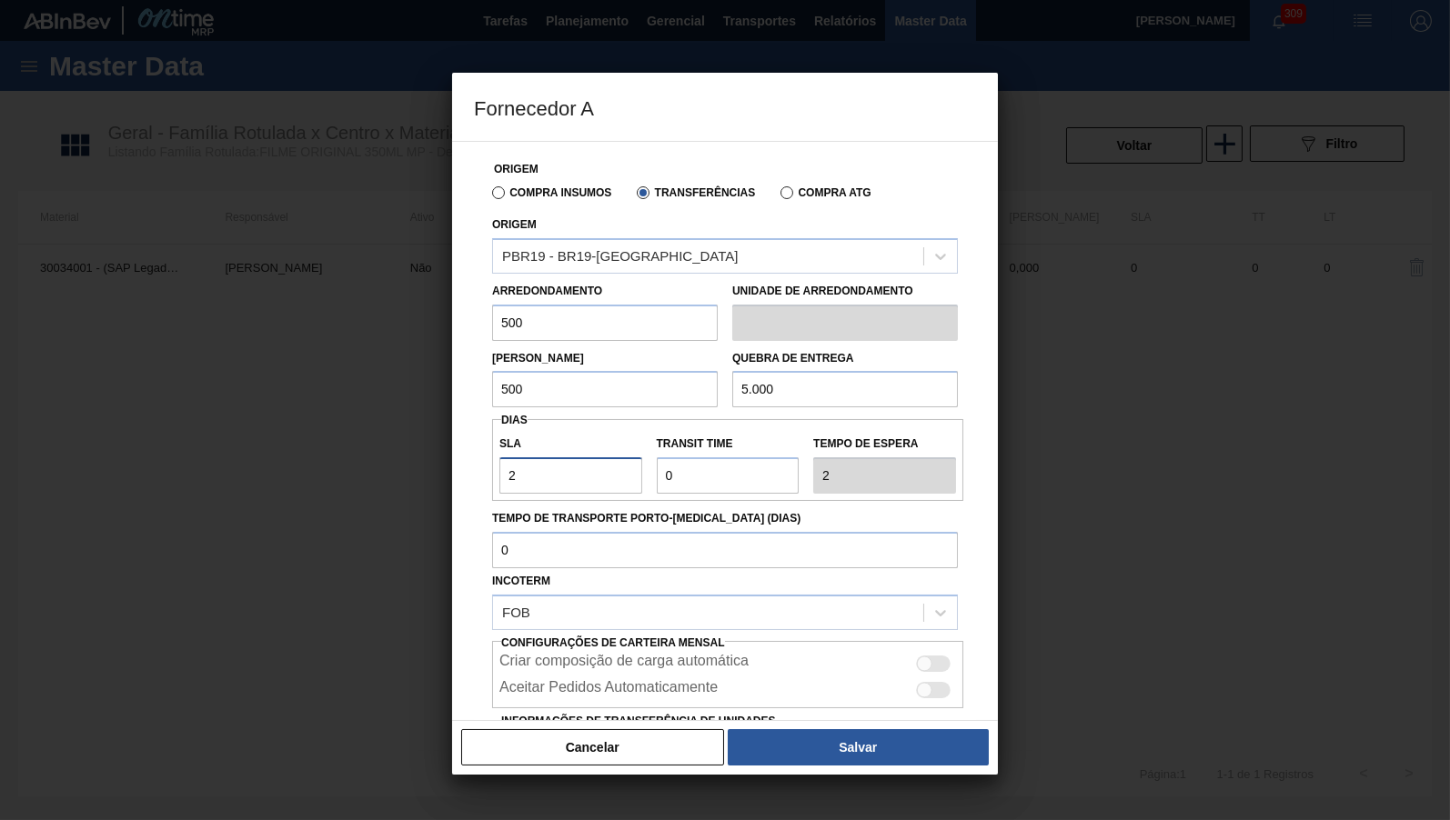
type input "1"
drag, startPoint x: 728, startPoint y: 449, endPoint x: 738, endPoint y: 459, distance: 13.5
click at [632, 457] on div "SLA 1 Transit Time Tempo de espera 1" at bounding box center [727, 460] width 471 height 67
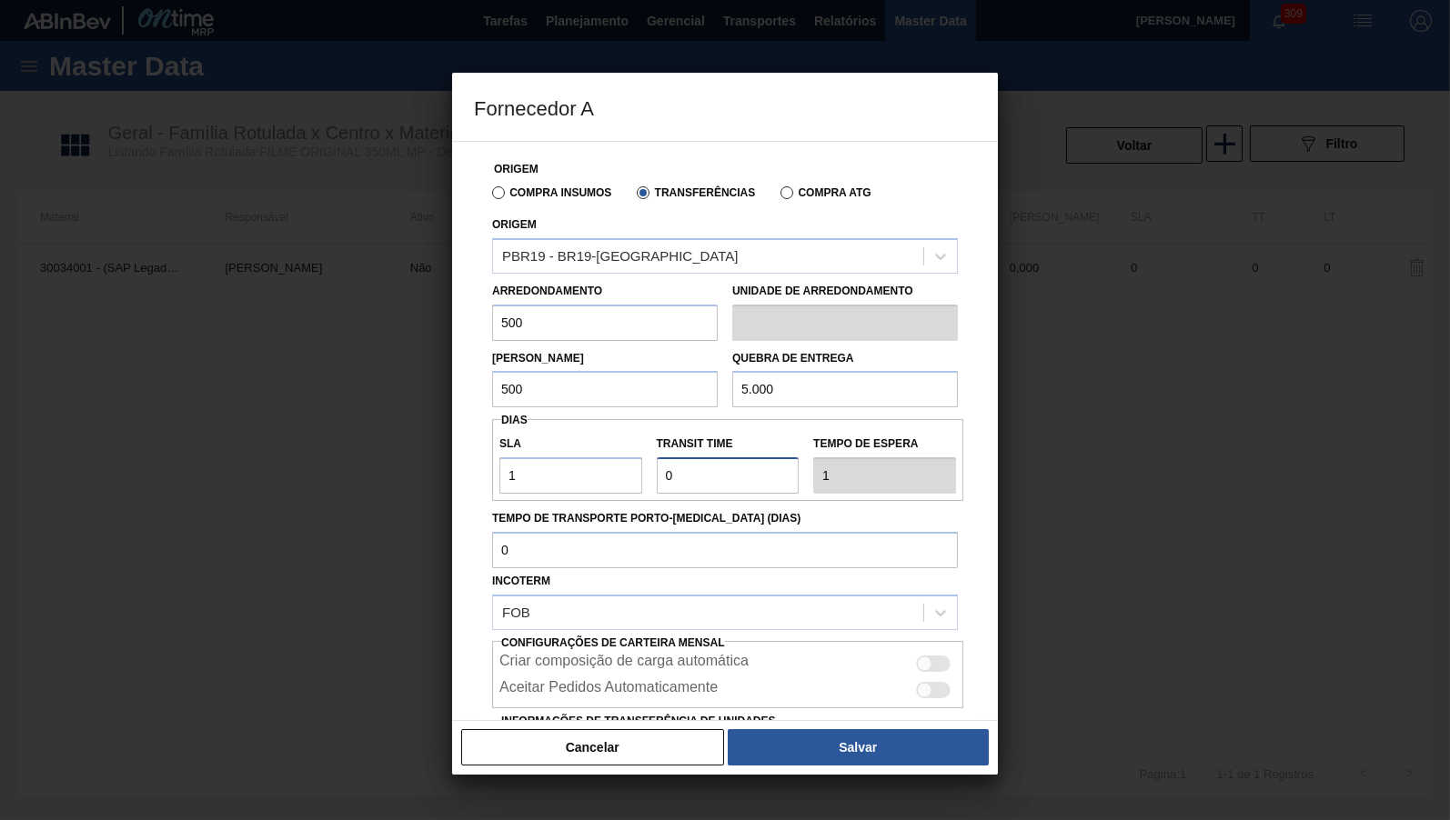
drag, startPoint x: 709, startPoint y: 472, endPoint x: 518, endPoint y: 492, distance: 192.0
click at [657, 492] on input "Transit Time" at bounding box center [728, 475] width 143 height 36
type input "4"
type input "5"
type input "4"
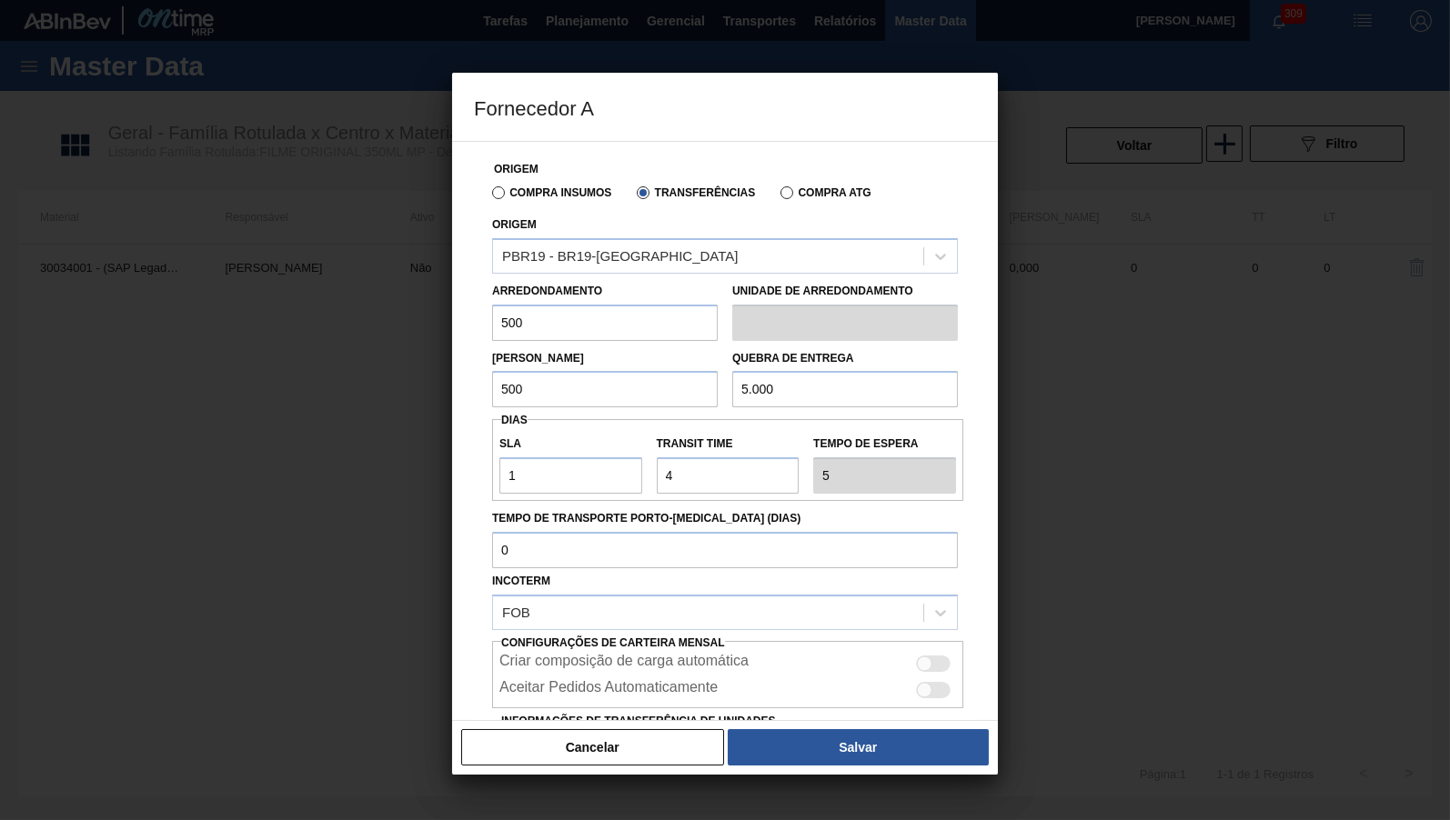
click at [936, 656] on div at bounding box center [933, 664] width 35 height 16
checkbox input "true"
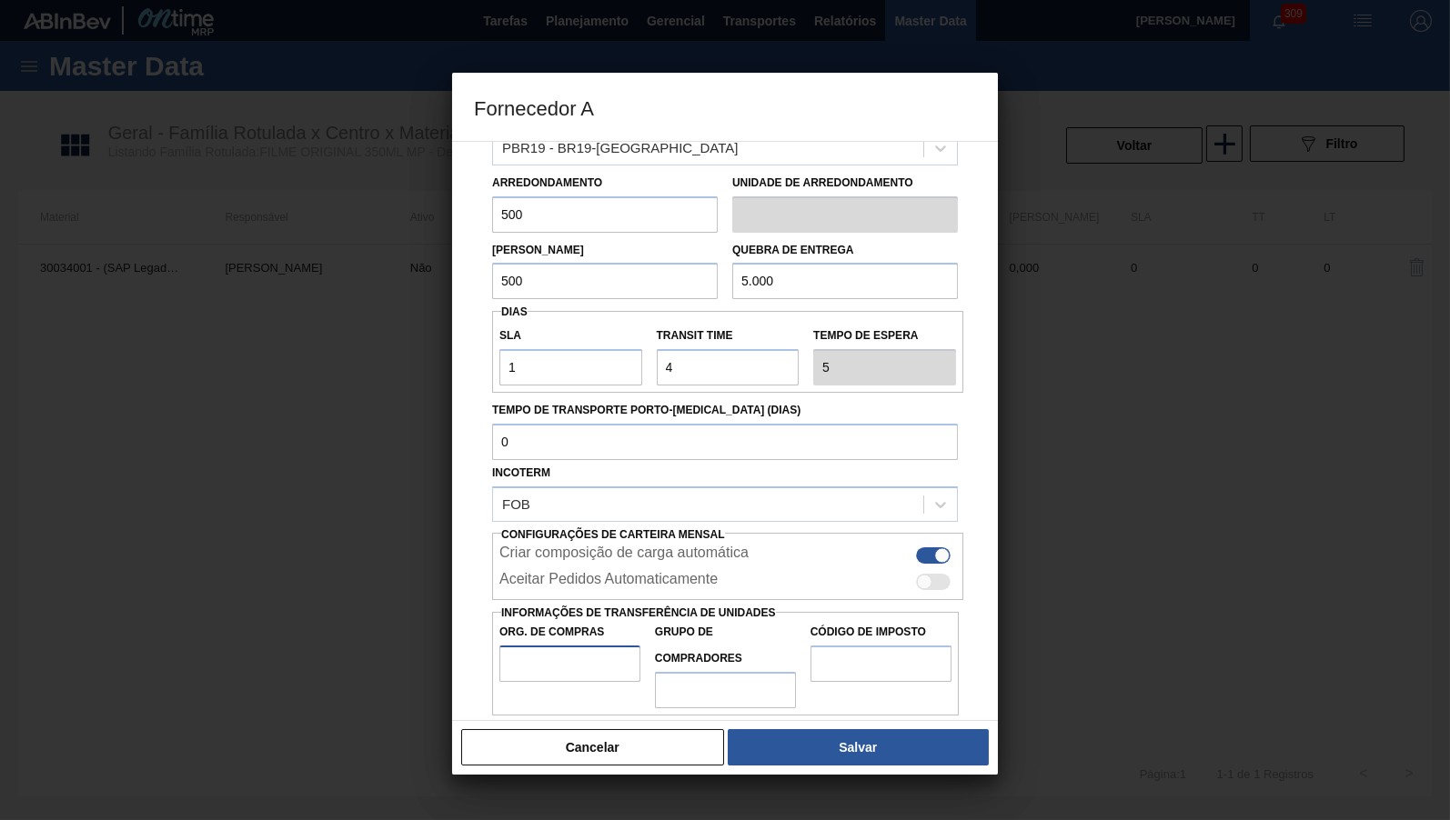
click at [567, 655] on input "Org. de Compras" at bounding box center [569, 664] width 141 height 36
type input "BR00"
click at [757, 672] on input "Grupo de Compradores" at bounding box center [725, 690] width 141 height 36
type input "B02"
click at [892, 646] on input "Código de Imposto" at bounding box center [880, 664] width 141 height 36
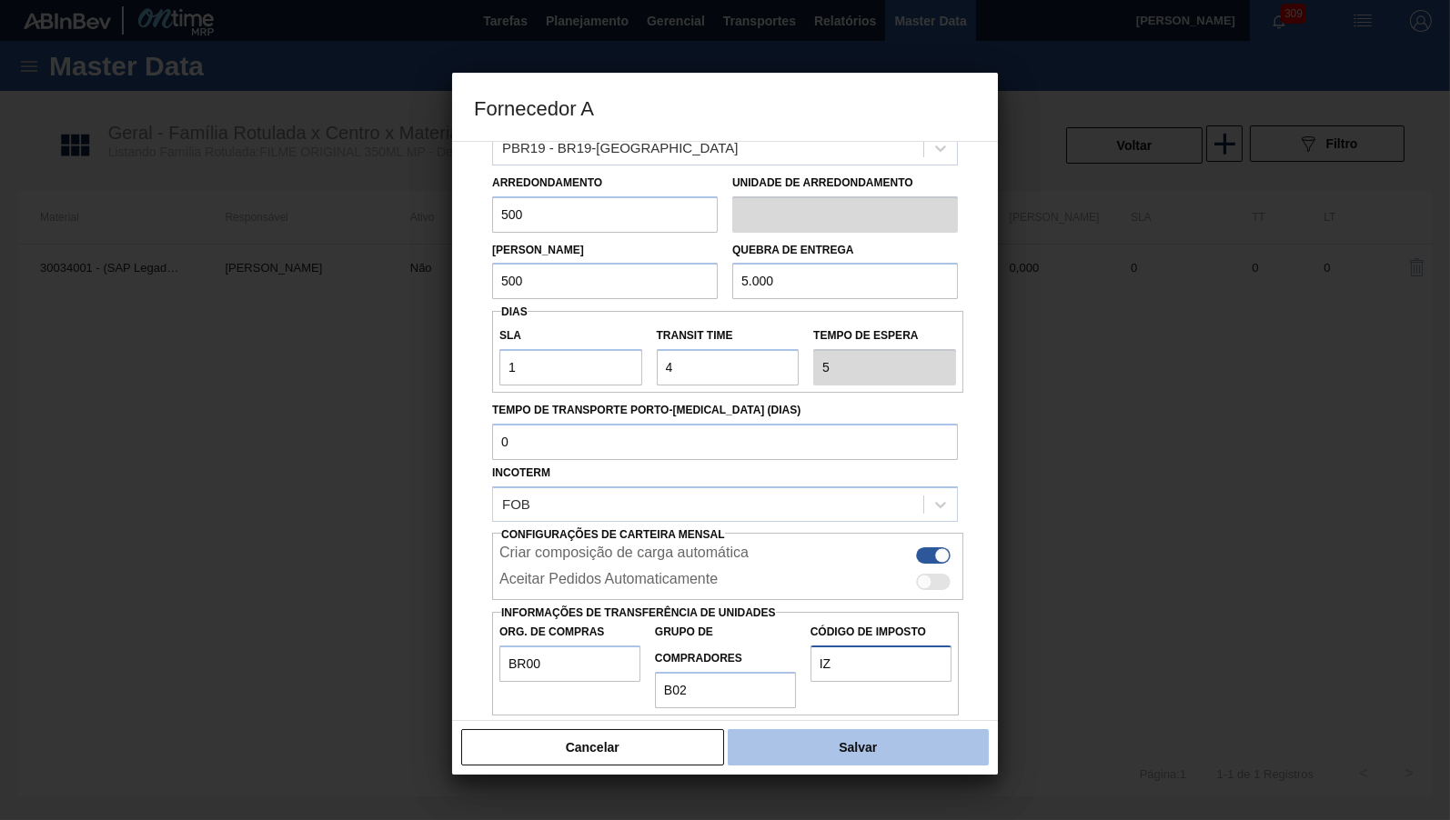
type input "IZ"
click at [923, 755] on button "Salvar" at bounding box center [858, 747] width 261 height 36
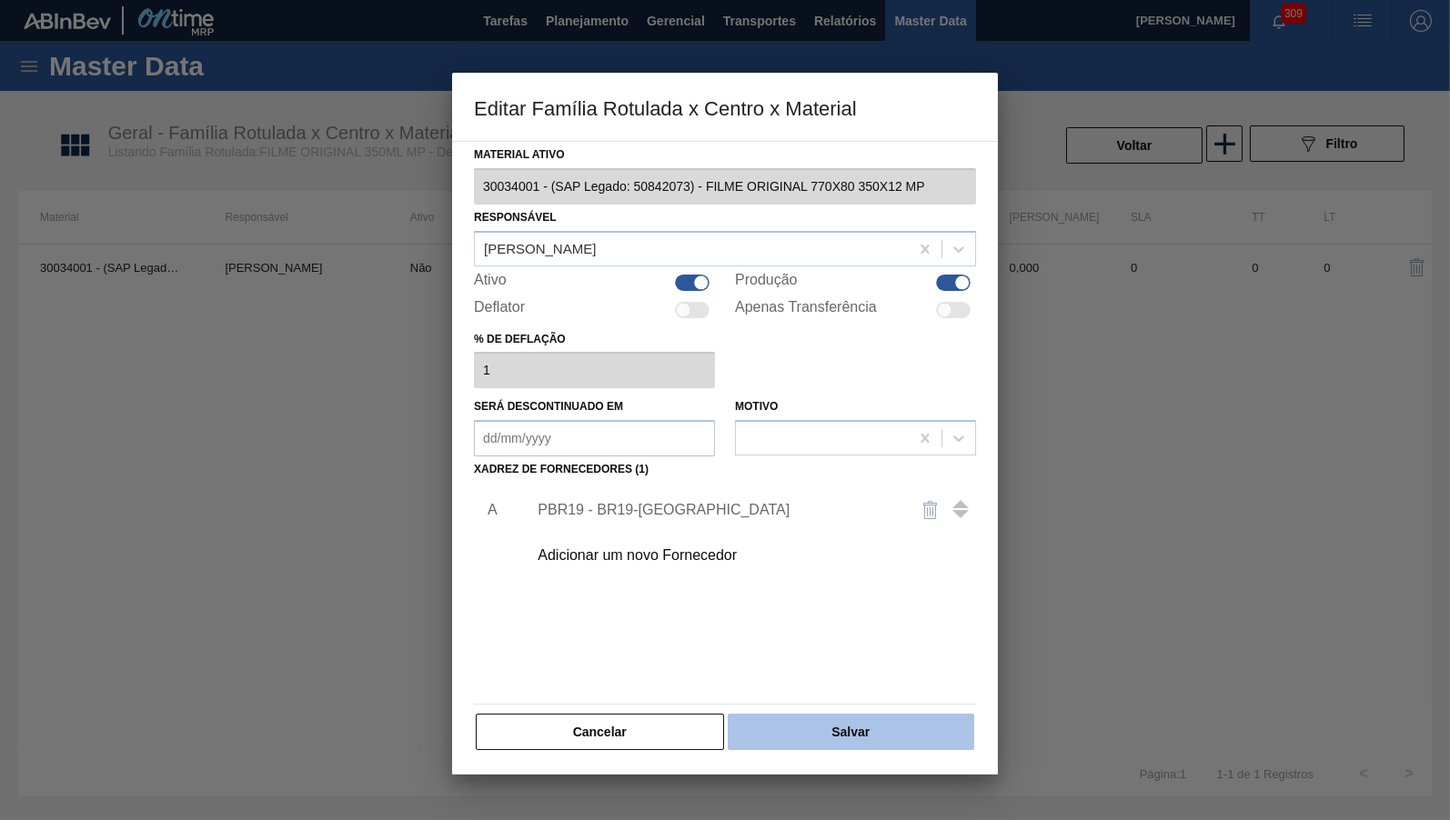
click at [858, 724] on button "Salvar" at bounding box center [851, 732] width 246 height 36
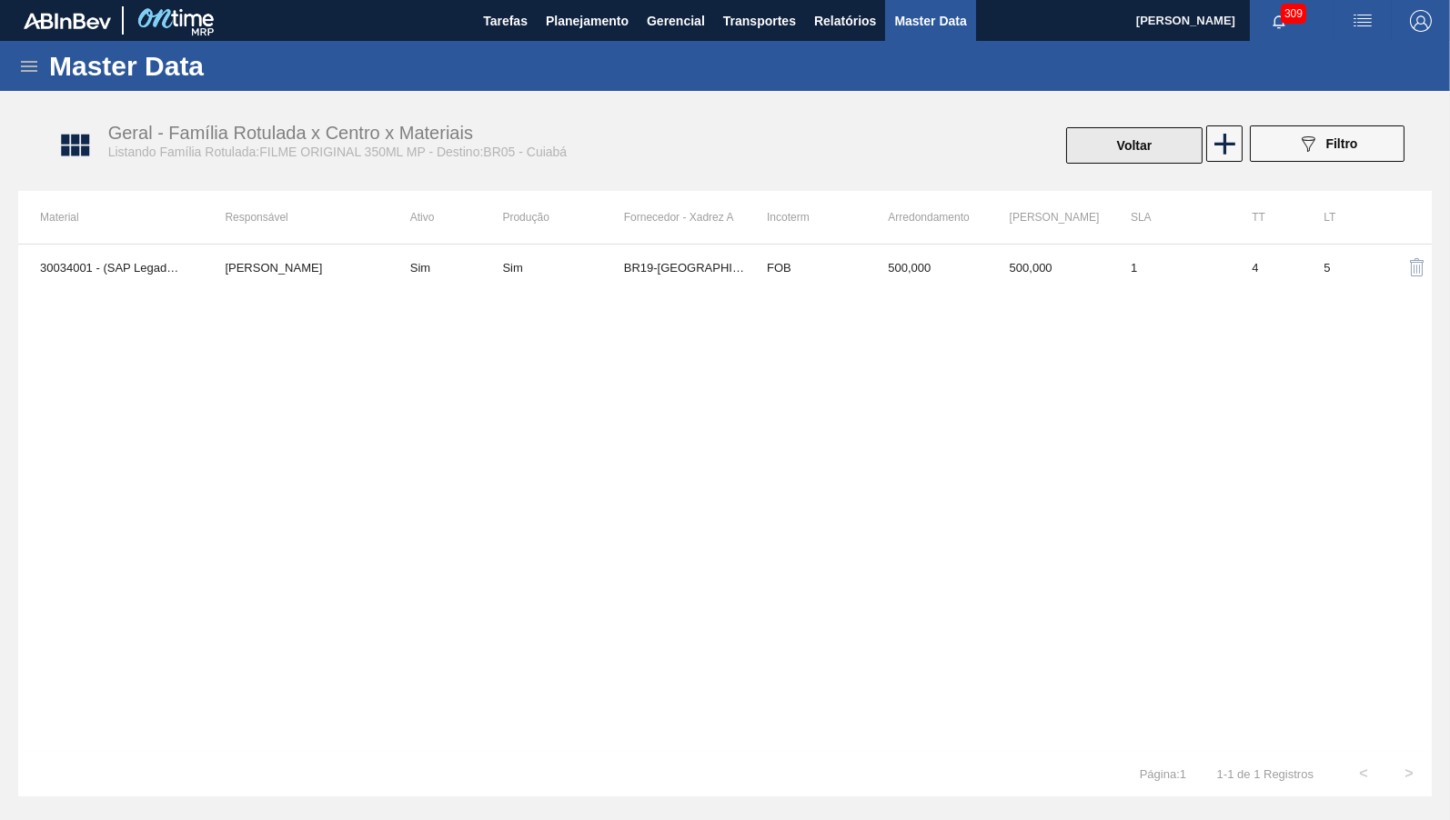
click at [1126, 177] on div "Geral - Família Rotulada x Centro x Materiais Listando Família Rotulada:FILME O…" at bounding box center [733, 146] width 1413 height 68
click at [1116, 154] on button "Voltar" at bounding box center [1134, 145] width 136 height 36
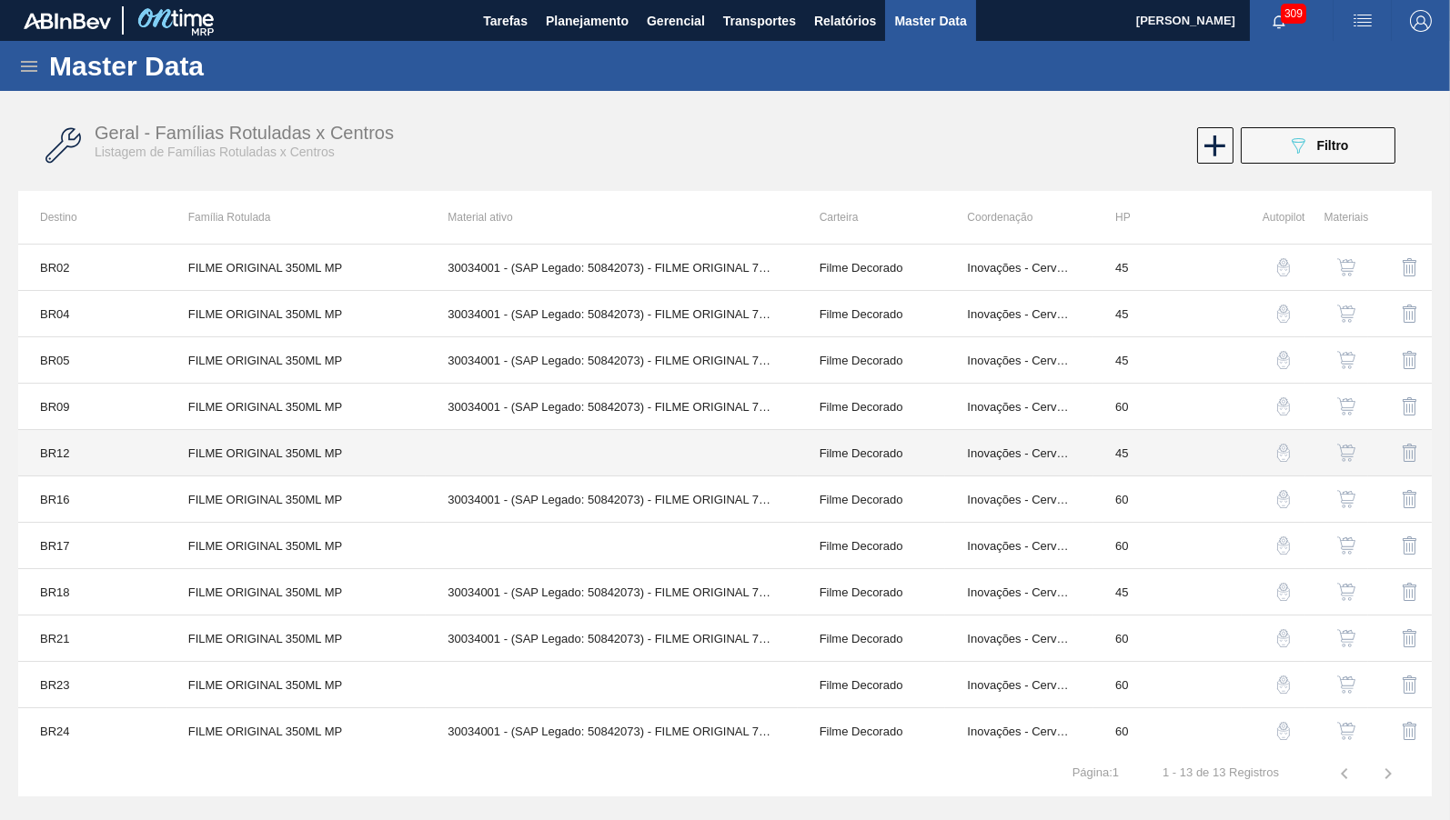
scroll to position [72, 0]
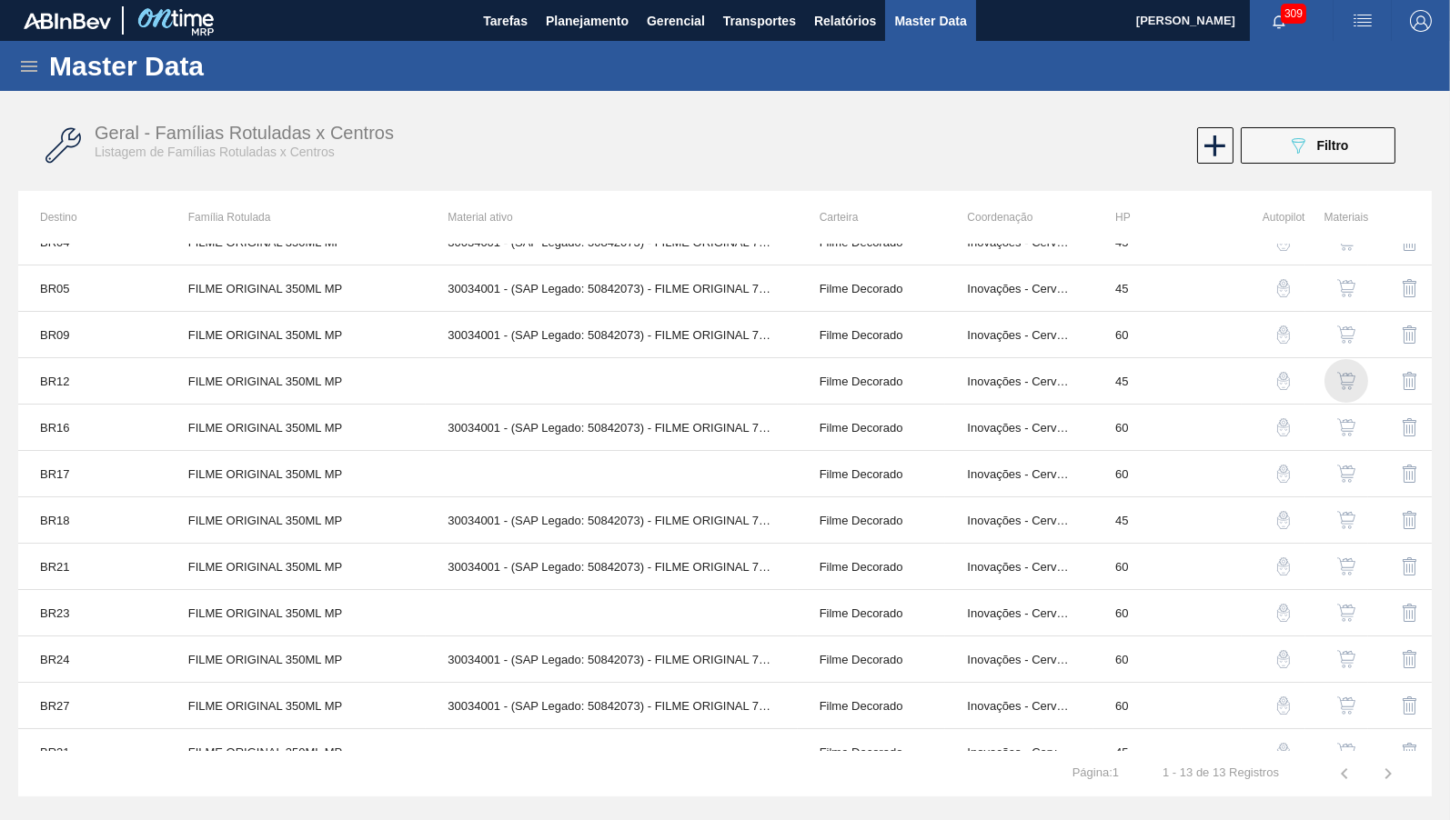
click at [1352, 388] on img "button" at bounding box center [1346, 381] width 18 height 18
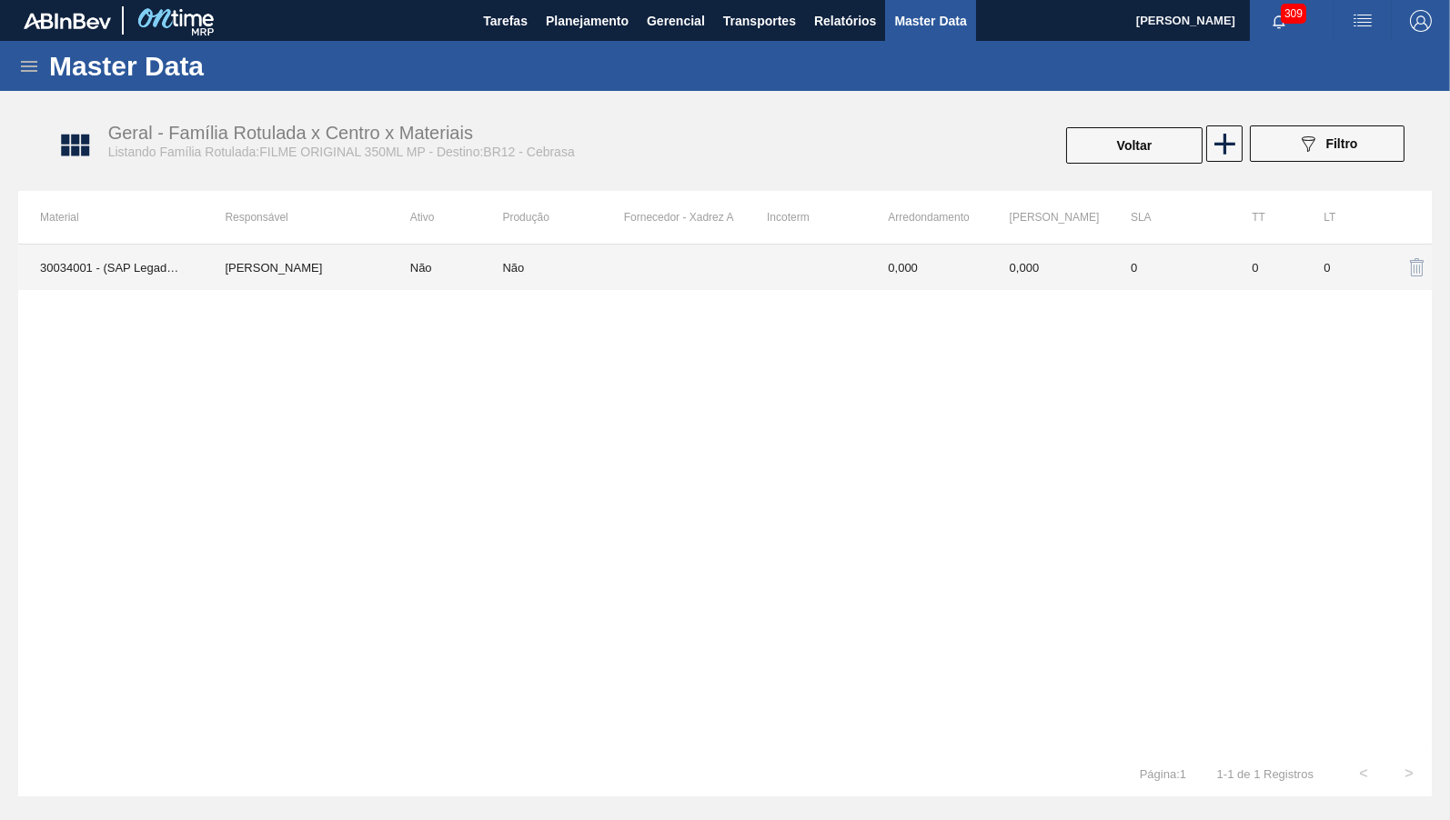
click at [692, 255] on td at bounding box center [684, 267] width 121 height 45
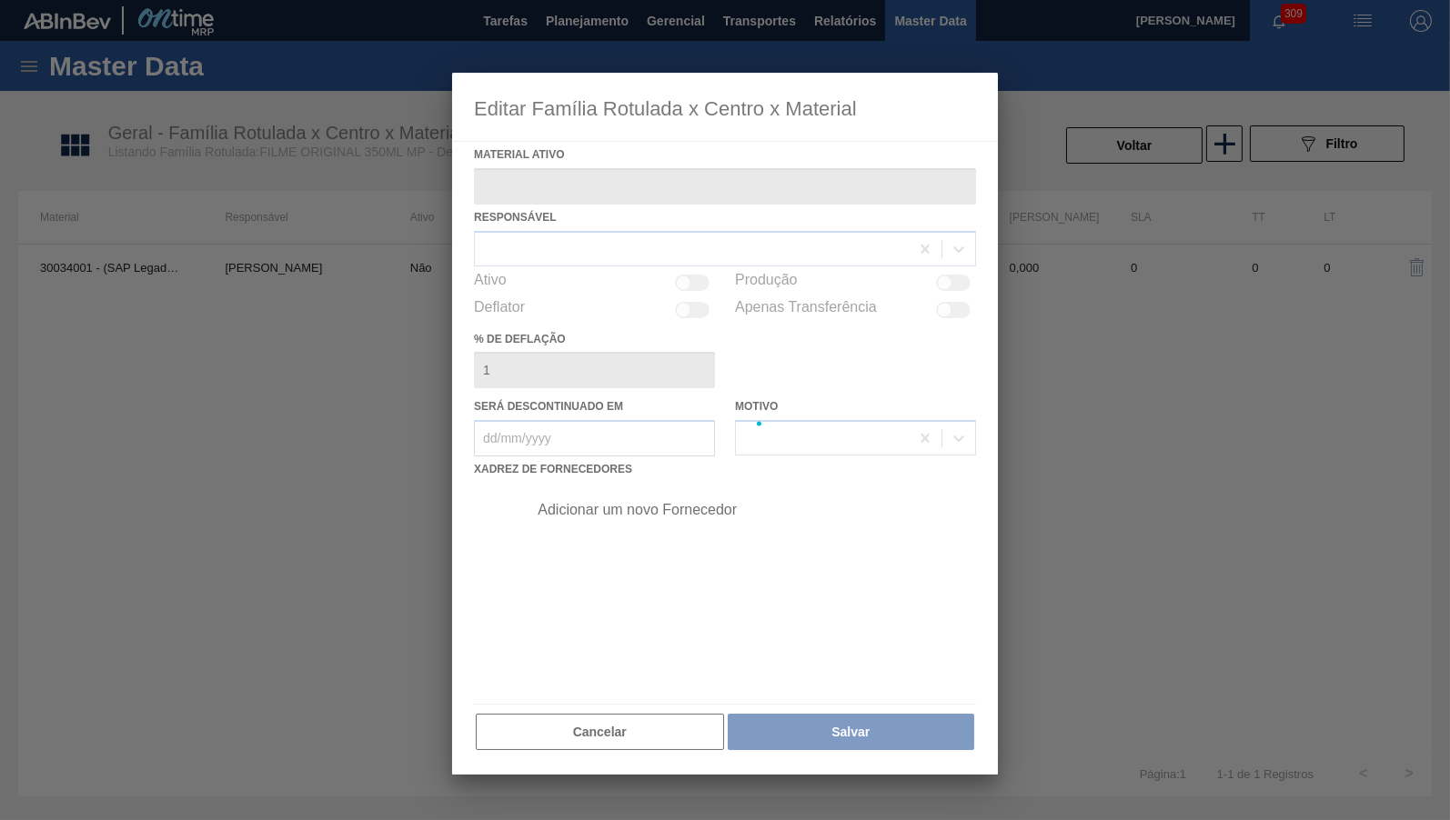
type ativo "30034001 - (SAP Legado: 50842073) - FILME ORIGINAL 770X80 350X12 MP"
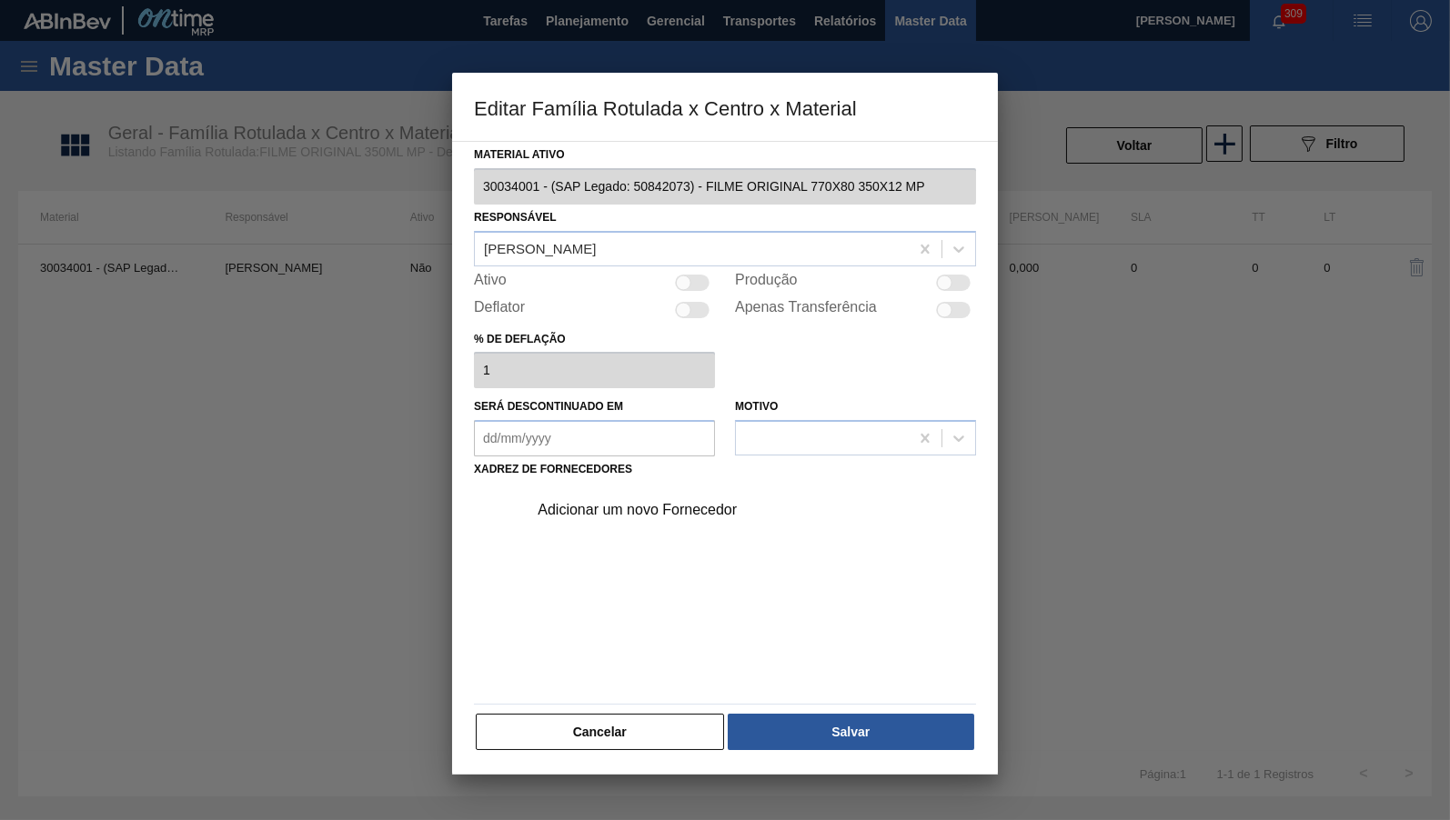
click at [680, 282] on div at bounding box center [683, 282] width 15 height 15
checkbox input "true"
click at [635, 508] on div "Adicionar um novo Fornecedor" at bounding box center [716, 510] width 357 height 16
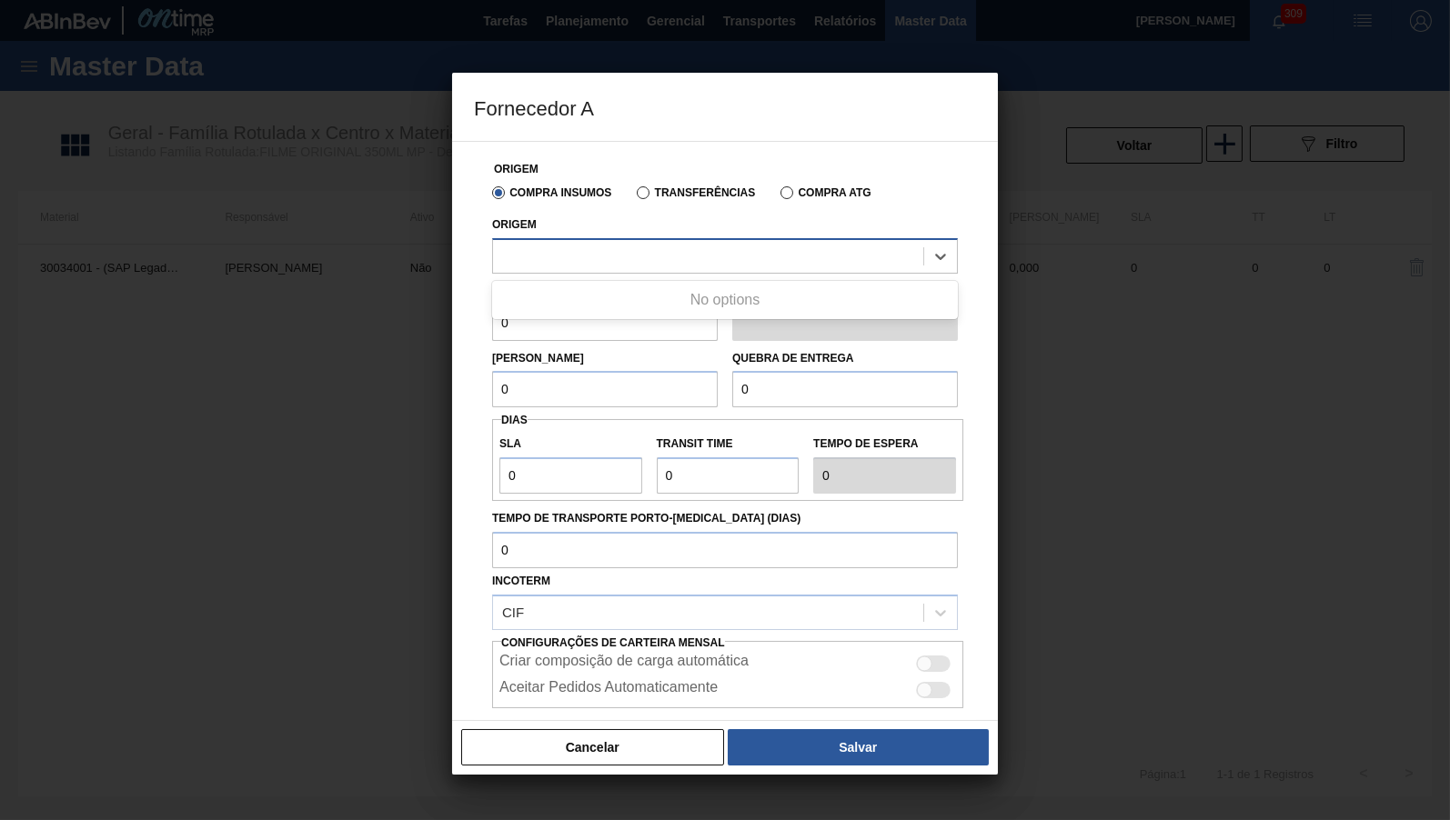
click at [580, 260] on div at bounding box center [708, 256] width 430 height 26
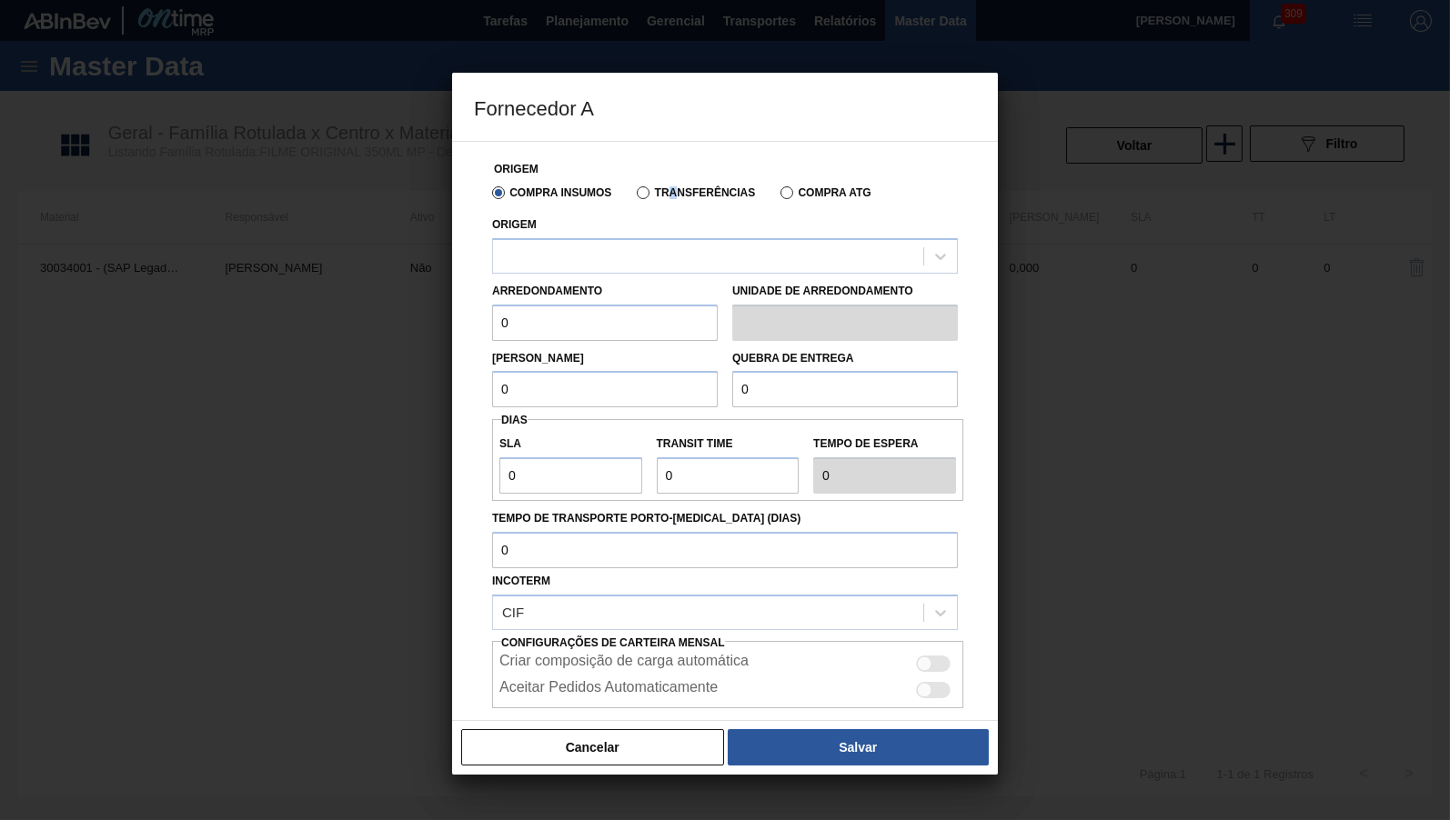
click at [670, 193] on label "Transferências" at bounding box center [696, 192] width 118 height 13
click at [685, 187] on div "Compra Insumos Transferências Compra ATG" at bounding box center [725, 191] width 480 height 31
click at [681, 186] on div "Transferências" at bounding box center [692, 192] width 126 height 16
click at [673, 193] on label "Transferências" at bounding box center [696, 192] width 118 height 13
click at [670, 192] on label "Transferências" at bounding box center [696, 192] width 118 height 13
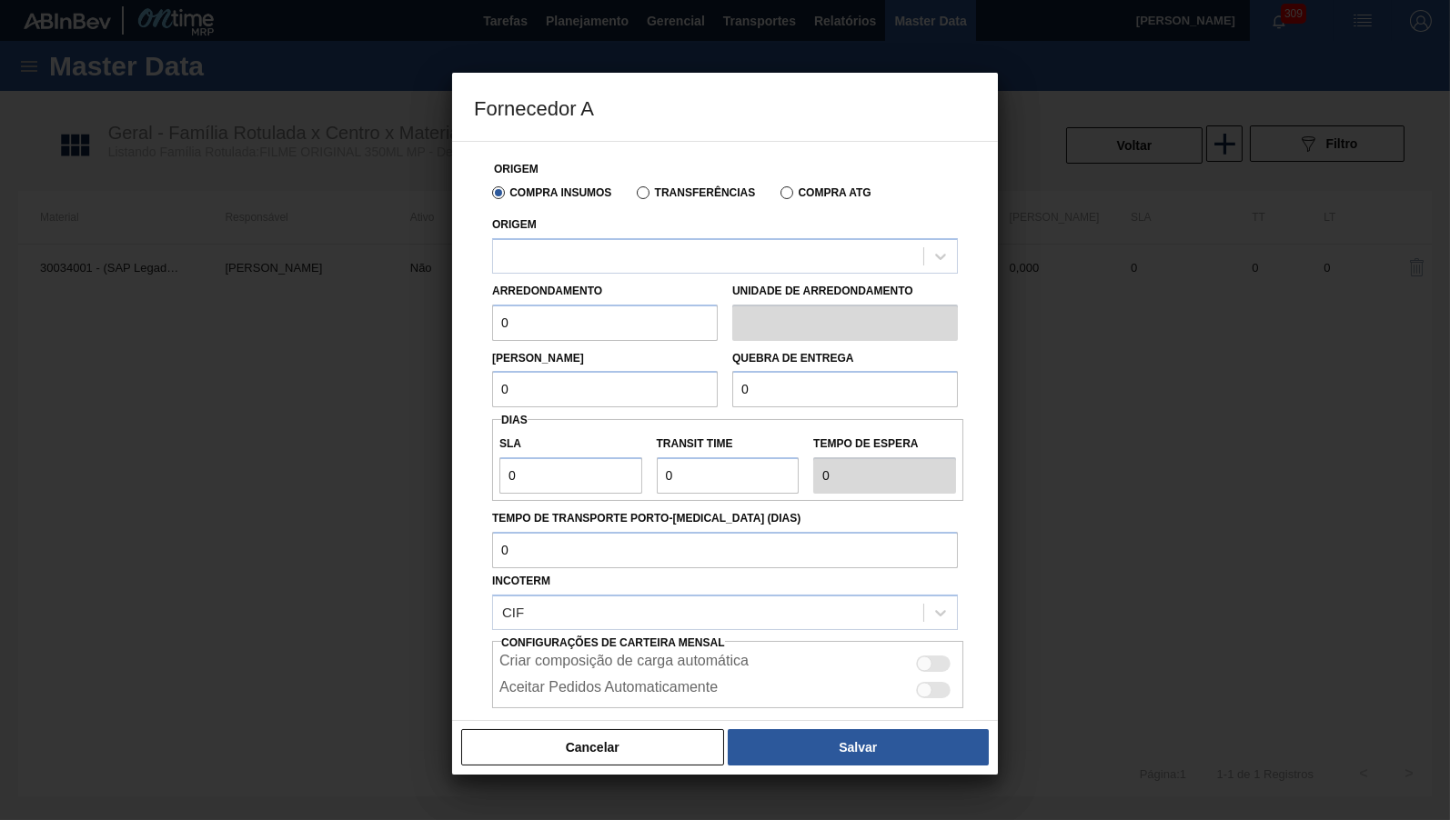
click at [634, 196] on input "Transferências" at bounding box center [634, 196] width 0 height 0
click at [647, 249] on div at bounding box center [708, 256] width 430 height 26
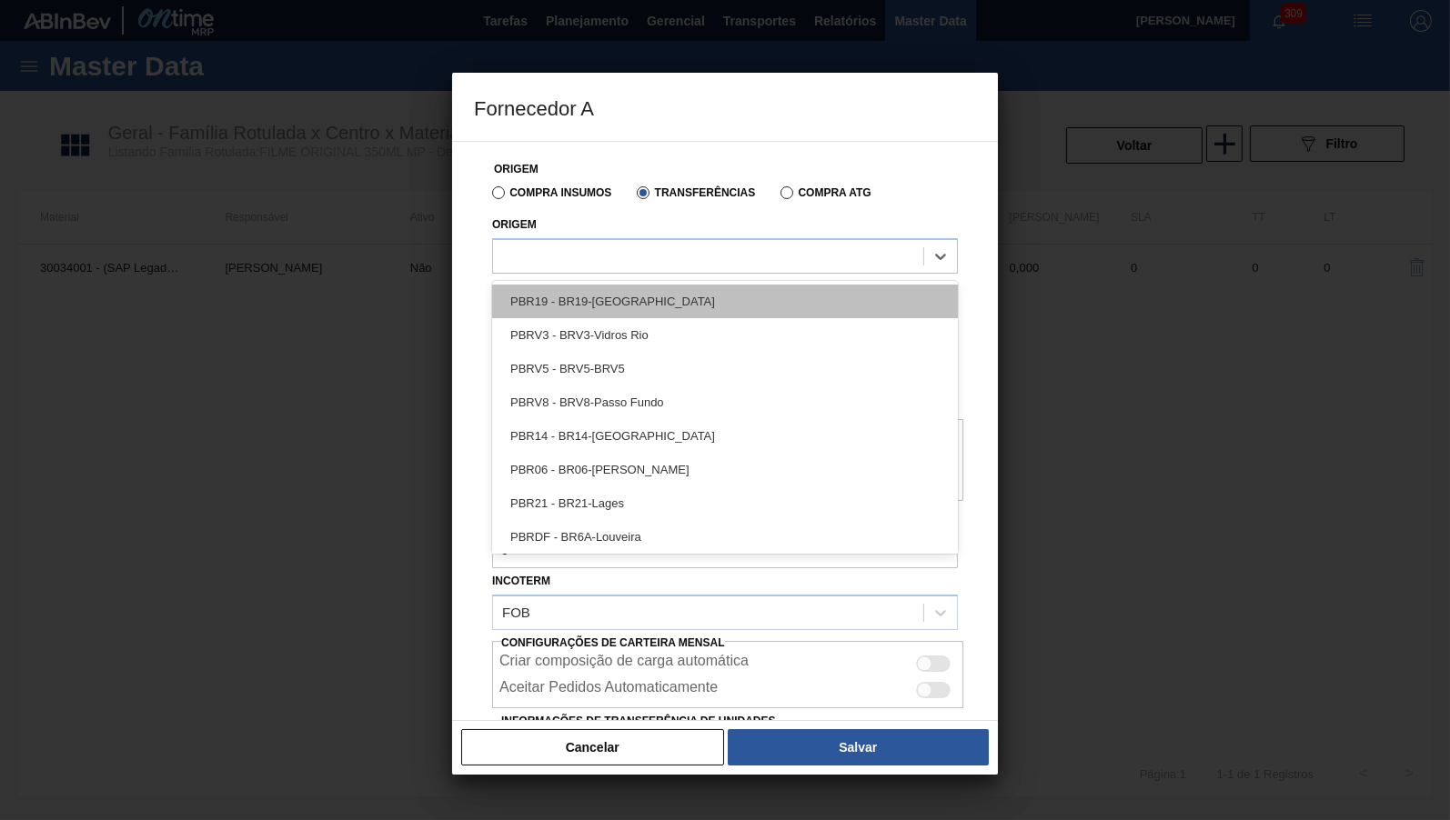
click at [639, 297] on div "PBR19 - BR19-[GEOGRAPHIC_DATA]" at bounding box center [725, 302] width 466 height 34
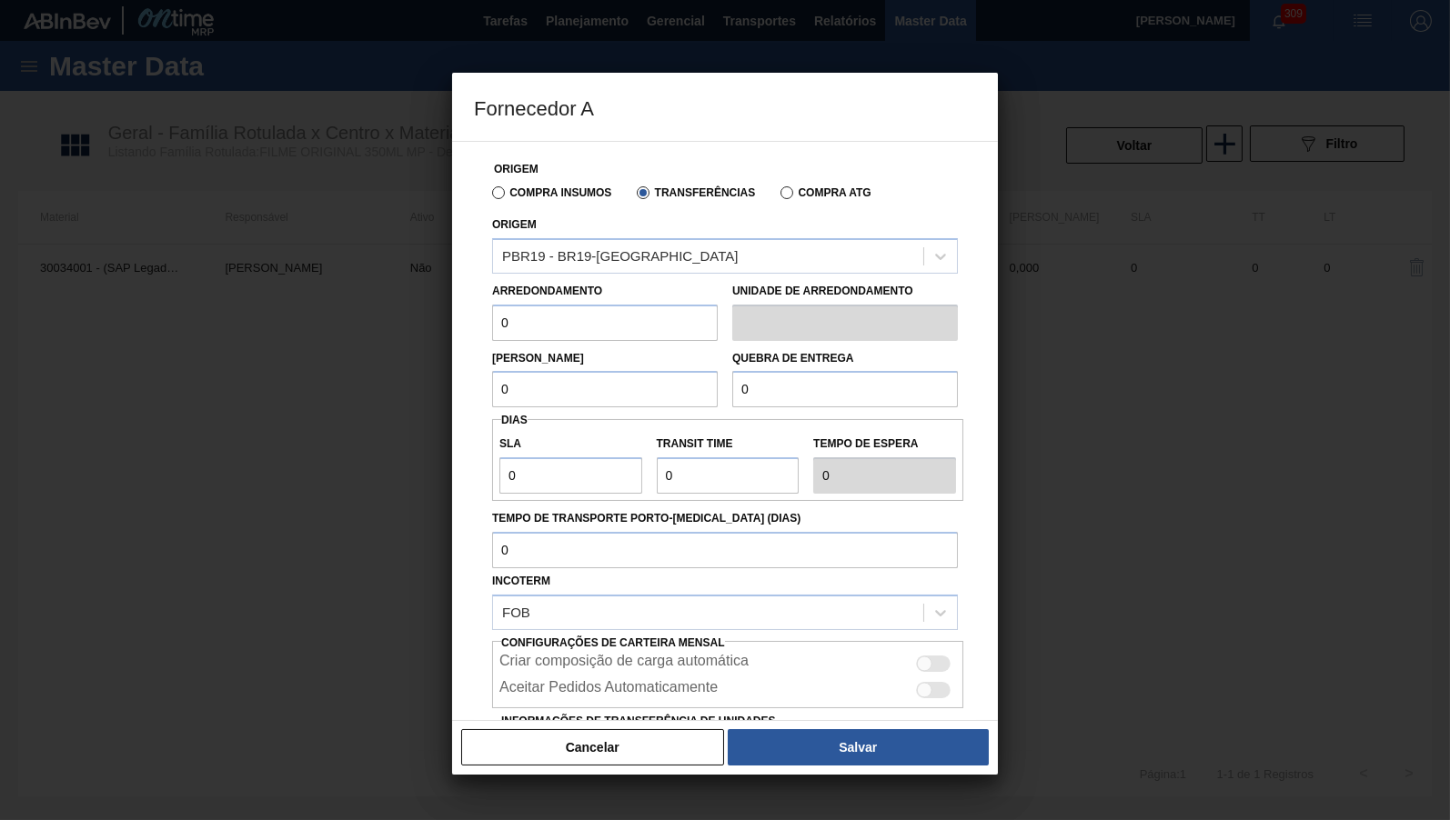
drag, startPoint x: 524, startPoint y: 305, endPoint x: 397, endPoint y: 316, distance: 126.9
click at [492, 316] on input "0" at bounding box center [605, 323] width 226 height 36
type input "500"
drag, startPoint x: 523, startPoint y: 387, endPoint x: 449, endPoint y: 381, distance: 73.9
click at [492, 381] on input "0" at bounding box center [605, 389] width 226 height 36
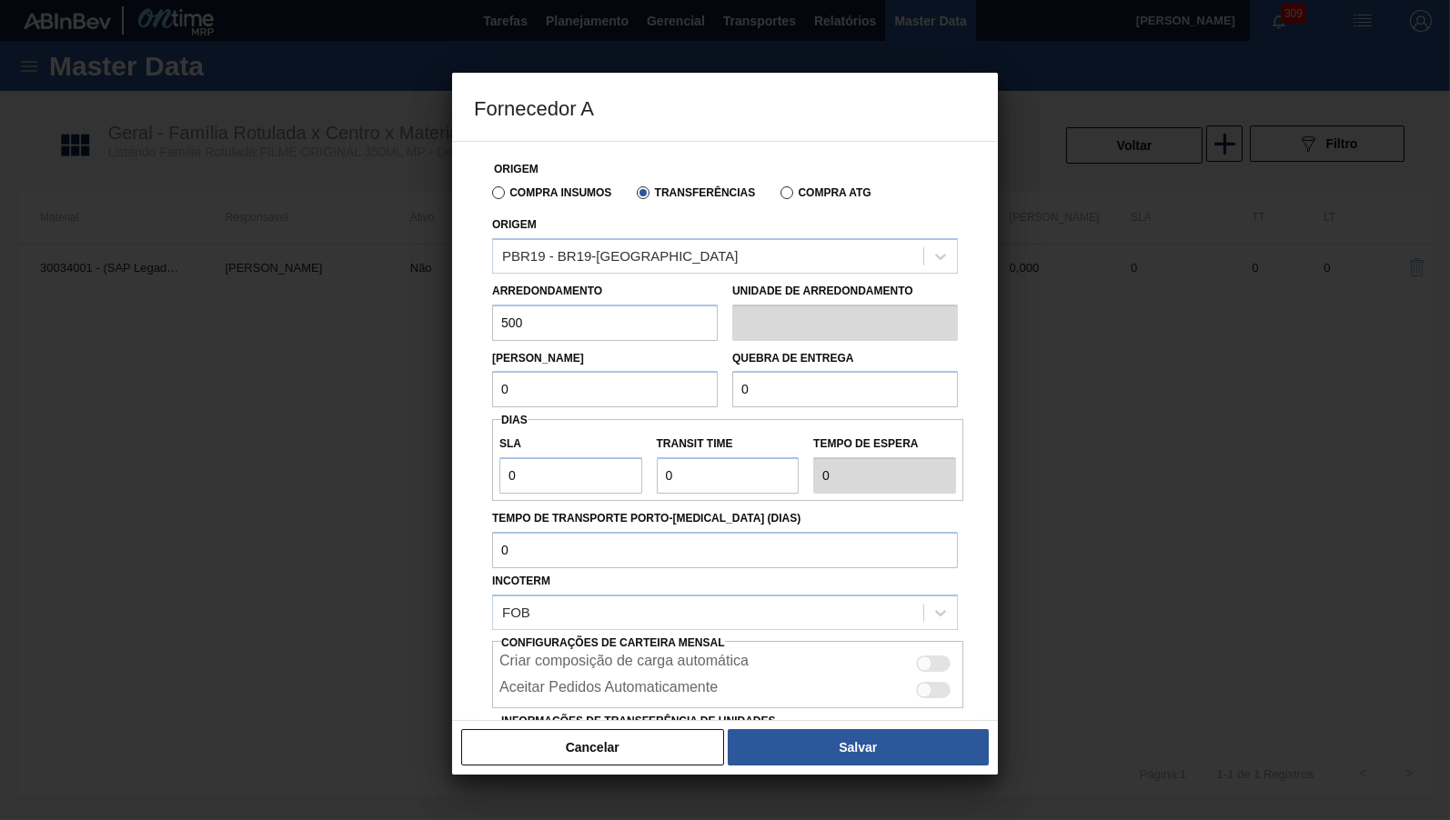
paste input "50"
type input "500"
drag, startPoint x: 715, startPoint y: 377, endPoint x: 651, endPoint y: 382, distance: 63.8
click at [732, 382] on input "0" at bounding box center [845, 389] width 226 height 36
paste input "50"
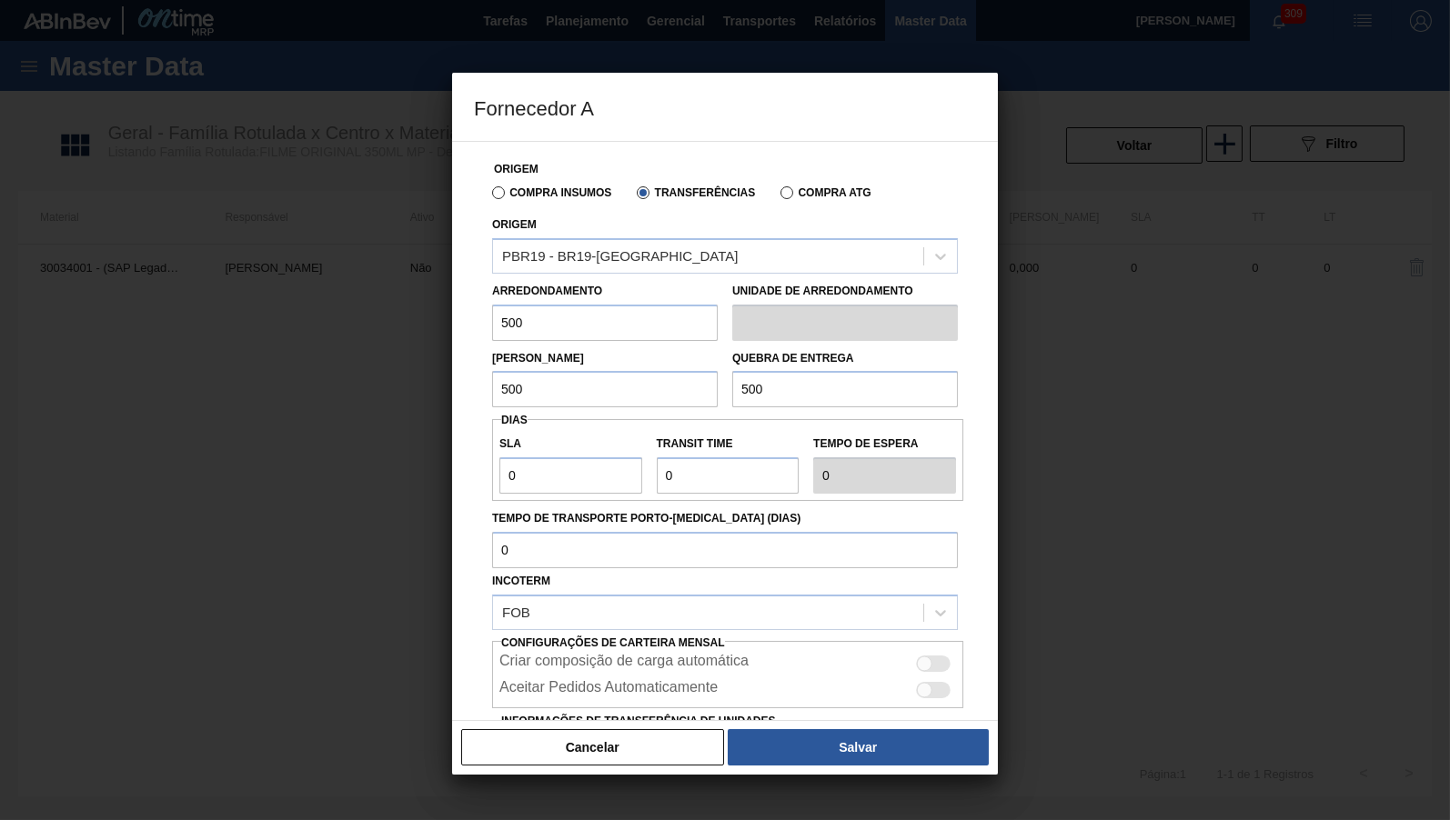
type input "5.000"
drag, startPoint x: 563, startPoint y: 482, endPoint x: 444, endPoint y: 466, distance: 120.3
click at [499, 466] on input "0" at bounding box center [570, 475] width 143 height 36
type input "1"
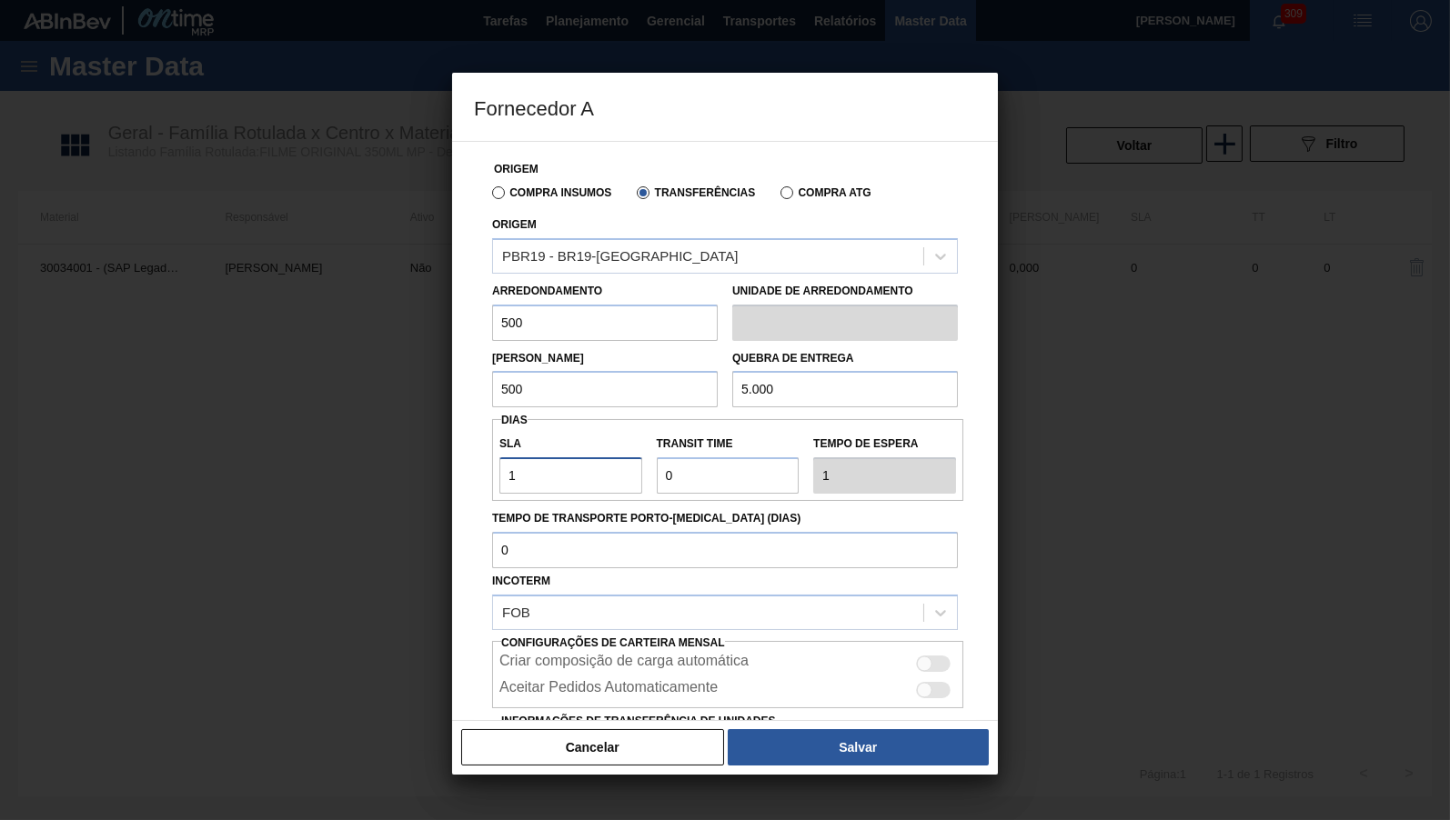
type input "1"
drag, startPoint x: 745, startPoint y: 462, endPoint x: 513, endPoint y: 503, distance: 235.5
click at [657, 494] on input "Transit Time" at bounding box center [728, 475] width 143 height 36
type input "2"
type input "3"
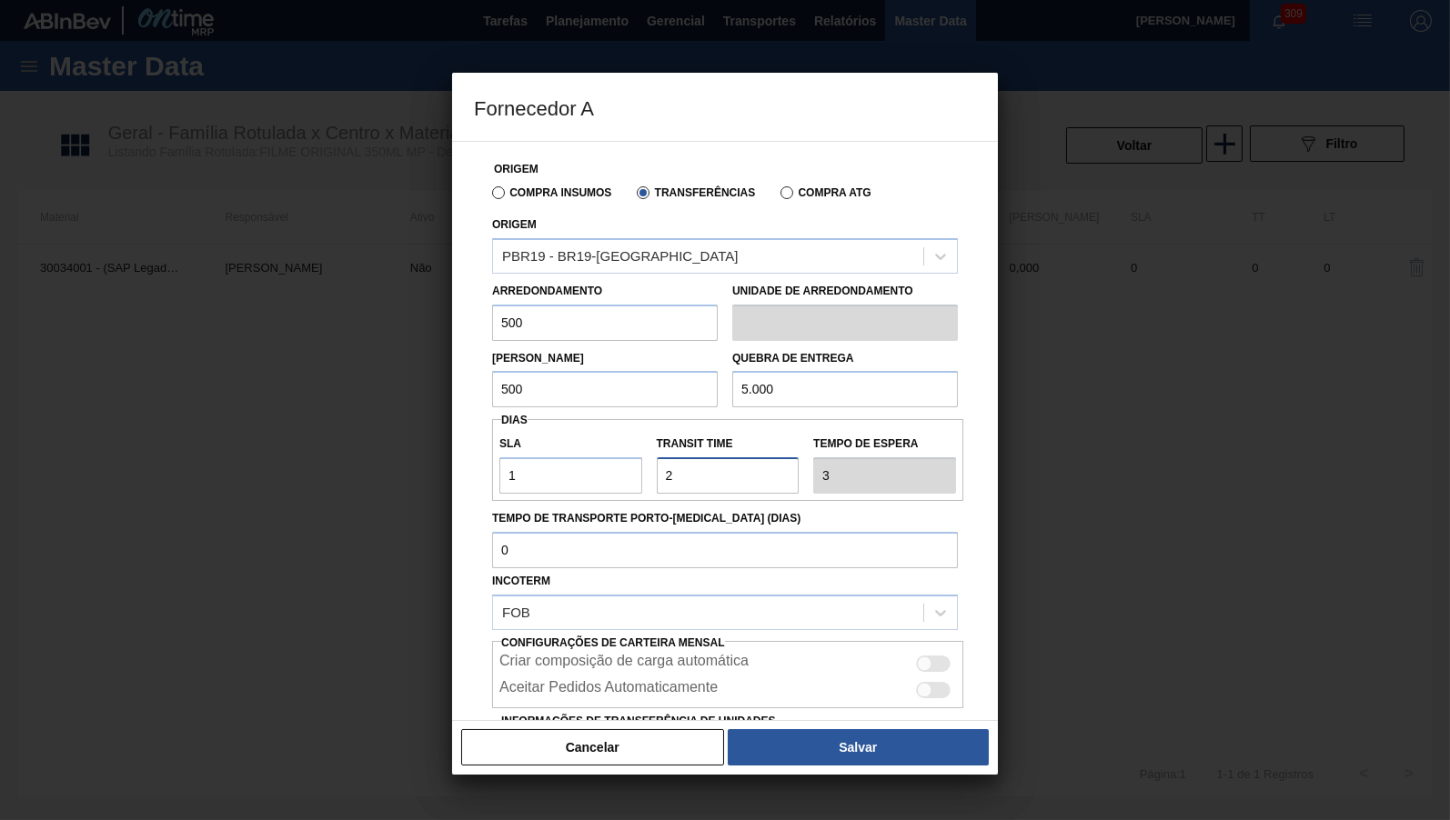
type input "2"
click at [930, 656] on div at bounding box center [933, 664] width 35 height 16
checkbox input "true"
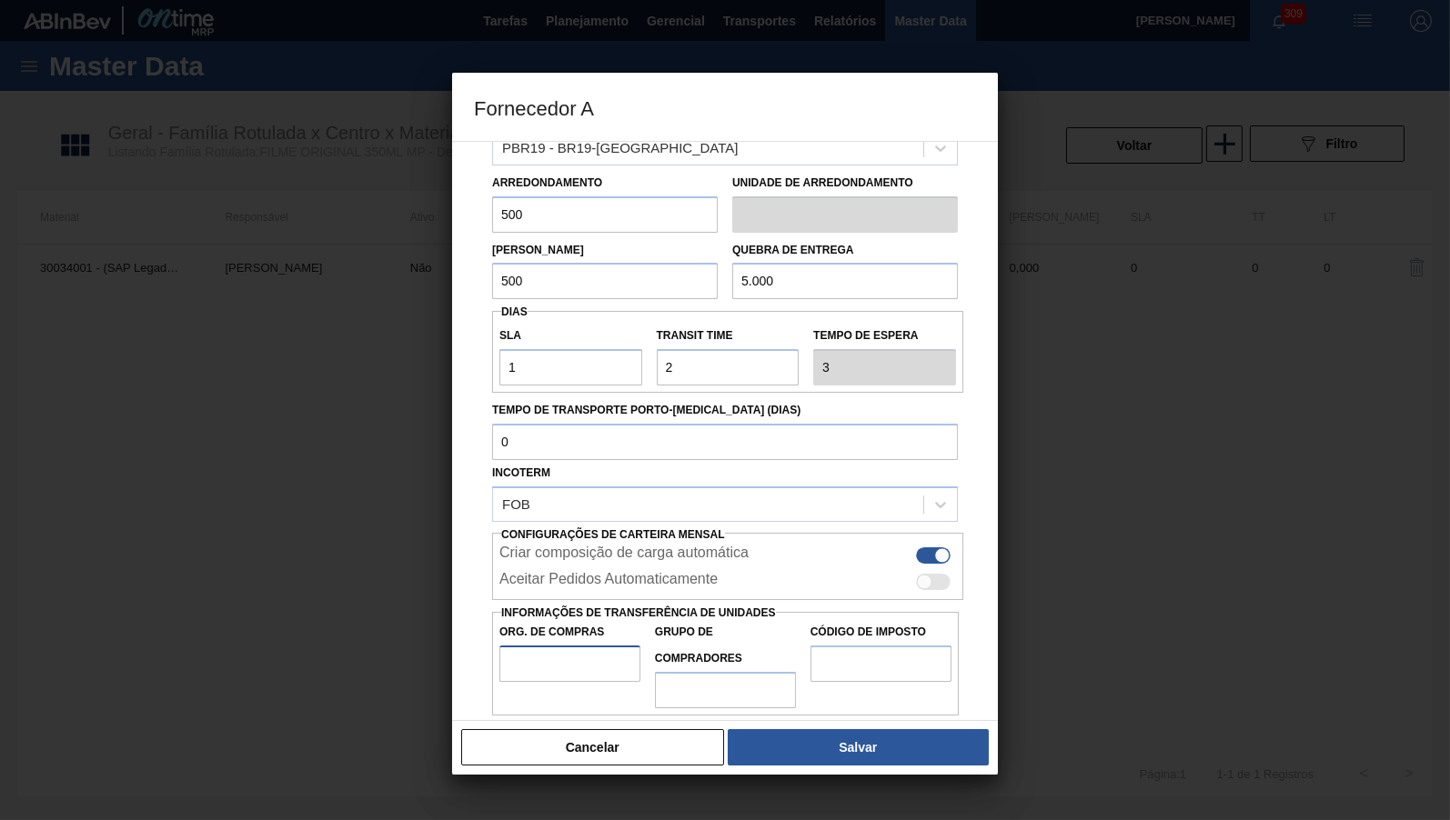
click at [541, 665] on input "Org. de Compras" at bounding box center [569, 664] width 141 height 36
type input "BR00"
click at [686, 676] on input "Grupo de Compradores" at bounding box center [725, 690] width 141 height 36
type input "B02"
click at [856, 660] on div "Código de Imposto" at bounding box center [881, 663] width 156 height 89
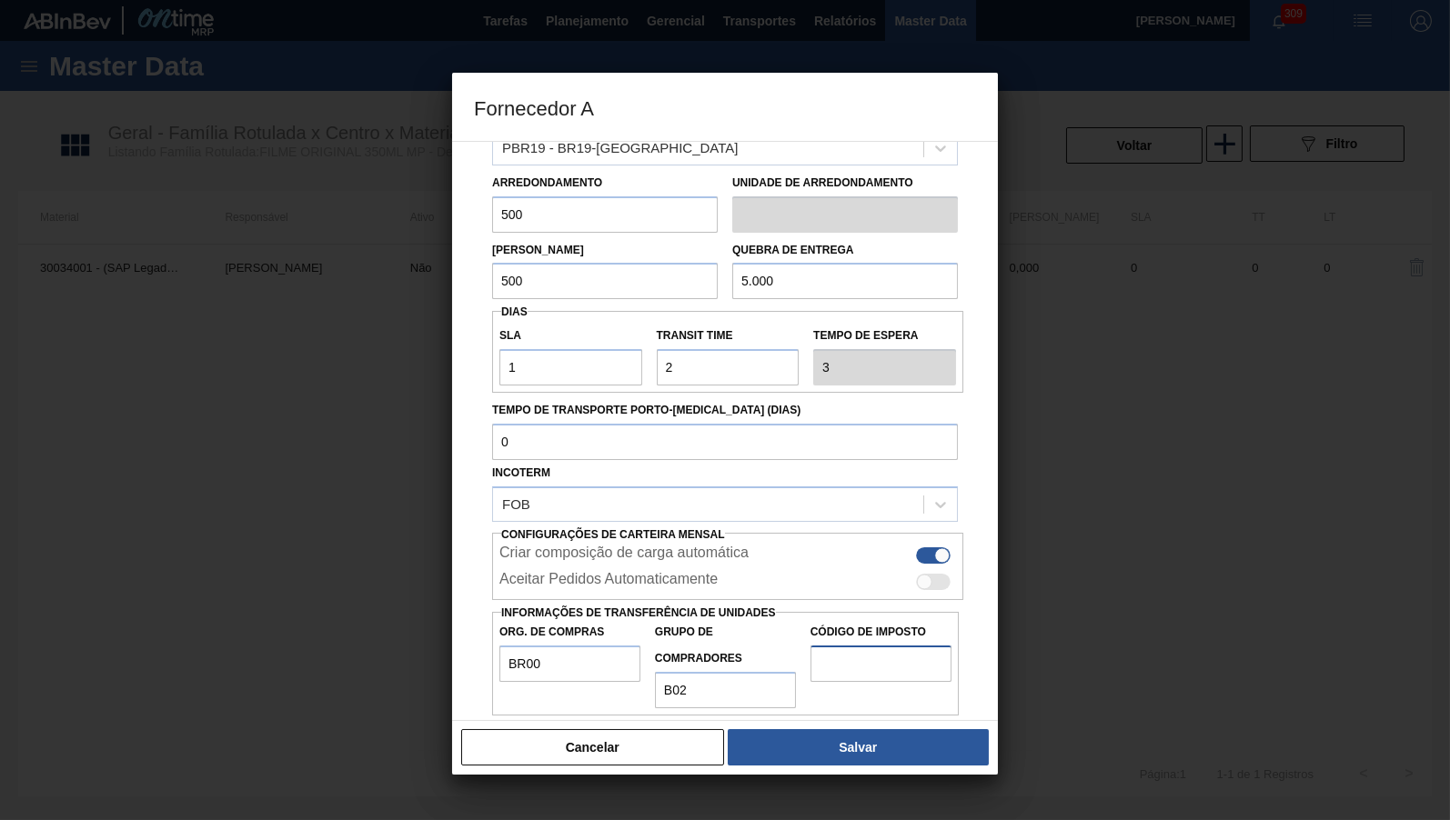
click at [856, 654] on input "Código de Imposto" at bounding box center [880, 664] width 141 height 36
type input "IZ"
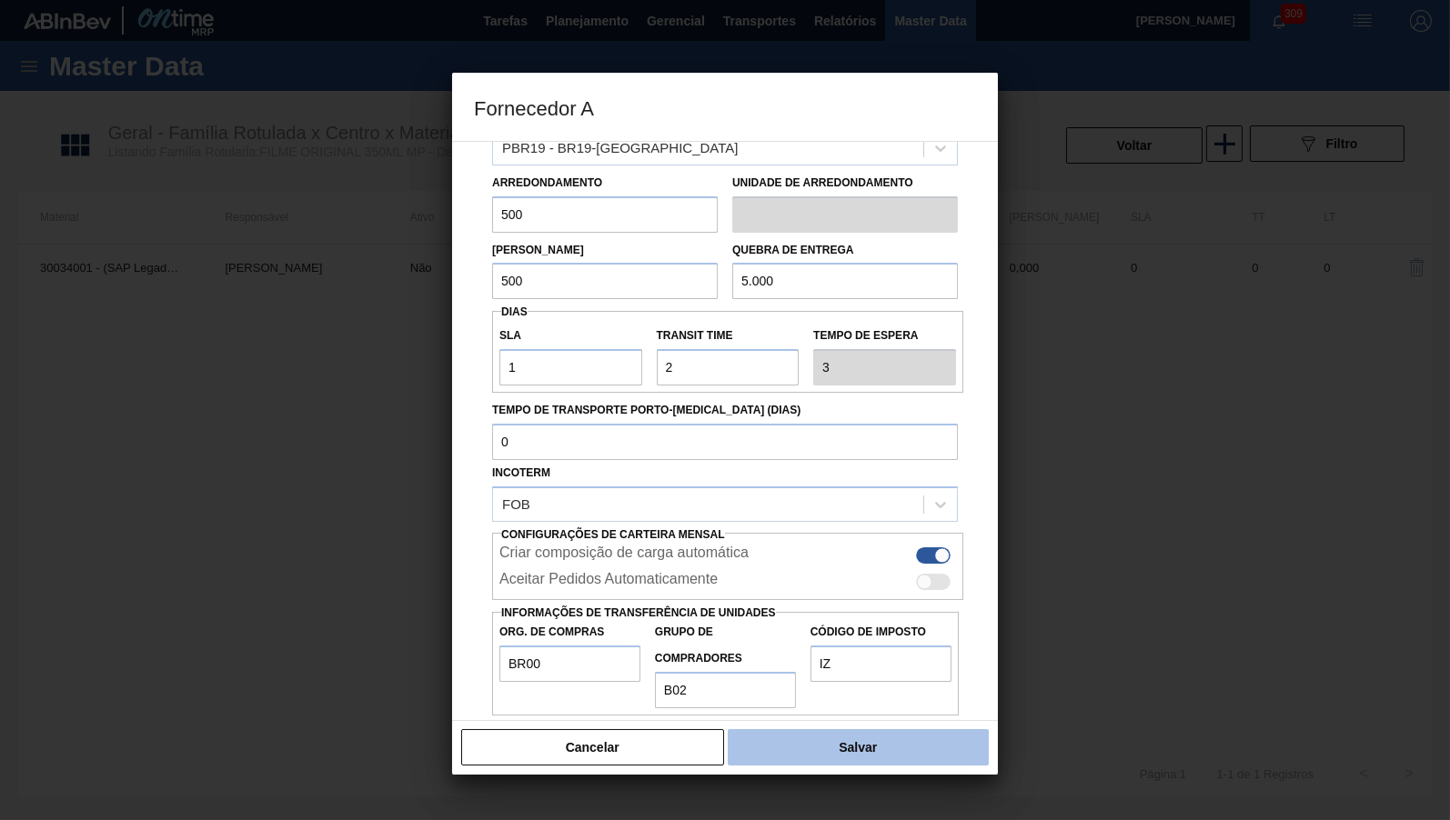
click at [879, 759] on button "Salvar" at bounding box center [858, 747] width 261 height 36
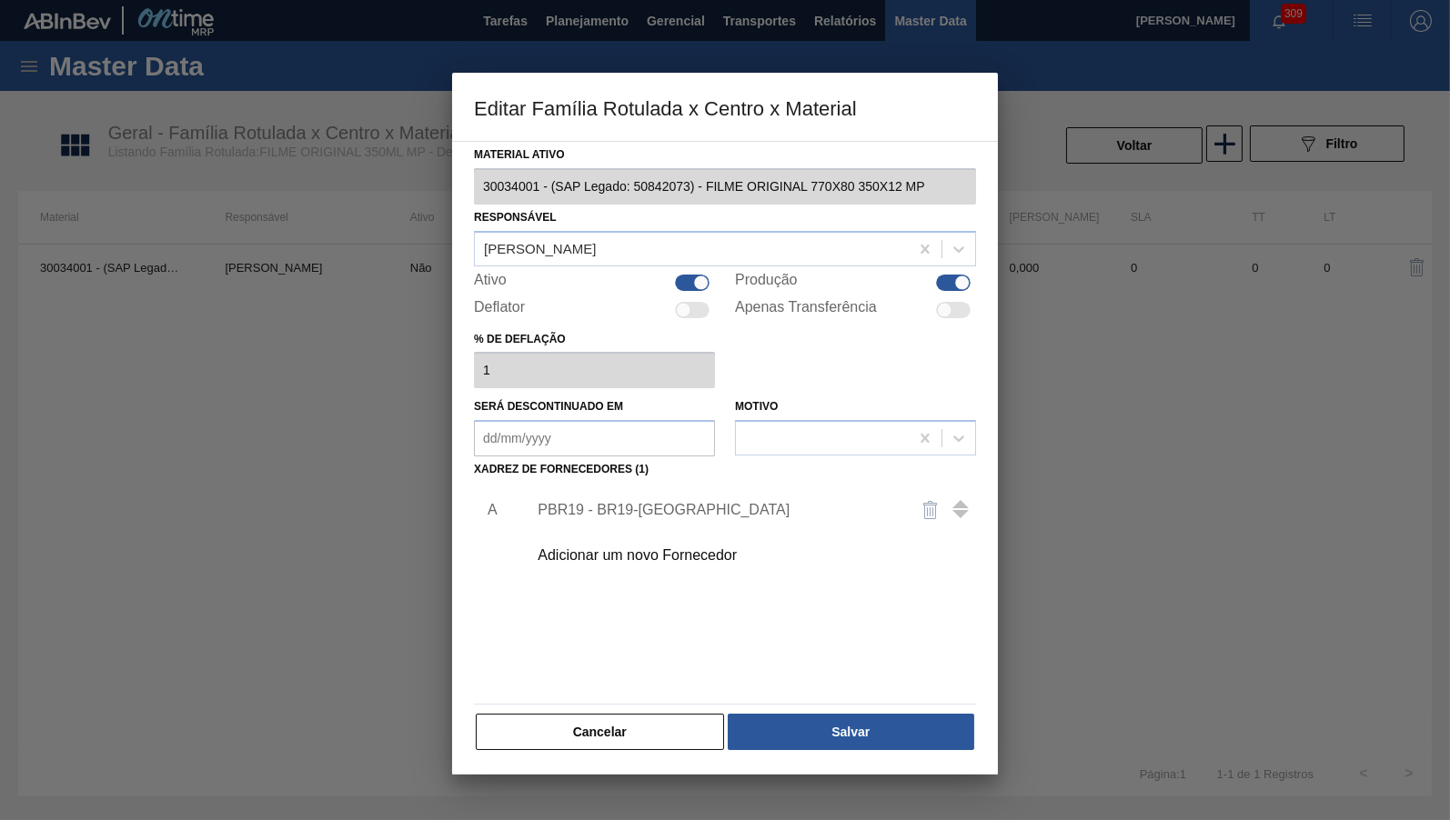
click at [833, 750] on div "Material ativo 30034001 - (SAP Legado: 50842073) - FILME ORIGINAL 770X80 350X12…" at bounding box center [725, 458] width 546 height 634
click at [831, 736] on button "Salvar" at bounding box center [851, 732] width 246 height 36
